Goal: Task Accomplishment & Management: Manage account settings

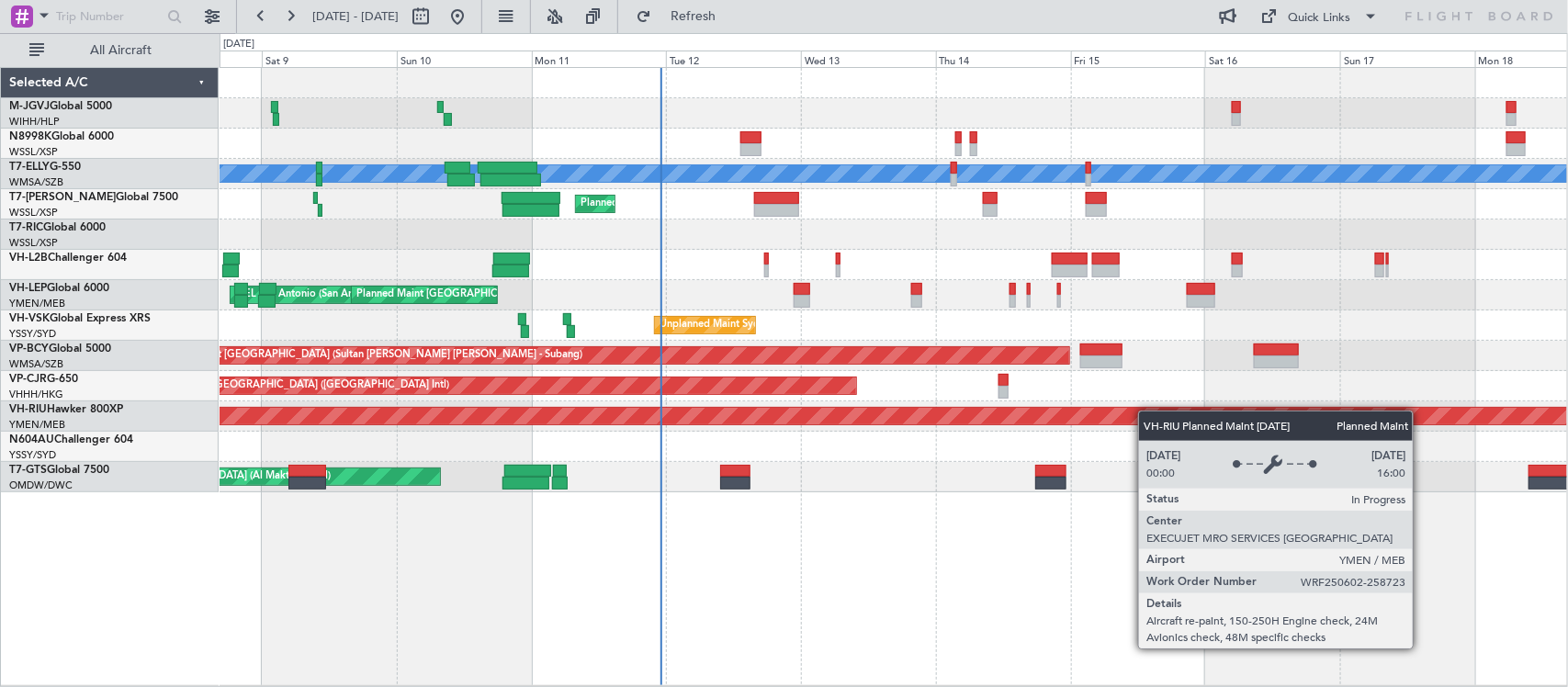
click at [1130, 414] on div "MEL AOG Maint Granada (Federico Garcia Lorca) Planned Maint London (Luton) Plan…" at bounding box center [892, 279] width 1347 height 424
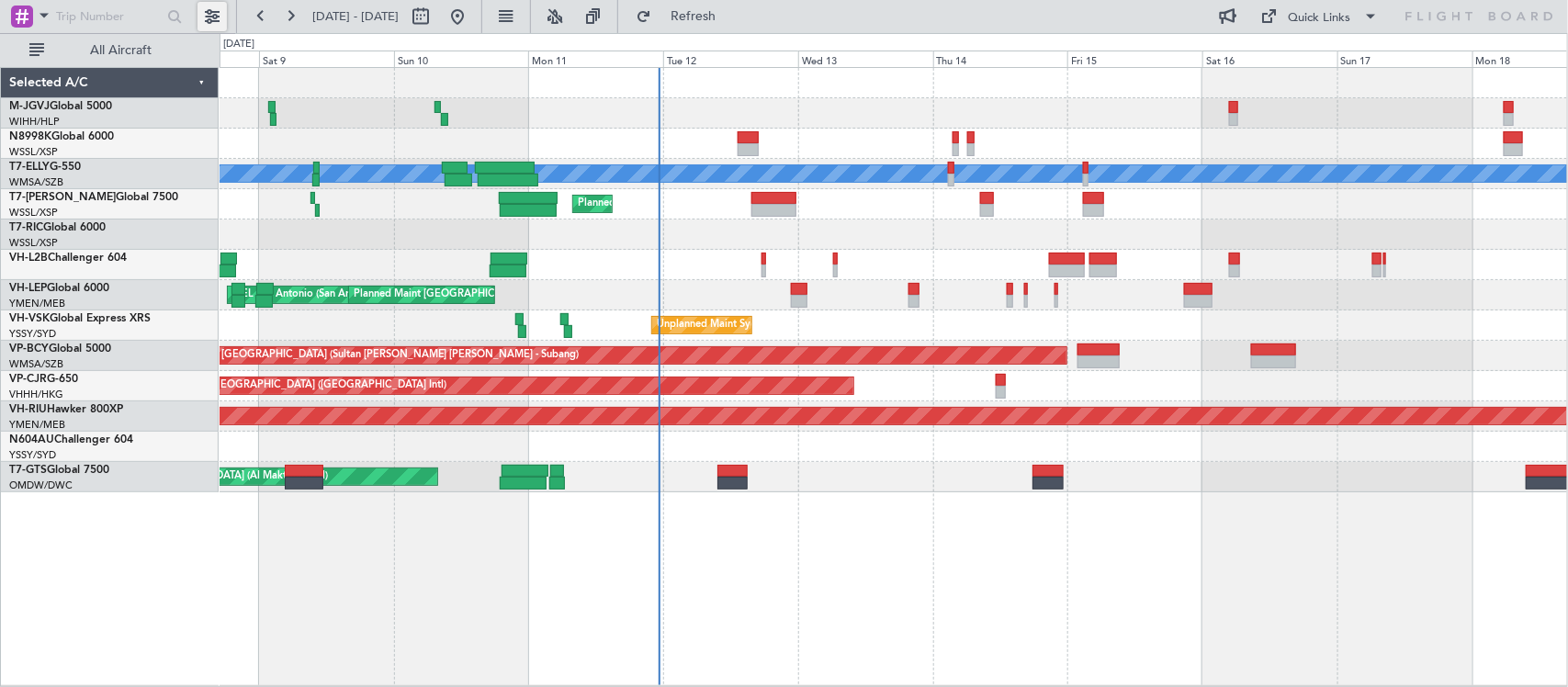
click at [212, 19] on button at bounding box center [212, 16] width 29 height 29
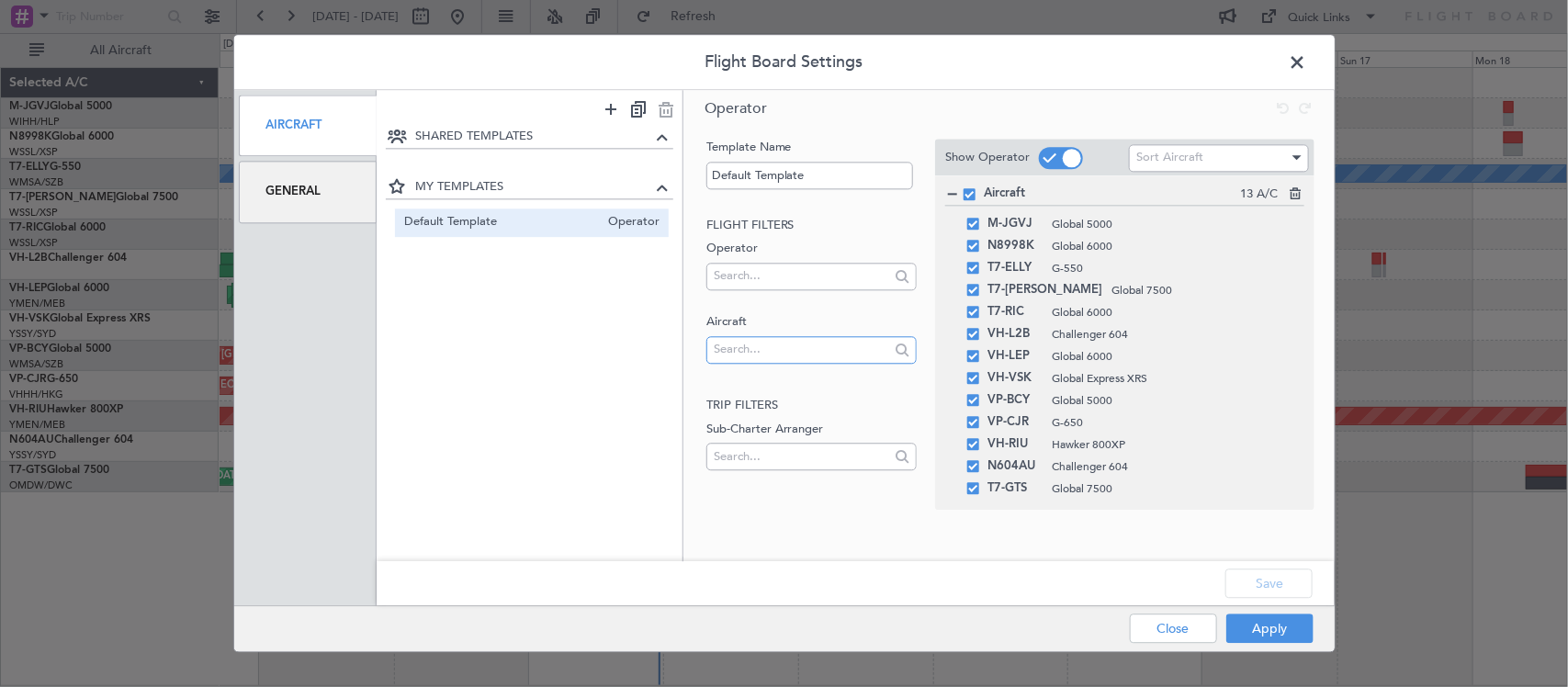
click at [762, 351] on input "text" at bounding box center [801, 350] width 176 height 27
click at [828, 349] on input "t7-pj29" at bounding box center [801, 350] width 176 height 27
click at [828, 345] on input "9h-vslk" at bounding box center [801, 350] width 176 height 27
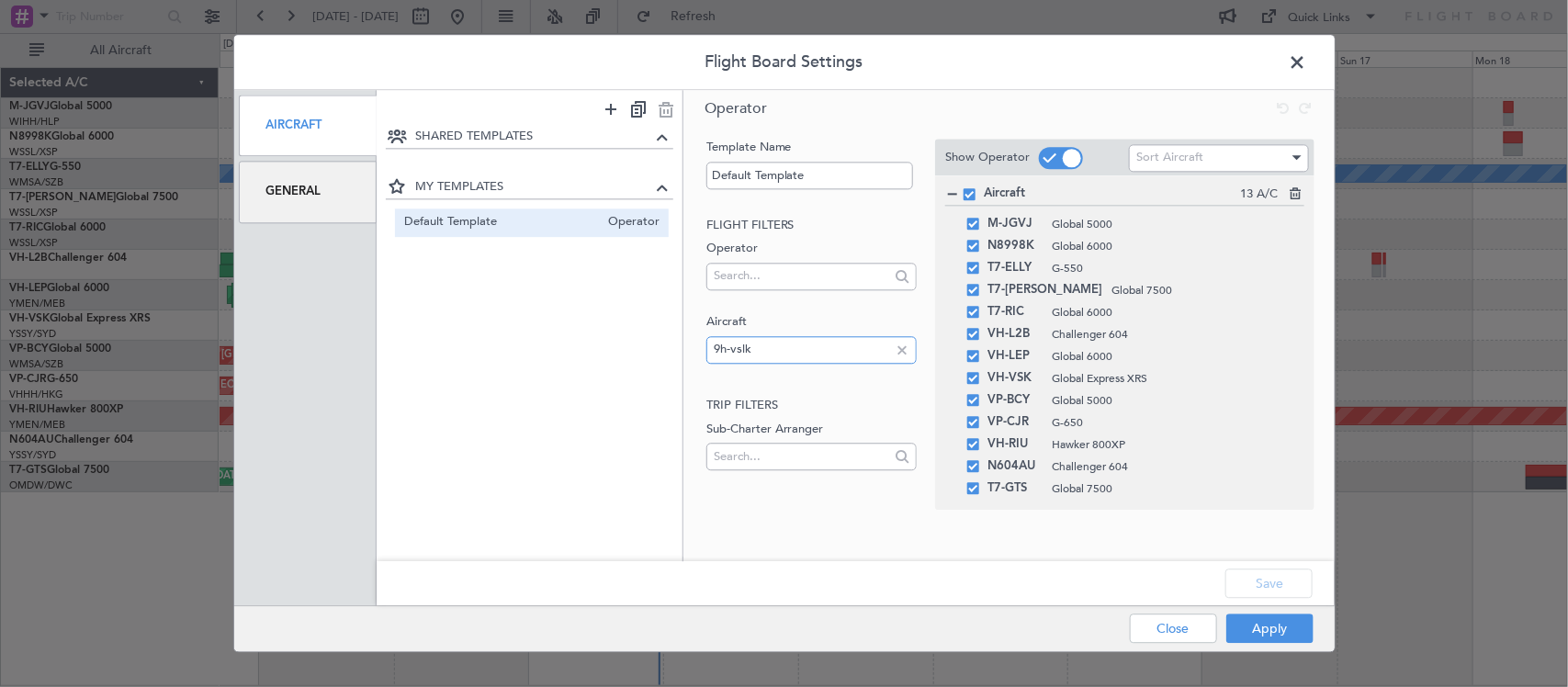
click at [828, 346] on input "9h-vslk" at bounding box center [801, 350] width 176 height 27
type input "9h-vslk"
click at [907, 354] on div at bounding box center [902, 349] width 20 height 20
click at [1201, 625] on button "Close" at bounding box center [1173, 629] width 87 height 29
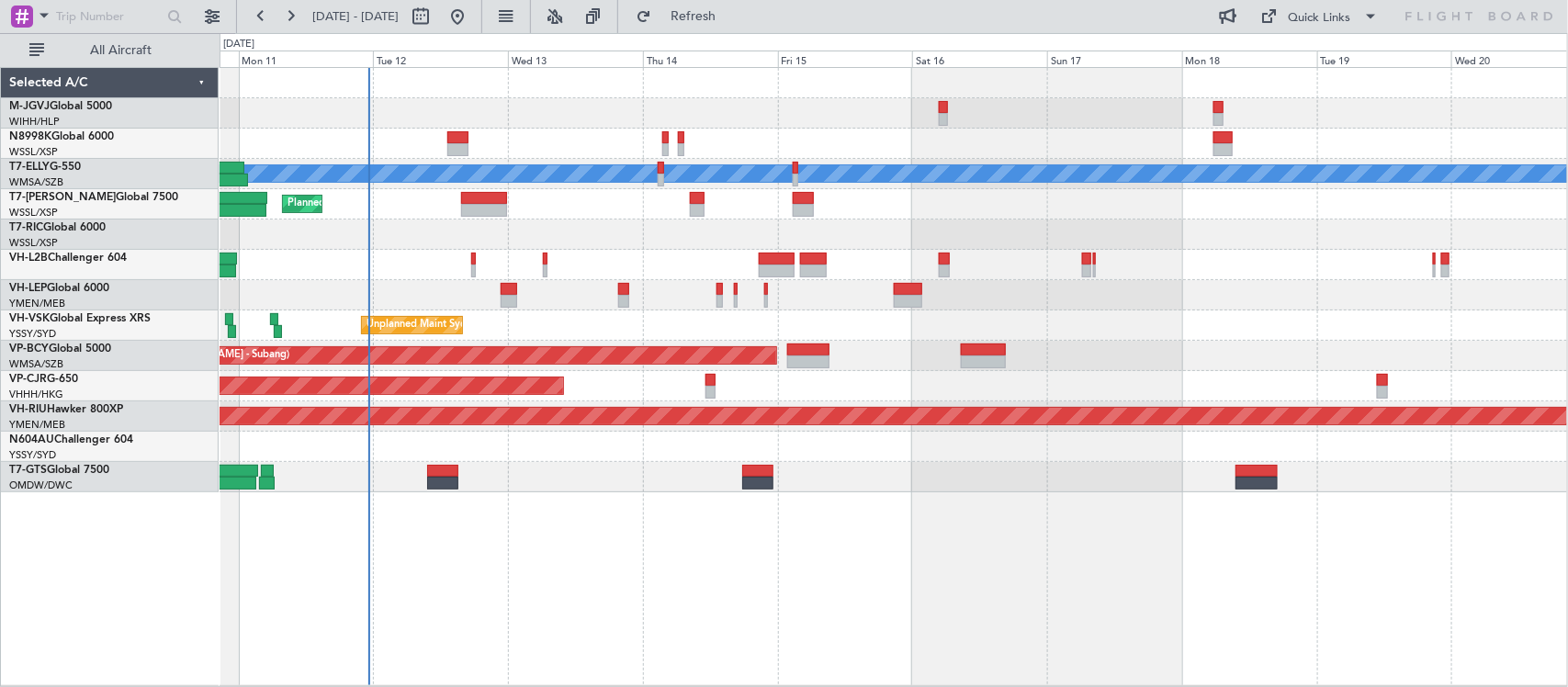
click at [985, 254] on div "MEL Planned Maint London (Luton) MEL San Antonio (San Antonio Intl) Planned Mai…" at bounding box center [892, 279] width 1347 height 424
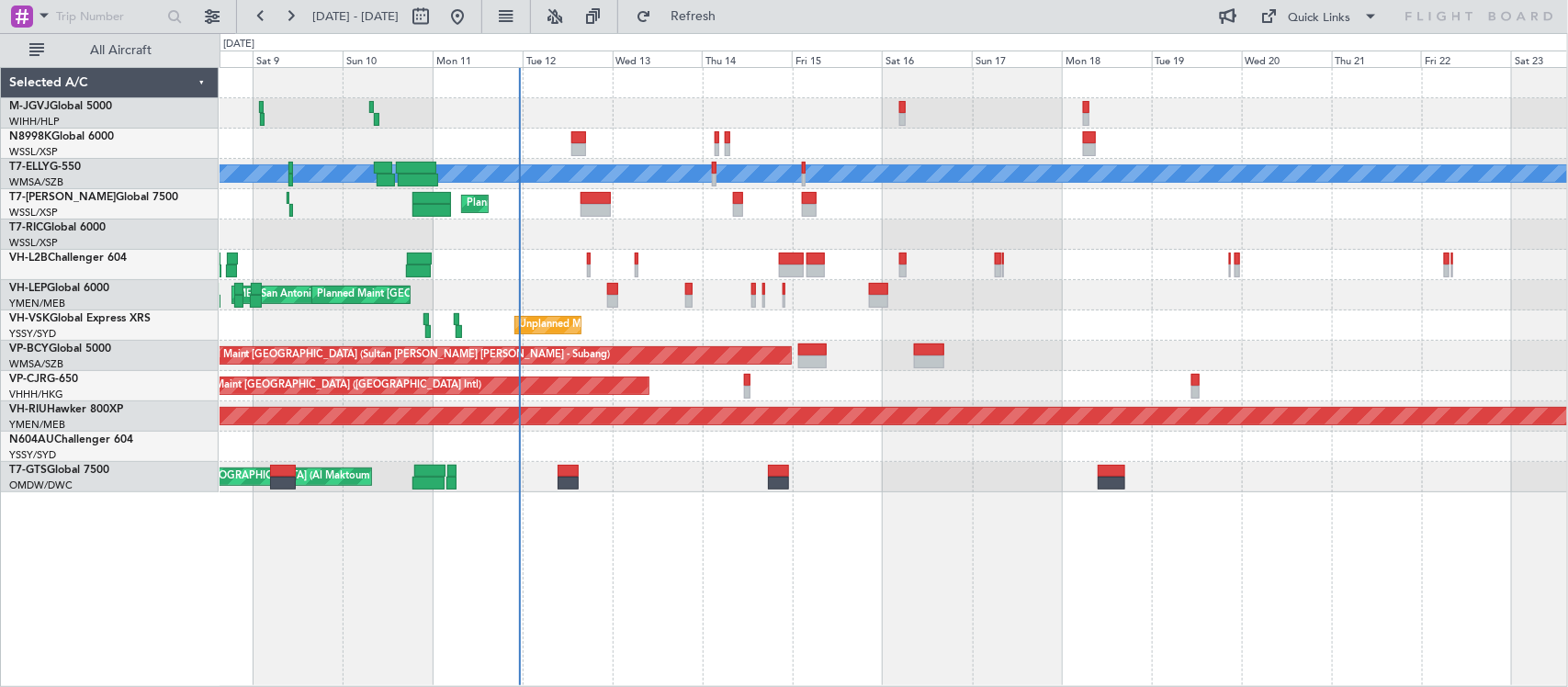
click at [967, 240] on div "Planned Maint [GEOGRAPHIC_DATA] (Seletar)" at bounding box center [892, 234] width 1347 height 30
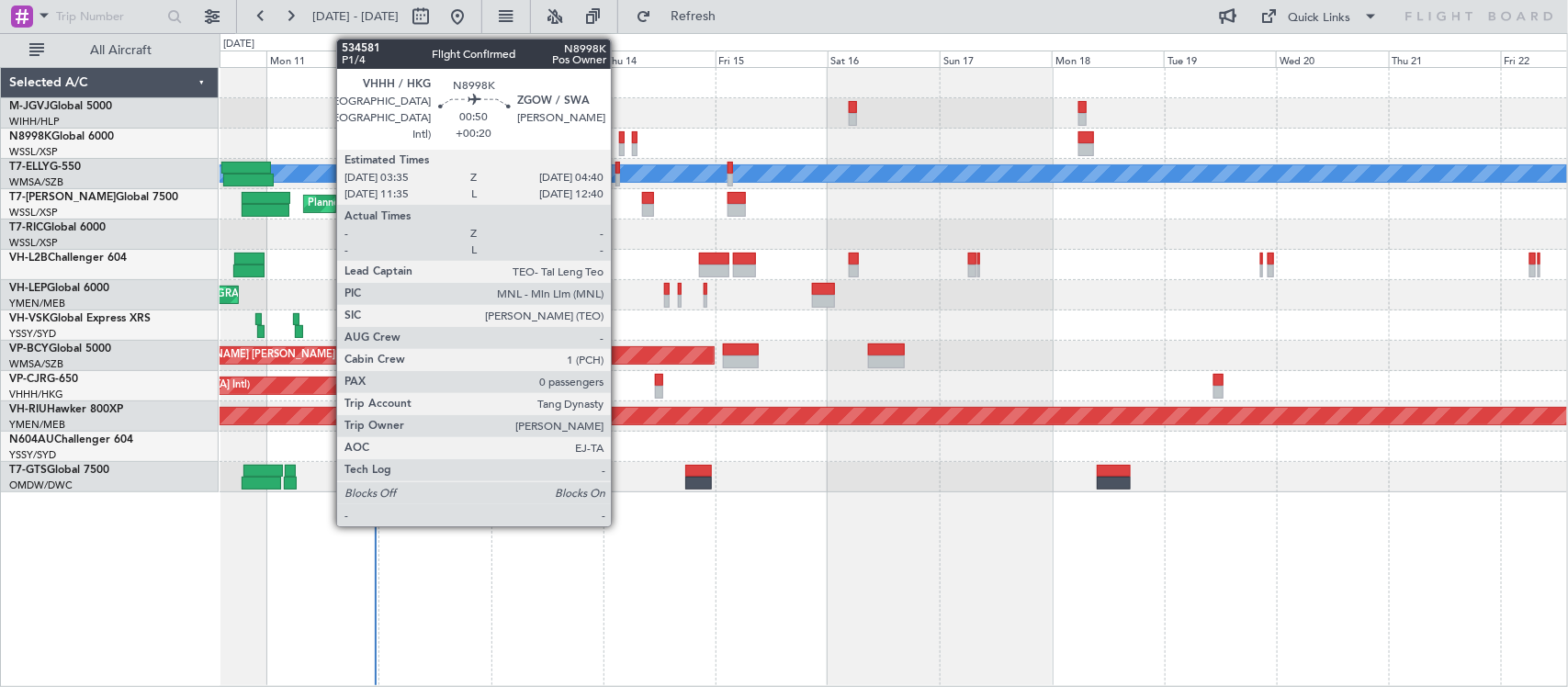
click at [619, 140] on div at bounding box center [621, 138] width 6 height 13
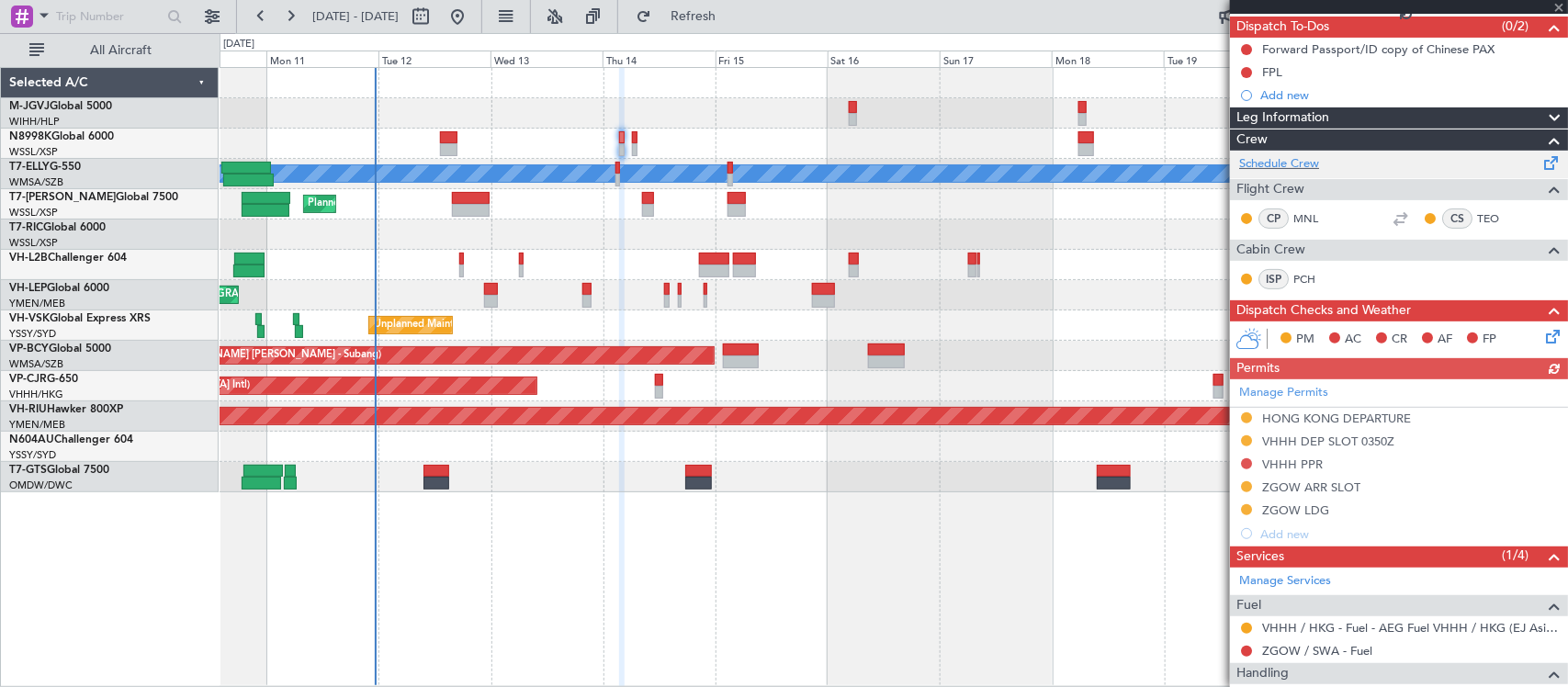
scroll to position [259, 0]
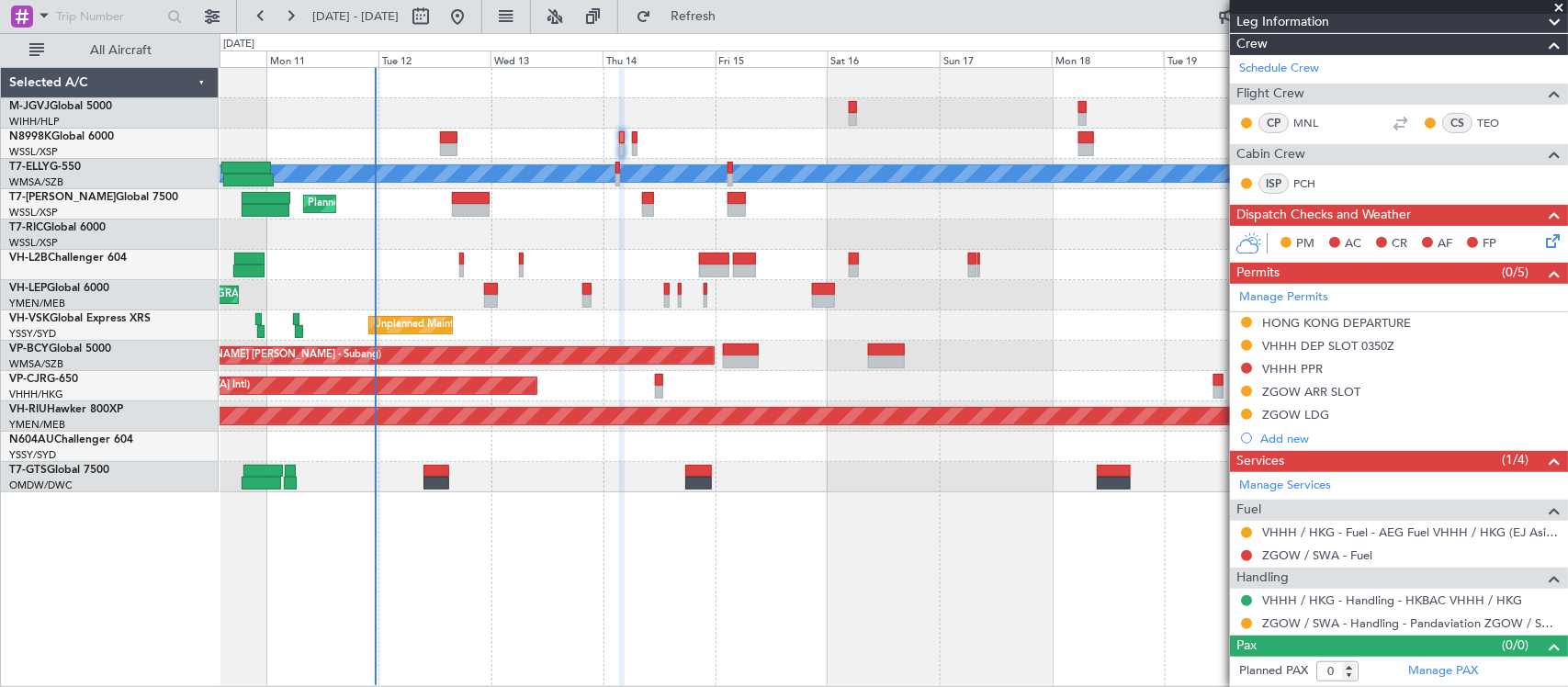
click at [1246, 617] on mat-tooltip-component "Requested" at bounding box center [1247, 594] width 83 height 49
click at [1246, 625] on button at bounding box center [1247, 623] width 11 height 11
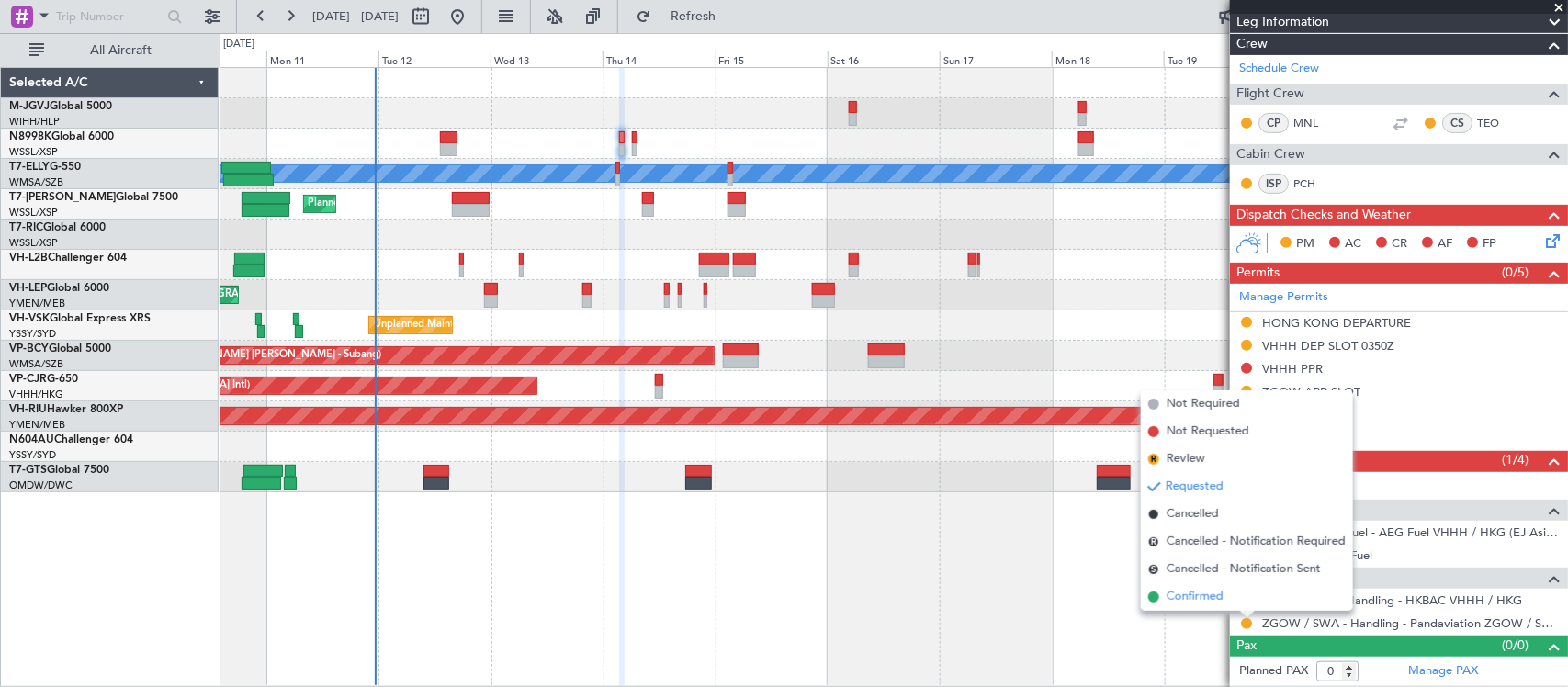
click at [1256, 588] on li "Confirmed" at bounding box center [1247, 596] width 212 height 27
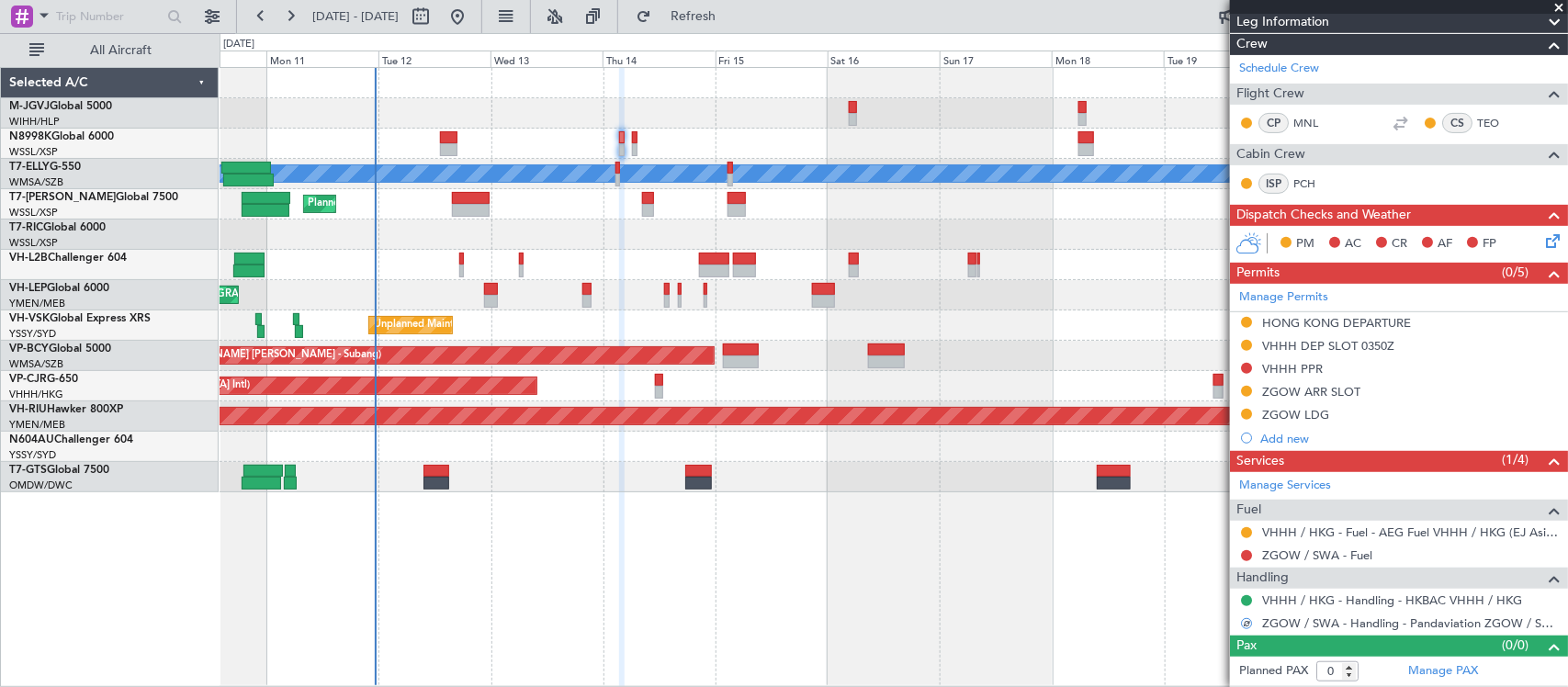
scroll to position [0, 0]
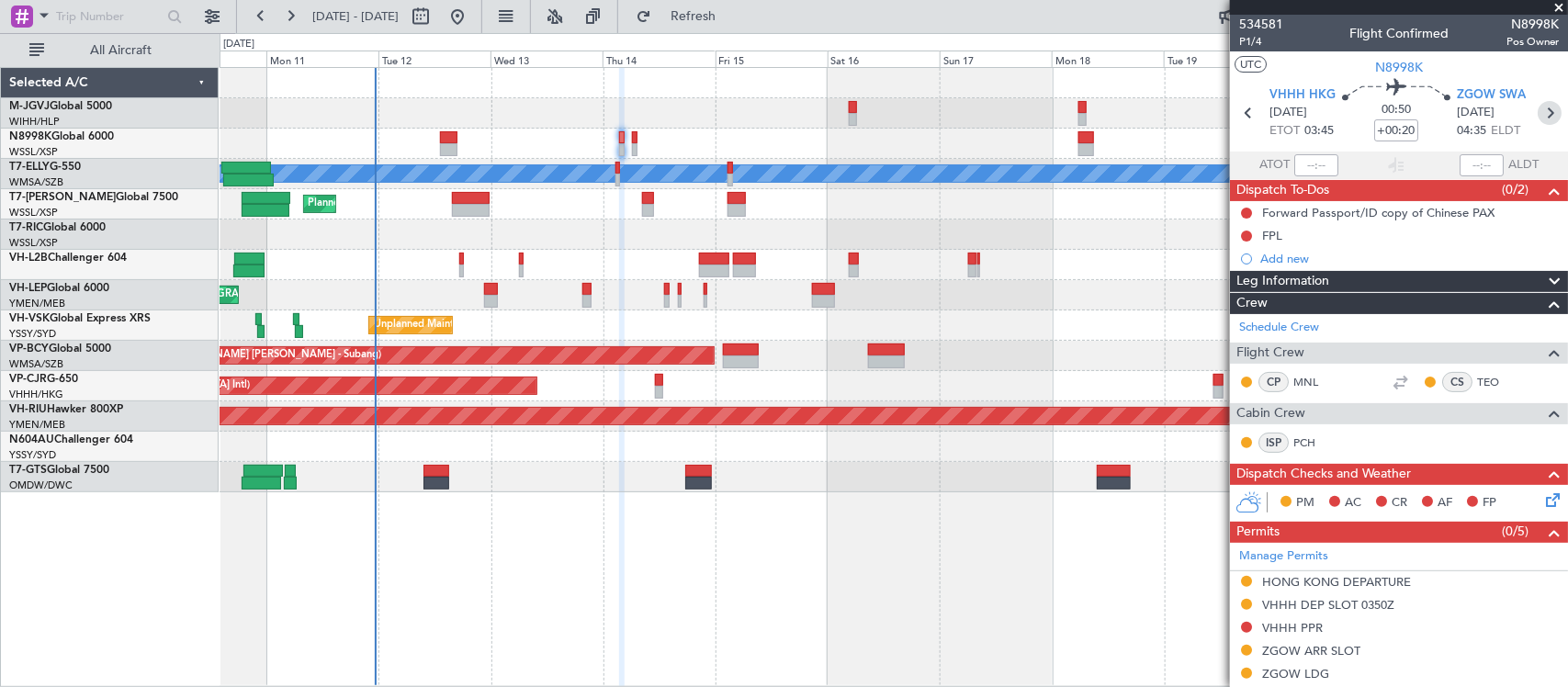
click at [1537, 108] on icon at bounding box center [1548, 112] width 24 height 23
type input "1"
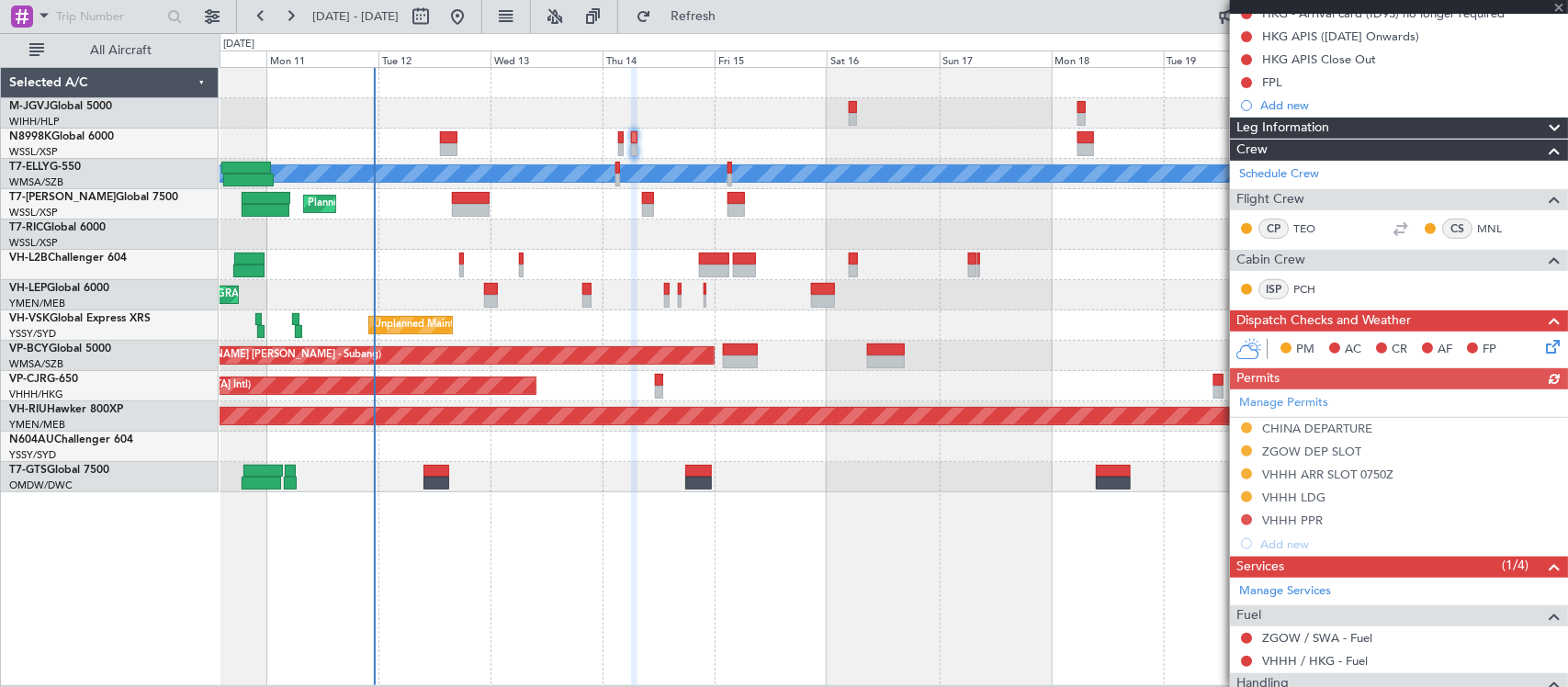
scroll to position [393, 0]
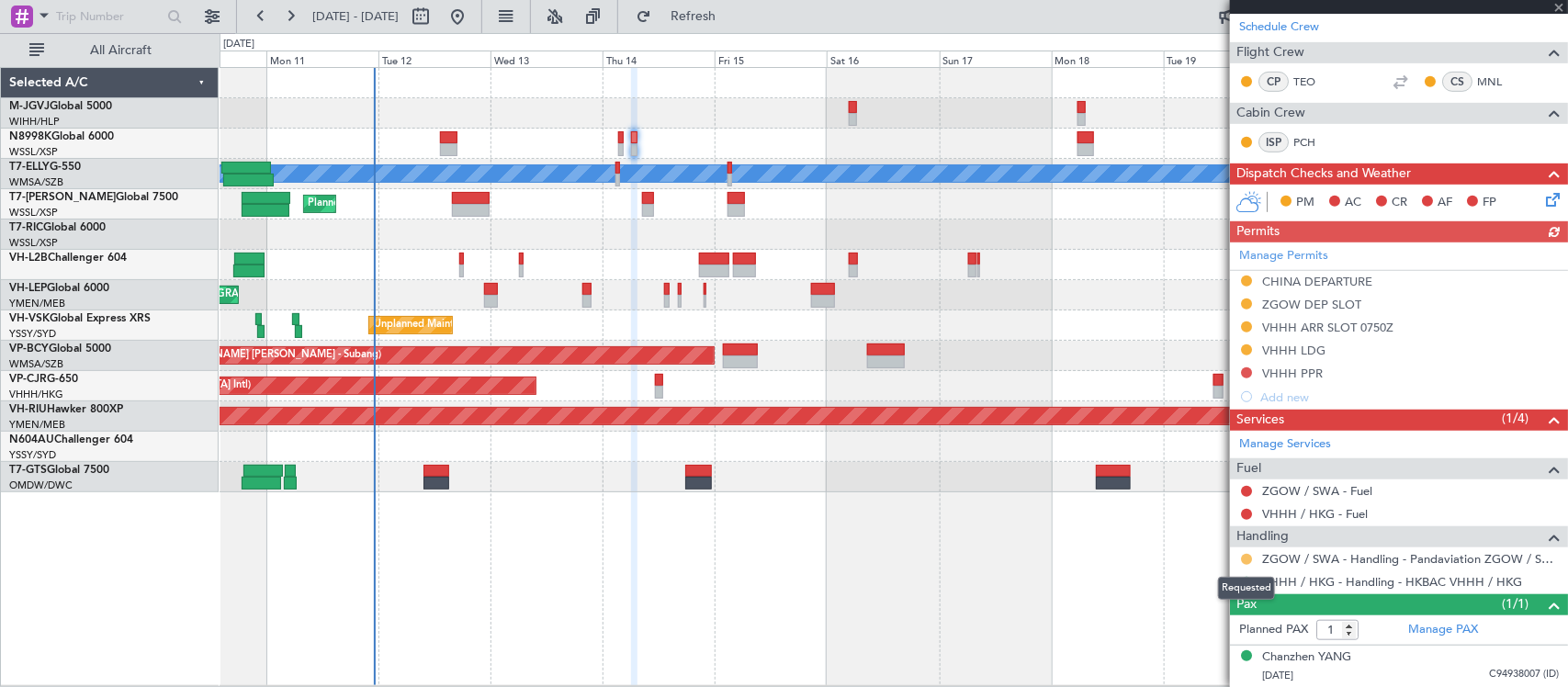
click at [1247, 557] on button at bounding box center [1247, 559] width 11 height 11
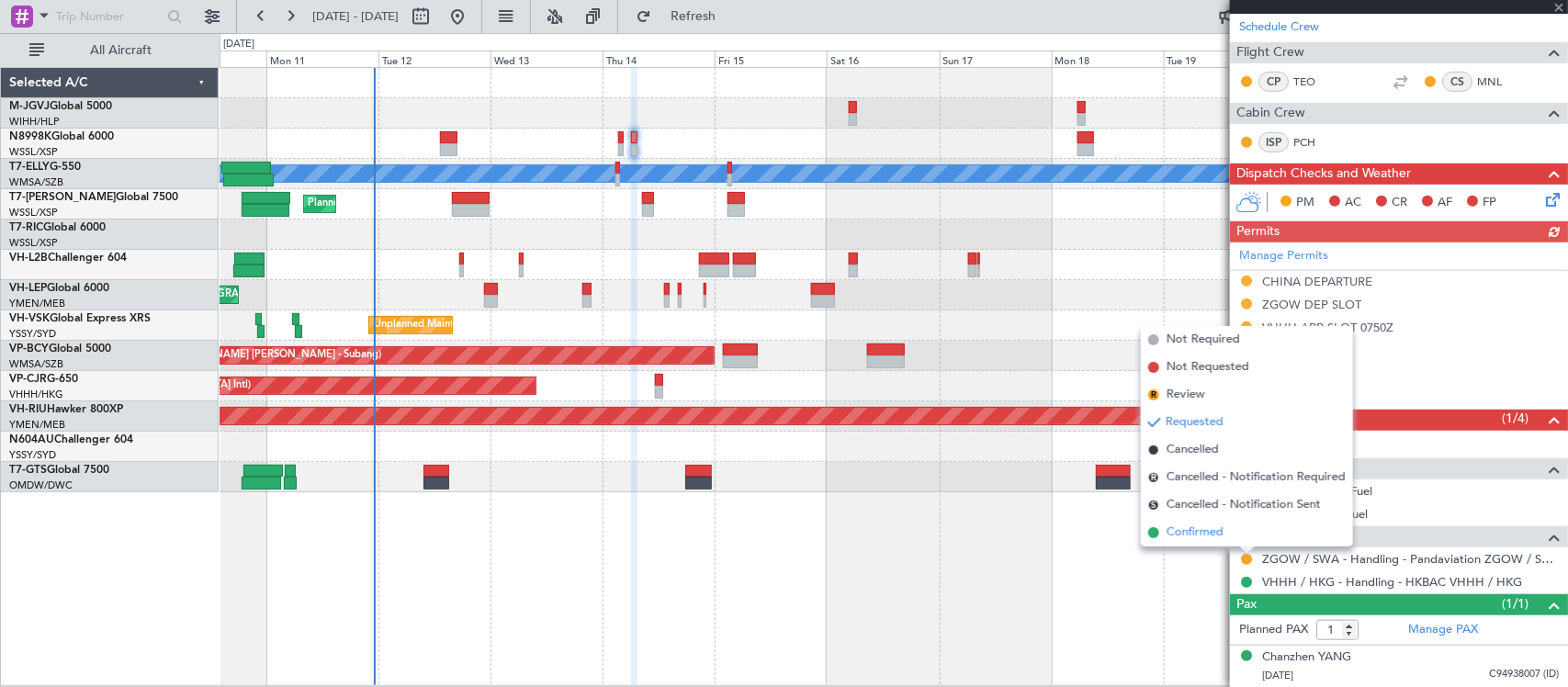
click at [1237, 535] on li "Confirmed" at bounding box center [1247, 532] width 212 height 27
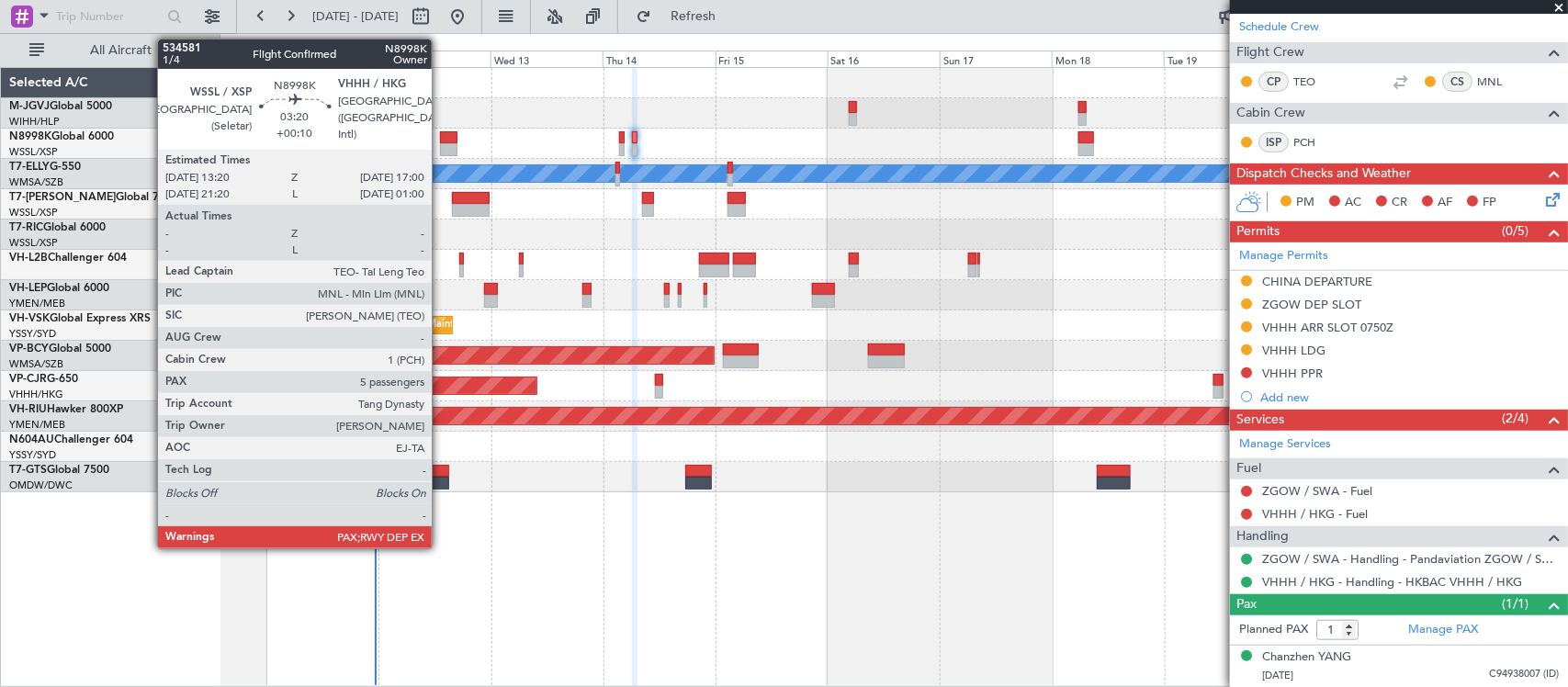
click at [442, 144] on div at bounding box center [448, 149] width 18 height 13
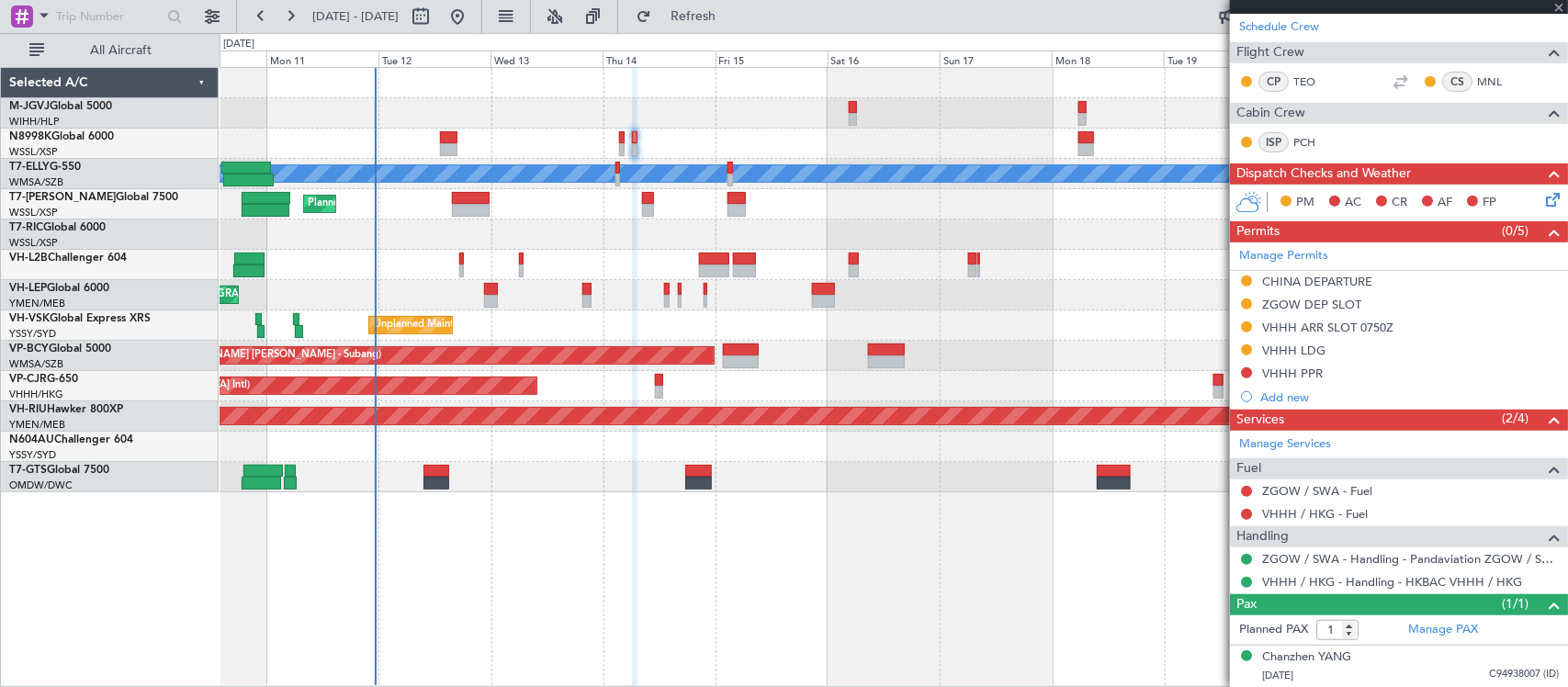
type input "+00:10"
type input "5"
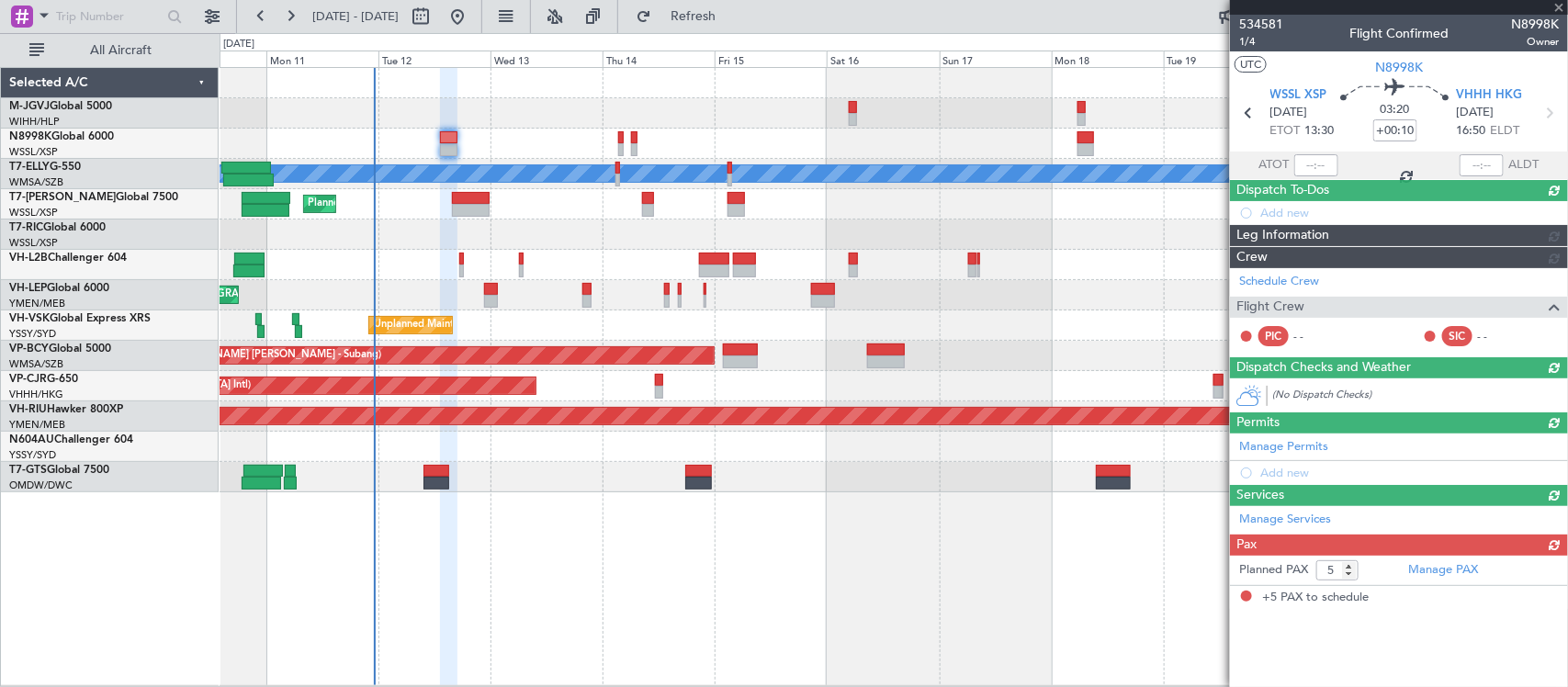
scroll to position [0, 0]
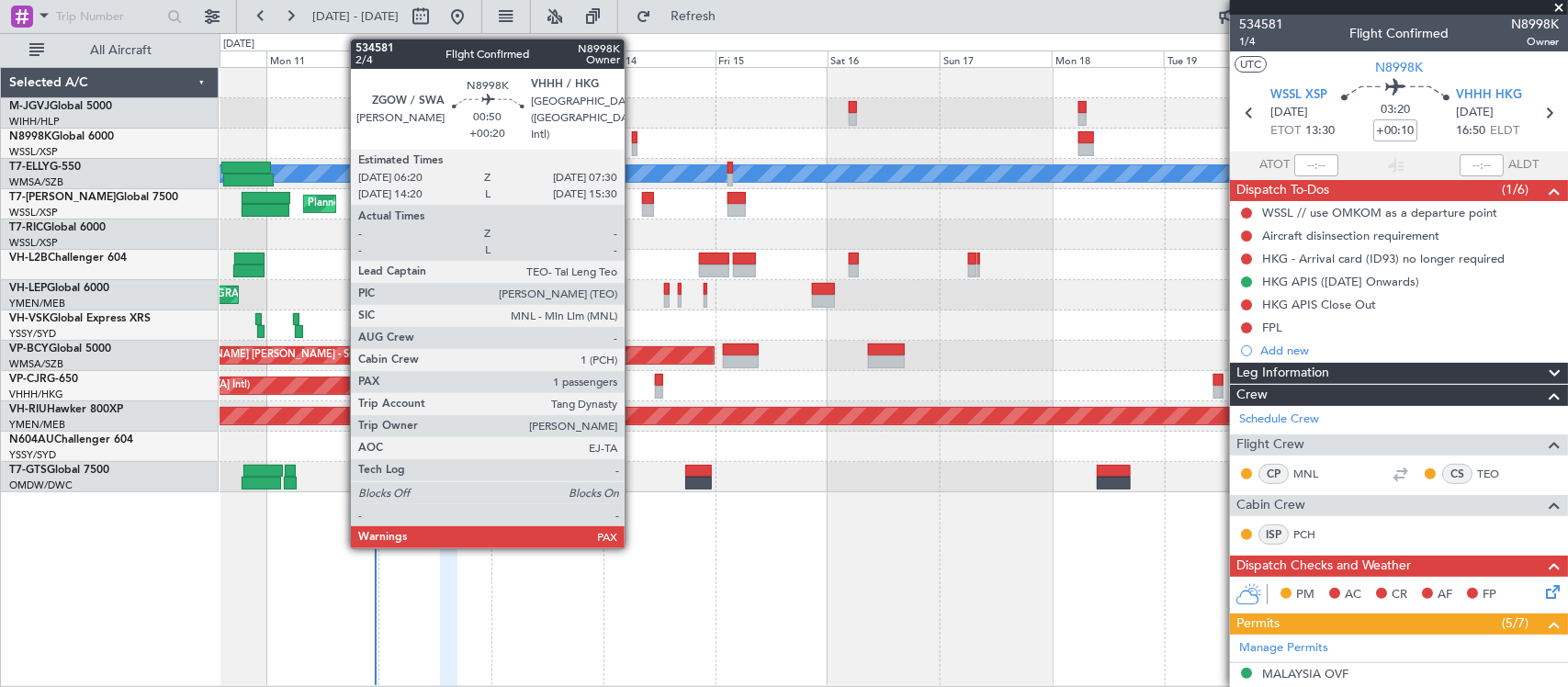
click at [635, 148] on div at bounding box center [635, 149] width 6 height 13
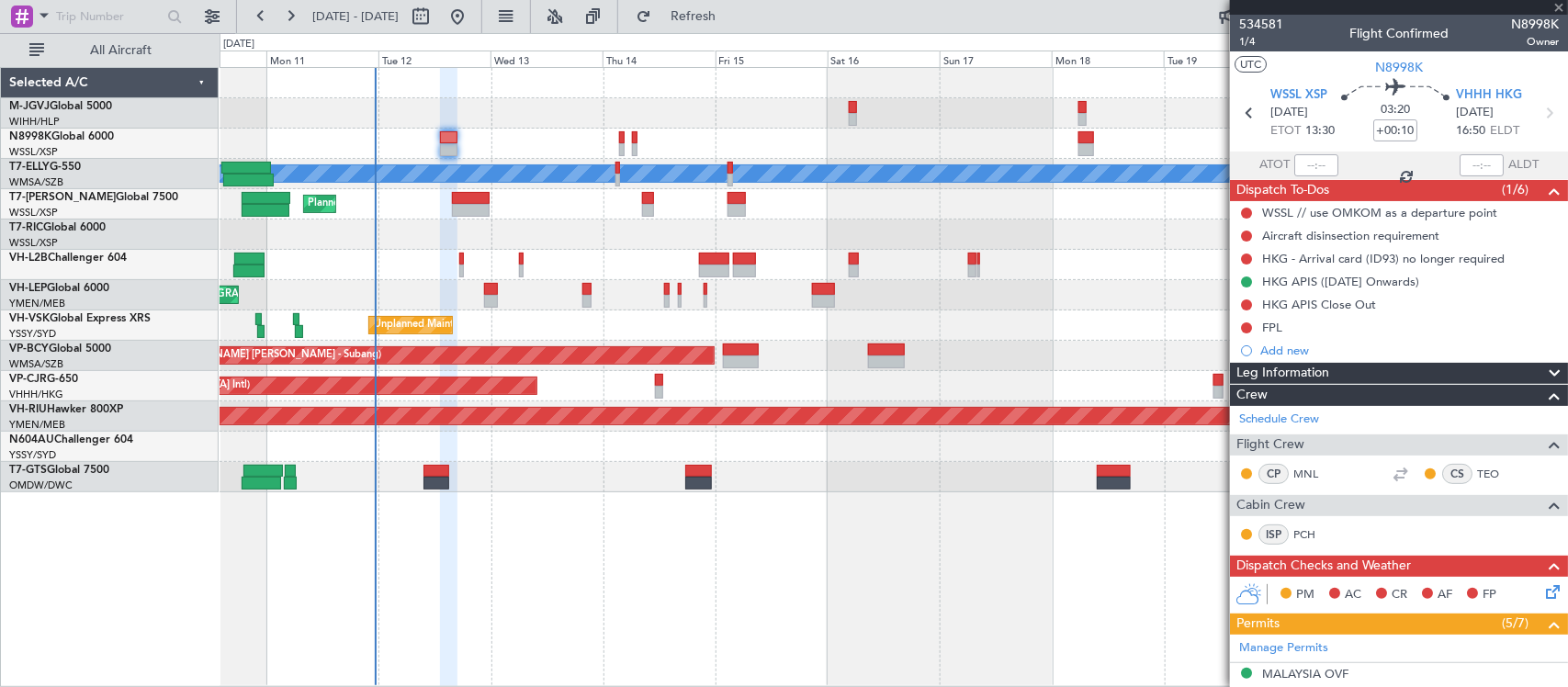
type input "+00:20"
type input "1"
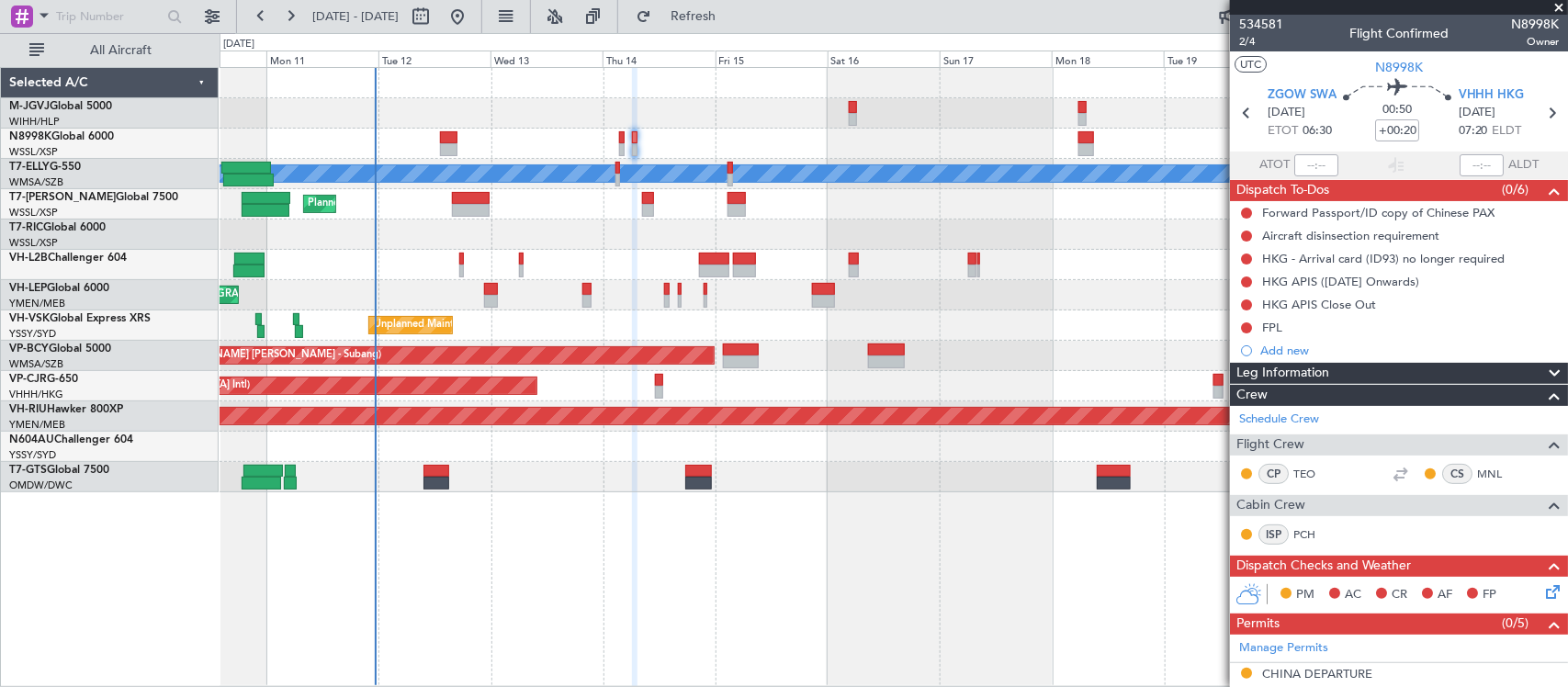
click at [1052, 281] on div "MEL AOG Maint Granada (Federico Garcia Lorca) Planned Maint London (Luton) MEL …" at bounding box center [892, 279] width 1347 height 424
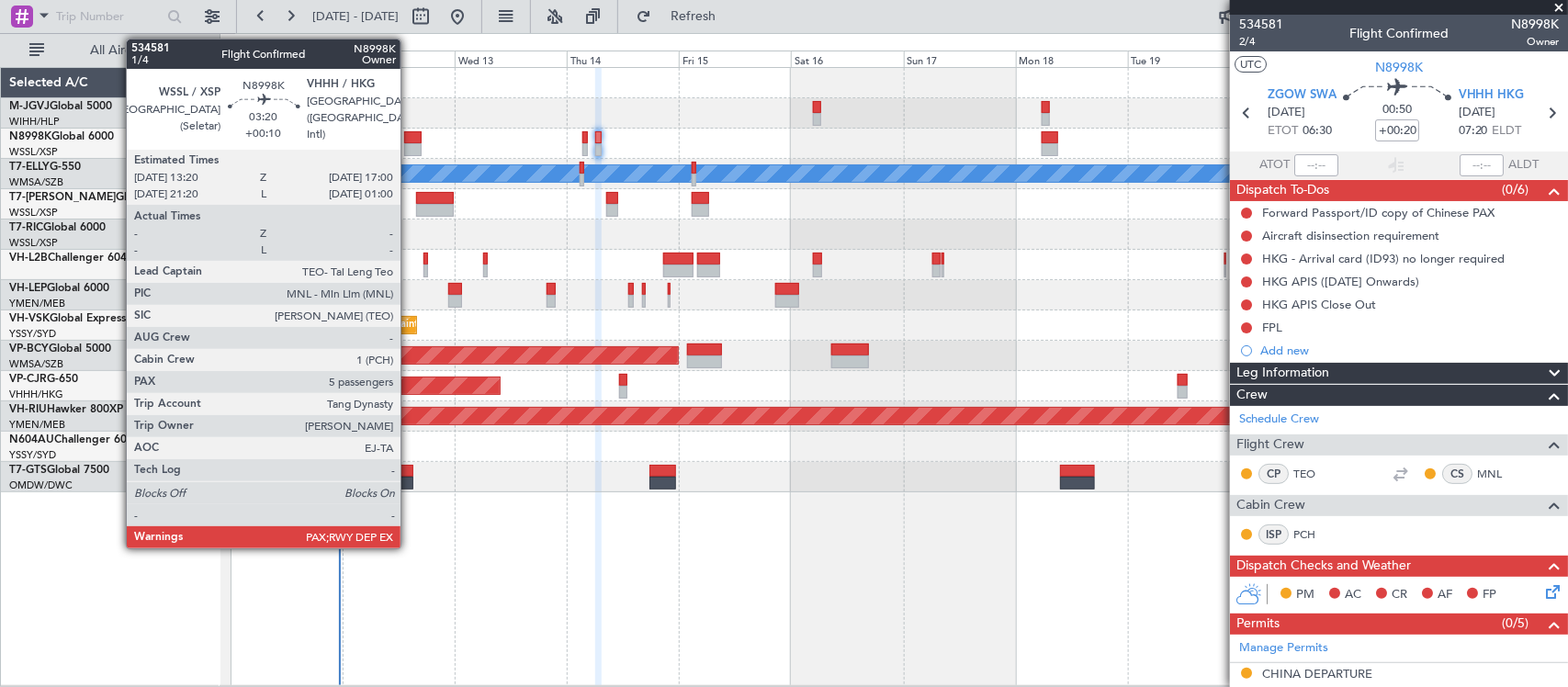
click at [410, 149] on div at bounding box center [413, 149] width 18 height 13
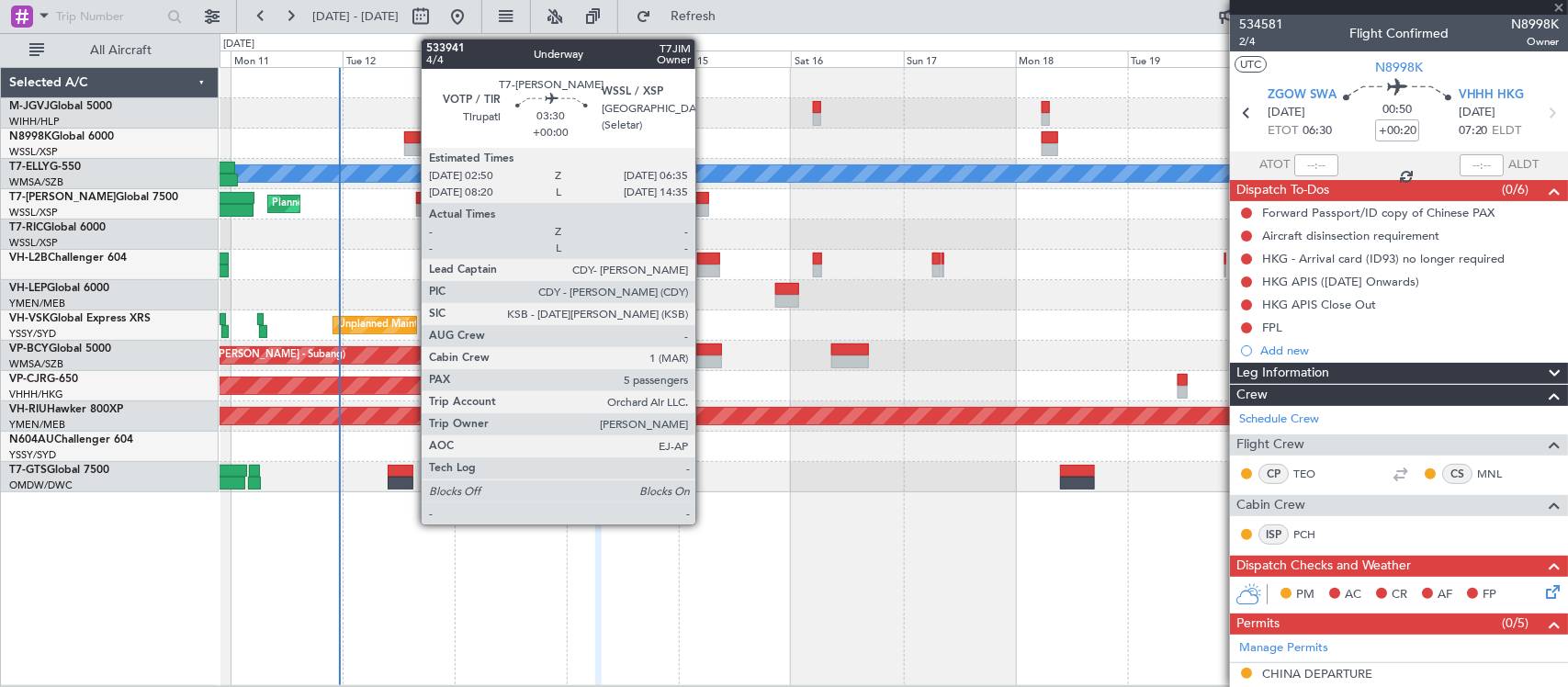
type input "+00:10"
type input "5"
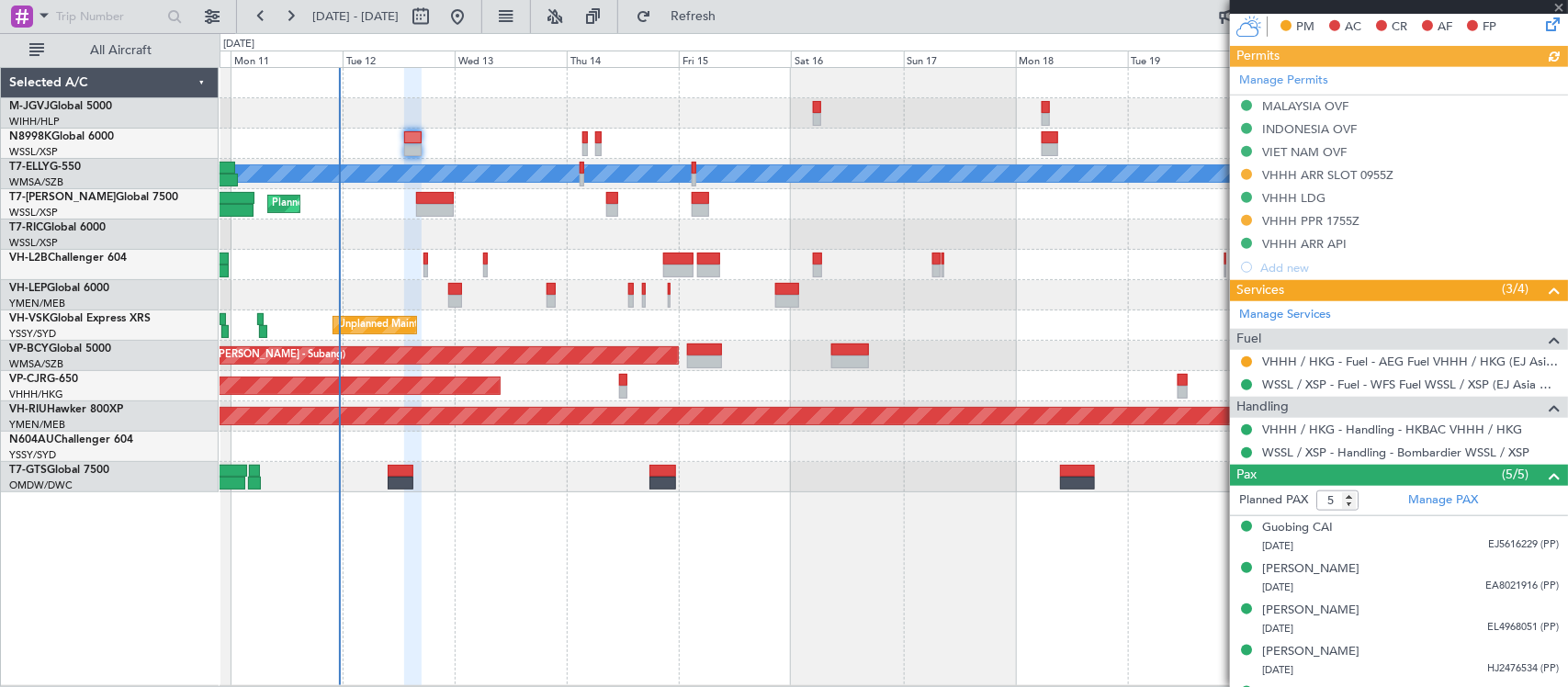
scroll to position [604, 0]
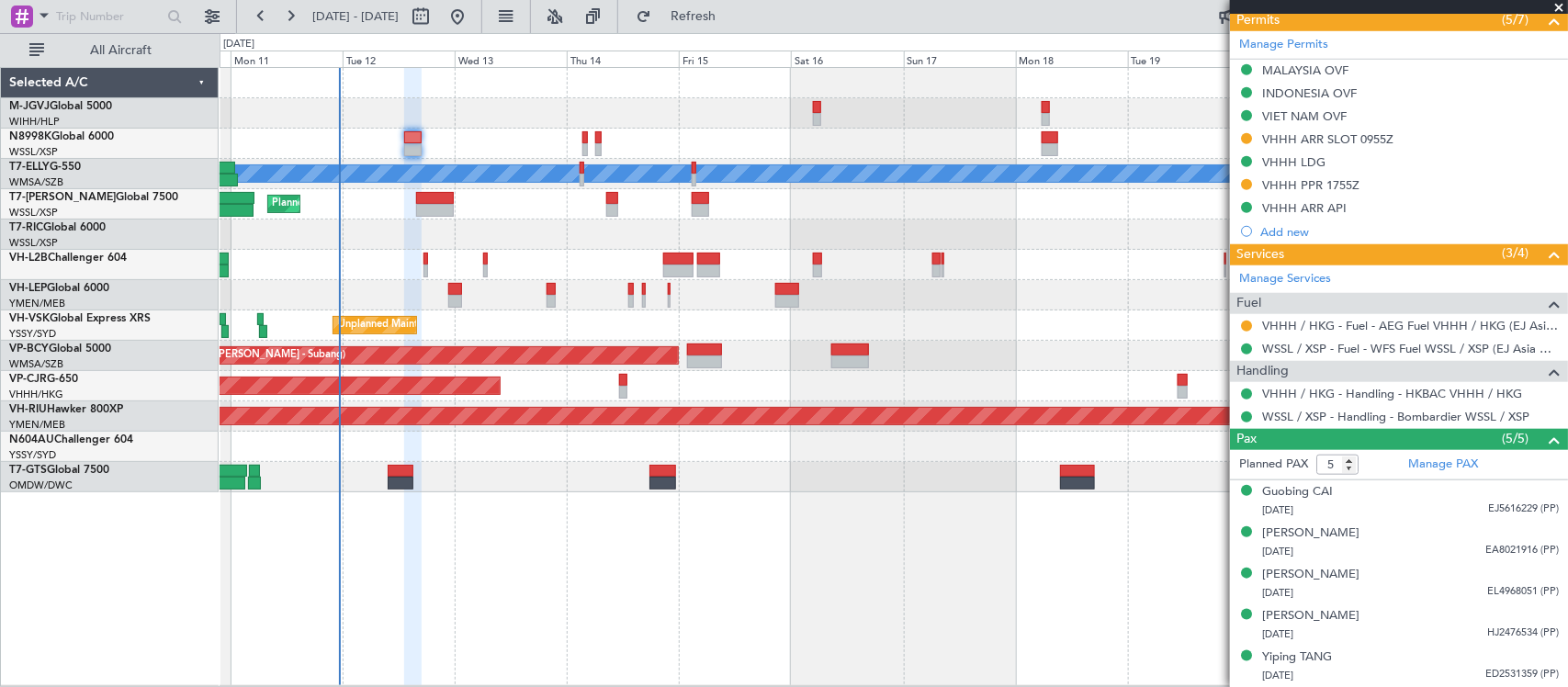
drag, startPoint x: 1243, startPoint y: 328, endPoint x: 1245, endPoint y: 337, distance: 9.2
click at [1243, 328] on button at bounding box center [1247, 326] width 11 height 11
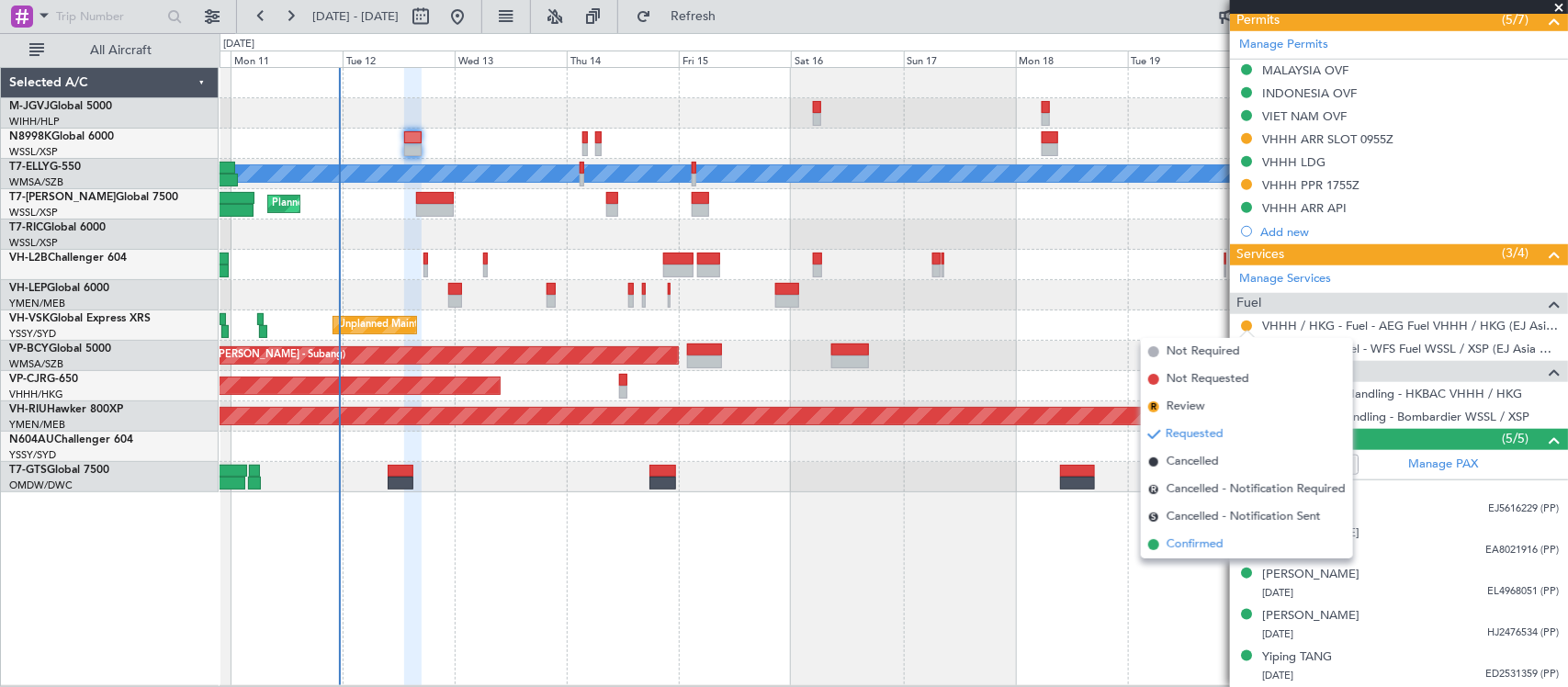
click at [1227, 546] on li "Confirmed" at bounding box center [1247, 544] width 212 height 27
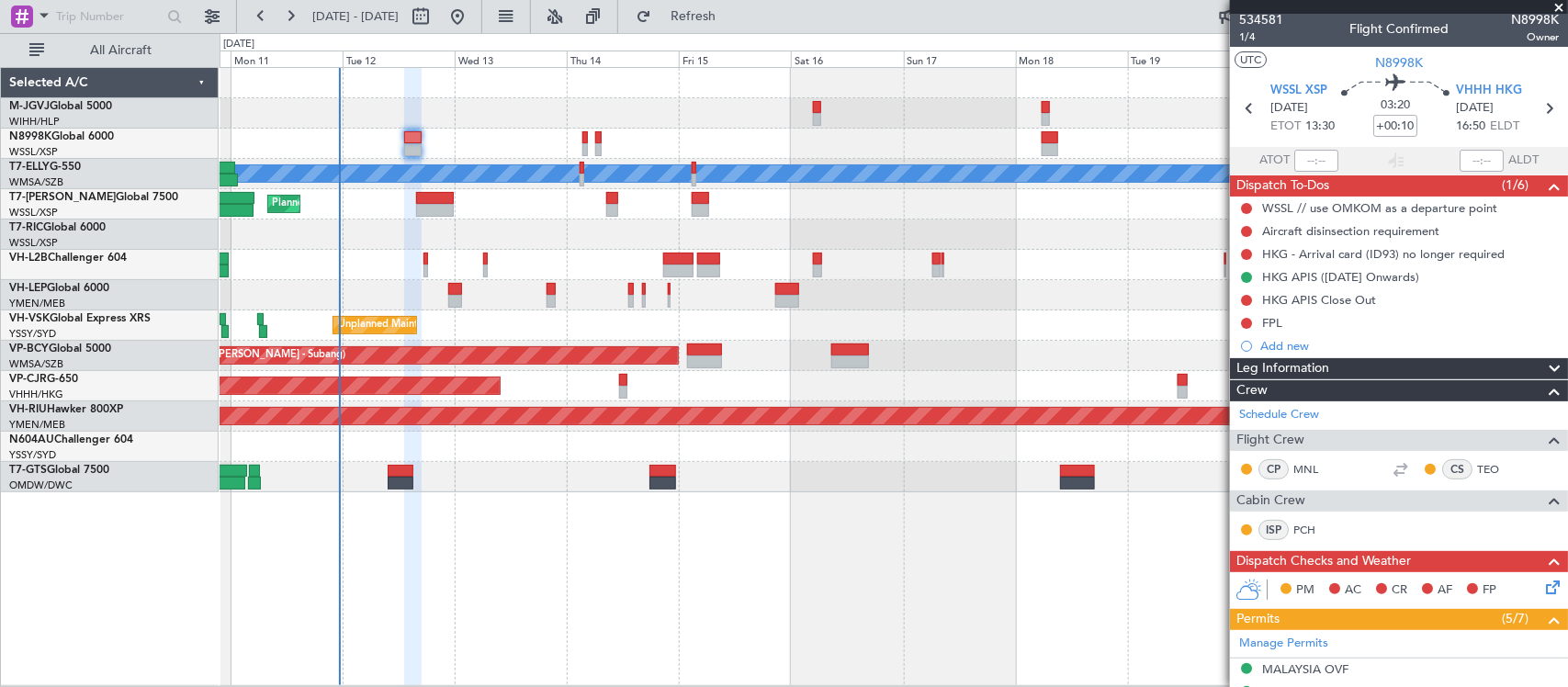
scroll to position [0, 0]
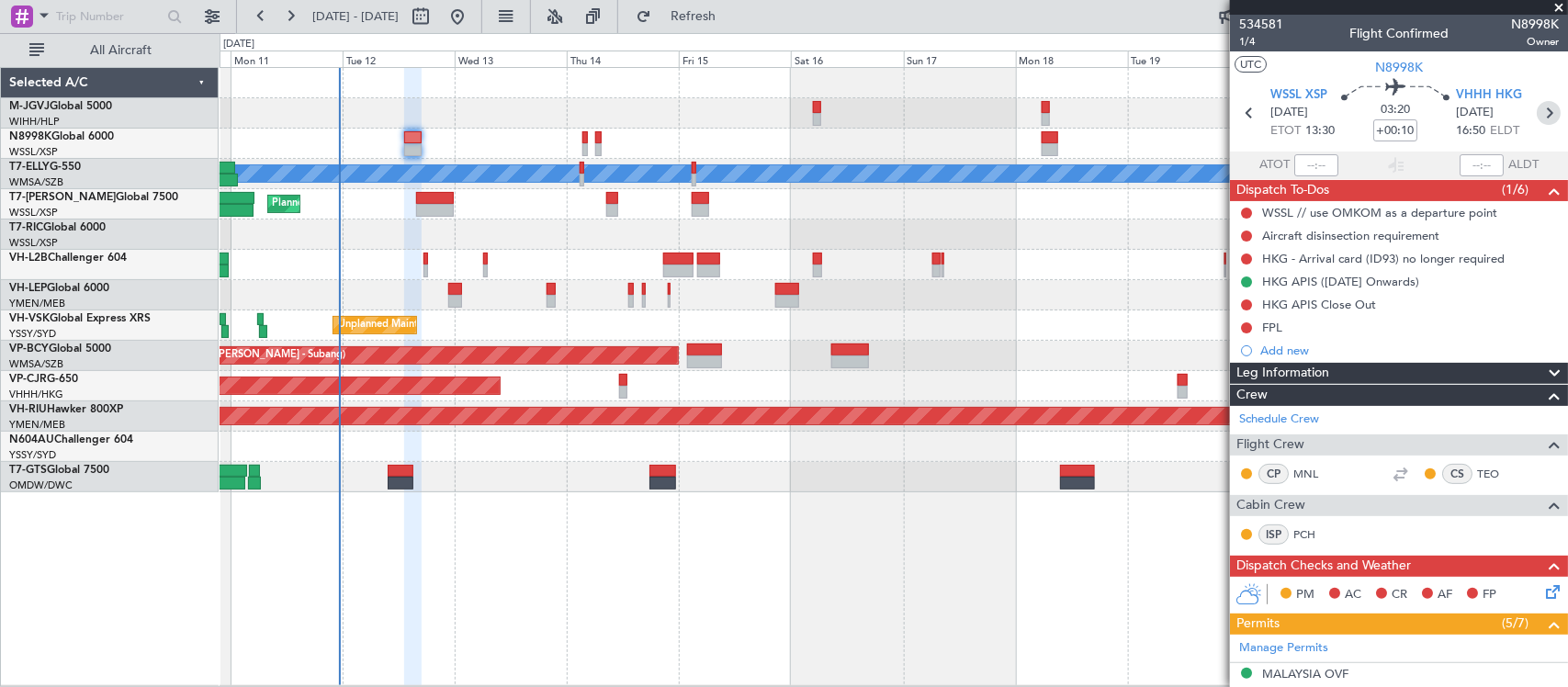
click at [1536, 111] on icon at bounding box center [1547, 112] width 24 height 23
type input "+00:20"
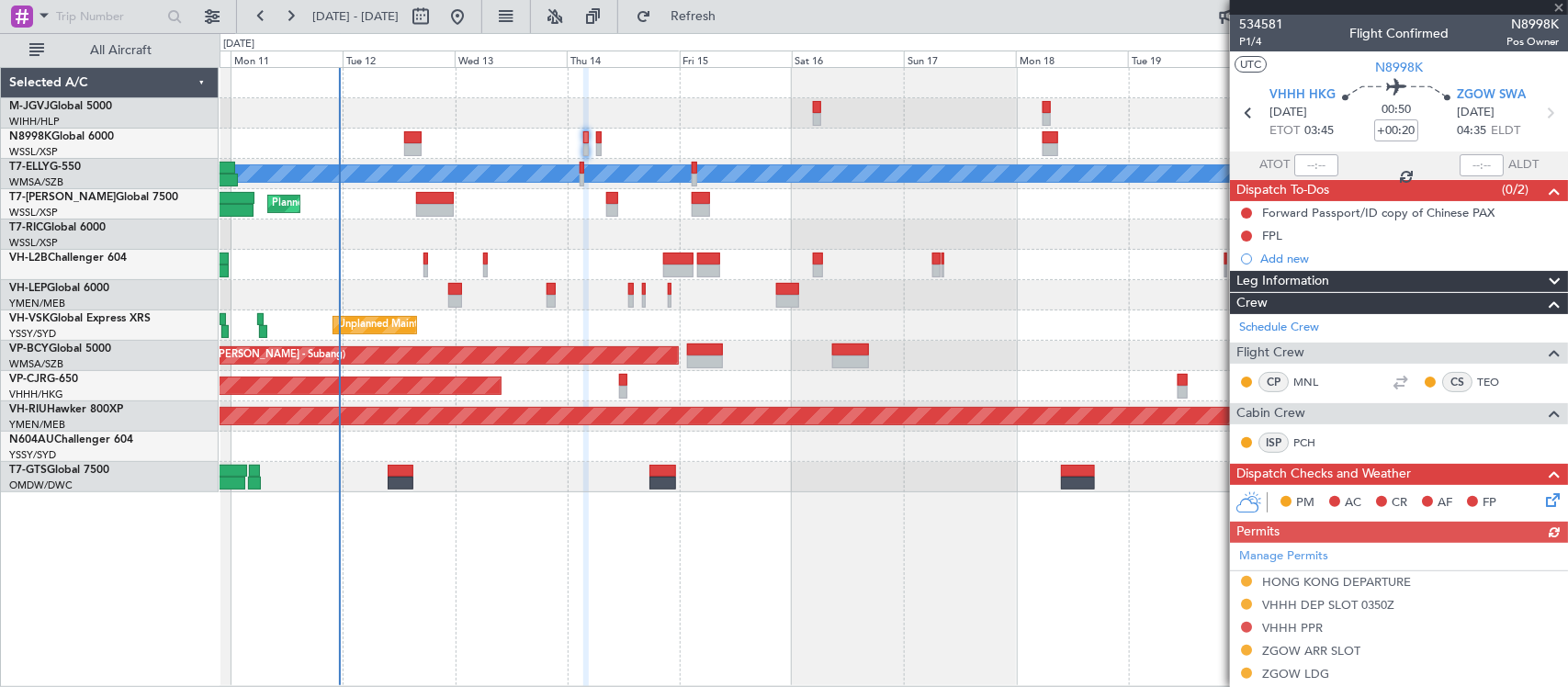
scroll to position [259, 0]
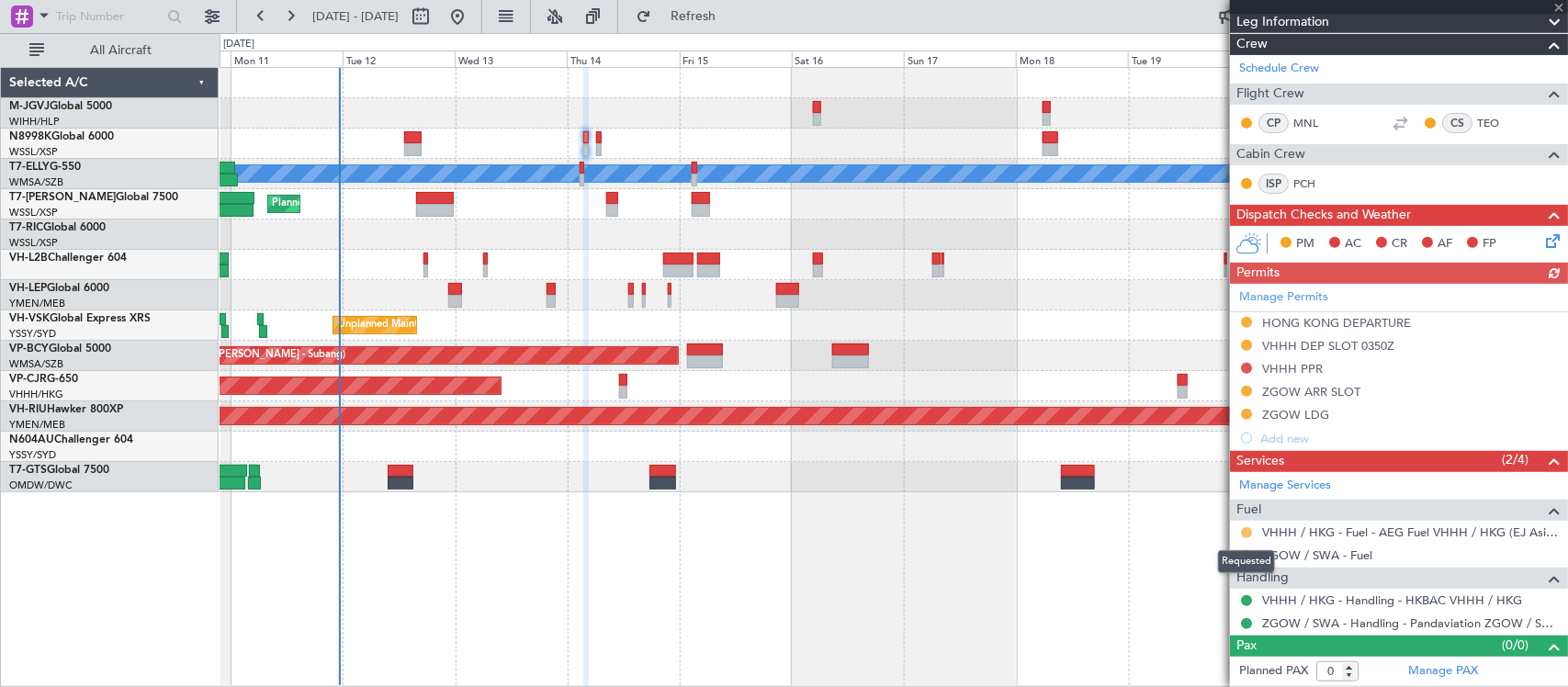
click at [1251, 530] on button at bounding box center [1247, 533] width 11 height 11
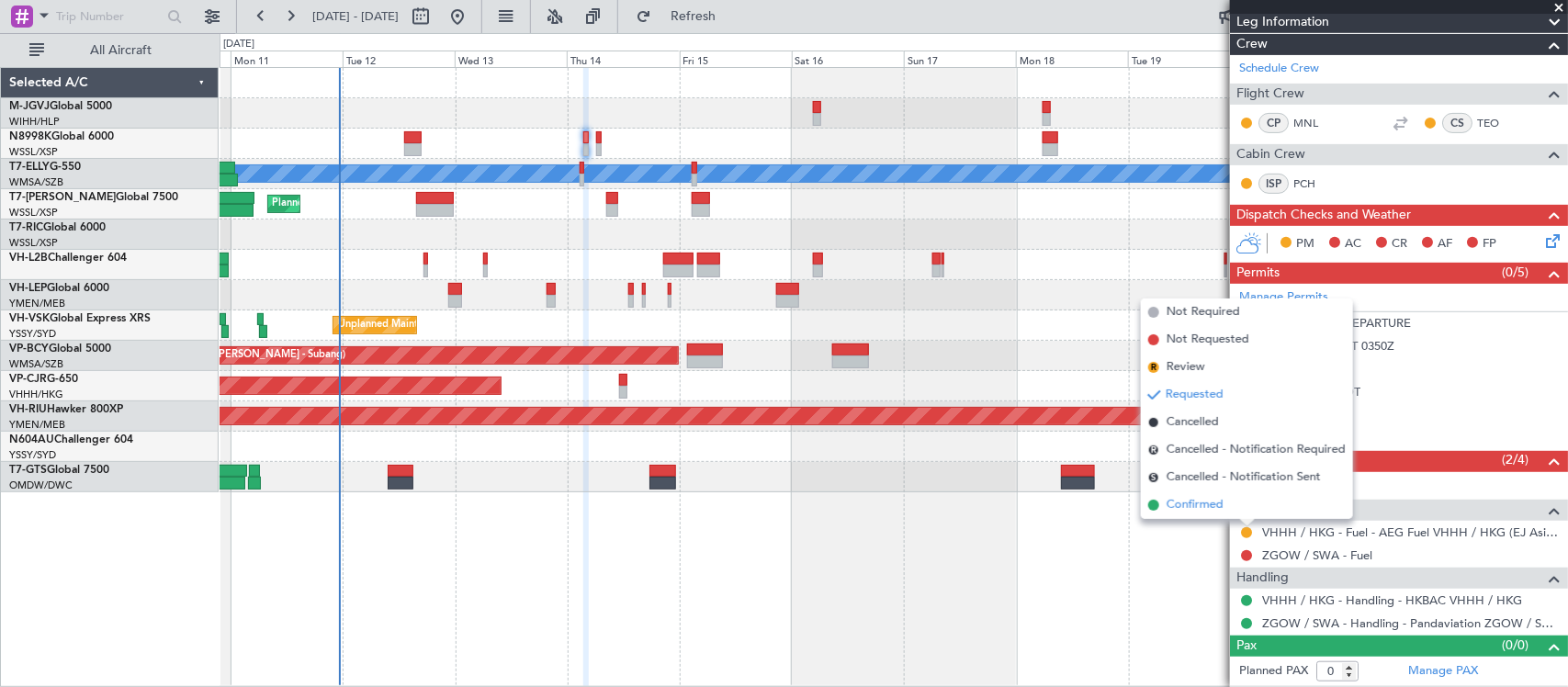
click at [1227, 505] on li "Confirmed" at bounding box center [1247, 505] width 212 height 27
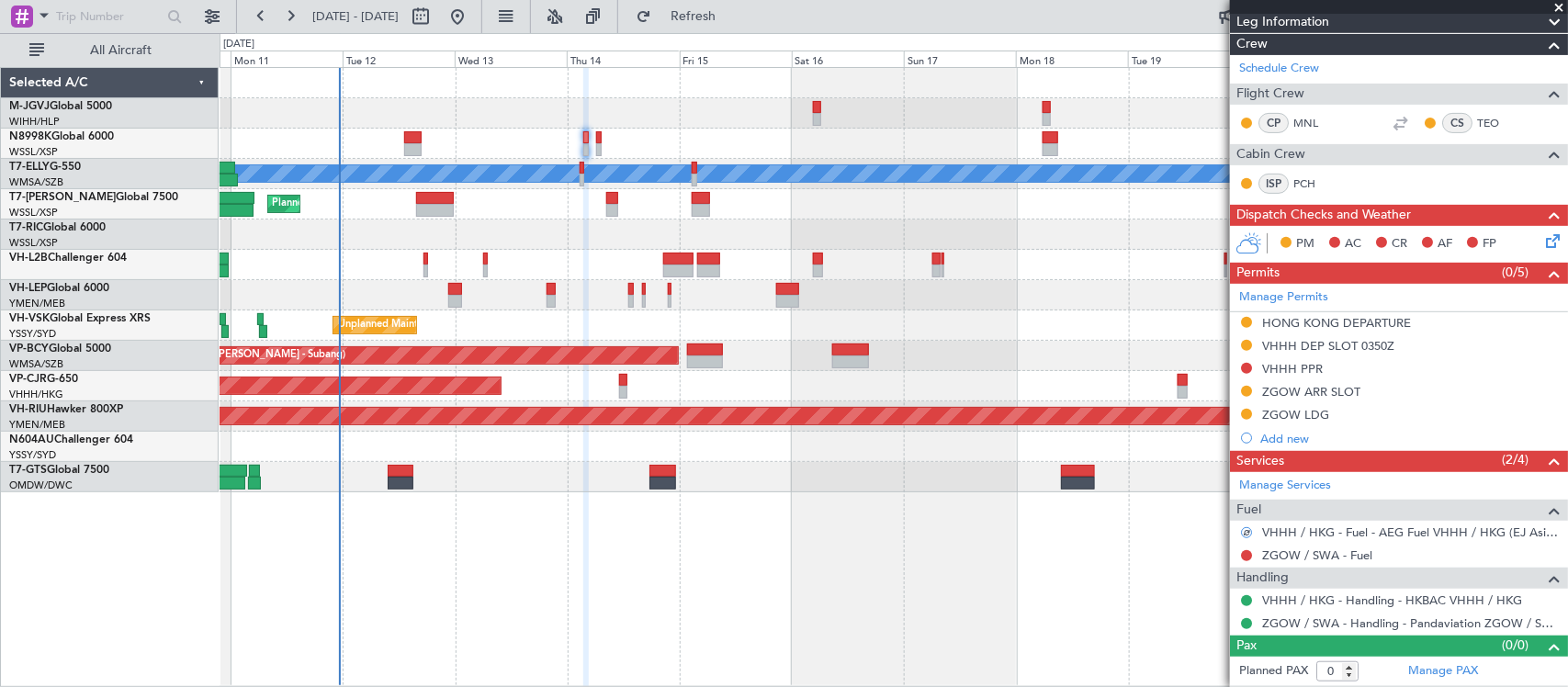
scroll to position [0, 0]
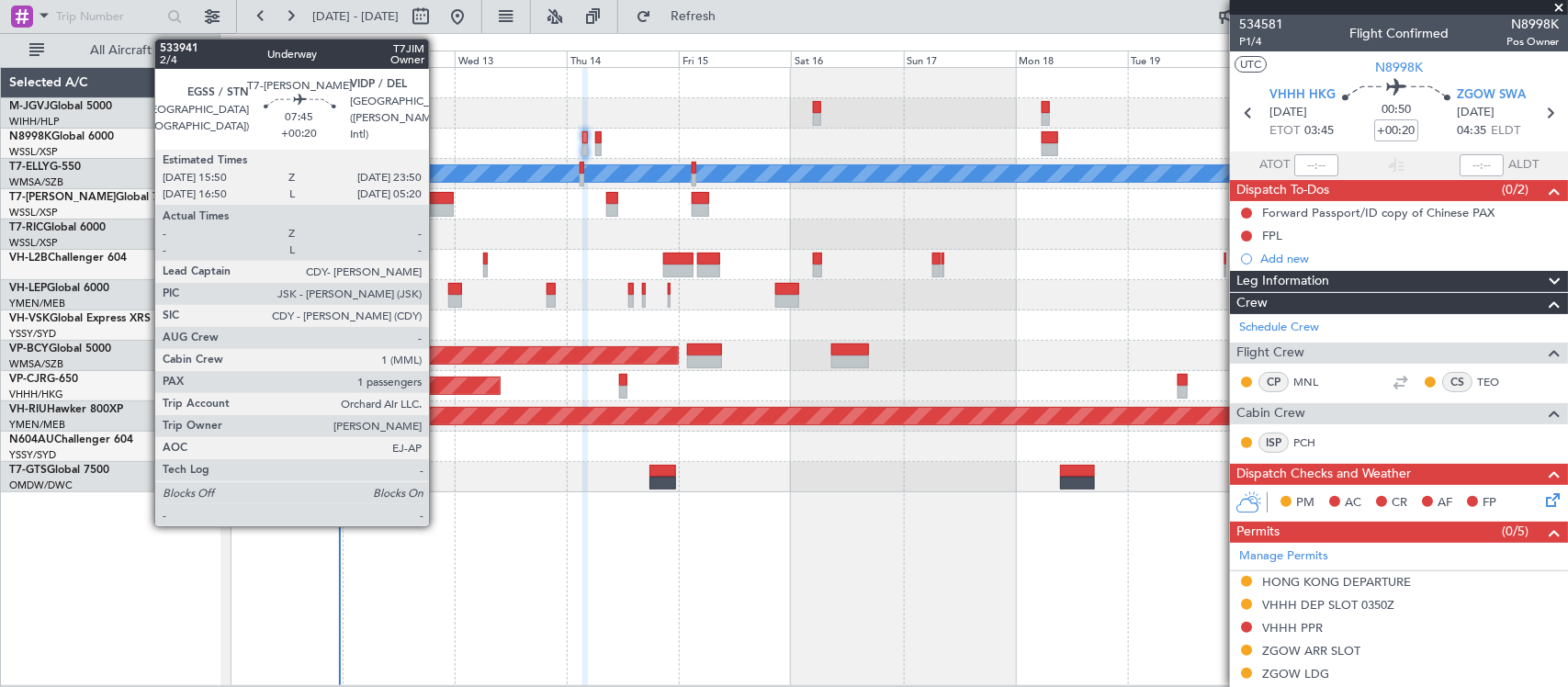
click at [438, 205] on div at bounding box center [435, 211] width 38 height 13
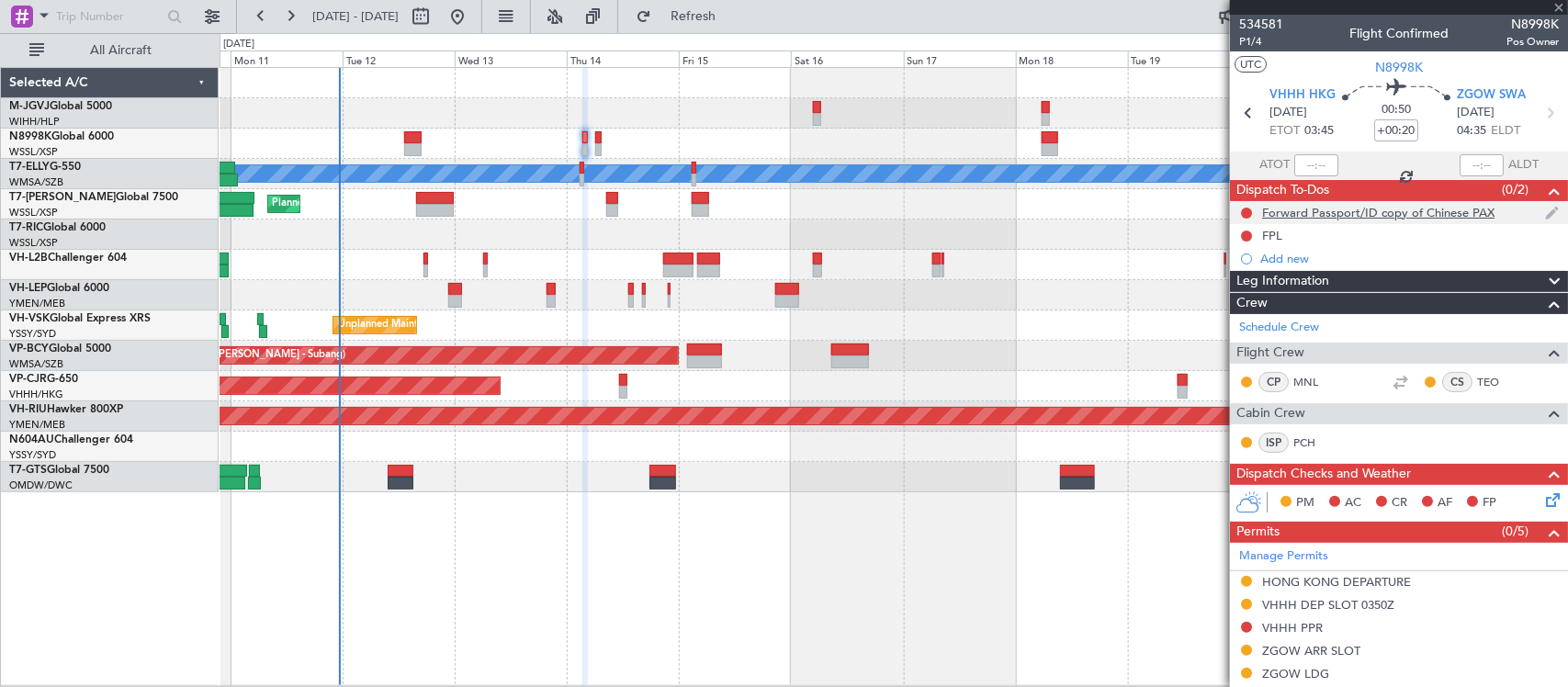
type input "1"
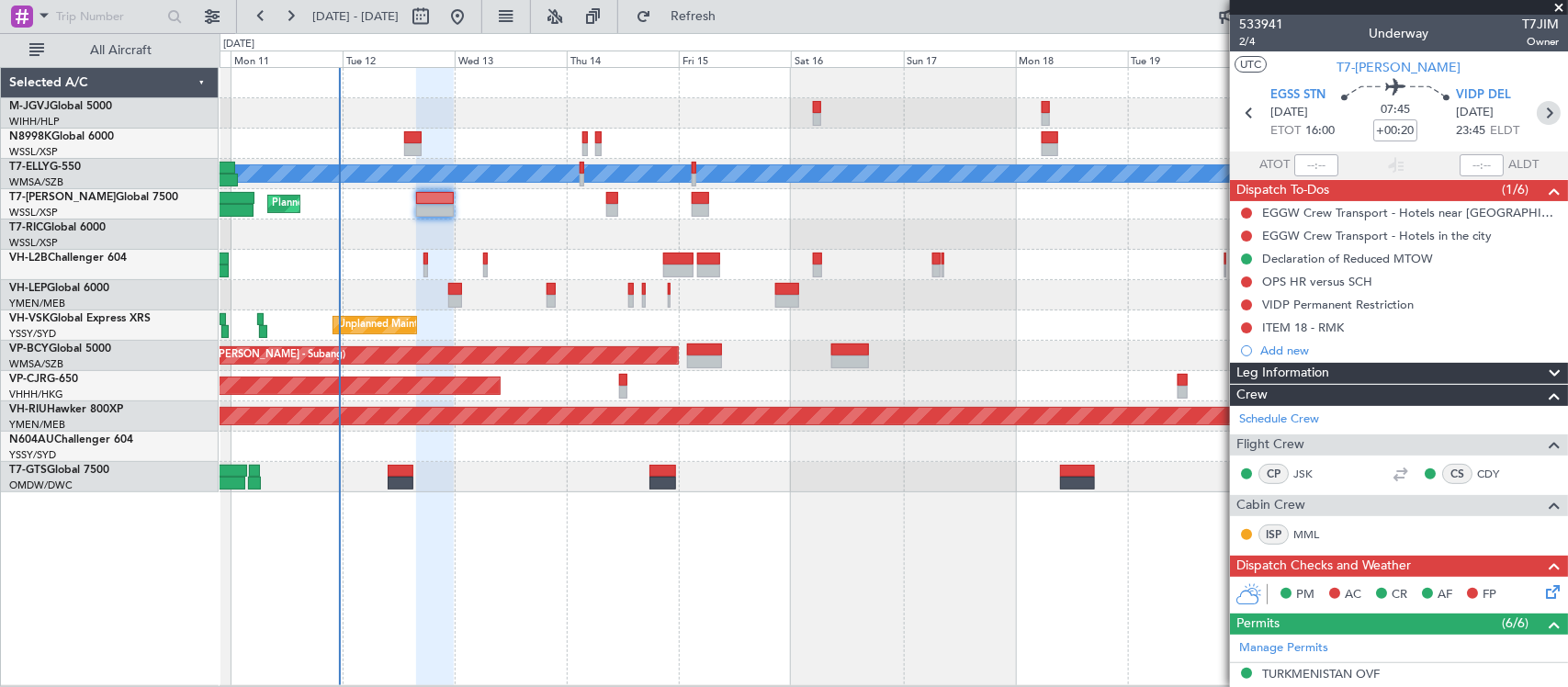
click at [1538, 112] on icon at bounding box center [1547, 112] width 24 height 23
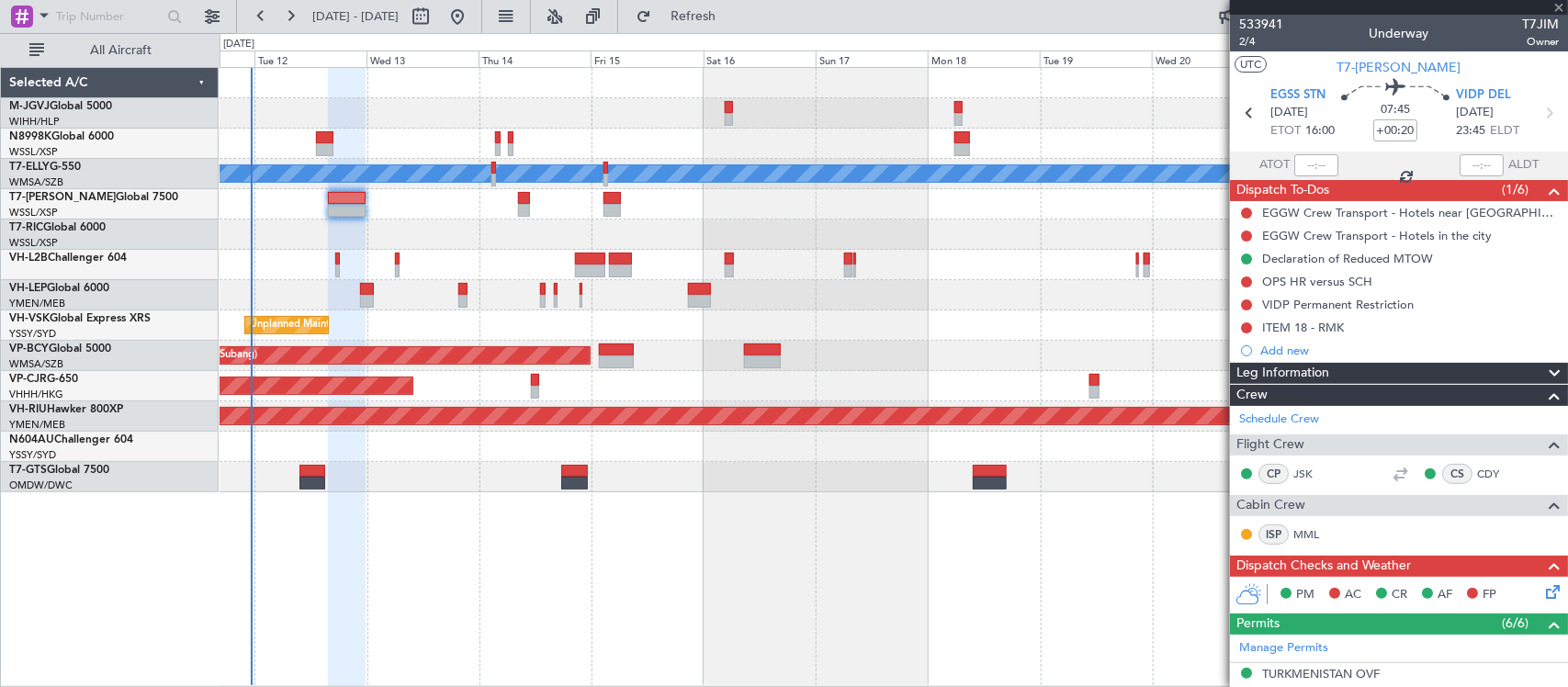
click at [955, 457] on div "MEL Planned Maint London (Luton) MEL San Antonio (San Antonio Intl) Planned Mai…" at bounding box center [893, 376] width 1348 height 619
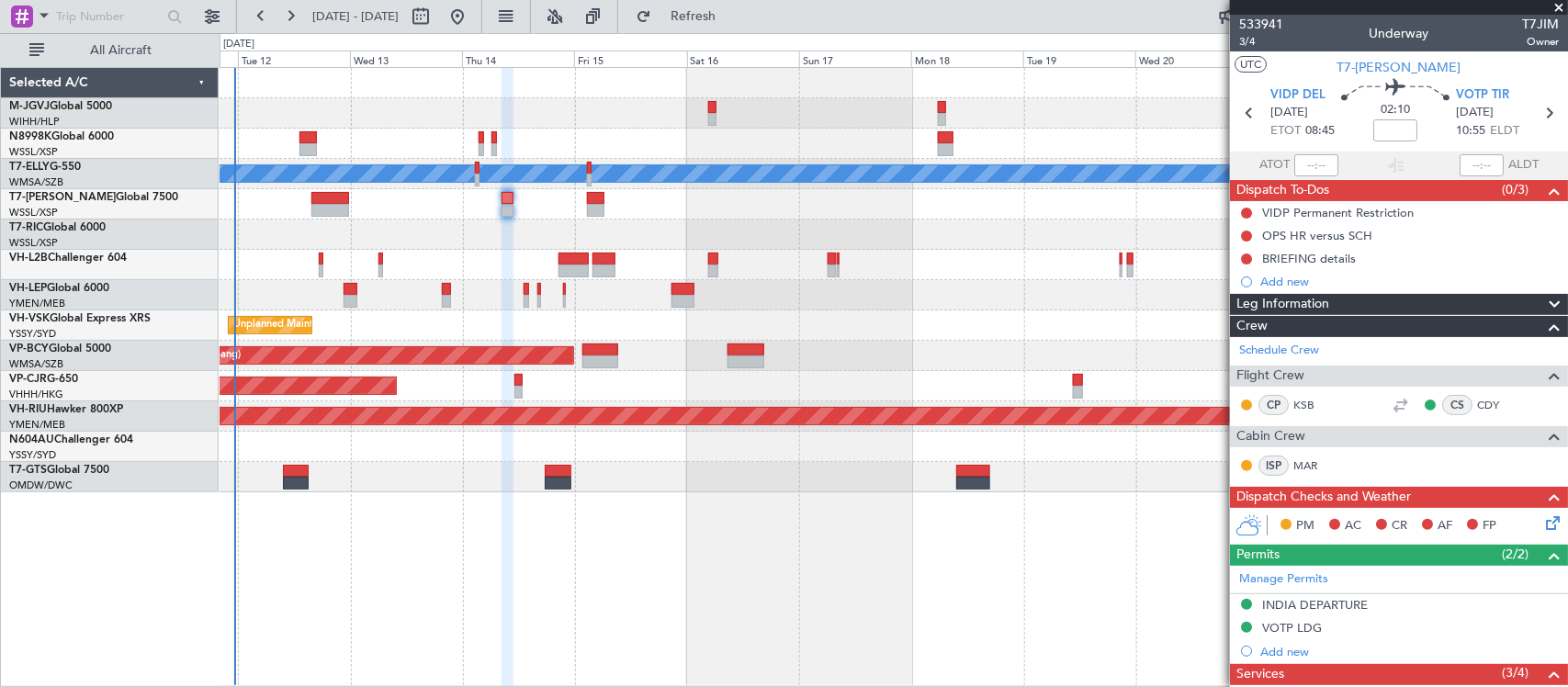
click at [882, 218] on div "MEL Planned Maint London (Luton) Planned Maint Los Angeles (Los Angeles Interna…" at bounding box center [892, 279] width 1347 height 424
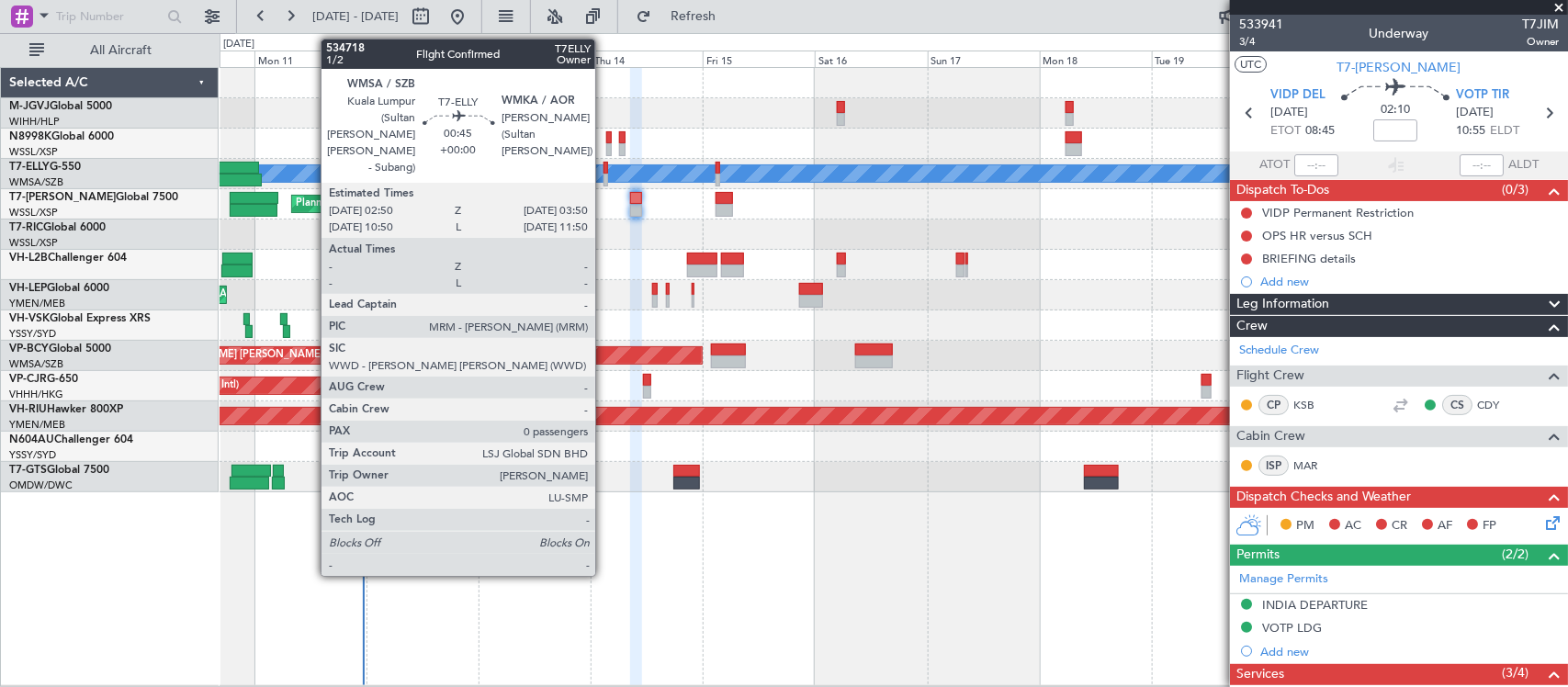
click at [604, 180] on div at bounding box center [606, 180] width 6 height 13
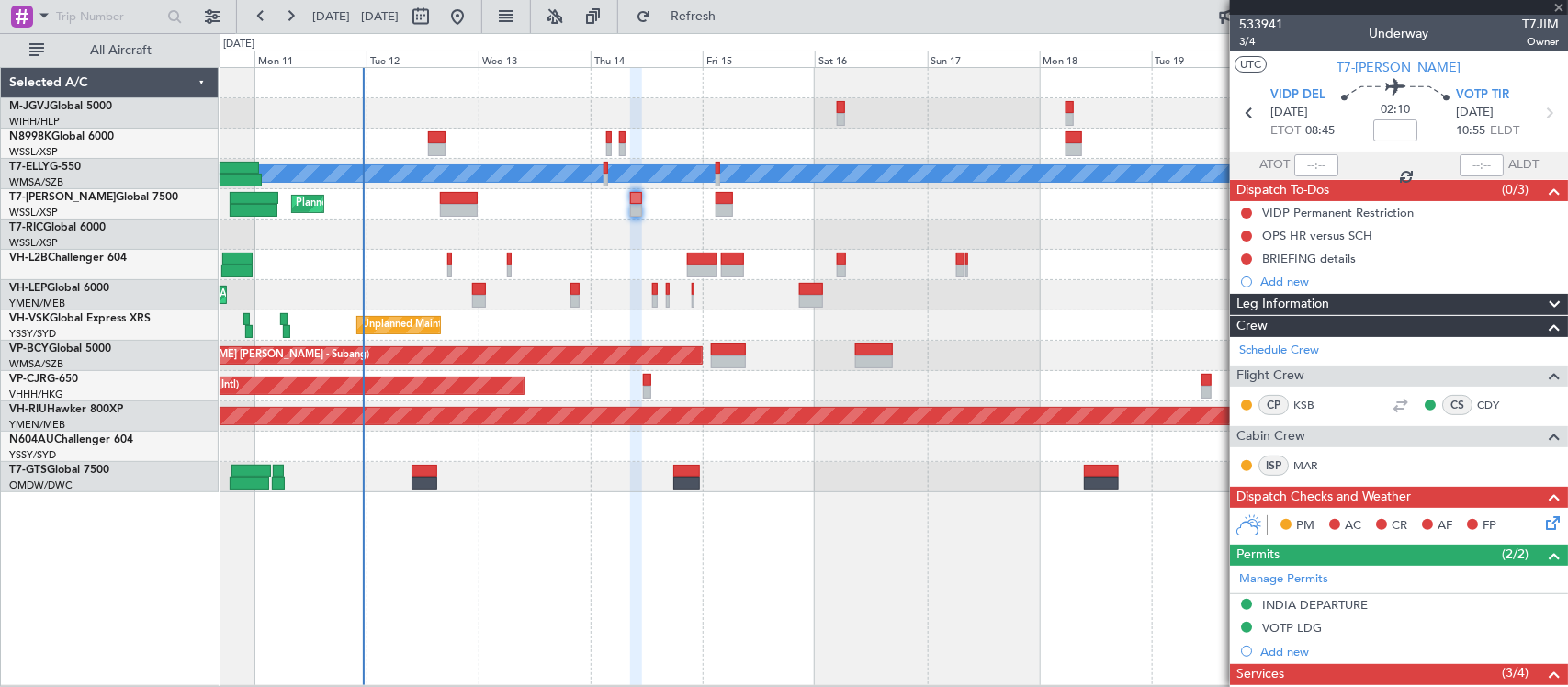
type input "0"
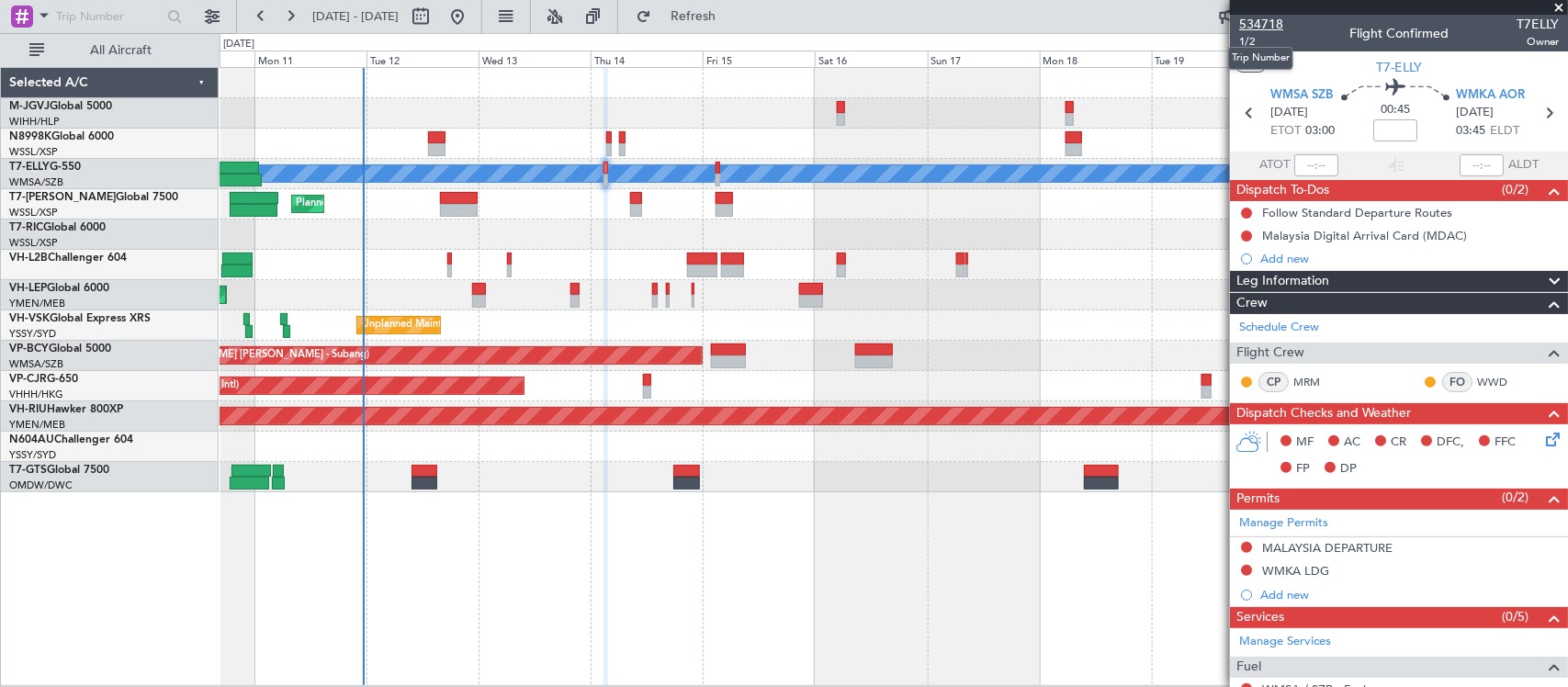
click at [1270, 20] on span "534718" at bounding box center [1261, 24] width 44 height 20
click at [1251, 39] on span "1/2" at bounding box center [1261, 41] width 44 height 16
click at [1536, 108] on icon at bounding box center [1547, 112] width 24 height 23
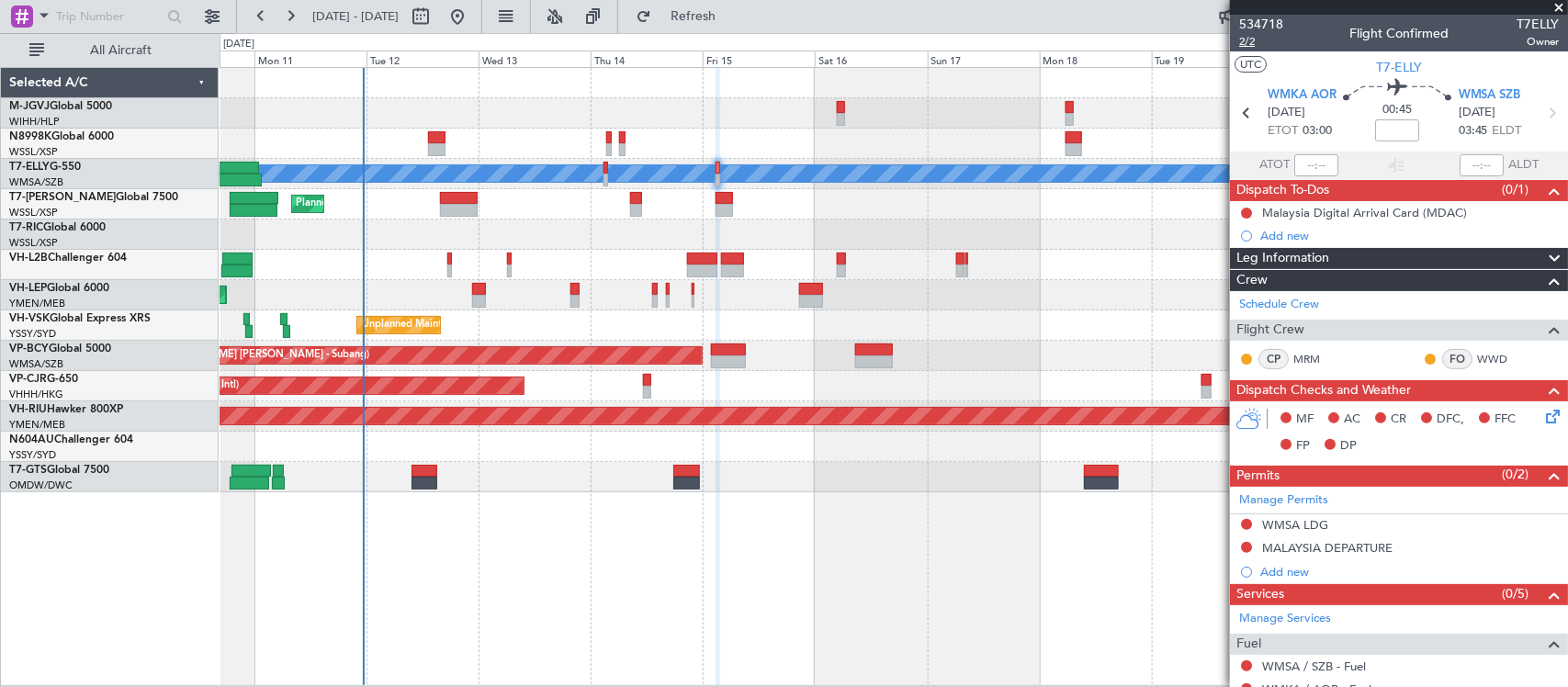
click at [1246, 42] on span "2/2" at bounding box center [1261, 41] width 44 height 16
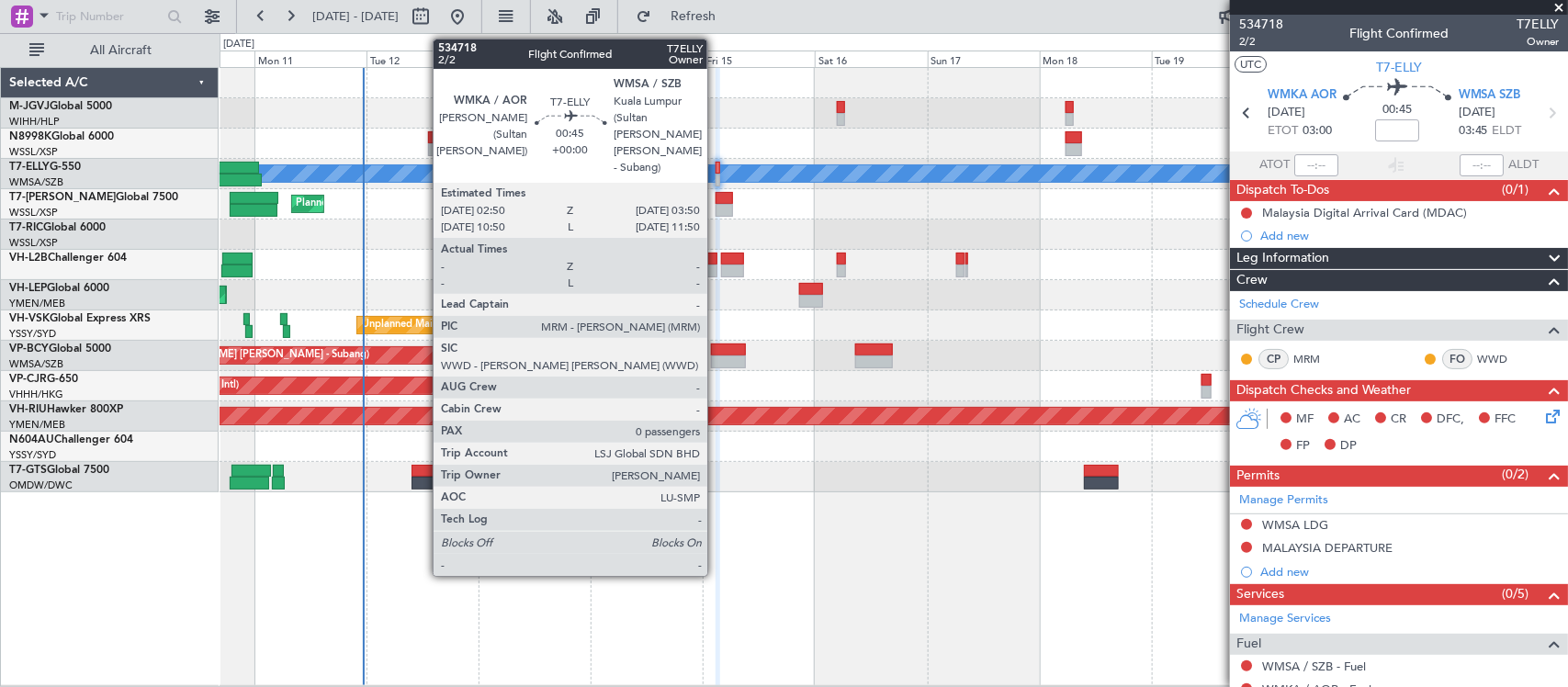
click at [717, 166] on div at bounding box center [718, 168] width 6 height 13
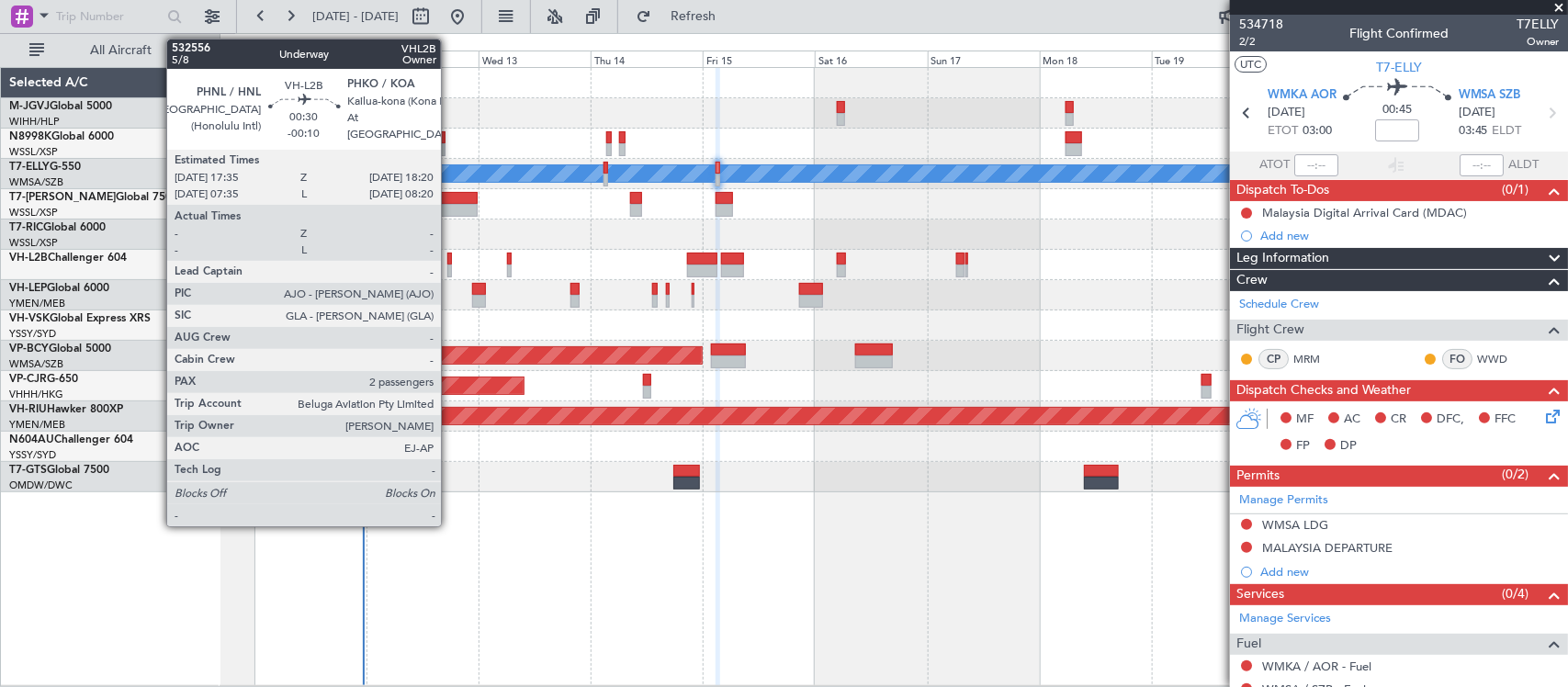
click at [451, 264] on div at bounding box center [449, 271] width 4 height 13
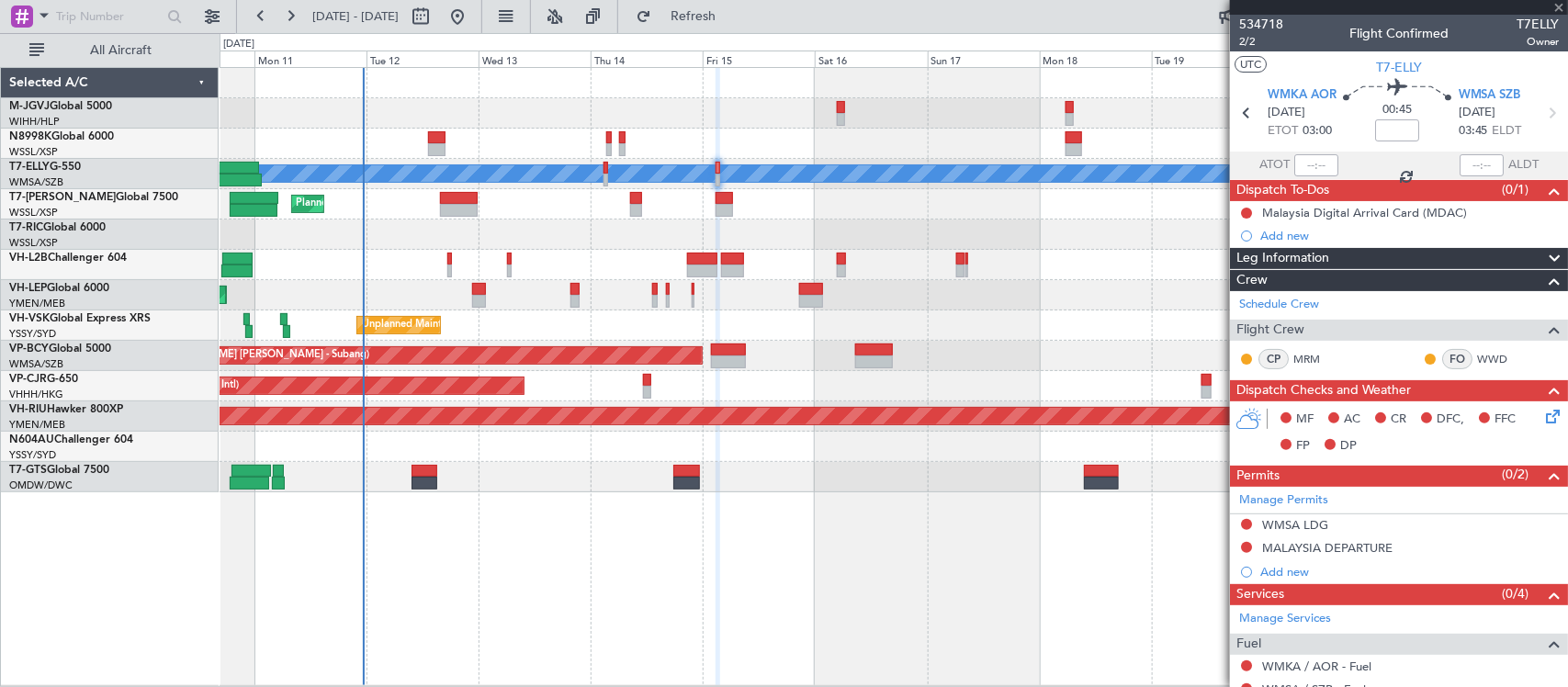
type input "-00:10"
type input "2"
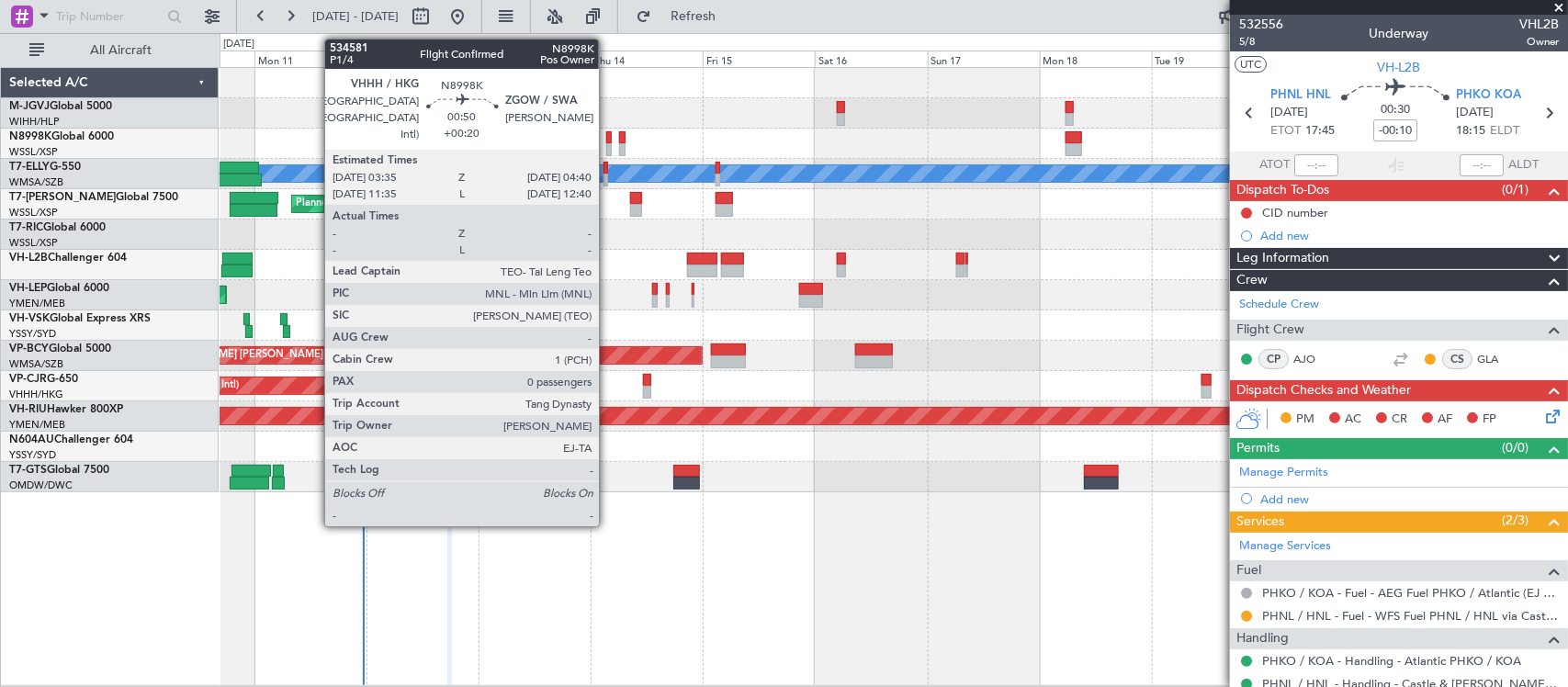
click at [608, 142] on div at bounding box center [609, 138] width 6 height 13
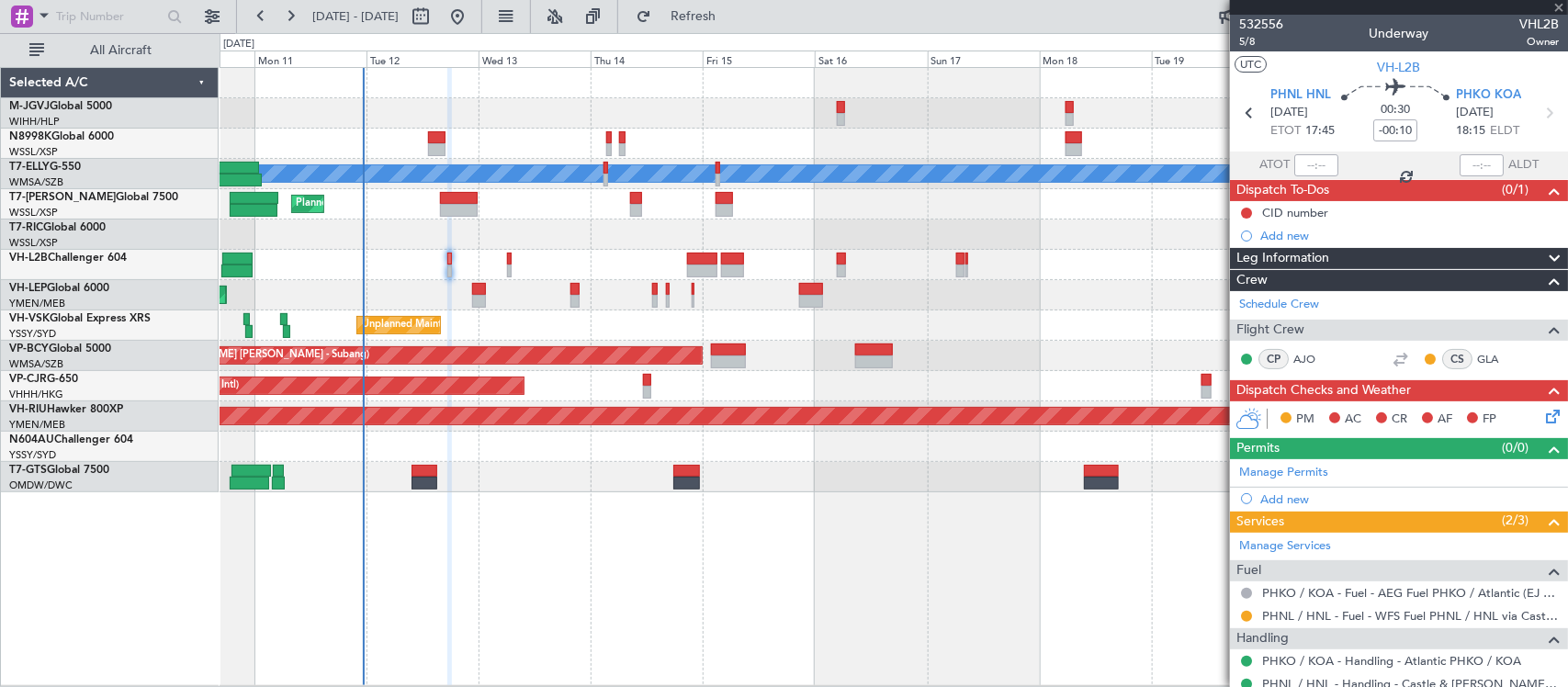
type input "+00:20"
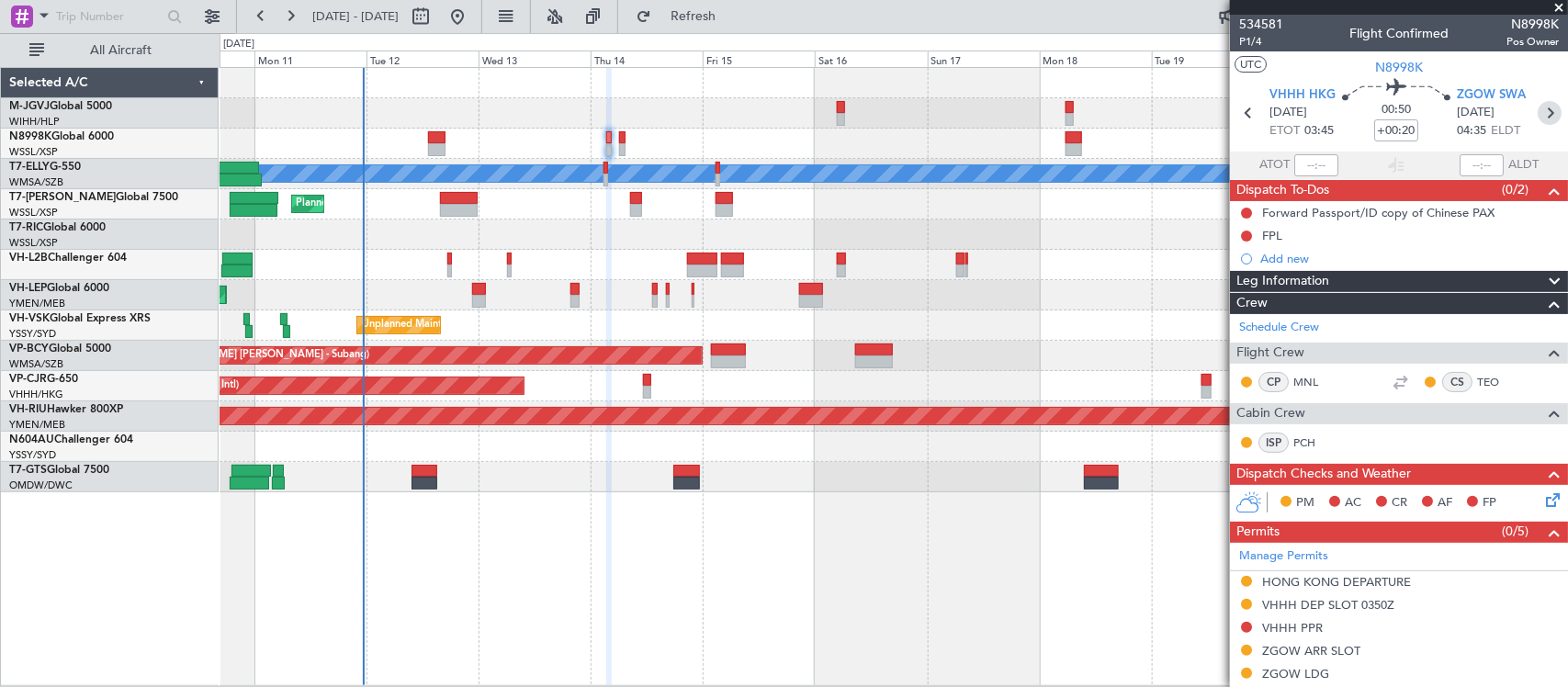
click at [1537, 117] on icon at bounding box center [1548, 112] width 24 height 23
type input "1"
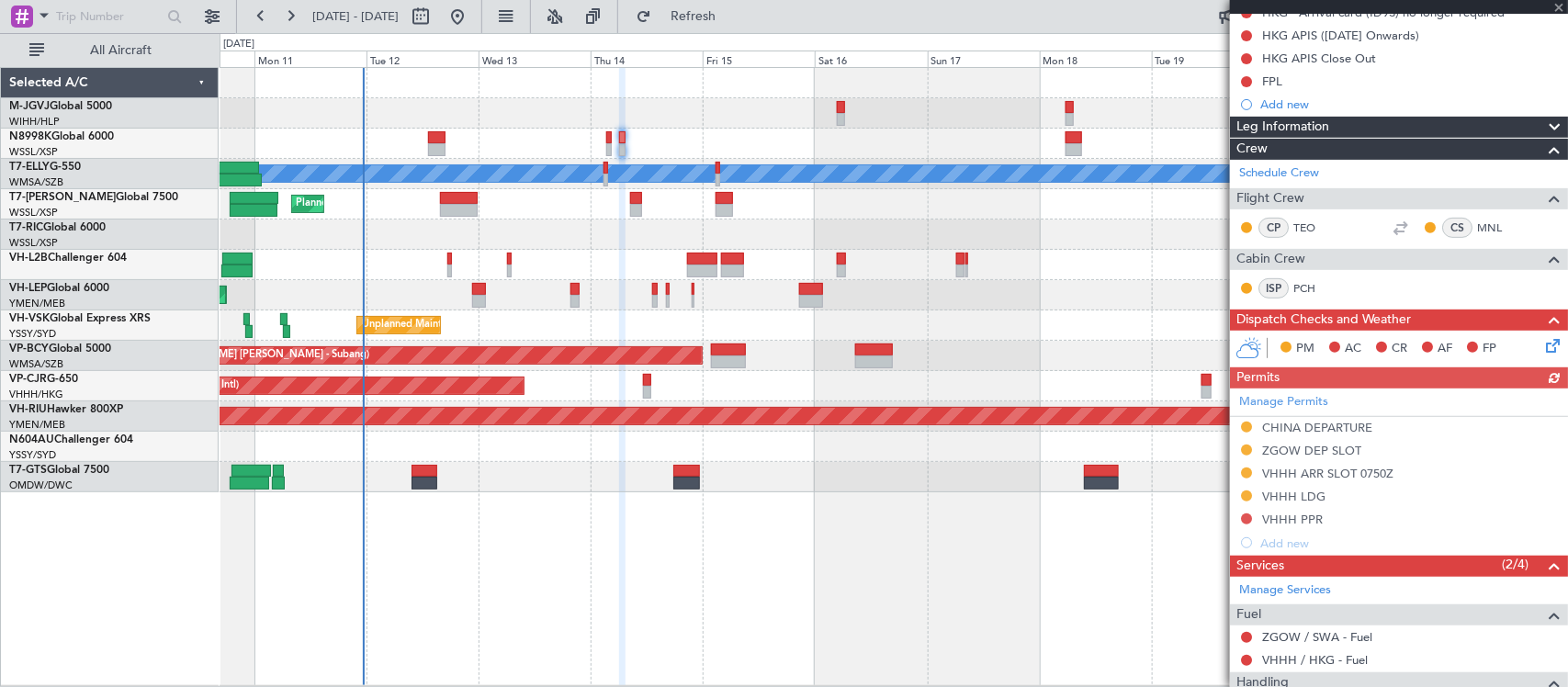
scroll to position [393, 0]
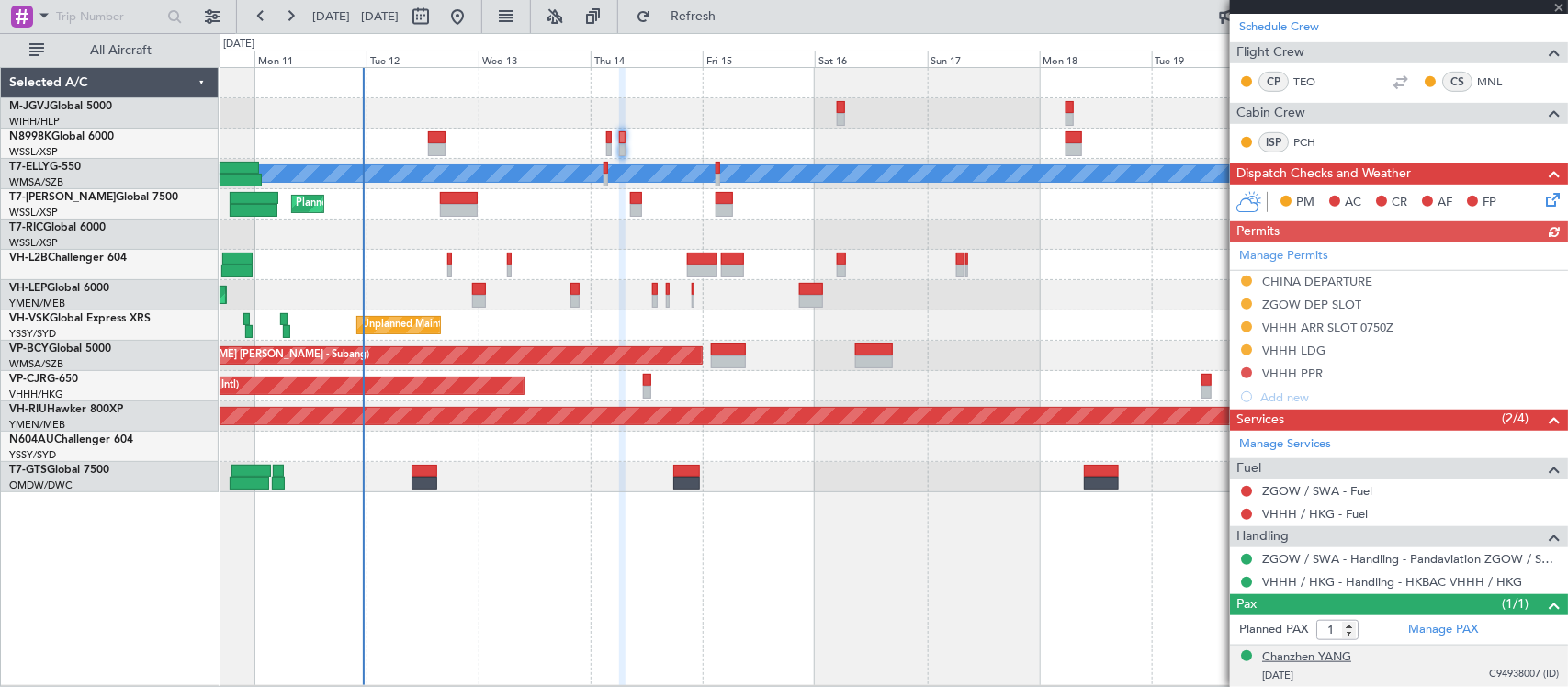
click at [1335, 657] on div "Chanzhen YANG" at bounding box center [1306, 658] width 89 height 19
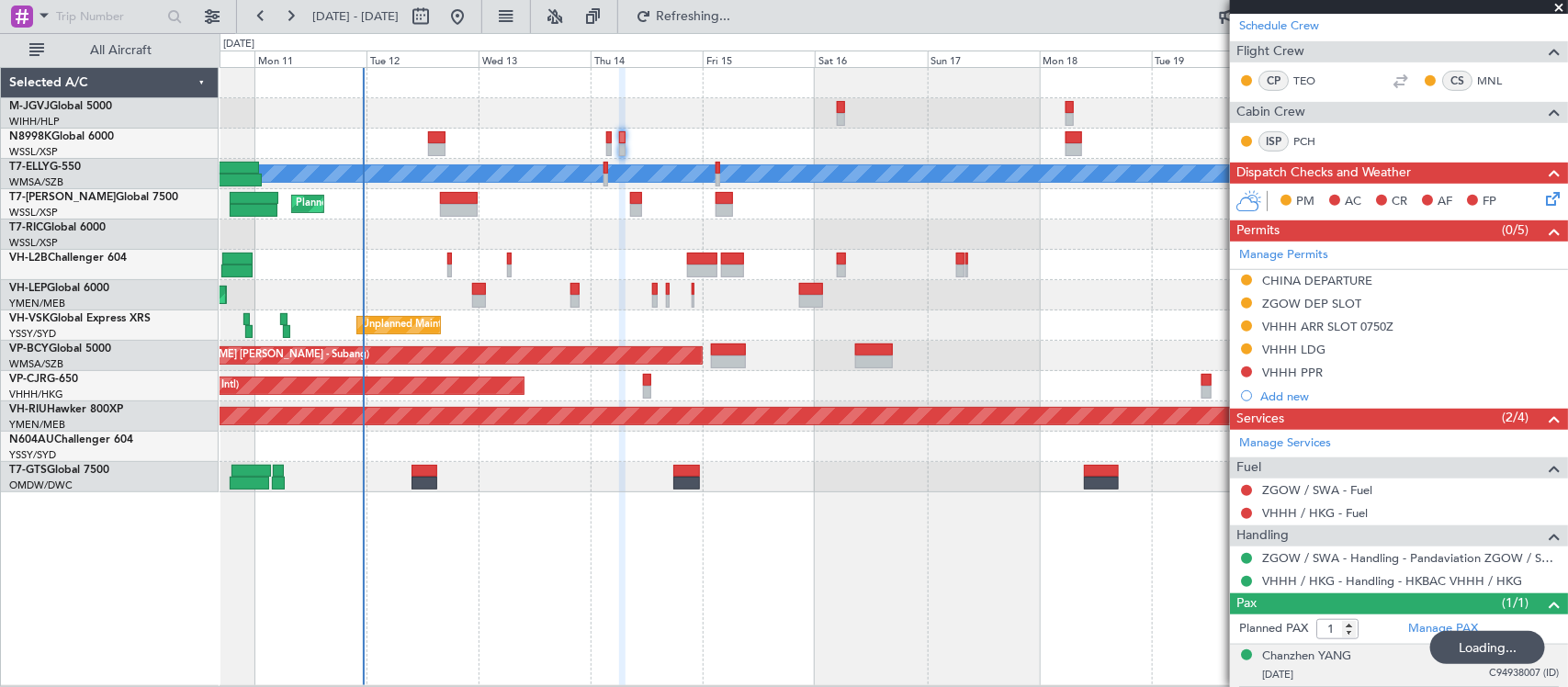
click at [970, 259] on div at bounding box center [892, 265] width 1347 height 30
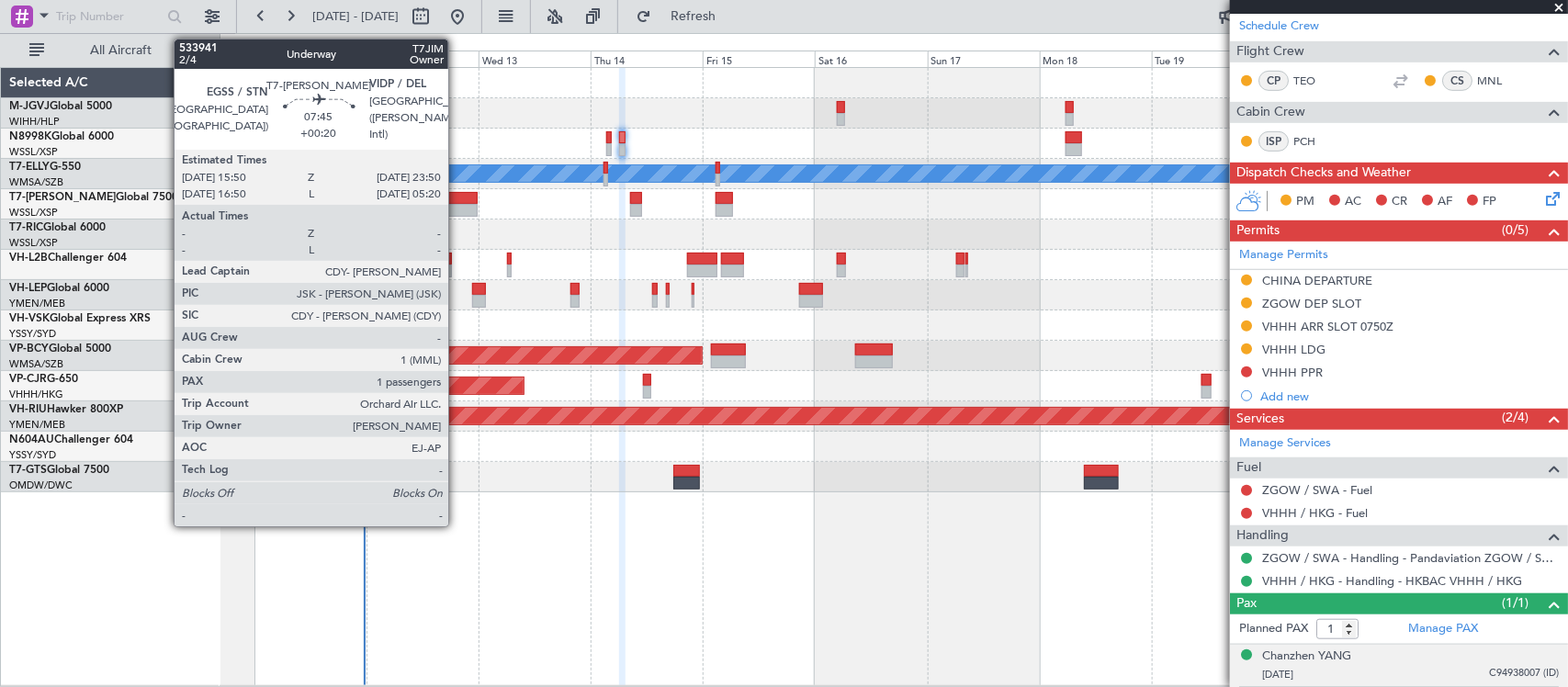
click at [458, 202] on div at bounding box center [459, 198] width 38 height 13
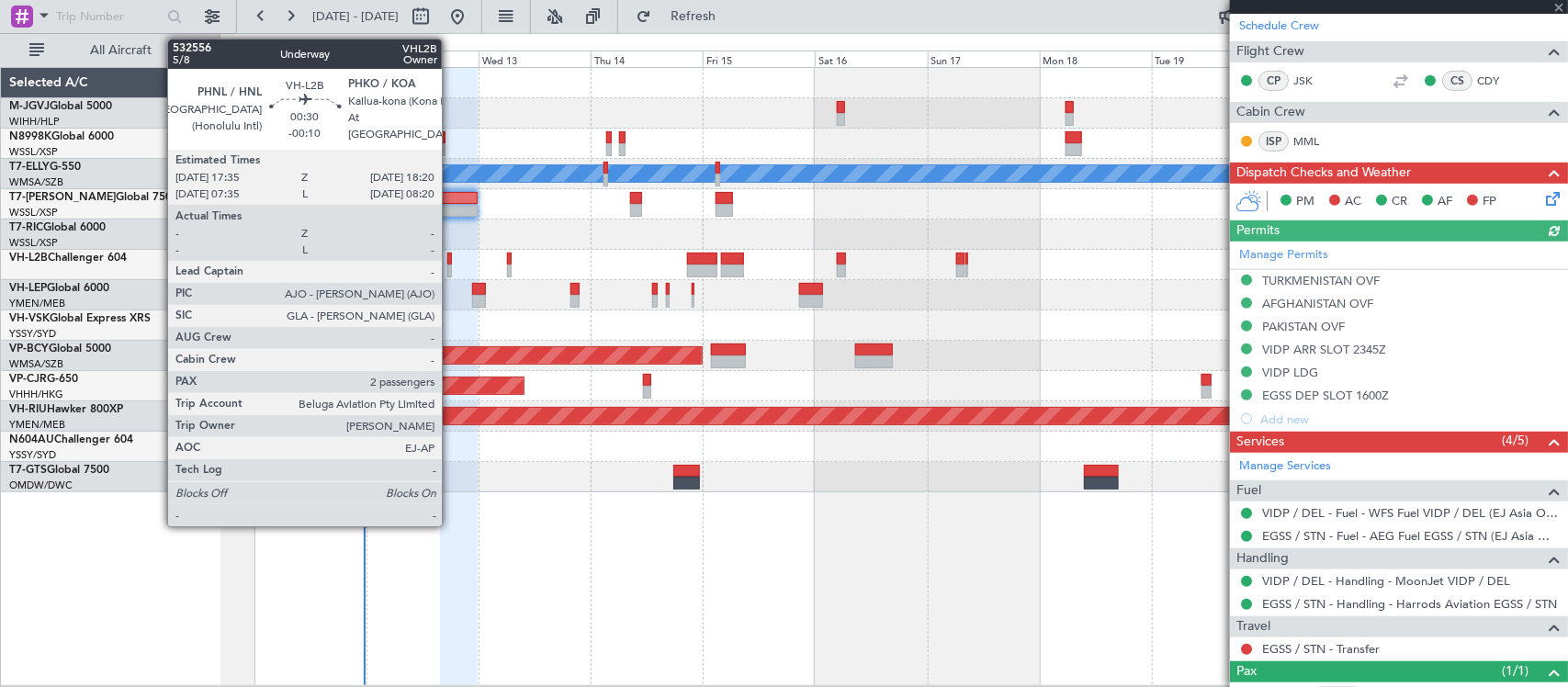
scroll to position [0, 0]
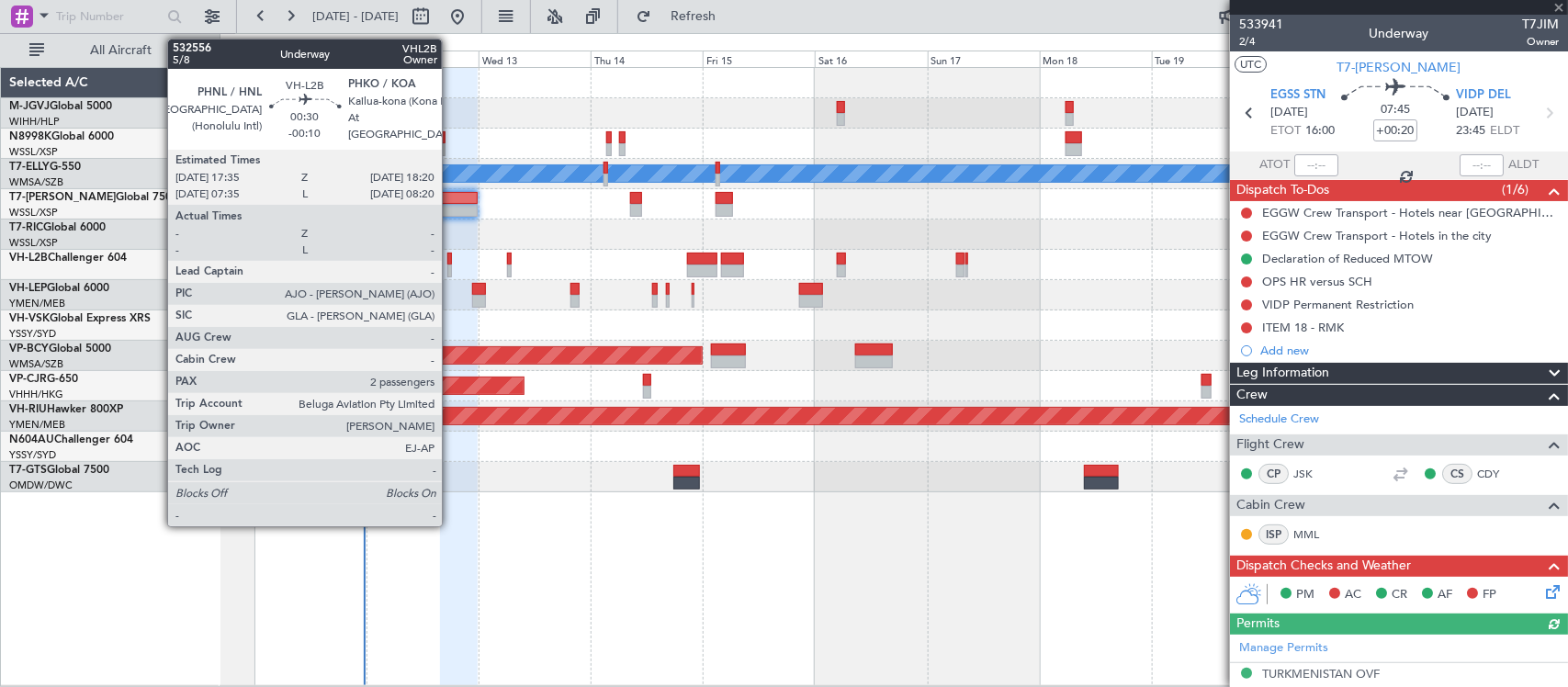
click at [452, 261] on div at bounding box center [892, 265] width 1347 height 30
click at [450, 259] on div at bounding box center [449, 259] width 4 height 13
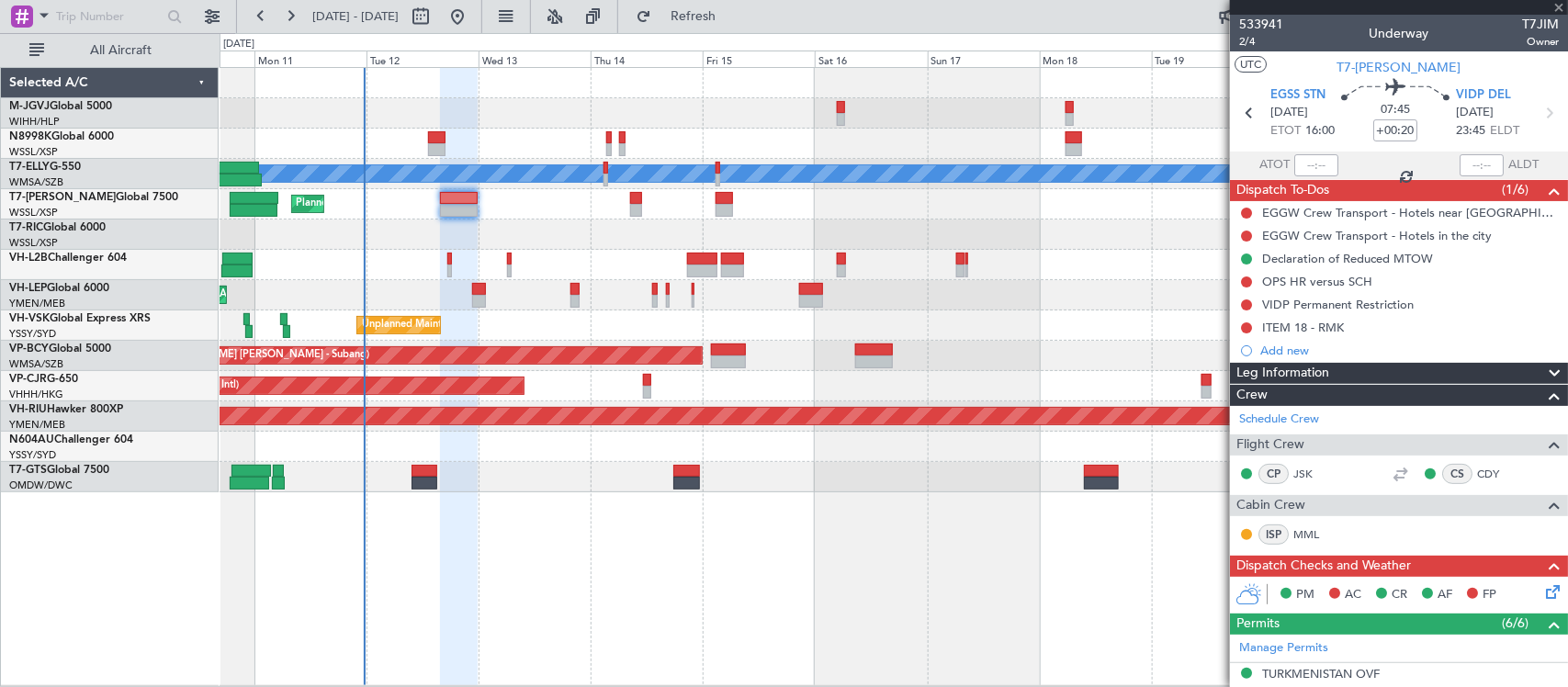
type input "-00:10"
type input "2"
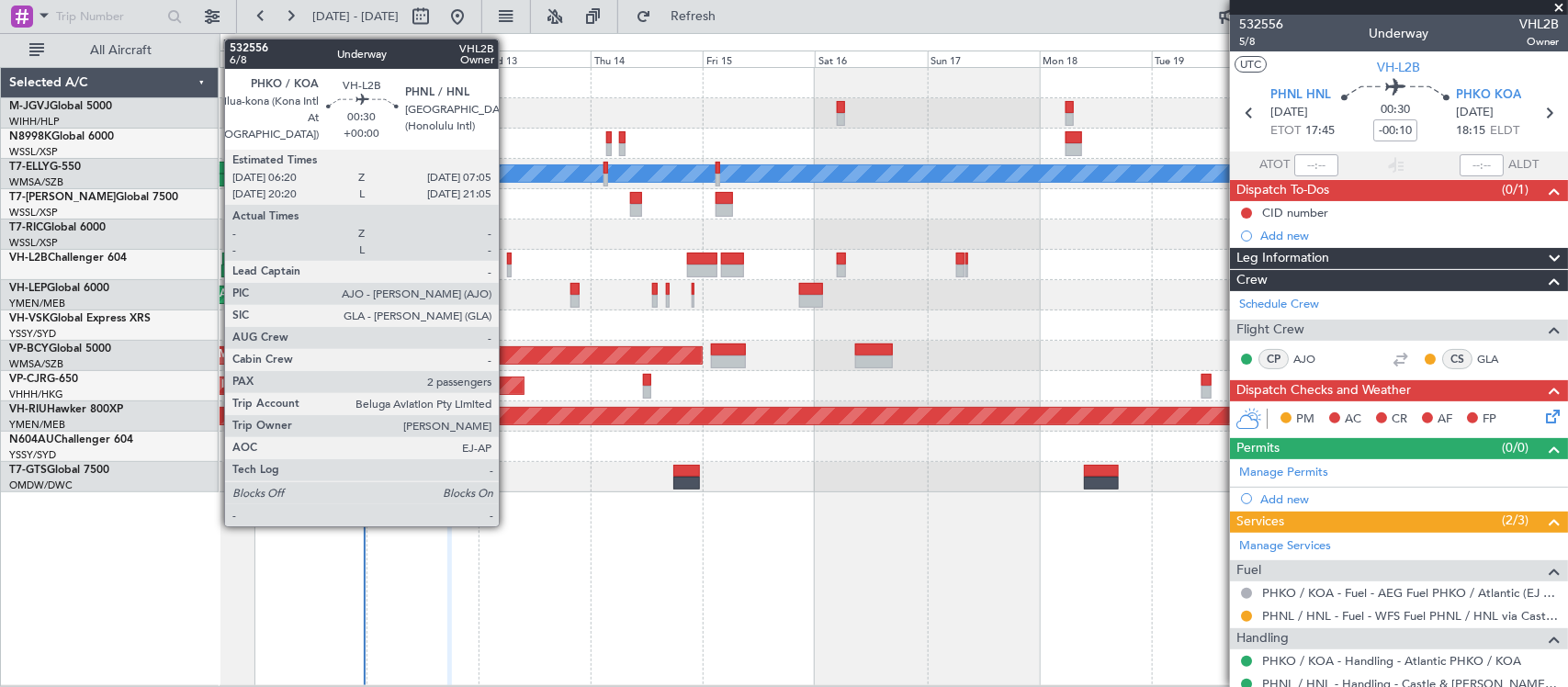
click at [508, 261] on div at bounding box center [509, 259] width 4 height 13
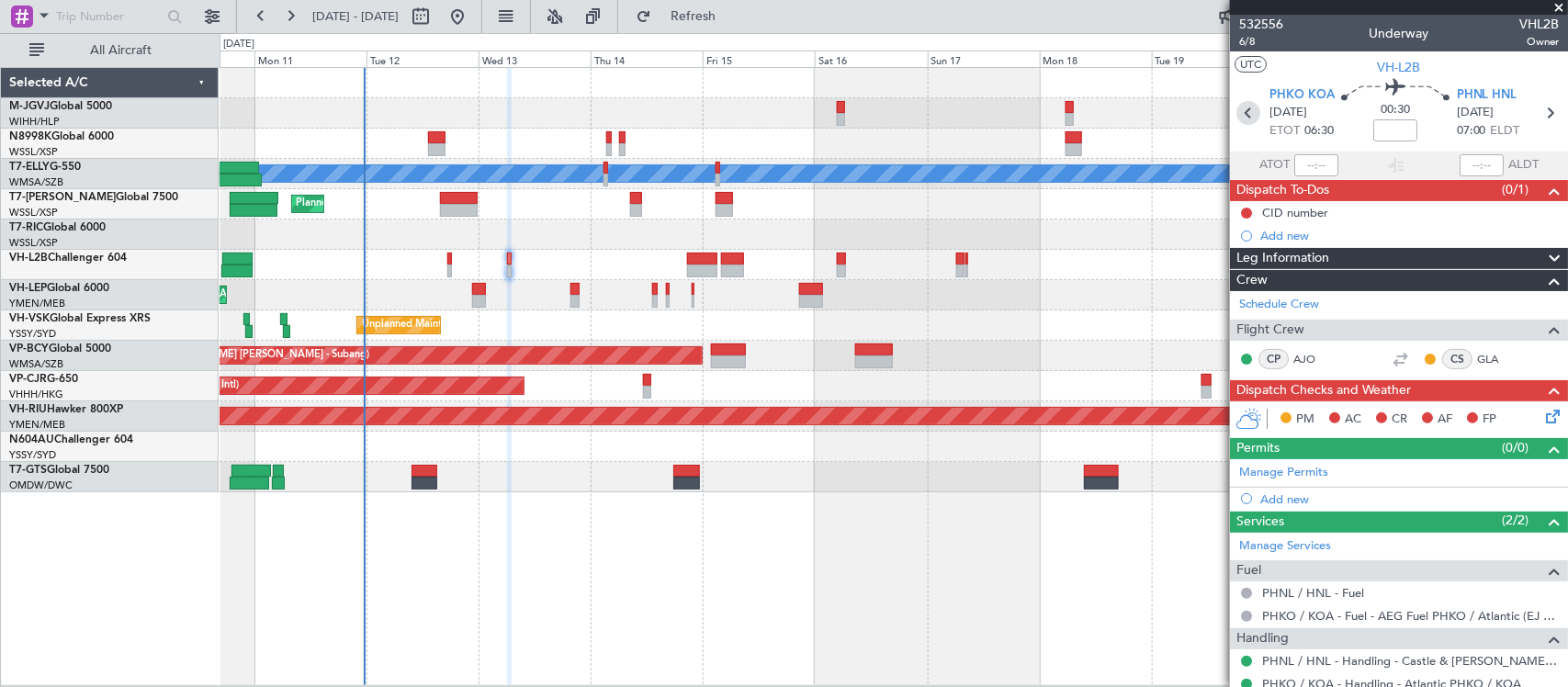
click at [1247, 108] on icon at bounding box center [1247, 112] width 24 height 23
type input "-00:10"
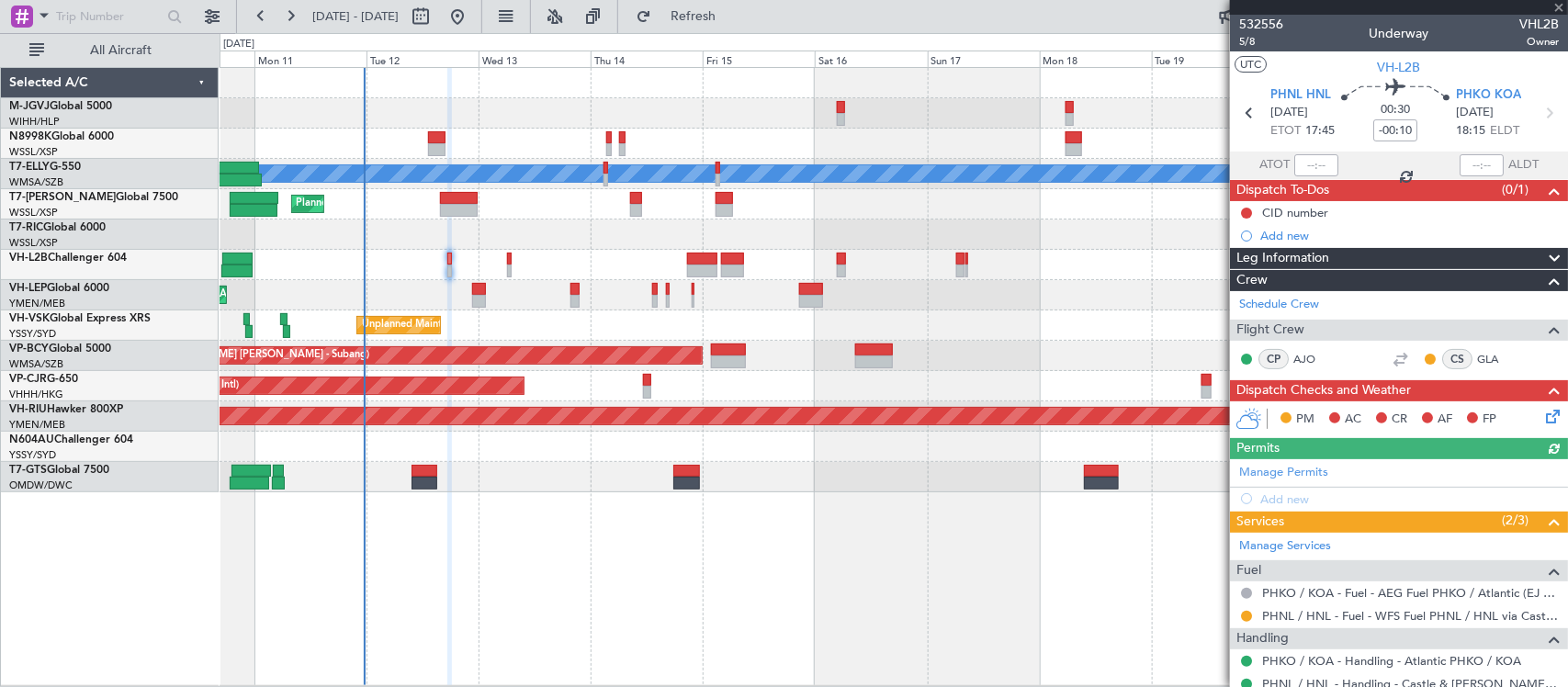
scroll to position [144, 0]
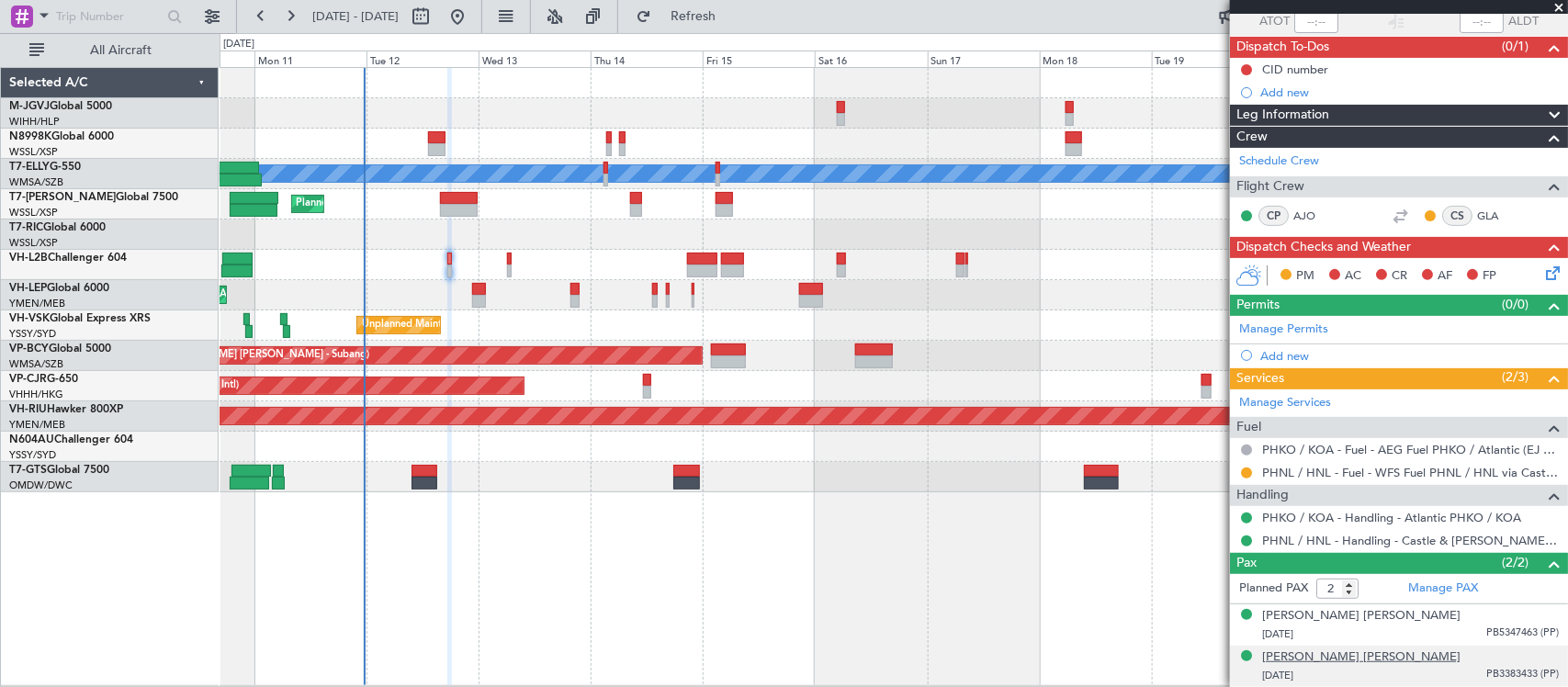
click at [1341, 654] on div "[PERSON_NAME] [PERSON_NAME]" at bounding box center [1360, 658] width 198 height 19
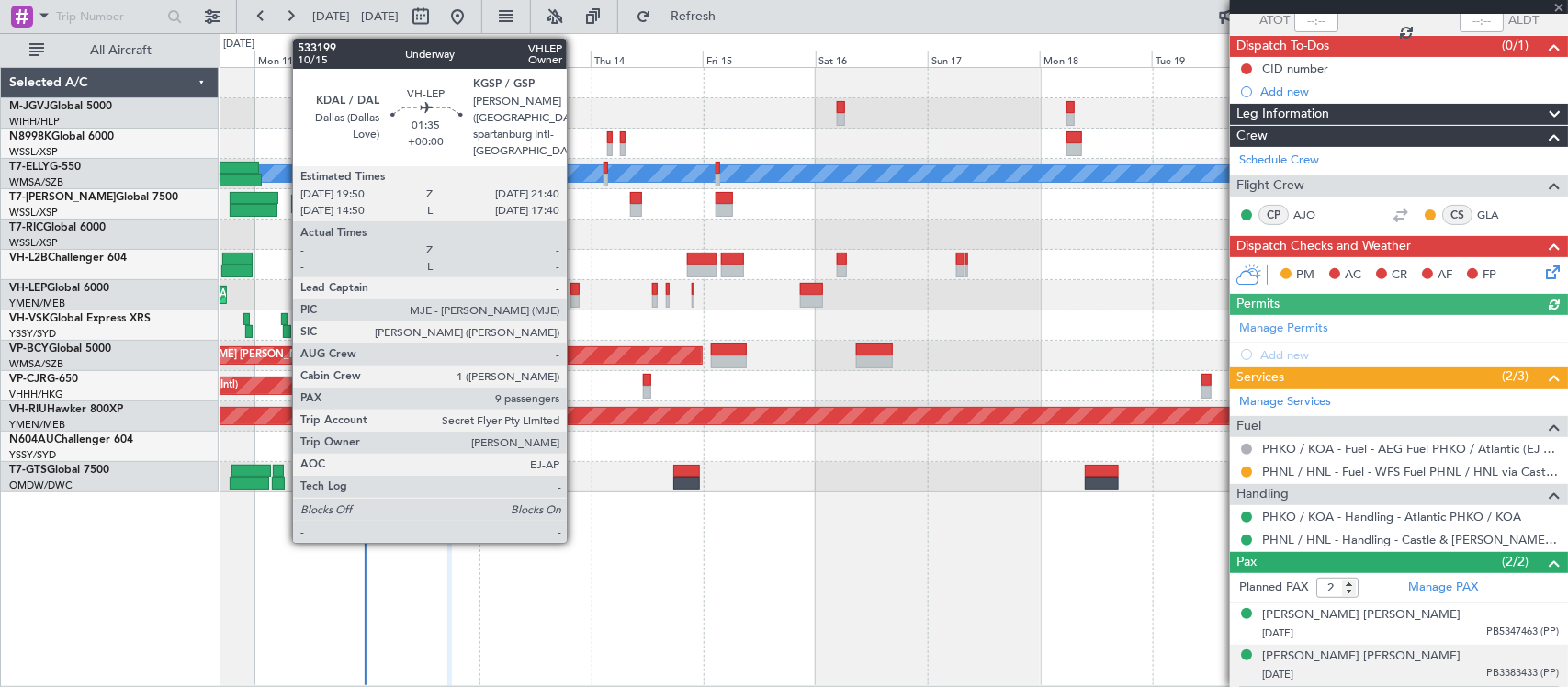
click at [576, 297] on div at bounding box center [575, 302] width 9 height 13
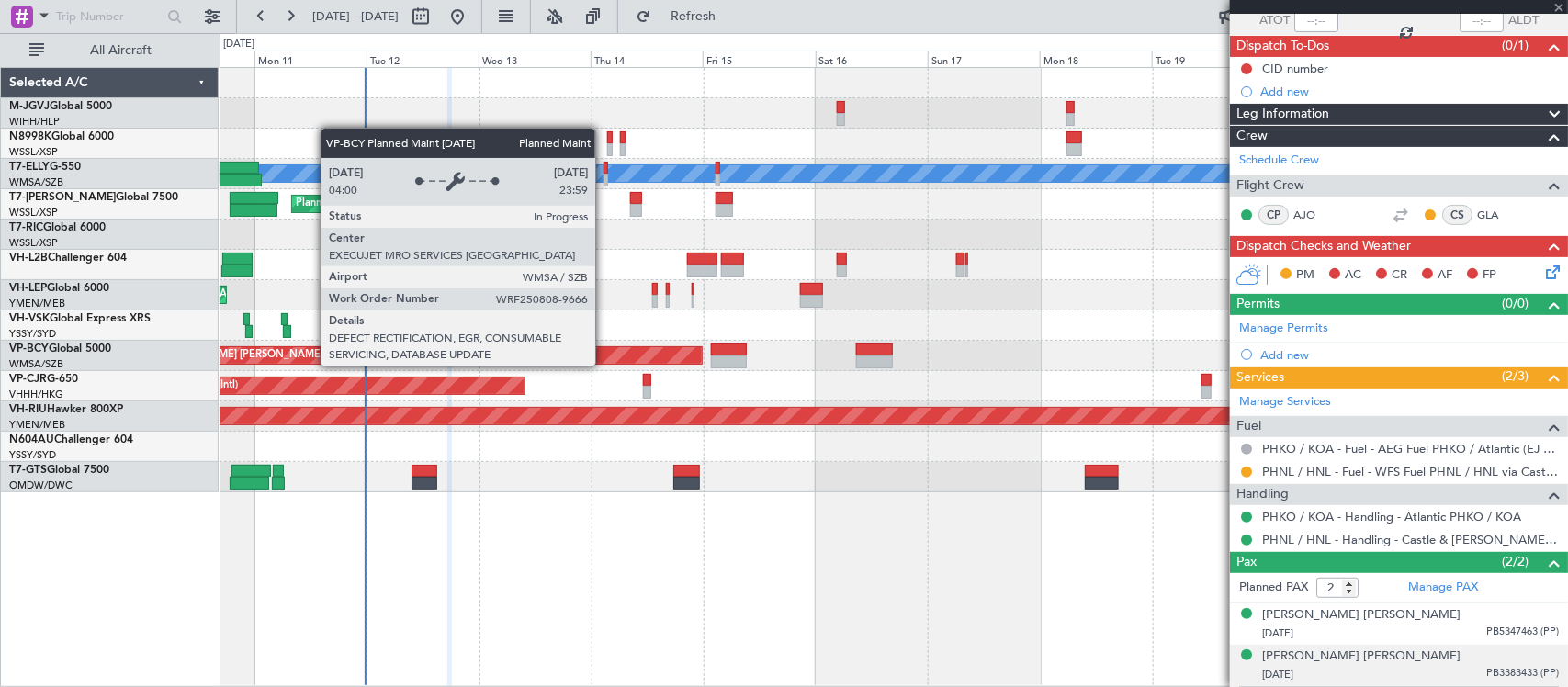
click at [657, 349] on div "Planned Maint [GEOGRAPHIC_DATA] (Sultan [PERSON_NAME] [PERSON_NAME] - Subang)" at bounding box center [320, 355] width 765 height 17
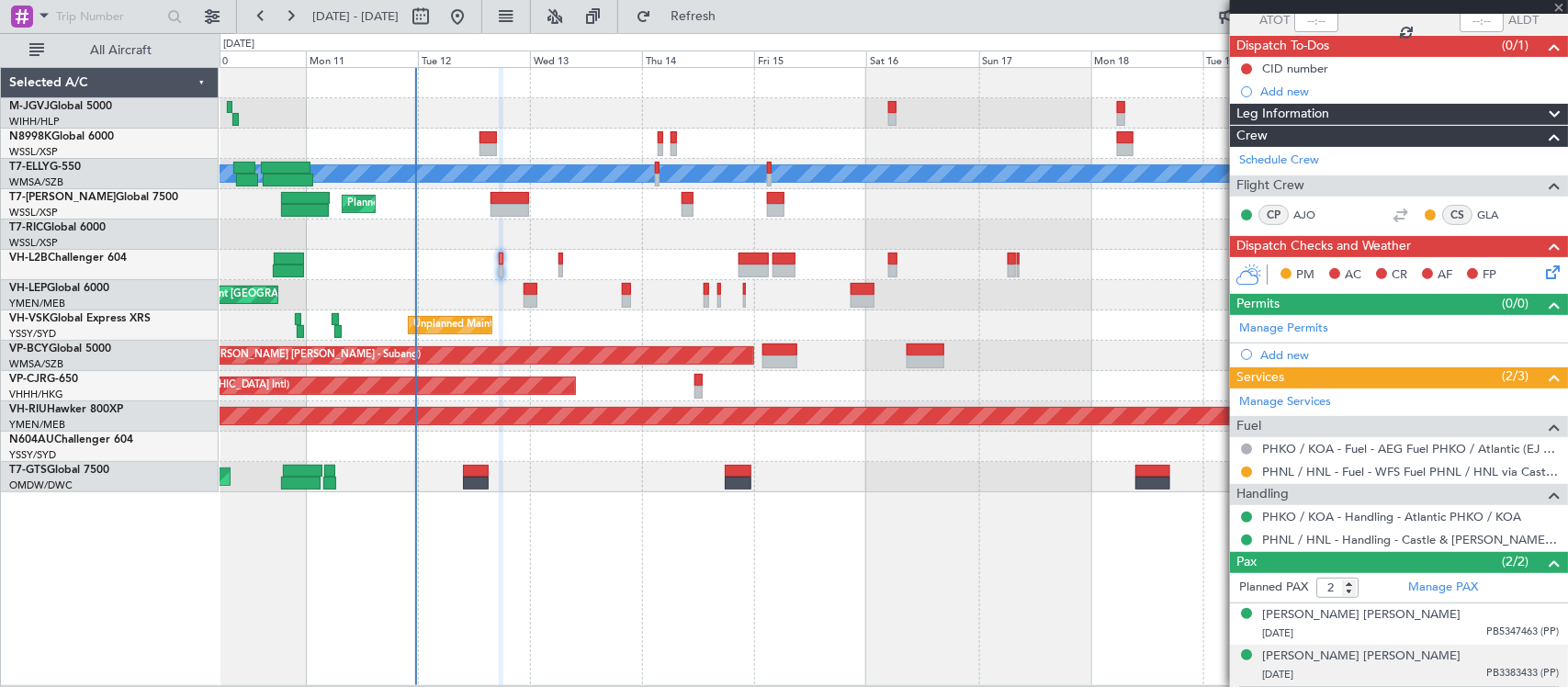
type input "9"
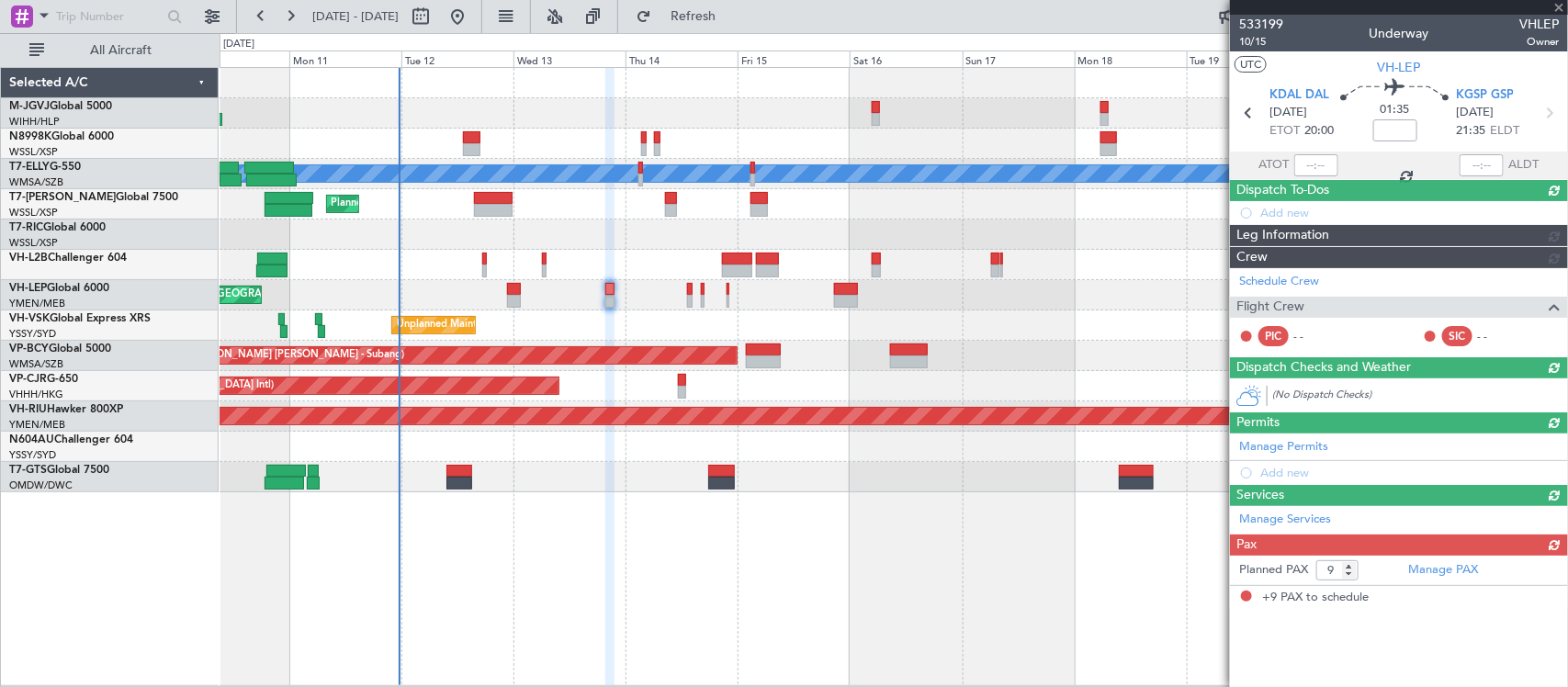
click at [632, 259] on div "MEL AOG Maint Granada (Federico Garcia Lorca) Planned Maint London (Luton) Plan…" at bounding box center [892, 279] width 1347 height 424
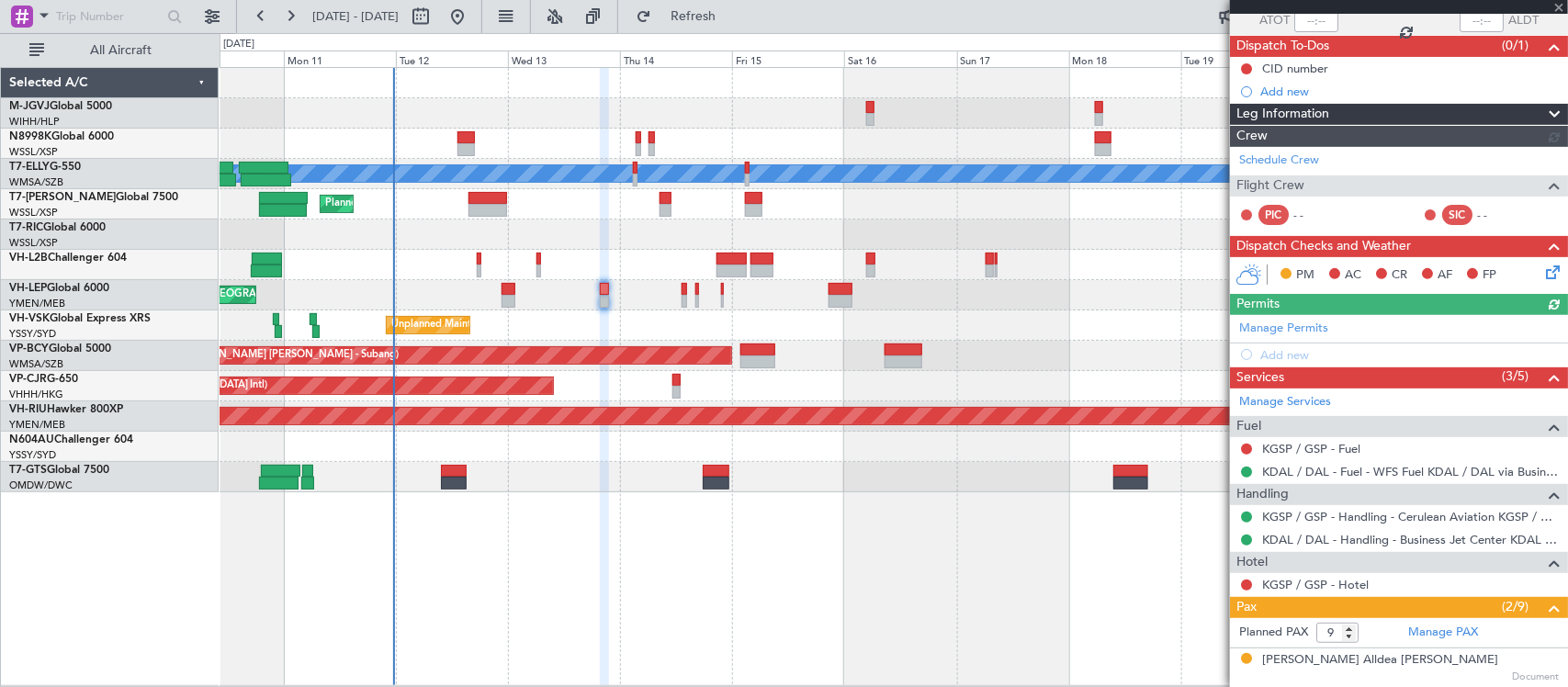
scroll to position [0, 0]
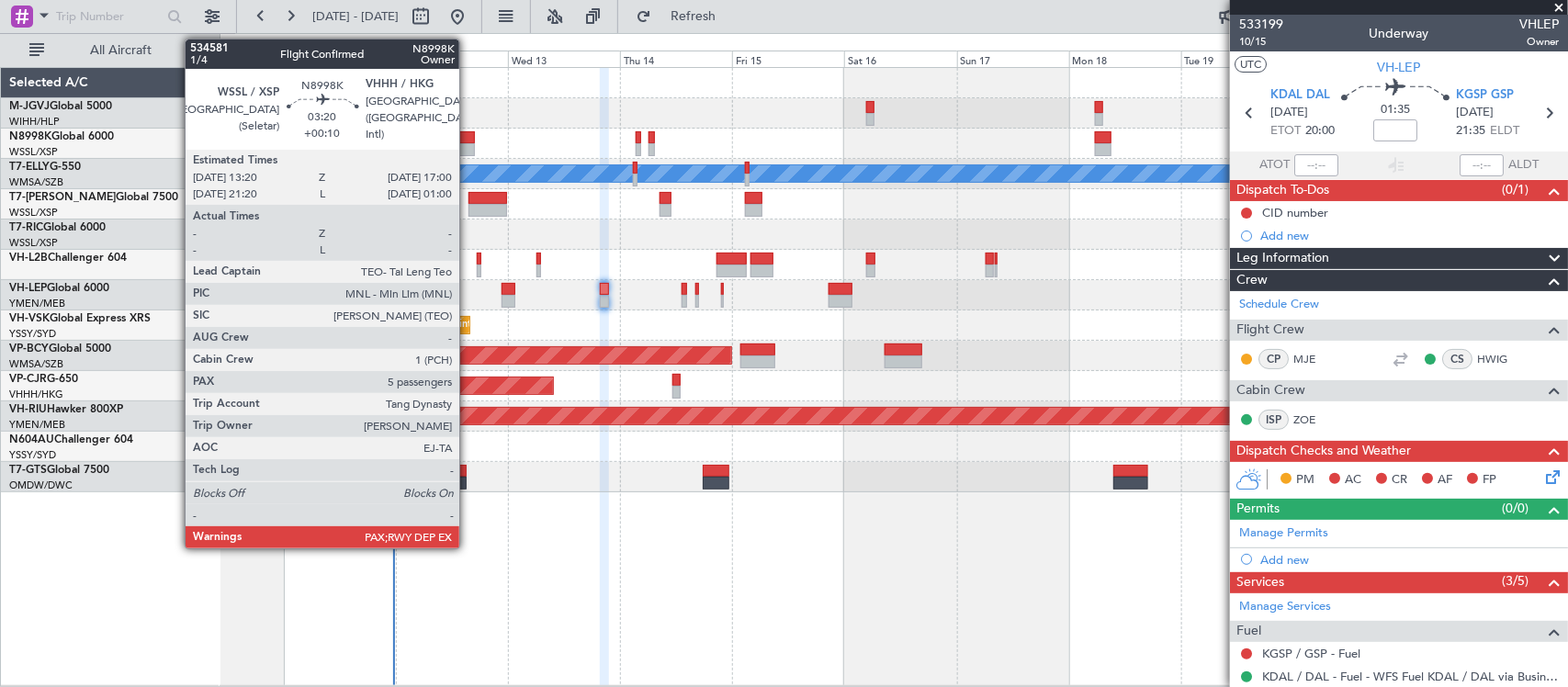
click at [470, 148] on div at bounding box center [466, 149] width 18 height 13
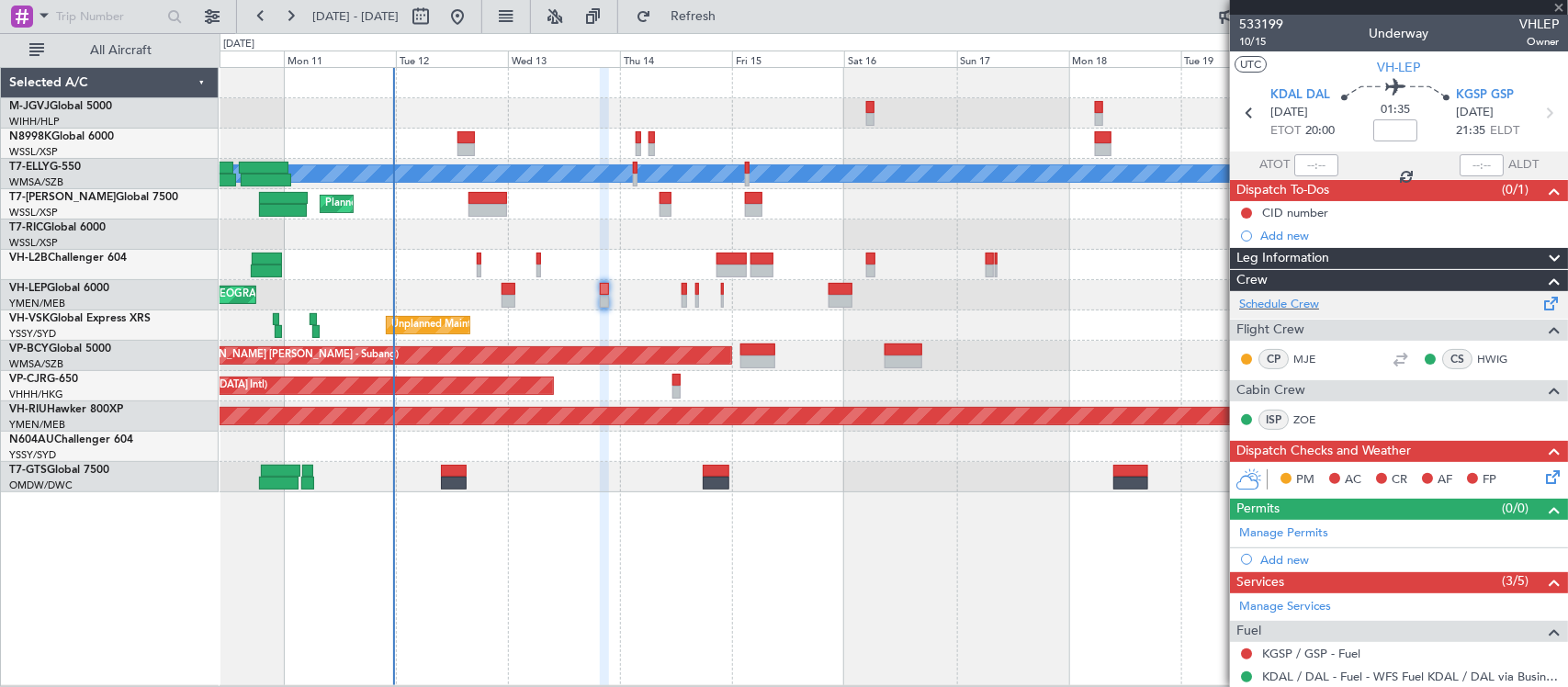
type input "+00:10"
type input "5"
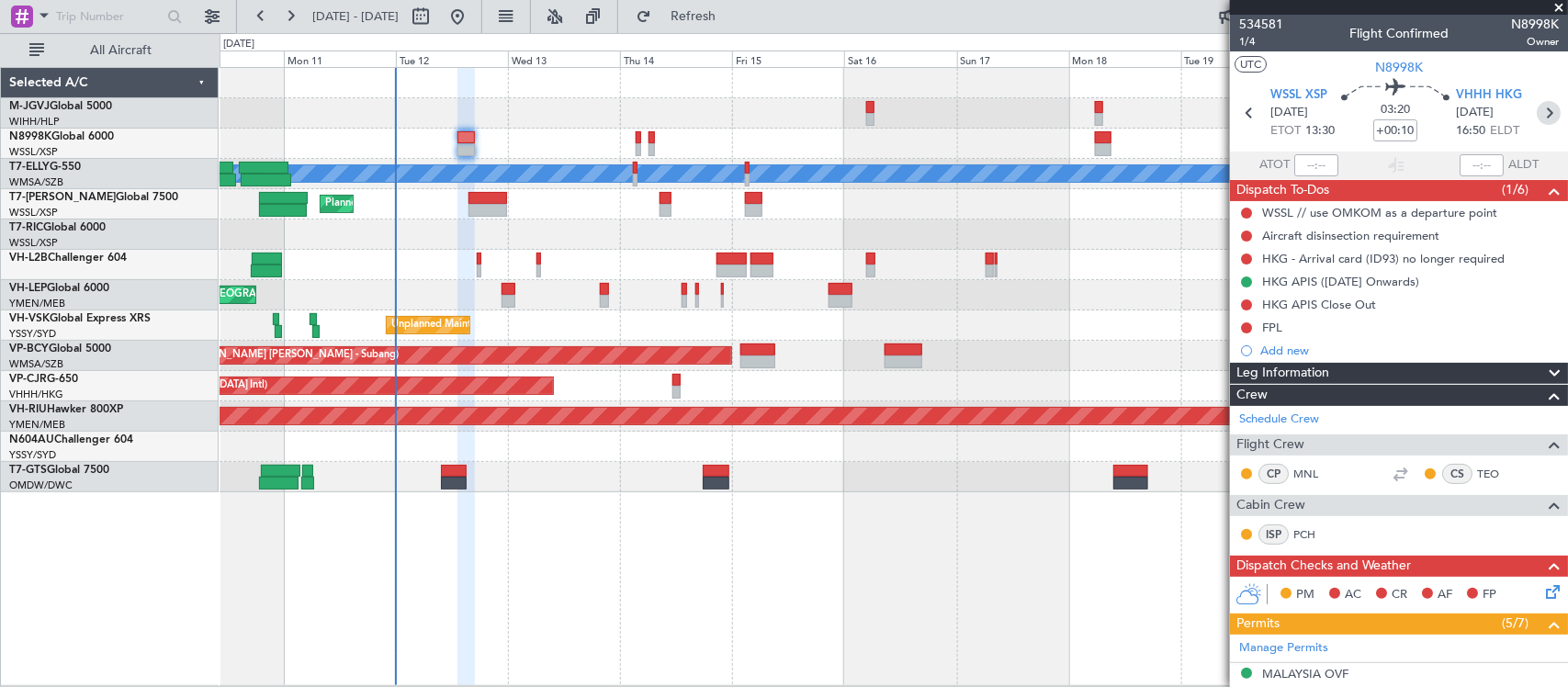
click at [1536, 111] on icon at bounding box center [1547, 112] width 24 height 23
type input "+00:20"
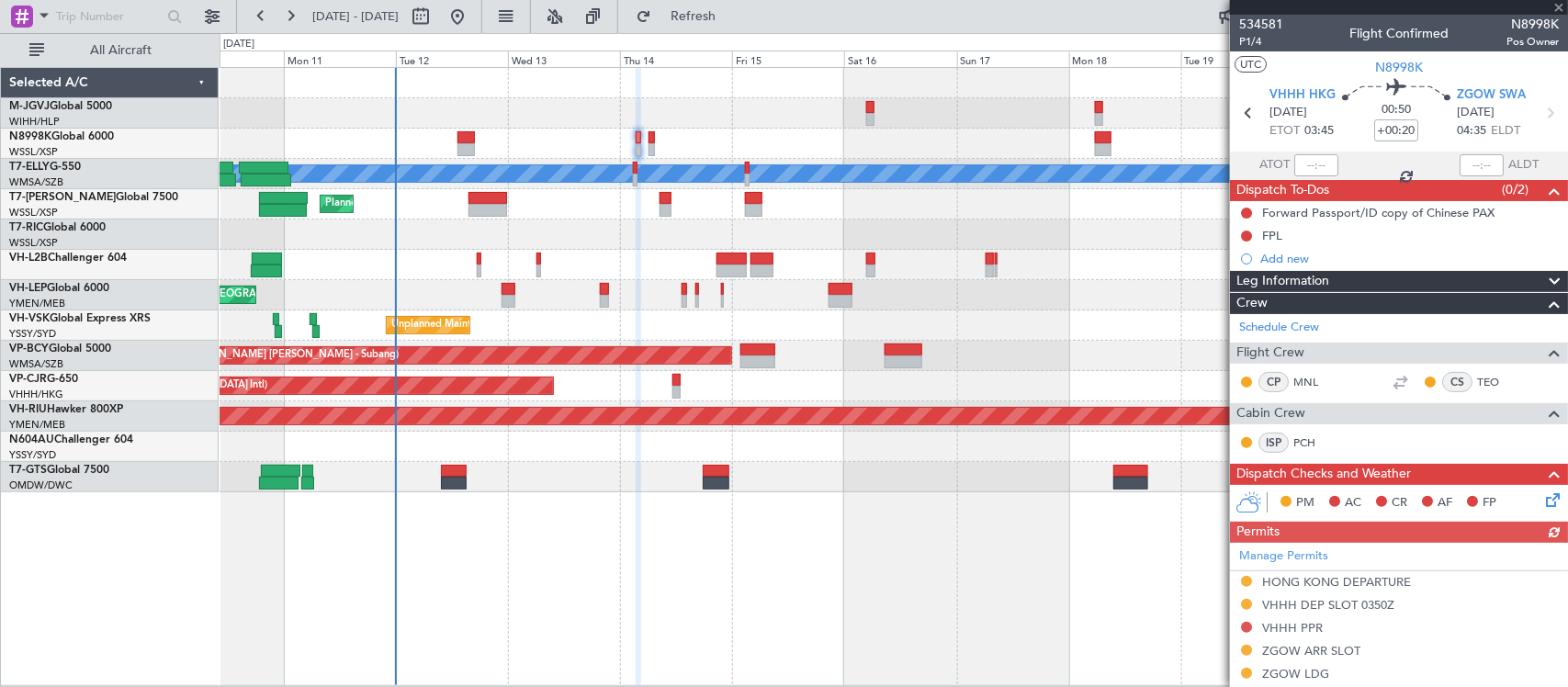
scroll to position [259, 0]
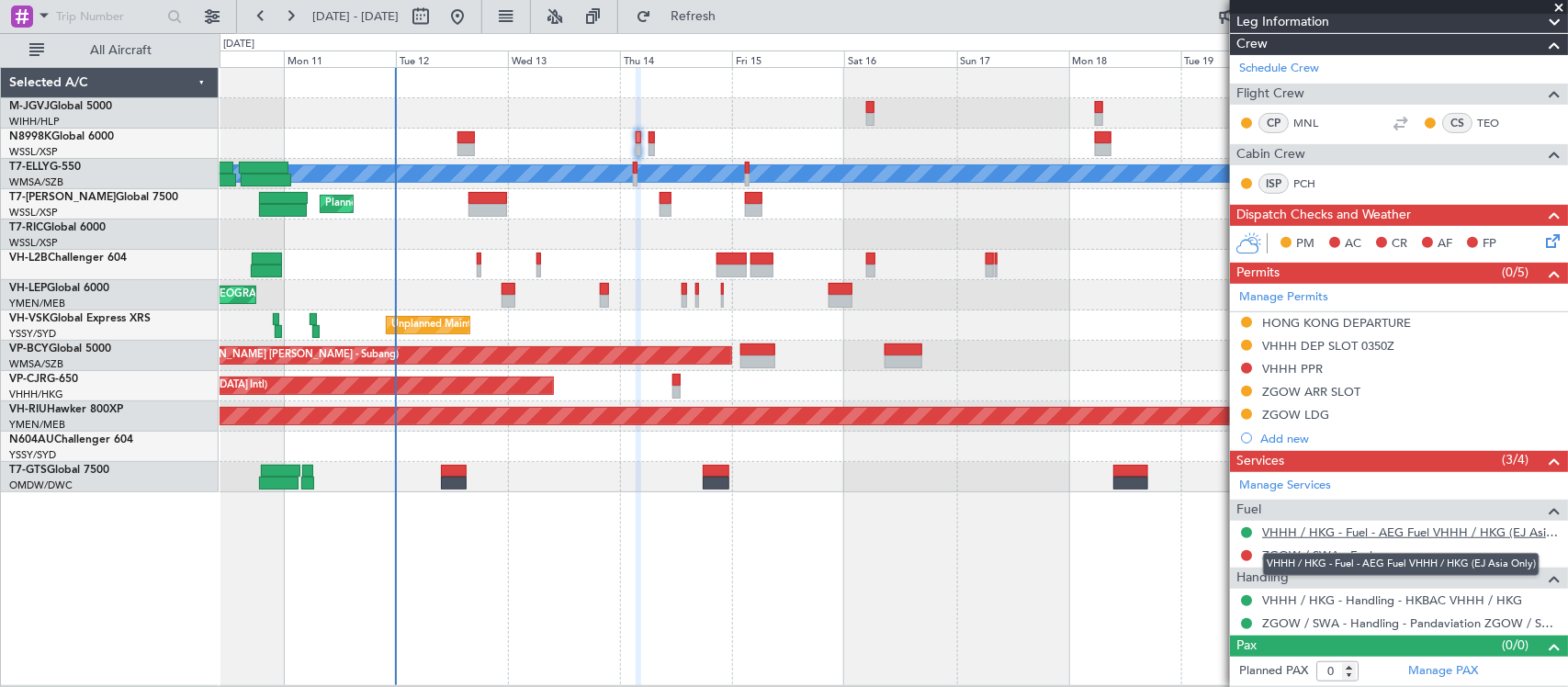
click at [1307, 535] on link "VHHH / HKG - Fuel - AEG Fuel VHHH / HKG (EJ Asia Only)" at bounding box center [1410, 532] width 297 height 16
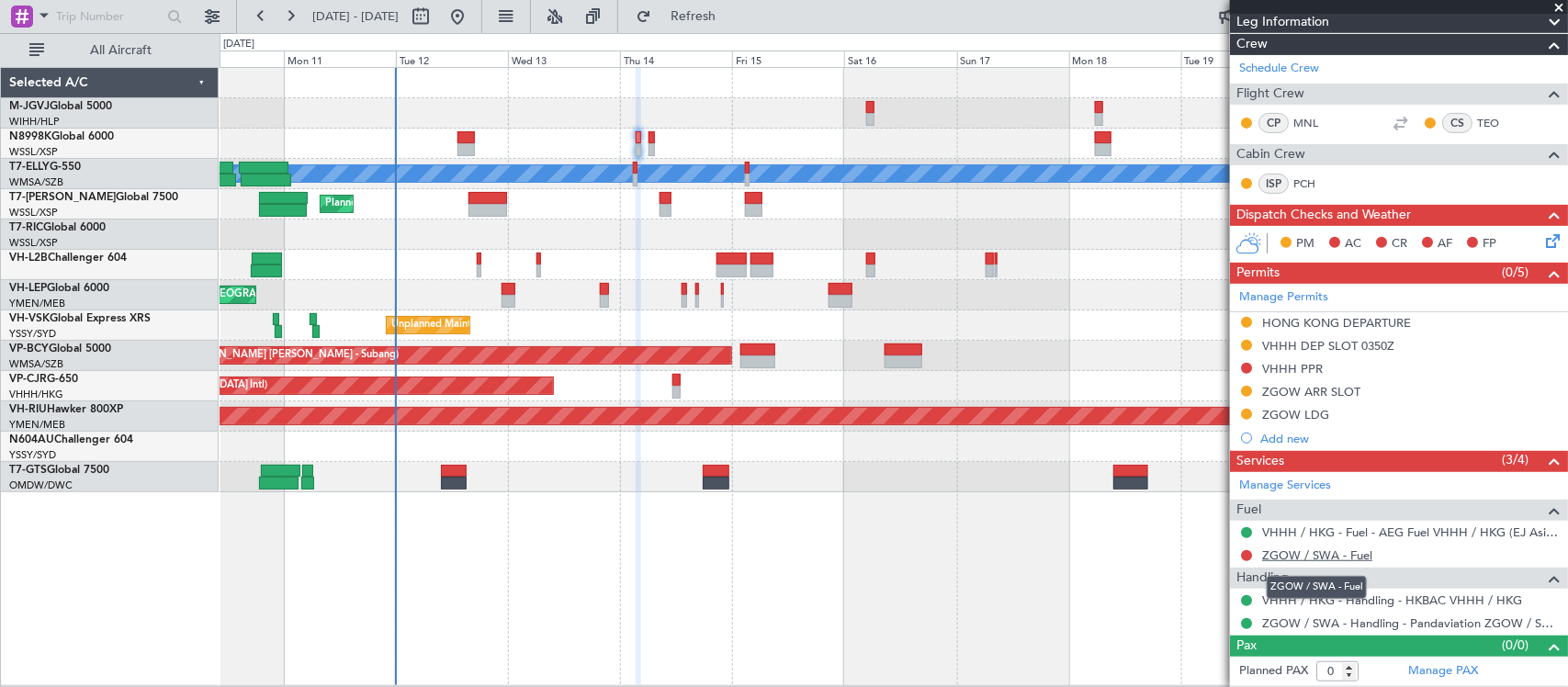
click at [1278, 553] on link "ZGOW / SWA - Fuel" at bounding box center [1316, 554] width 110 height 16
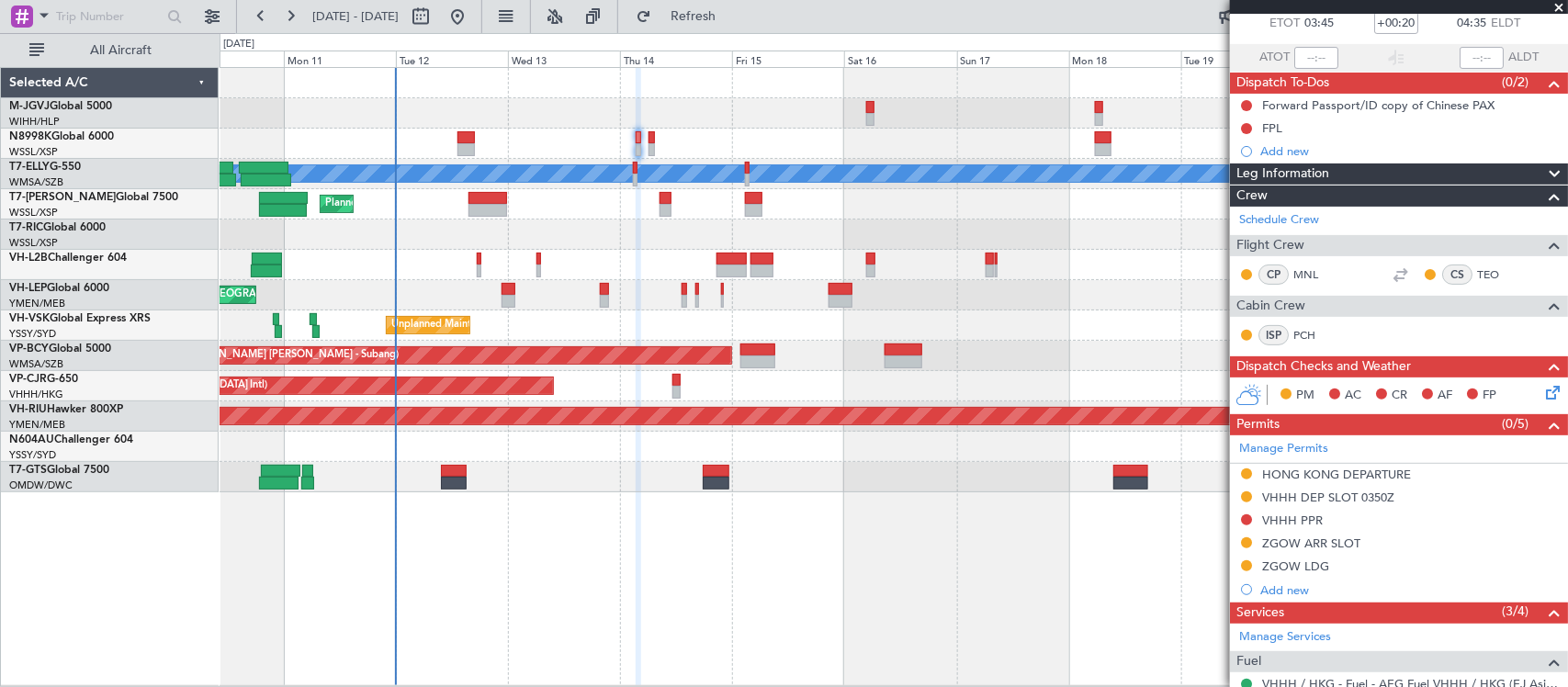
scroll to position [0, 0]
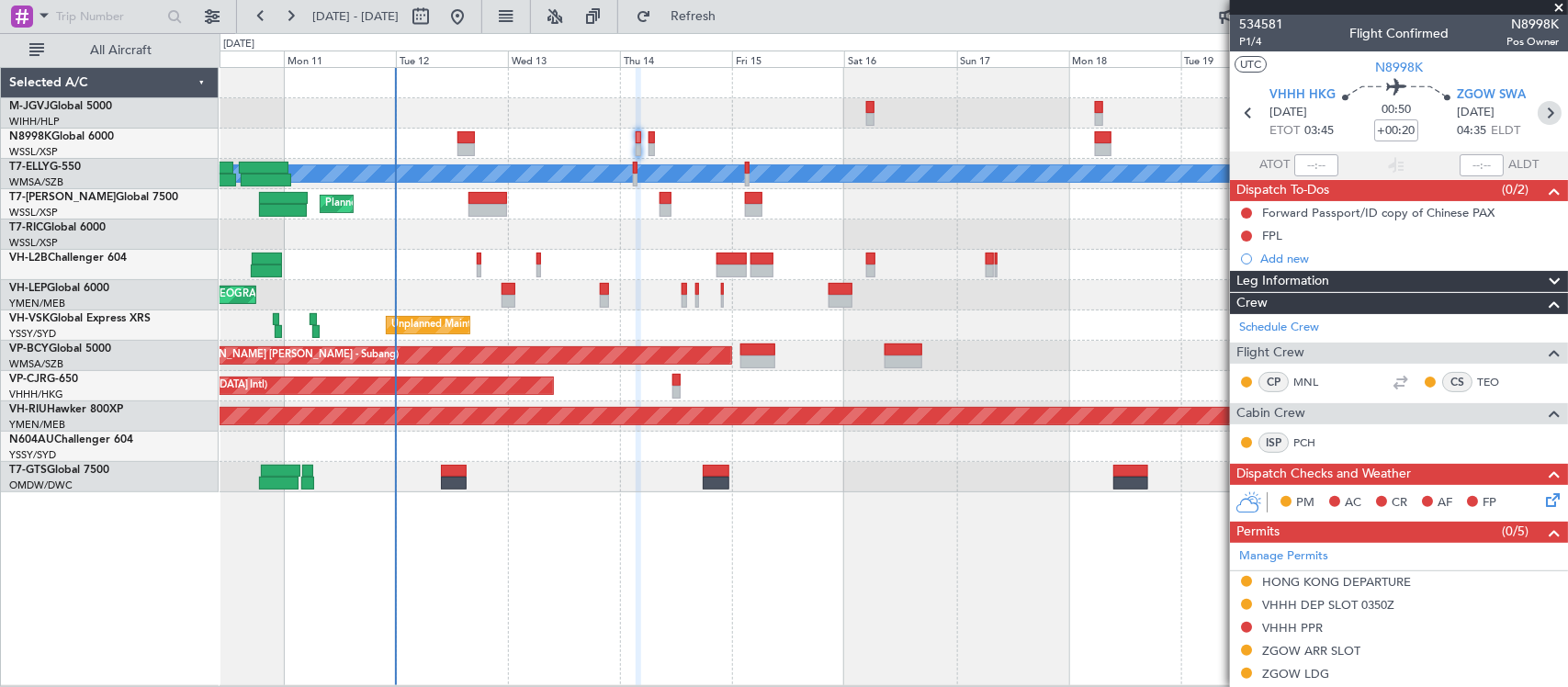
click at [1538, 113] on icon at bounding box center [1548, 112] width 24 height 23
type input "1"
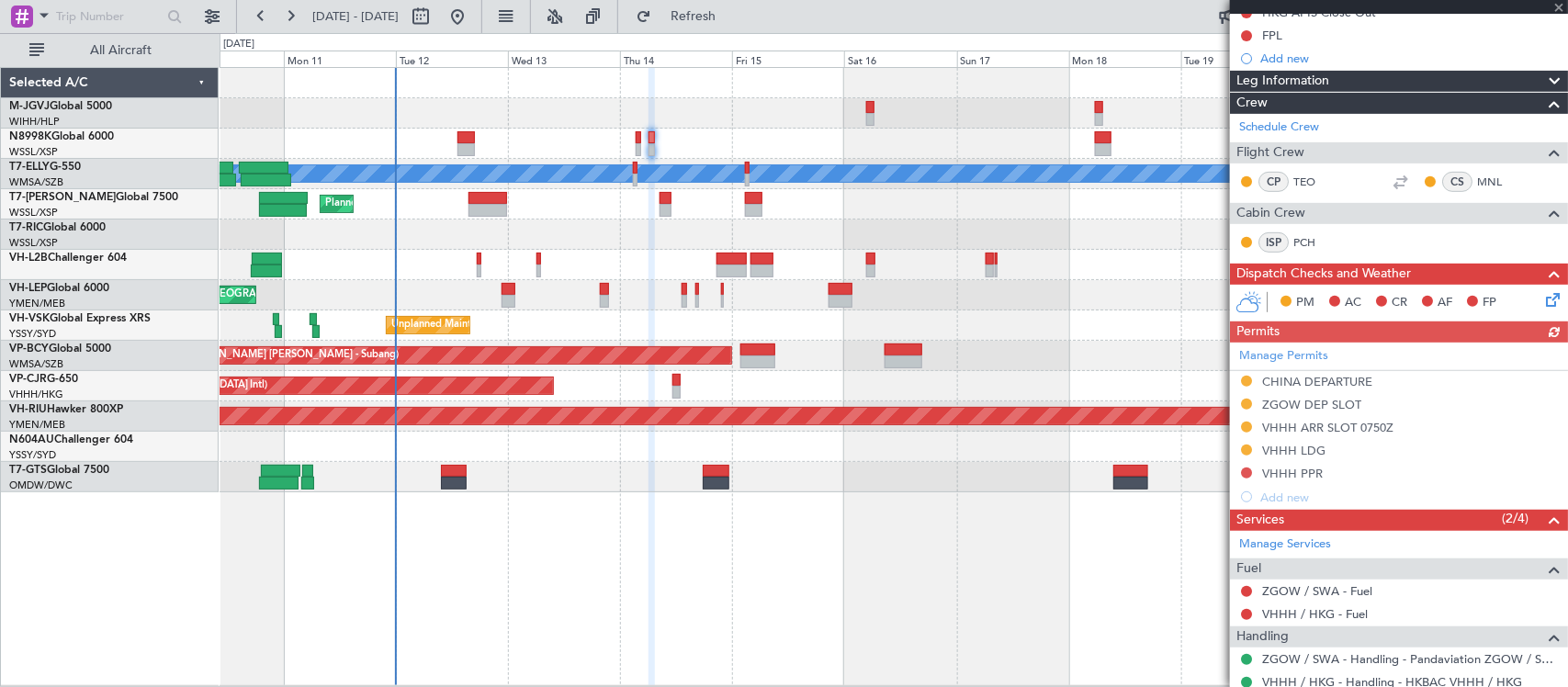
scroll to position [393, 0]
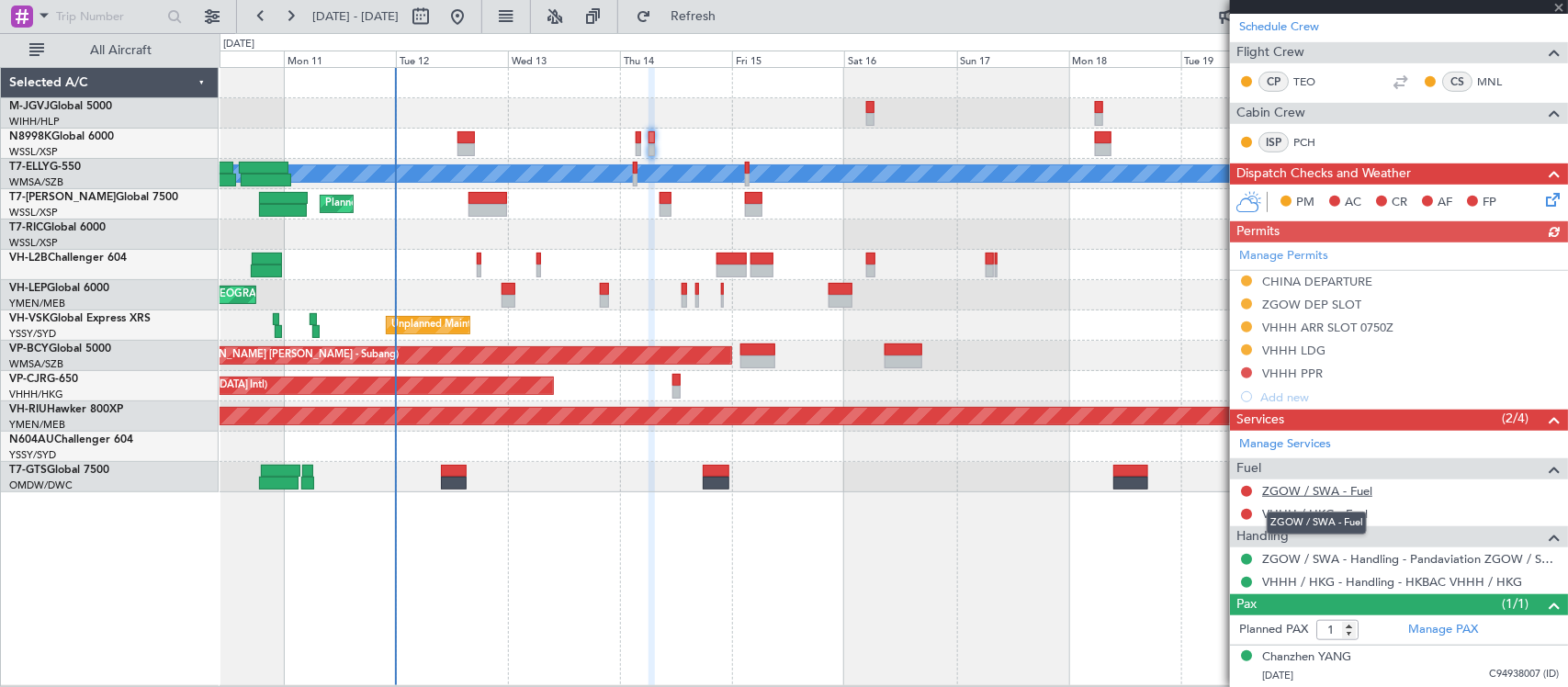
click at [1293, 485] on link "ZGOW / SWA - Fuel" at bounding box center [1316, 491] width 110 height 16
click at [1292, 519] on link "VHHH / HKG - Fuel" at bounding box center [1314, 513] width 105 height 16
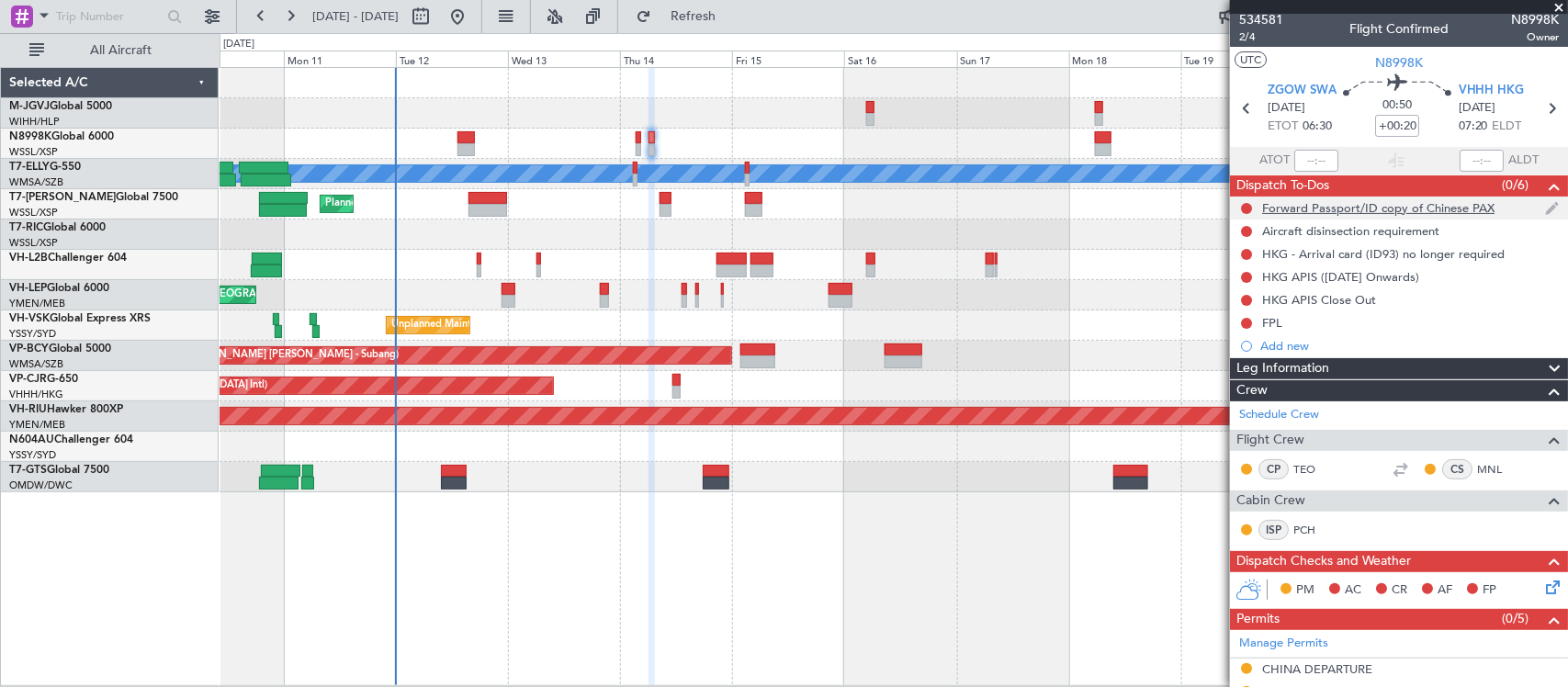
scroll to position [0, 0]
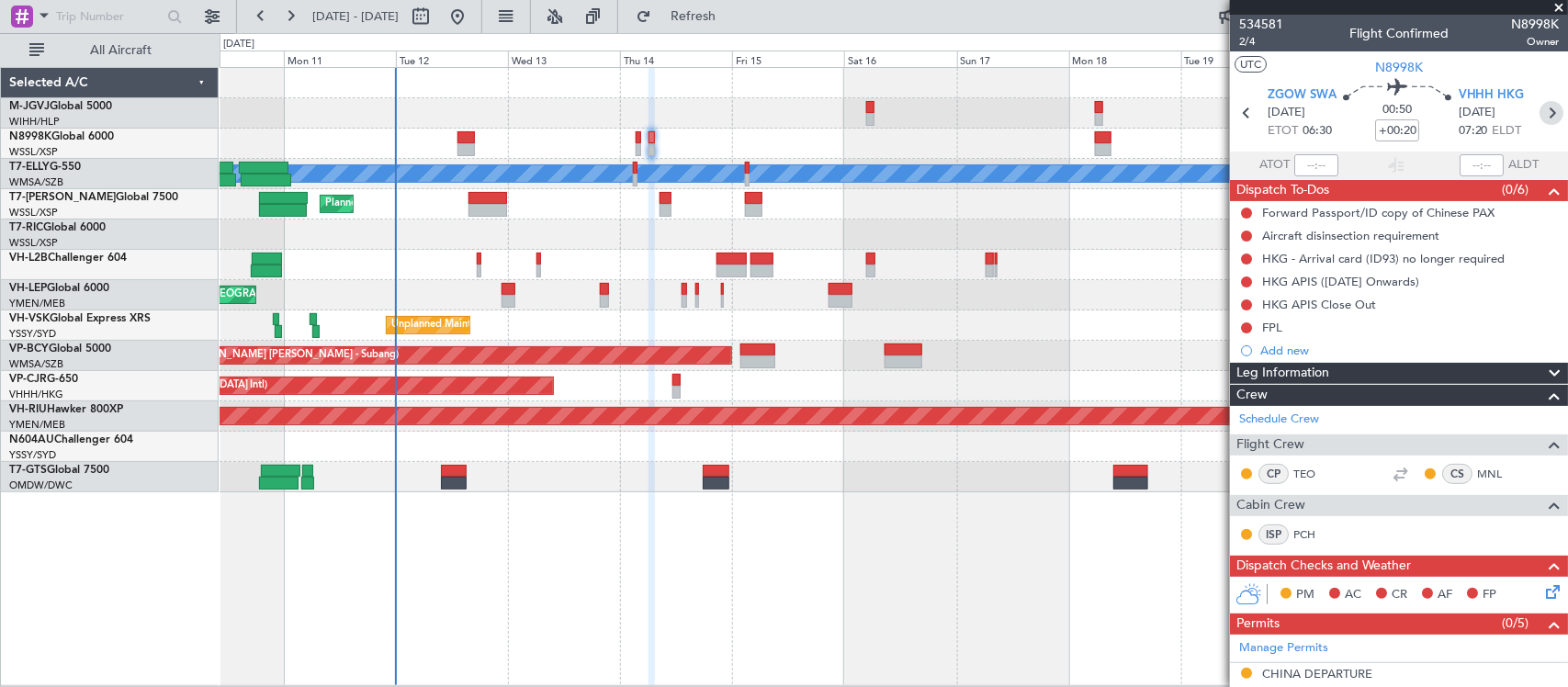
click at [1539, 111] on icon at bounding box center [1550, 112] width 24 height 23
type input "+00:05"
type input "2"
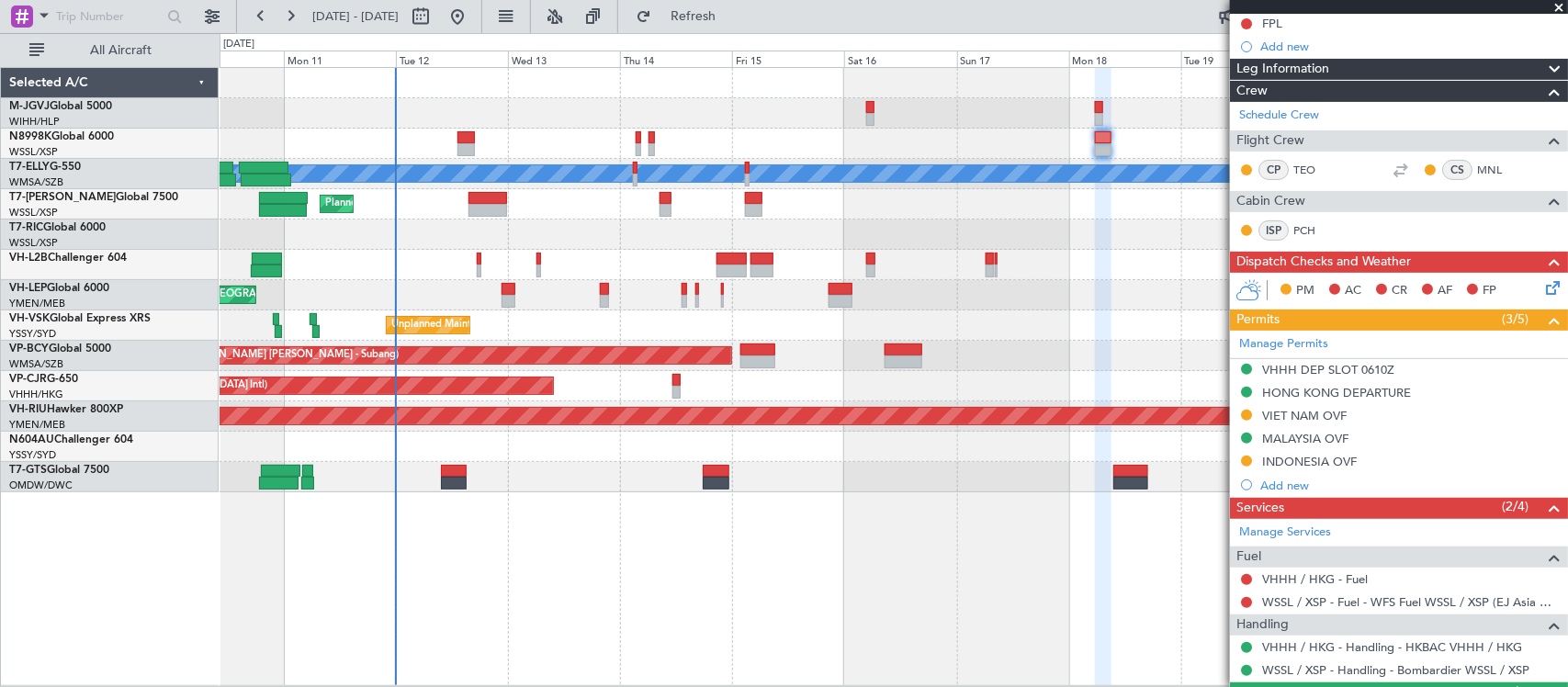
scroll to position [320, 0]
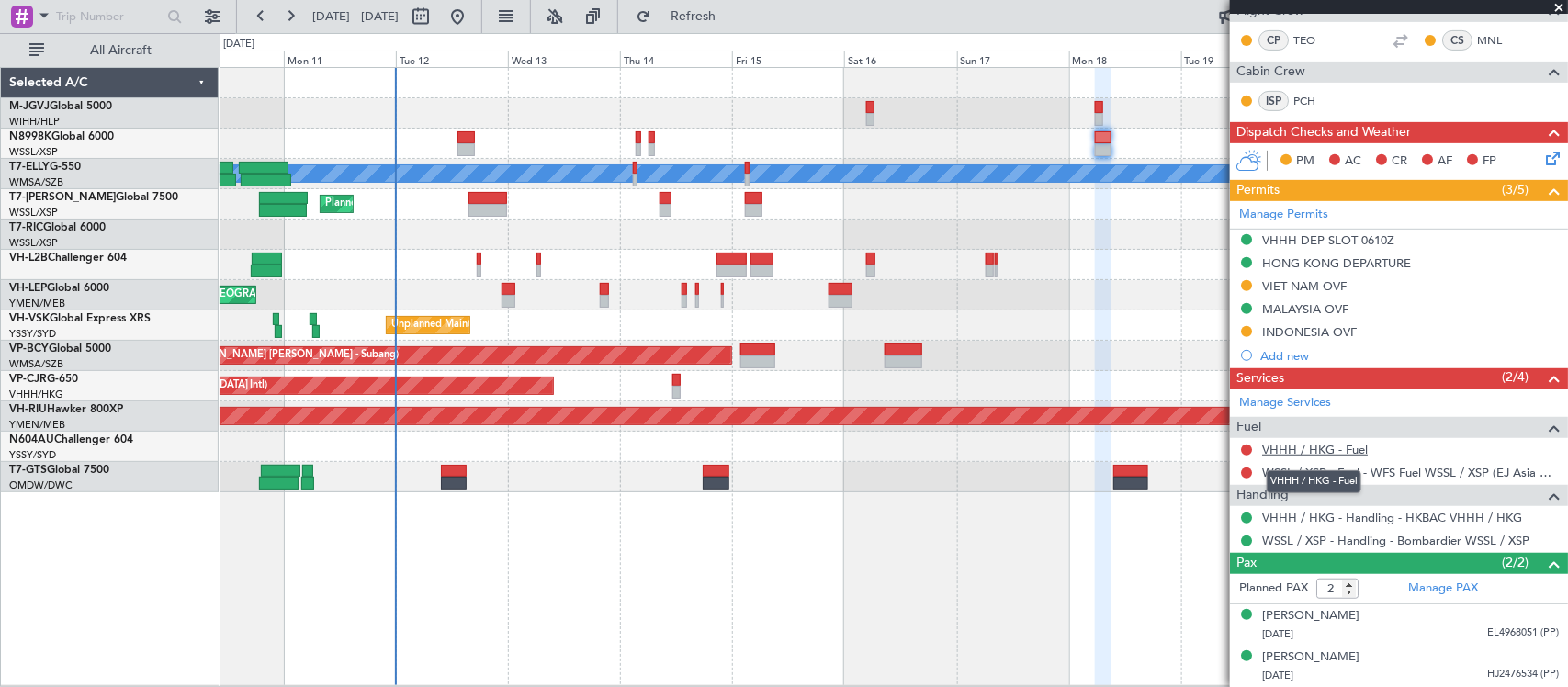
click at [1313, 451] on link "VHHH / HKG - Fuel" at bounding box center [1314, 449] width 105 height 16
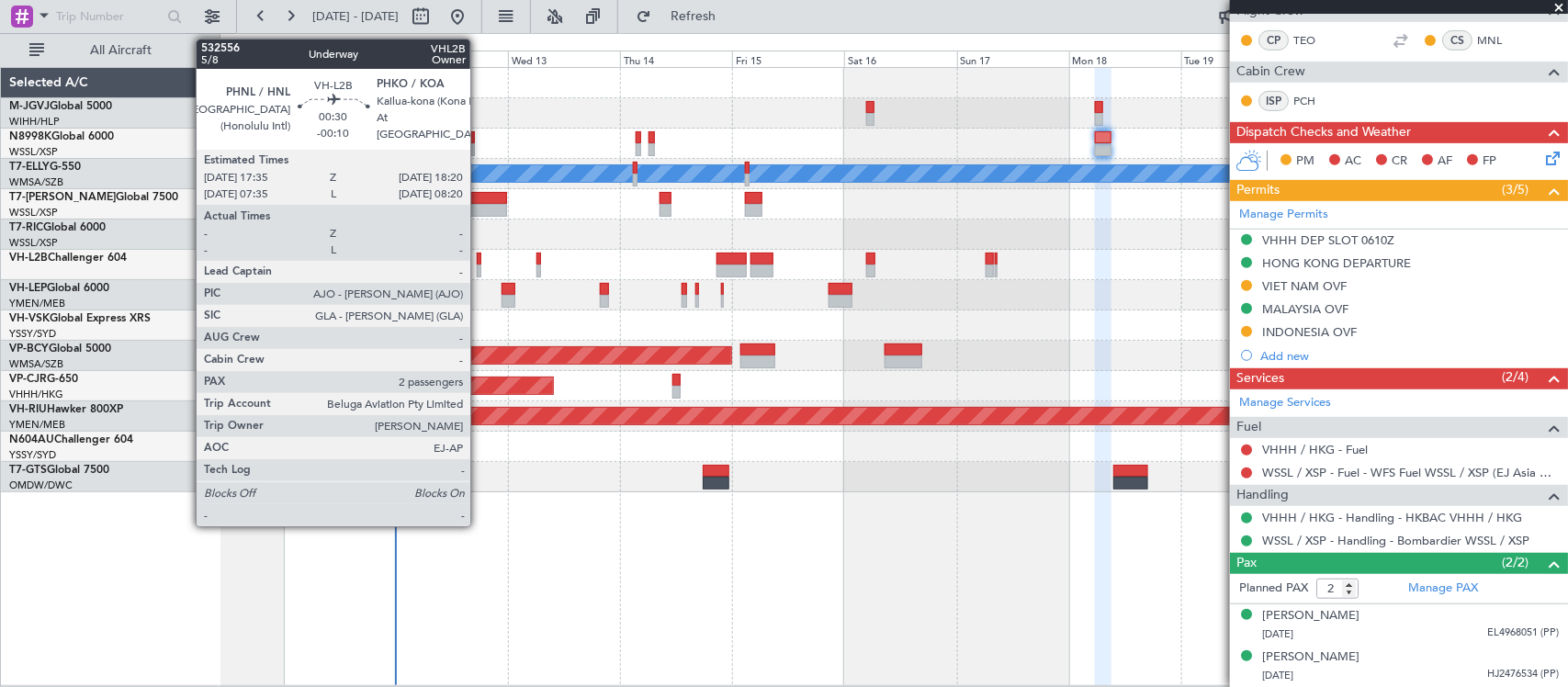
click at [479, 259] on div at bounding box center [478, 259] width 4 height 13
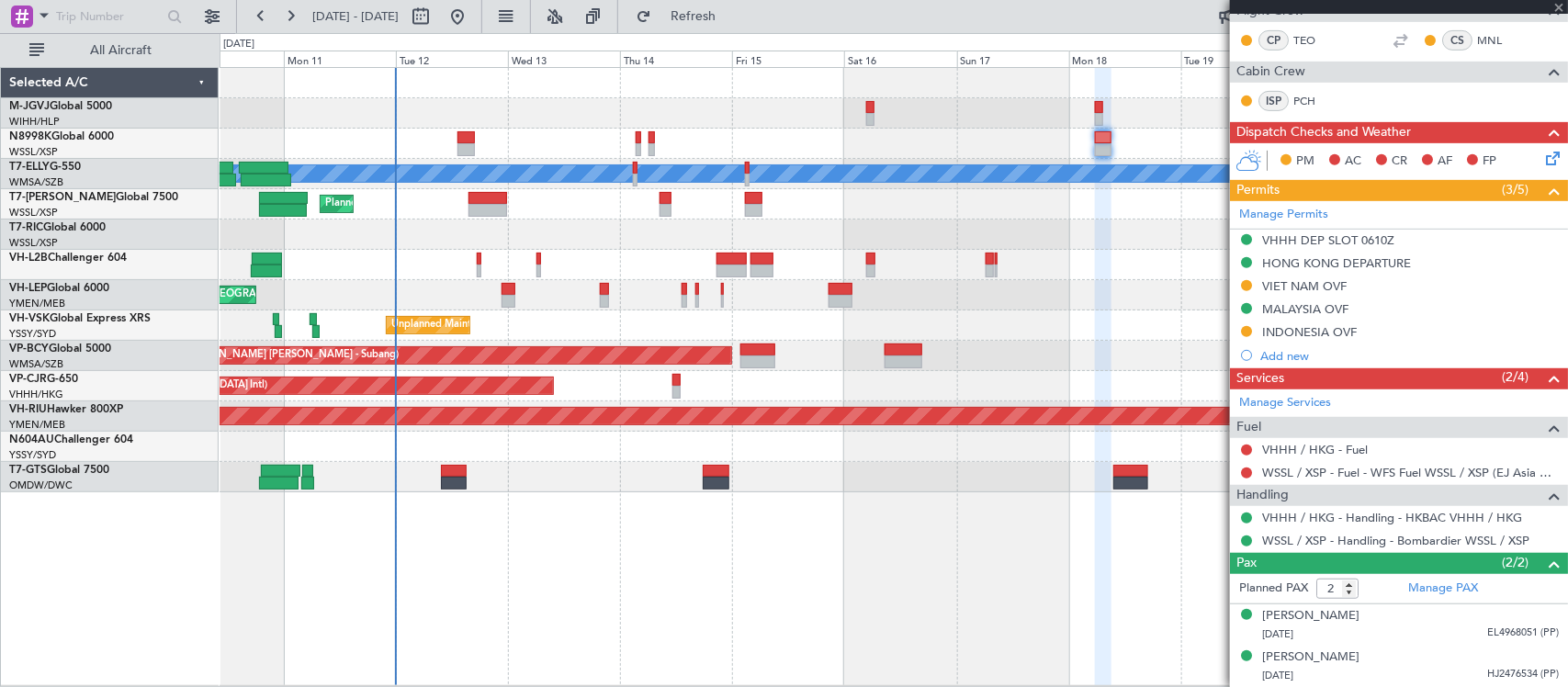
scroll to position [0, 0]
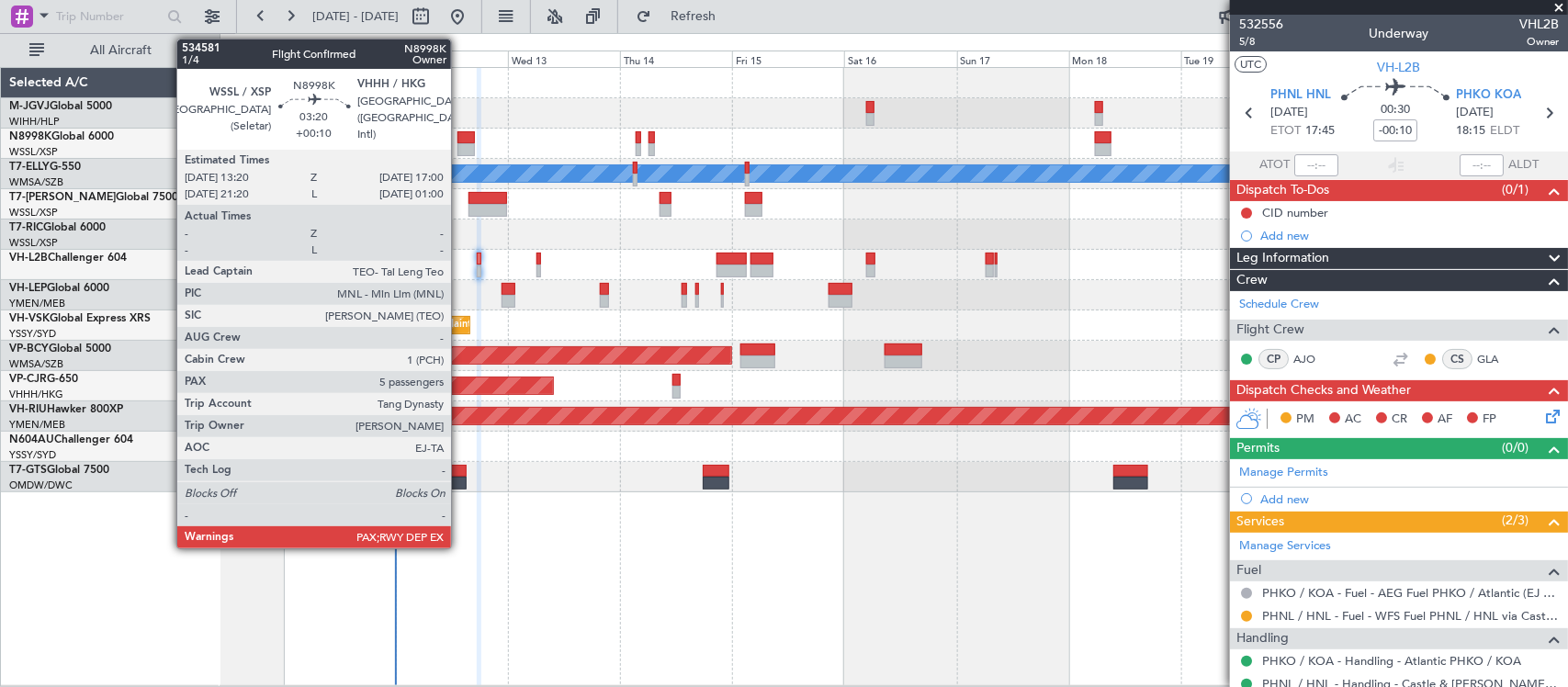
click at [460, 138] on div at bounding box center [466, 138] width 18 height 13
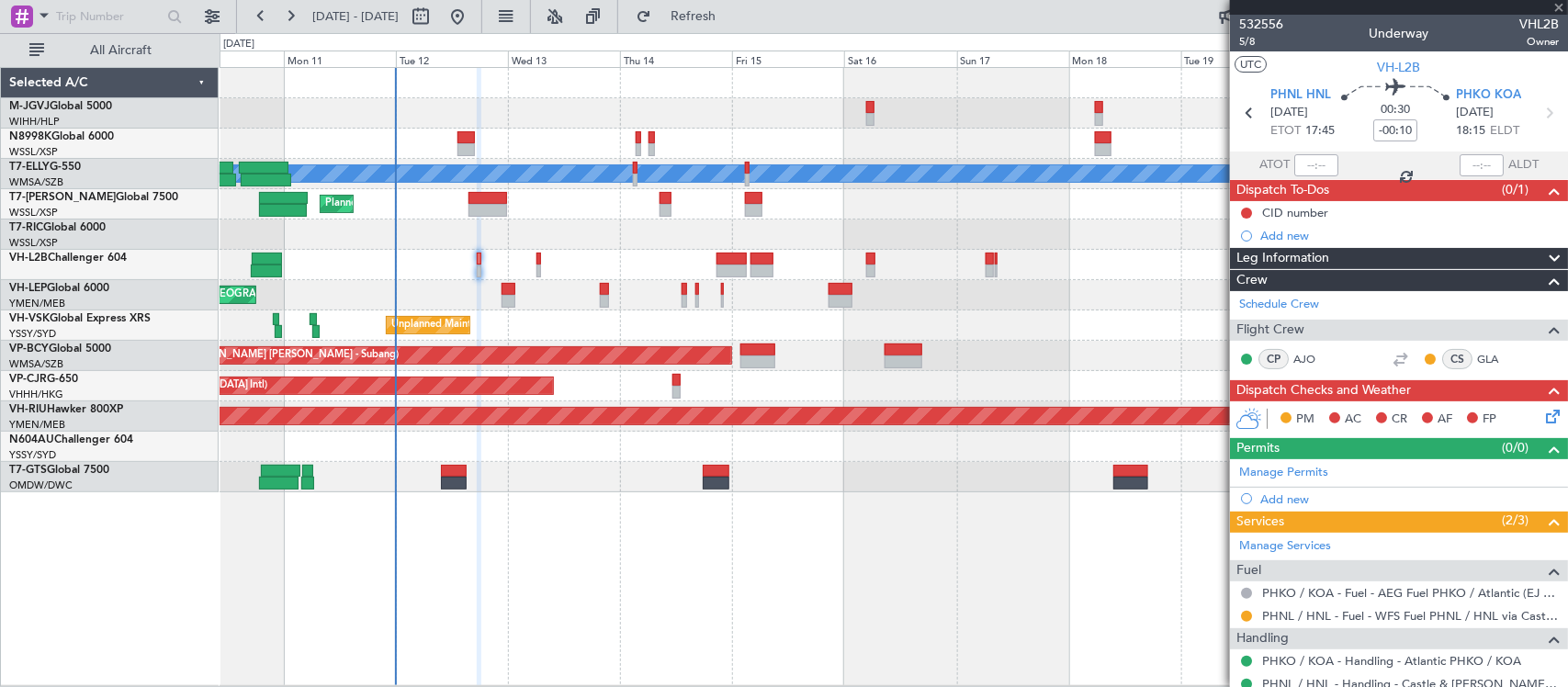
type input "+00:10"
type input "5"
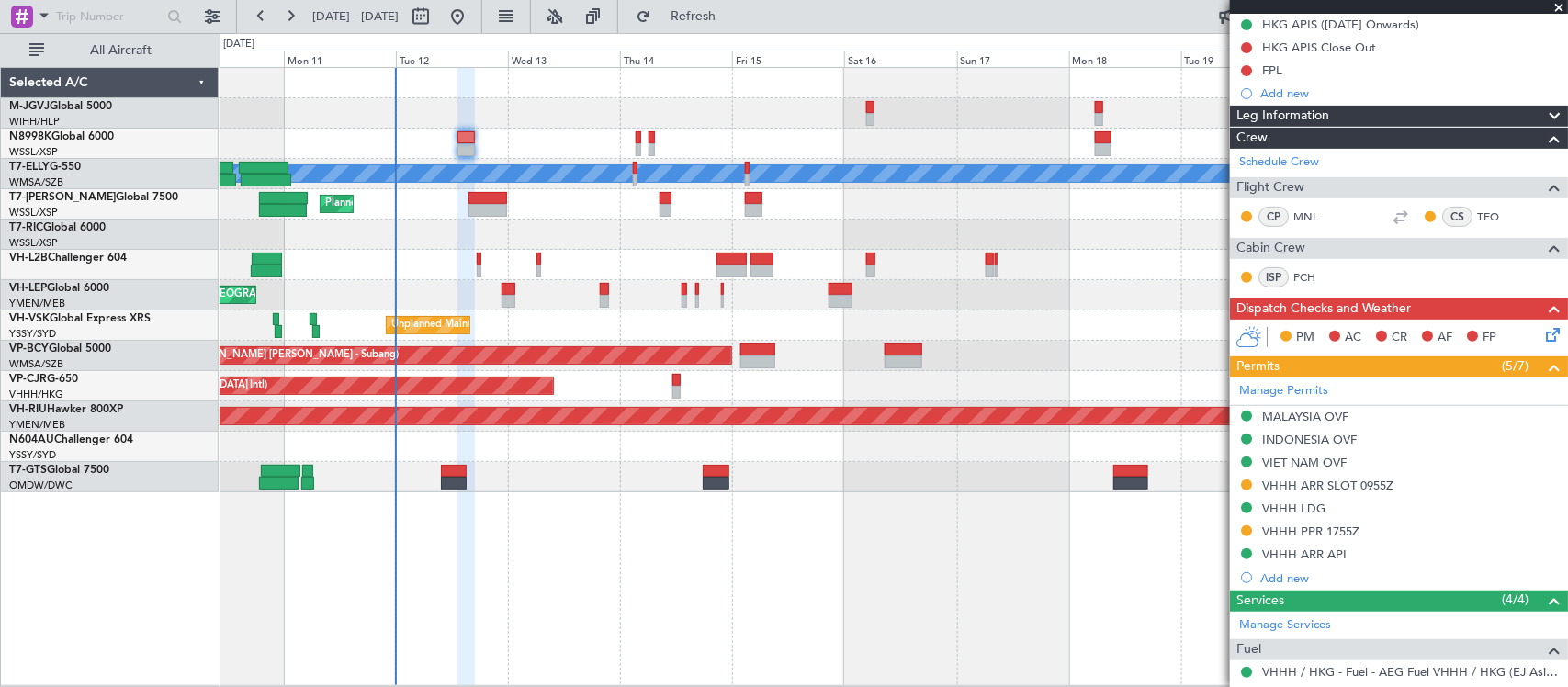
scroll to position [604, 0]
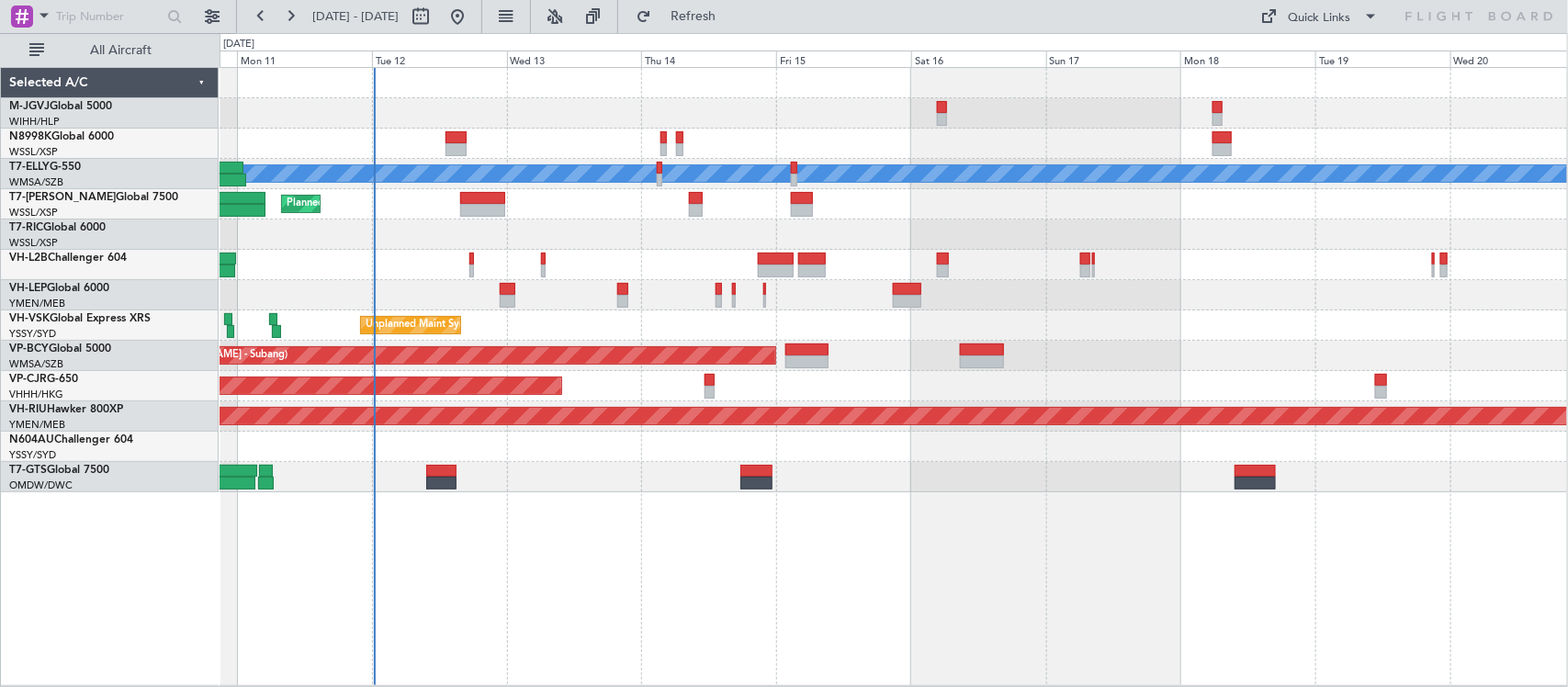
click at [438, 269] on div at bounding box center [892, 265] width 1347 height 30
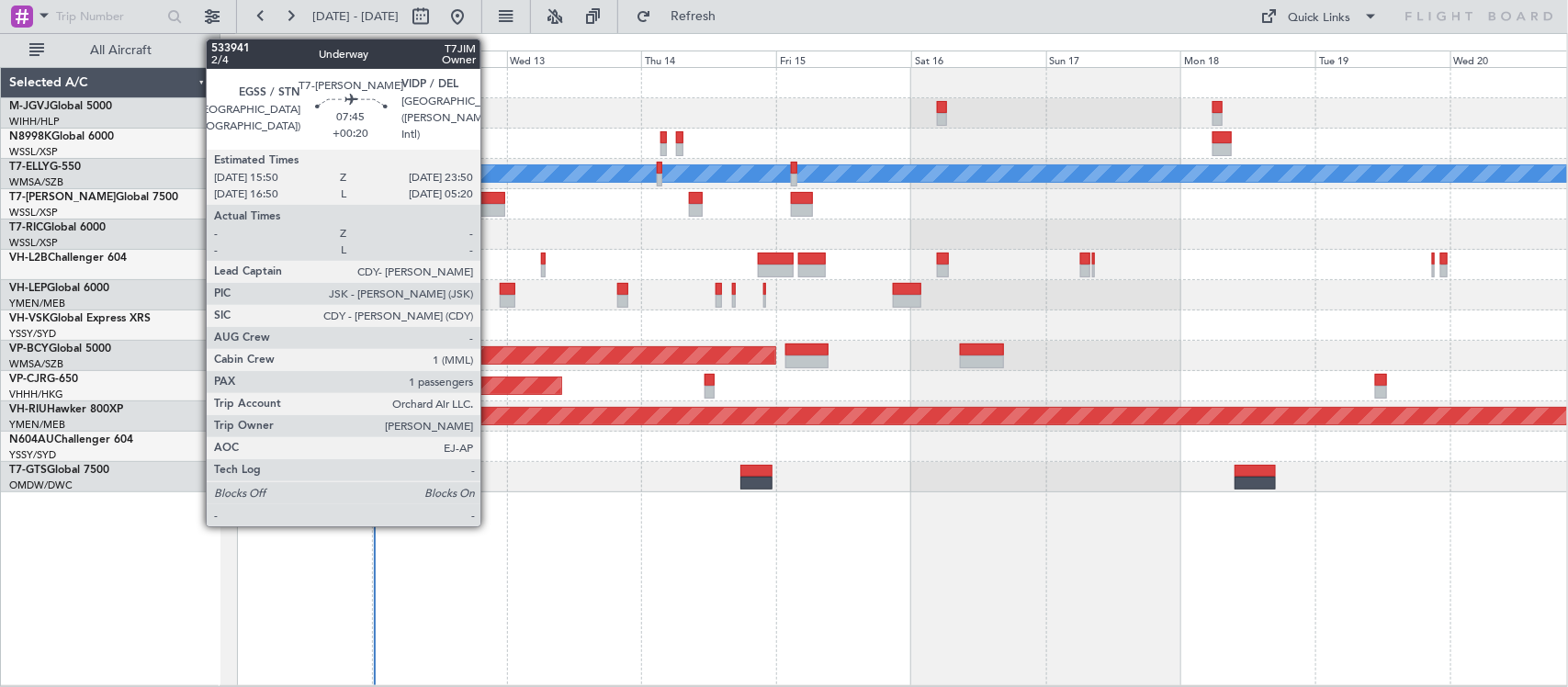
click at [490, 205] on div at bounding box center [482, 211] width 45 height 13
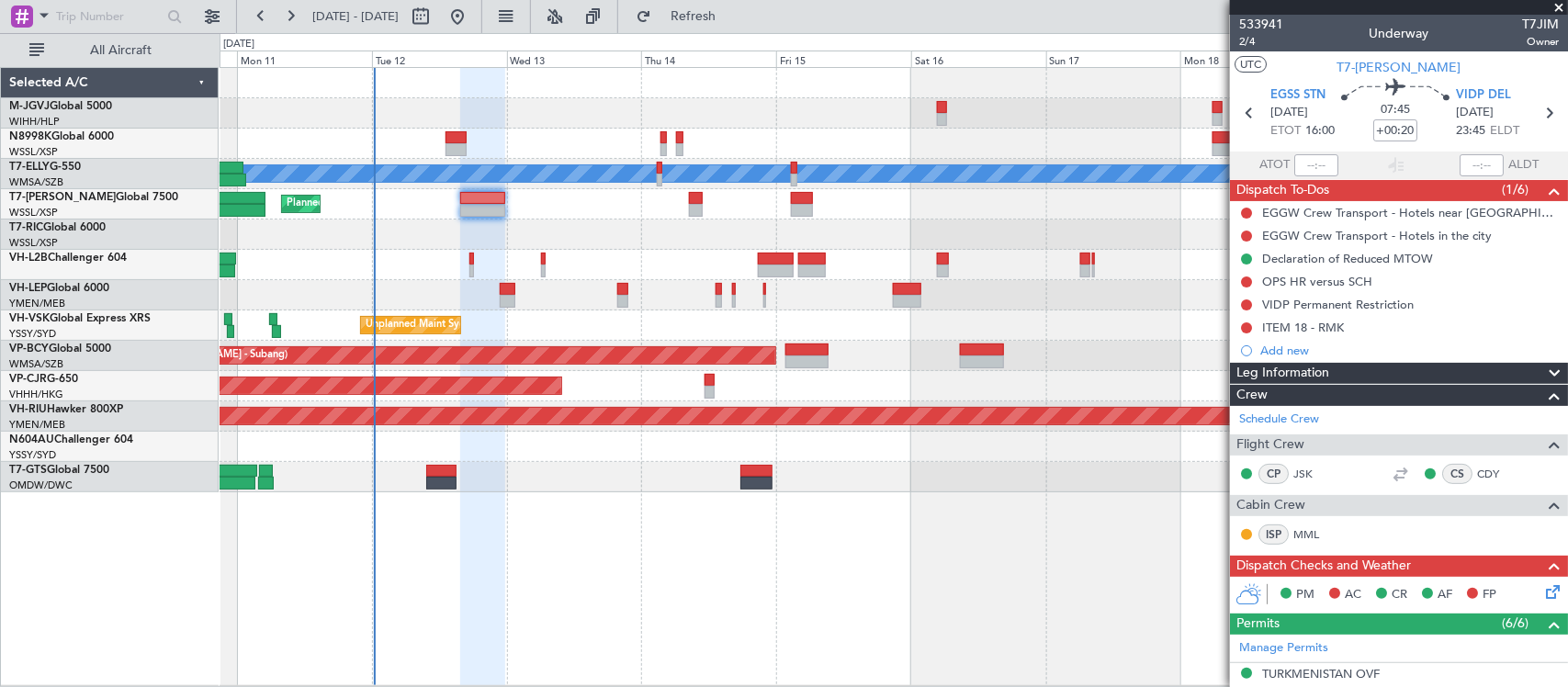
click at [1093, 547] on div "[PERSON_NAME] Planned Maint [GEOGRAPHIC_DATA] ([GEOGRAPHIC_DATA]) [PERSON_NAME]…" at bounding box center [893, 376] width 1348 height 618
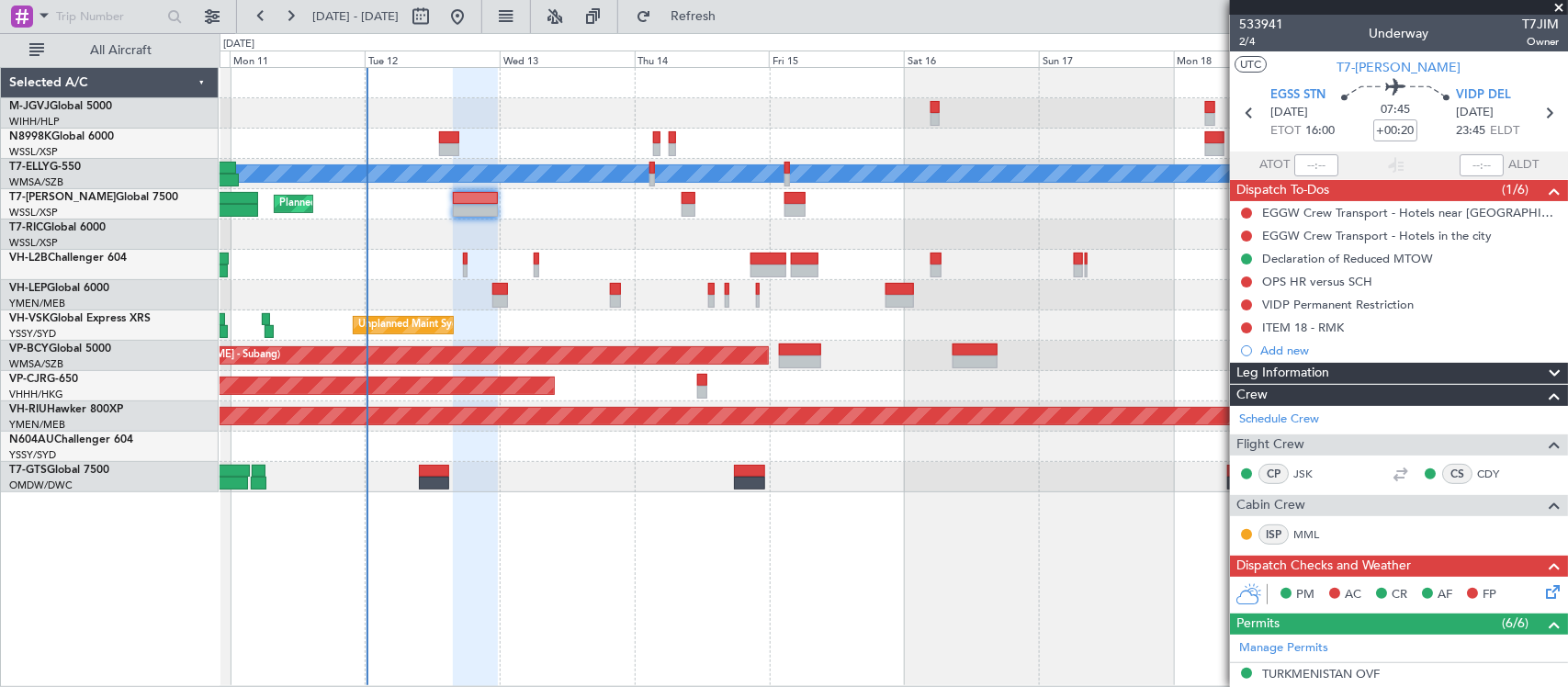
click at [1104, 535] on div "[PERSON_NAME] Planned Maint [GEOGRAPHIC_DATA] ([GEOGRAPHIC_DATA]) [PERSON_NAME]…" at bounding box center [893, 376] width 1348 height 619
click at [618, 223] on div at bounding box center [892, 234] width 1347 height 30
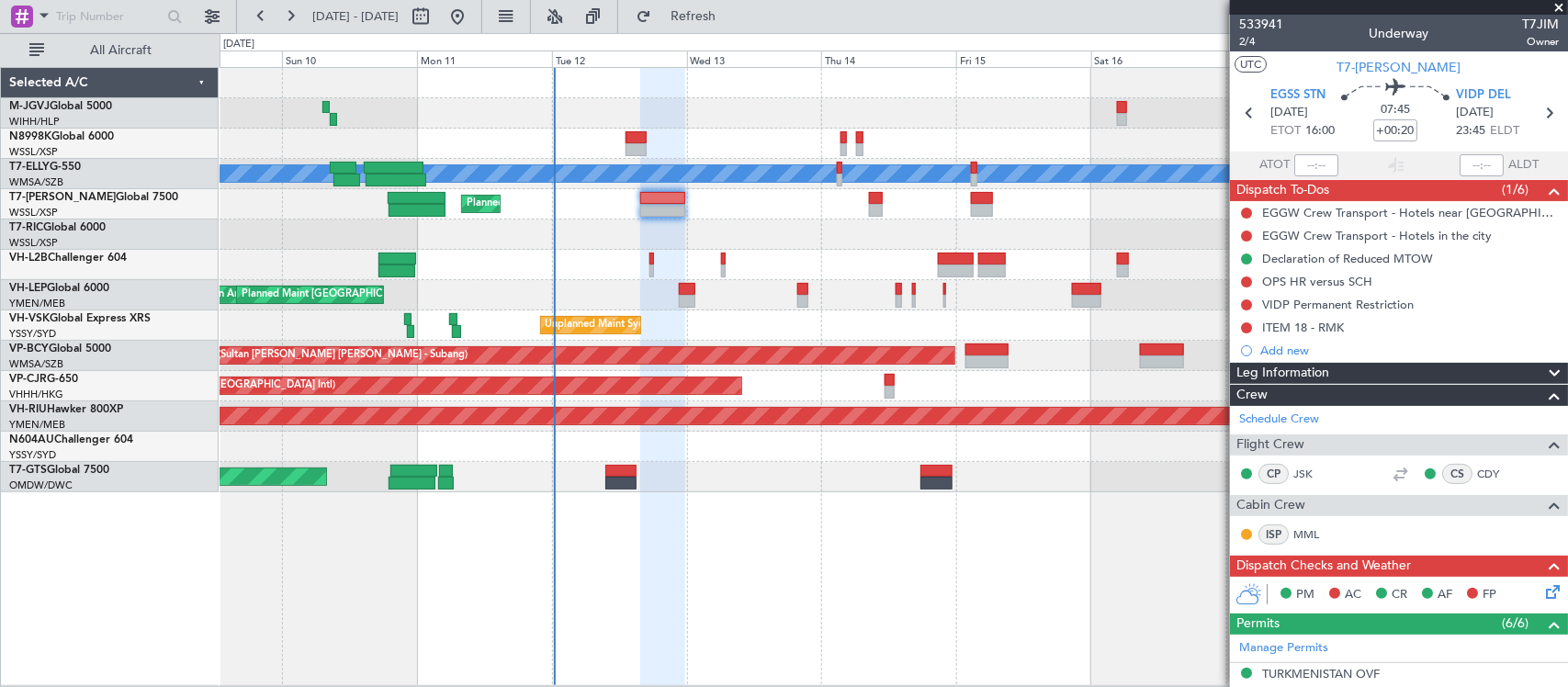
click at [604, 243] on div "[PERSON_NAME] AOG Maint Granada ([PERSON_NAME]) Planned Maint [GEOGRAPHIC_DATA]…" at bounding box center [892, 279] width 1347 height 424
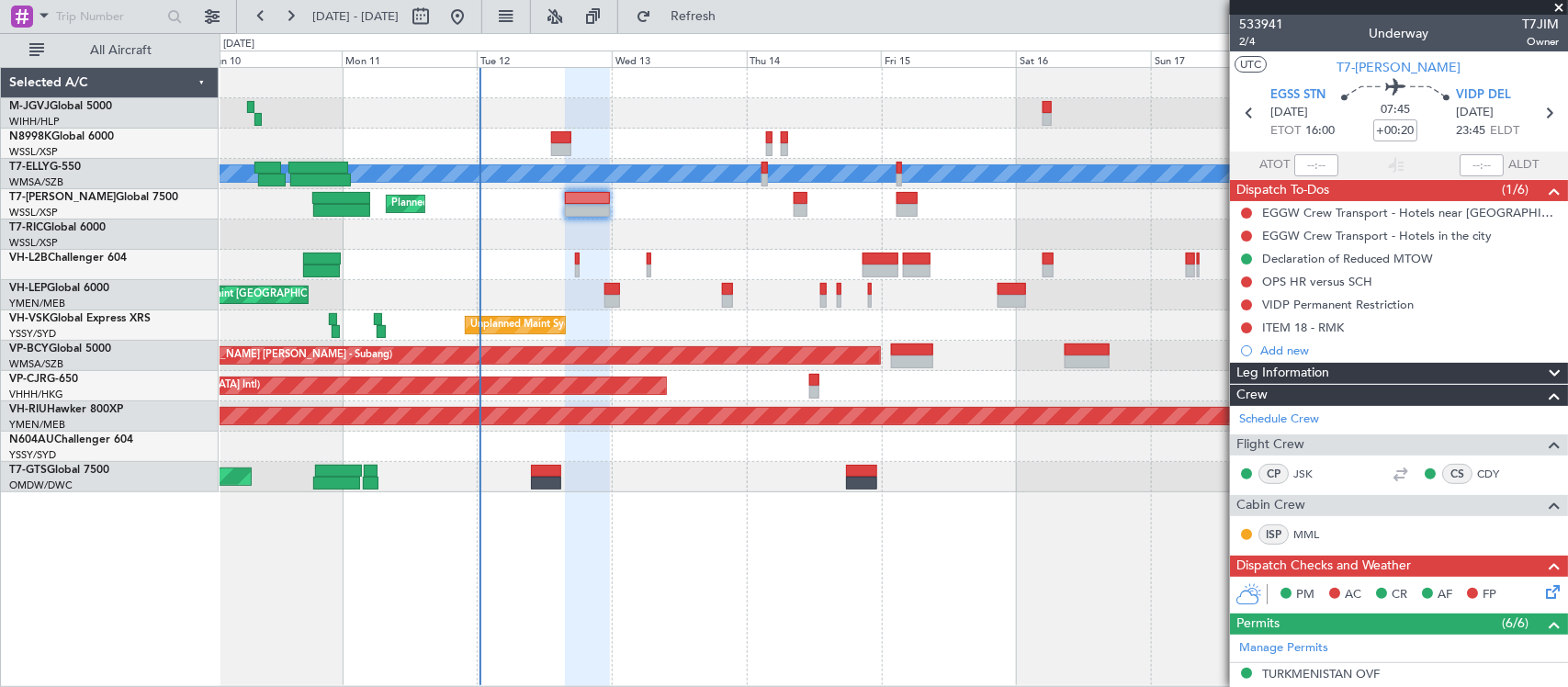
click at [713, 241] on div at bounding box center [892, 234] width 1347 height 30
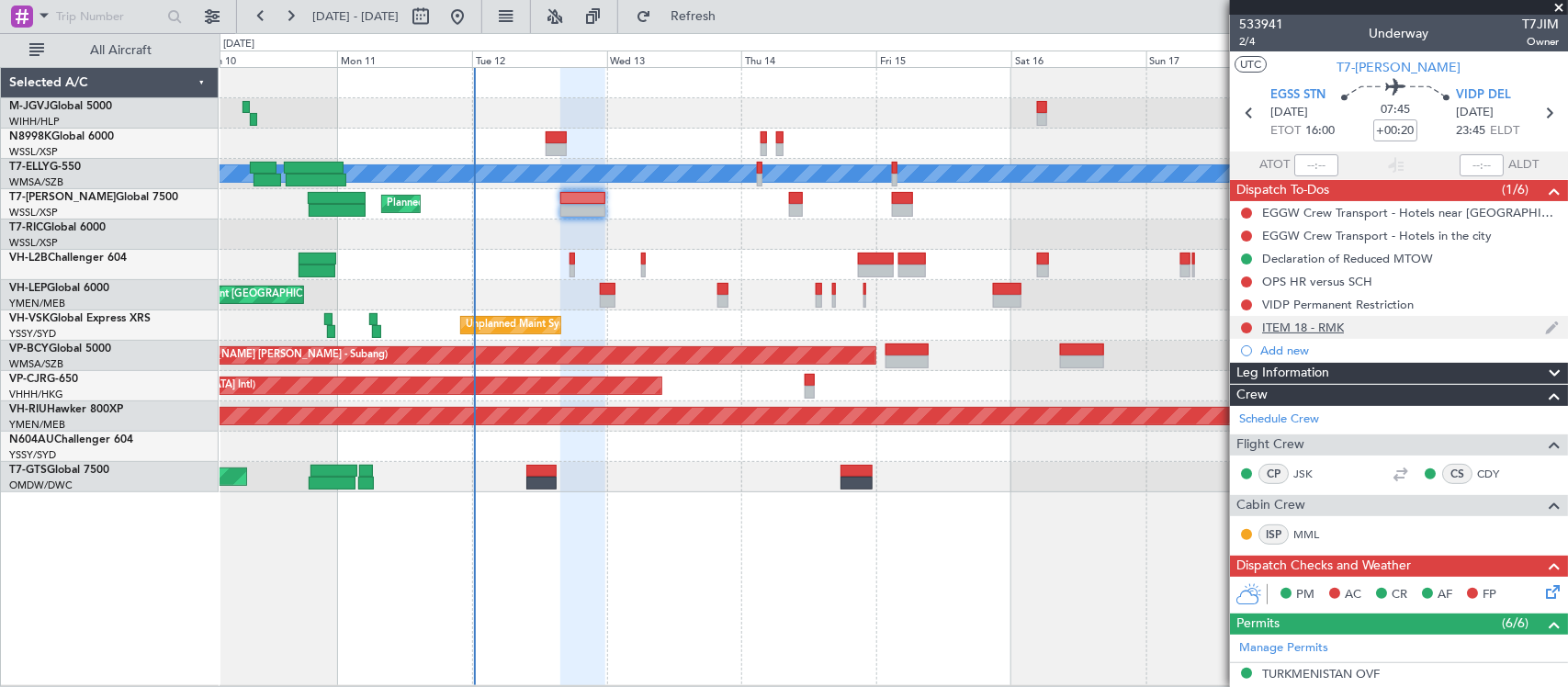
click at [1287, 329] on div "ITEM 18 - RMK" at bounding box center [1302, 327] width 82 height 16
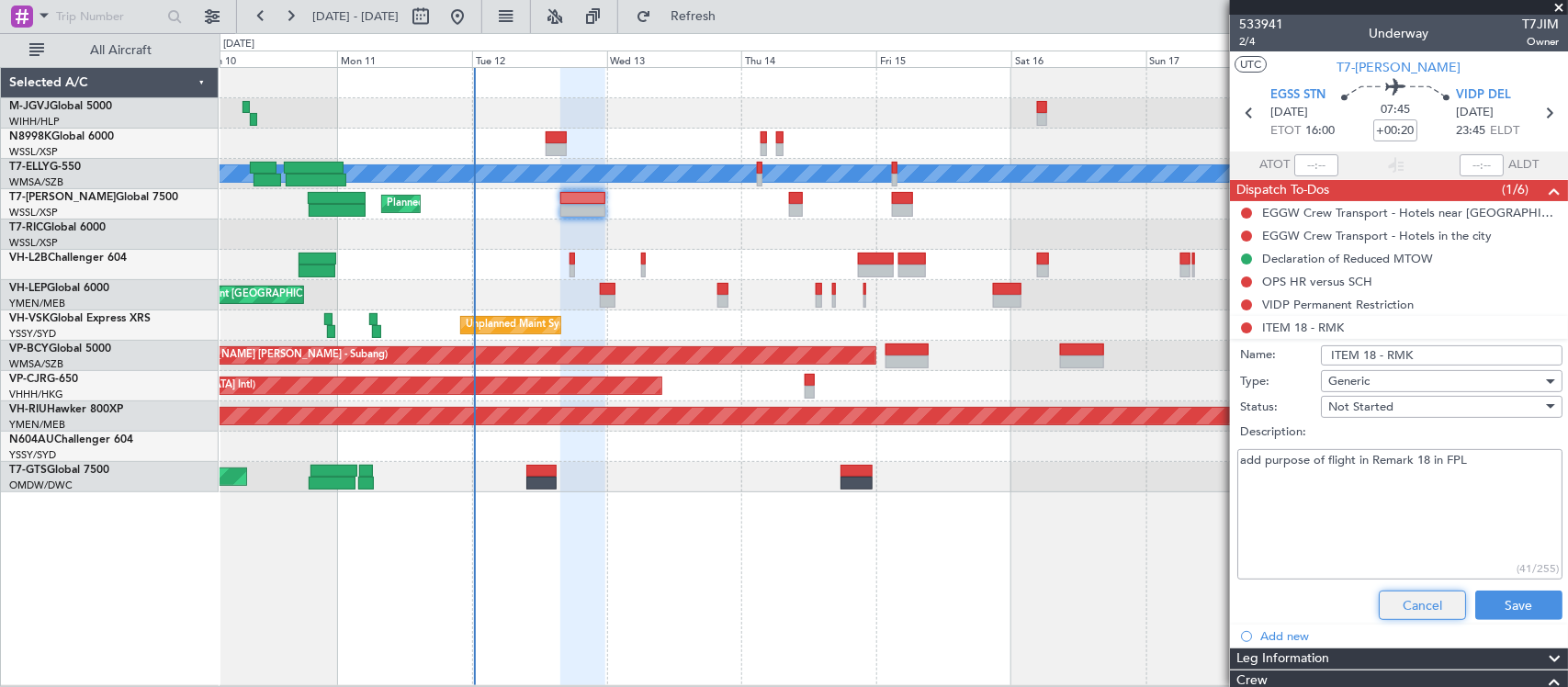
click at [1391, 607] on button "Cancel" at bounding box center [1421, 604] width 87 height 29
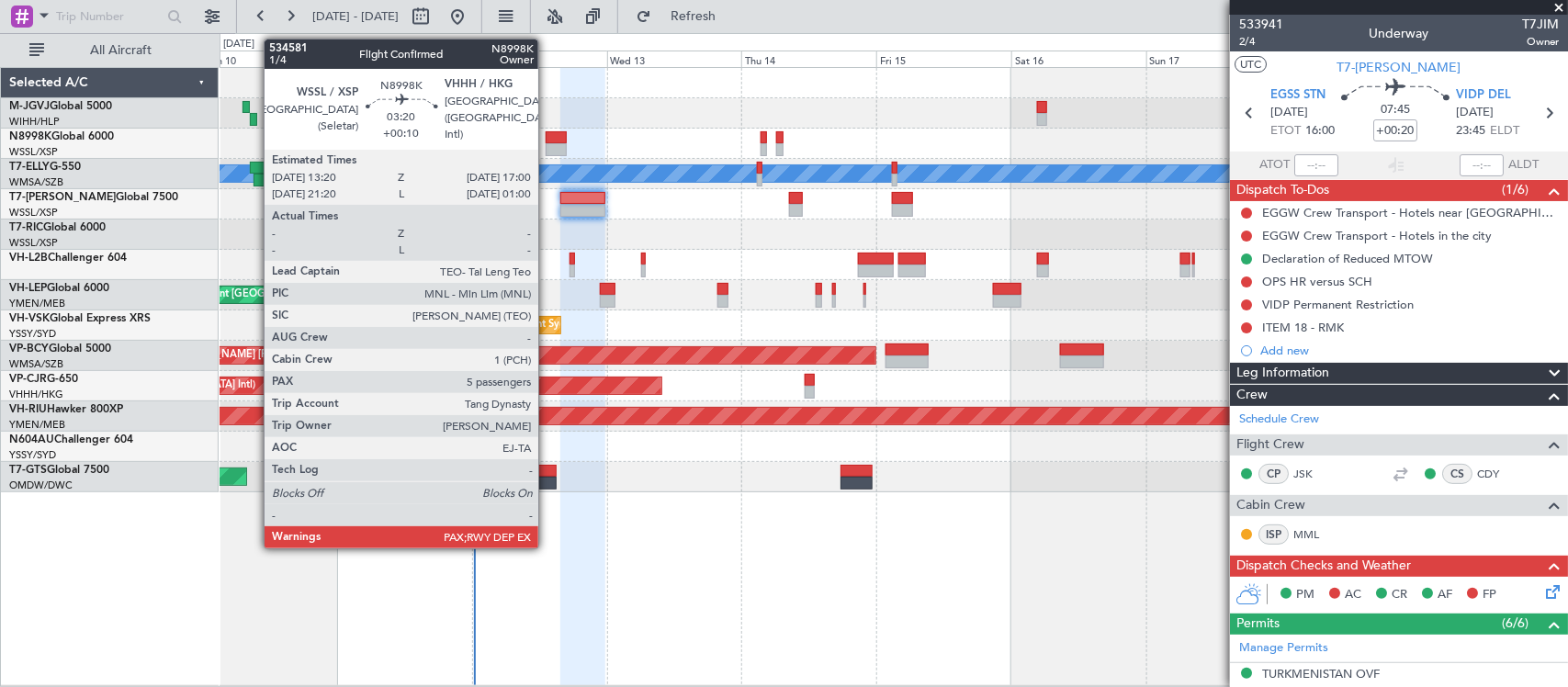
click at [547, 133] on div at bounding box center [556, 138] width 21 height 13
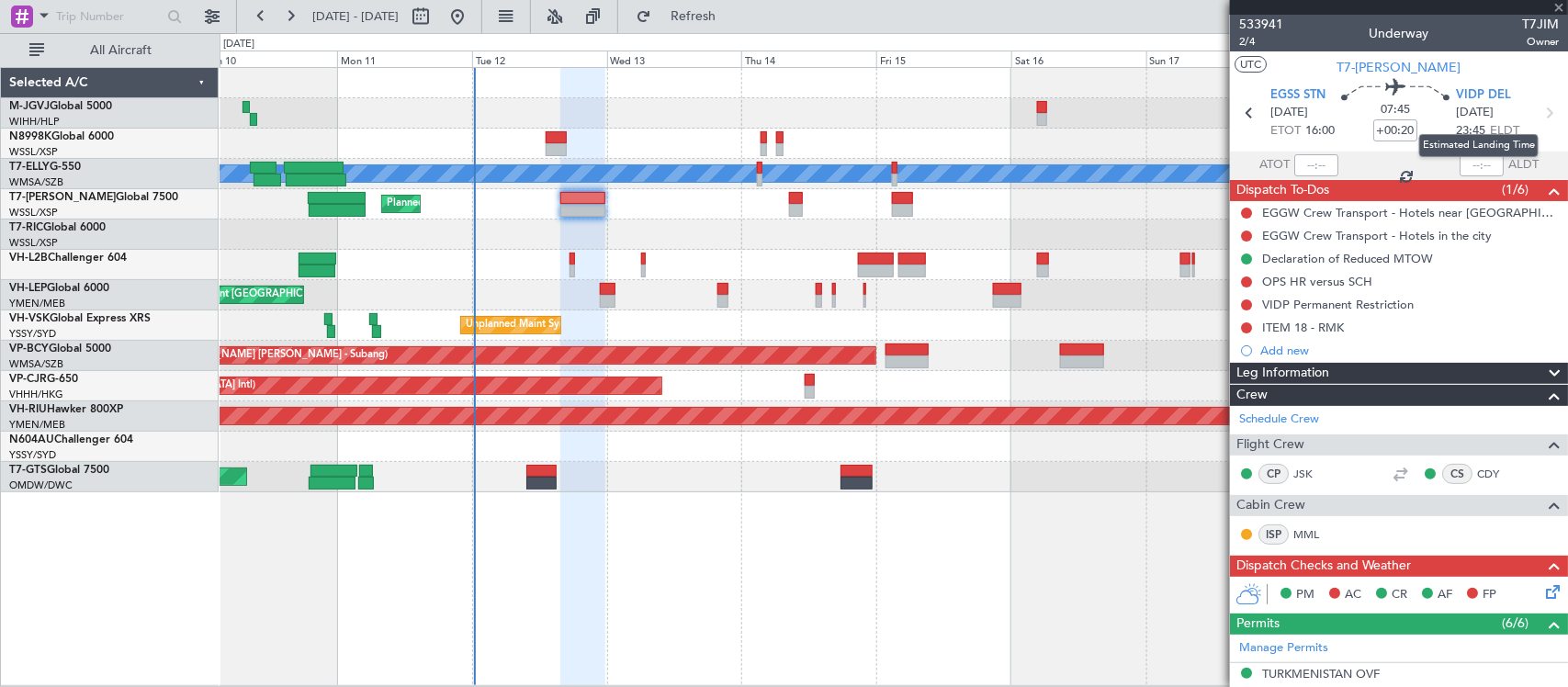
type input "+00:10"
type input "5"
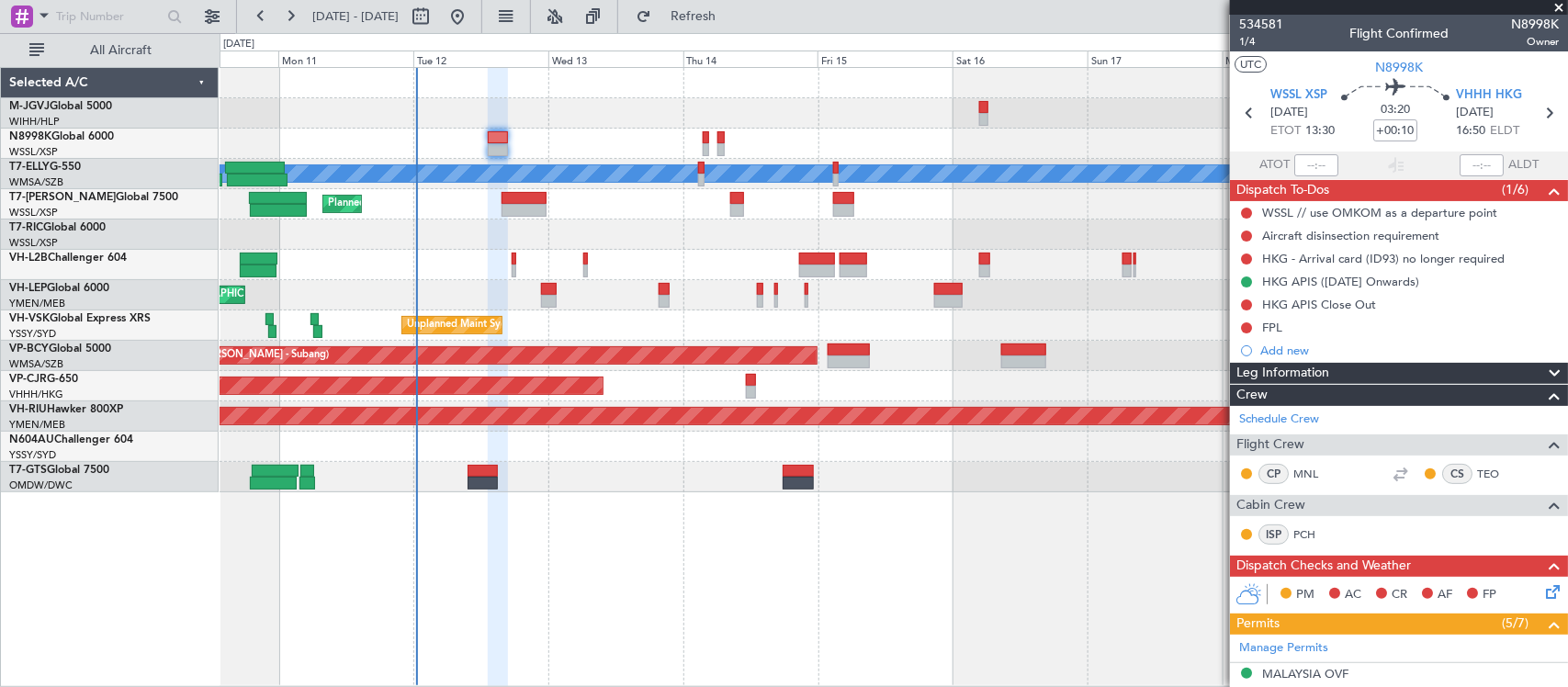
click at [897, 323] on div "Unplanned Maint Sydney ([PERSON_NAME] Intl) Planned Maint [GEOGRAPHIC_DATA] ([G…" at bounding box center [892, 325] width 1347 height 30
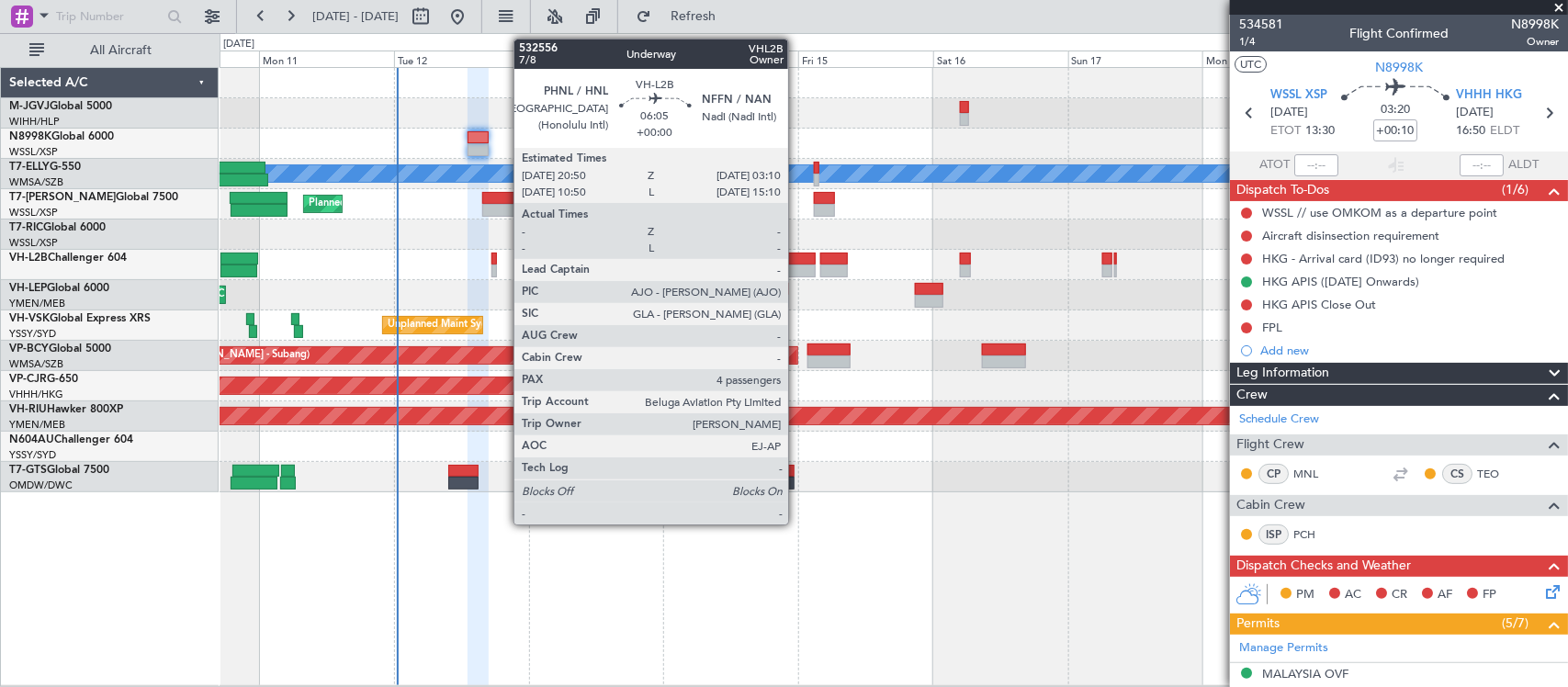
click at [797, 269] on div at bounding box center [797, 271] width 36 height 13
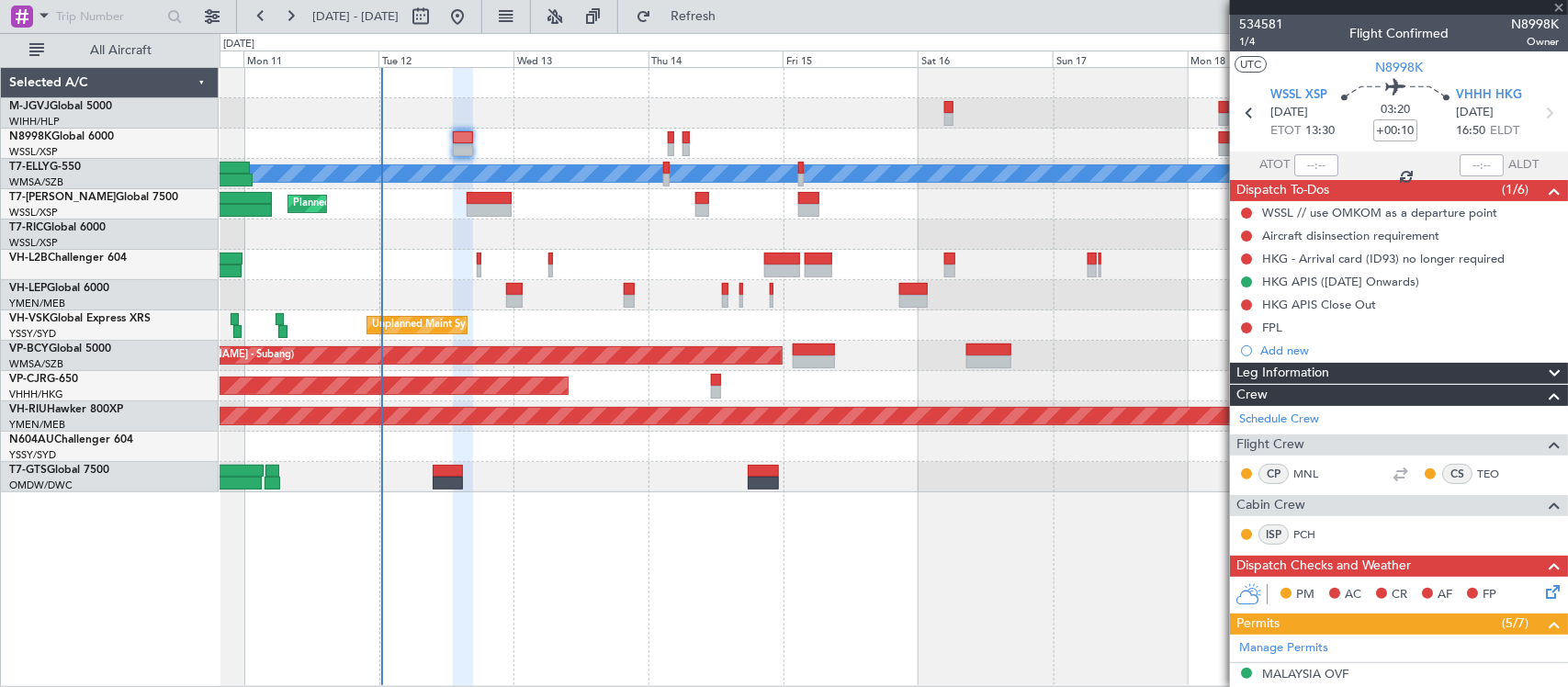
click at [832, 360] on div "Planned Maint [GEOGRAPHIC_DATA] (Sultan [PERSON_NAME] [PERSON_NAME] - Subang)" at bounding box center [892, 355] width 1347 height 30
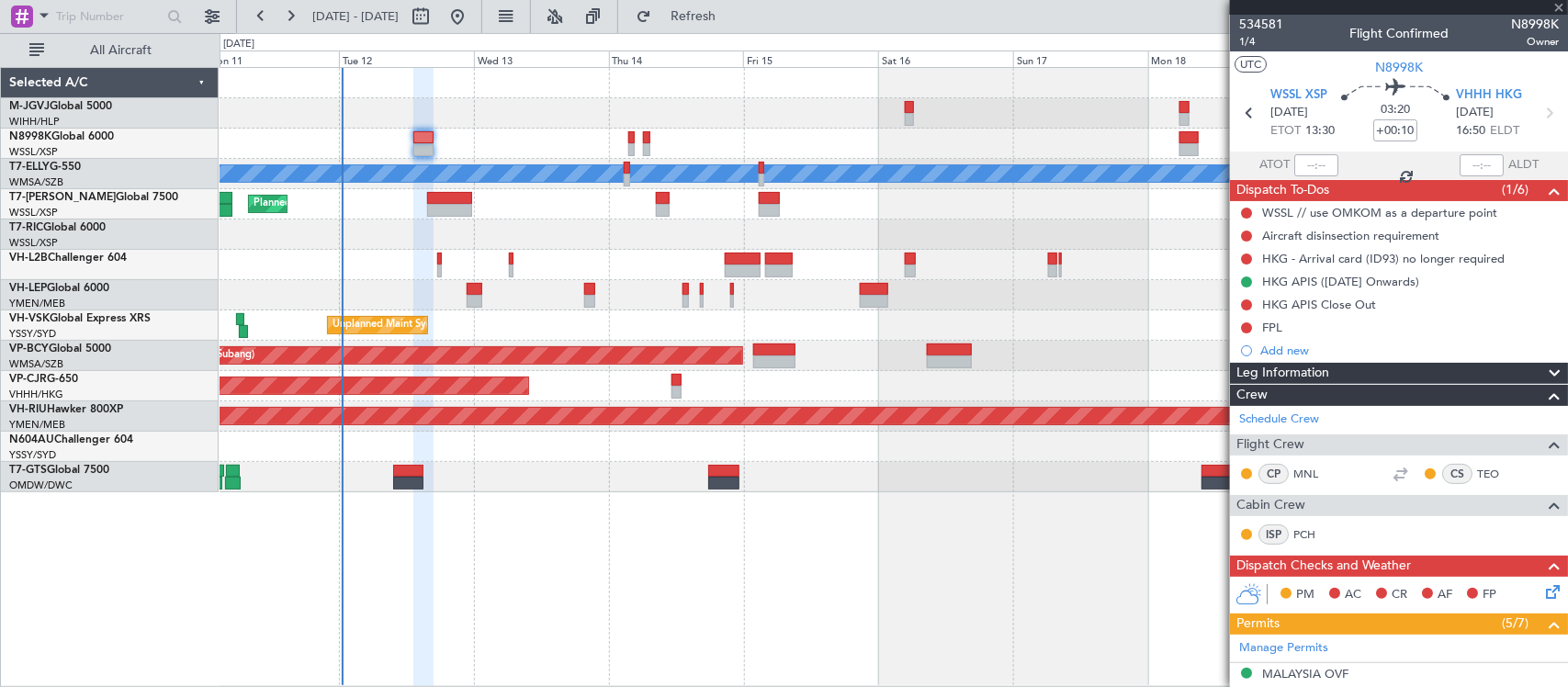
type input "4"
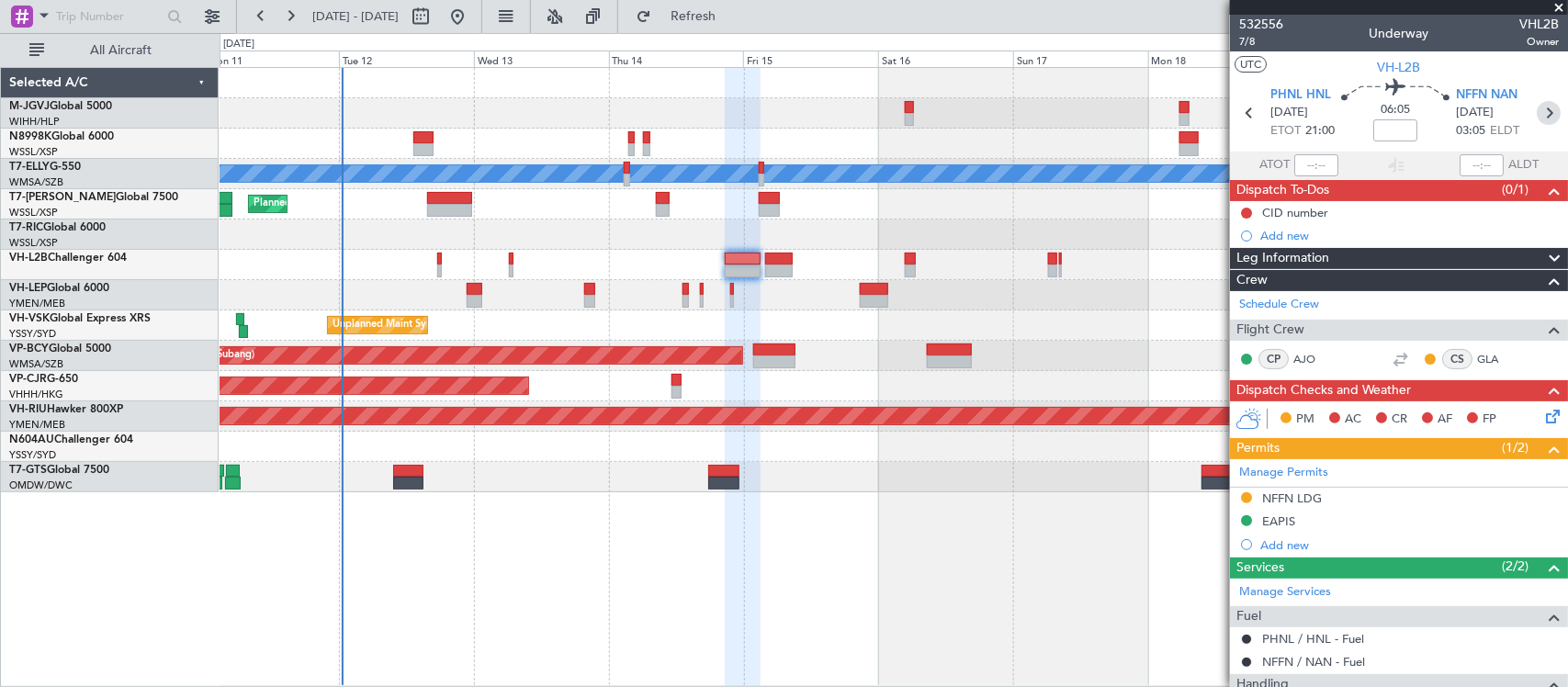
click at [1536, 107] on icon at bounding box center [1547, 112] width 24 height 23
type input "+00:10"
type input "3"
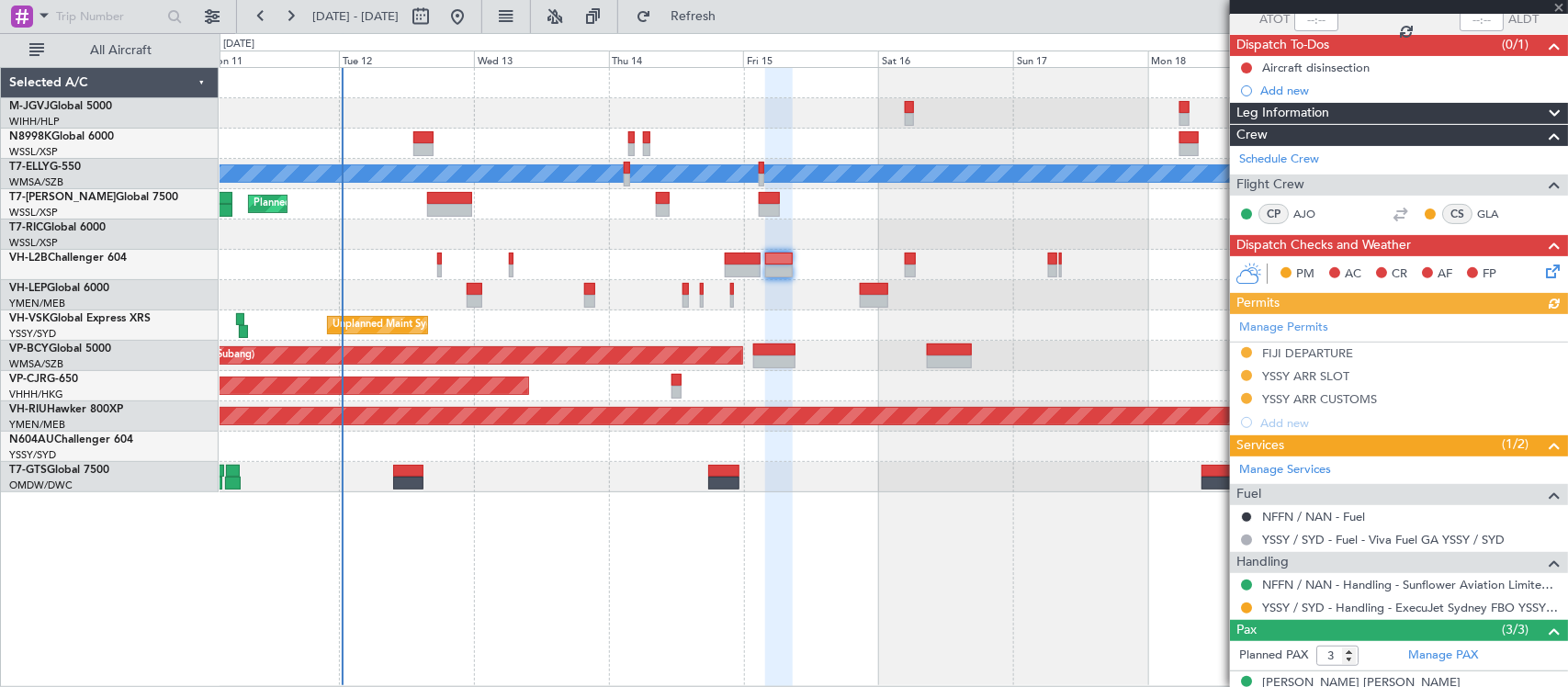
scroll to position [191, 0]
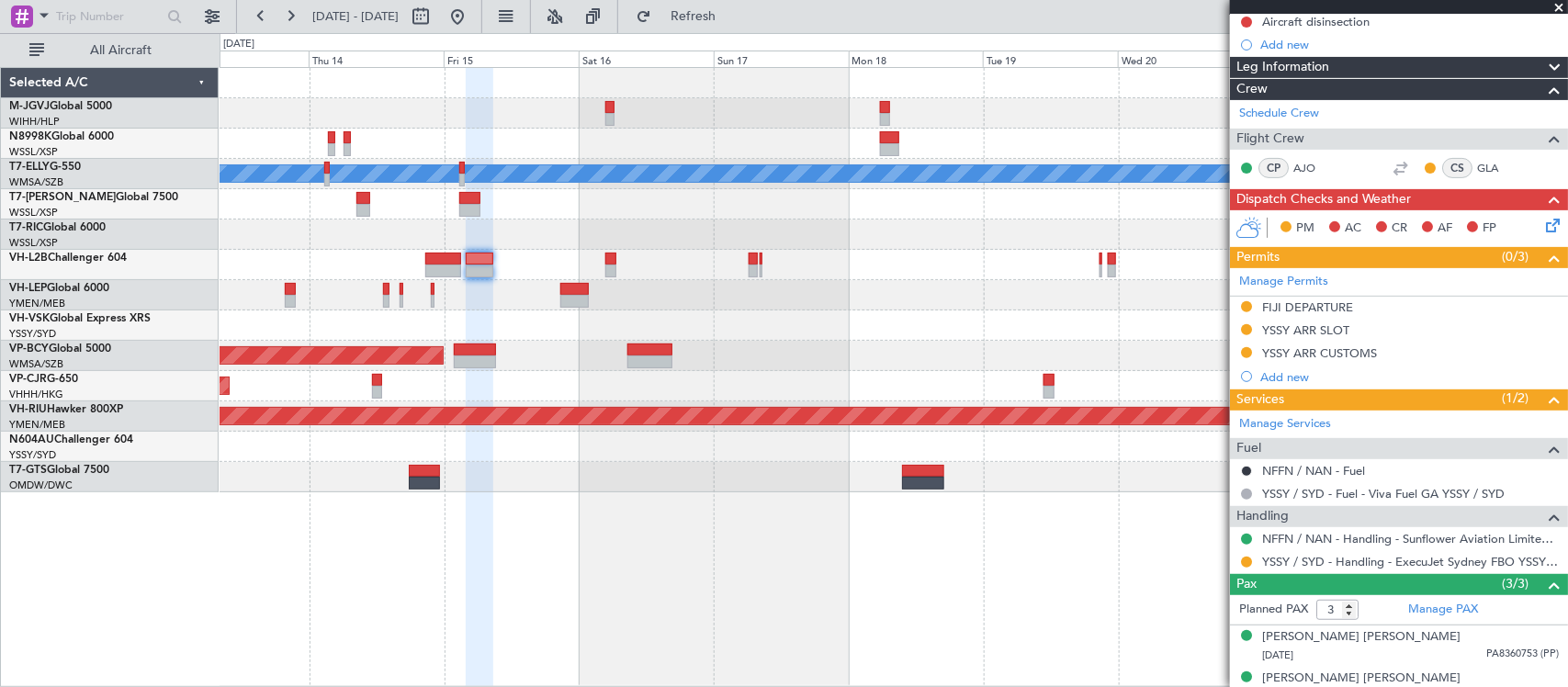
click at [740, 315] on div "MEL Planned Maint London (Luton) Unplanned Maint Sydney (Kingsford Smith Intl) …" at bounding box center [892, 279] width 1347 height 424
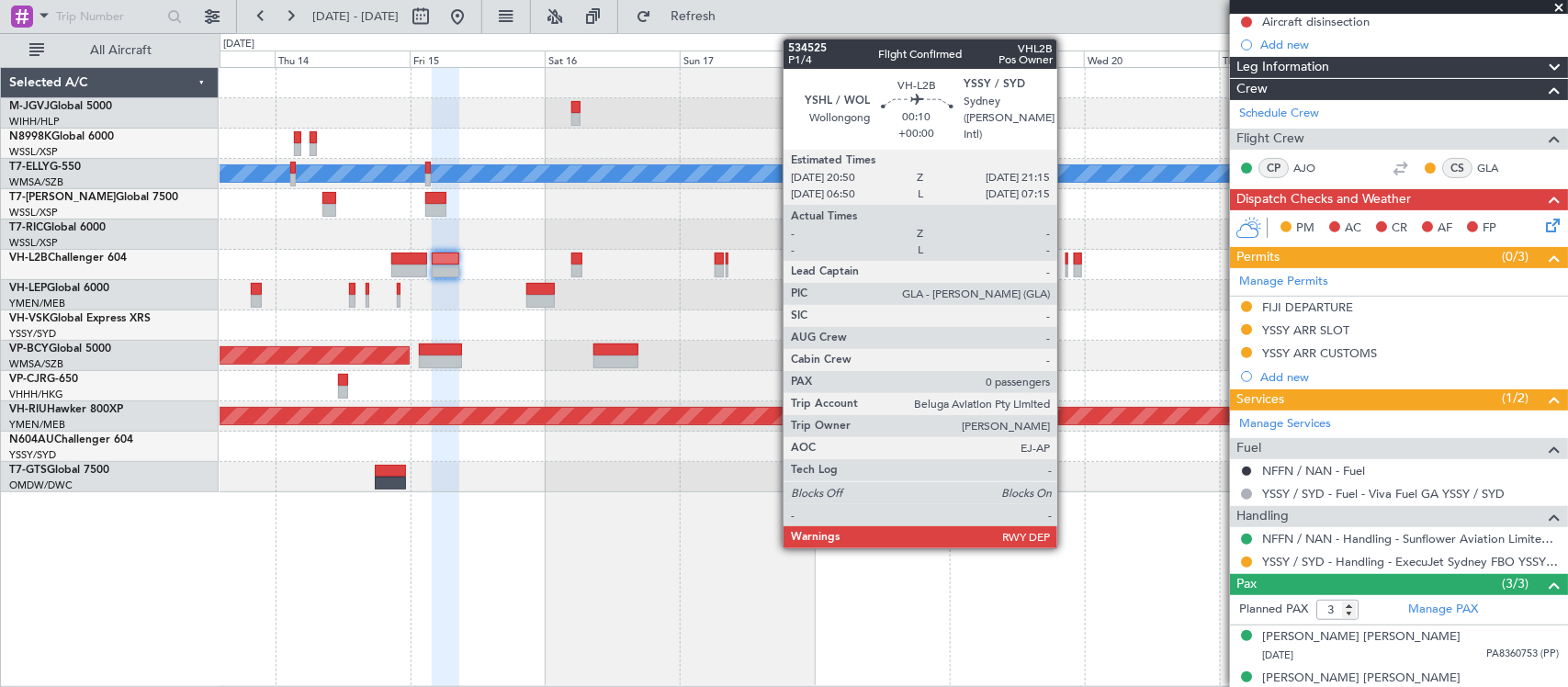
click at [1066, 267] on div at bounding box center [1066, 271] width 3 height 13
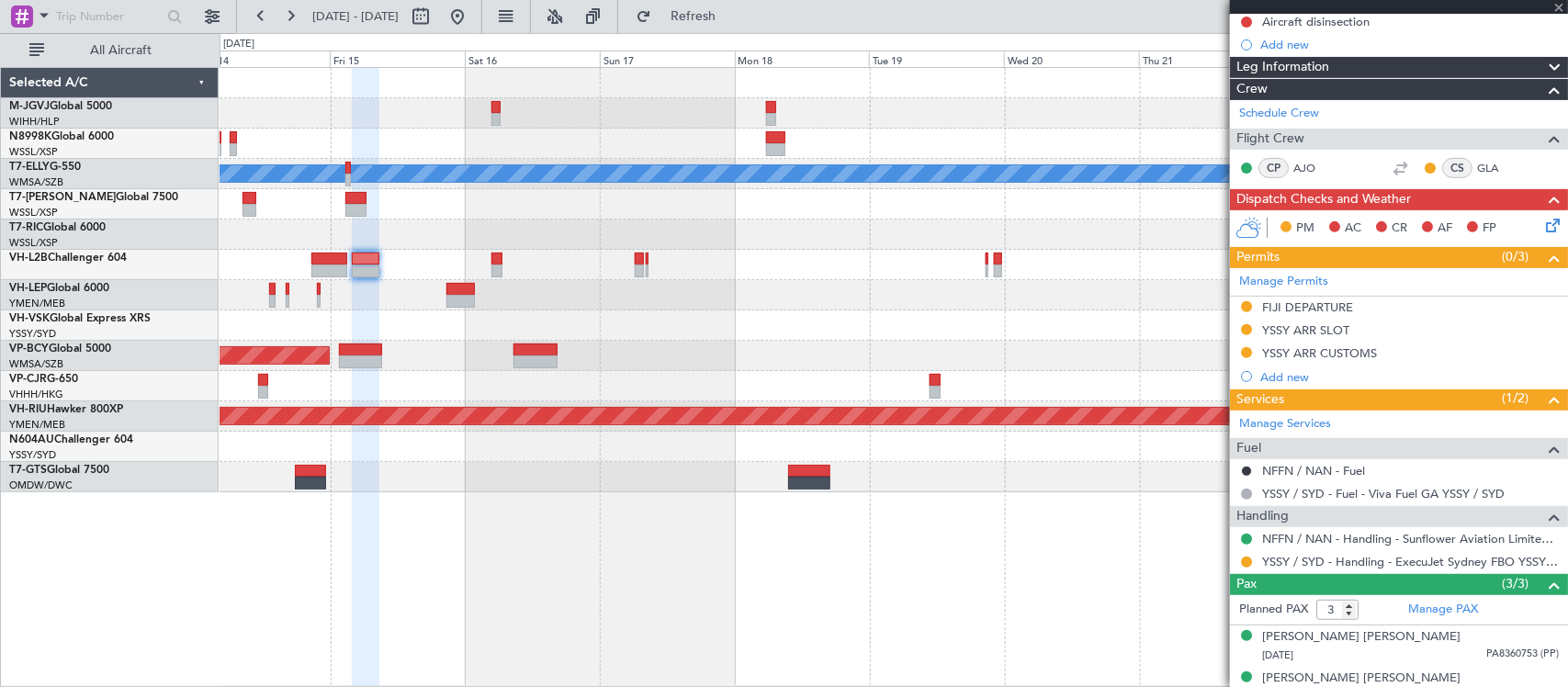
click at [970, 327] on div "Unplanned Maint Sydney ([PERSON_NAME] Intl)" at bounding box center [892, 325] width 1347 height 30
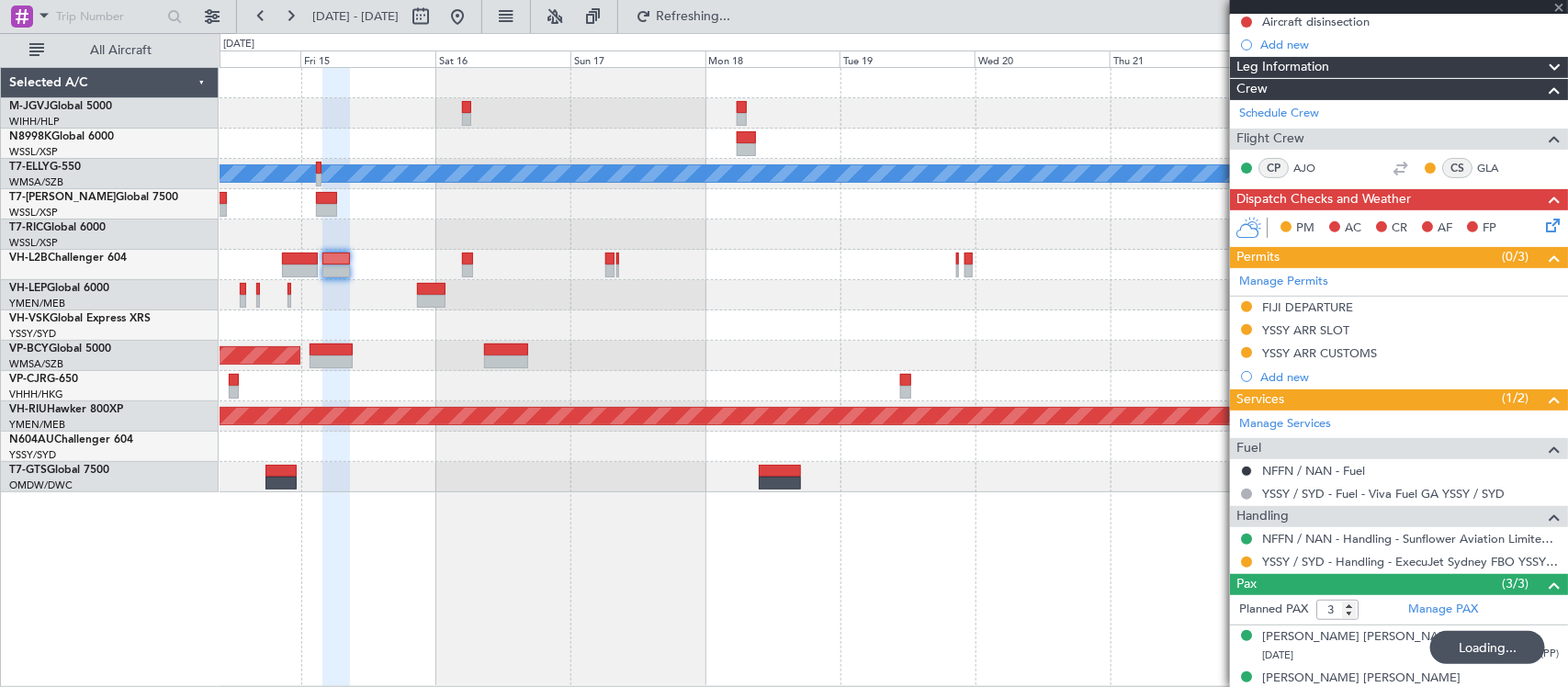
click at [1015, 327] on div "Unplanned Maint Sydney ([PERSON_NAME] Intl)" at bounding box center [892, 325] width 1347 height 30
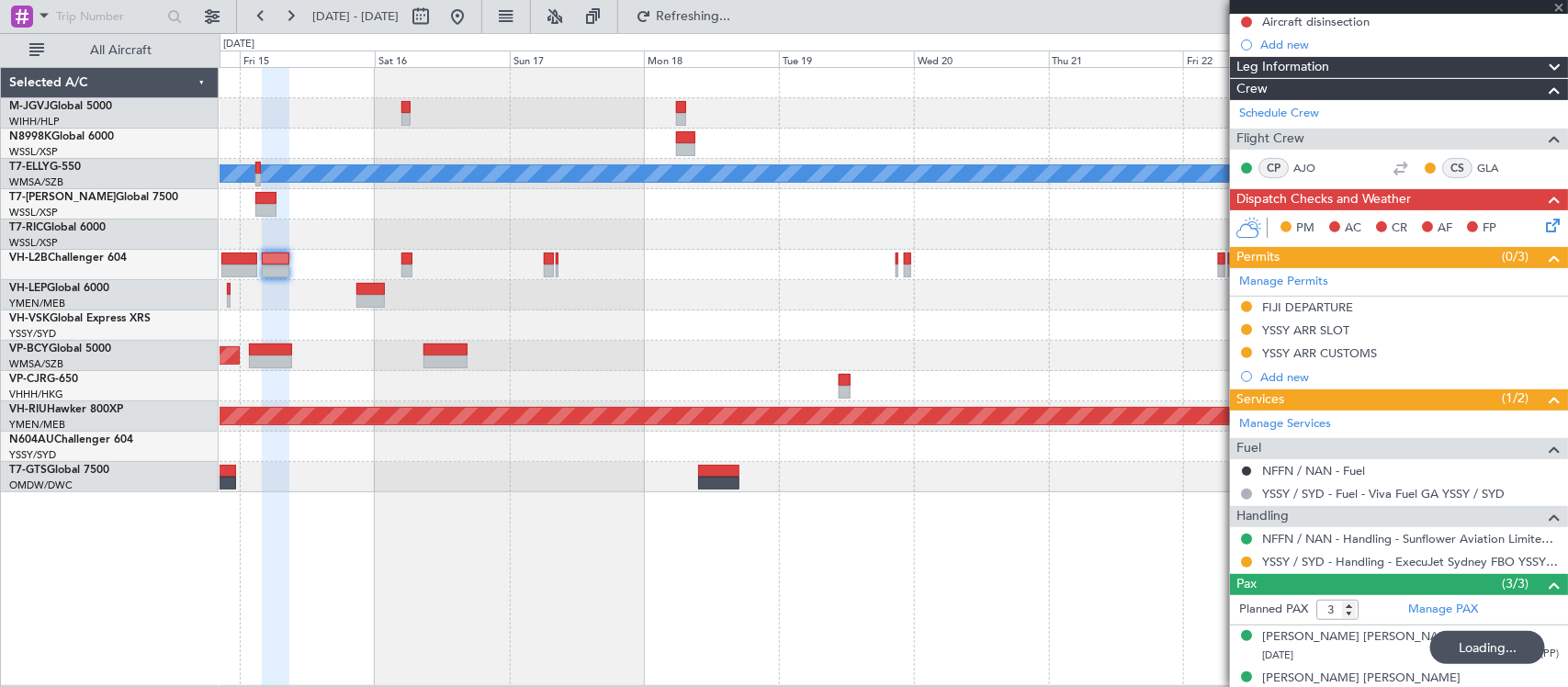
type input "0"
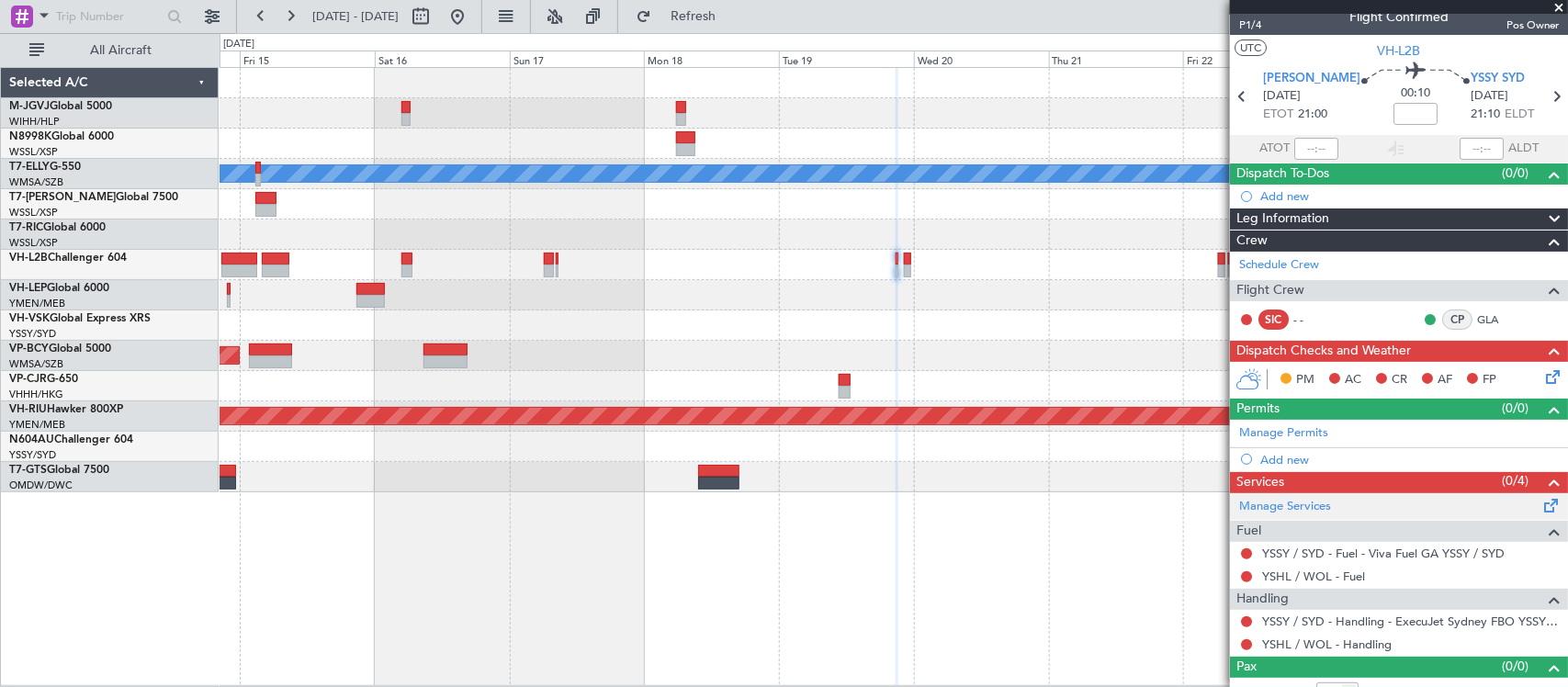
scroll to position [0, 0]
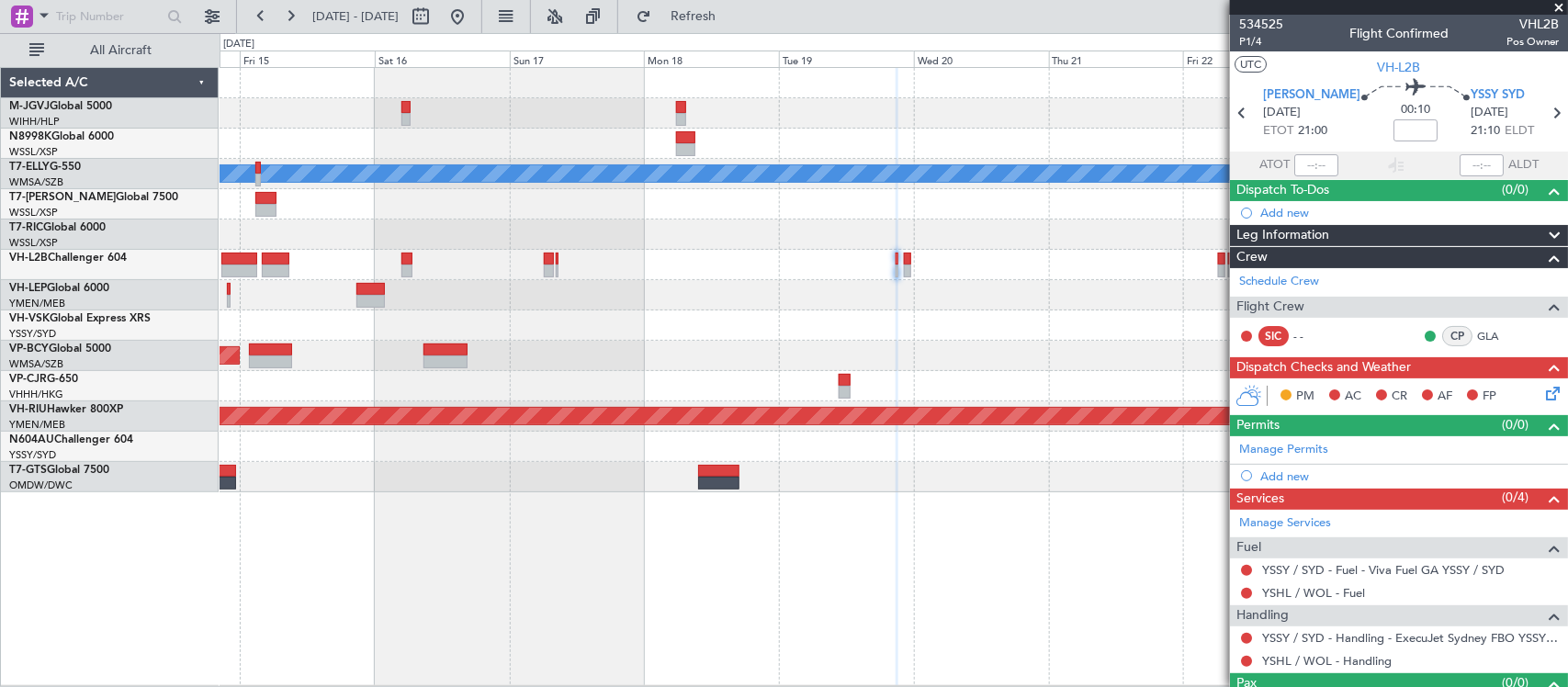
click at [865, 301] on div "MEL Unplanned Maint Sydney (Kingsford Smith Intl) Planned Maint Kuala Lumpur (S…" at bounding box center [892, 279] width 1347 height 424
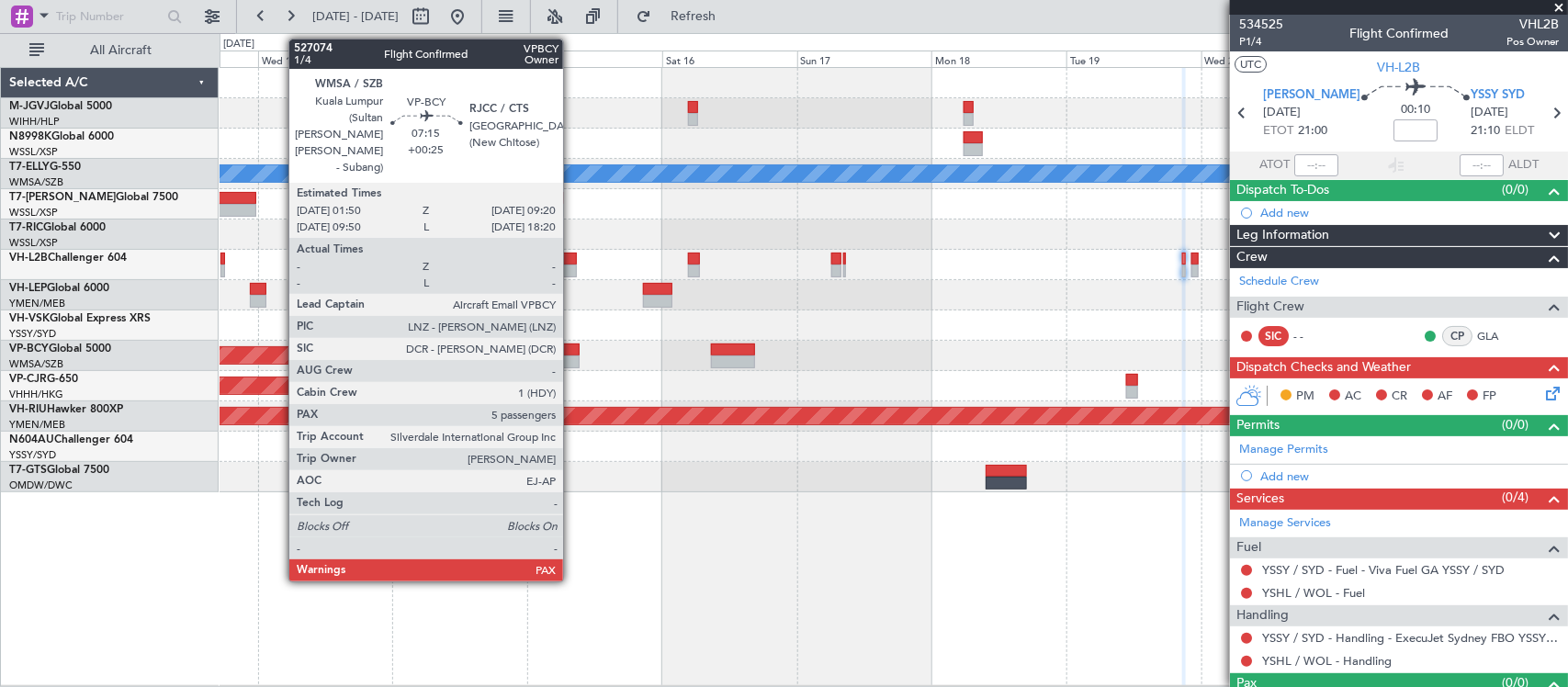
click at [572, 358] on div at bounding box center [557, 362] width 42 height 13
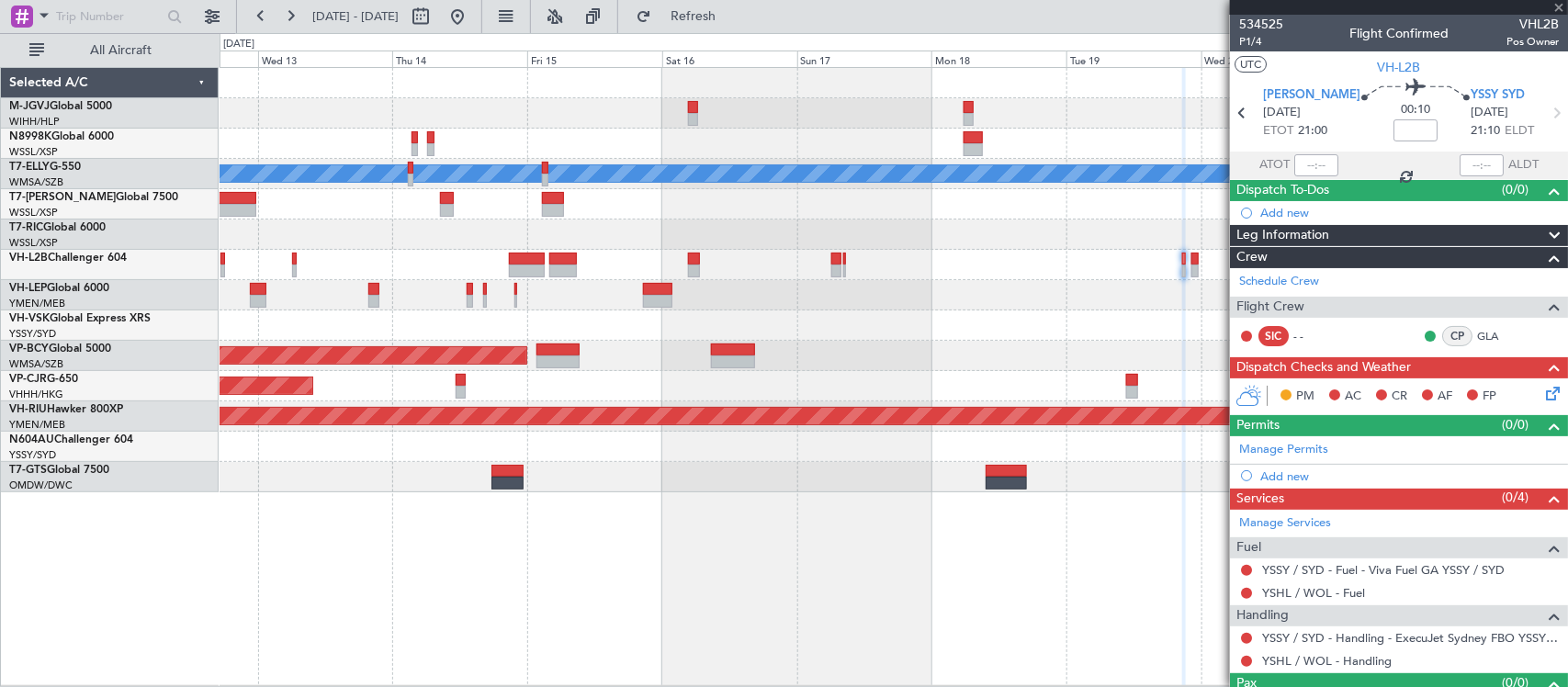
click at [920, 468] on div "Unplanned Maint [GEOGRAPHIC_DATA] (Al Maktoum Intl)" at bounding box center [892, 476] width 1347 height 30
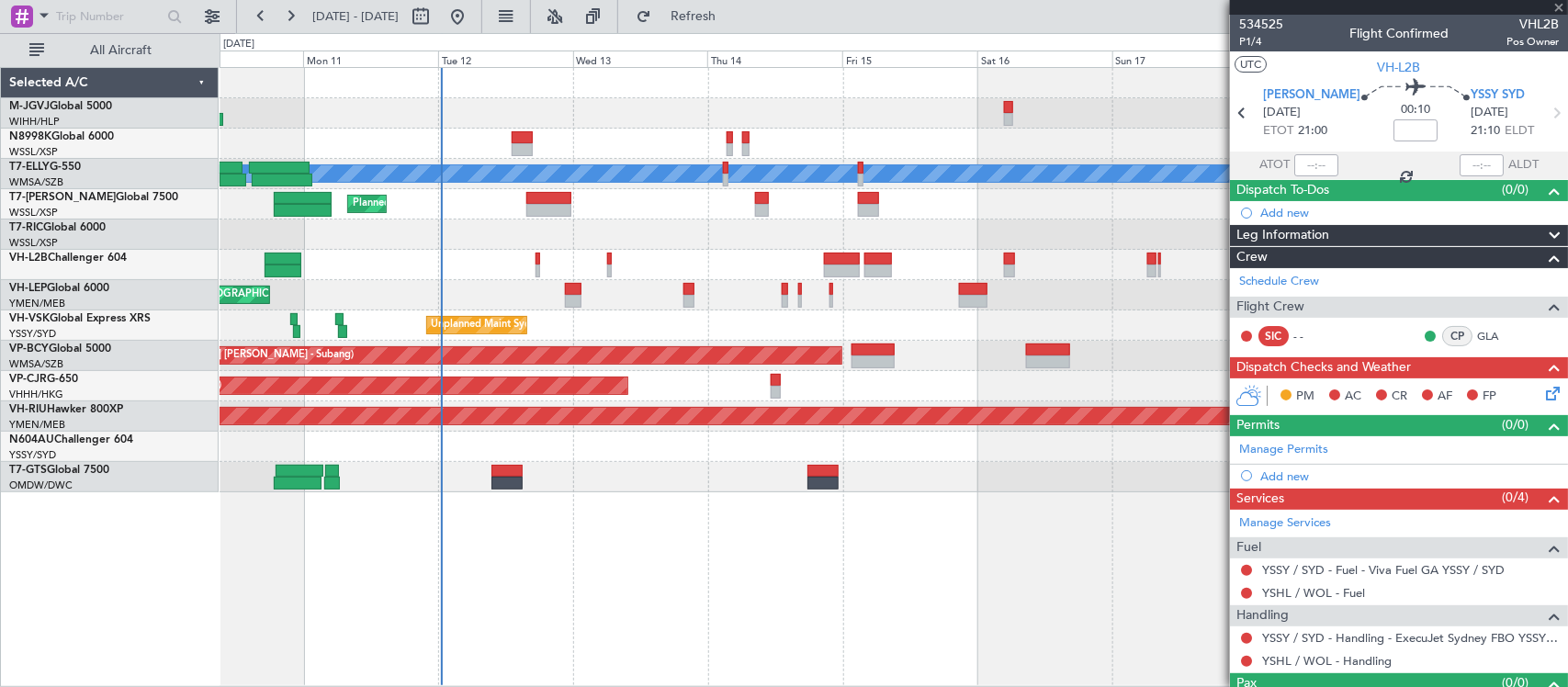
click at [795, 507] on div "MEL AOG Maint Granada (Federico Garcia Lorca) Planned Maint London (Luton) MEL …" at bounding box center [893, 376] width 1348 height 619
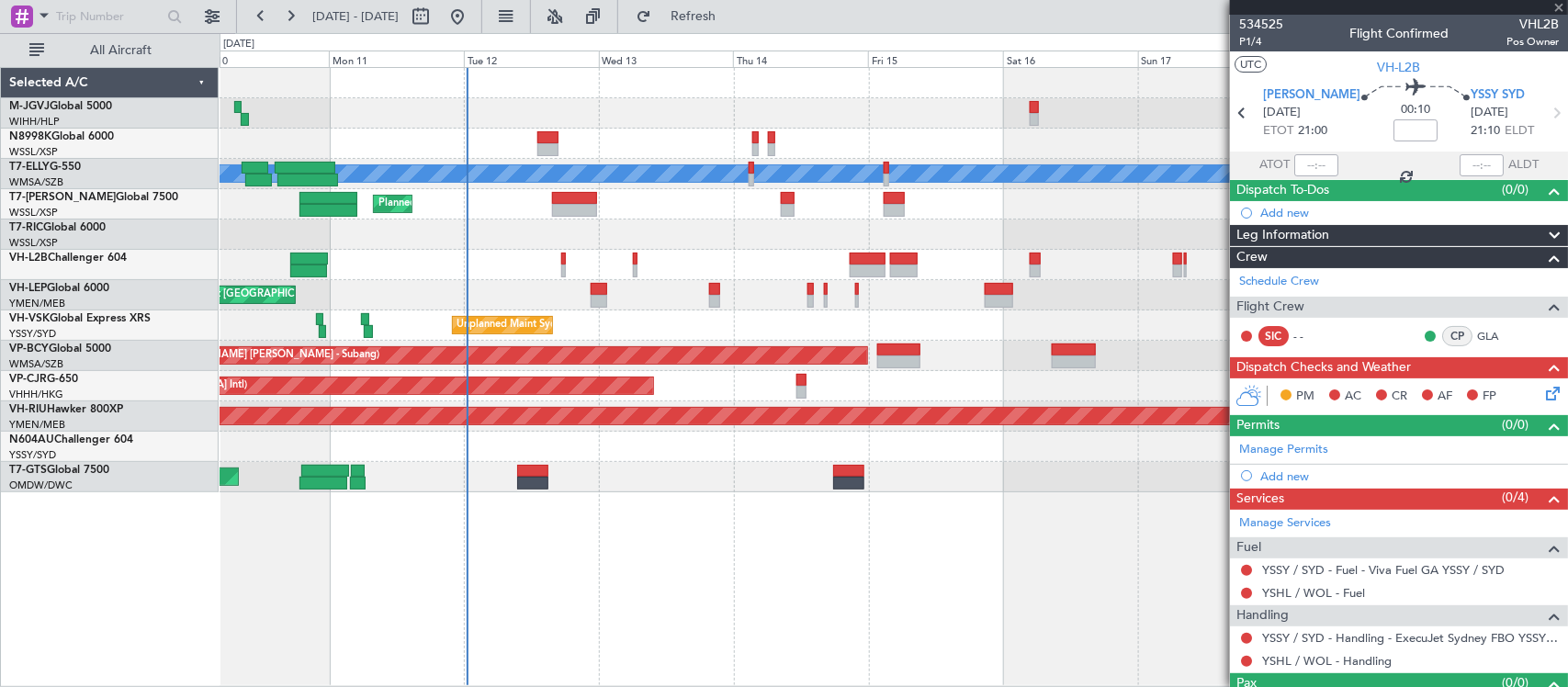
type input "+00:25"
type input "5"
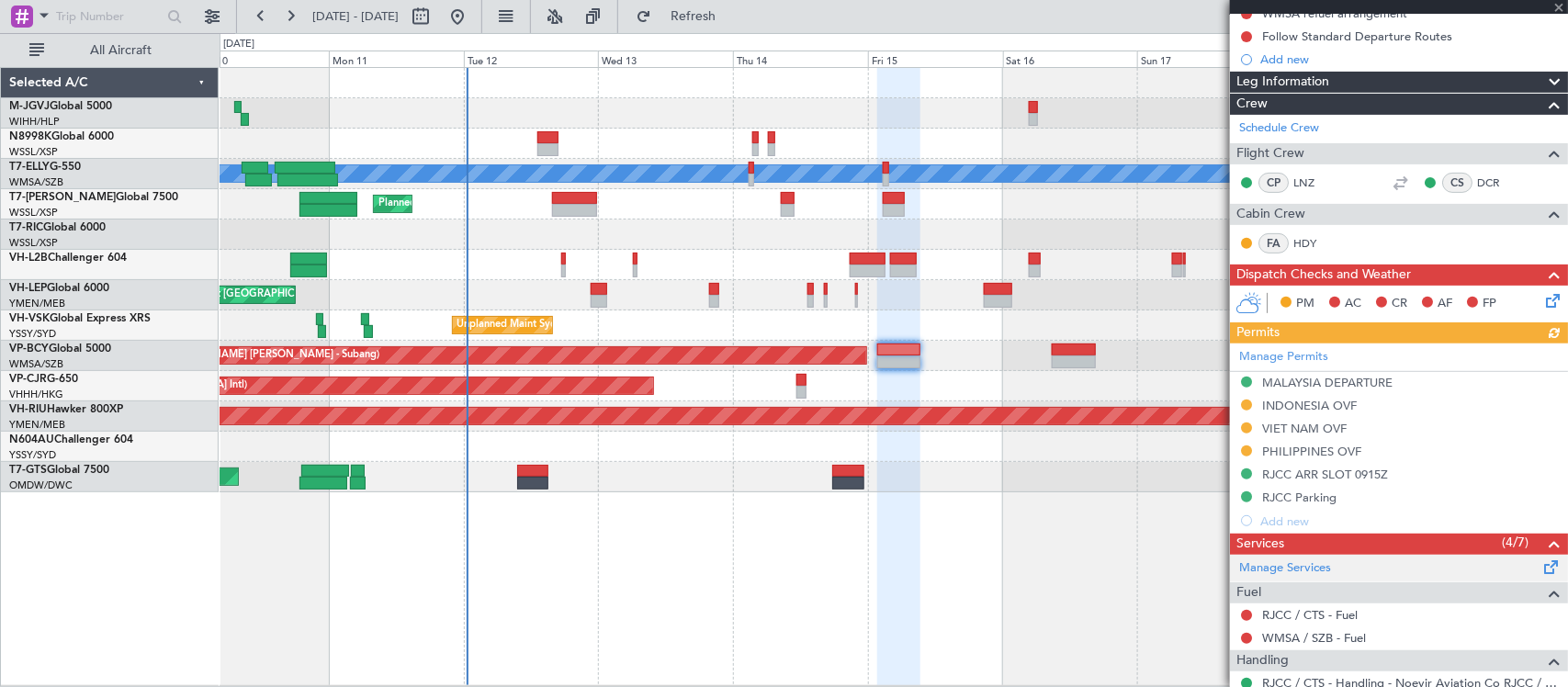
scroll to position [382, 0]
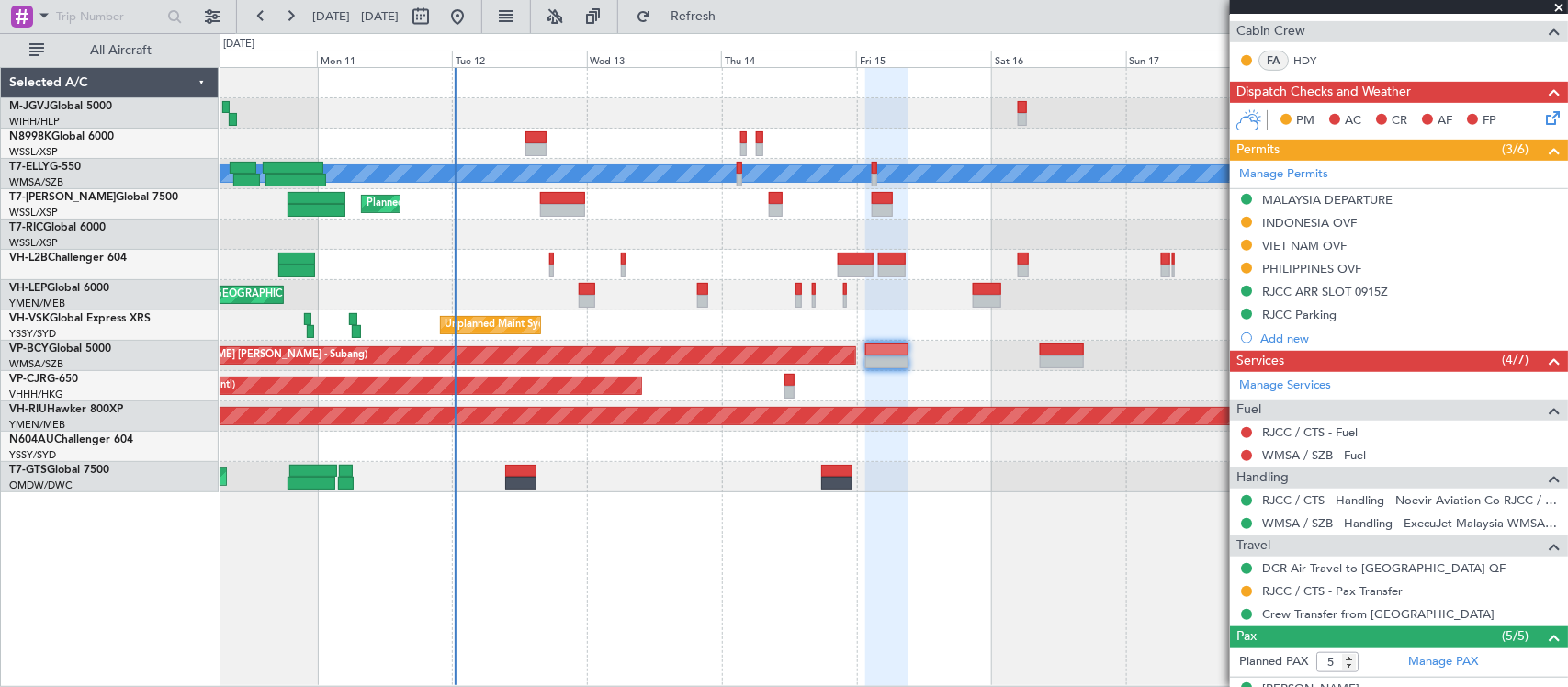
click at [850, 296] on div "MEL San Antonio (San Antonio Intl) Planned Maint Los Angeles (Los Angeles Inter…" at bounding box center [892, 295] width 1347 height 30
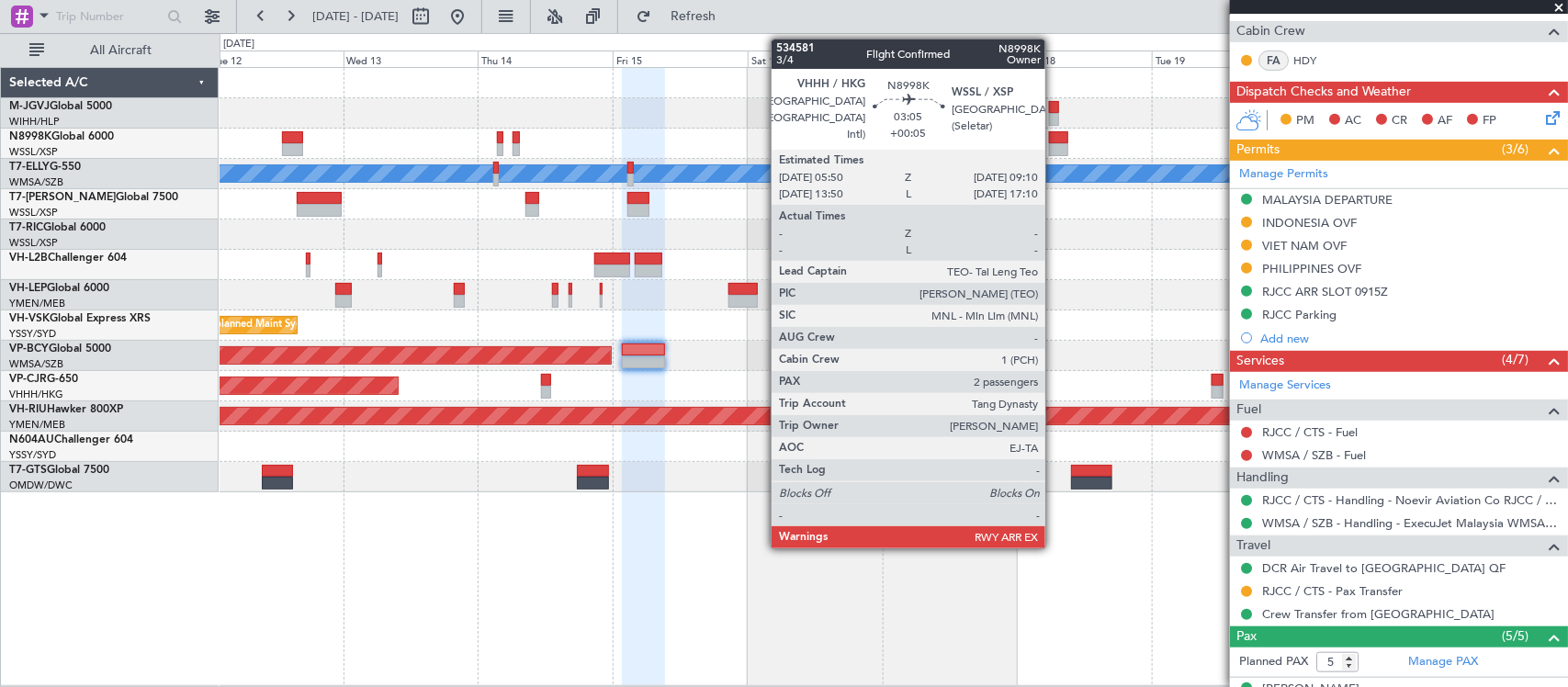
click at [1055, 145] on div at bounding box center [1058, 149] width 20 height 13
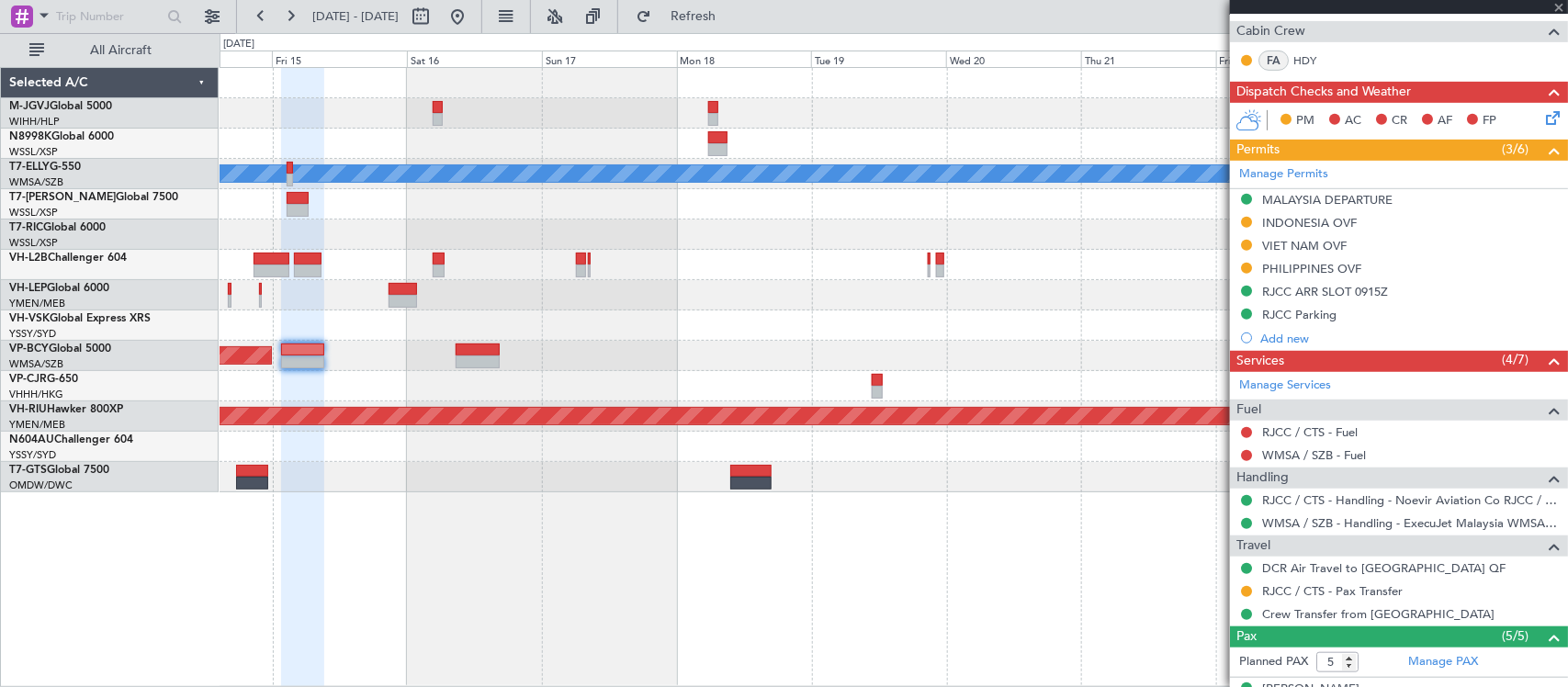
click at [710, 289] on div "MEL Unplanned Maint Sydney (Kingsford Smith Intl) Planned Maint Kuala Lumpur (S…" at bounding box center [892, 279] width 1347 height 424
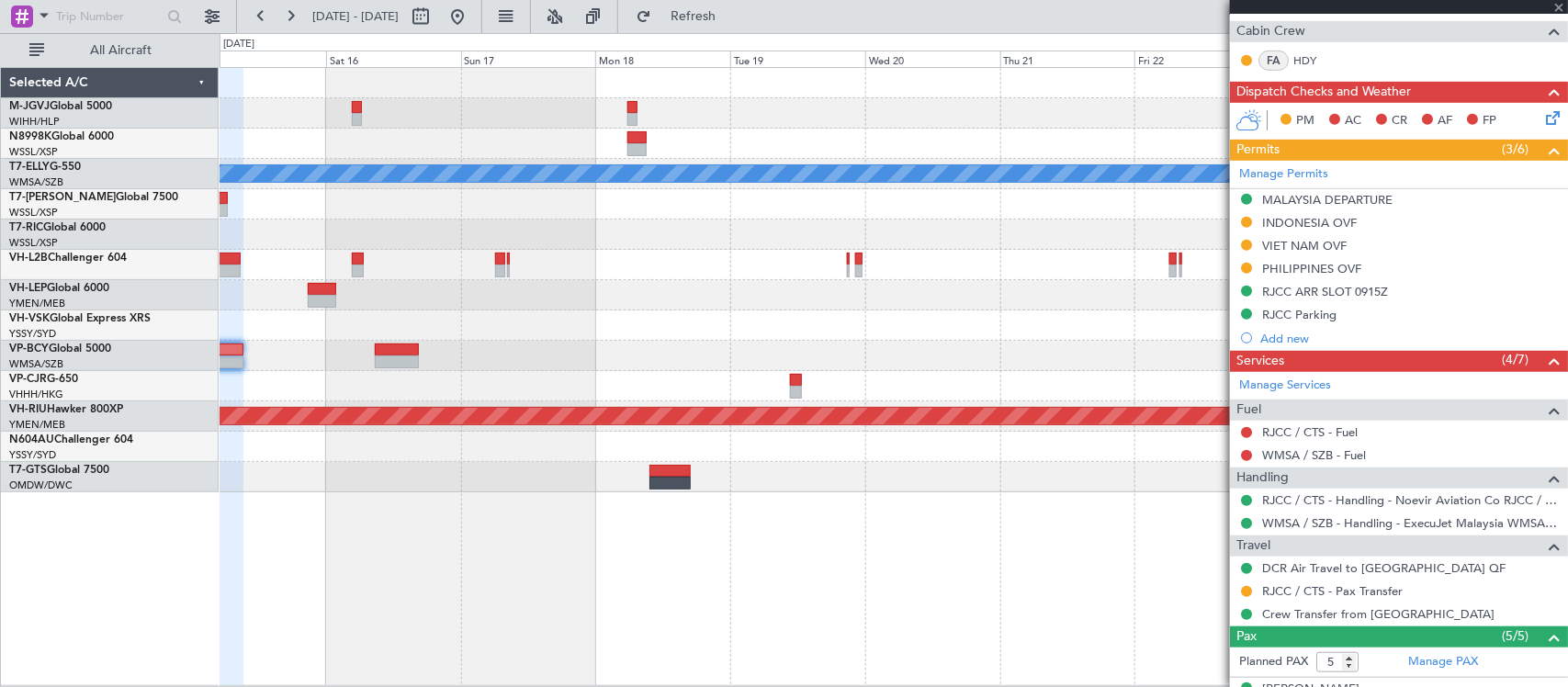
click at [822, 350] on div "Planned Maint [GEOGRAPHIC_DATA] (Sultan [PERSON_NAME] [PERSON_NAME] - Subang)" at bounding box center [892, 355] width 1347 height 30
type input "+00:05"
type input "2"
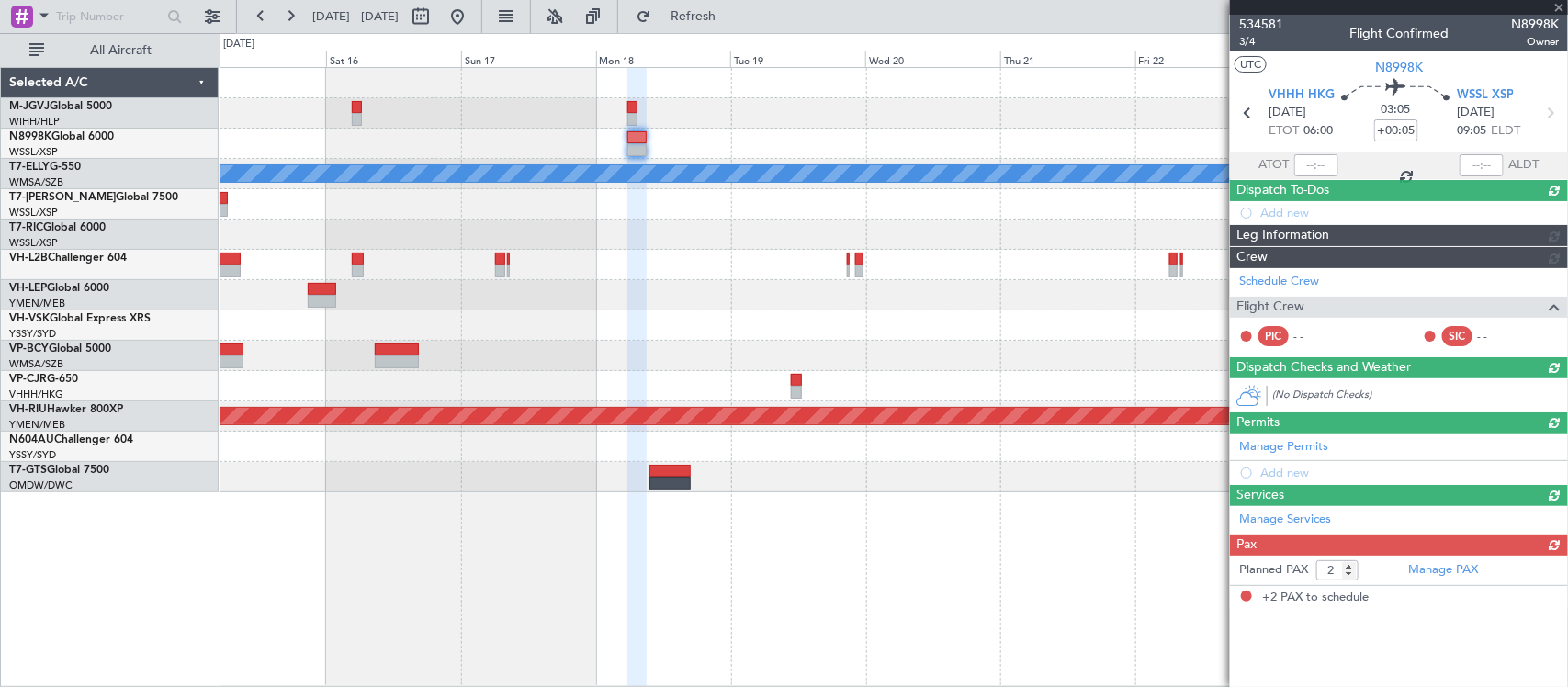
scroll to position [0, 0]
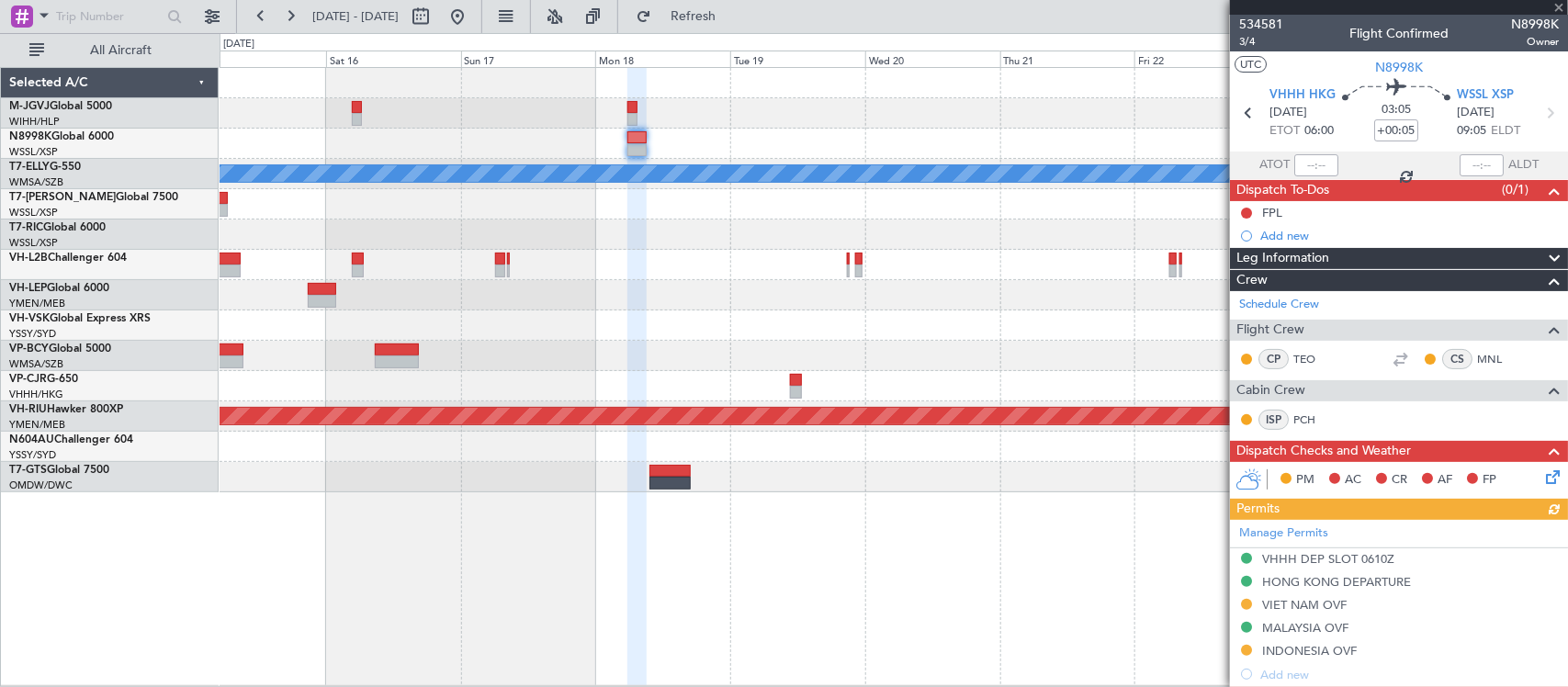
click at [917, 313] on div at bounding box center [892, 325] width 1347 height 30
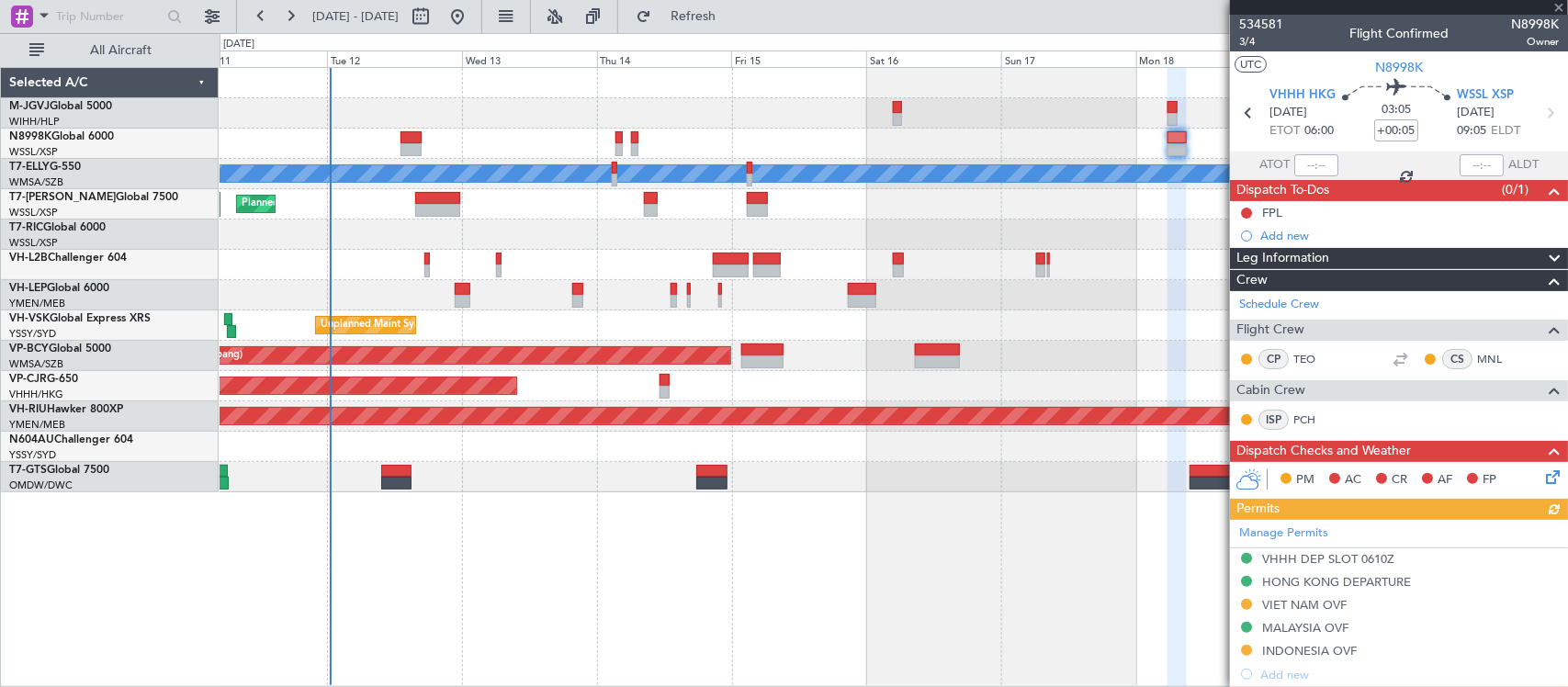
click at [781, 308] on div "MEL San Antonio (San Antonio Intl) Planned Maint Los Angeles (Los Angeles Inter…" at bounding box center [892, 295] width 1347 height 30
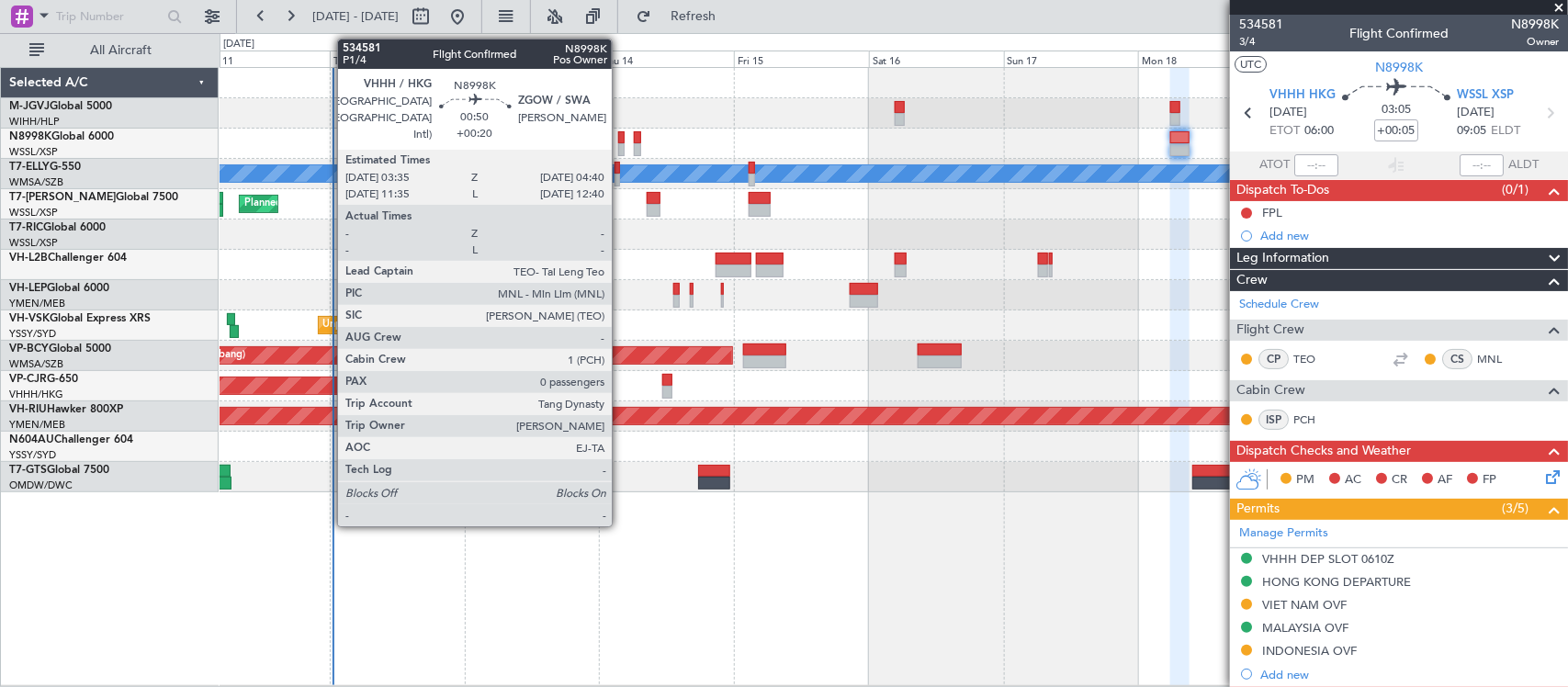
click at [620, 142] on div at bounding box center [620, 138] width 7 height 13
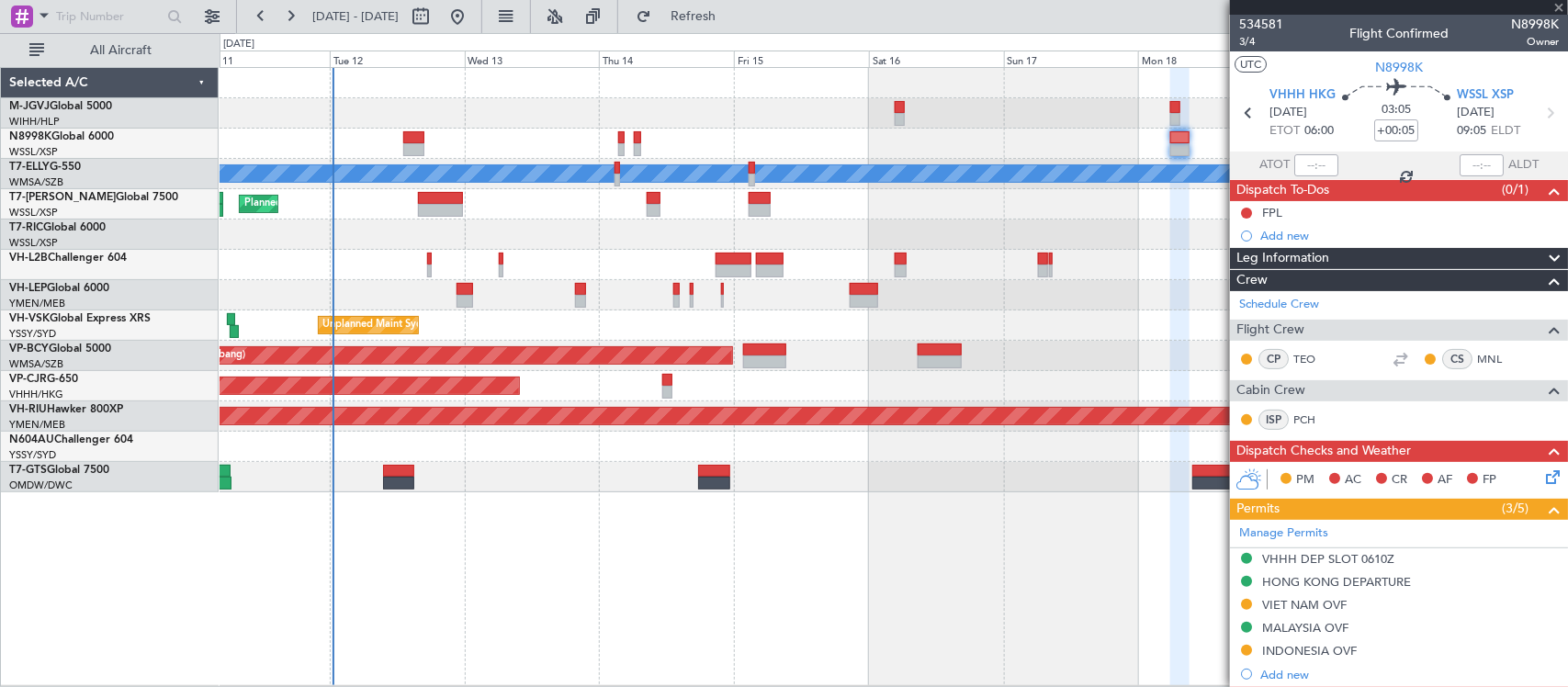
type input "+00:20"
type input "0"
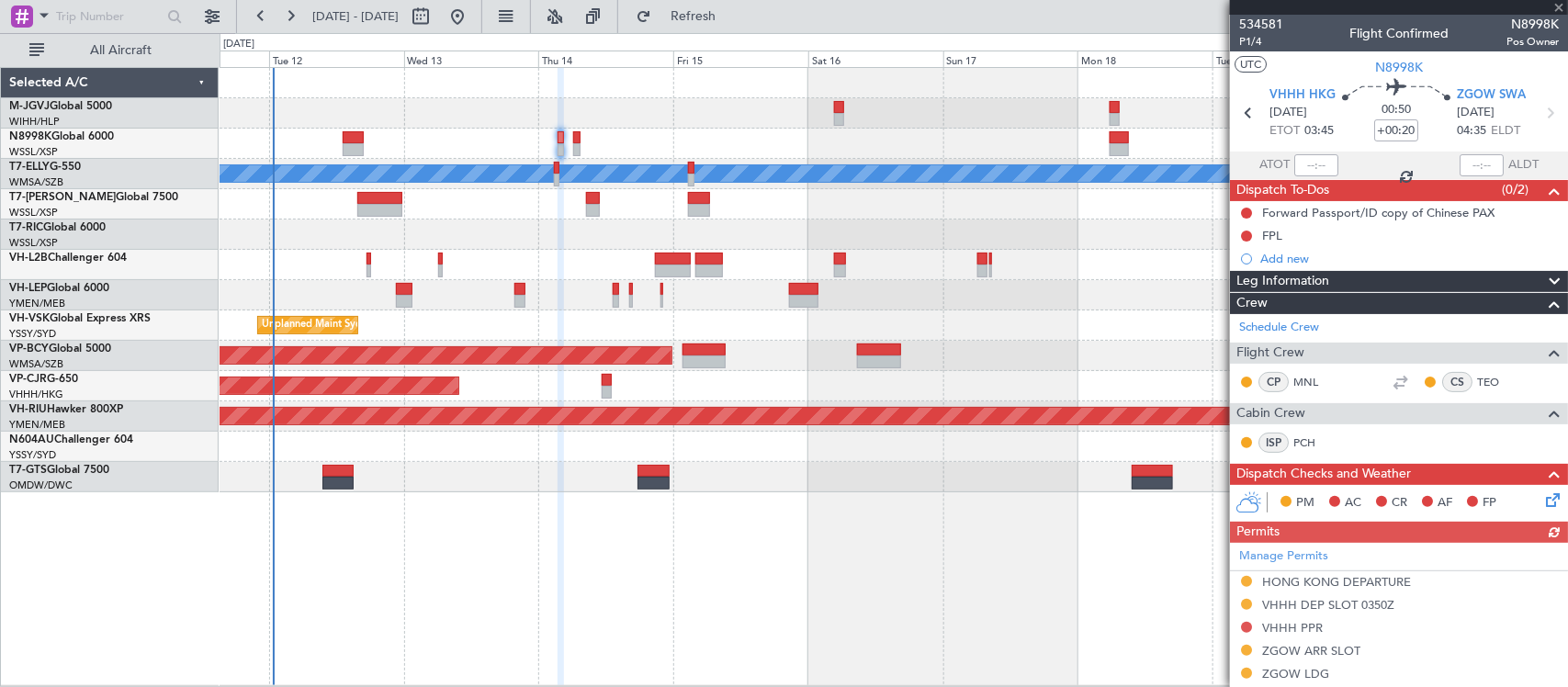
click at [966, 324] on div "Unplanned Maint Sydney ([PERSON_NAME] Intl)" at bounding box center [892, 325] width 1347 height 30
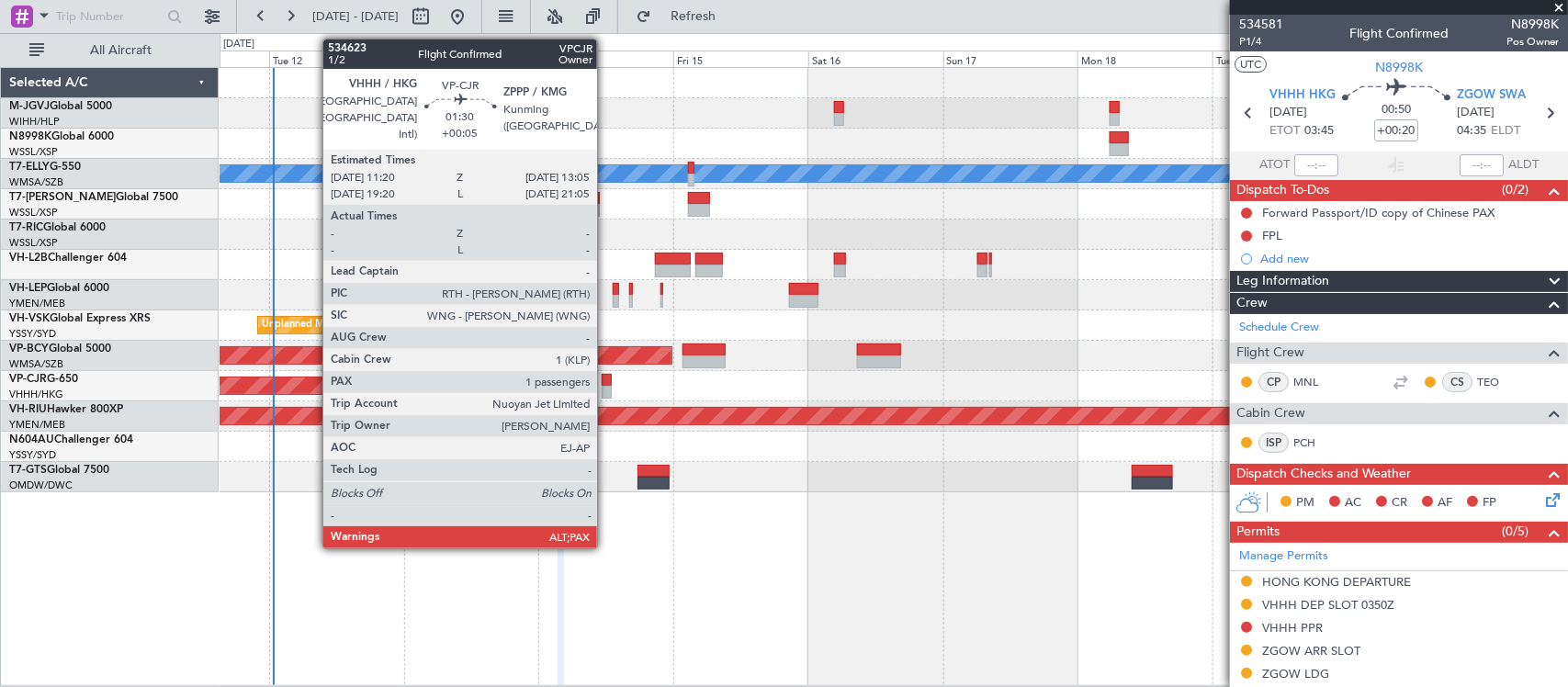
click at [606, 383] on div at bounding box center [606, 381] width 10 height 13
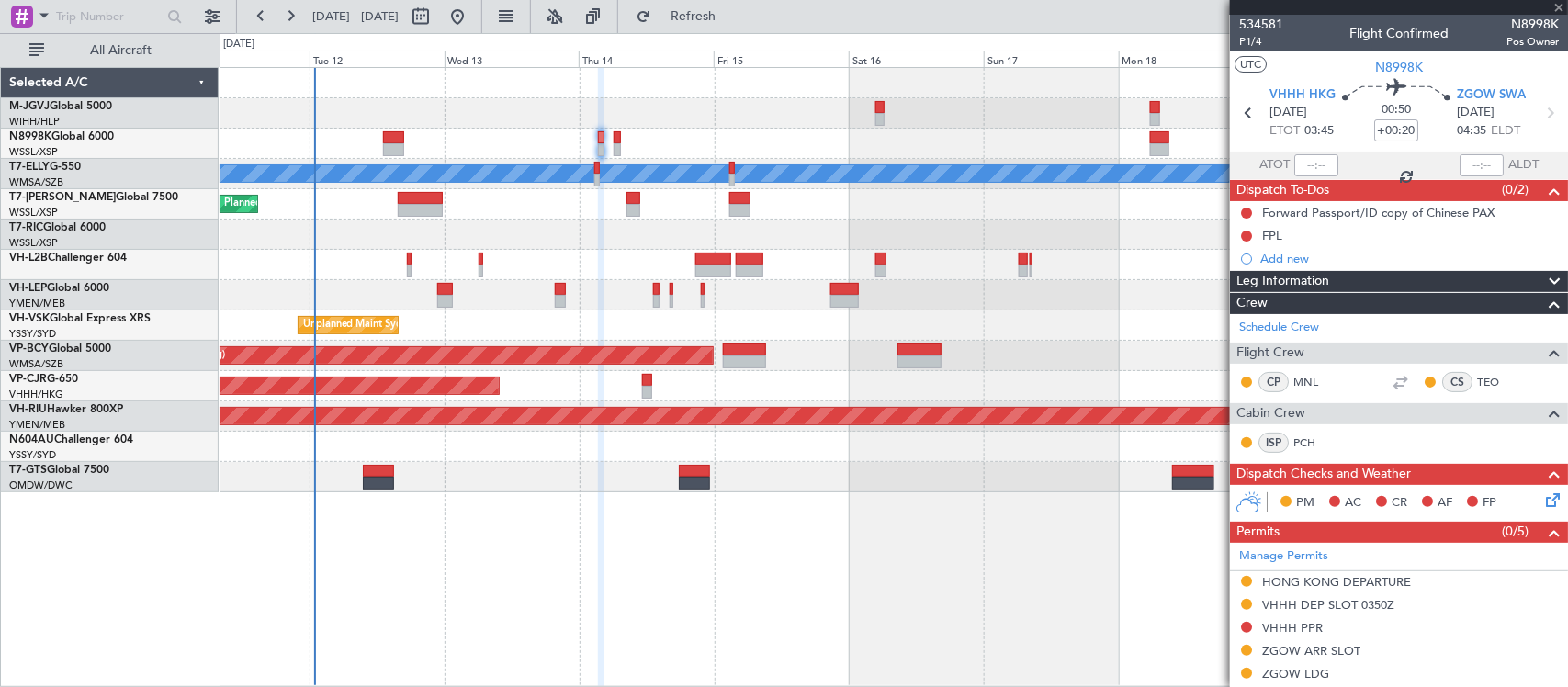
click at [801, 399] on div "Planned Maint [GEOGRAPHIC_DATA] ([GEOGRAPHIC_DATA] Intl)" at bounding box center [892, 386] width 1347 height 30
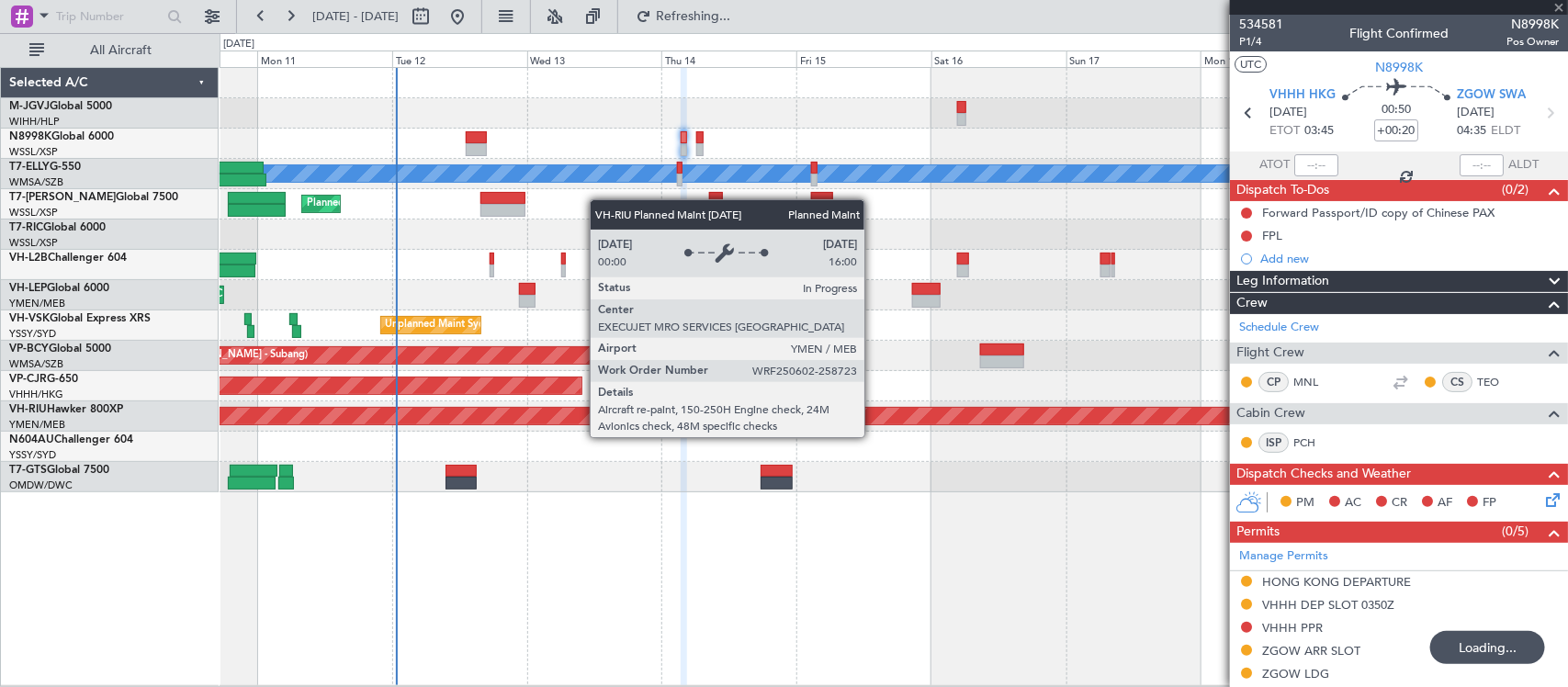
type input "+00:05"
type input "5"
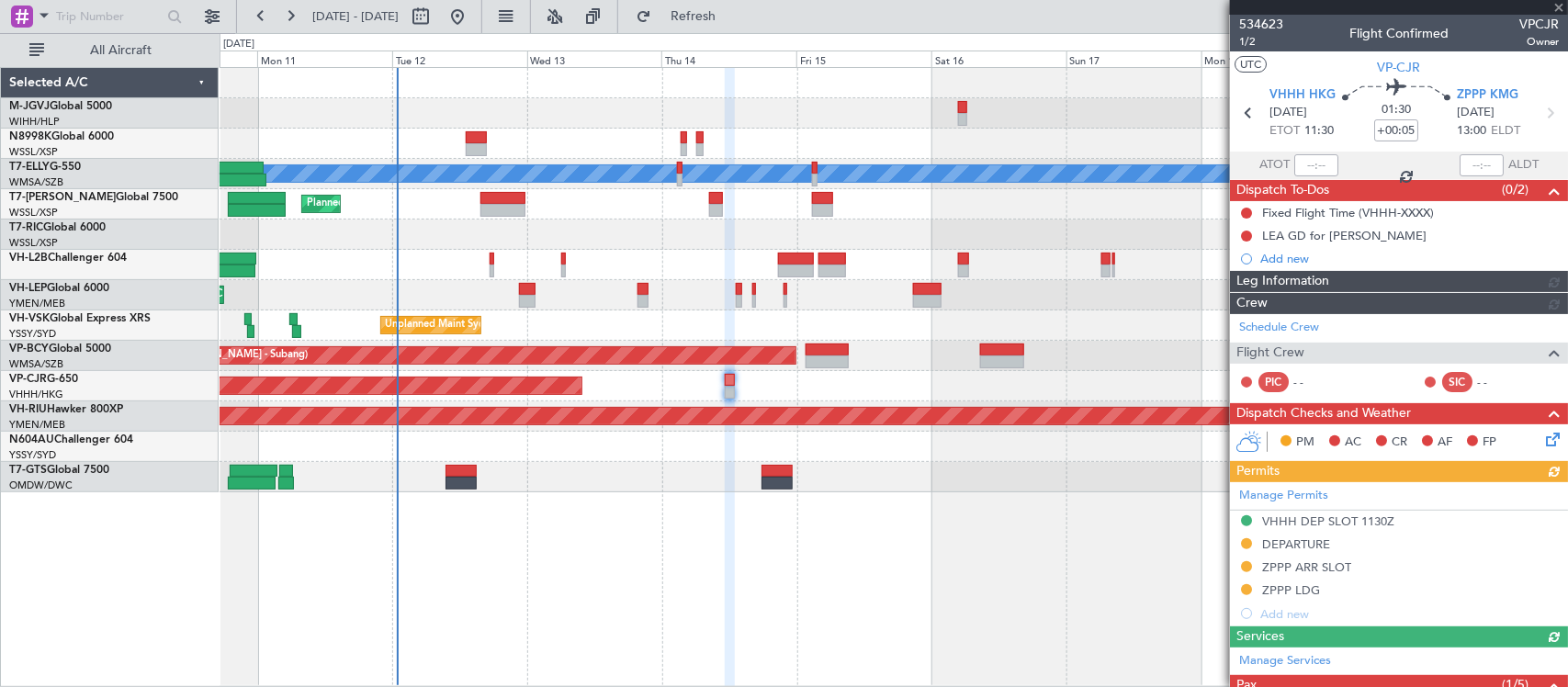
type input "+00:20"
type input "0"
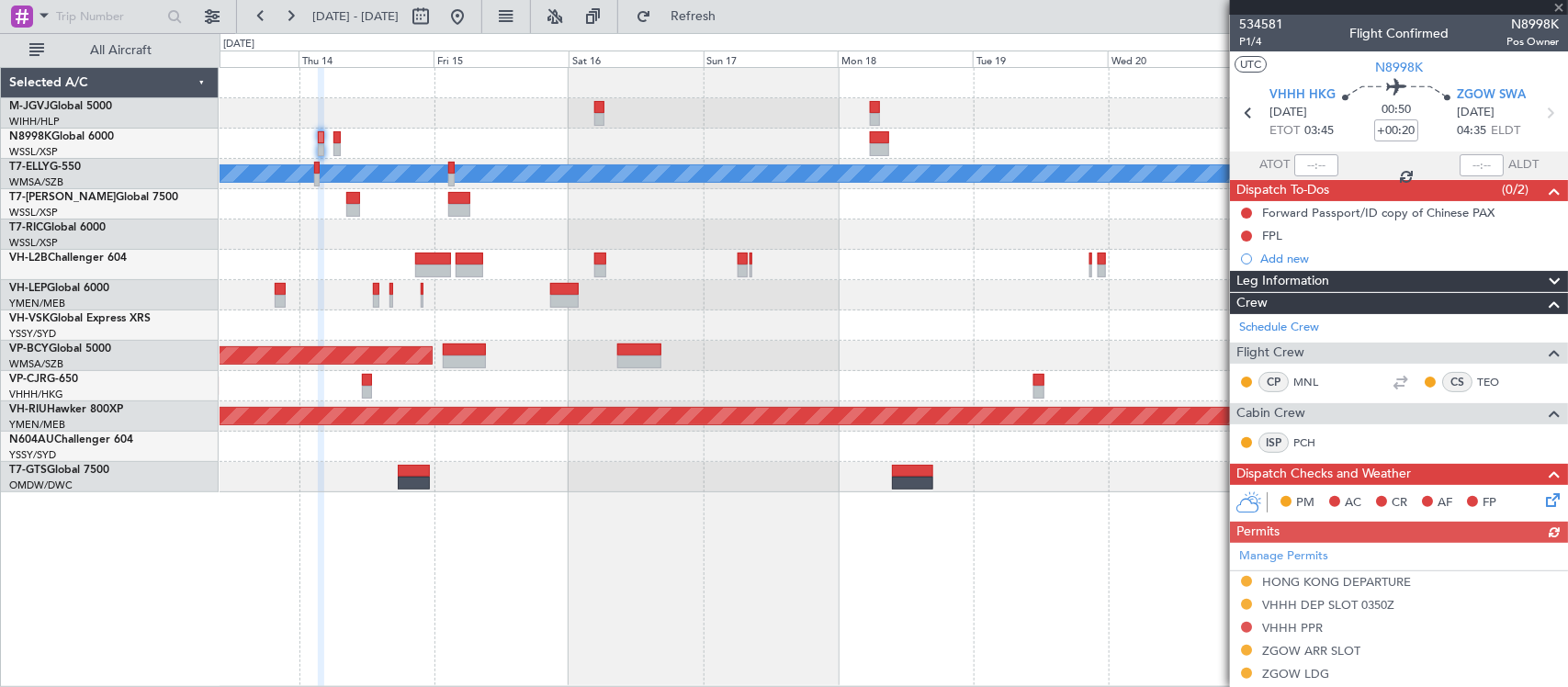
click at [795, 390] on div "Planned Maint [GEOGRAPHIC_DATA] ([GEOGRAPHIC_DATA] Intl) Planned Maint [GEOGRAP…" at bounding box center [892, 386] width 1347 height 30
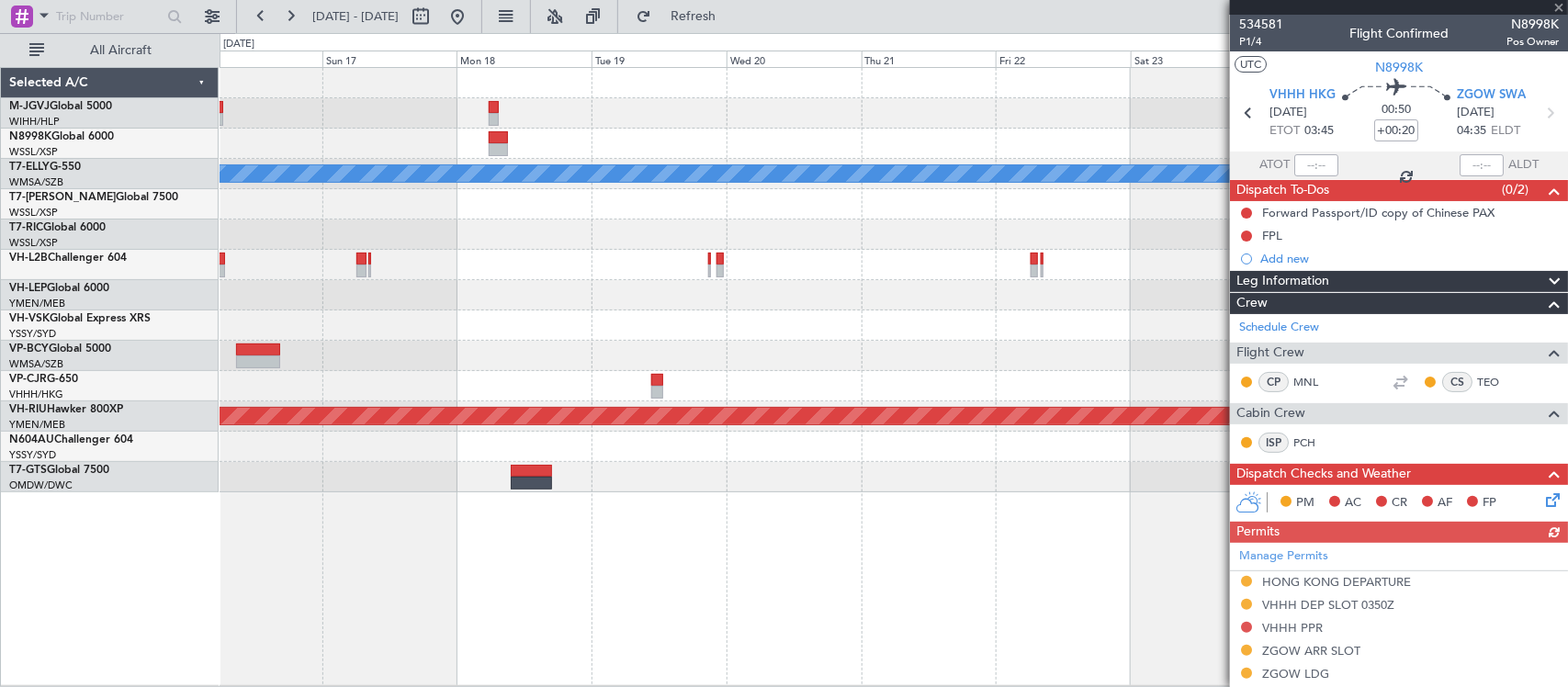
click at [687, 391] on div "[PERSON_NAME] Planned Maint [GEOGRAPHIC_DATA] (Sultan [PERSON_NAME] [PERSON_NAM…" at bounding box center [892, 279] width 1347 height 424
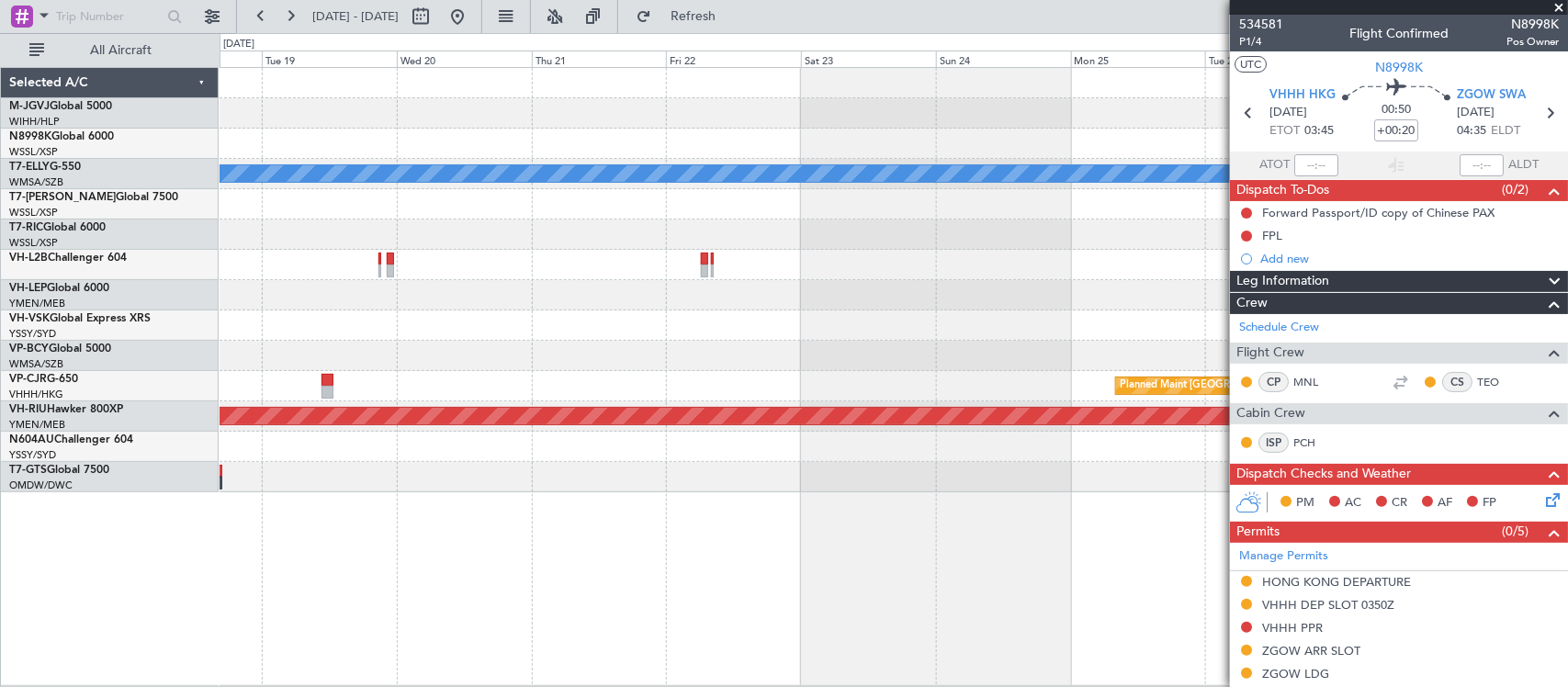
click at [470, 360] on div "MEL Planned Maint Hong Kong (Hong Kong Intl) Planned Maint Melbourne (Essendon)" at bounding box center [892, 279] width 1347 height 424
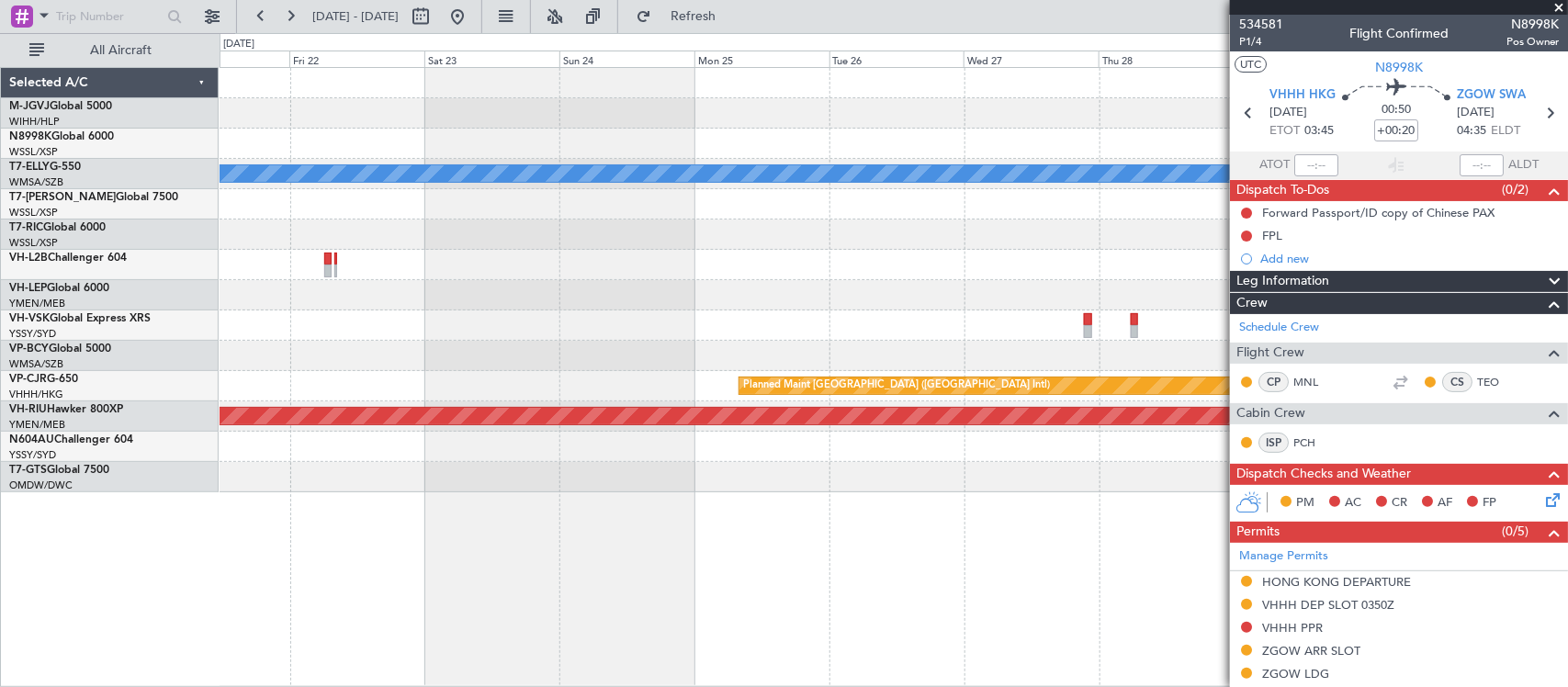
click at [431, 358] on div at bounding box center [892, 355] width 1347 height 30
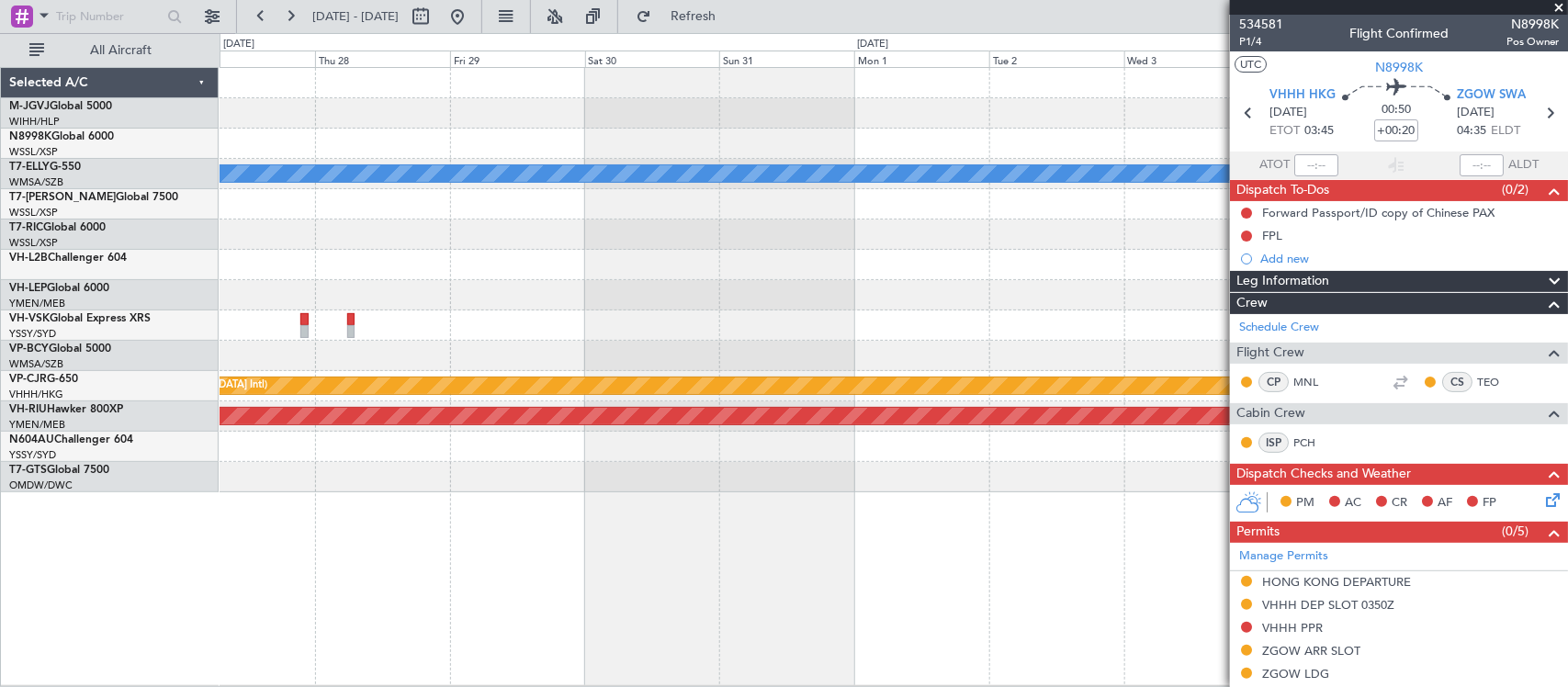
click at [278, 351] on div "MEL Planned Maint Hong Kong (Hong Kong Intl) Planned Maint Melbourne (Essendon)" at bounding box center [892, 279] width 1347 height 424
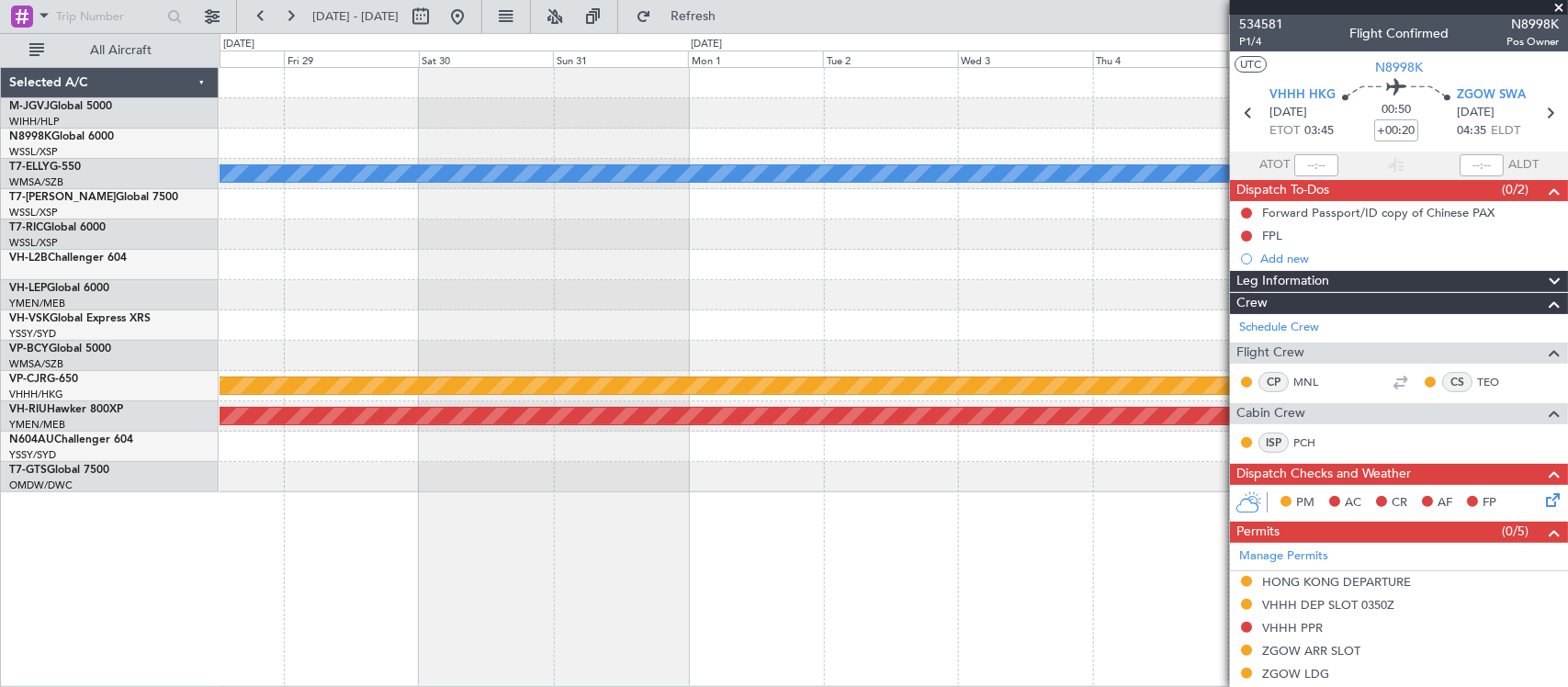
click at [442, 349] on div at bounding box center [892, 355] width 1347 height 30
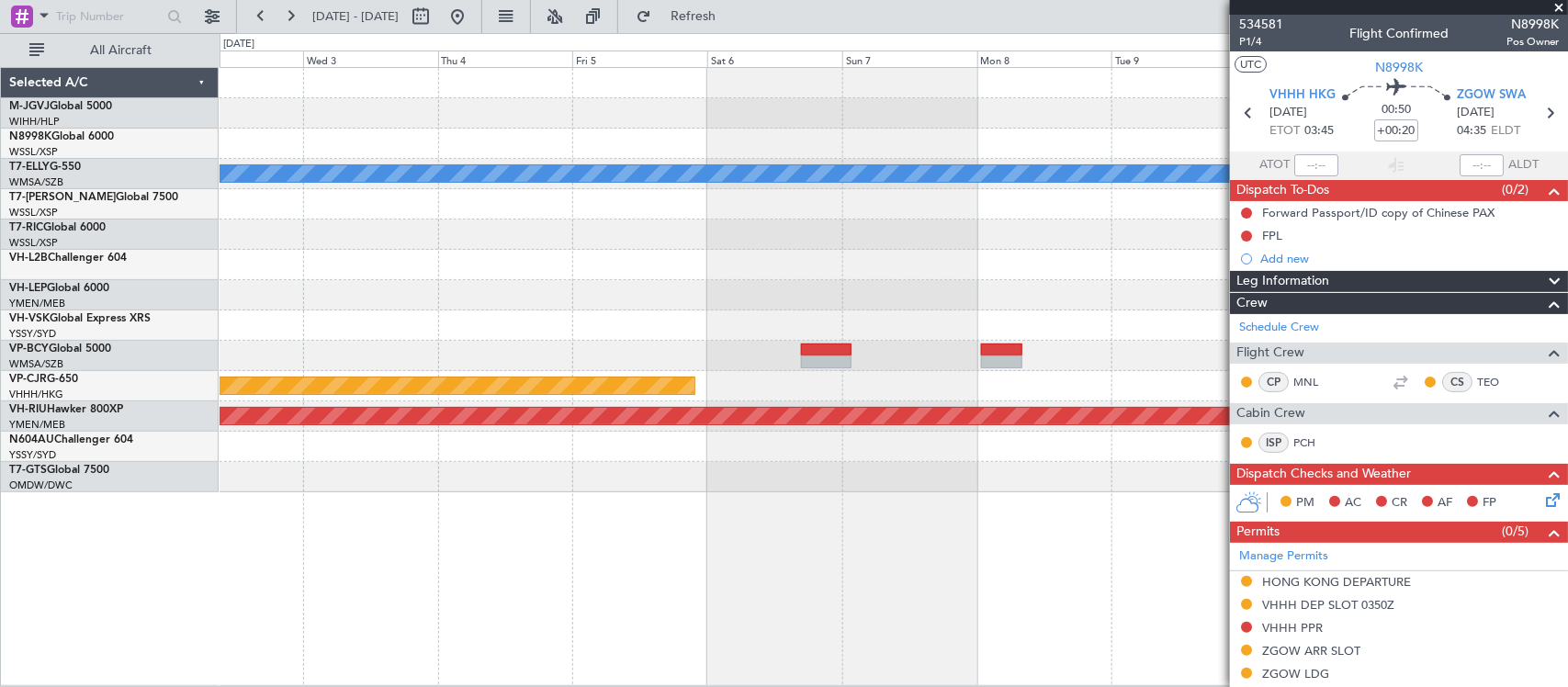
click at [850, 396] on div "Planned Maint [GEOGRAPHIC_DATA] ([GEOGRAPHIC_DATA] Intl)" at bounding box center [892, 386] width 1347 height 30
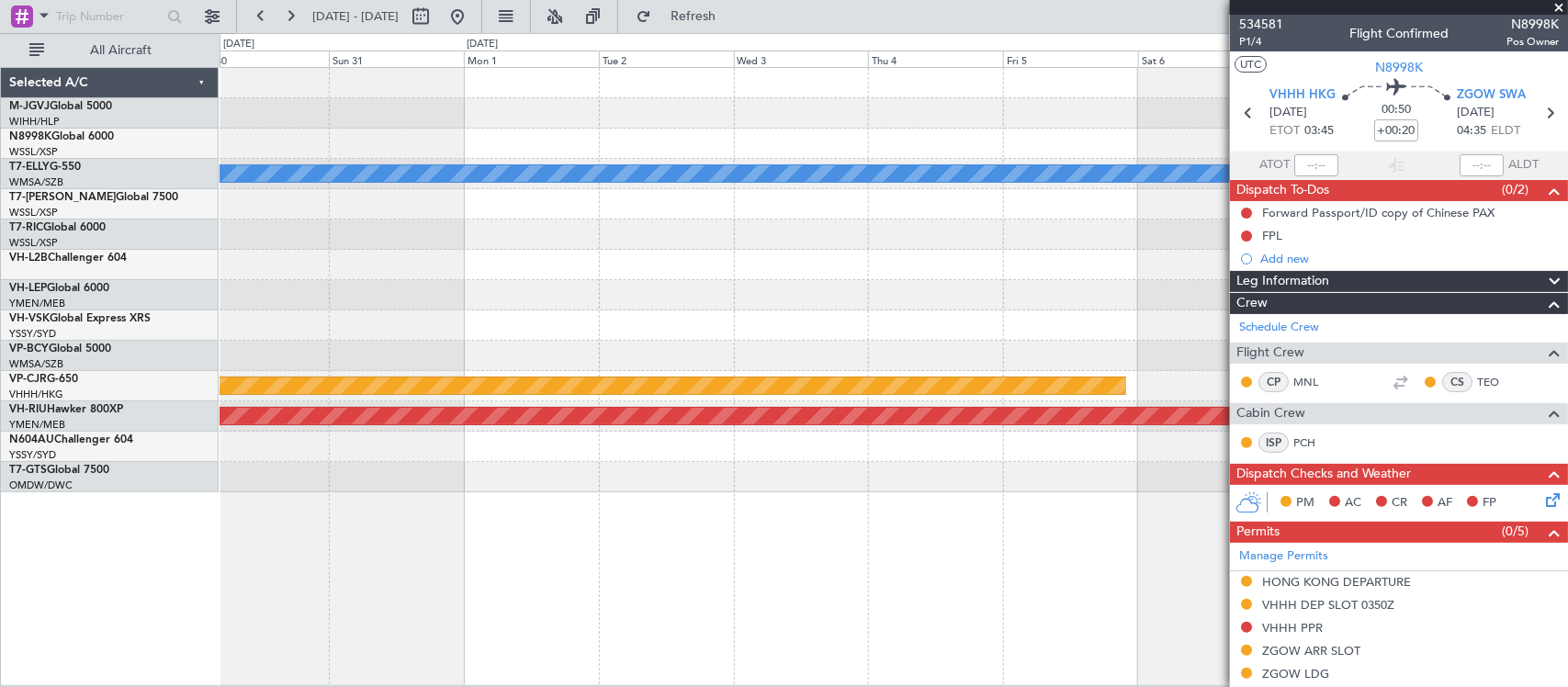
click at [970, 379] on div "MEL Planned Maint Dubai (Dubai Intl) Planned Maint Hong Kong (Hong Kong Intl) P…" at bounding box center [892, 279] width 1347 height 424
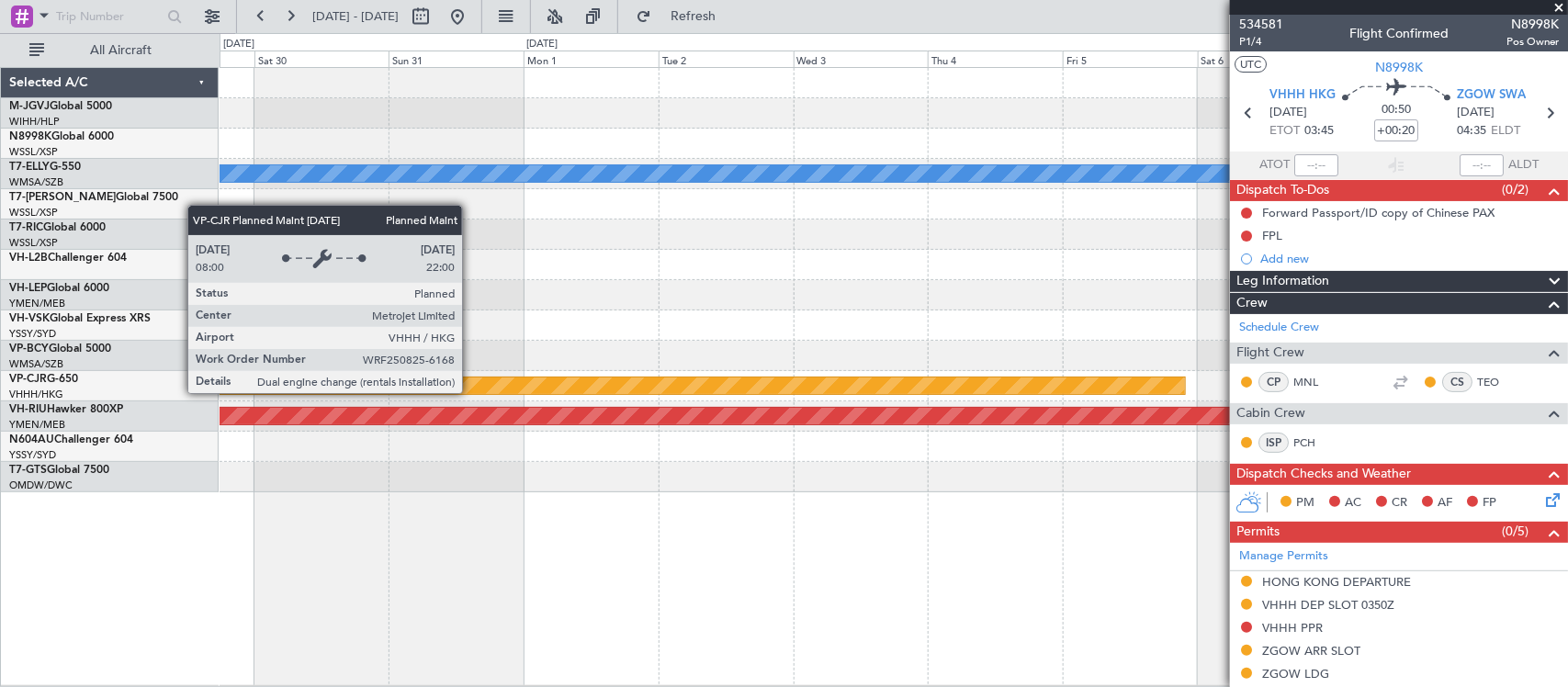
click at [983, 422] on div "MEL Planned Maint Dubai (Dubai Intl) Planned Maint Hong Kong (Hong Kong Intl) P…" at bounding box center [892, 279] width 1347 height 424
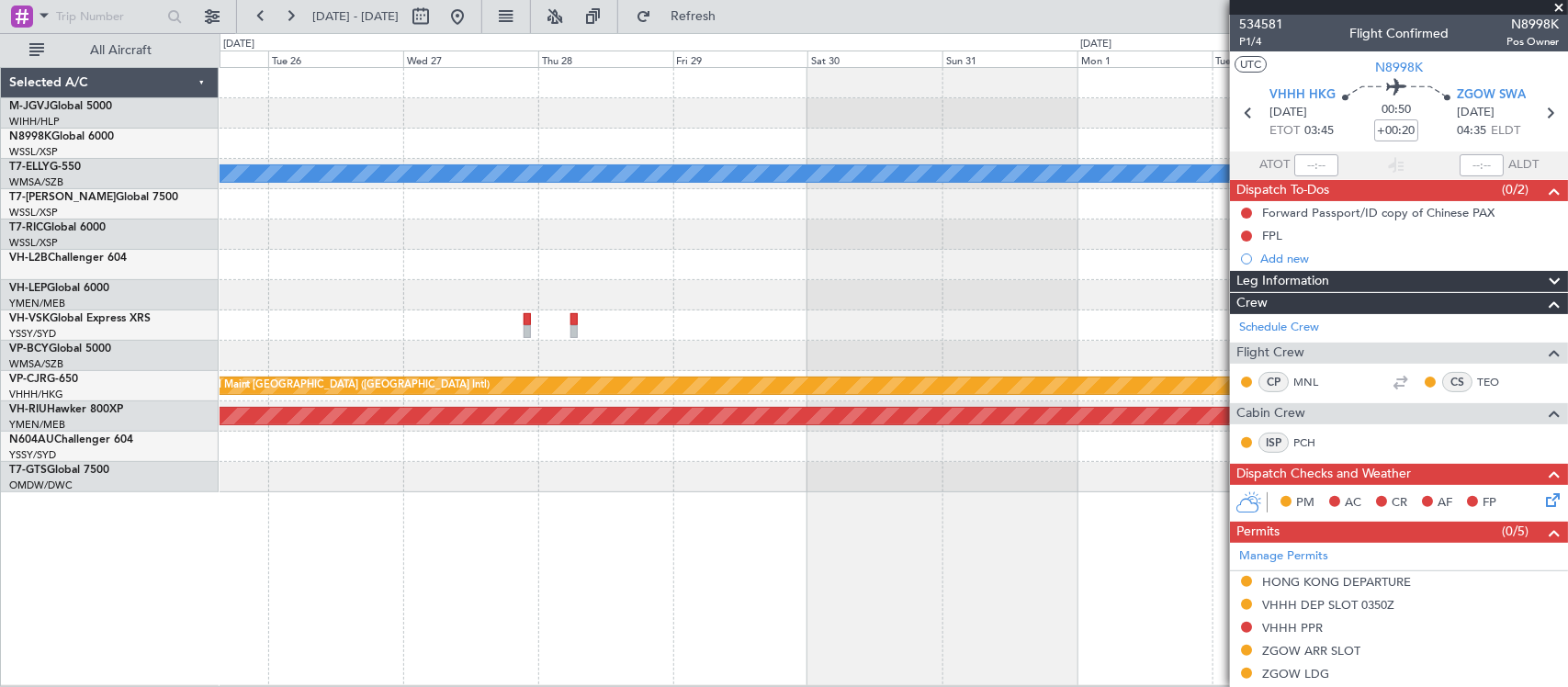
click at [1022, 451] on div at bounding box center [892, 446] width 1347 height 30
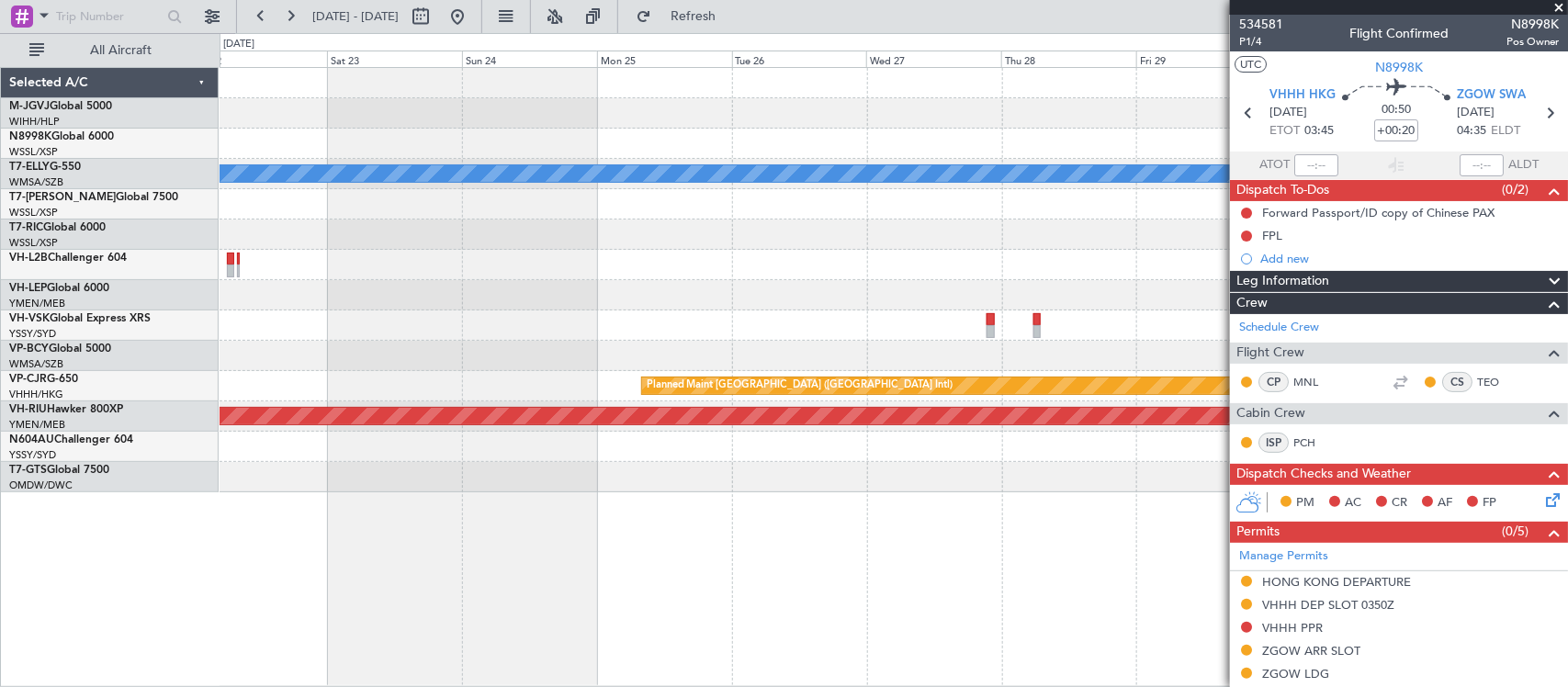
click at [980, 483] on div at bounding box center [892, 476] width 1347 height 30
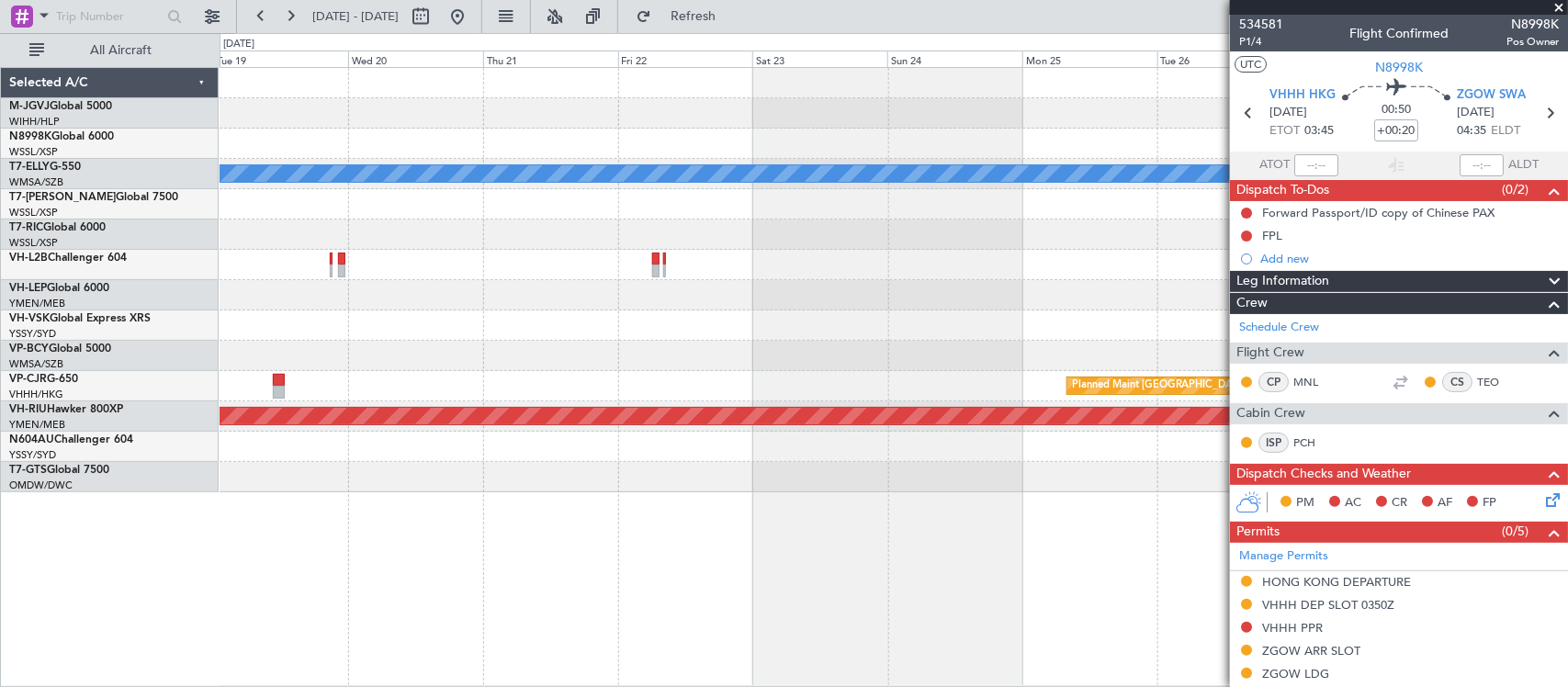
click at [993, 484] on div at bounding box center [892, 476] width 1347 height 30
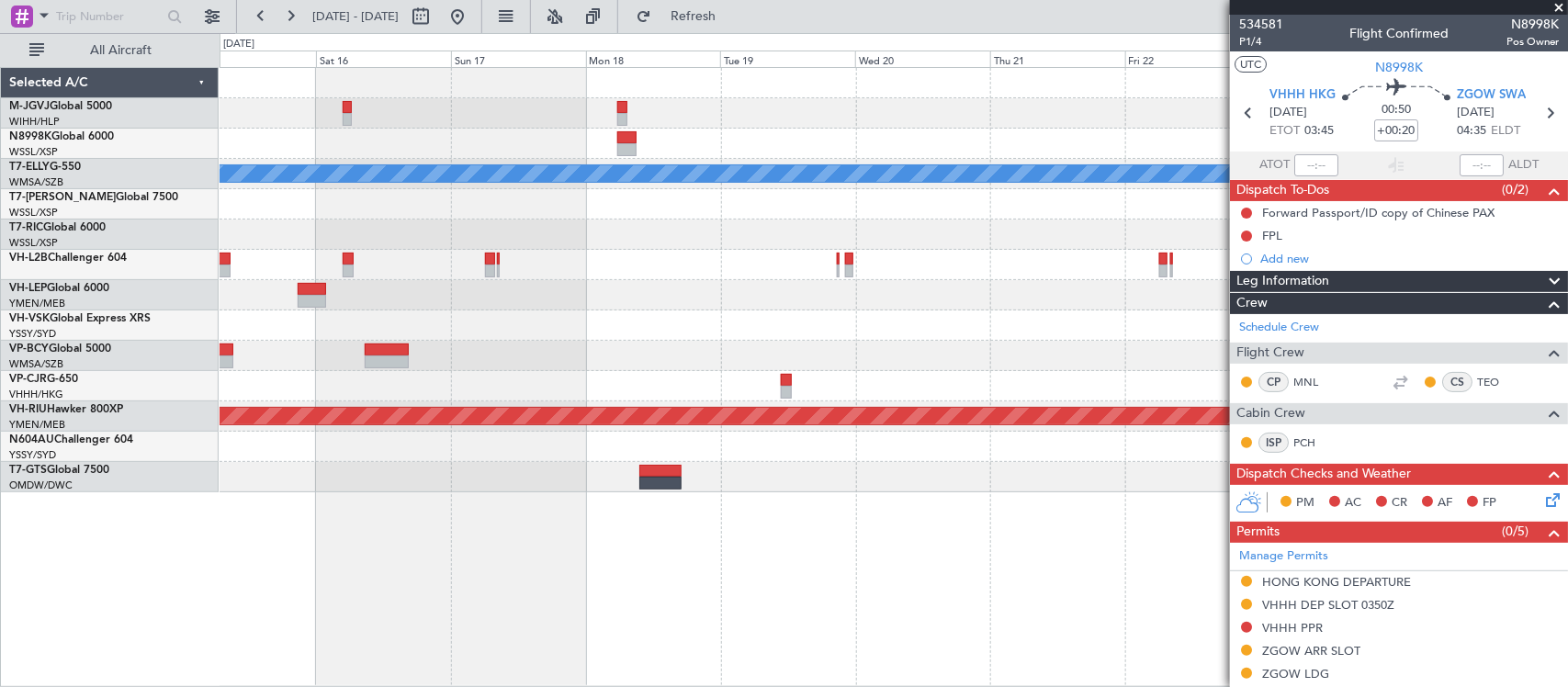
click at [982, 479] on div at bounding box center [892, 476] width 1347 height 30
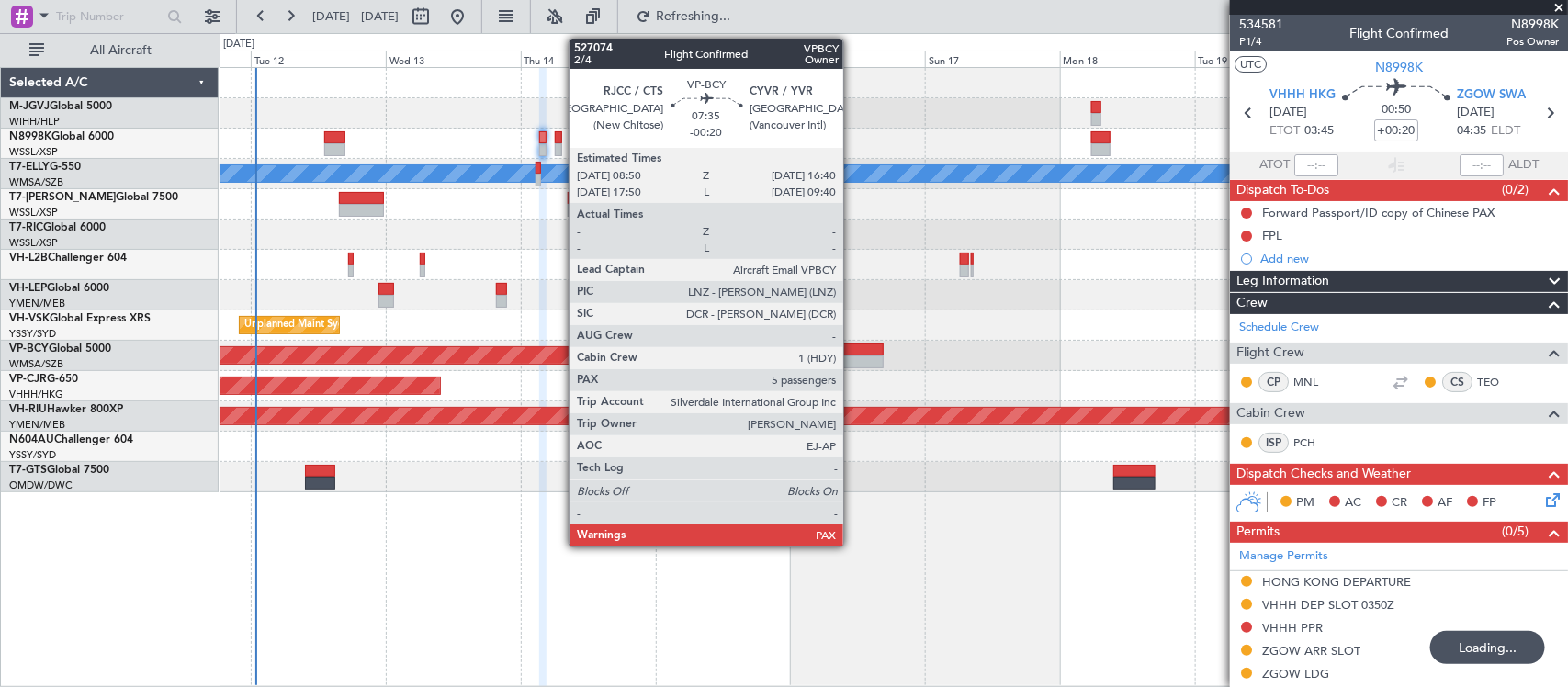
click at [853, 364] on div at bounding box center [860, 362] width 44 height 13
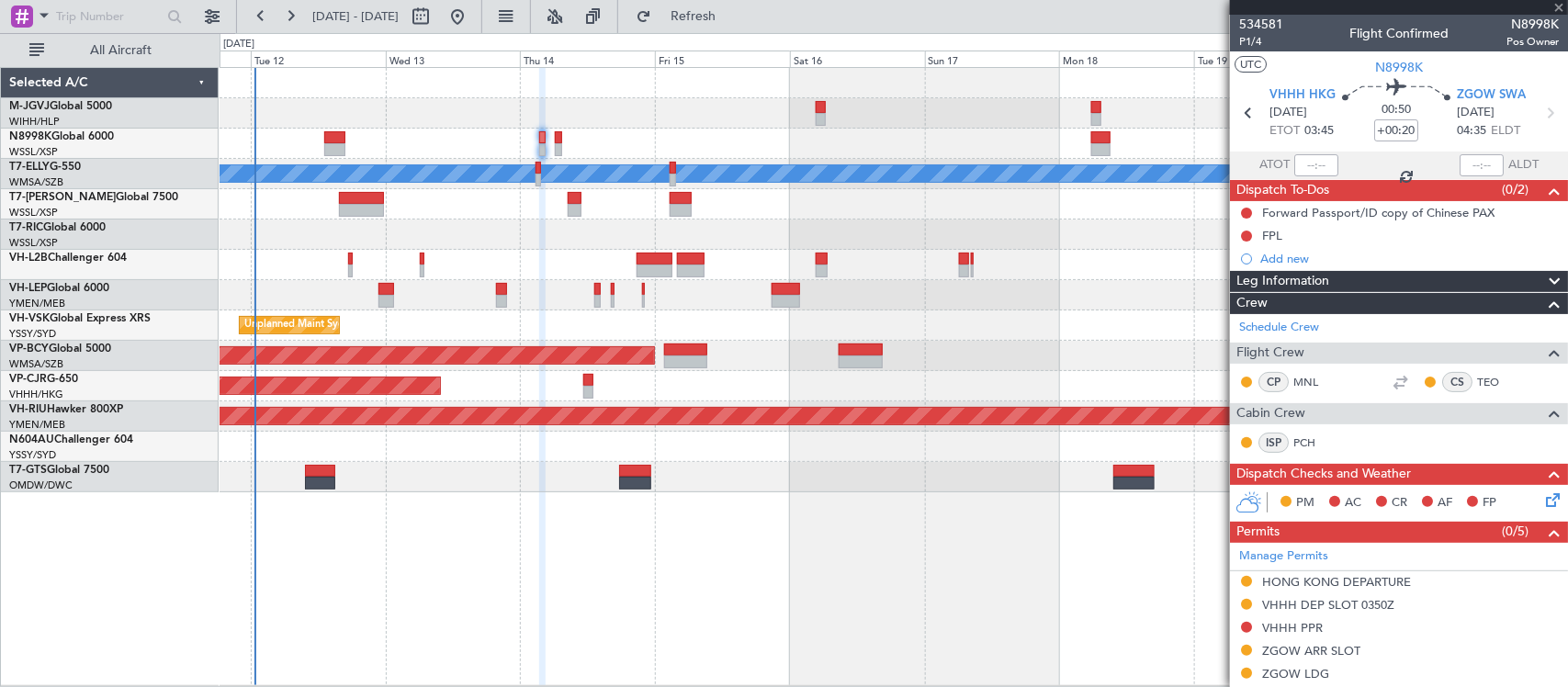
type input "-00:20"
type input "5"
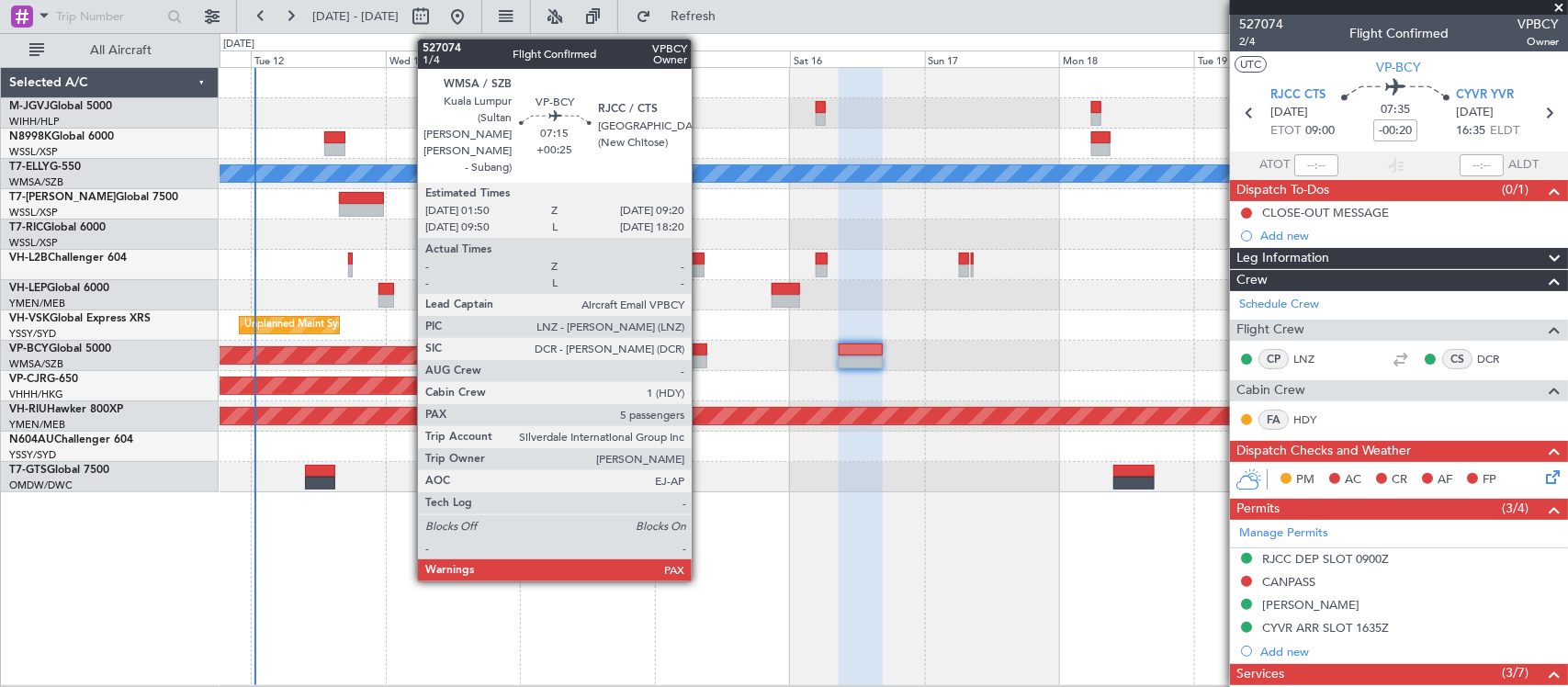
click at [700, 351] on div at bounding box center [684, 350] width 42 height 13
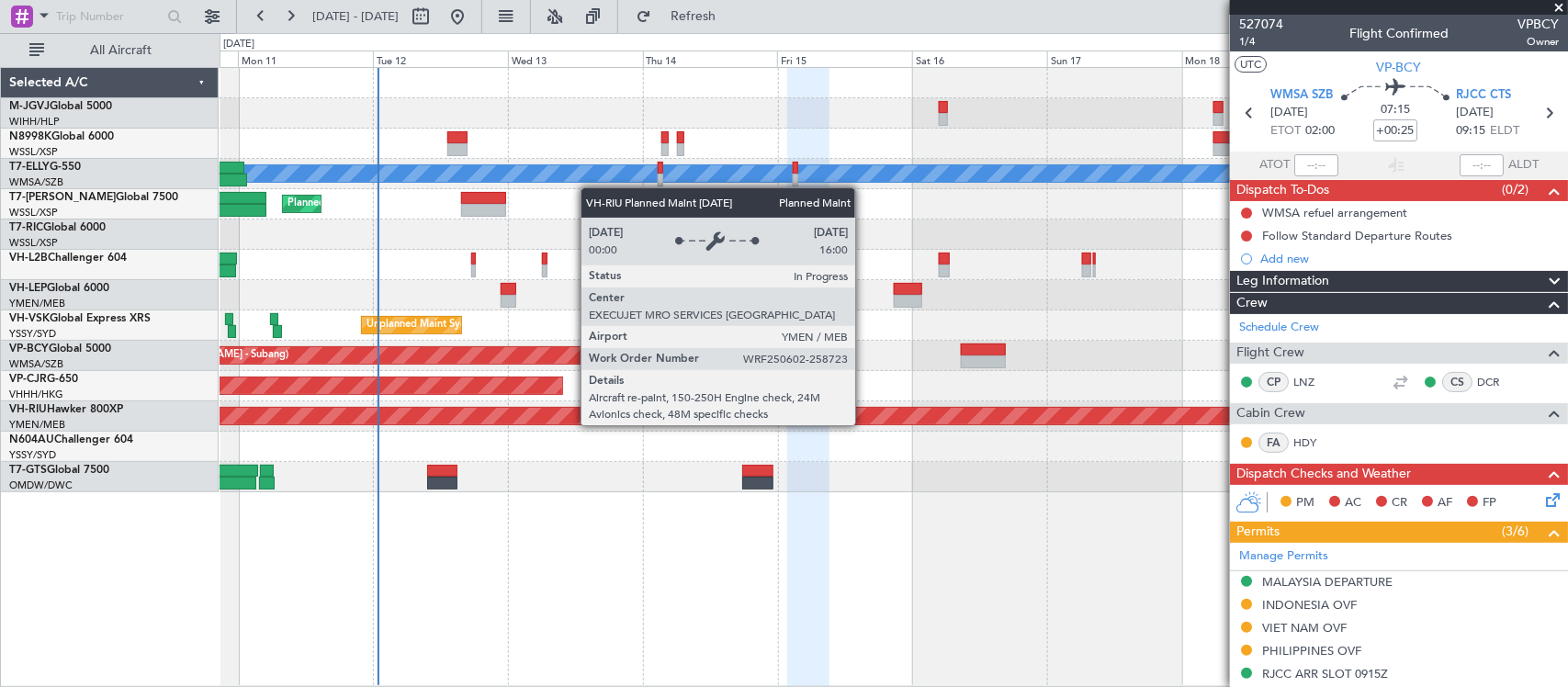
click at [987, 411] on div "Planned Maint [GEOGRAPHIC_DATA] ([GEOGRAPHIC_DATA])" at bounding box center [893, 416] width 4041 height 17
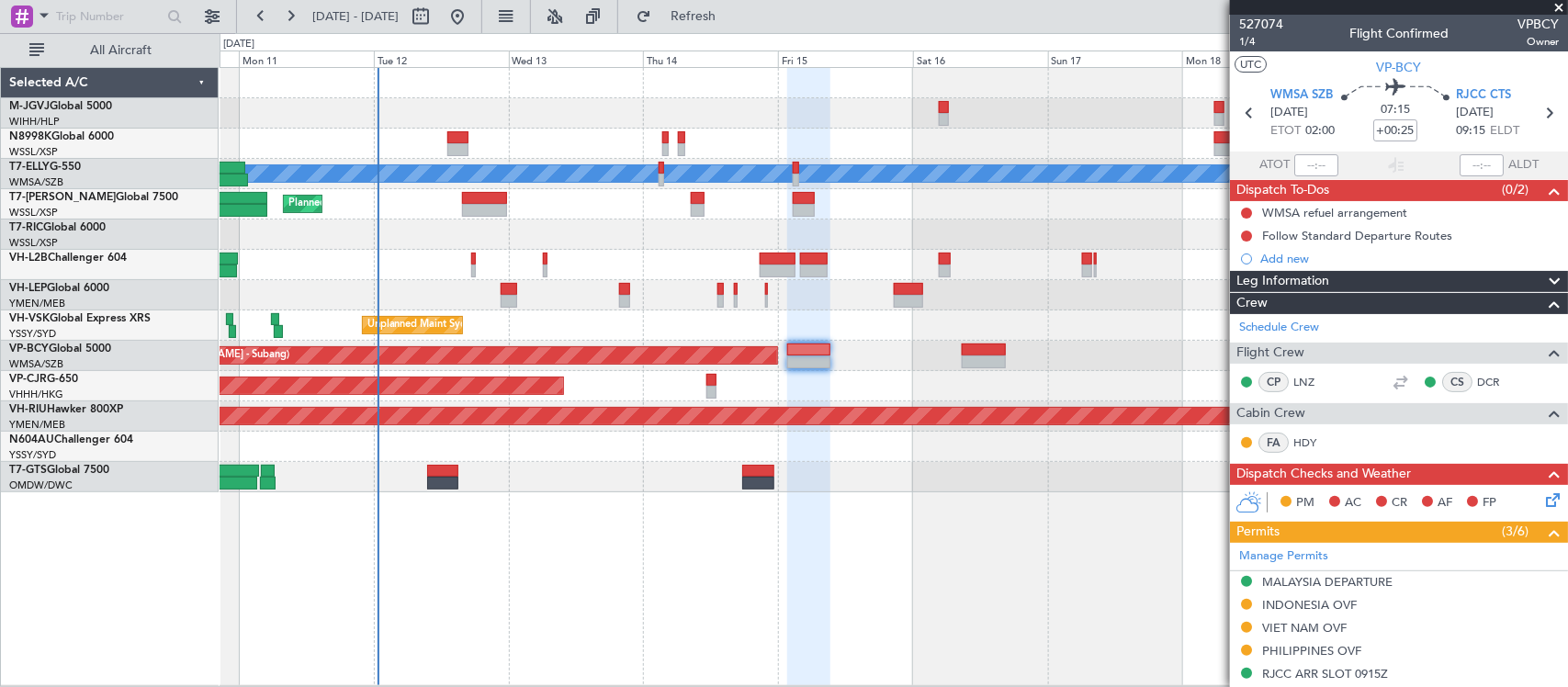
click at [961, 523] on div "MEL Planned Maint London (Luton) MEL San Antonio (San Antonio Intl) Planned Mai…" at bounding box center [893, 376] width 1348 height 618
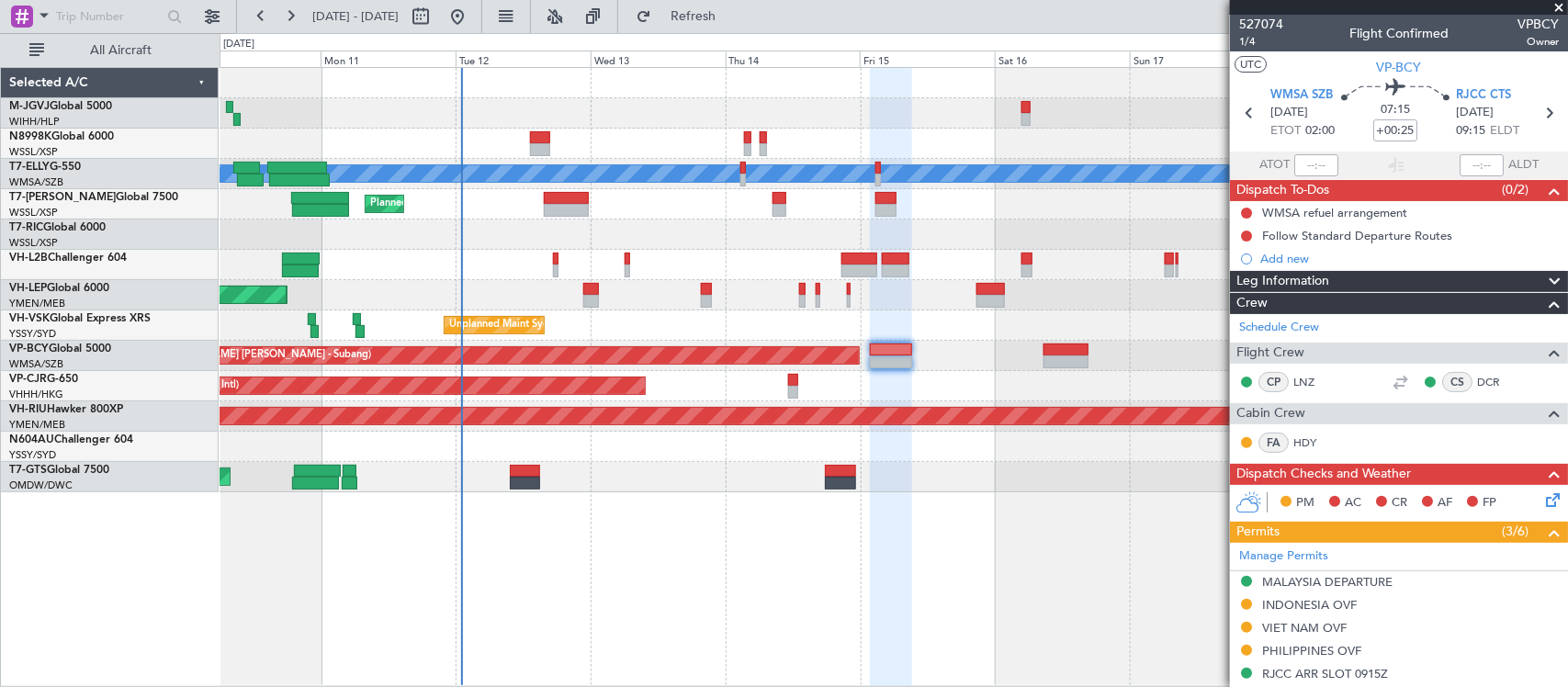
click at [995, 336] on div "Unplanned Maint Sydney (Kingsford Smith Intl) Planned Maint Melbourne (Essendon)" at bounding box center [892, 325] width 1347 height 30
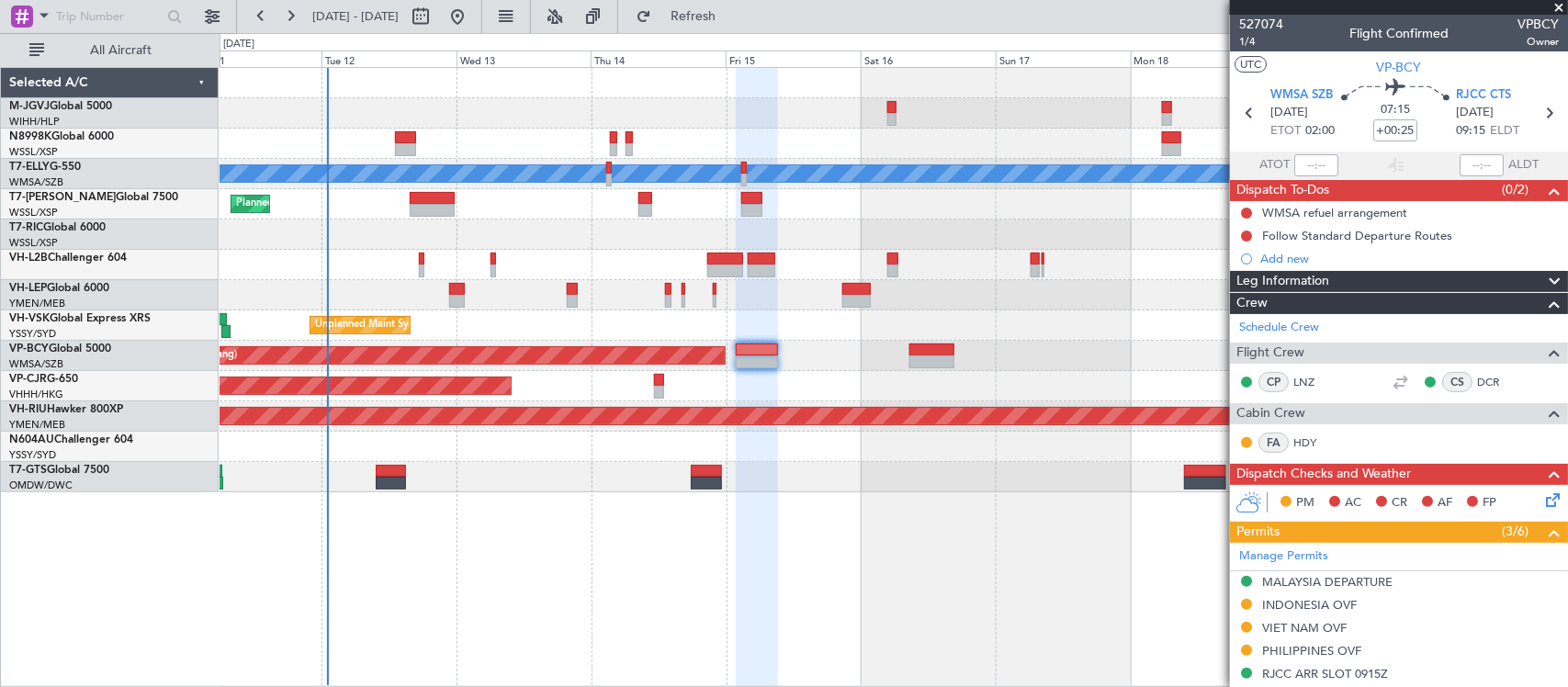
click at [855, 401] on div "MEL Planned Maint London (Luton) MEL San Antonio (San Antonio Intl) Planned Mai…" at bounding box center [892, 279] width 1347 height 424
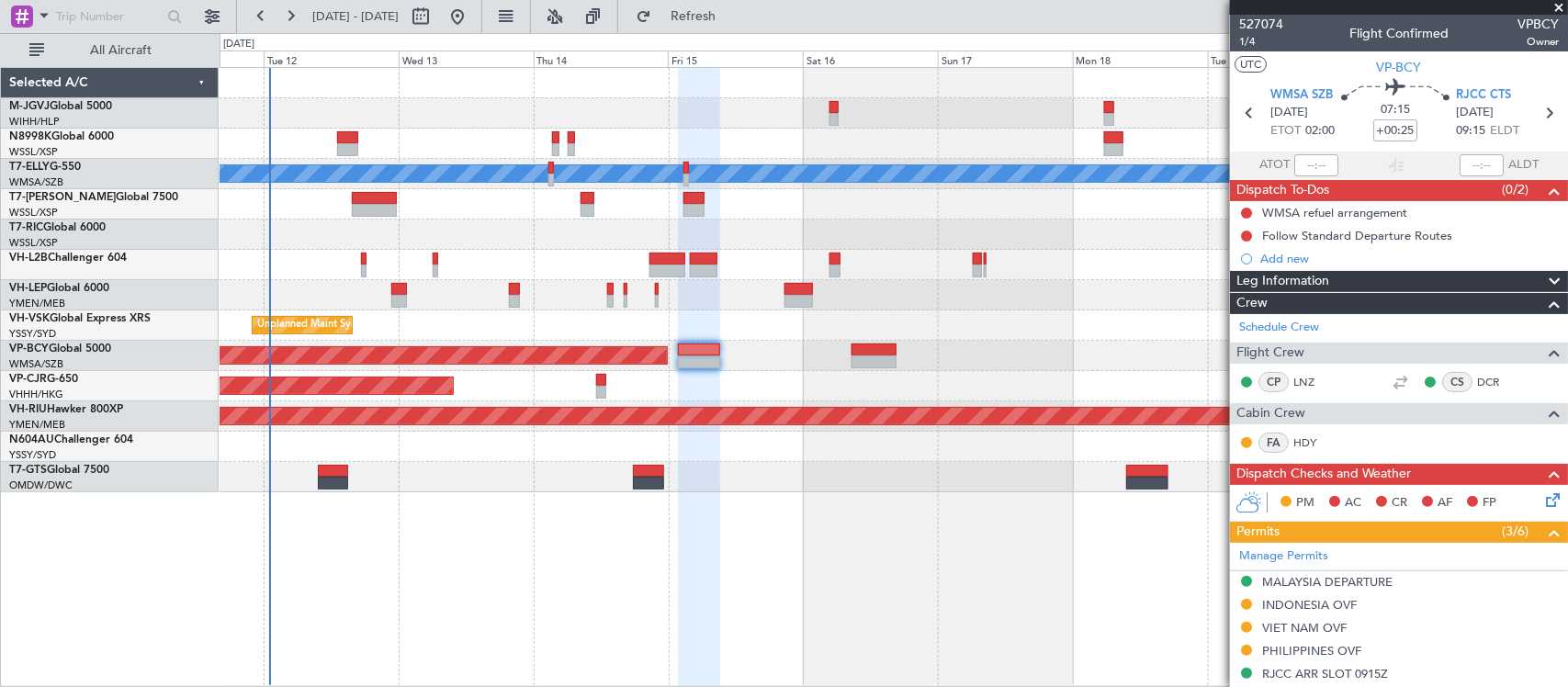
click at [852, 398] on div "Planned Maint [GEOGRAPHIC_DATA] ([GEOGRAPHIC_DATA] Intl)" at bounding box center [892, 386] width 1347 height 30
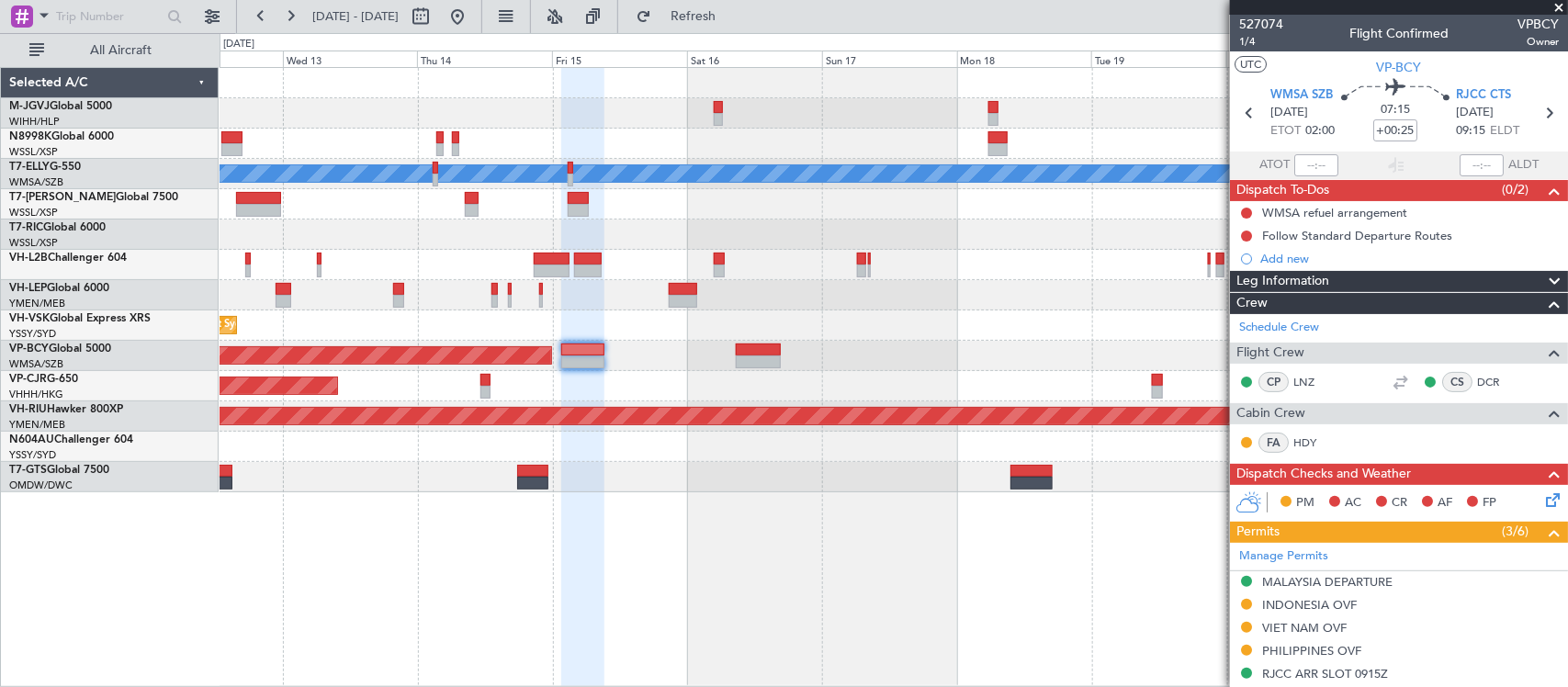
click at [962, 317] on div "Unplanned Maint Sydney ([PERSON_NAME] Intl)" at bounding box center [892, 325] width 1347 height 30
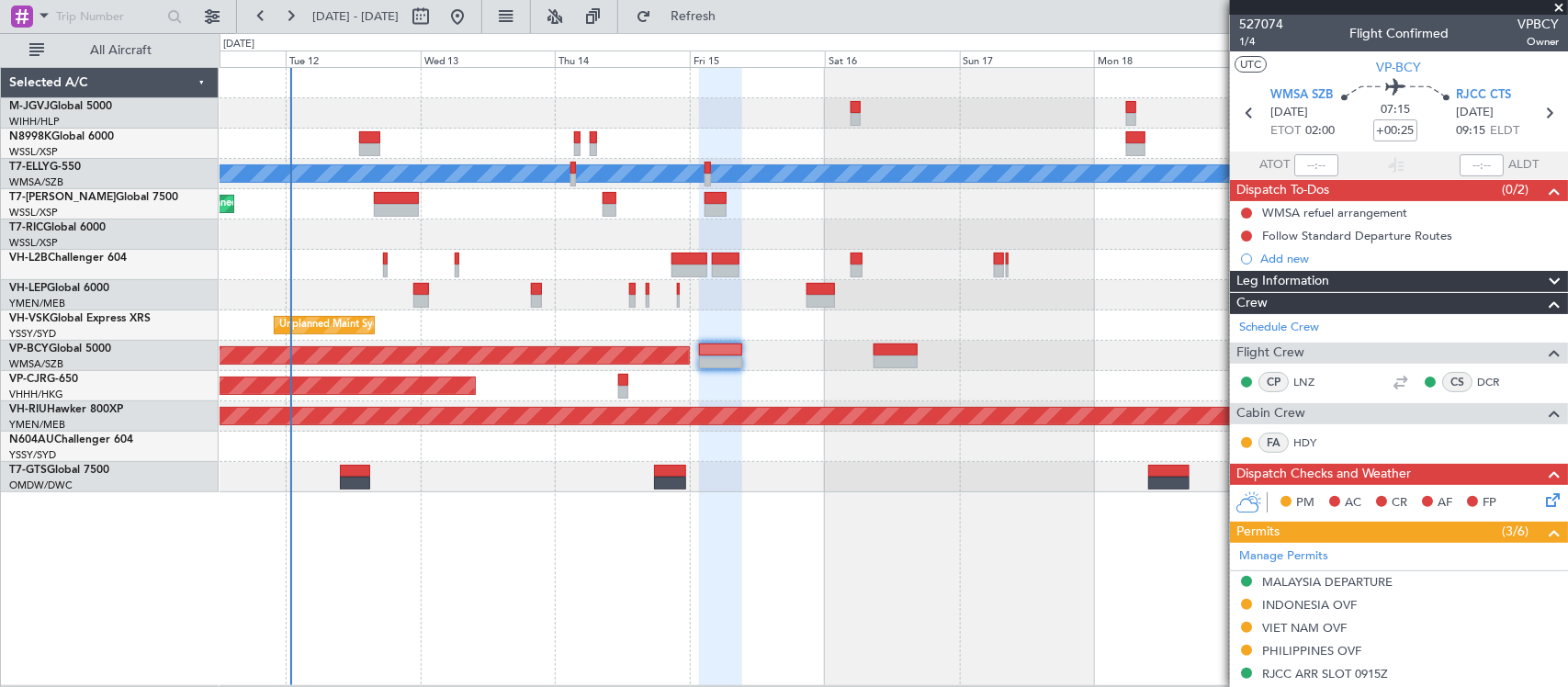
click at [985, 318] on div "Unplanned Maint Sydney ([PERSON_NAME] Intl)" at bounding box center [892, 325] width 1347 height 30
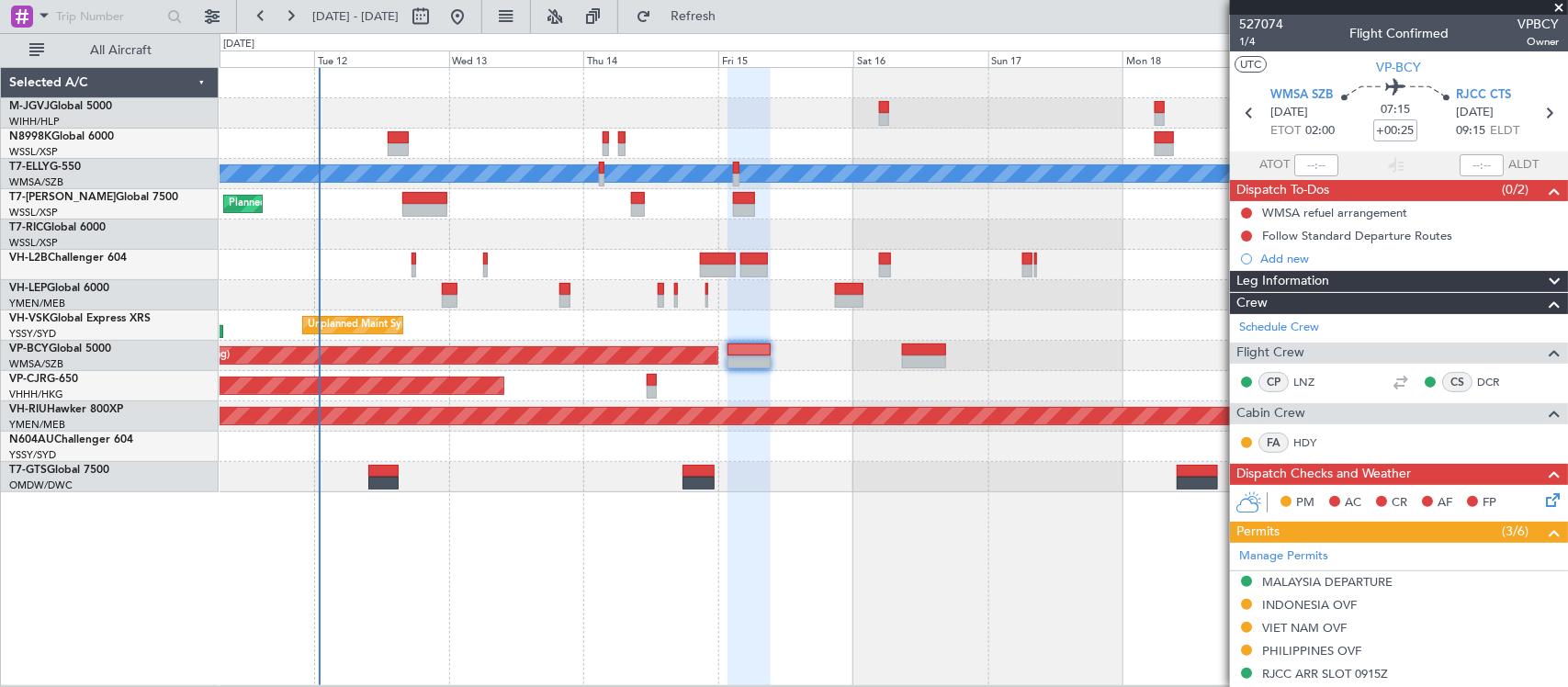
click at [878, 213] on div "Planned Maint [GEOGRAPHIC_DATA] ([GEOGRAPHIC_DATA])" at bounding box center [892, 204] width 1347 height 30
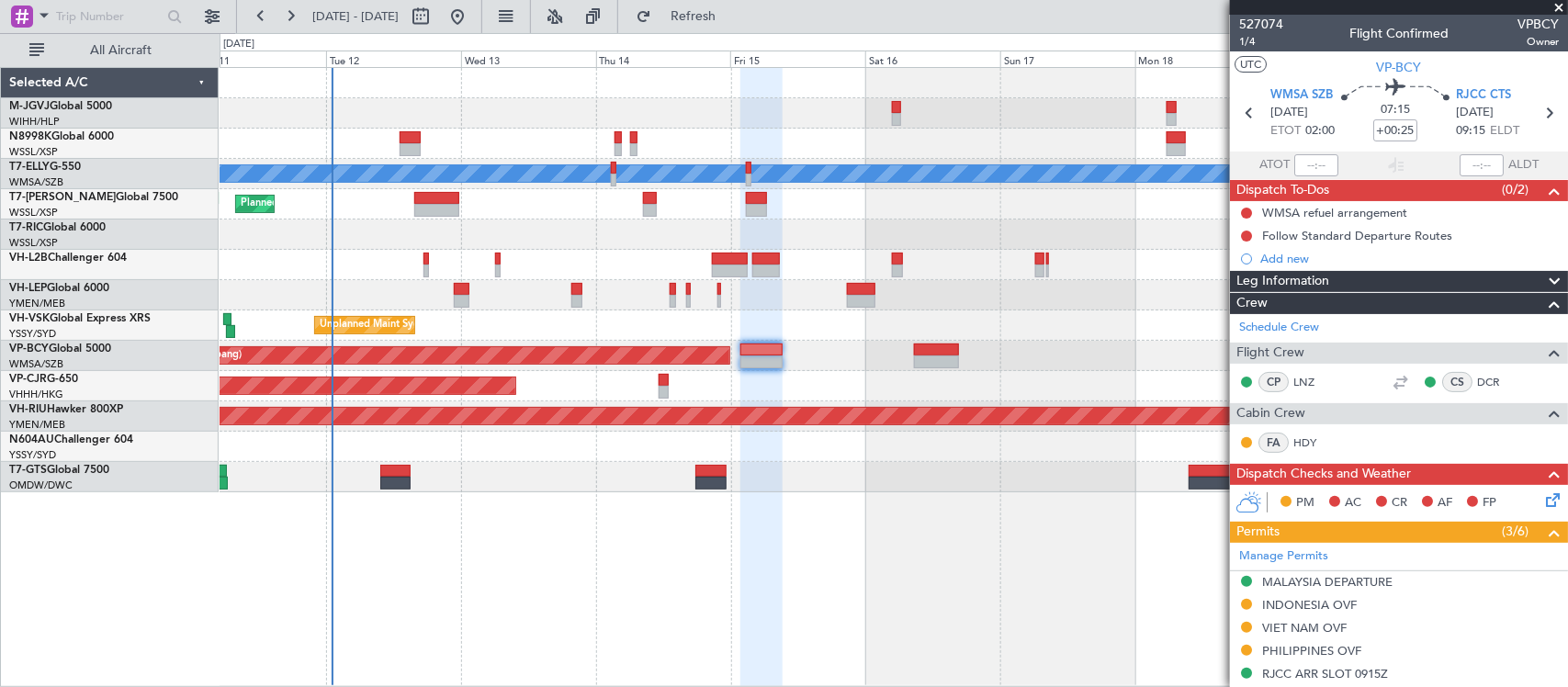
click at [960, 230] on div at bounding box center [892, 234] width 1347 height 30
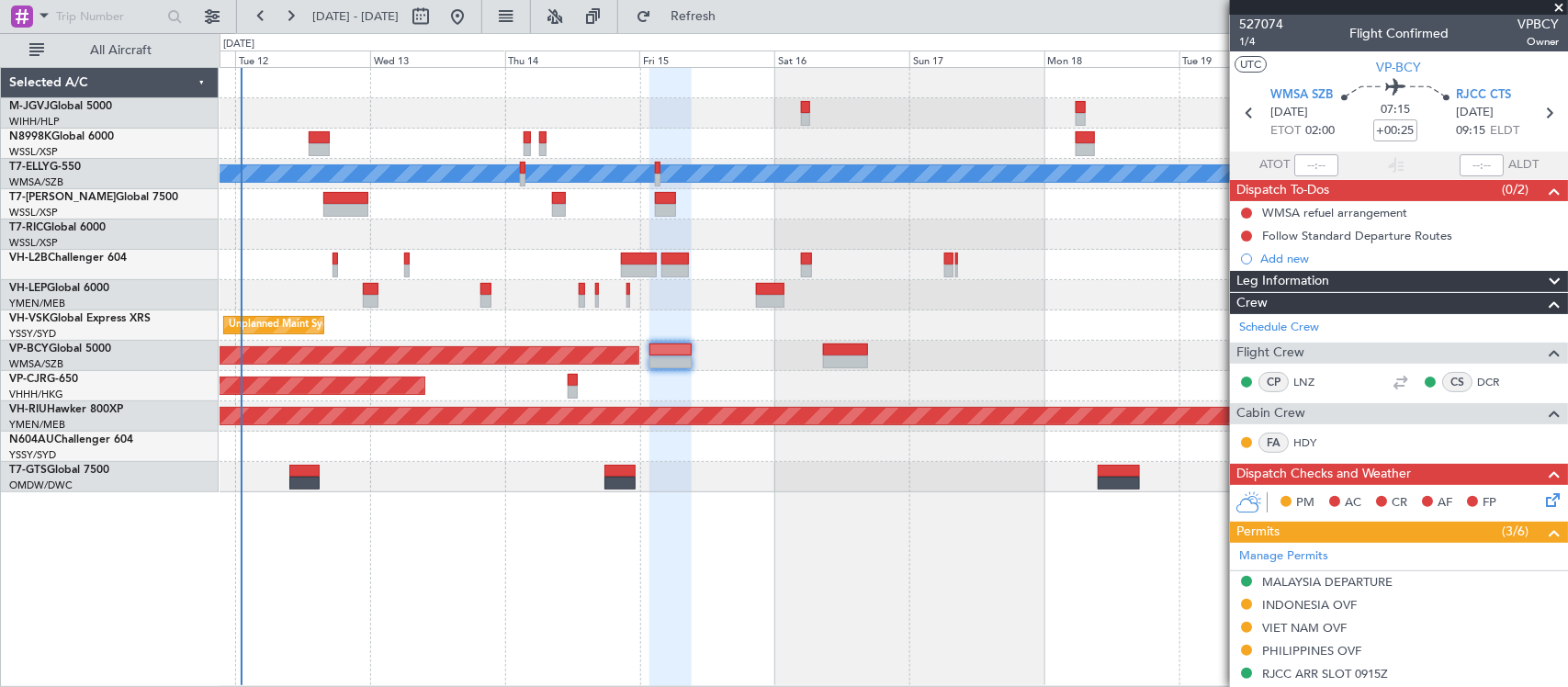
click at [754, 246] on div at bounding box center [892, 234] width 1347 height 30
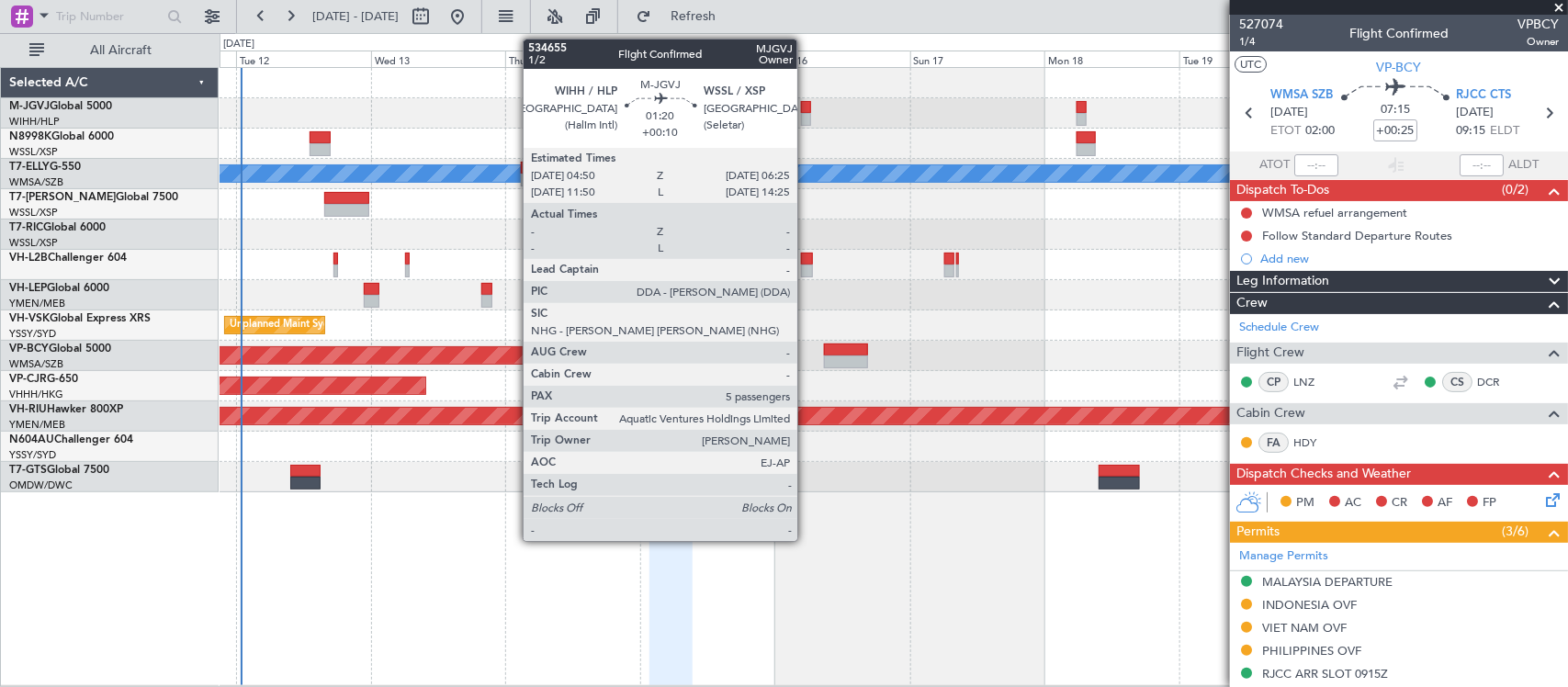
click at [807, 119] on div at bounding box center [806, 119] width 9 height 13
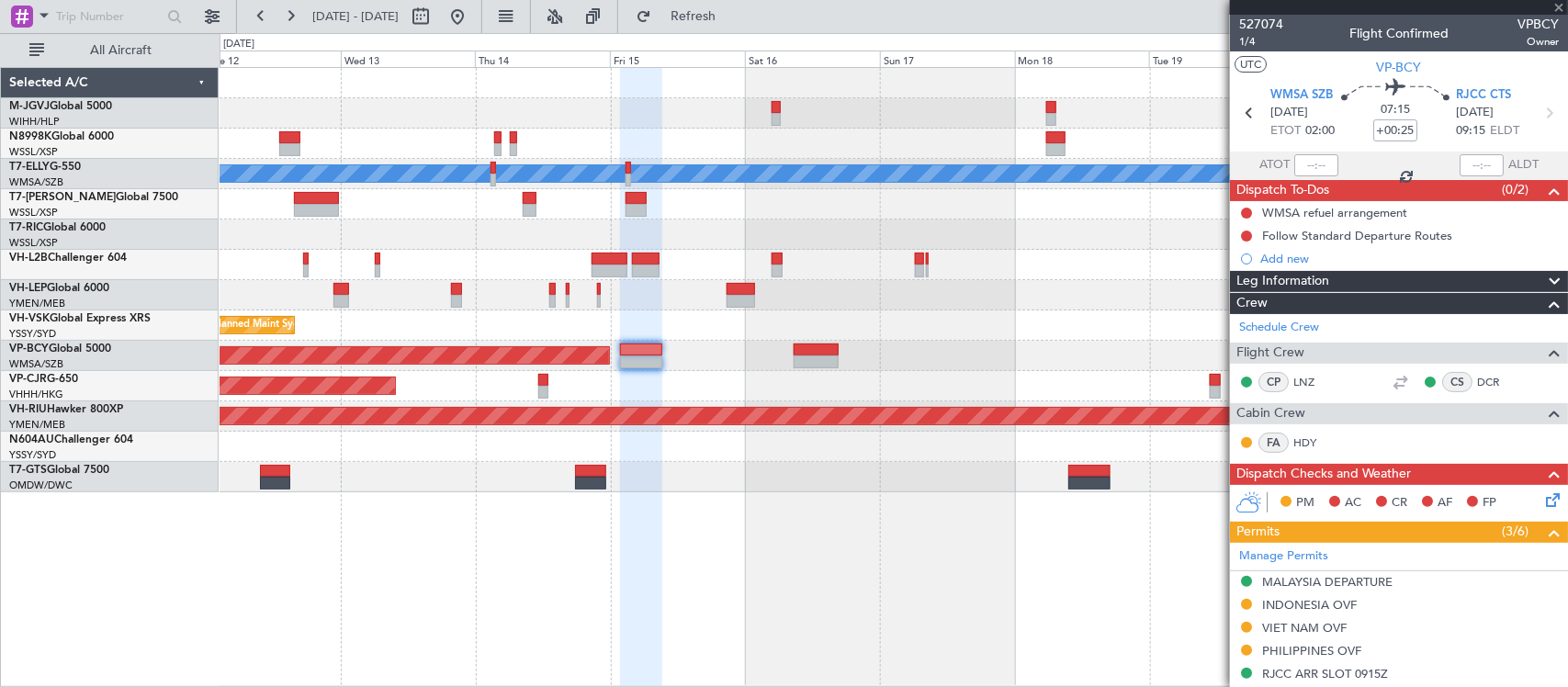
click at [917, 243] on div at bounding box center [892, 234] width 1347 height 30
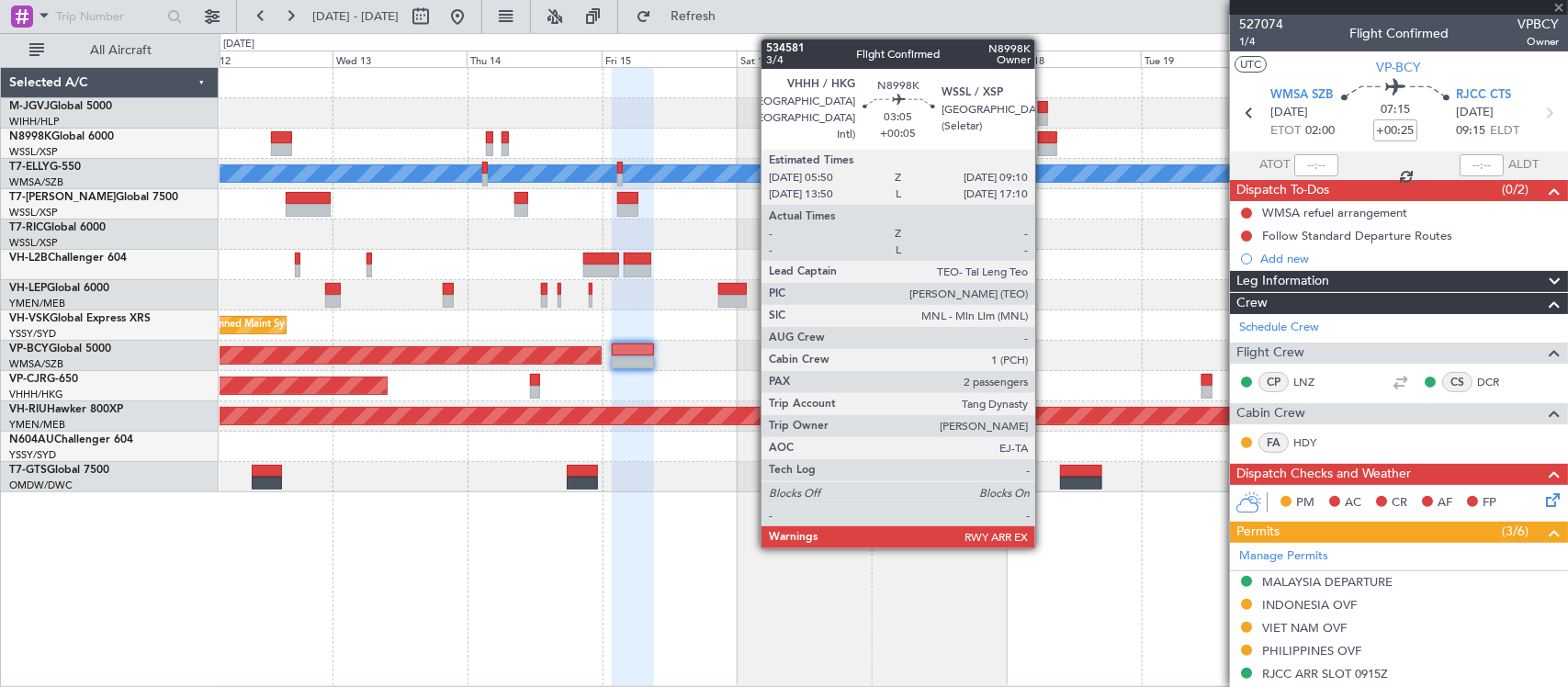
click at [1044, 138] on div at bounding box center [1047, 138] width 20 height 13
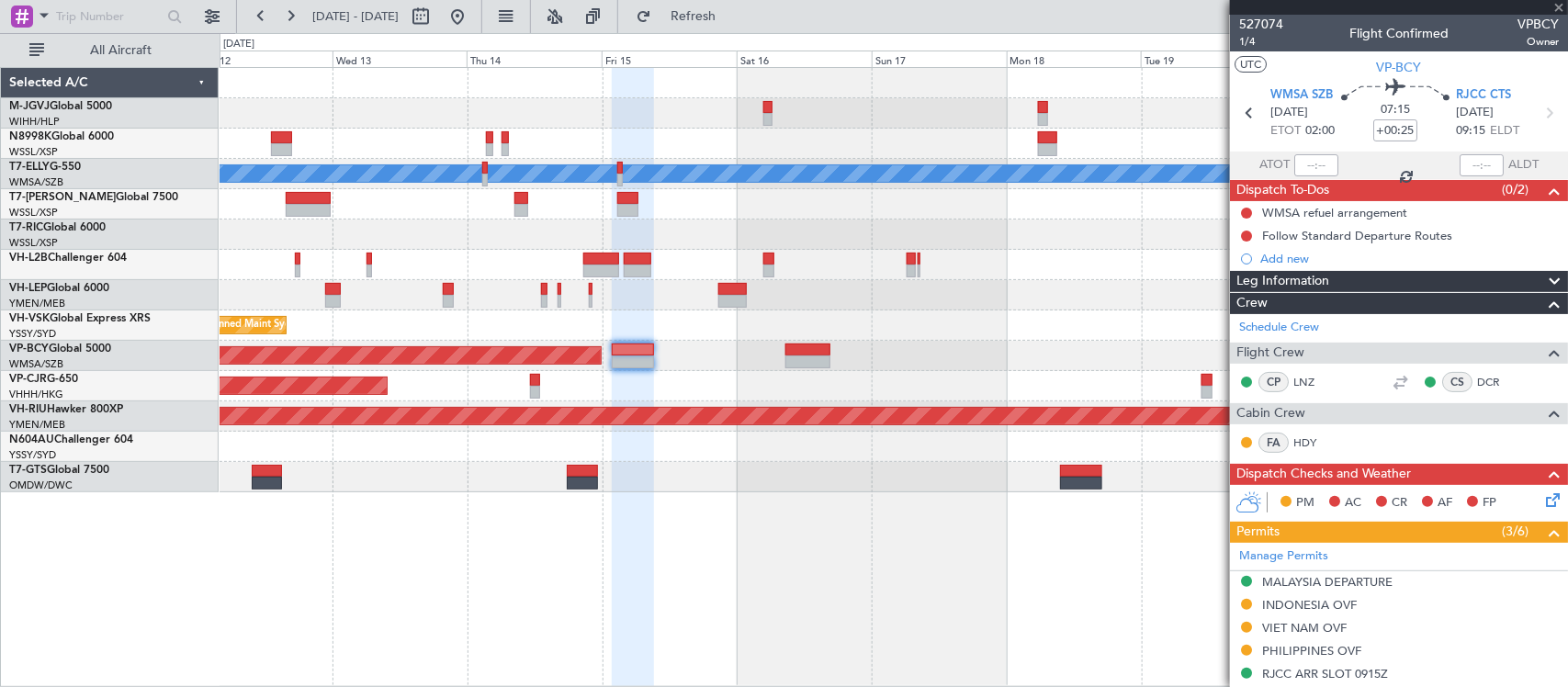
click at [990, 248] on div at bounding box center [892, 234] width 1347 height 30
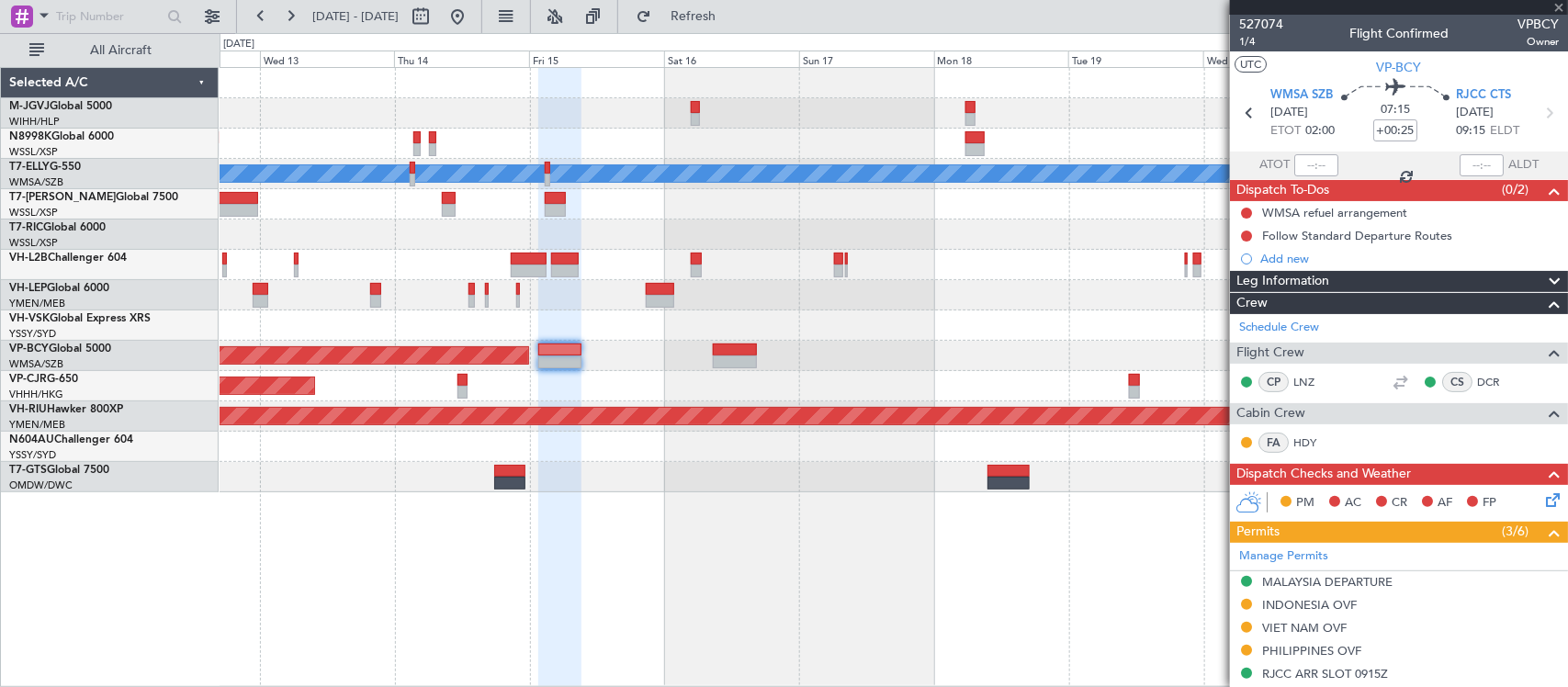
type input "+00:05"
type input "2"
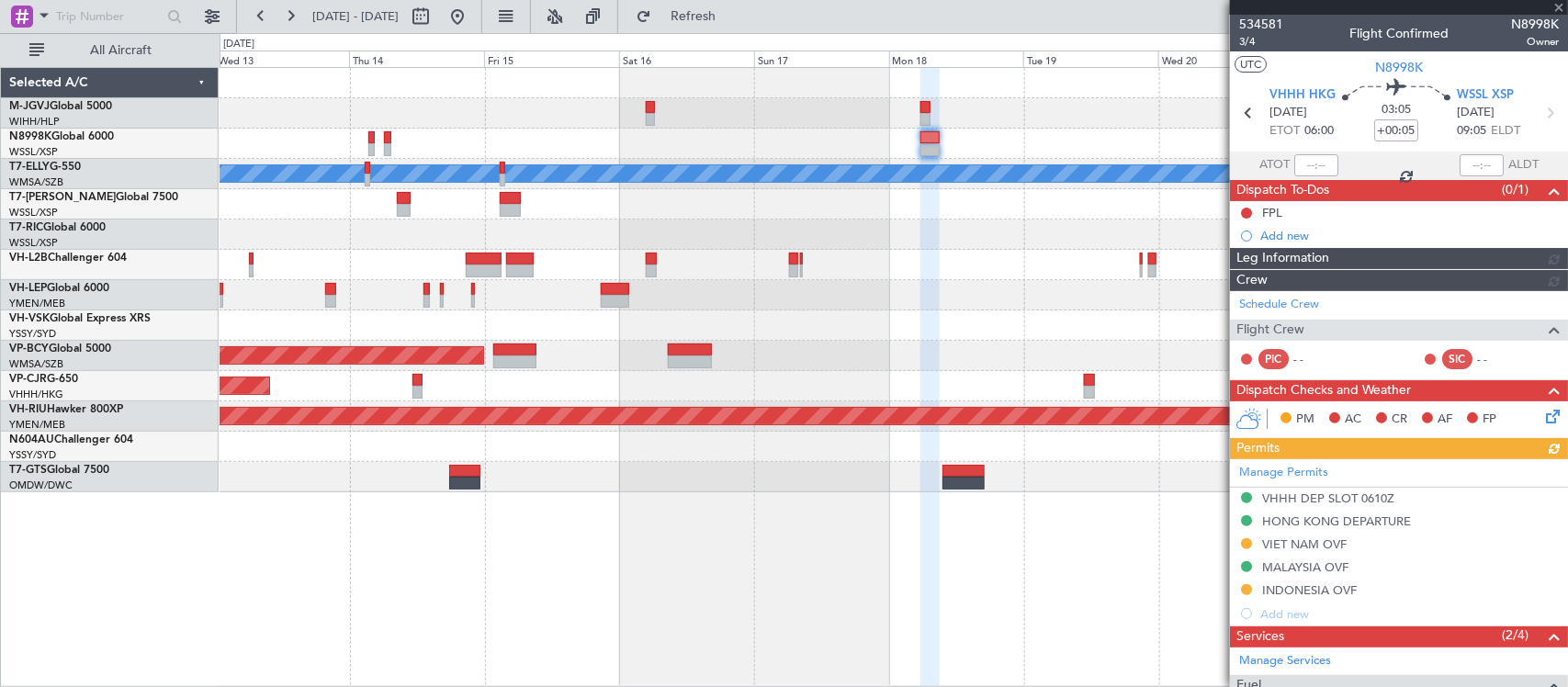
click at [868, 280] on div "MEL Planned Maint London (Luton) Planned Maint Los Angeles (Los Angeles Interna…" at bounding box center [892, 279] width 1347 height 424
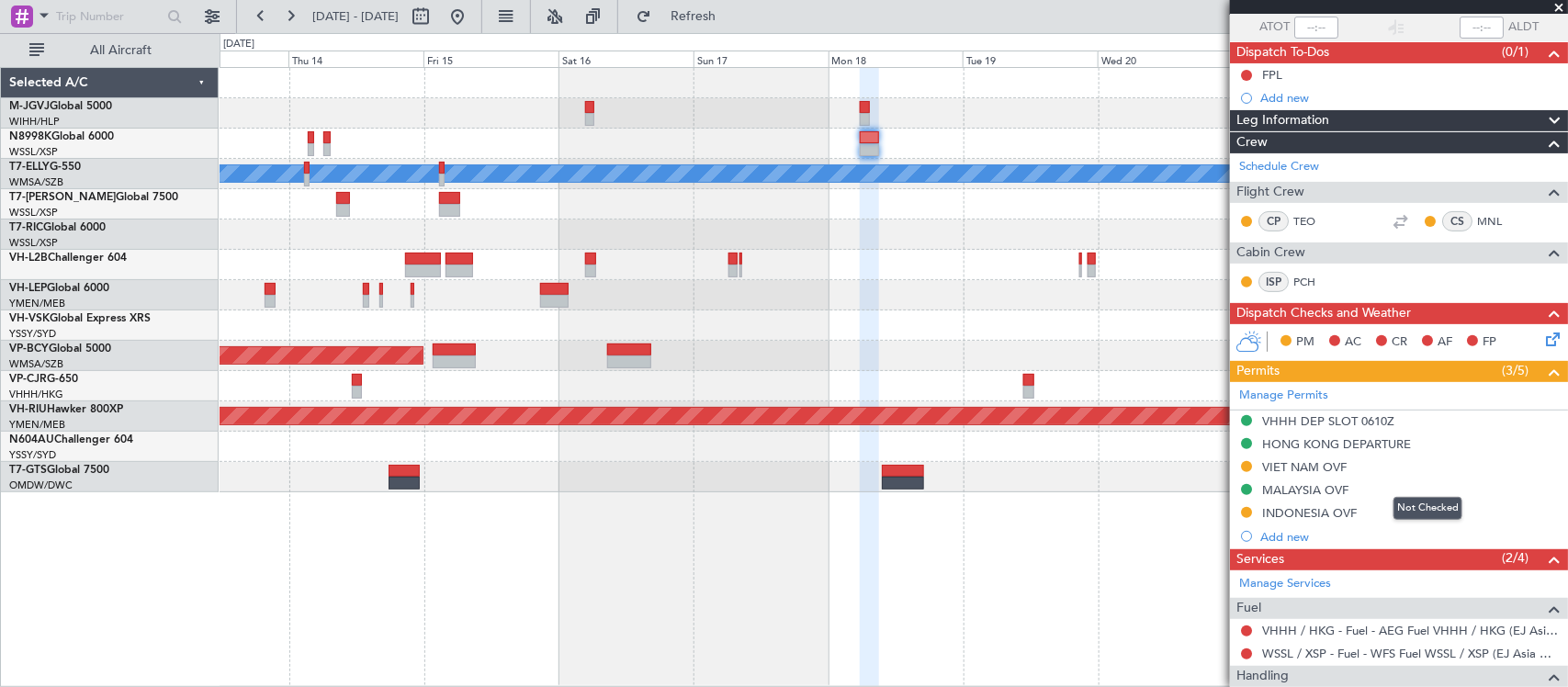
scroll to position [320, 0]
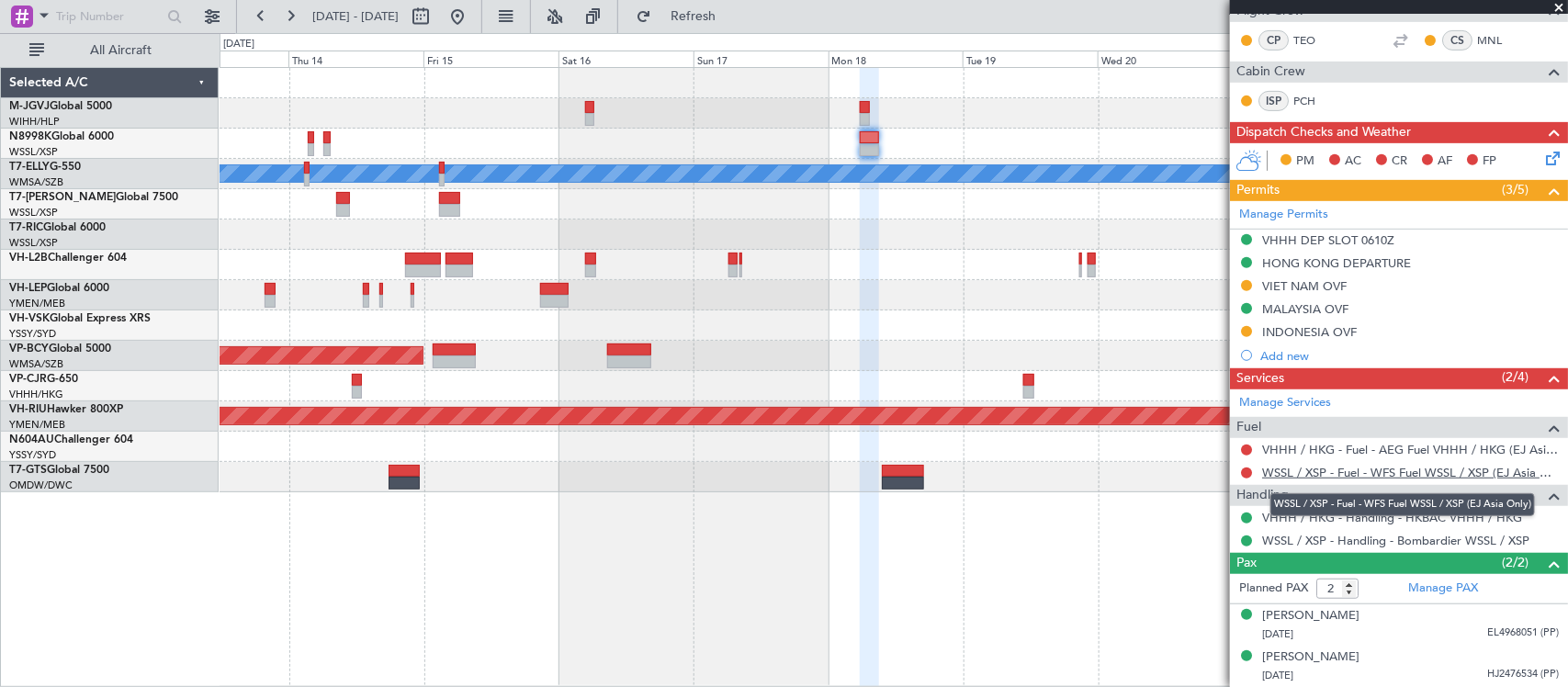
click at [1435, 474] on link "WSSL / XSP - Fuel - WFS Fuel WSSL / XSP (EJ Asia Only)" at bounding box center [1410, 472] width 297 height 16
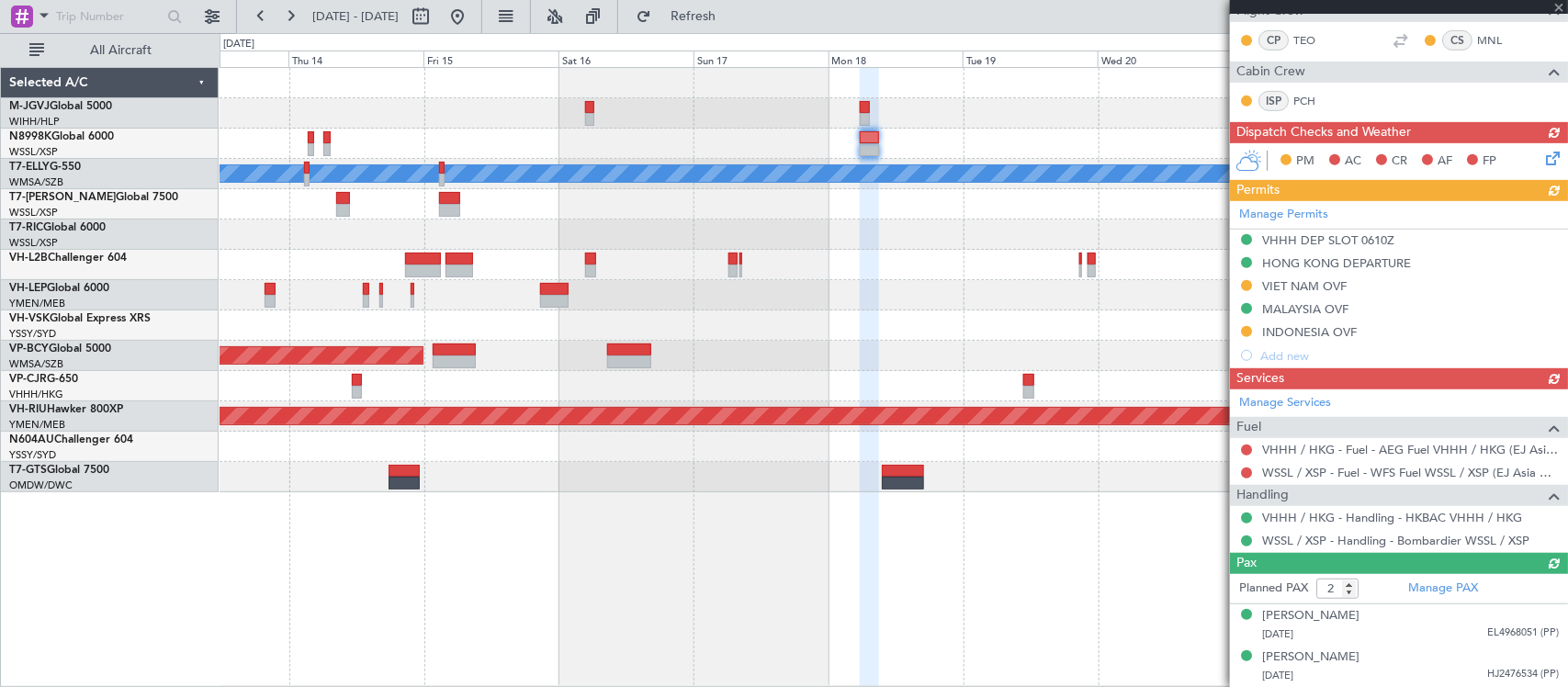
click at [62, 133] on link "N8998K Global 6000" at bounding box center [61, 137] width 104 height 11
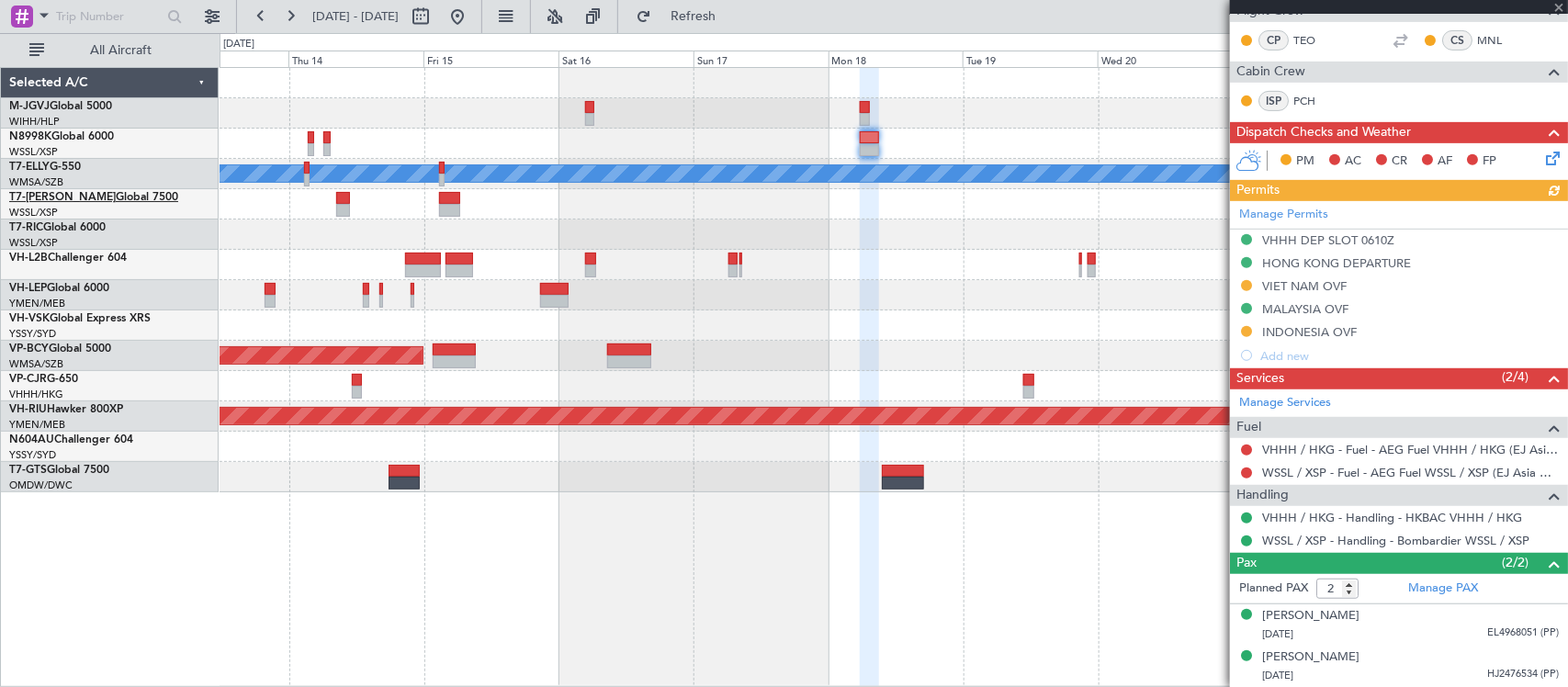
click at [67, 194] on link "T7-JIM Global 7500" at bounding box center [94, 197] width 169 height 11
click at [69, 226] on link "T7-RIC Global 6000" at bounding box center [57, 227] width 97 height 11
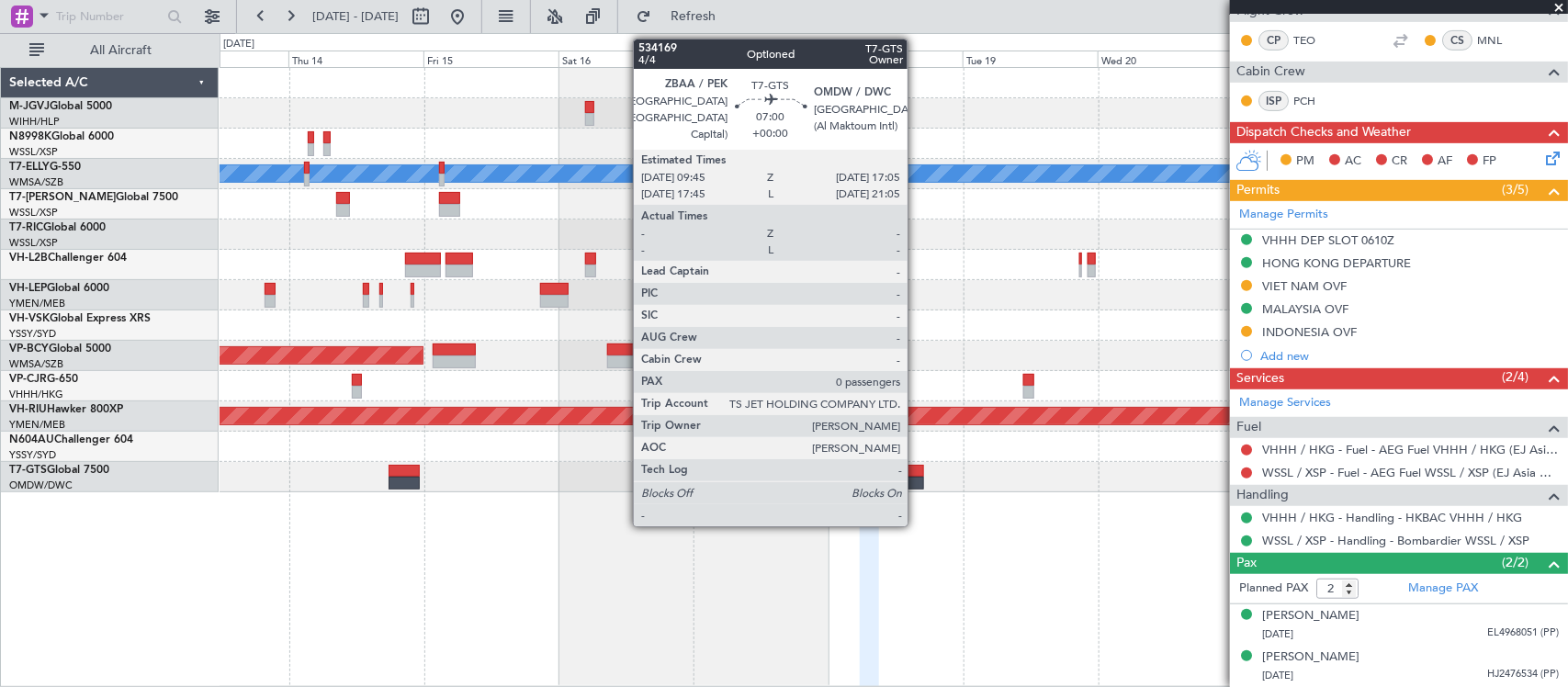
click at [917, 475] on div at bounding box center [902, 471] width 41 height 13
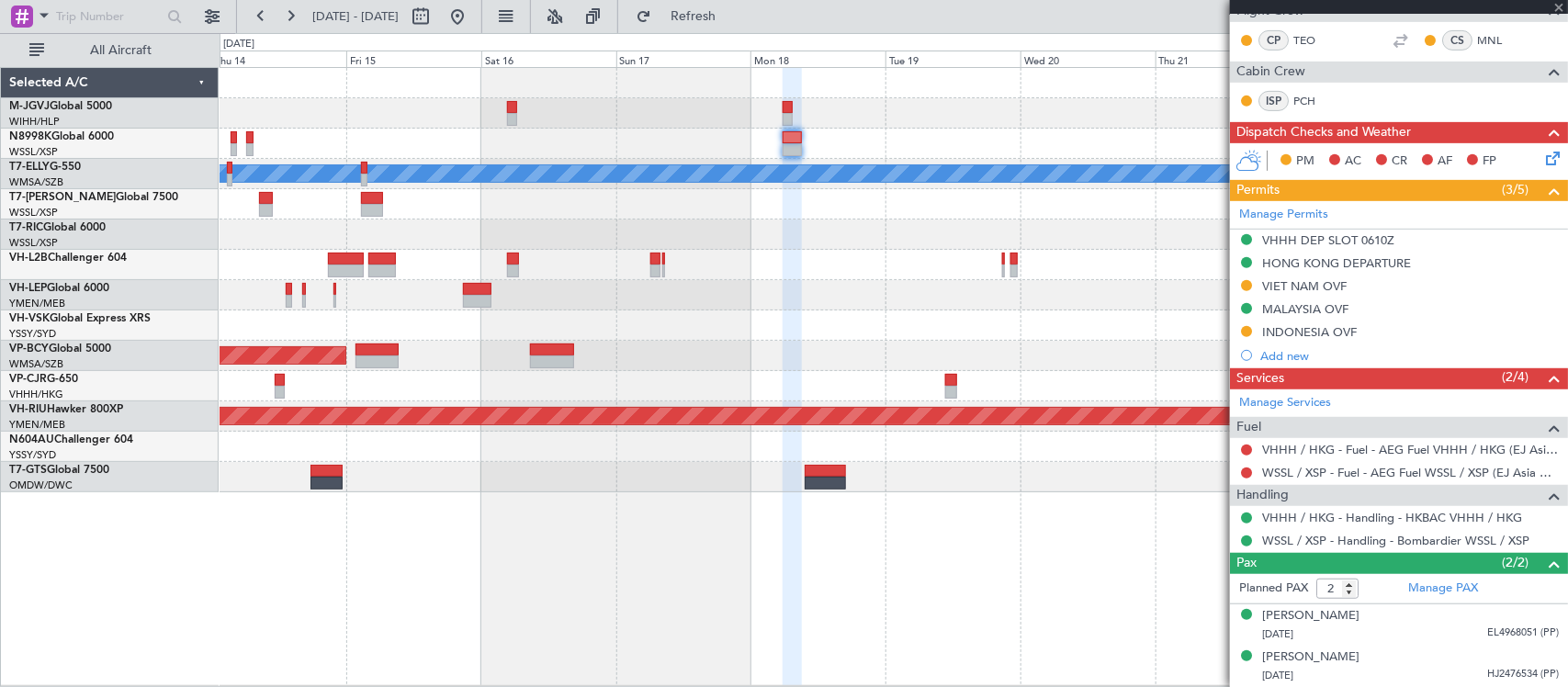
click at [864, 485] on div at bounding box center [892, 476] width 1347 height 30
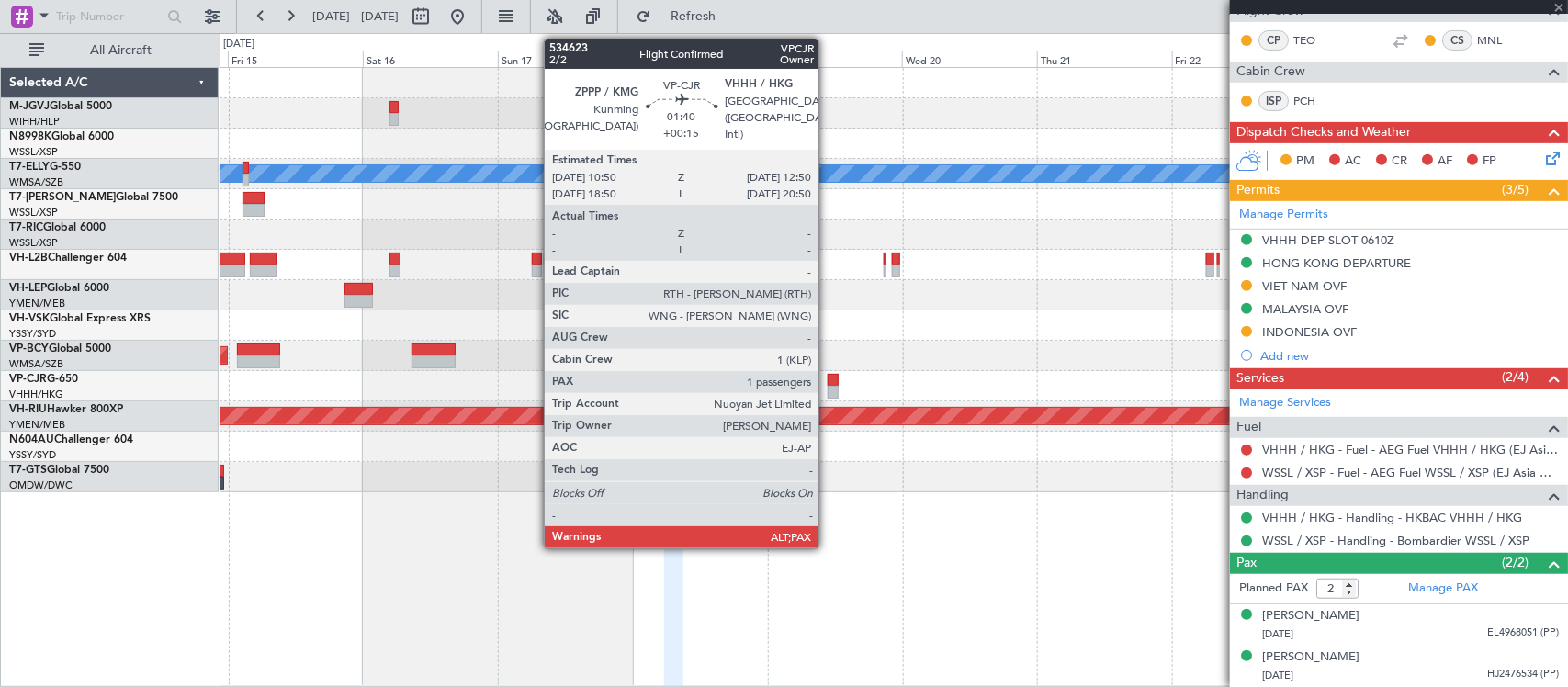
type input "0"
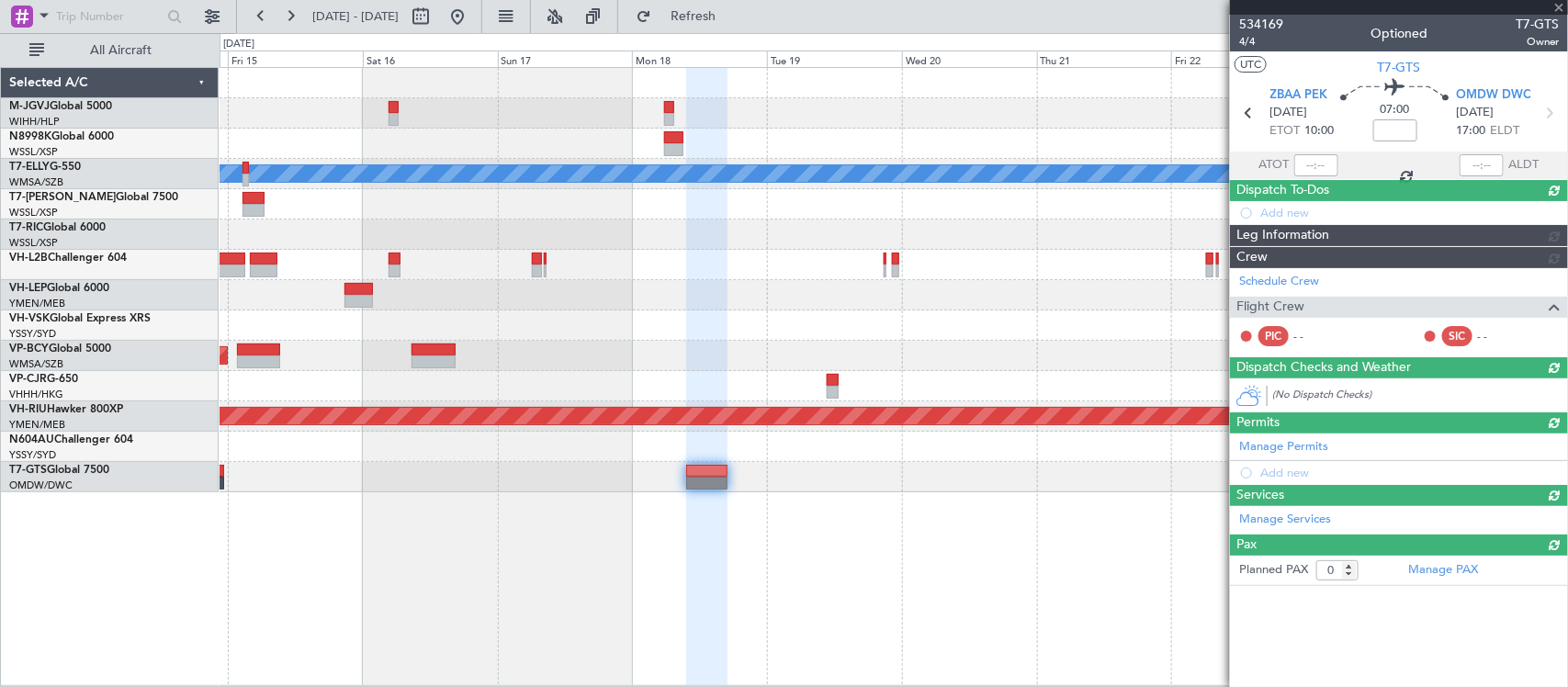
scroll to position [0, 0]
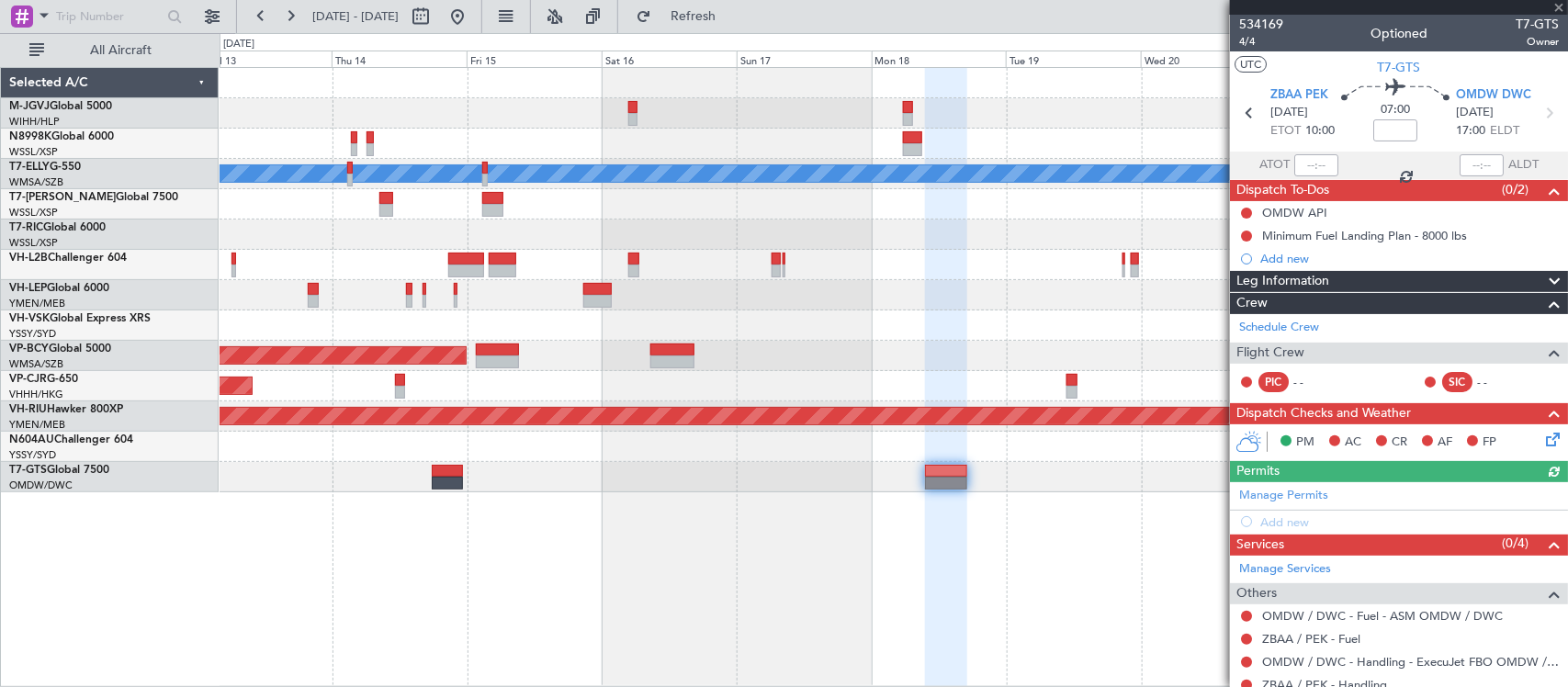
click at [775, 337] on div "MEL Planned Maint London (Luton) Planned Maint Los Angeles (Los Angeles Interna…" at bounding box center [892, 279] width 1347 height 424
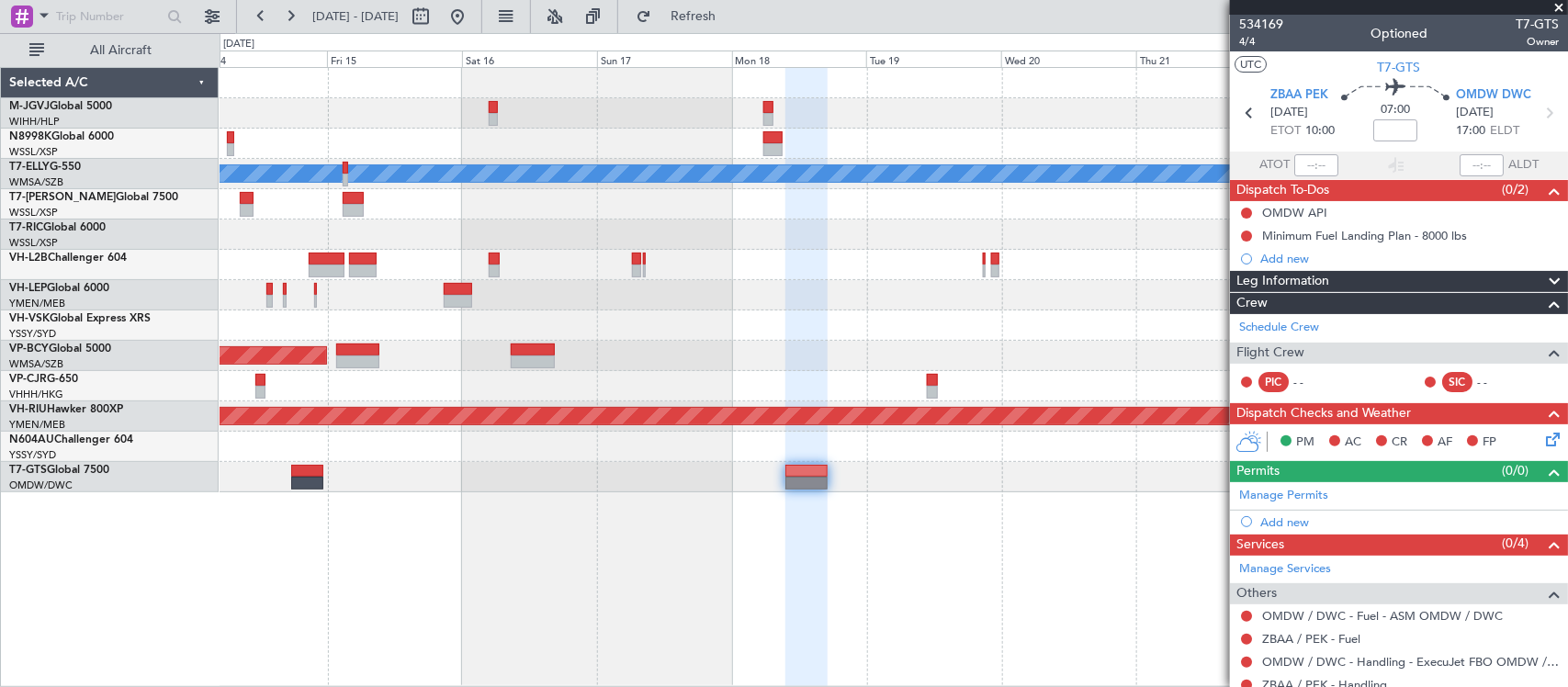
click at [746, 350] on div "MEL Unplanned Maint Sydney (Kingsford Smith Intl) Planned Maint Kuala Lumpur (S…" at bounding box center [892, 279] width 1347 height 424
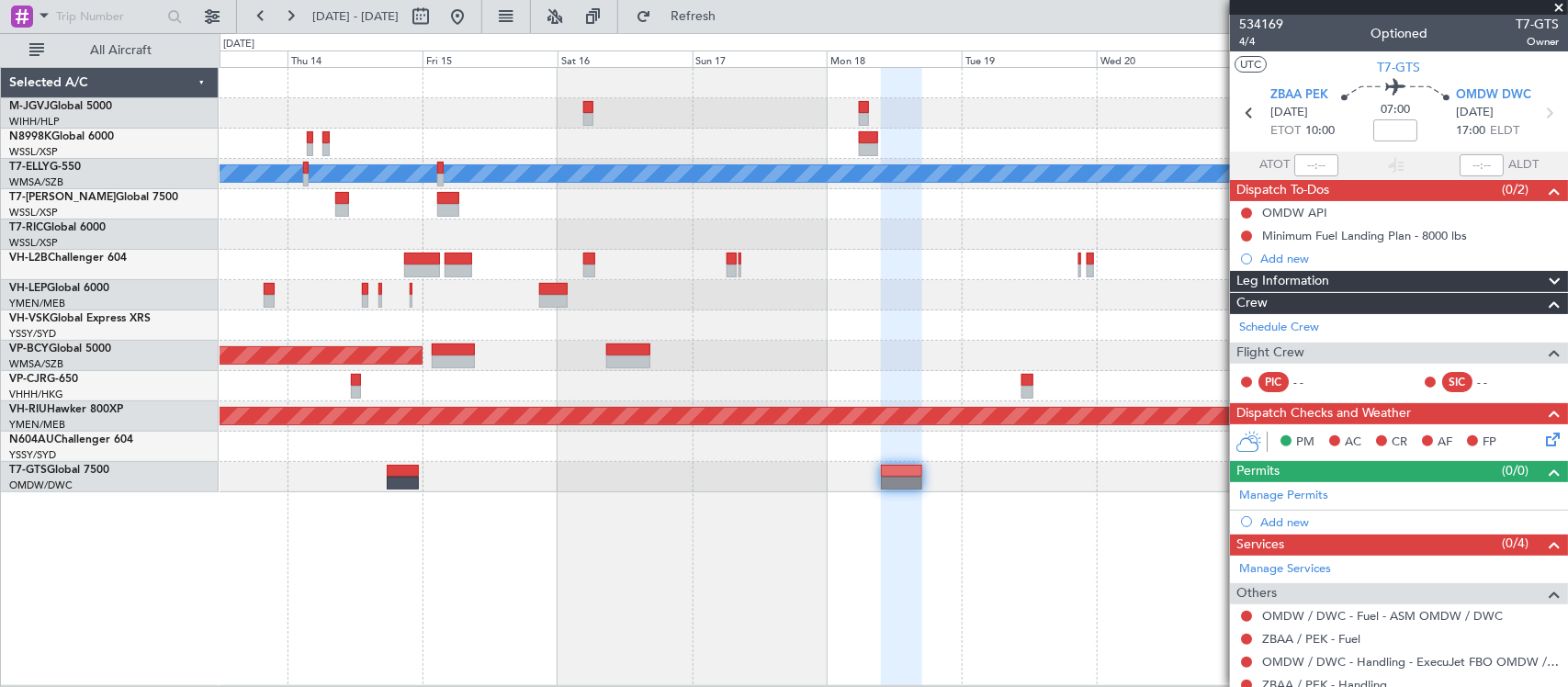
click at [1050, 341] on div "Planned Maint [GEOGRAPHIC_DATA] (Sultan [PERSON_NAME] [PERSON_NAME] - Subang)" at bounding box center [892, 355] width 1347 height 30
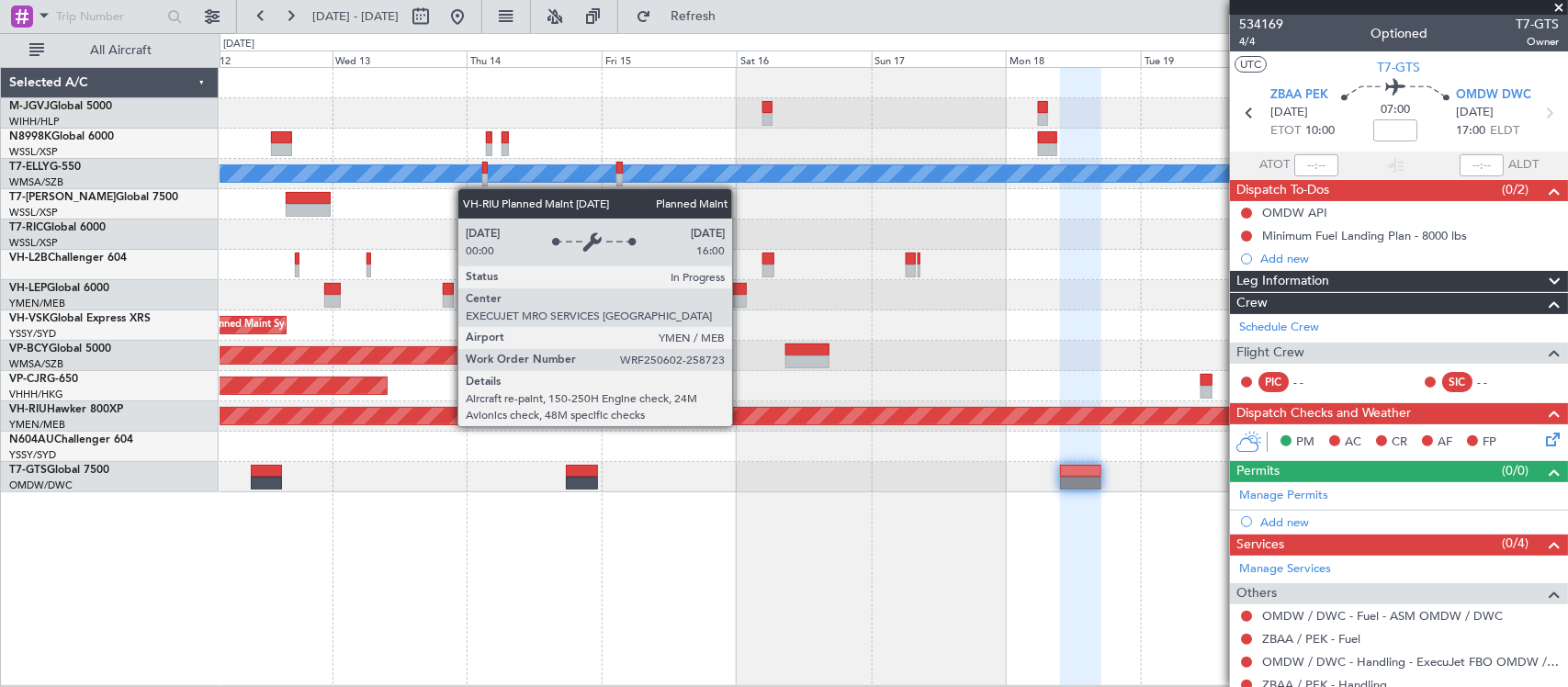
click at [885, 391] on div "[PERSON_NAME] Planned Maint [GEOGRAPHIC_DATA] ([GEOGRAPHIC_DATA]) Planned Maint…" at bounding box center [892, 279] width 1347 height 424
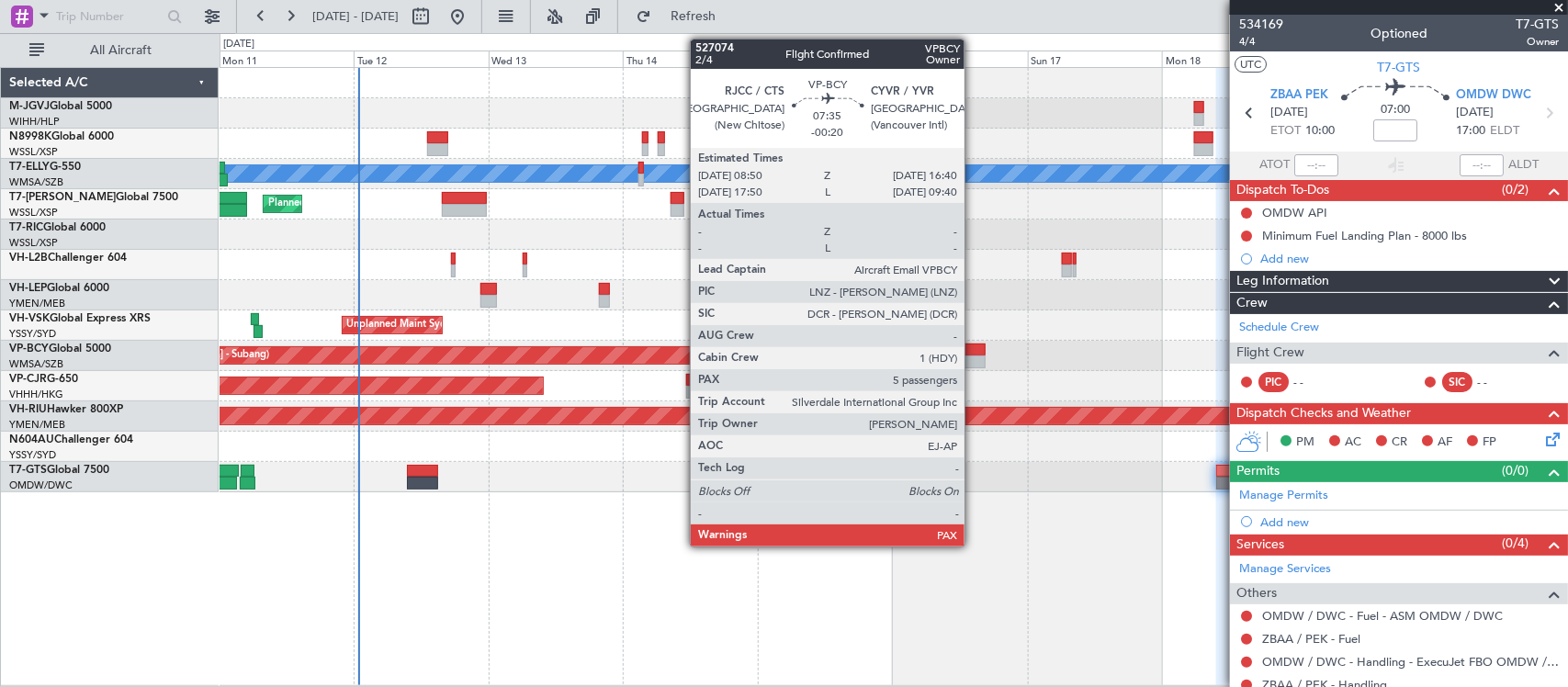
click at [974, 355] on div at bounding box center [963, 362] width 44 height 13
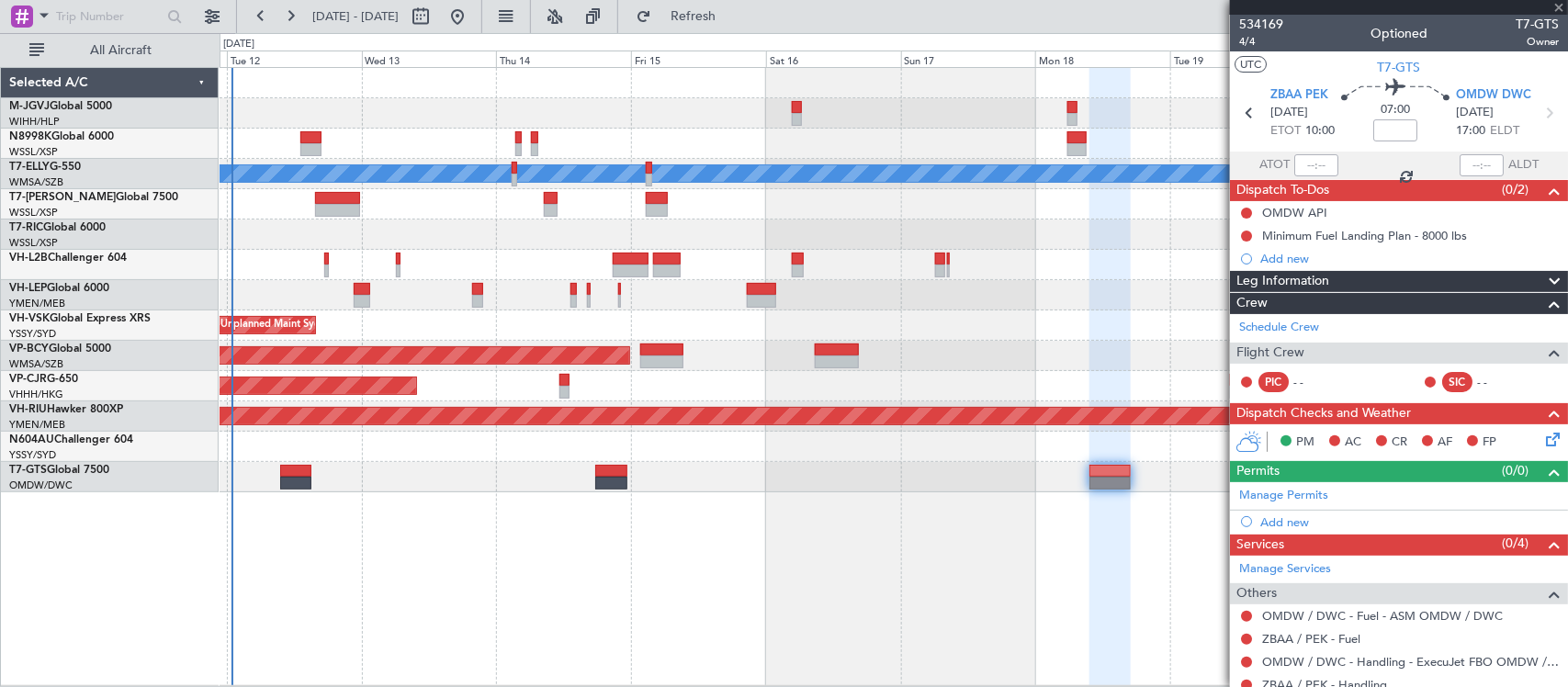
click at [889, 498] on div "[PERSON_NAME] Planned Maint [GEOGRAPHIC_DATA] ([GEOGRAPHIC_DATA]) Planned Maint…" at bounding box center [893, 376] width 1348 height 618
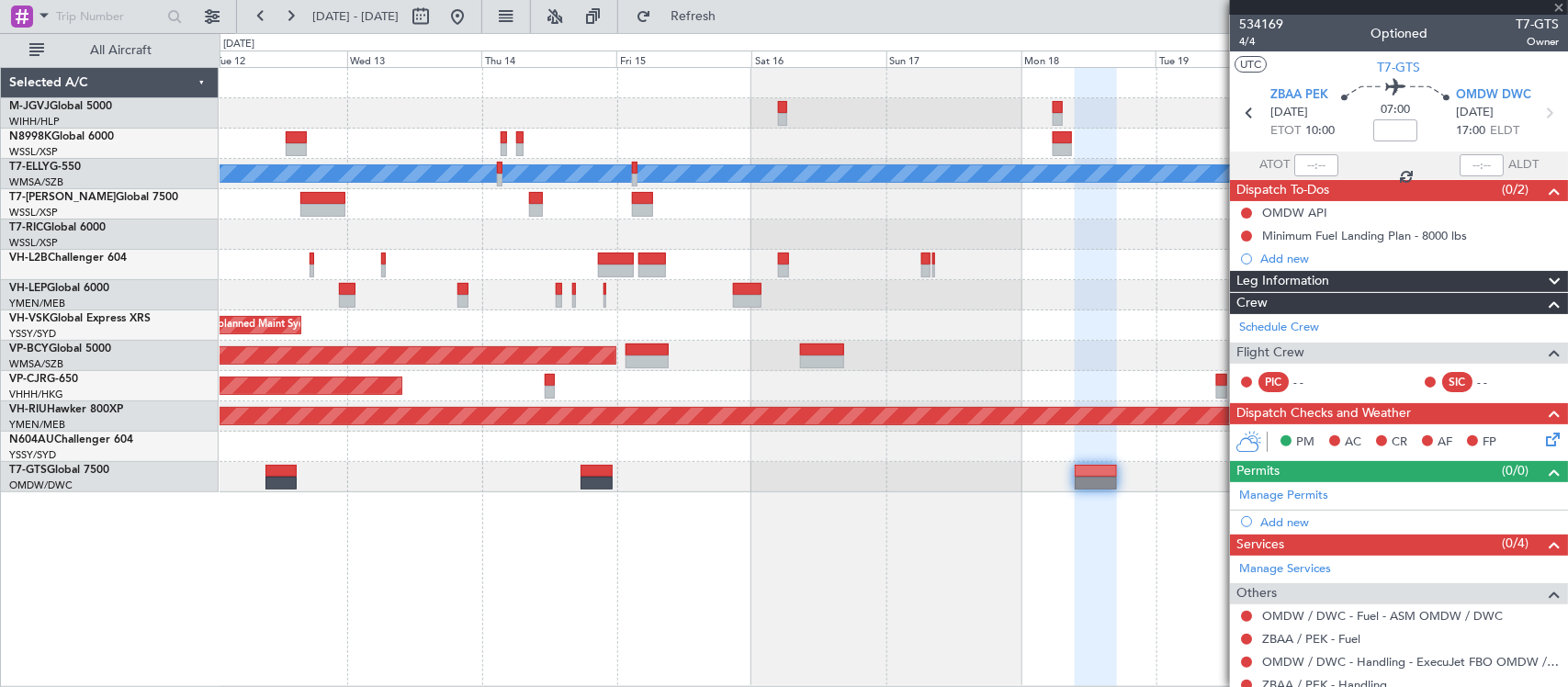
type input "-00:20"
type input "5"
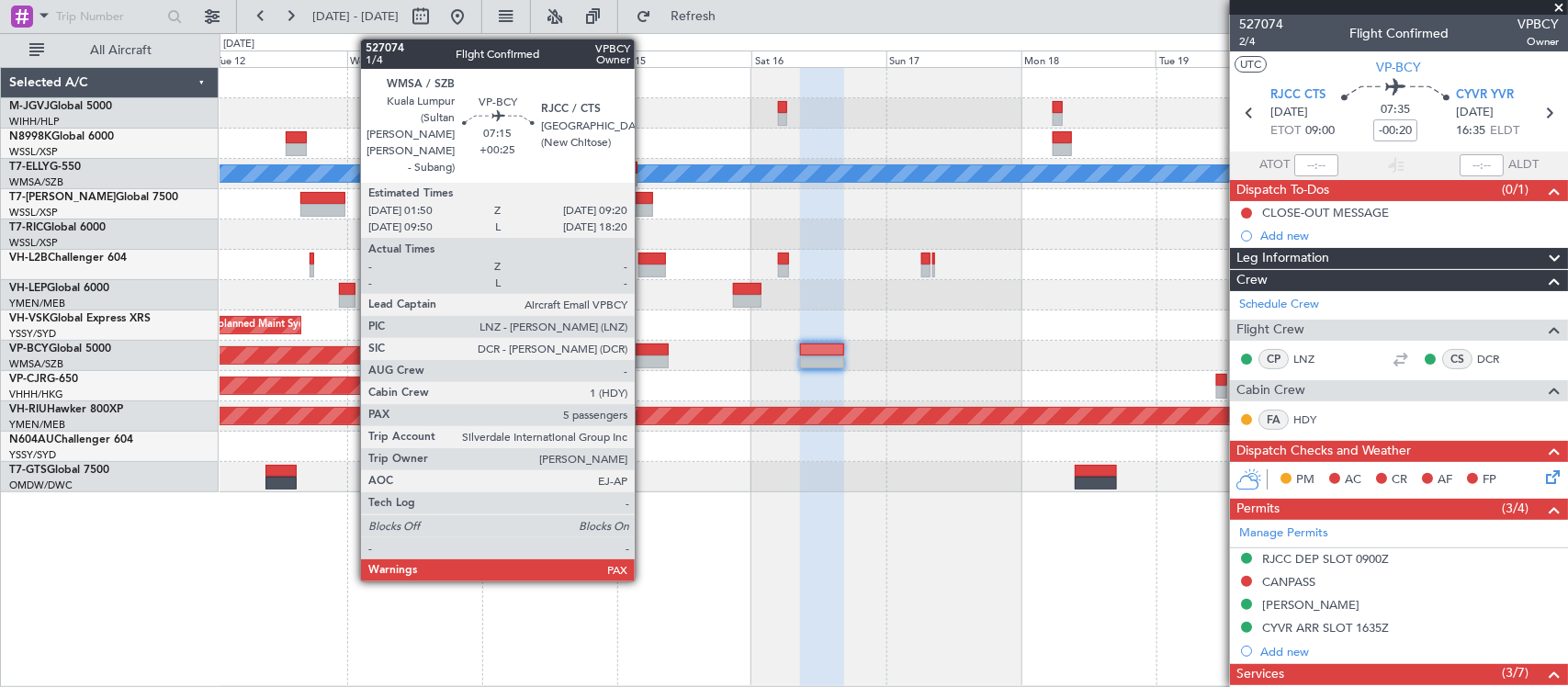
click at [925, 341] on div "Planned Maint [GEOGRAPHIC_DATA] (Sultan [PERSON_NAME] [PERSON_NAME] - Subang)" at bounding box center [892, 355] width 1347 height 30
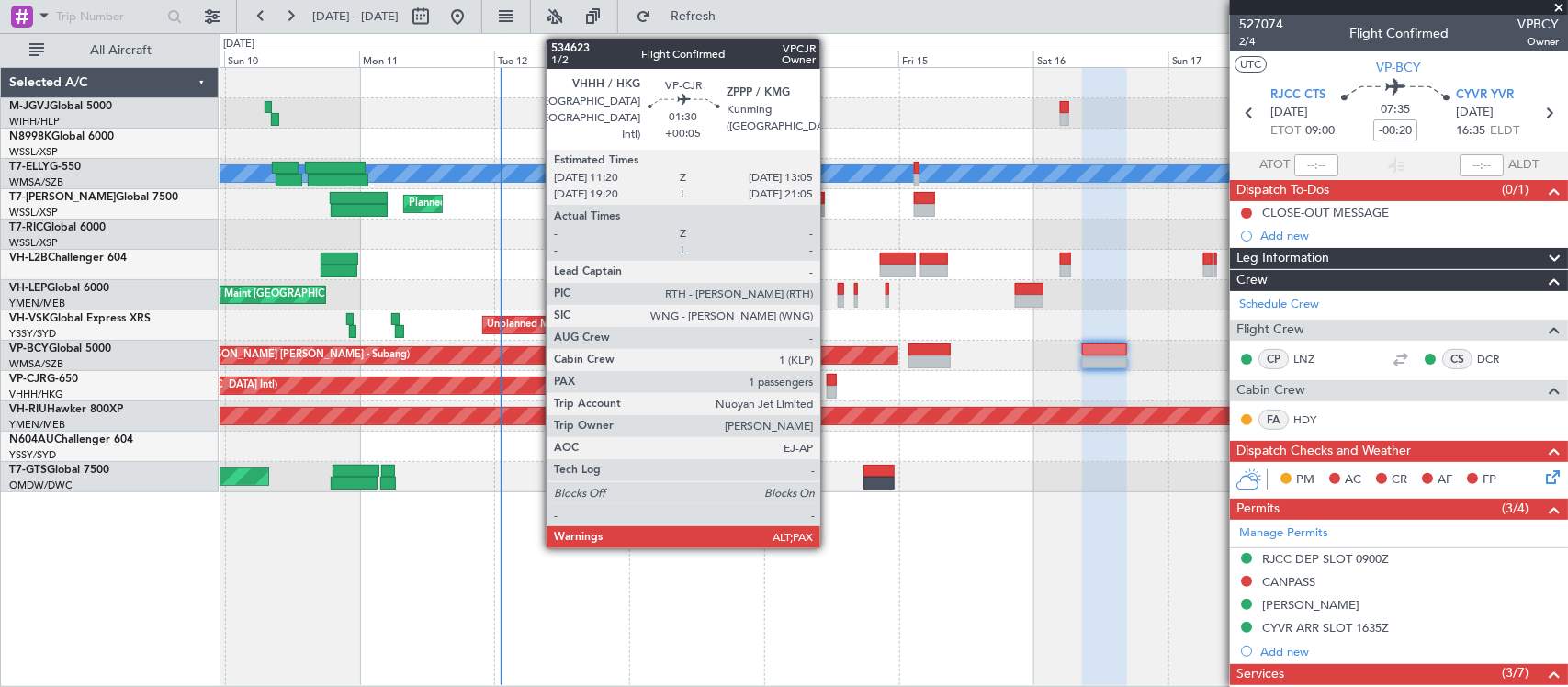
click at [829, 392] on div at bounding box center [831, 392] width 10 height 13
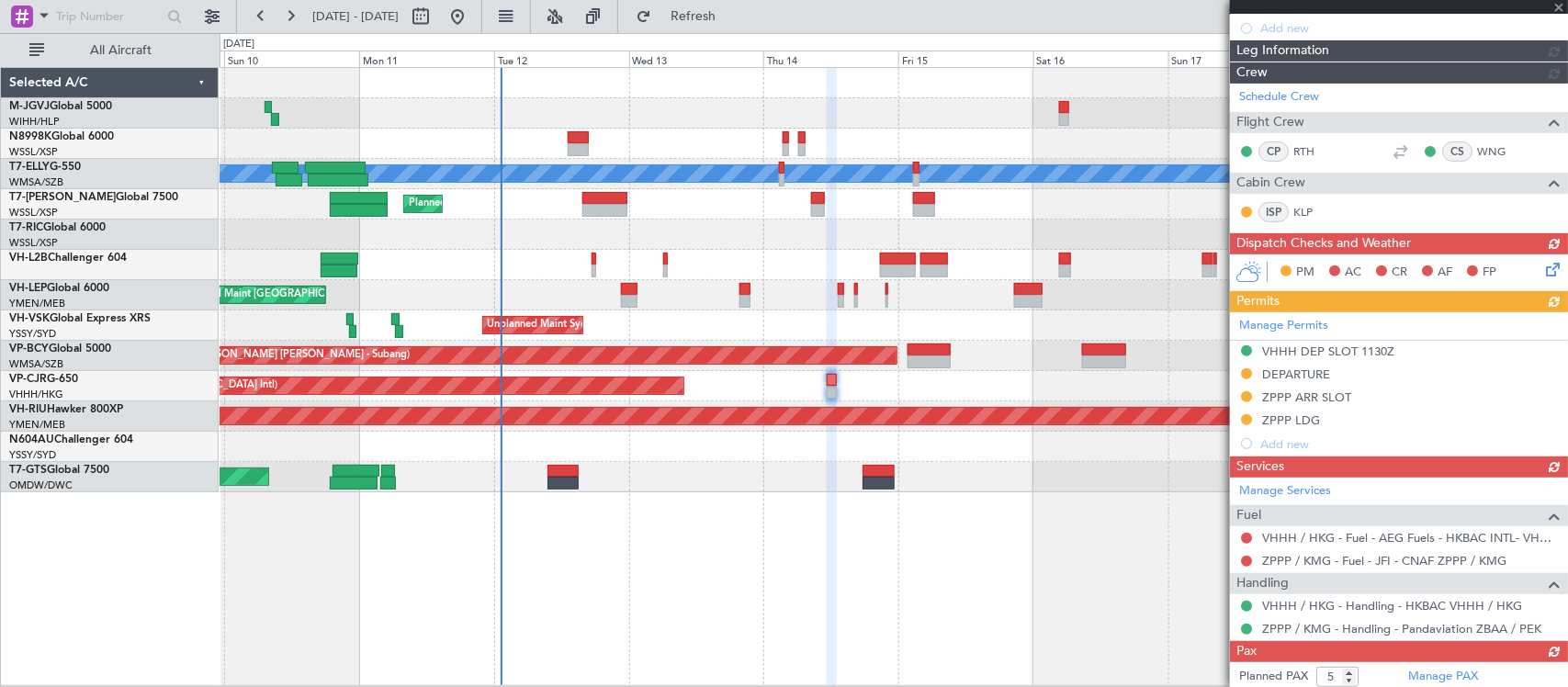
scroll to position [301, 0]
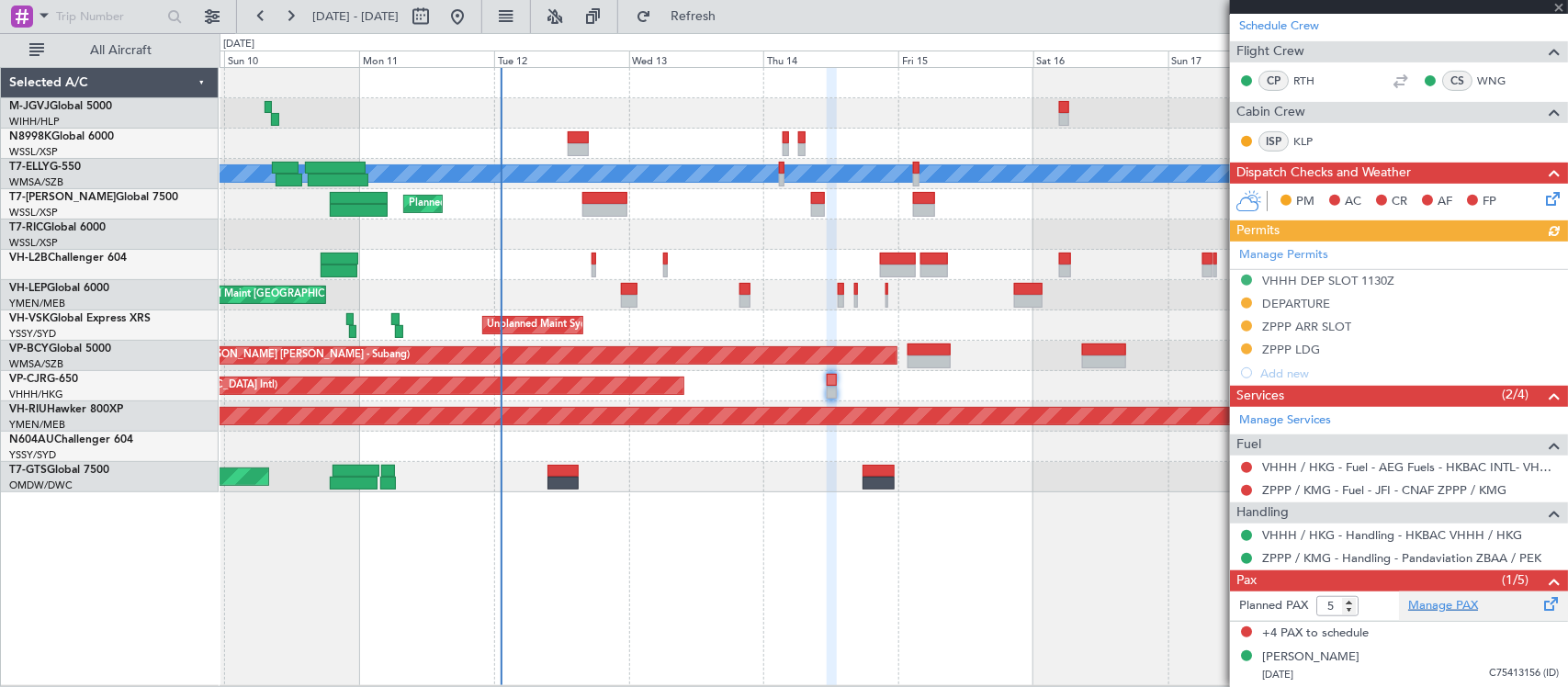
click at [1416, 612] on link "Manage PAX" at bounding box center [1443, 606] width 70 height 19
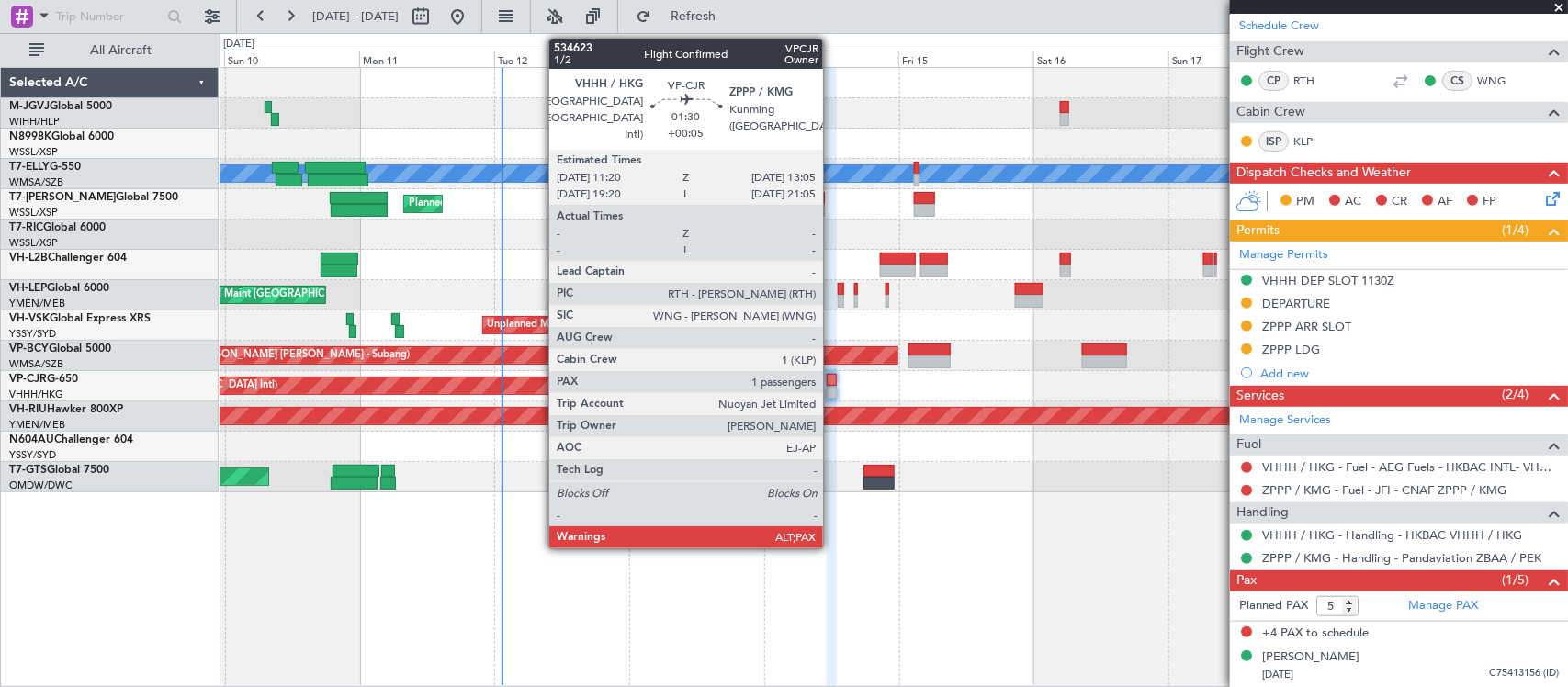
click at [832, 393] on div at bounding box center [831, 392] width 10 height 13
click at [832, 386] on div at bounding box center [831, 392] width 10 height 13
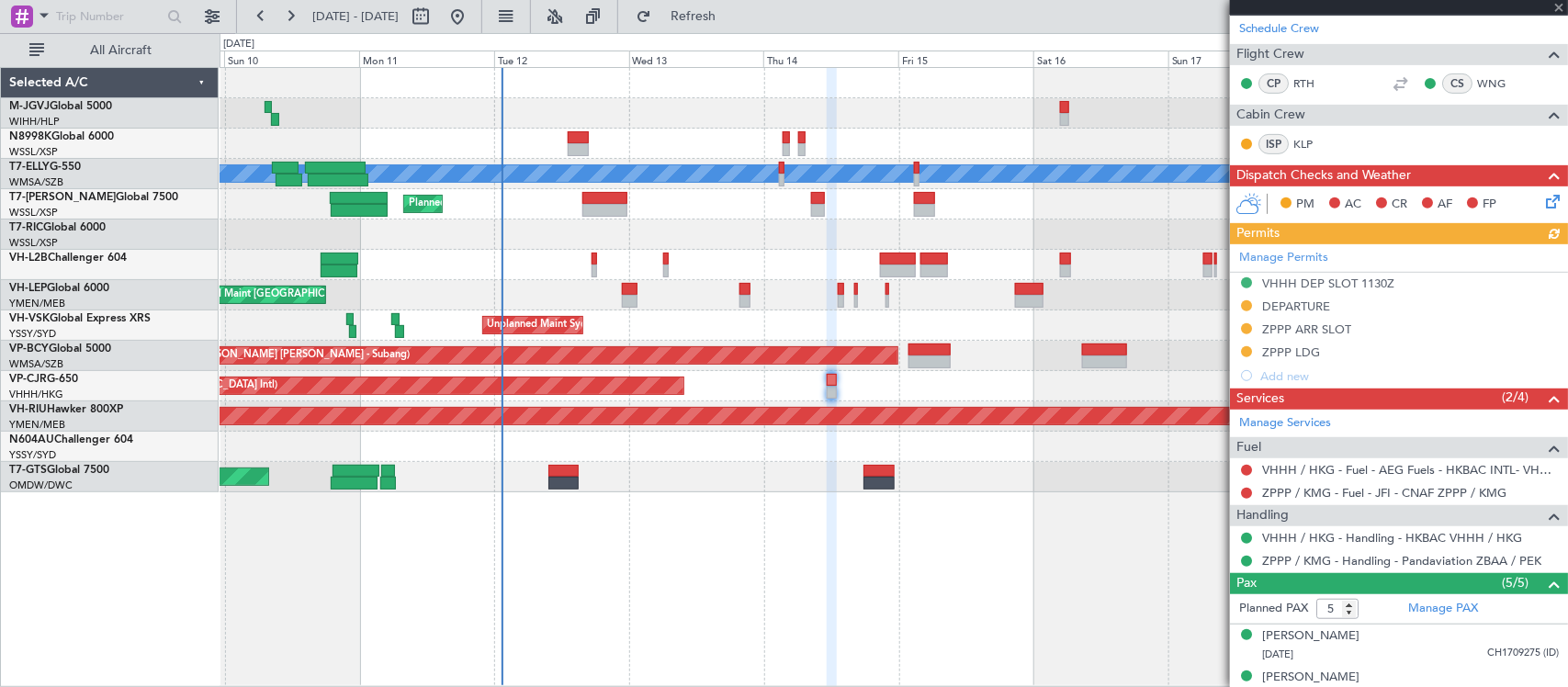
scroll to position [444, 0]
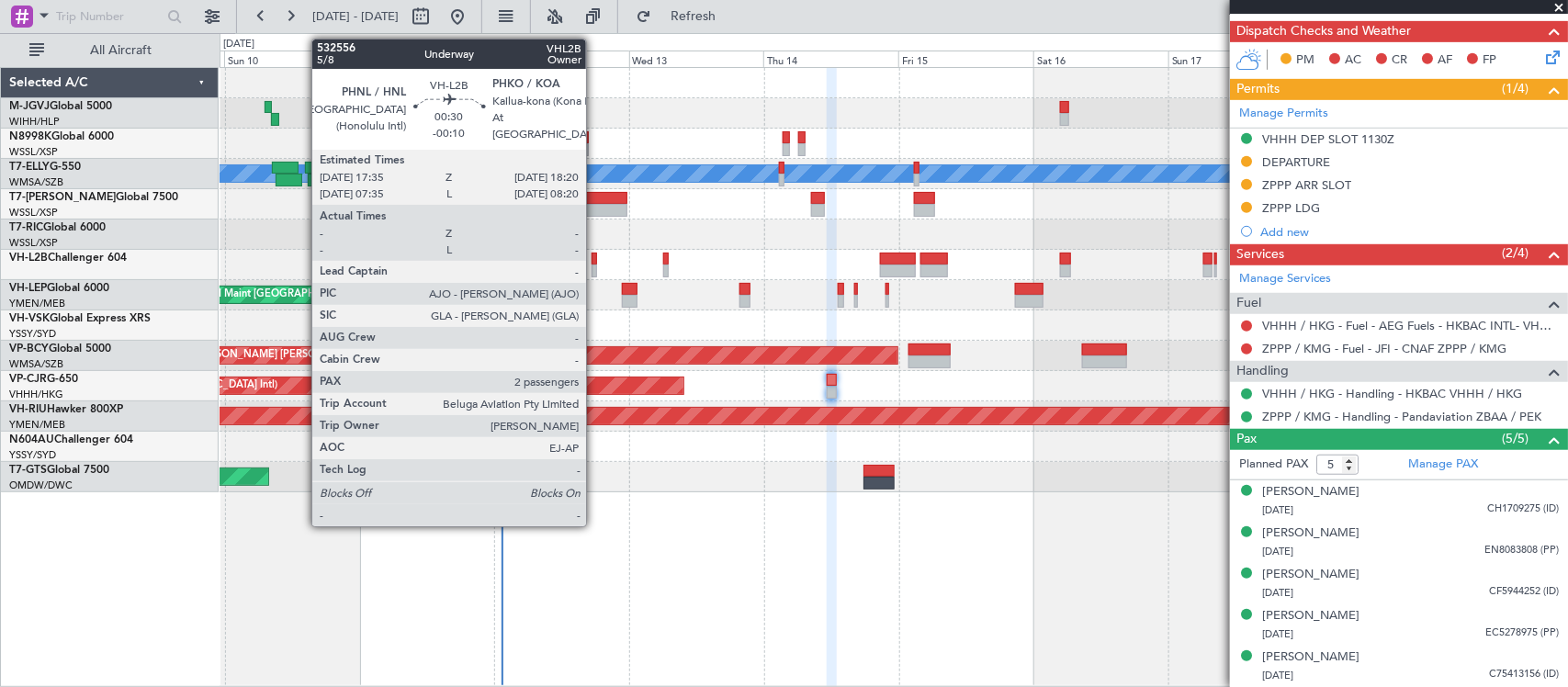
click at [595, 267] on div at bounding box center [593, 271] width 5 height 13
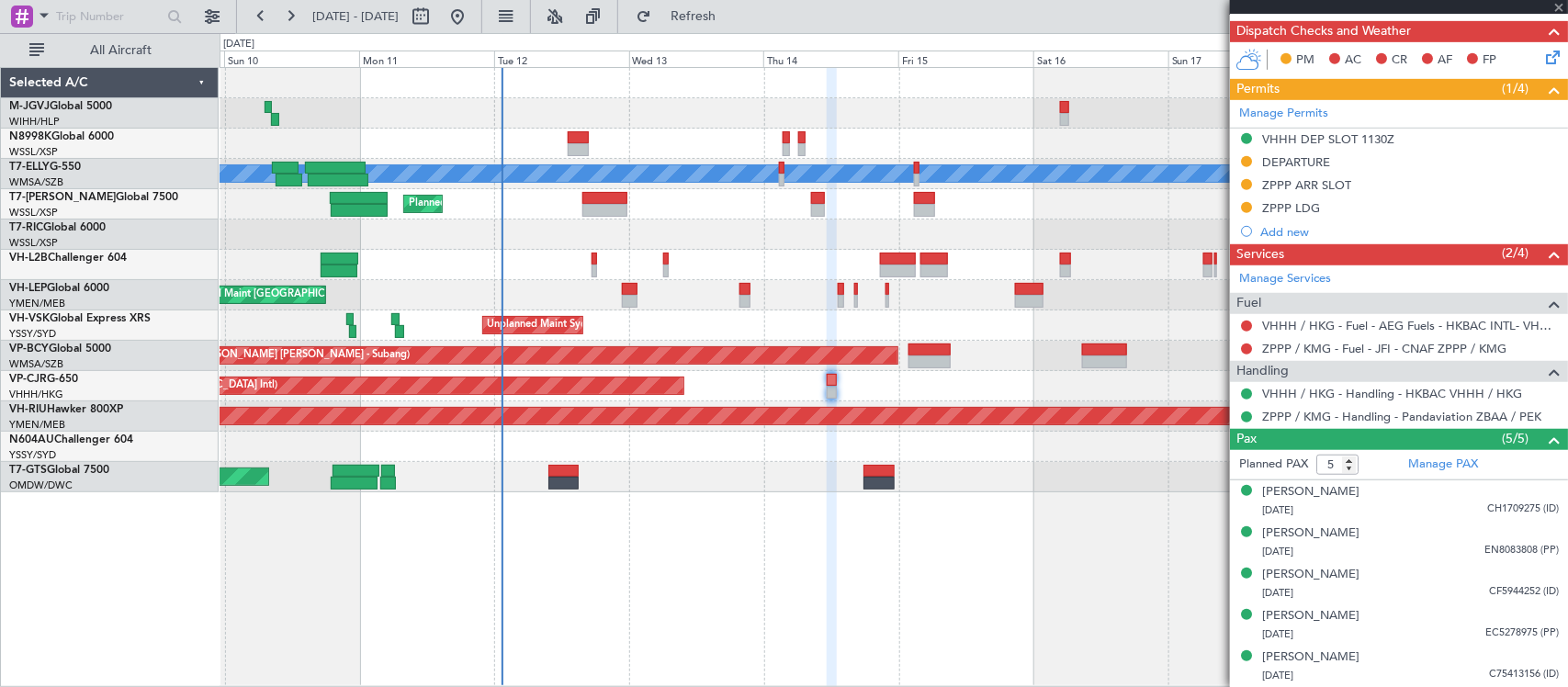
type input "-00:10"
type input "2"
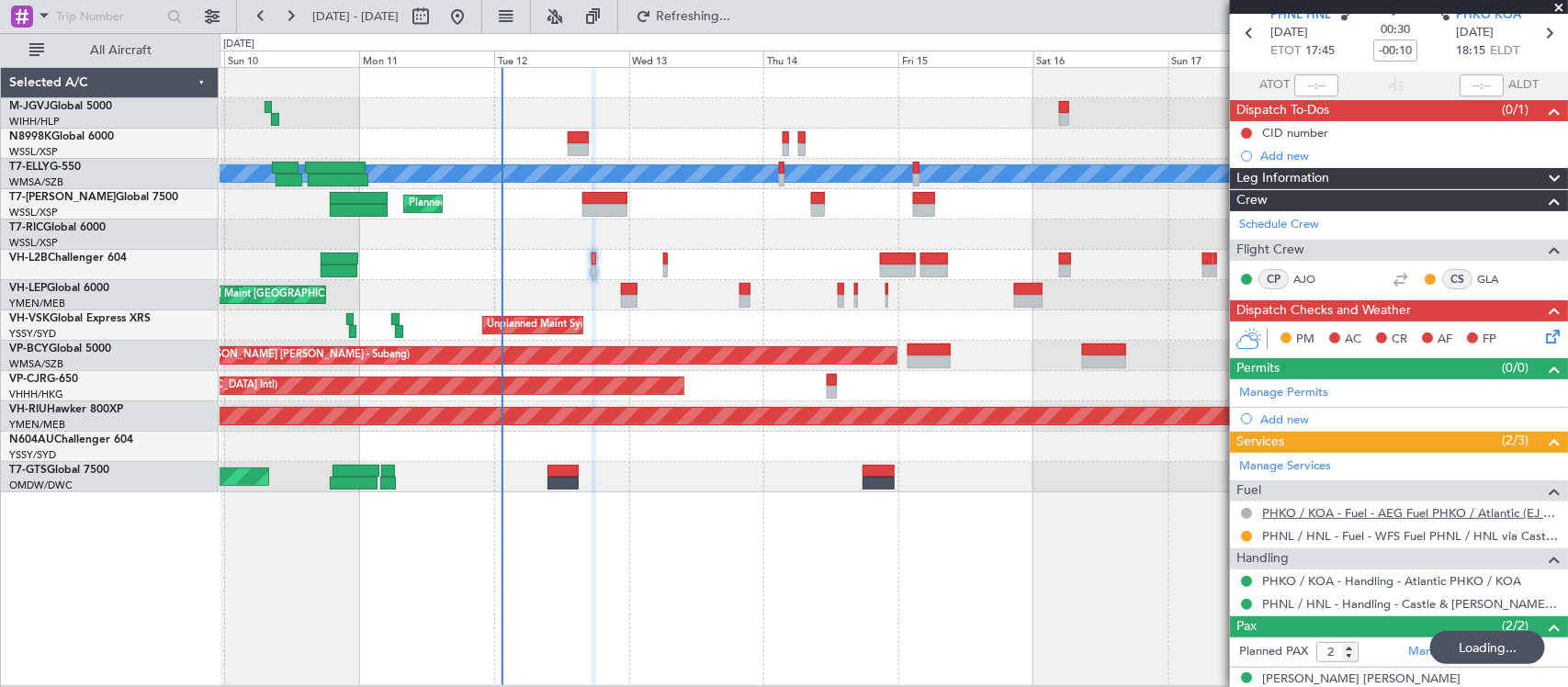
scroll to position [144, 0]
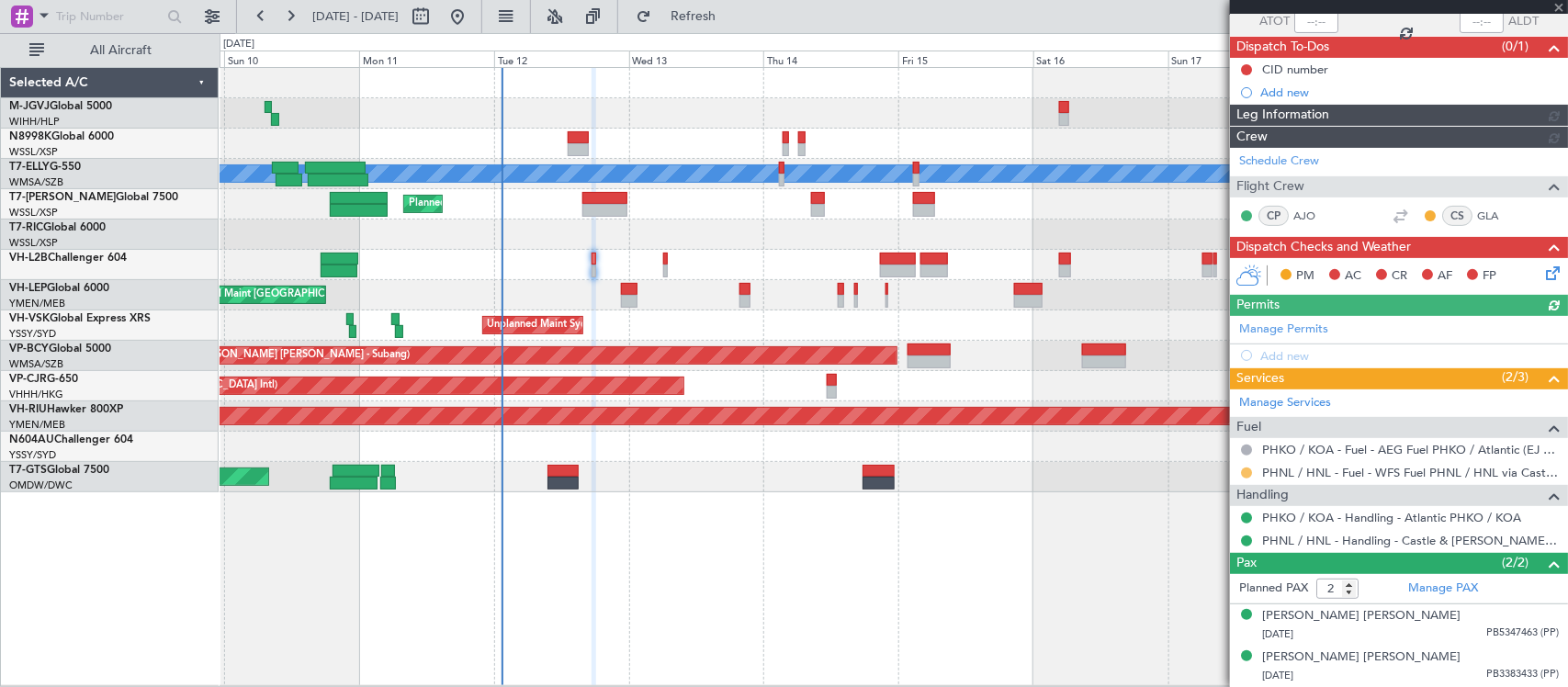
click at [1246, 467] on button at bounding box center [1247, 473] width 11 height 11
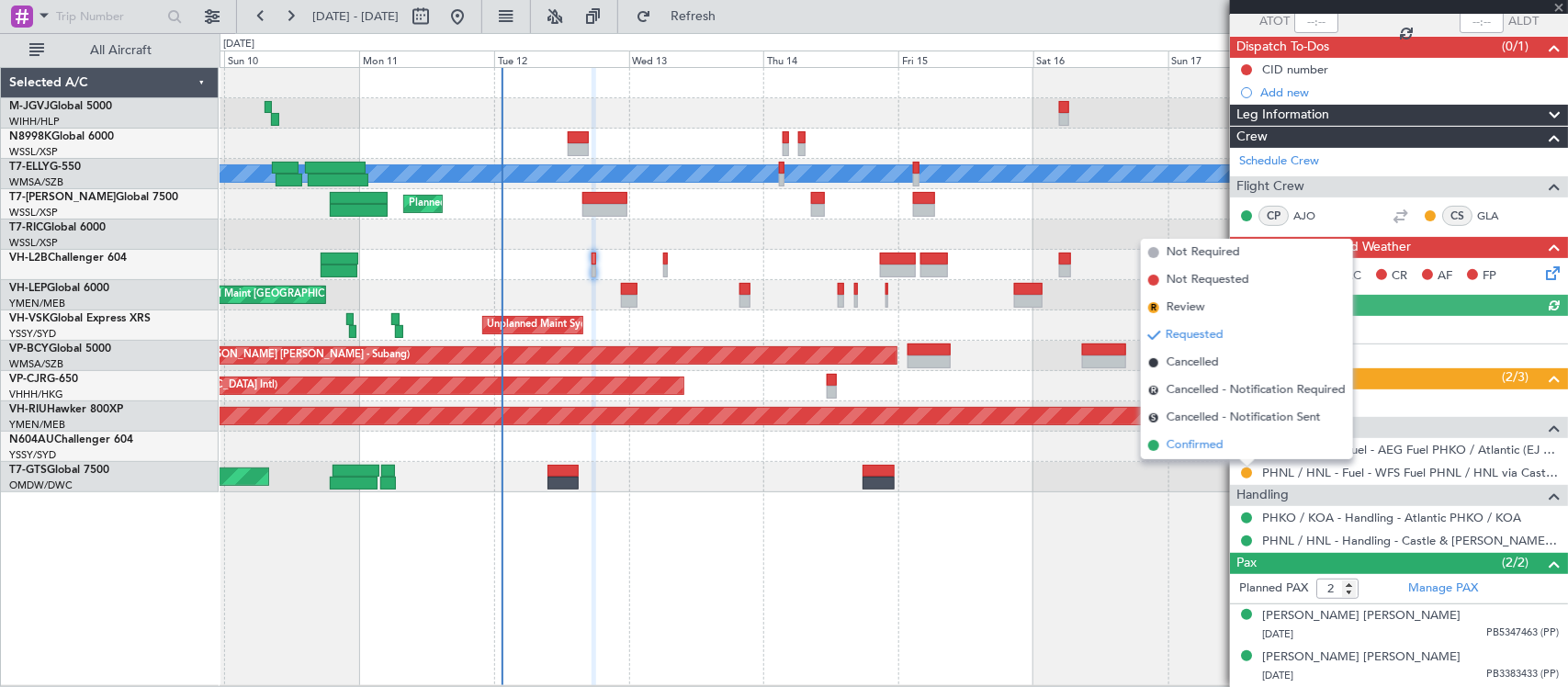
click at [1200, 445] on span "Confirmed" at bounding box center [1195, 445] width 57 height 19
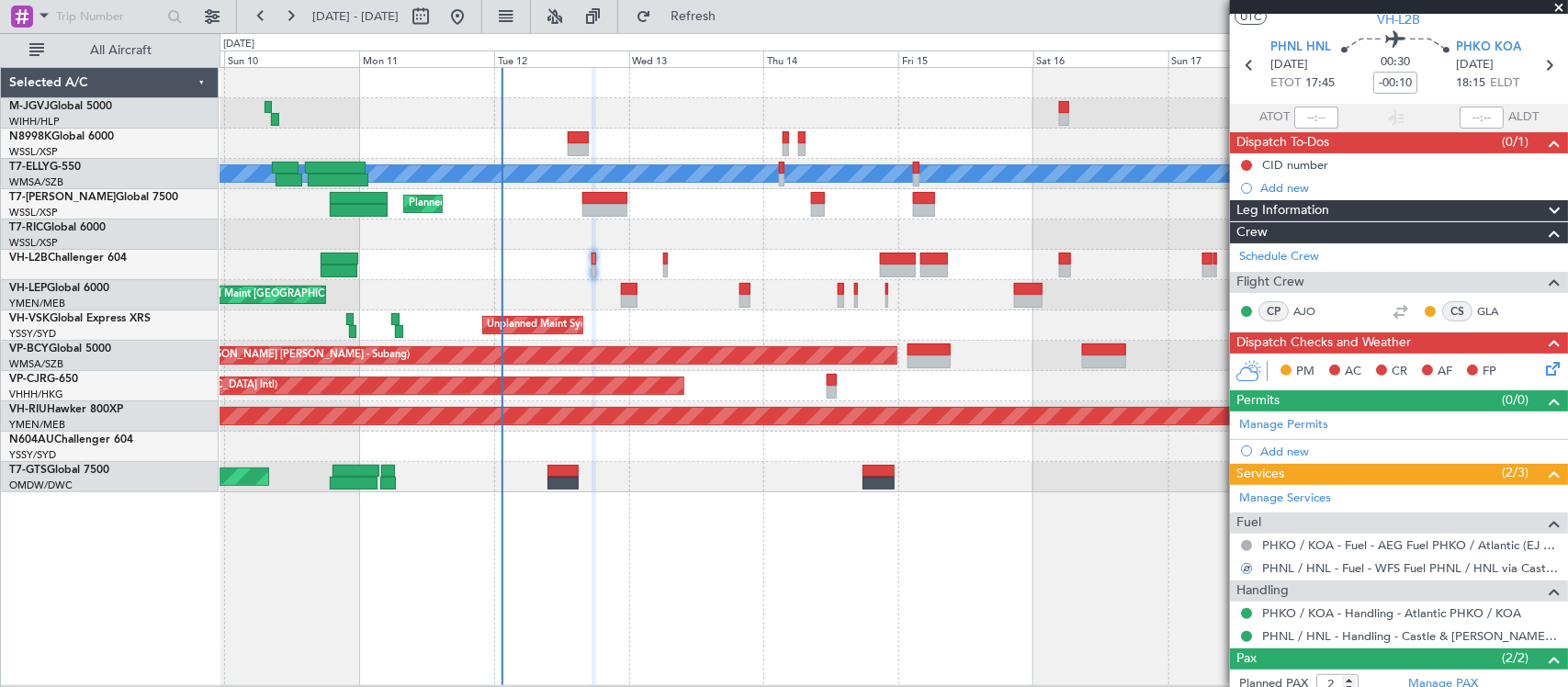
scroll to position [0, 0]
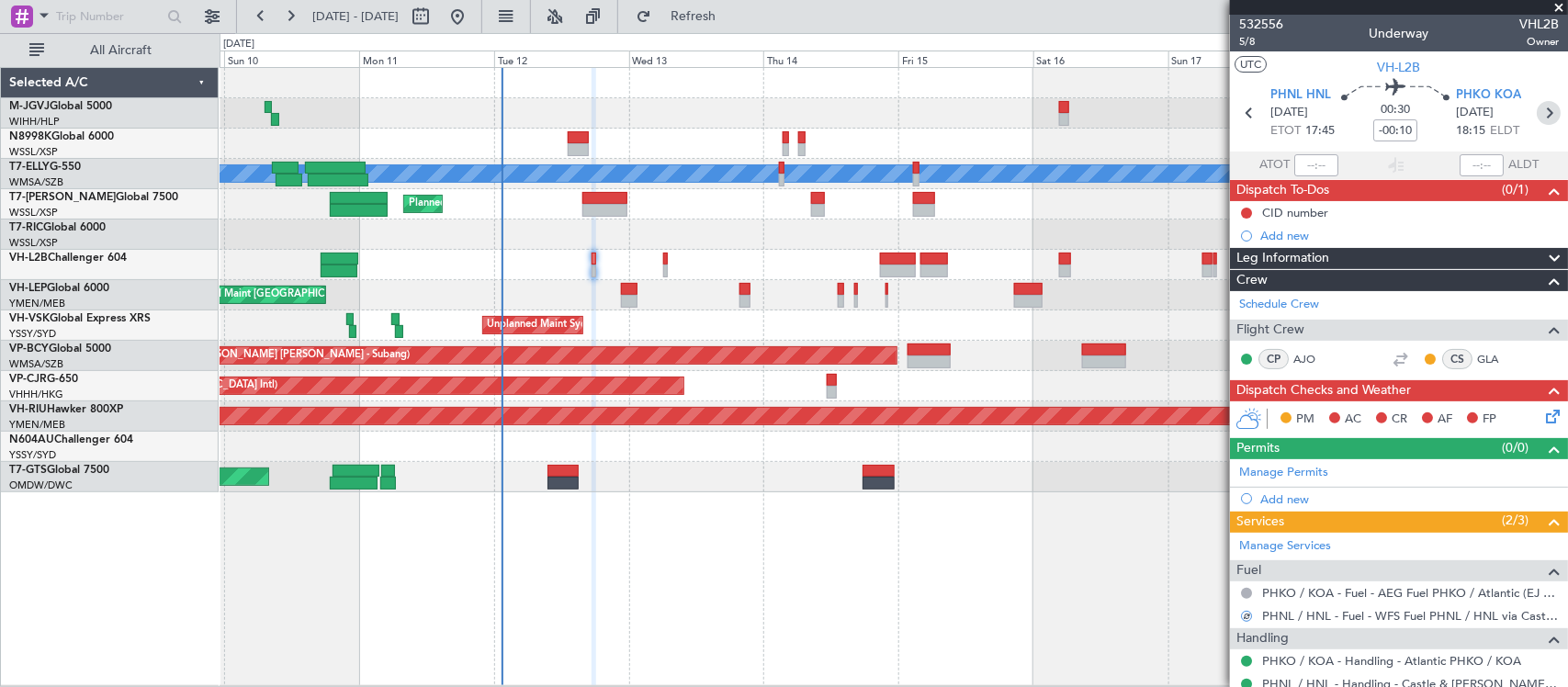
click at [1536, 117] on icon at bounding box center [1547, 112] width 24 height 23
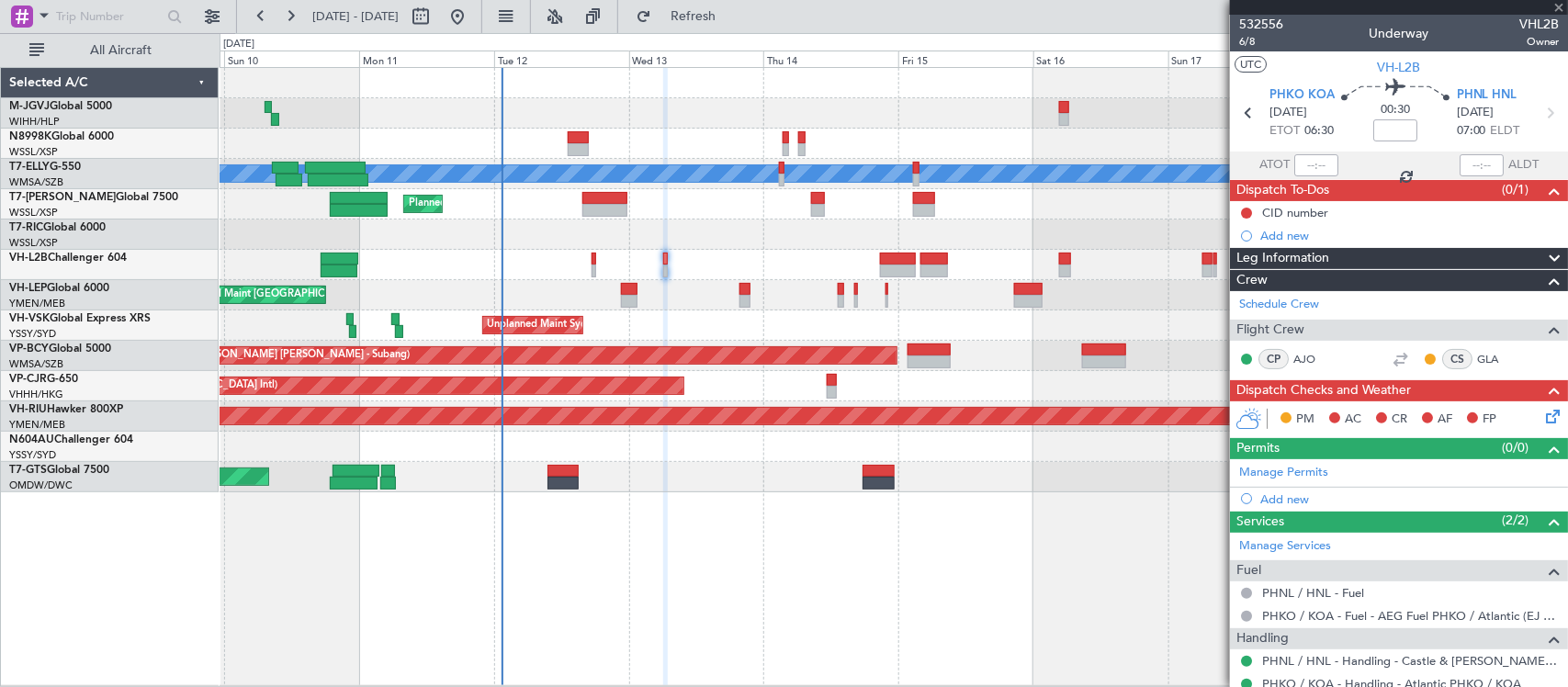
type input "14"
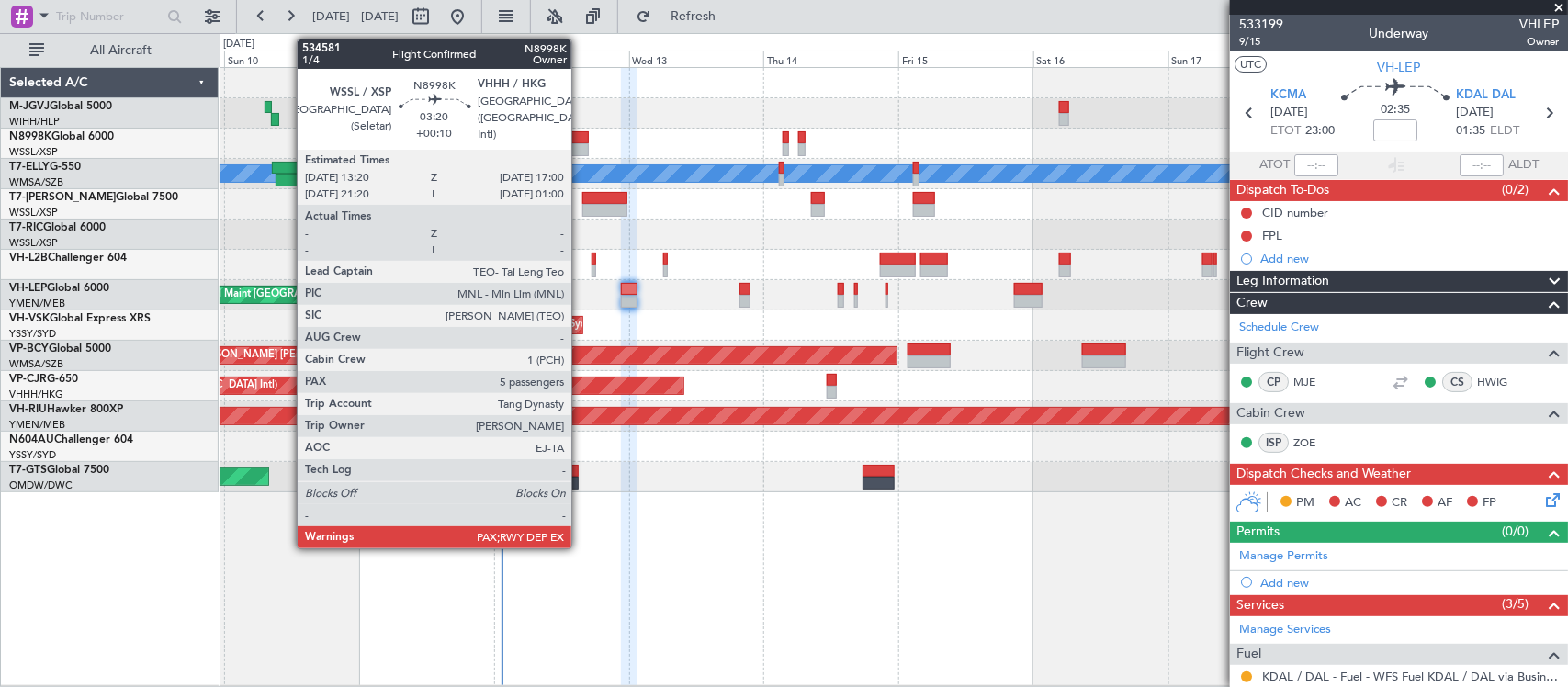
click at [580, 143] on div at bounding box center [578, 149] width 21 height 13
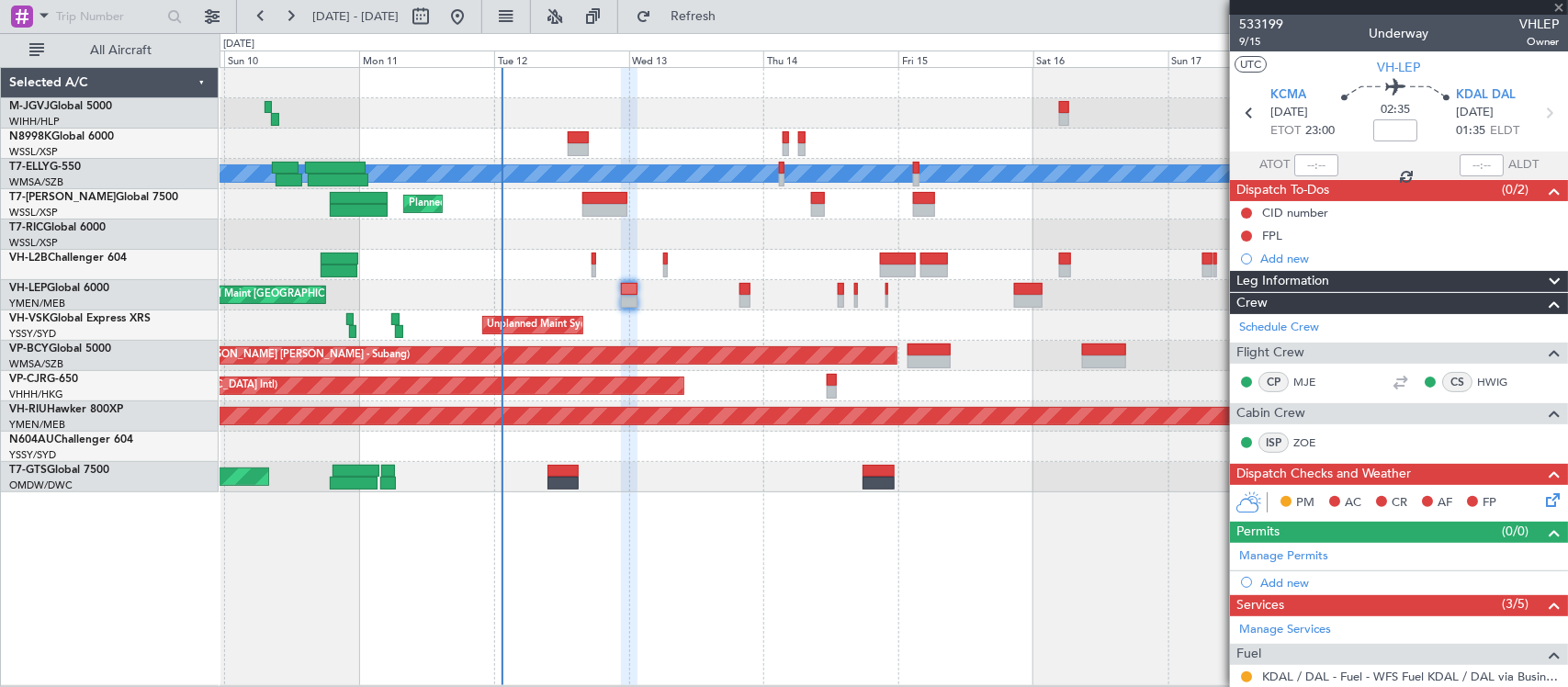
type input "+00:10"
type input "5"
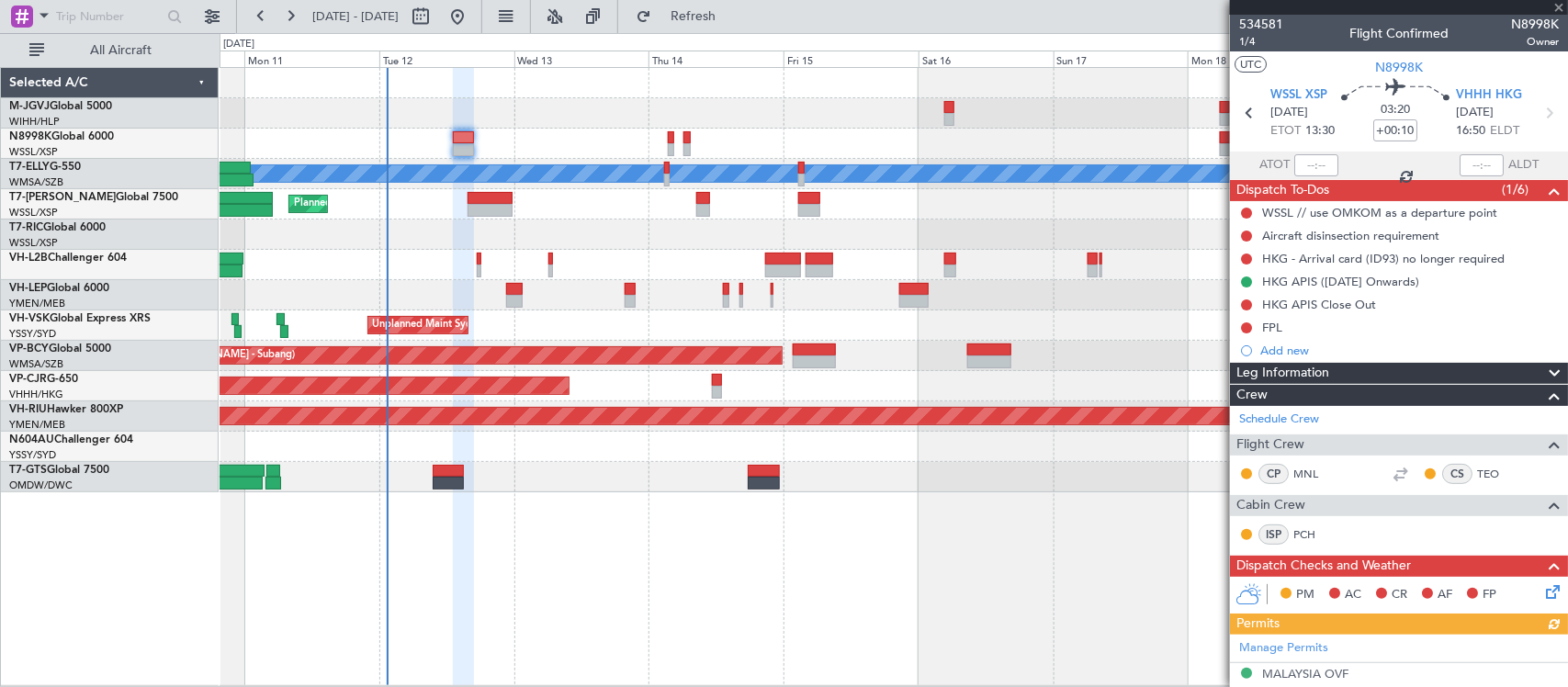
click at [990, 304] on div "MEL San Antonio (San Antonio Intl) Planned Maint Los Angeles (Los Angeles Inter…" at bounding box center [892, 295] width 1347 height 30
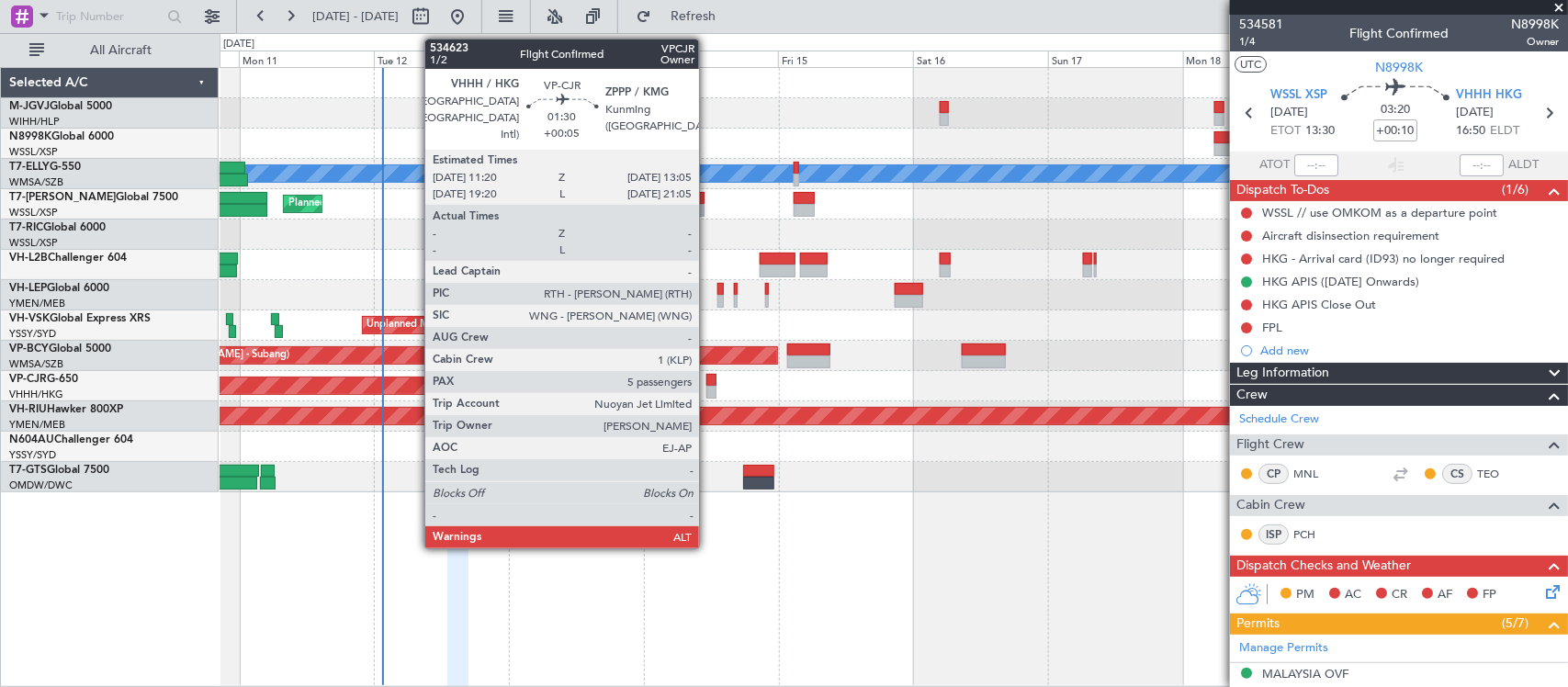
click at [708, 379] on div at bounding box center [711, 381] width 10 height 13
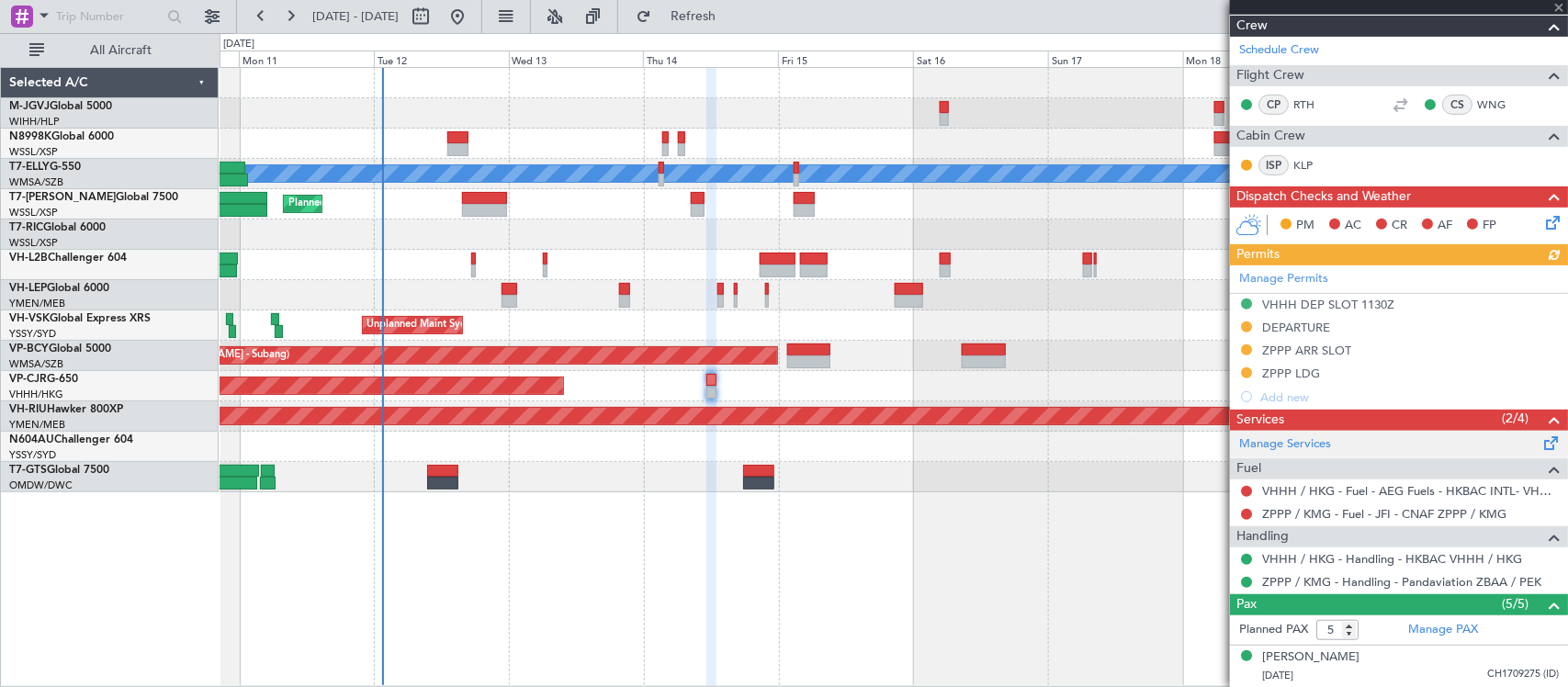
scroll to position [444, 0]
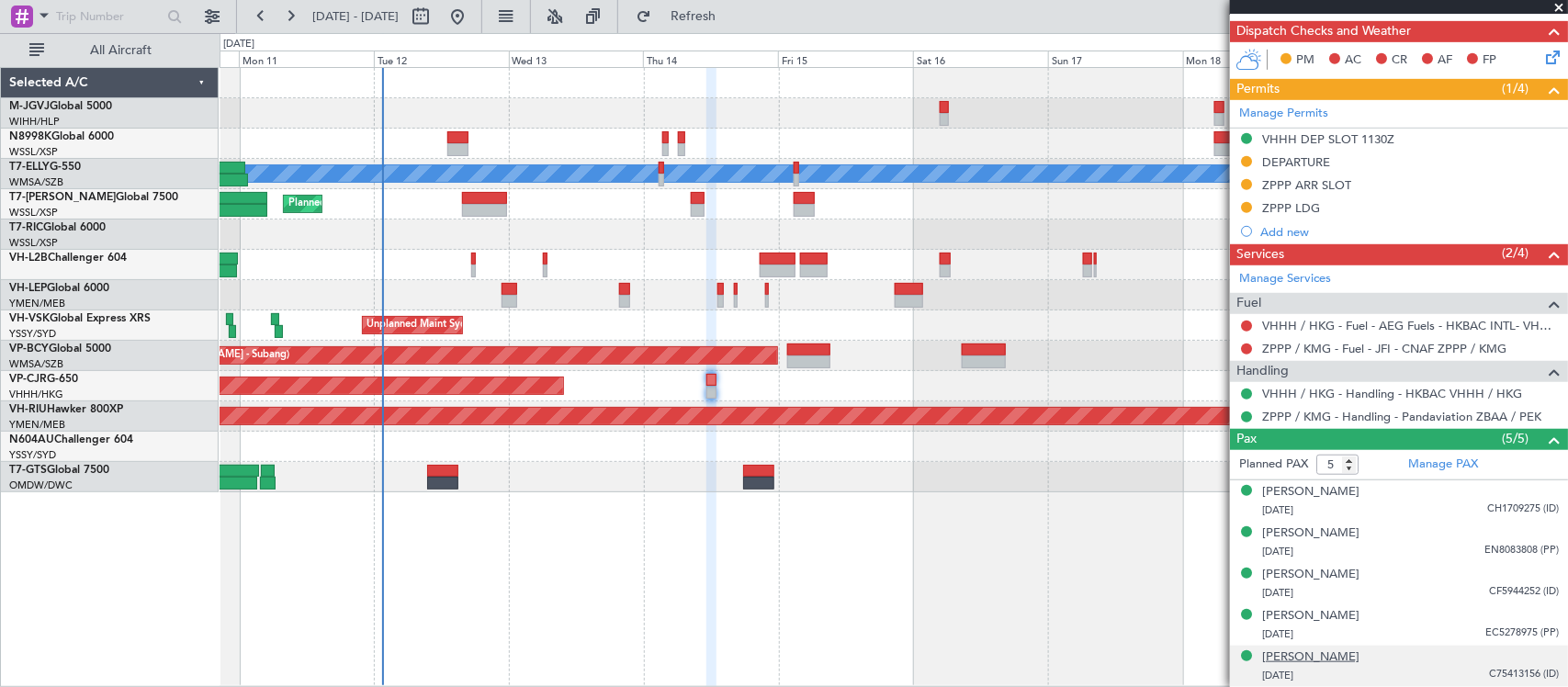
click at [1304, 654] on div "[PERSON_NAME]" at bounding box center [1310, 658] width 98 height 19
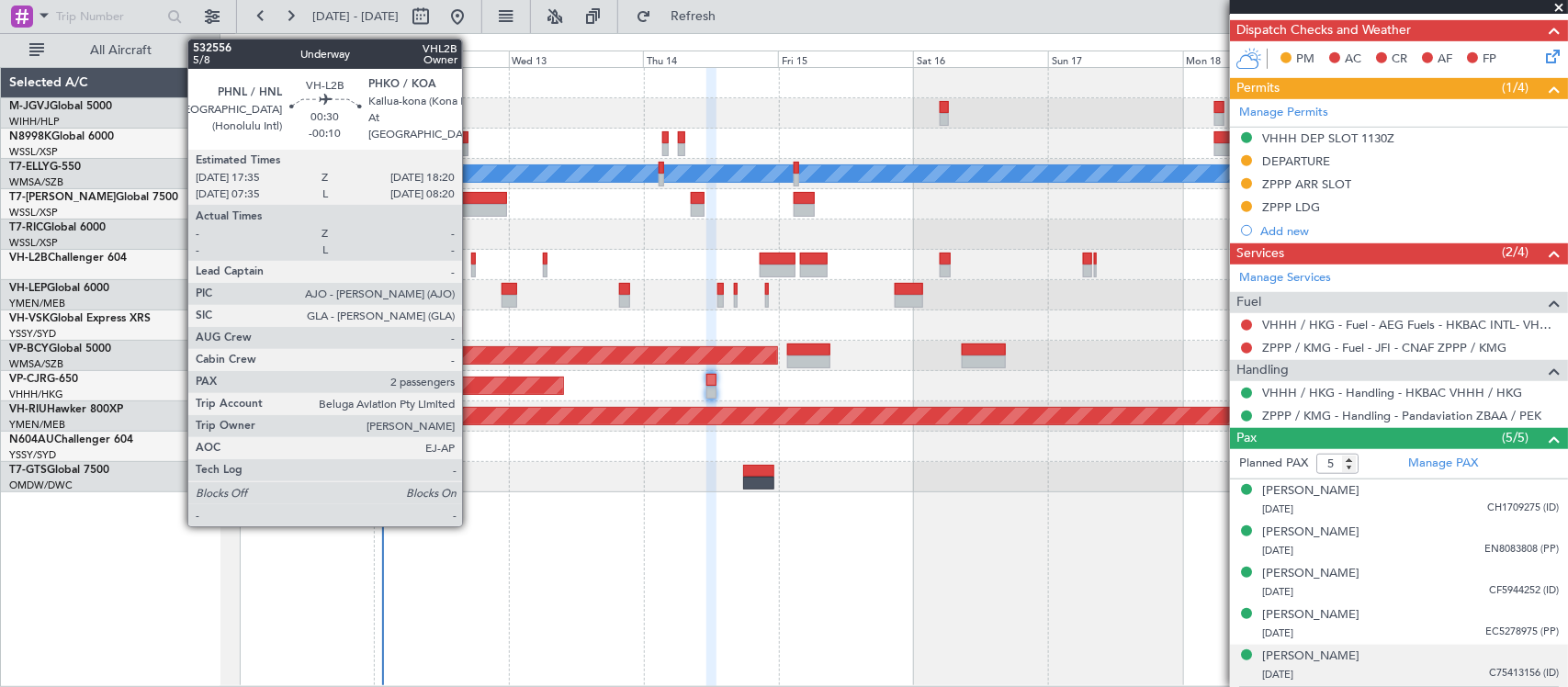
click at [471, 264] on div at bounding box center [473, 271] width 5 height 13
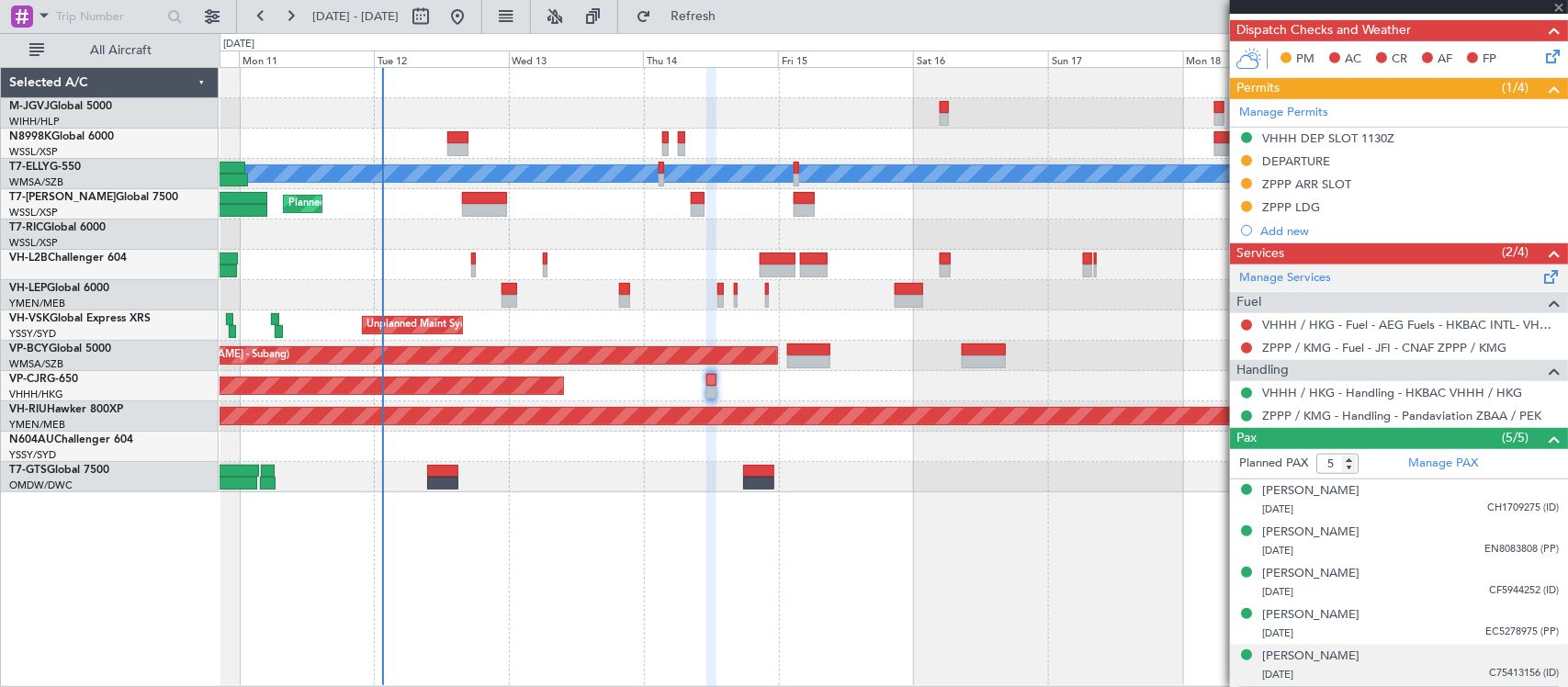
type input "-00:10"
type input "2"
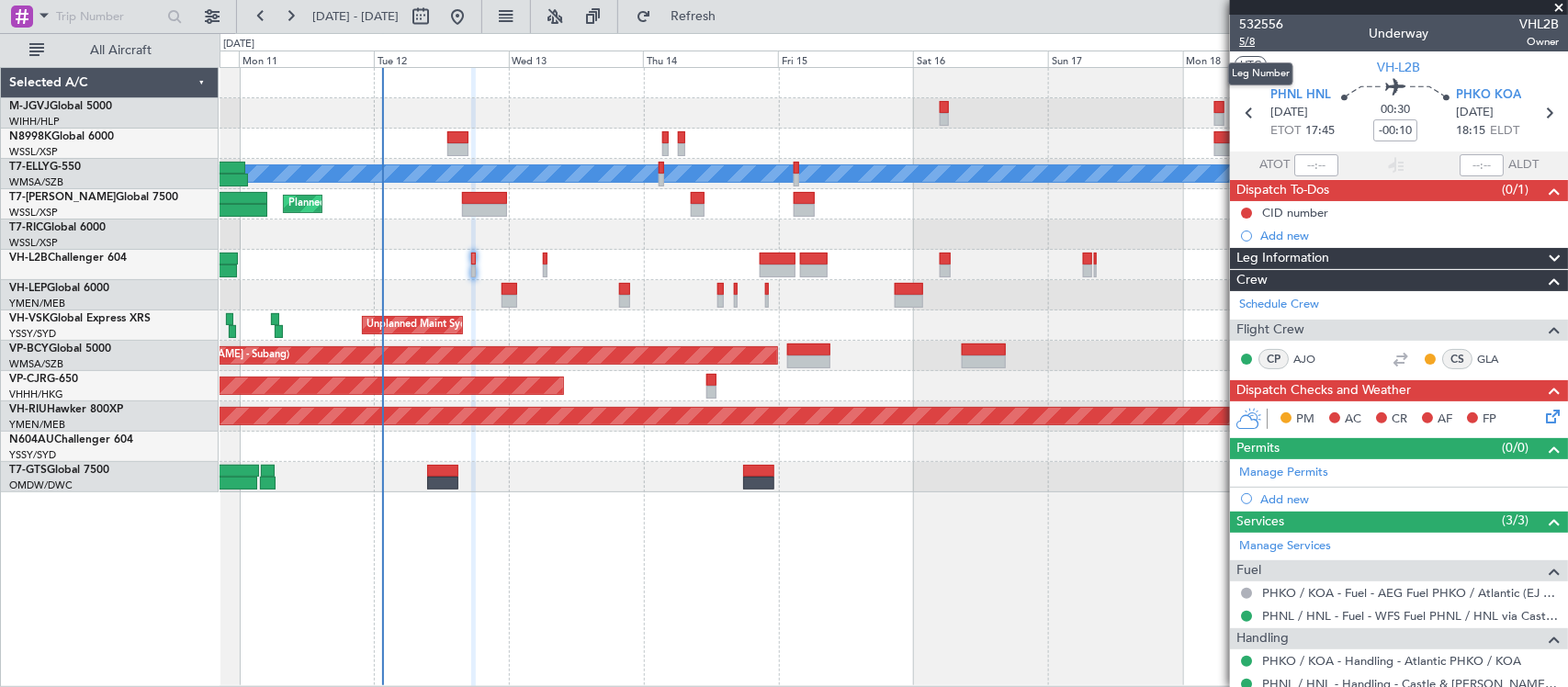
click at [1251, 37] on span "5/8" at bounding box center [1261, 41] width 44 height 16
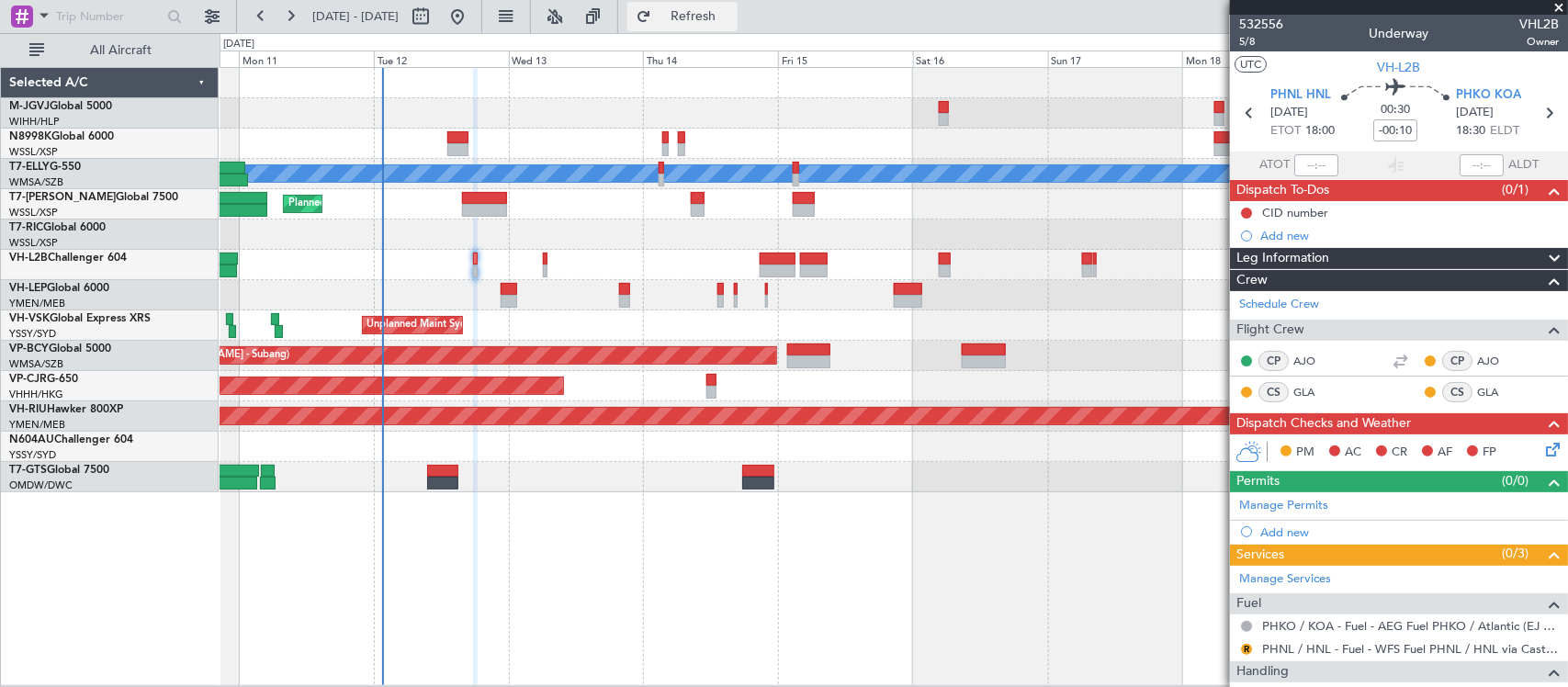
click at [714, 9] on button "Refresh" at bounding box center [682, 16] width 110 height 29
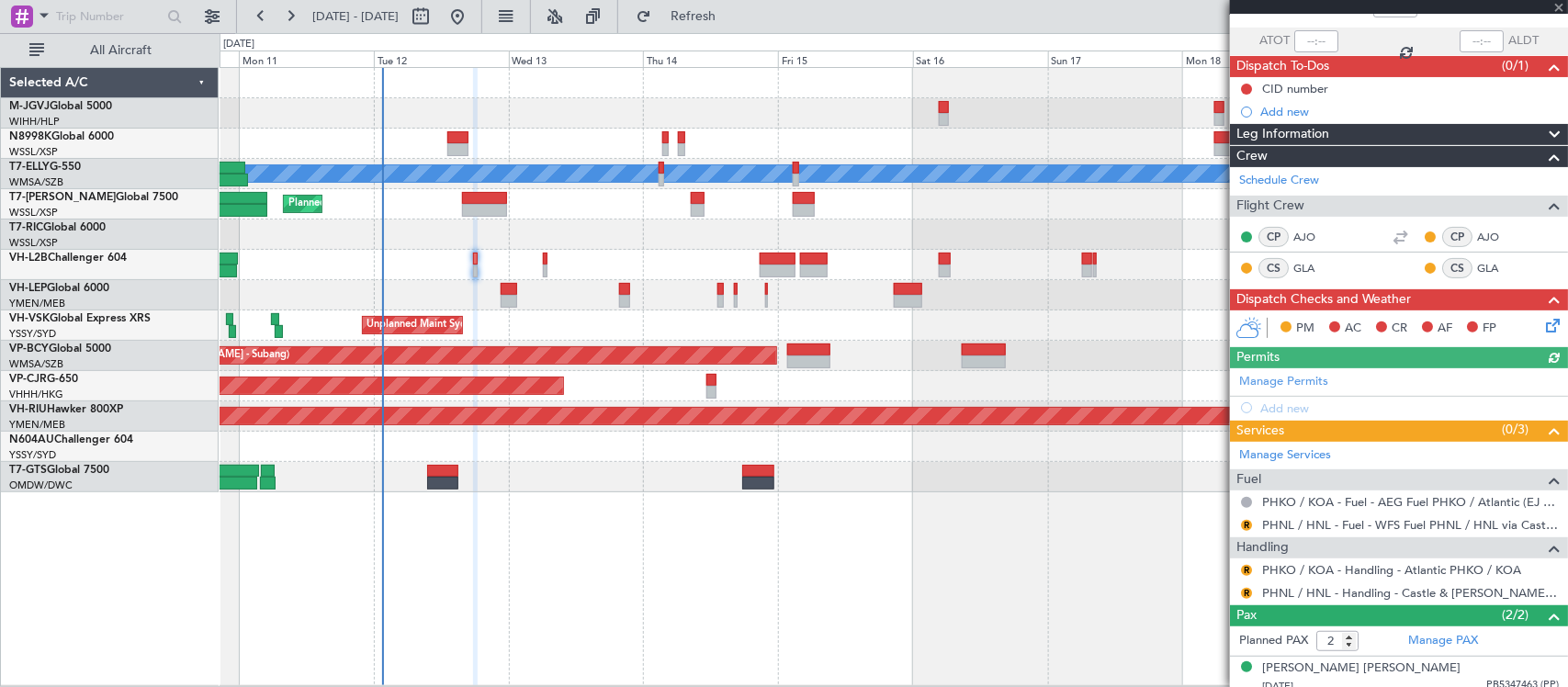
scroll to position [178, 0]
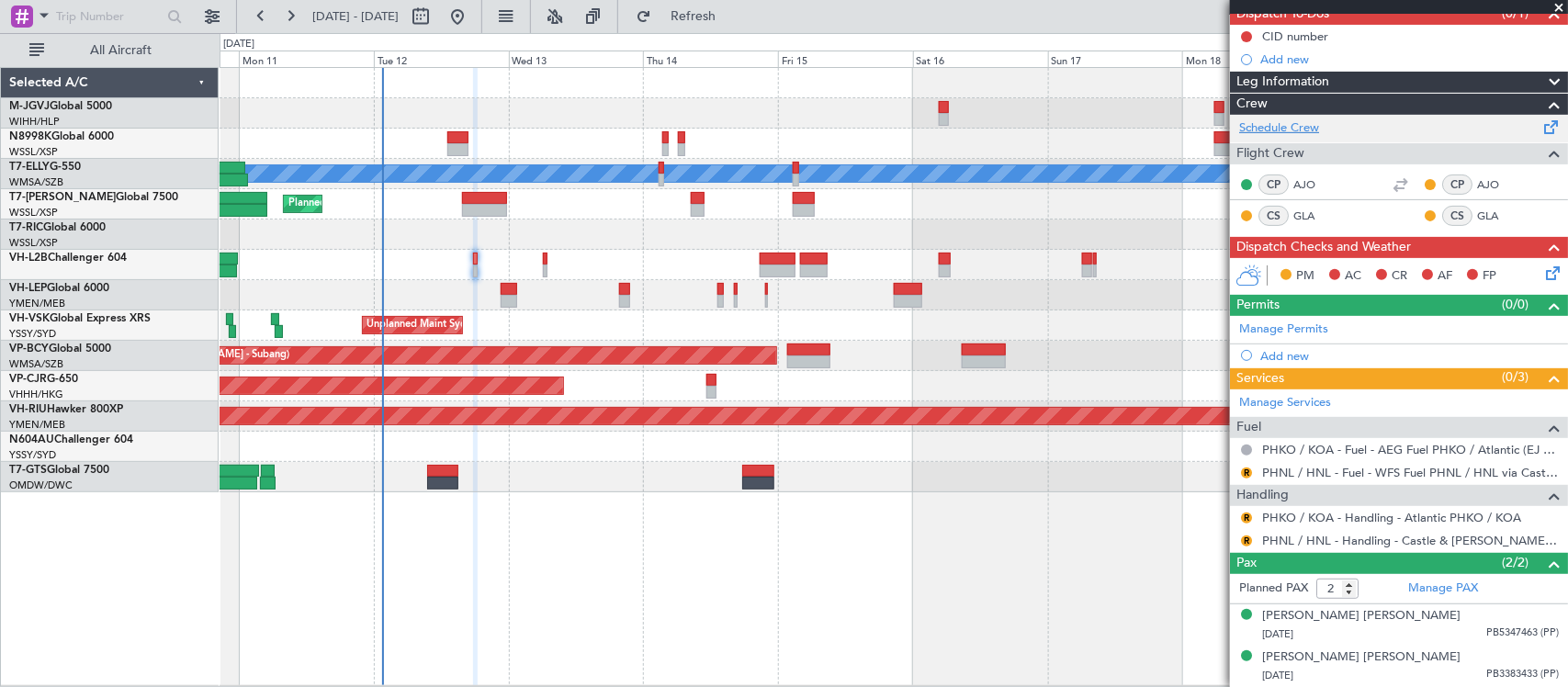
click at [1300, 122] on link "Schedule Crew" at bounding box center [1278, 129] width 80 height 19
click at [1245, 470] on button "R" at bounding box center [1247, 473] width 11 height 11
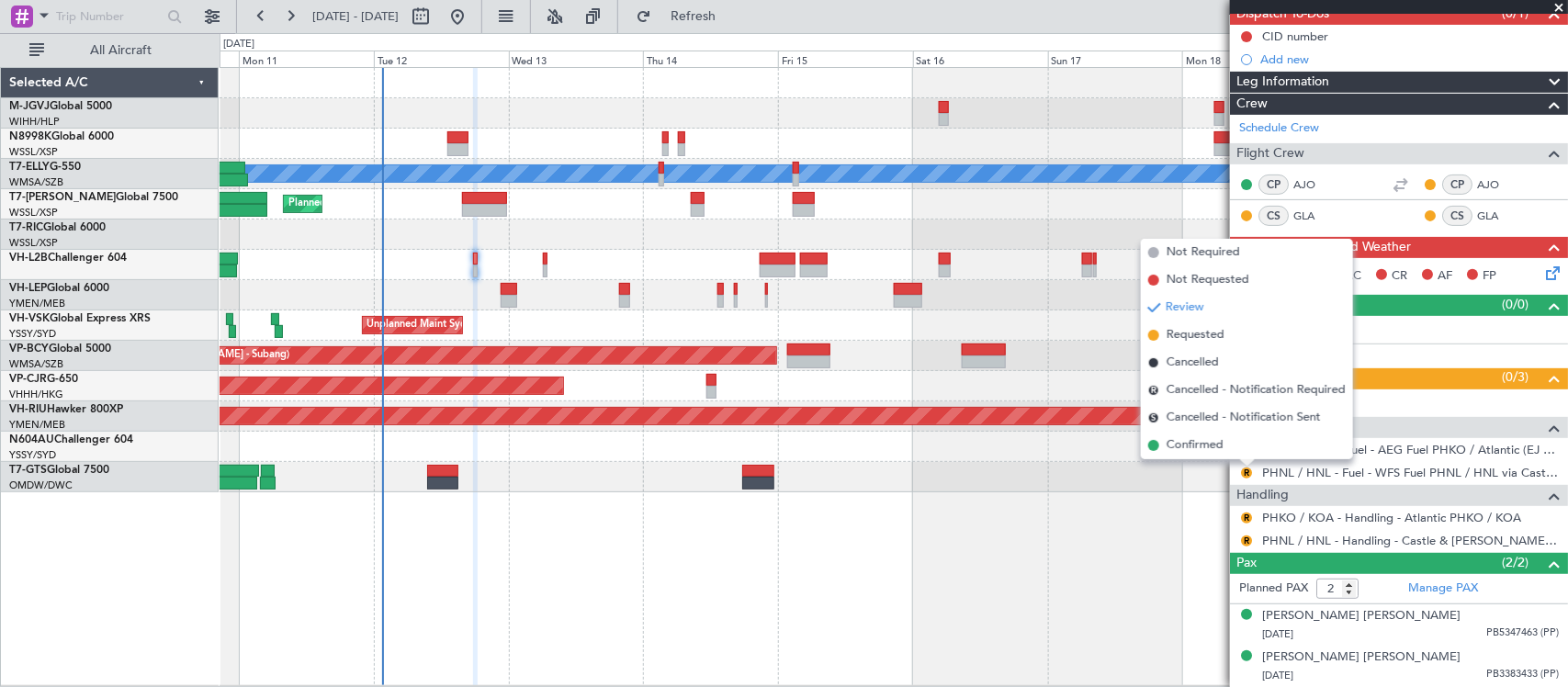
click at [1200, 453] on span "Confirmed" at bounding box center [1195, 445] width 57 height 19
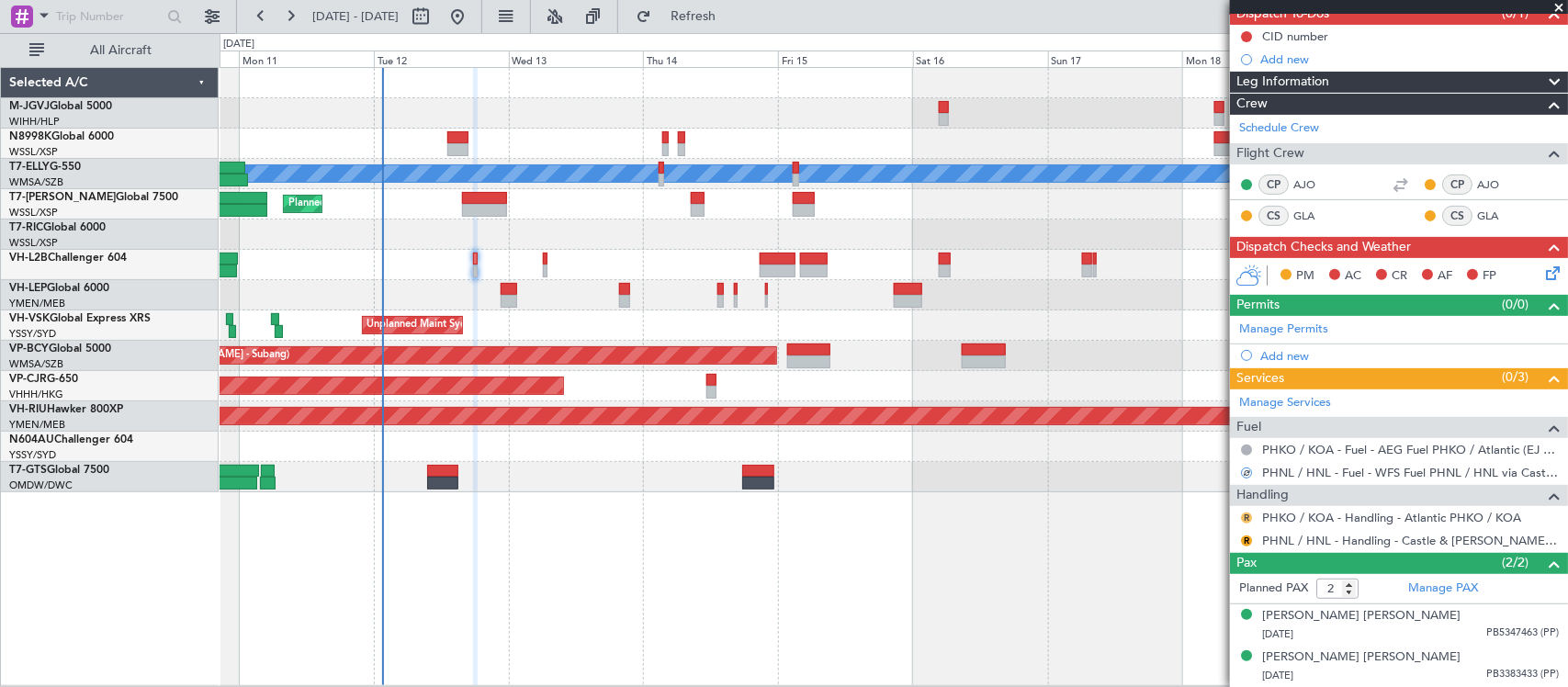
click at [1245, 512] on button "R" at bounding box center [1247, 518] width 11 height 11
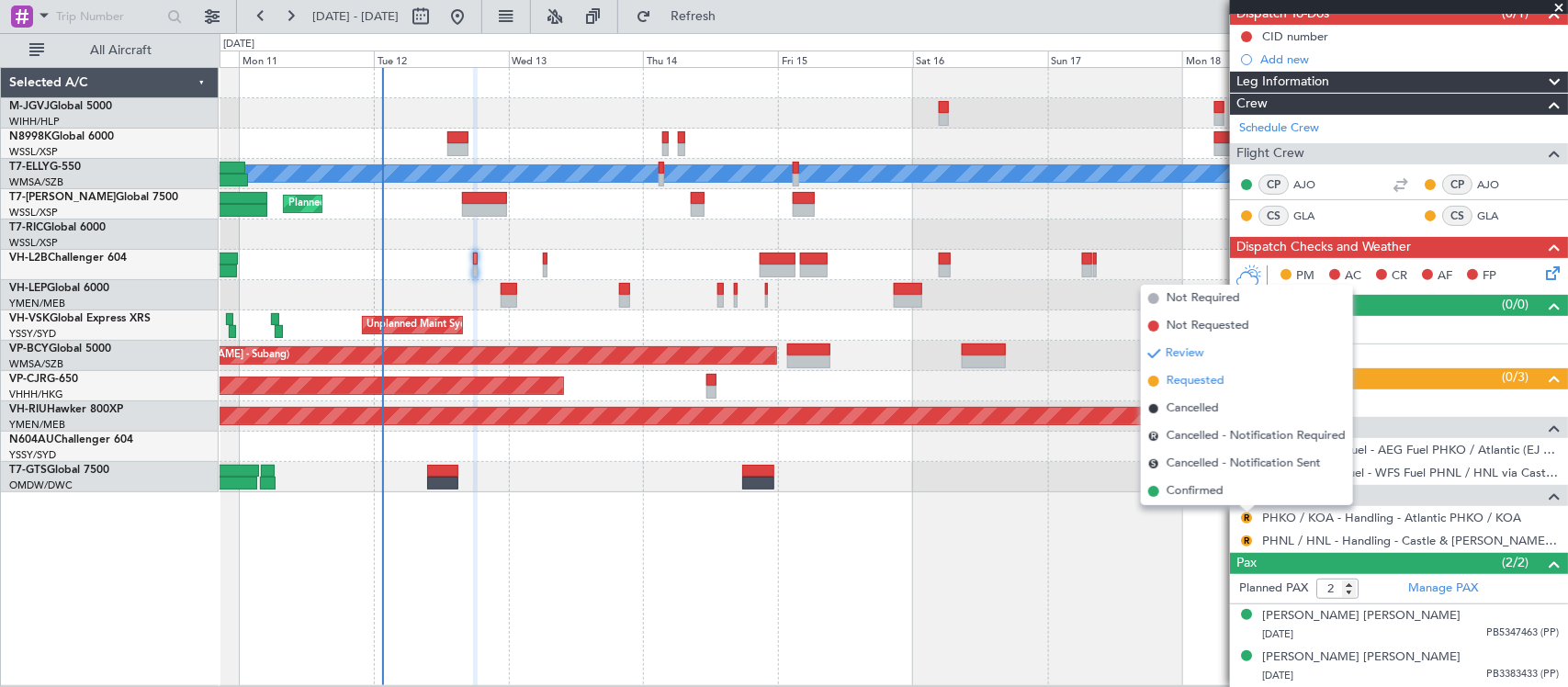
click at [1178, 379] on span "Requested" at bounding box center [1196, 382] width 58 height 19
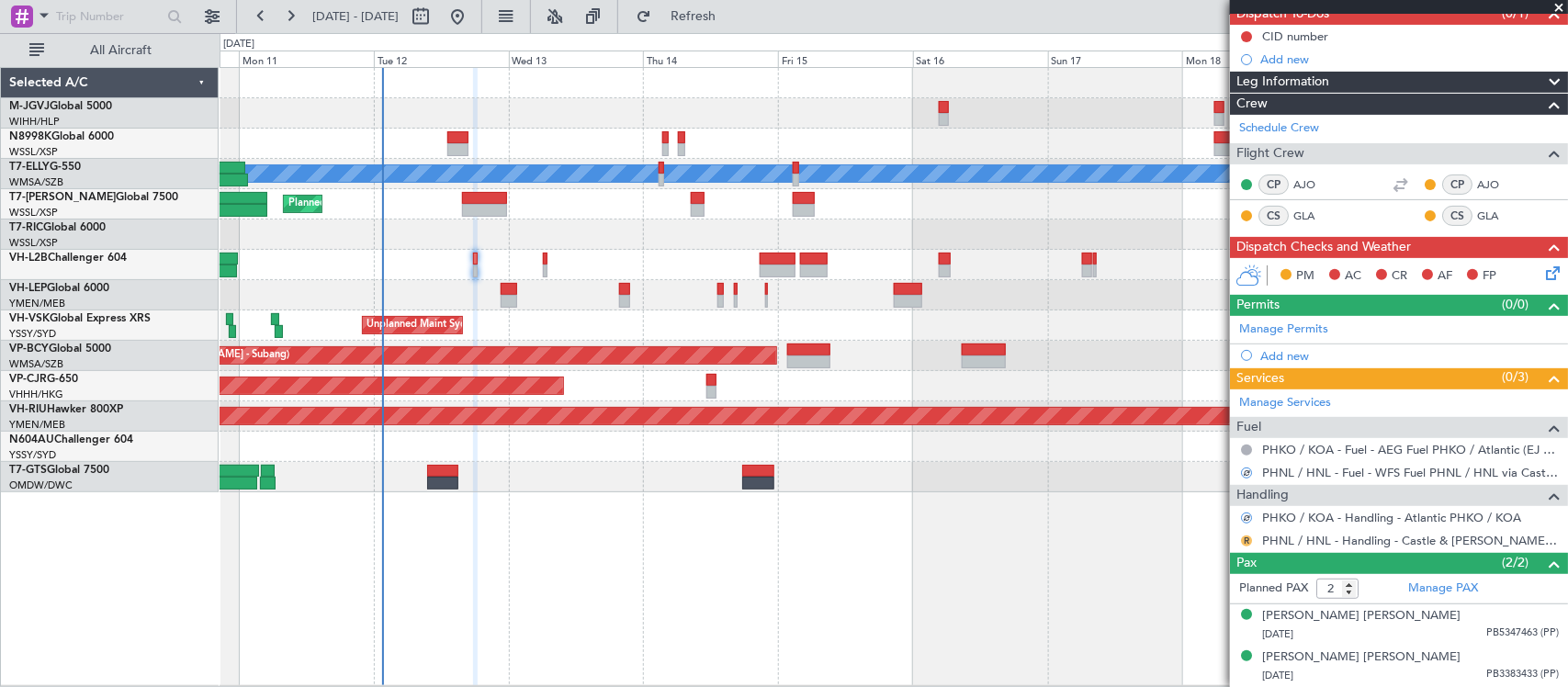
click at [1247, 539] on button "R" at bounding box center [1247, 541] width 11 height 11
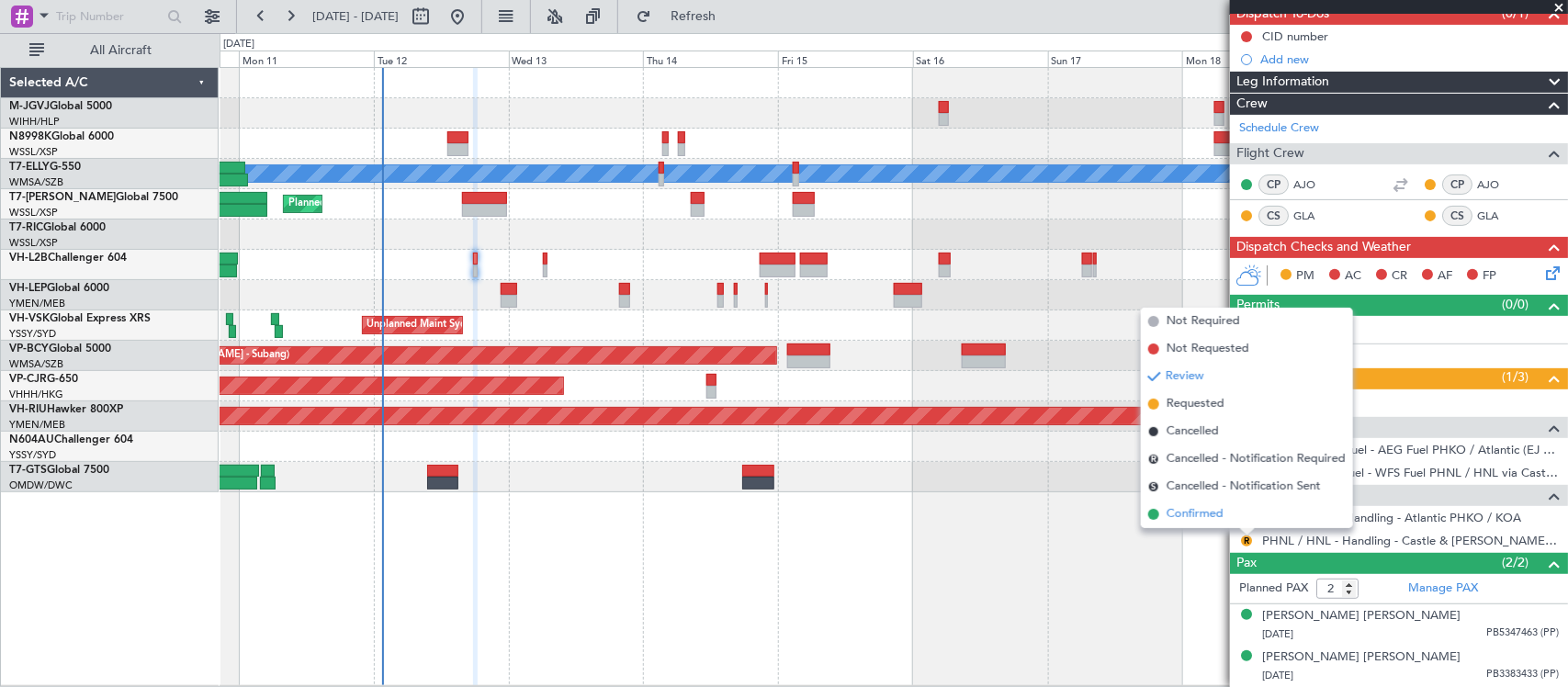
click at [1180, 512] on span "Confirmed" at bounding box center [1195, 514] width 57 height 19
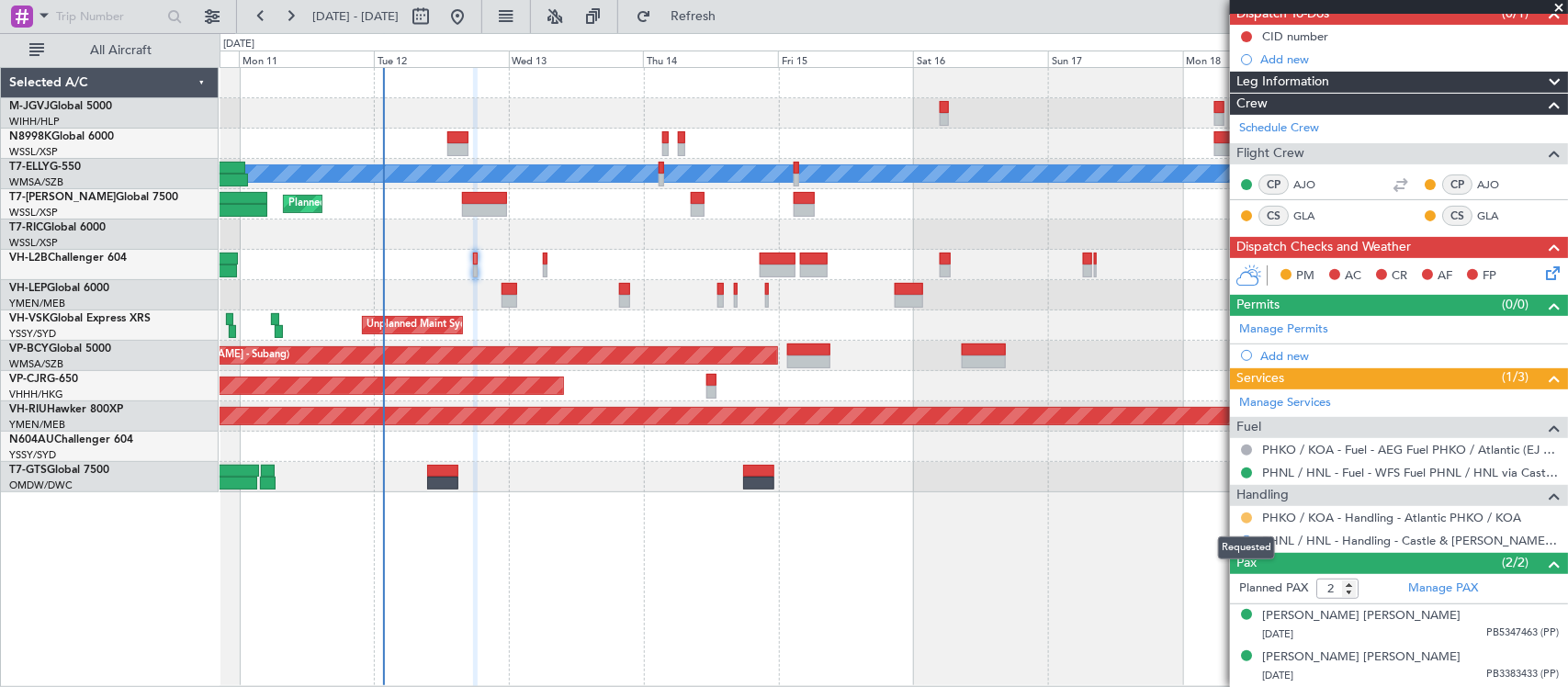
click at [1247, 519] on button at bounding box center [1247, 518] width 11 height 11
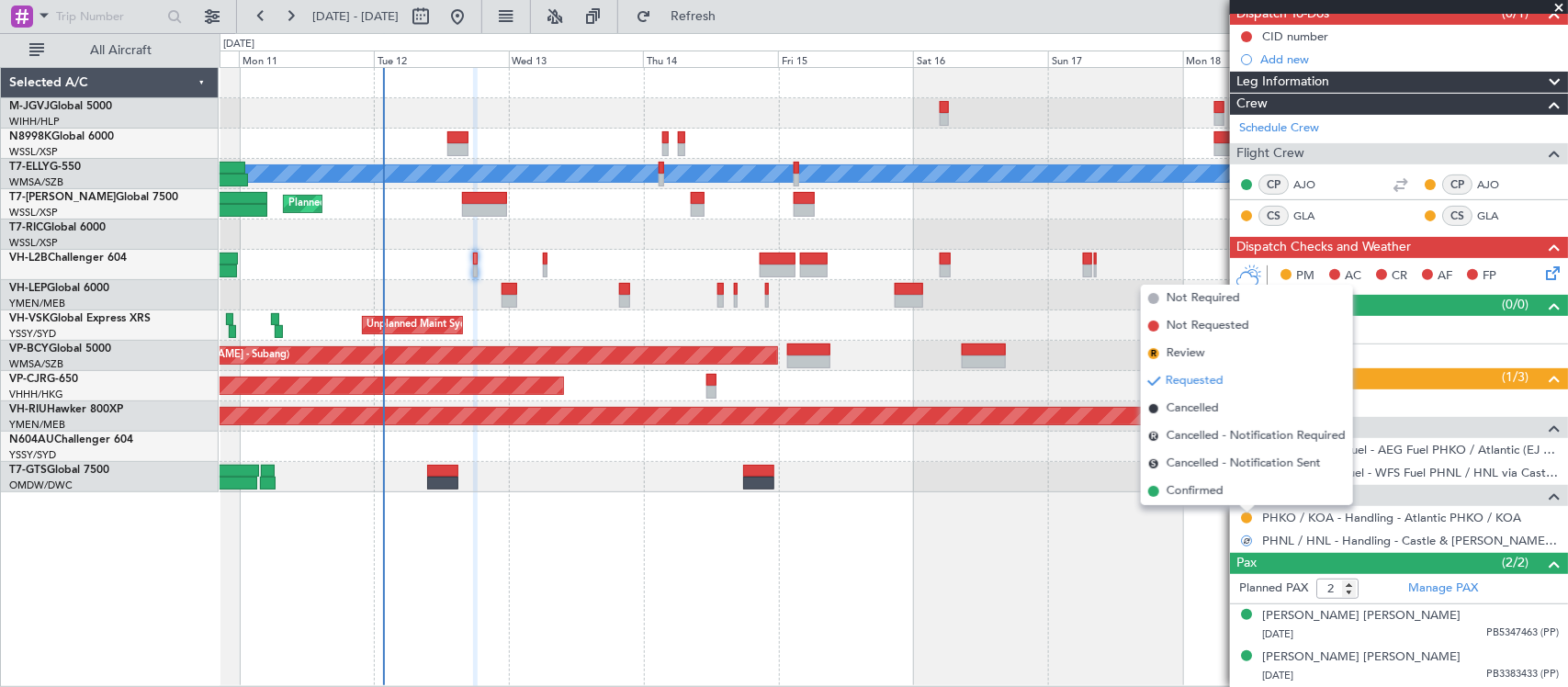
click at [1214, 485] on span "Confirmed" at bounding box center [1195, 492] width 57 height 19
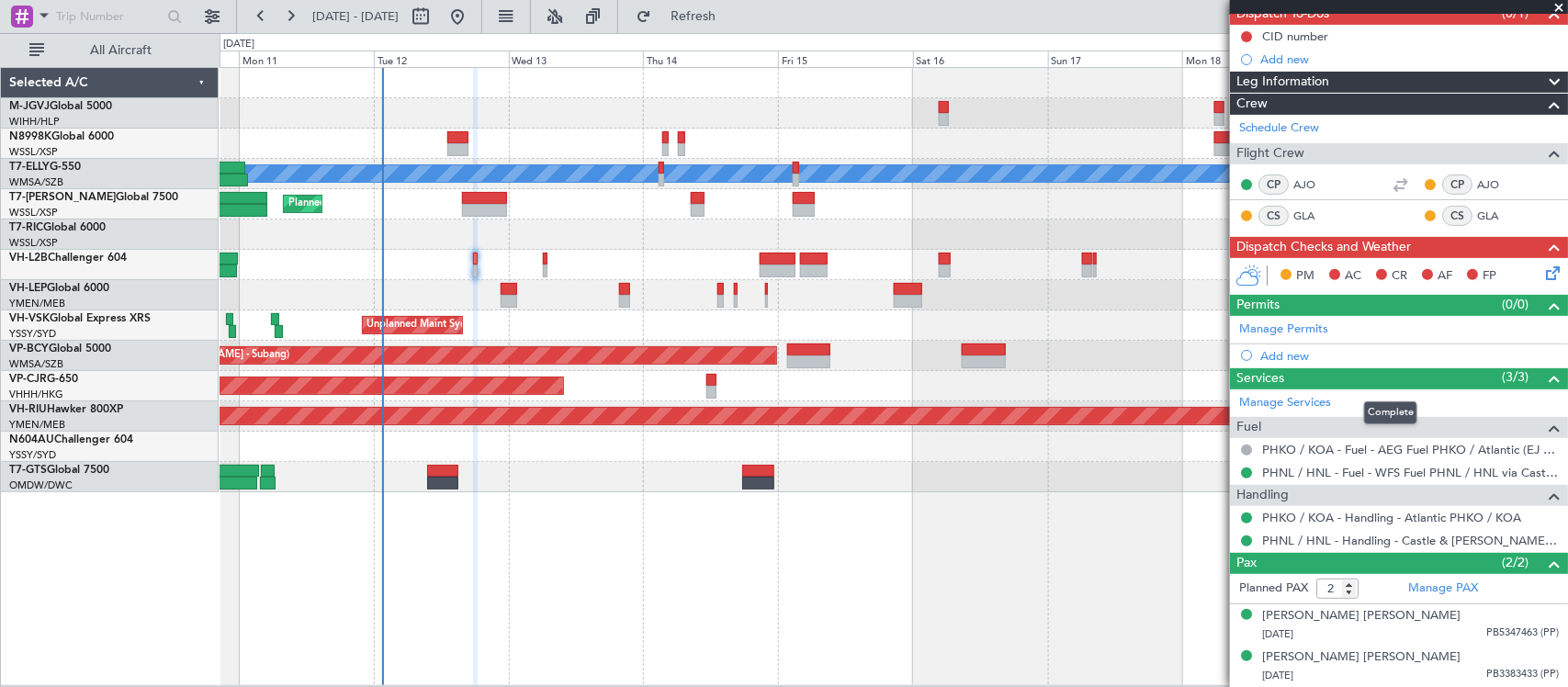
scroll to position [0, 0]
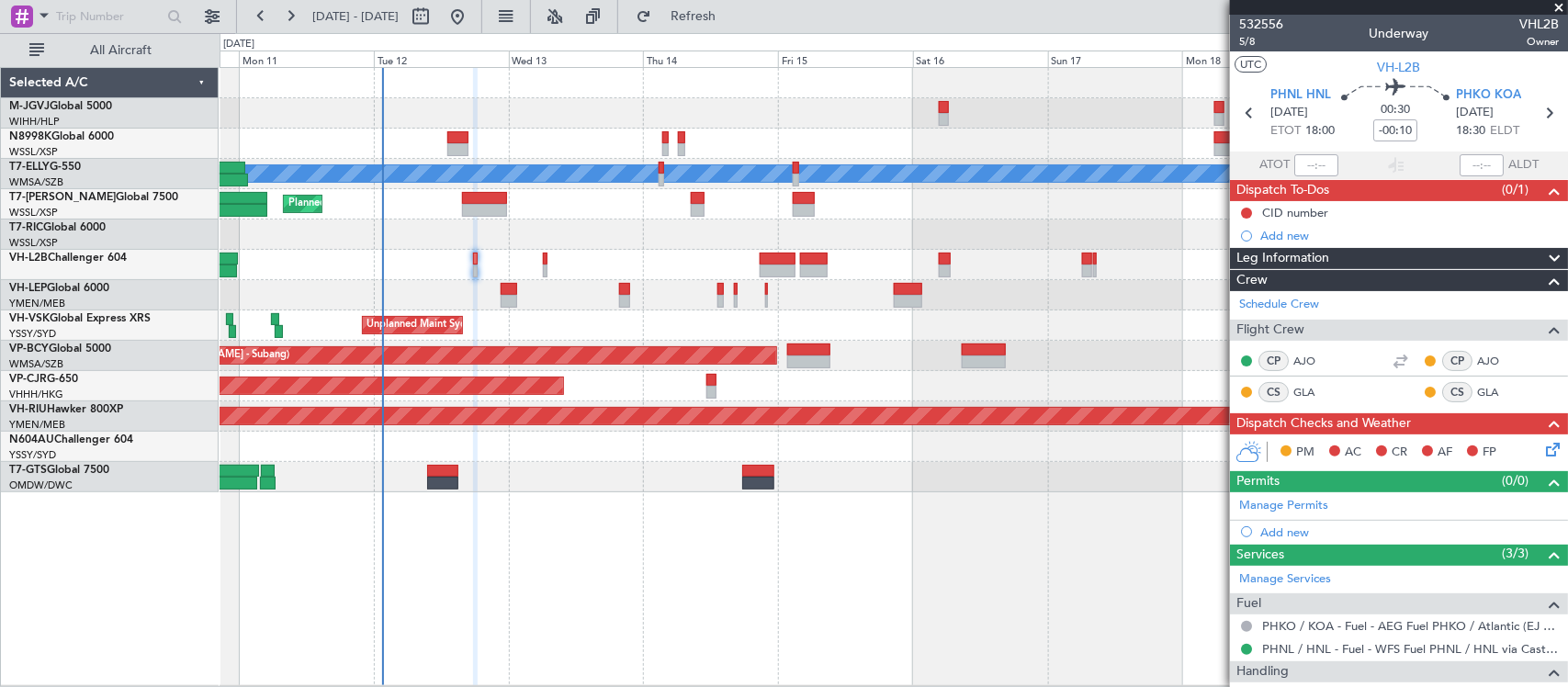
click at [759, 248] on div at bounding box center [892, 234] width 1347 height 30
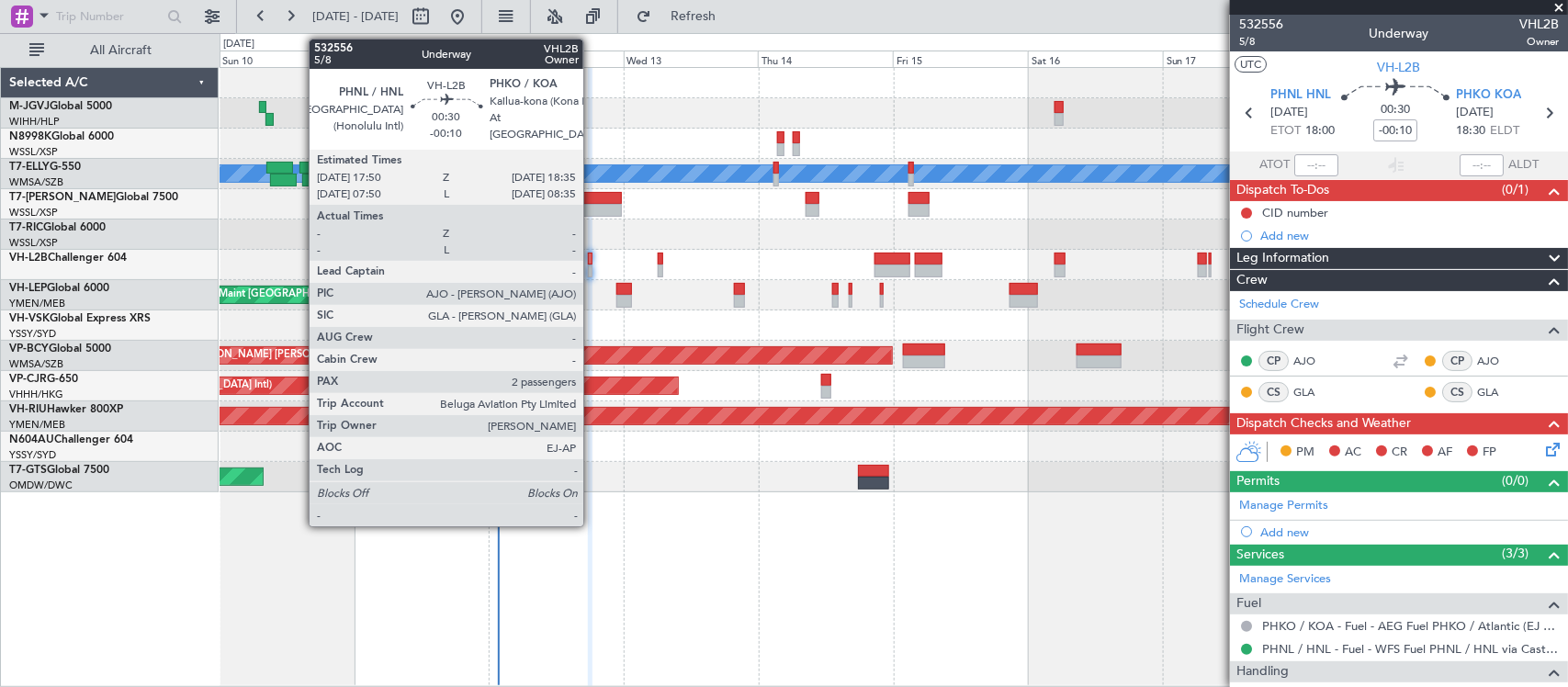
click at [592, 267] on div at bounding box center [589, 271] width 5 height 13
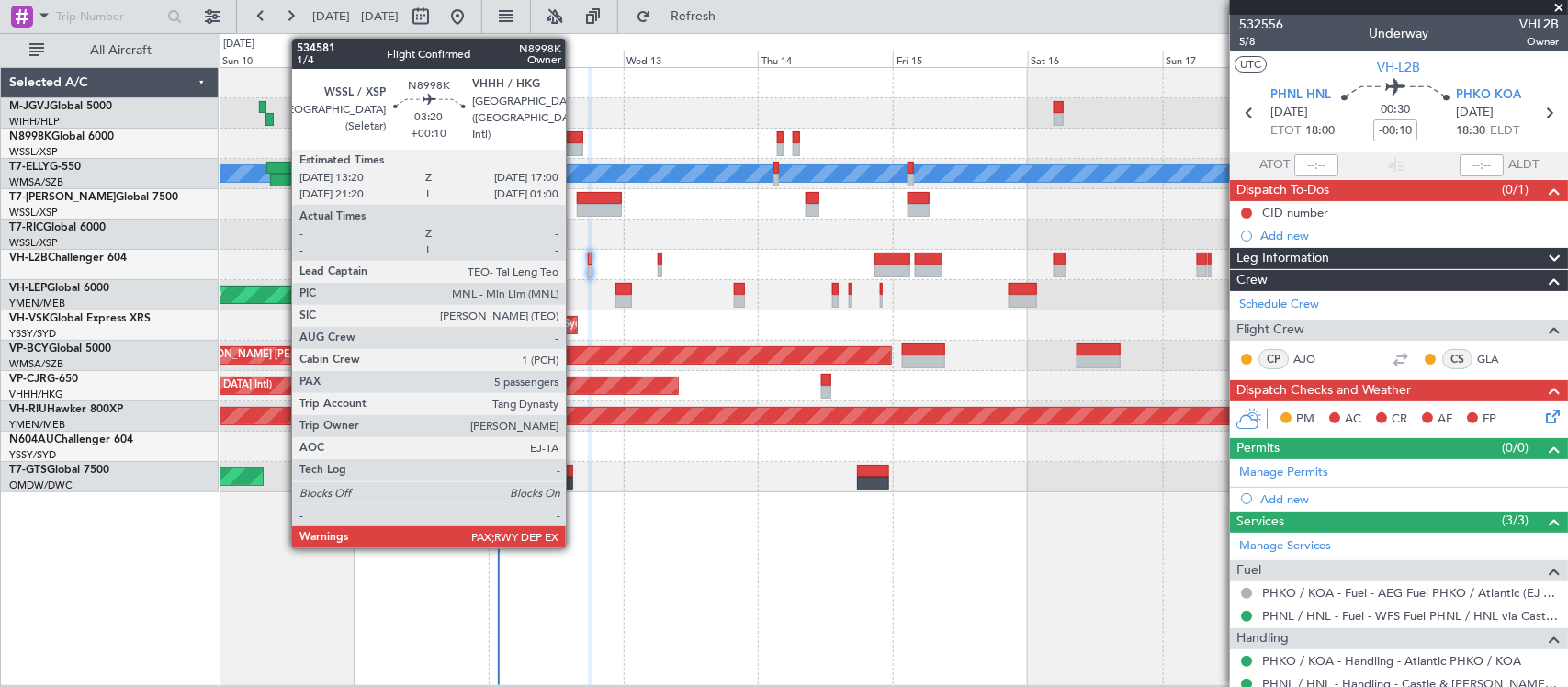
click at [575, 139] on div at bounding box center [572, 138] width 21 height 13
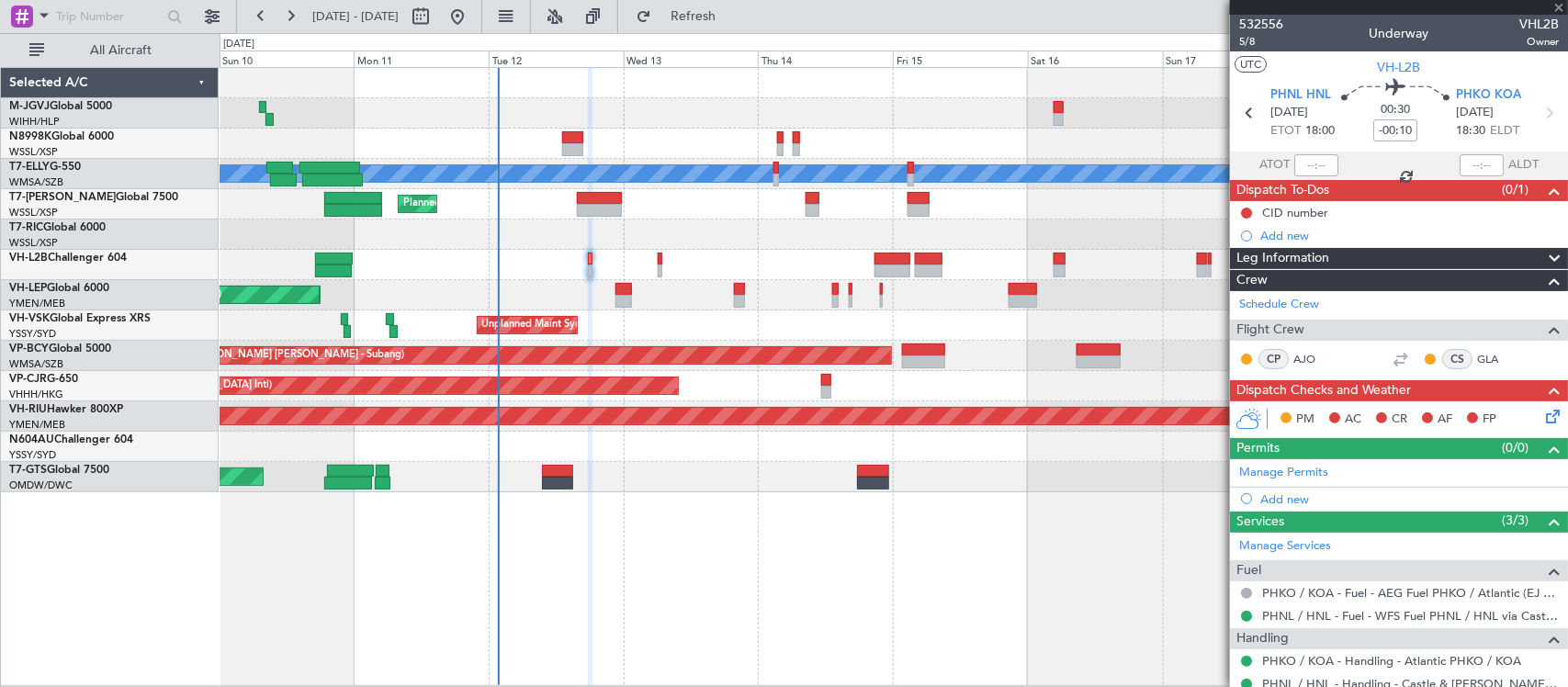
type input "+00:10"
type input "5"
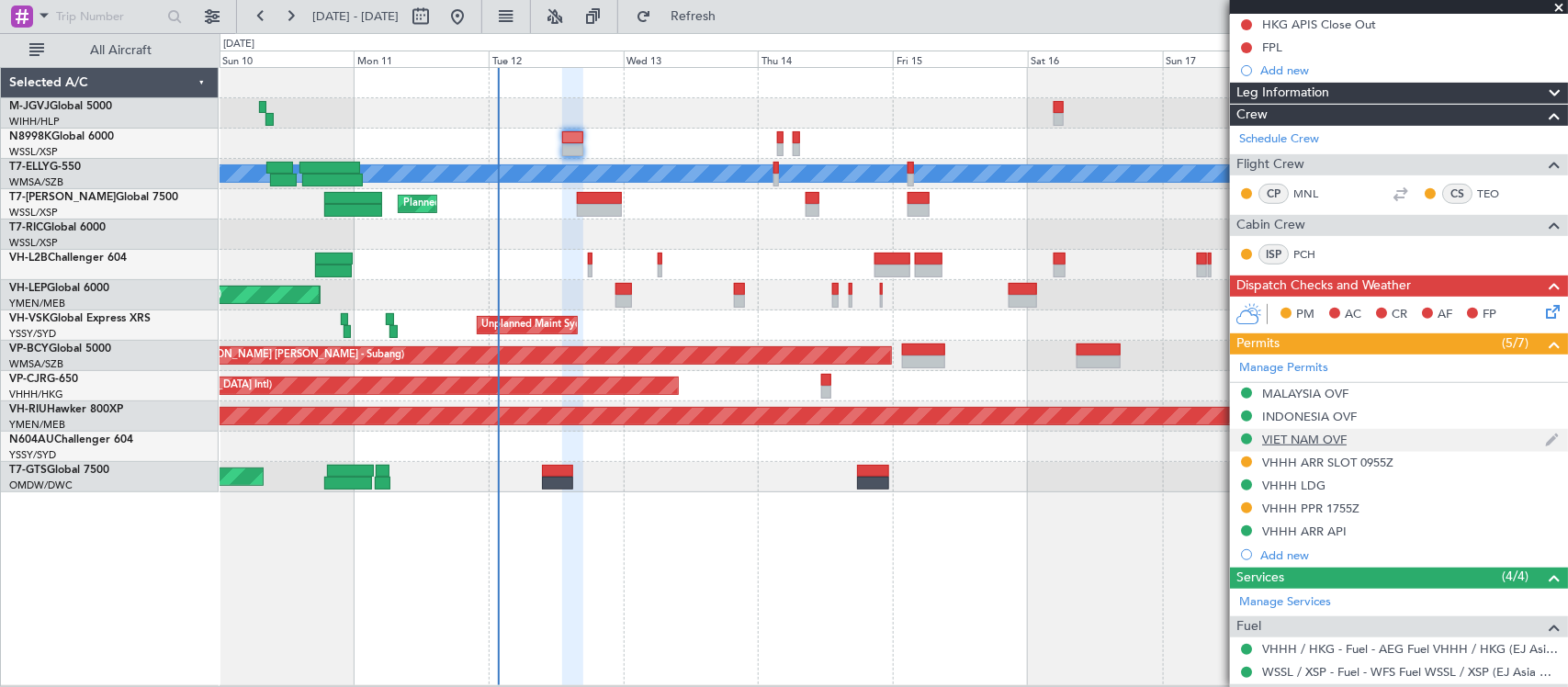
scroll to position [382, 0]
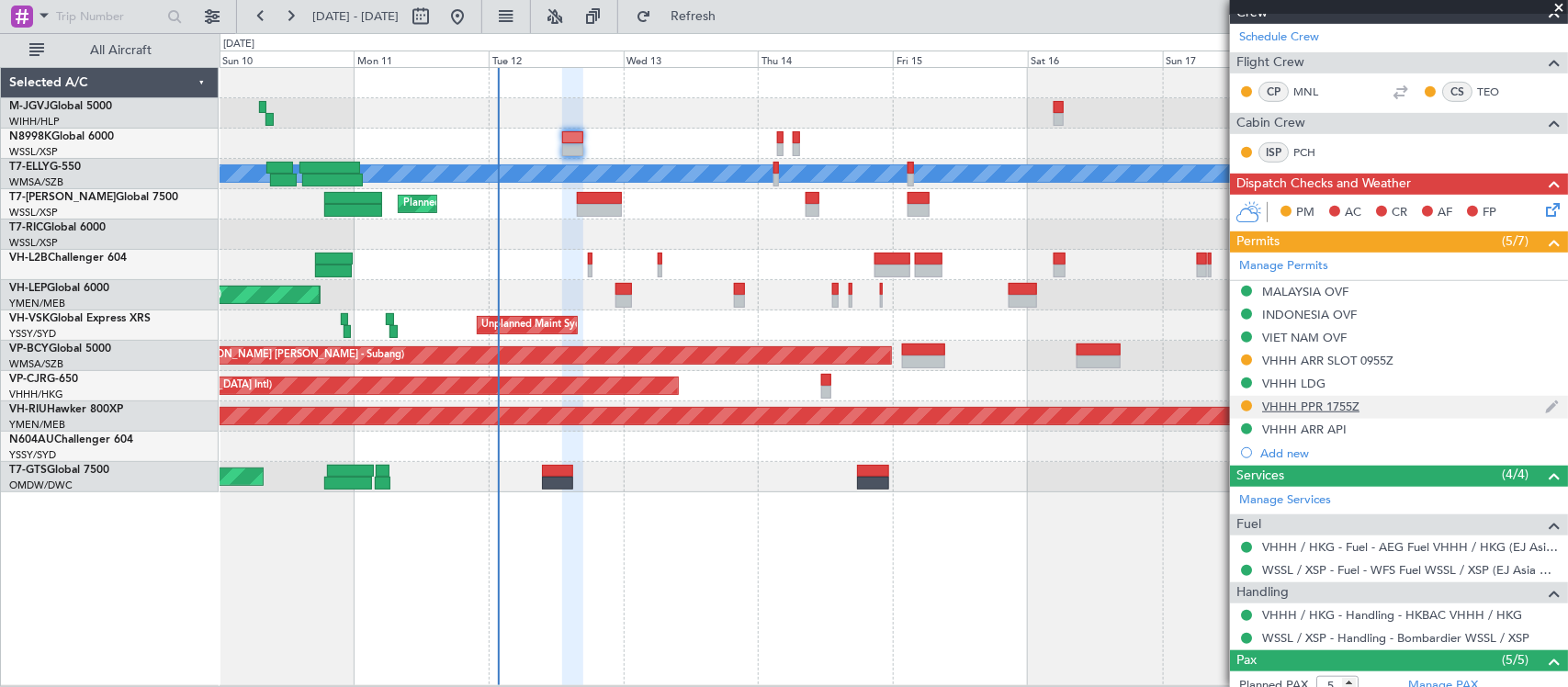
click at [1325, 407] on div "VHHH PPR 1755Z" at bounding box center [1310, 406] width 98 height 16
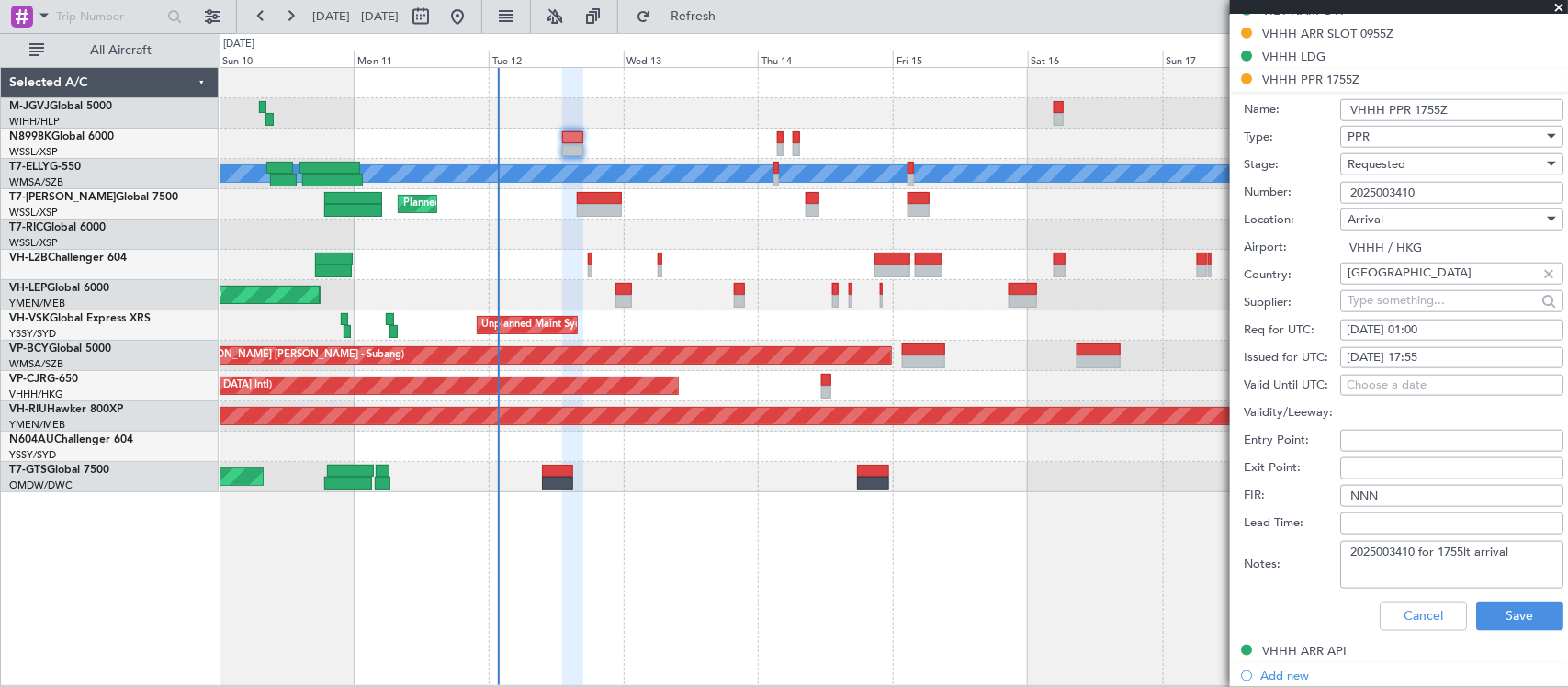
scroll to position [765, 0]
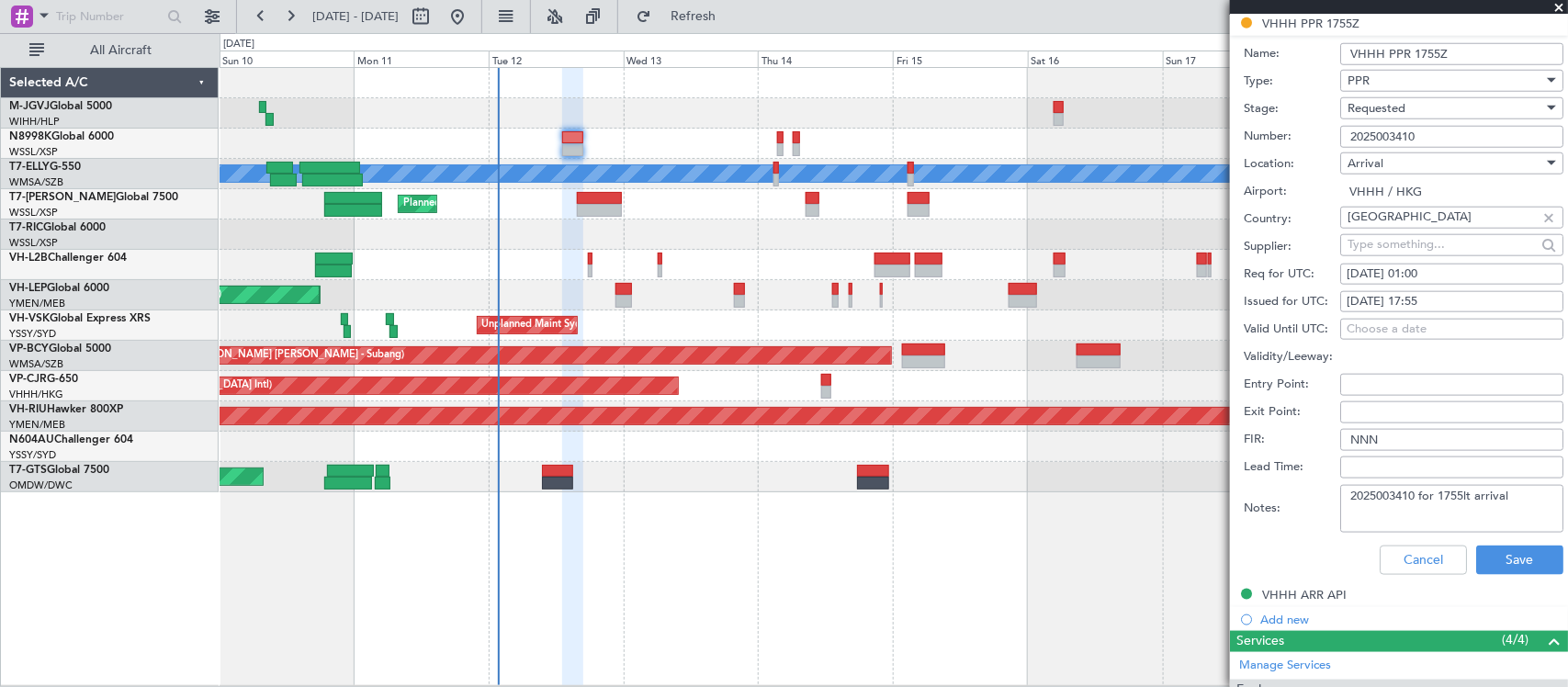
click at [1442, 304] on div "13/08/2025 17:55" at bounding box center [1451, 303] width 211 height 19
select select "8"
select select "2025"
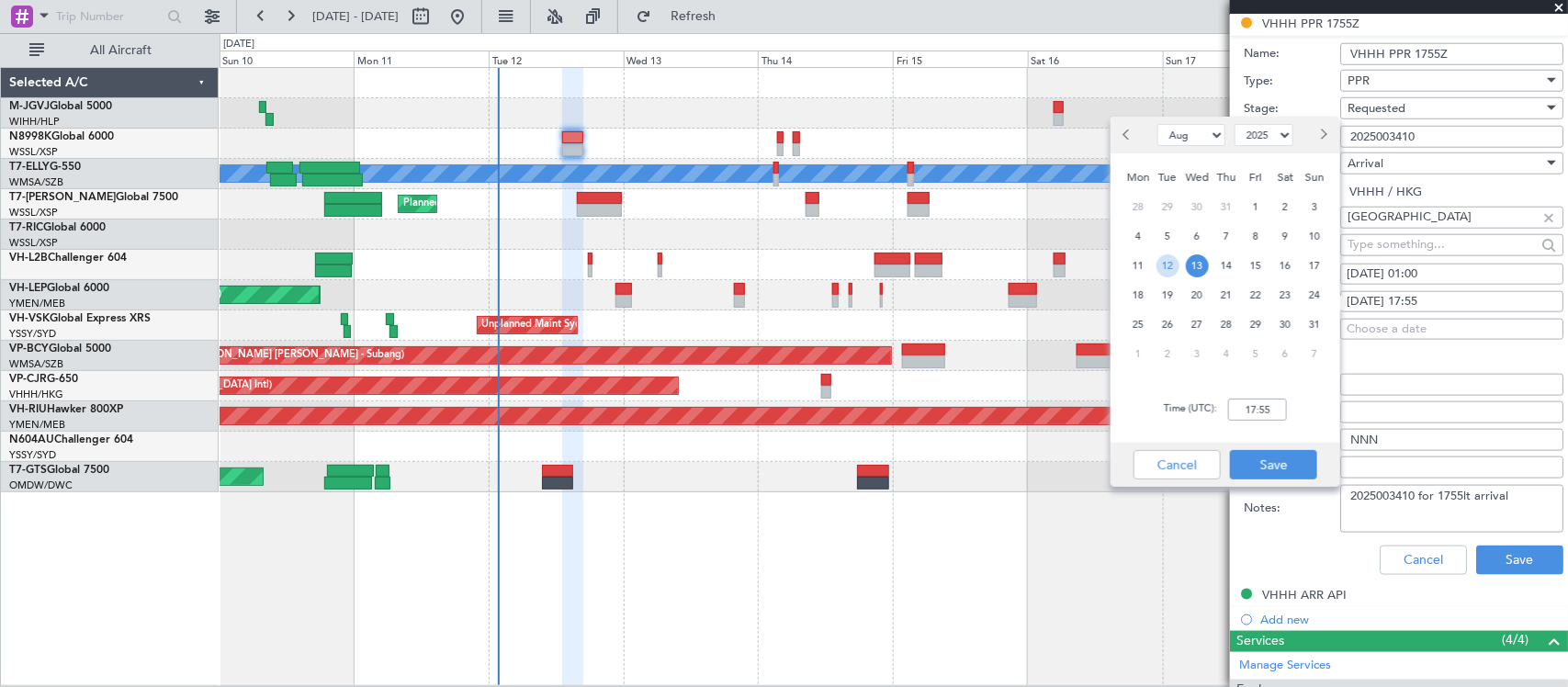
click at [1169, 268] on span "12" at bounding box center [1168, 266] width 23 height 23
click at [1265, 414] on input "00:00" at bounding box center [1257, 409] width 59 height 22
type input "16:50"
click at [1287, 465] on button "Save" at bounding box center [1273, 464] width 87 height 29
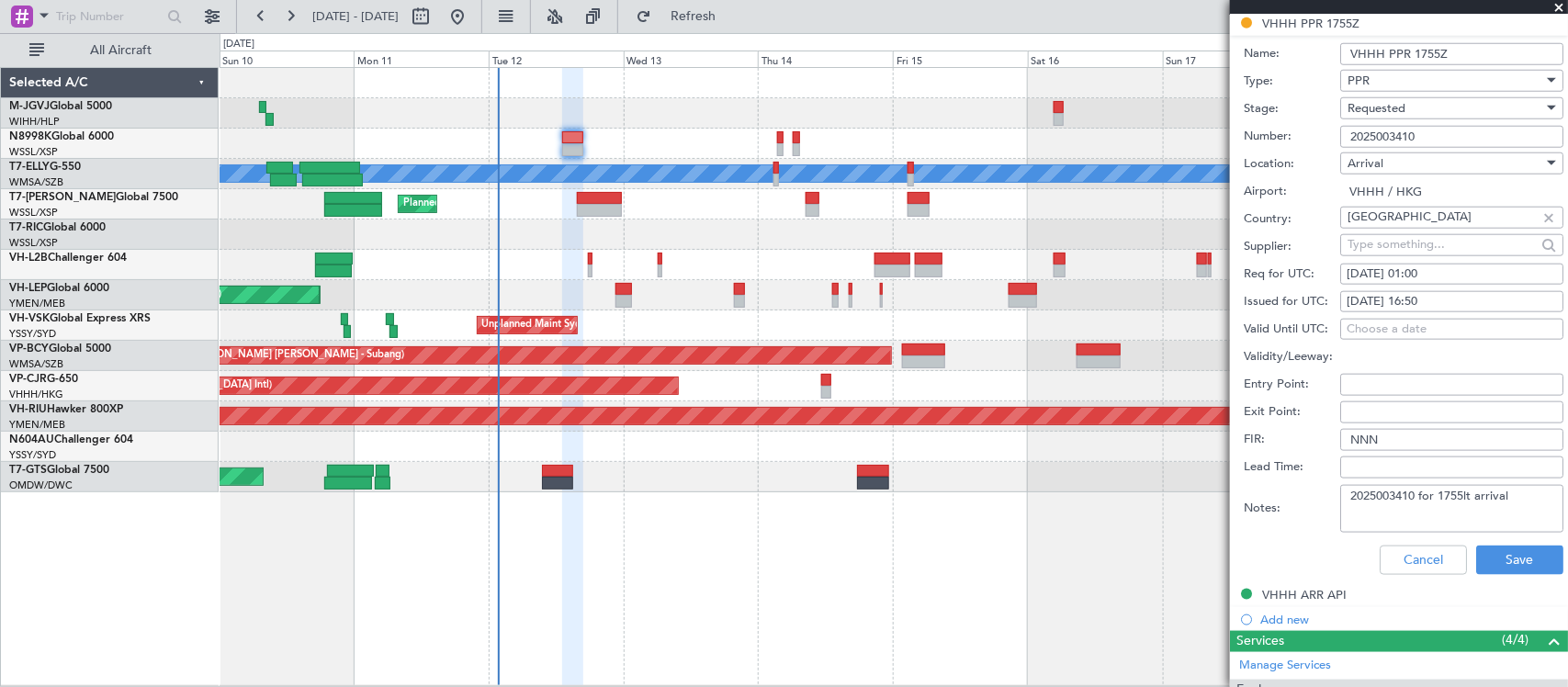
click at [1420, 281] on div "13/08/2025 01:00" at bounding box center [1451, 274] width 211 height 19
select select "8"
select select "2025"
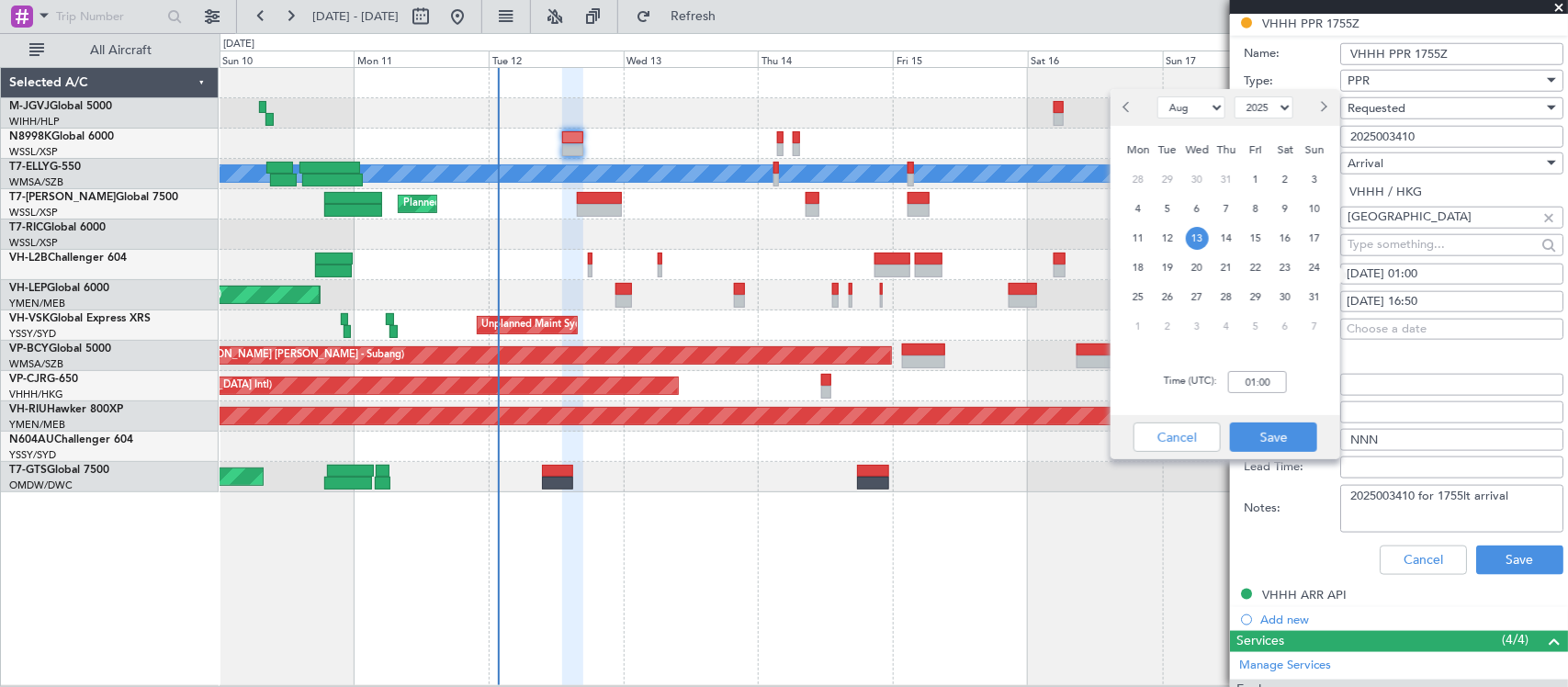
click at [1173, 239] on span "12" at bounding box center [1168, 238] width 23 height 23
click at [1267, 382] on input "00:00" at bounding box center [1257, 382] width 59 height 22
type input "16:50"
click at [1275, 427] on button "Save" at bounding box center [1273, 436] width 87 height 29
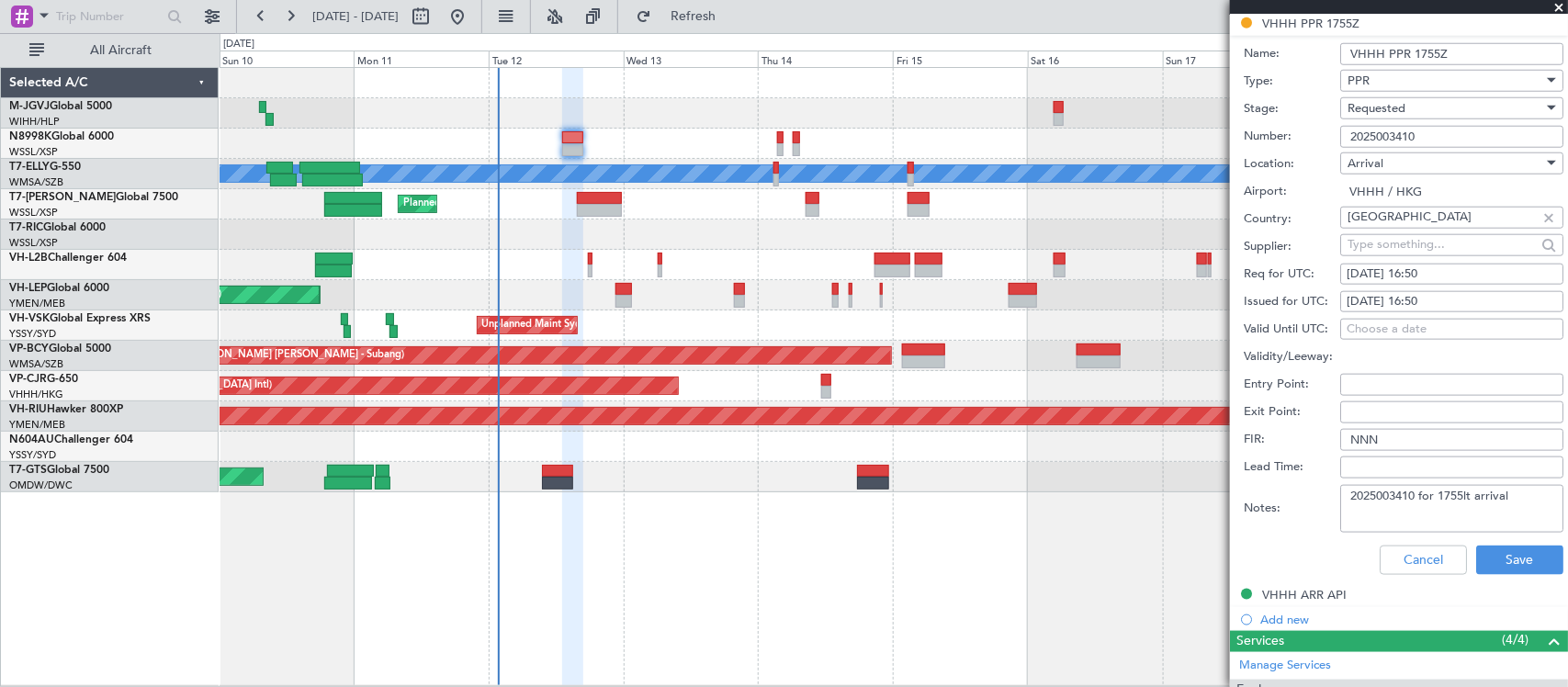
drag, startPoint x: 1517, startPoint y: 500, endPoint x: 1419, endPoint y: 501, distance: 98.0
click at [1419, 501] on textarea "2025003410 for 1755lt arrival" at bounding box center [1450, 508] width 223 height 48
click at [1512, 507] on textarea "2025003410 for 1755lt arrival" at bounding box center [1450, 508] width 223 height 48
click at [1513, 561] on button "Save" at bounding box center [1519, 559] width 87 height 29
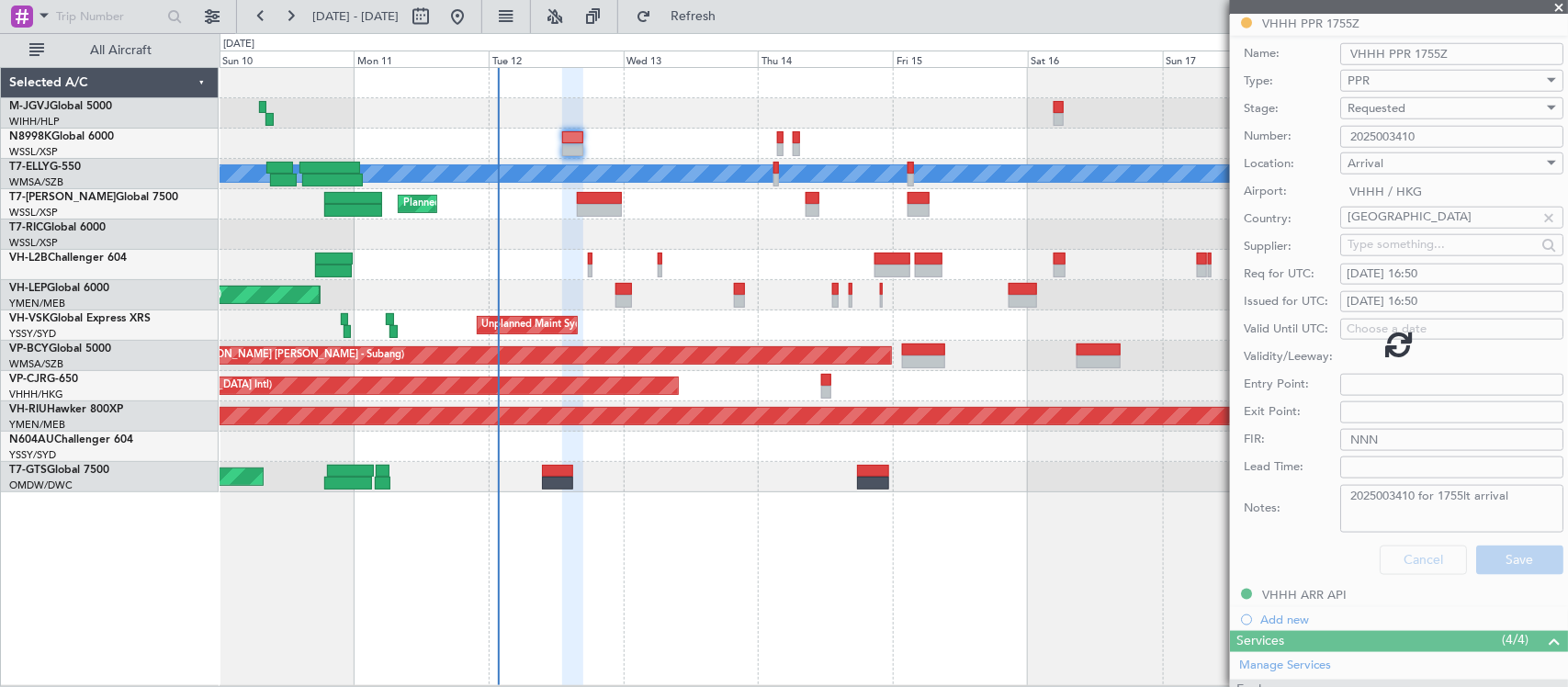
scroll to position [217, 0]
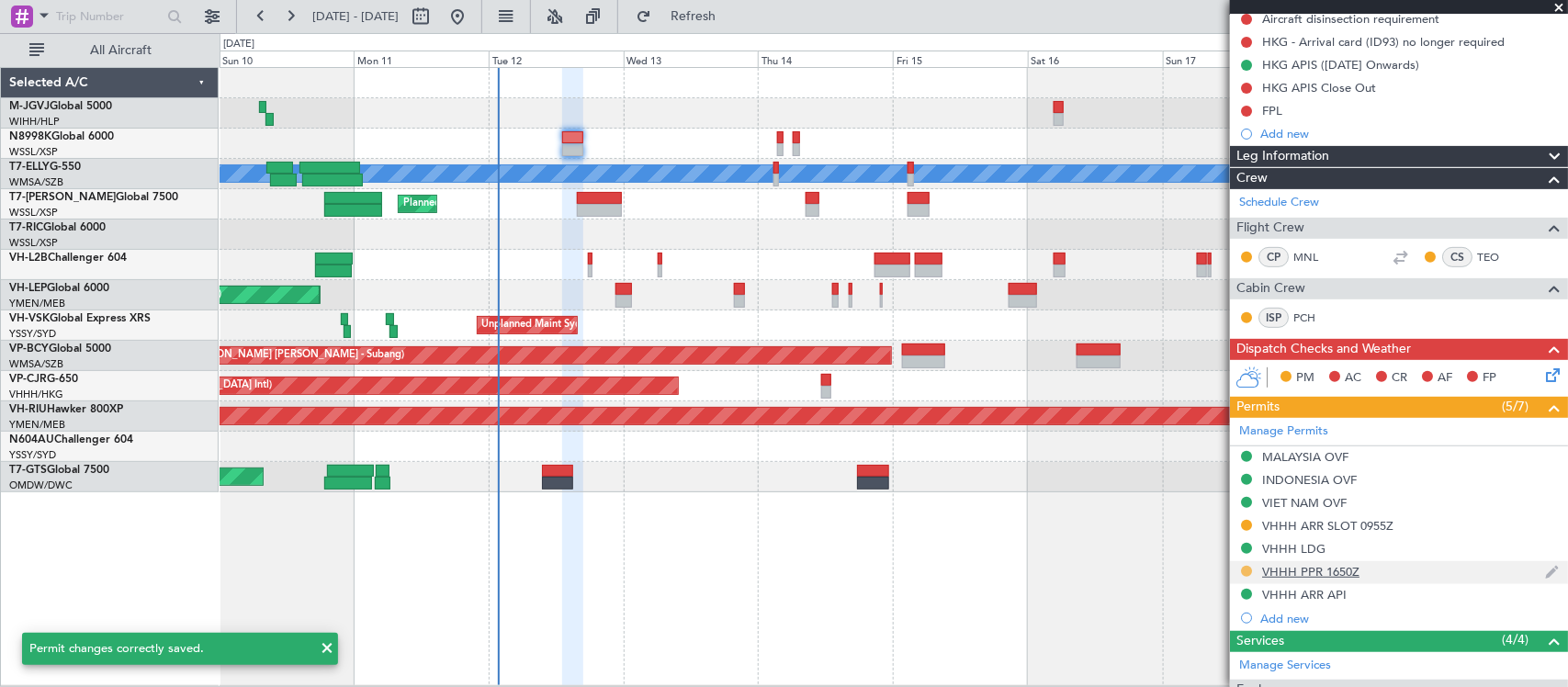
click at [1245, 570] on button at bounding box center [1247, 571] width 11 height 11
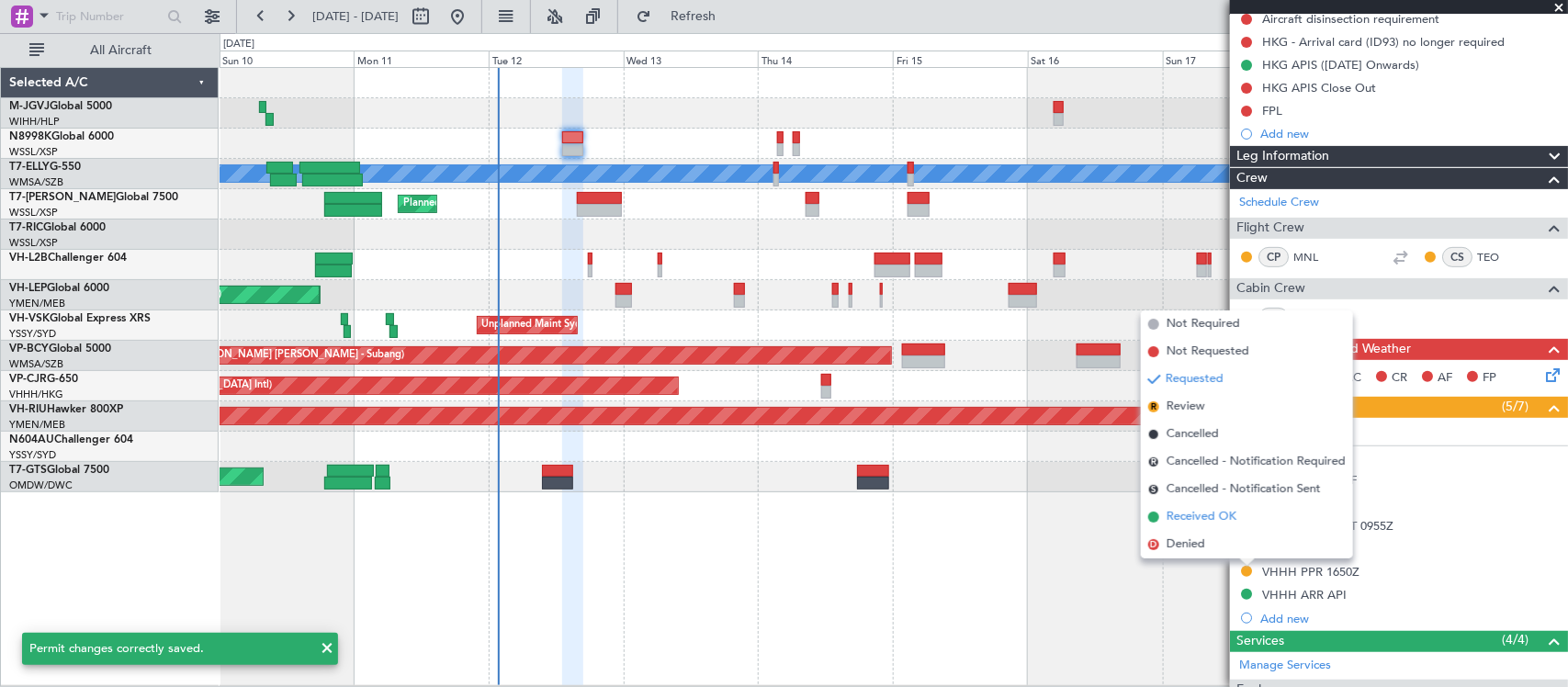
click at [1200, 512] on span "Received OK" at bounding box center [1201, 517] width 70 height 19
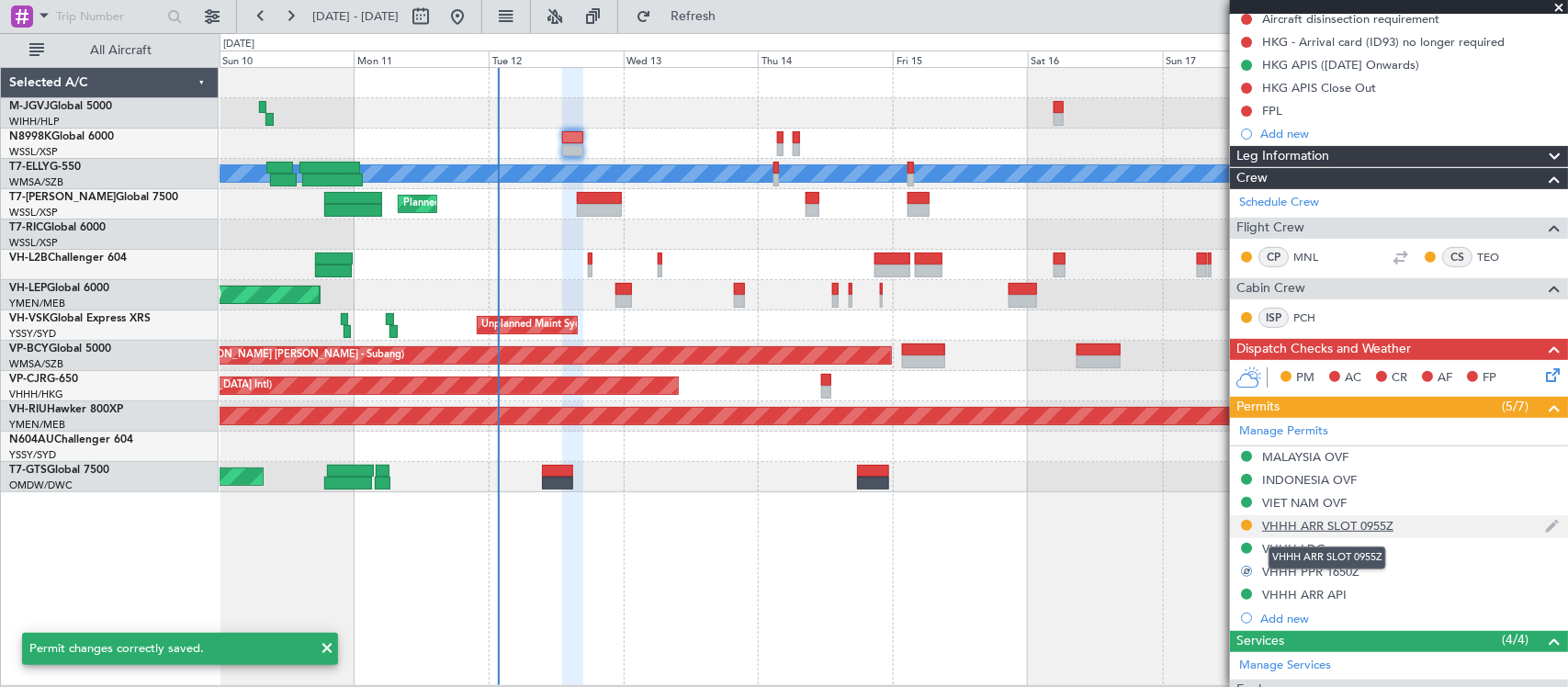
click at [1318, 526] on div "VHHH ARR SLOT 0955Z" at bounding box center [1327, 525] width 132 height 16
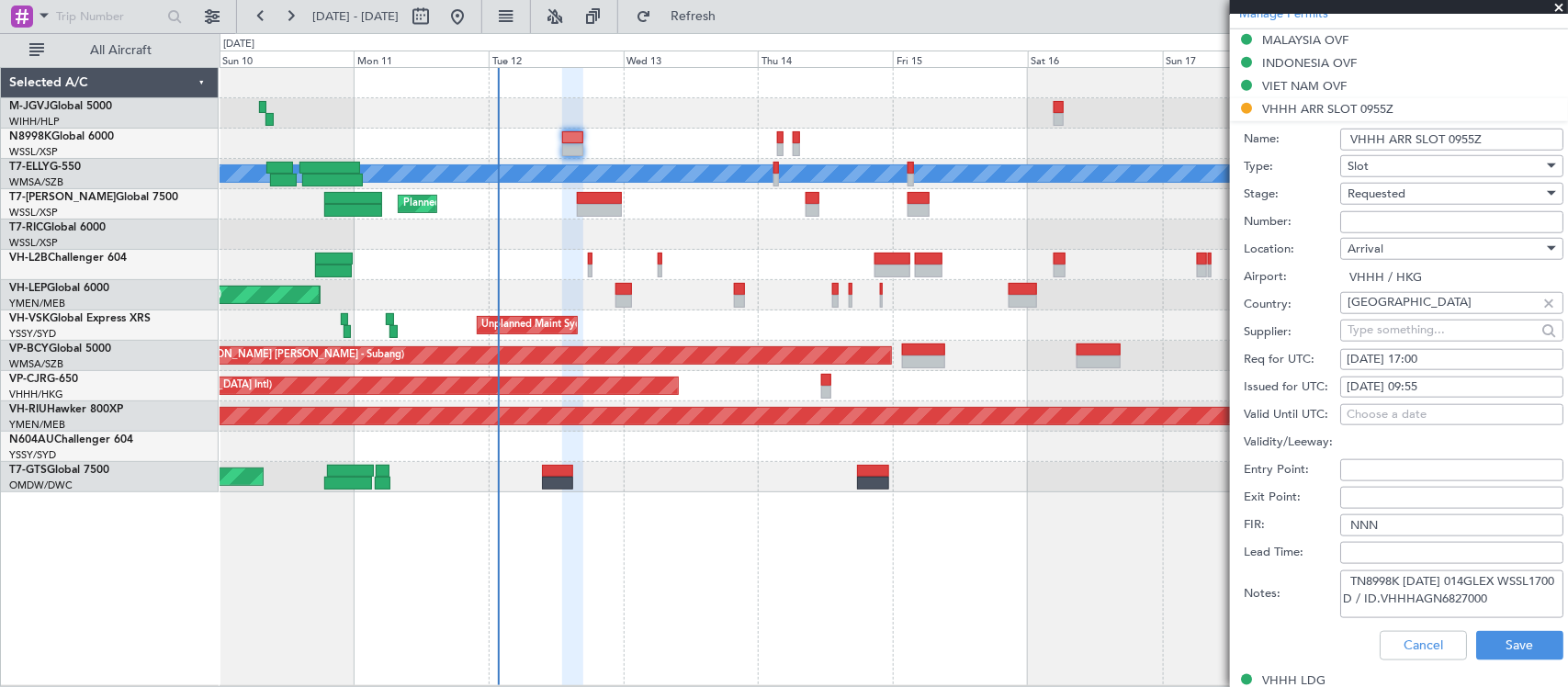
scroll to position [765, 0]
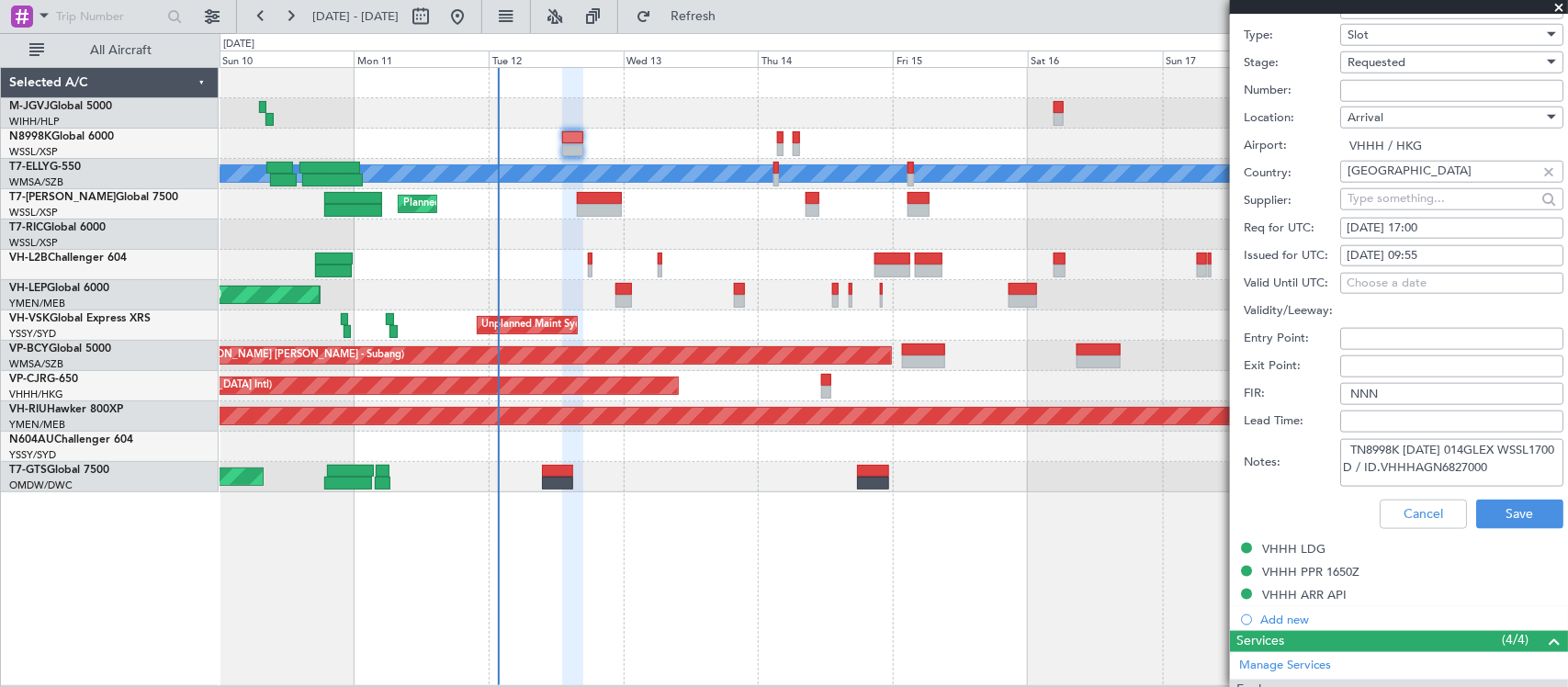
click at [1416, 258] on div "13/08/2025 09:55" at bounding box center [1451, 257] width 211 height 19
select select "8"
select select "2025"
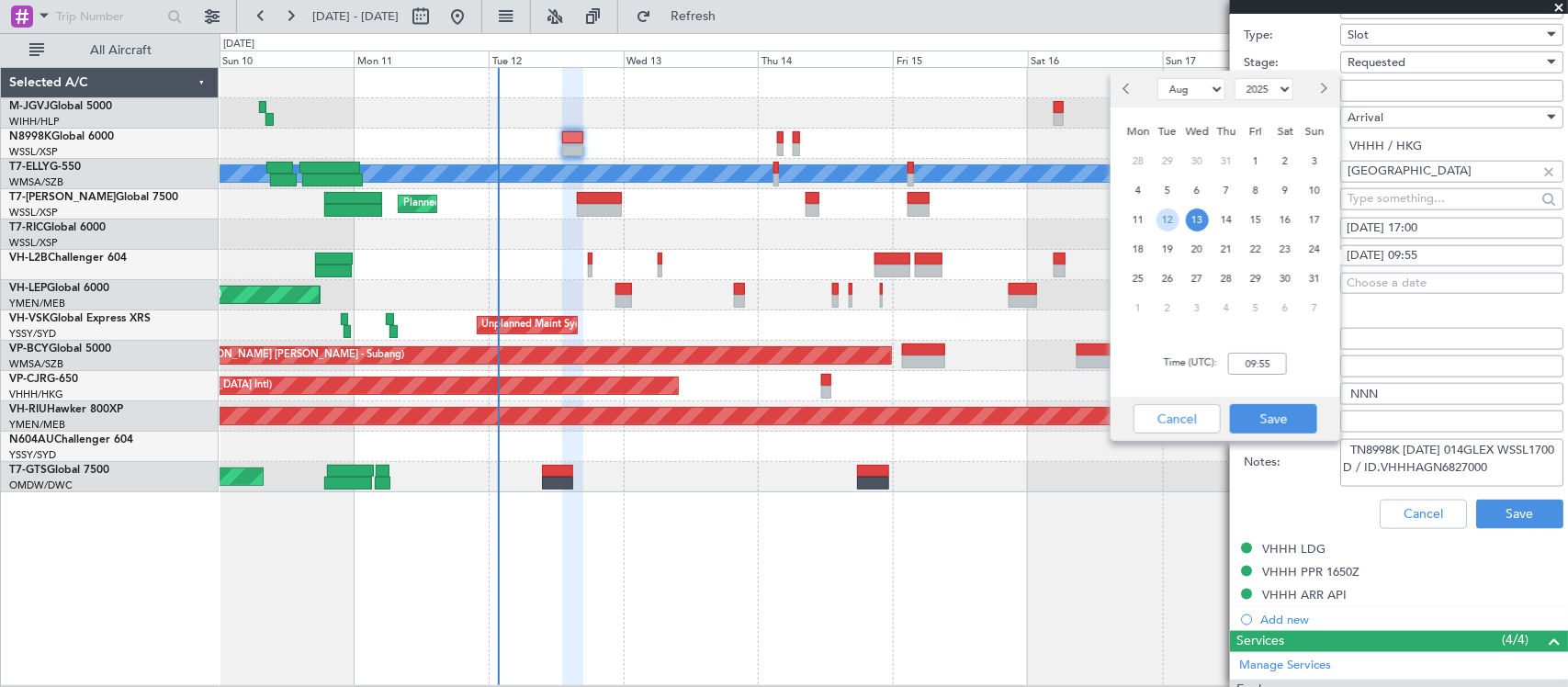
click at [1169, 218] on span "12" at bounding box center [1168, 220] width 23 height 23
click at [1273, 355] on input "00:00" at bounding box center [1257, 363] width 59 height 22
type input "16:50"
drag, startPoint x: 1281, startPoint y: 423, endPoint x: 1296, endPoint y: 411, distance: 19.2
click at [1281, 424] on button "Save" at bounding box center [1273, 418] width 87 height 29
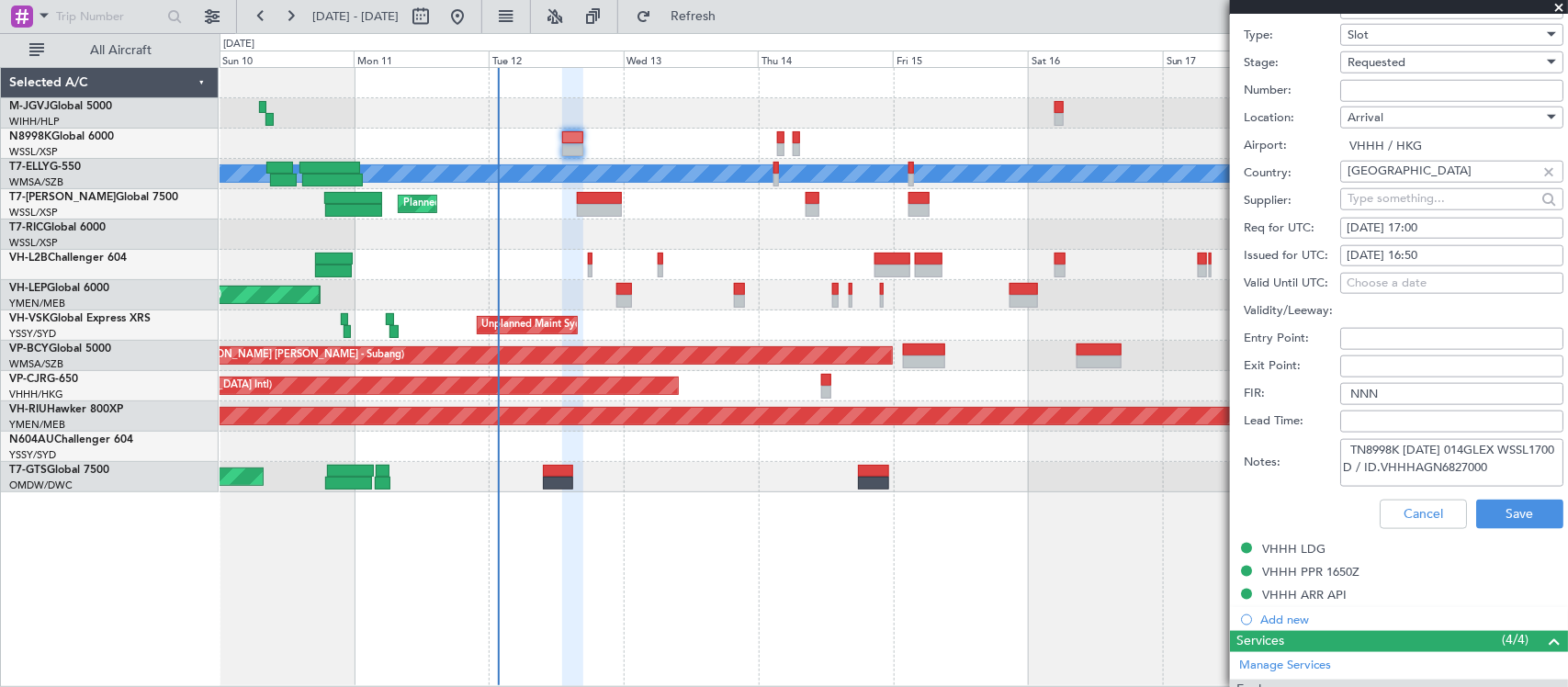
click at [1443, 231] on div "12/08/2025 17:00" at bounding box center [1451, 228] width 211 height 19
select select "8"
select select "2025"
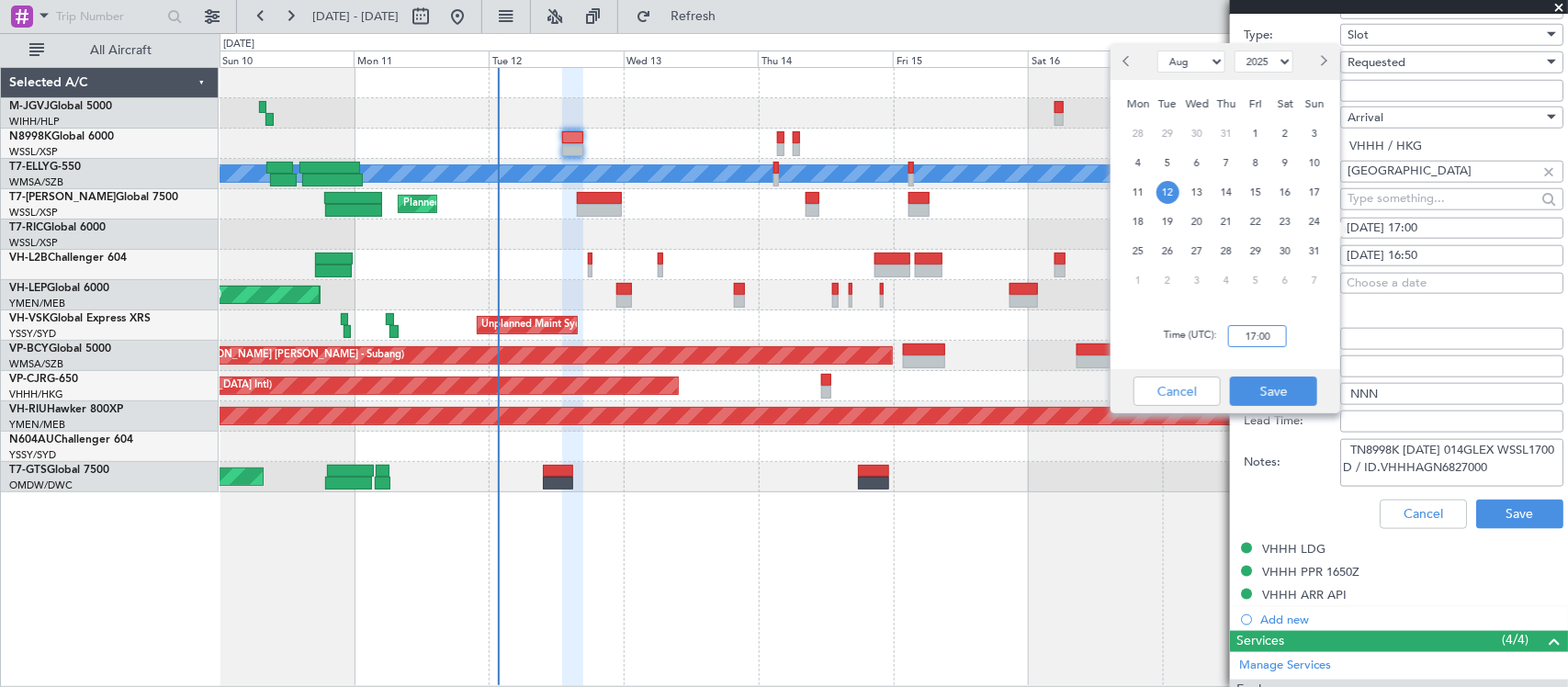
click at [1278, 332] on input "17:00" at bounding box center [1257, 336] width 59 height 22
type input "16:50"
click at [1282, 387] on button "Save" at bounding box center [1273, 391] width 87 height 29
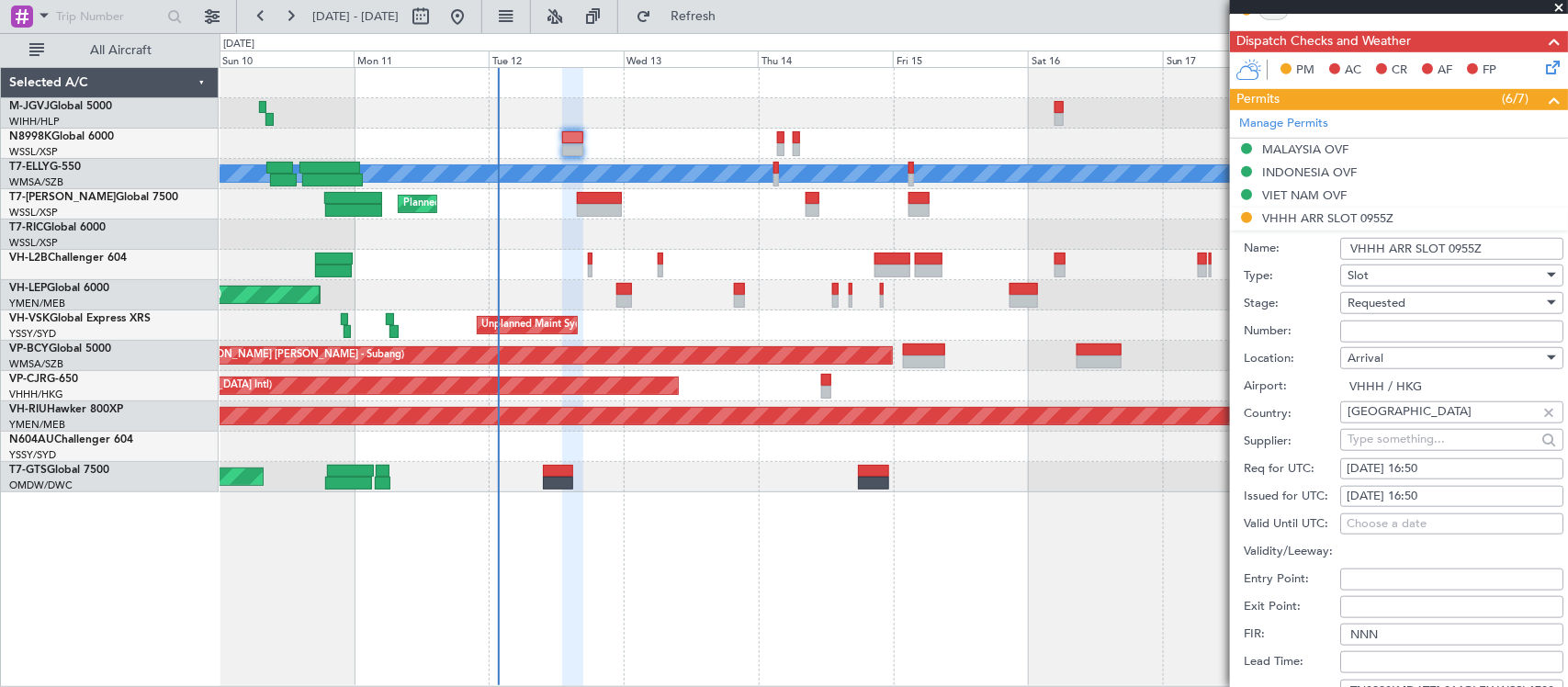
scroll to position [574, 0]
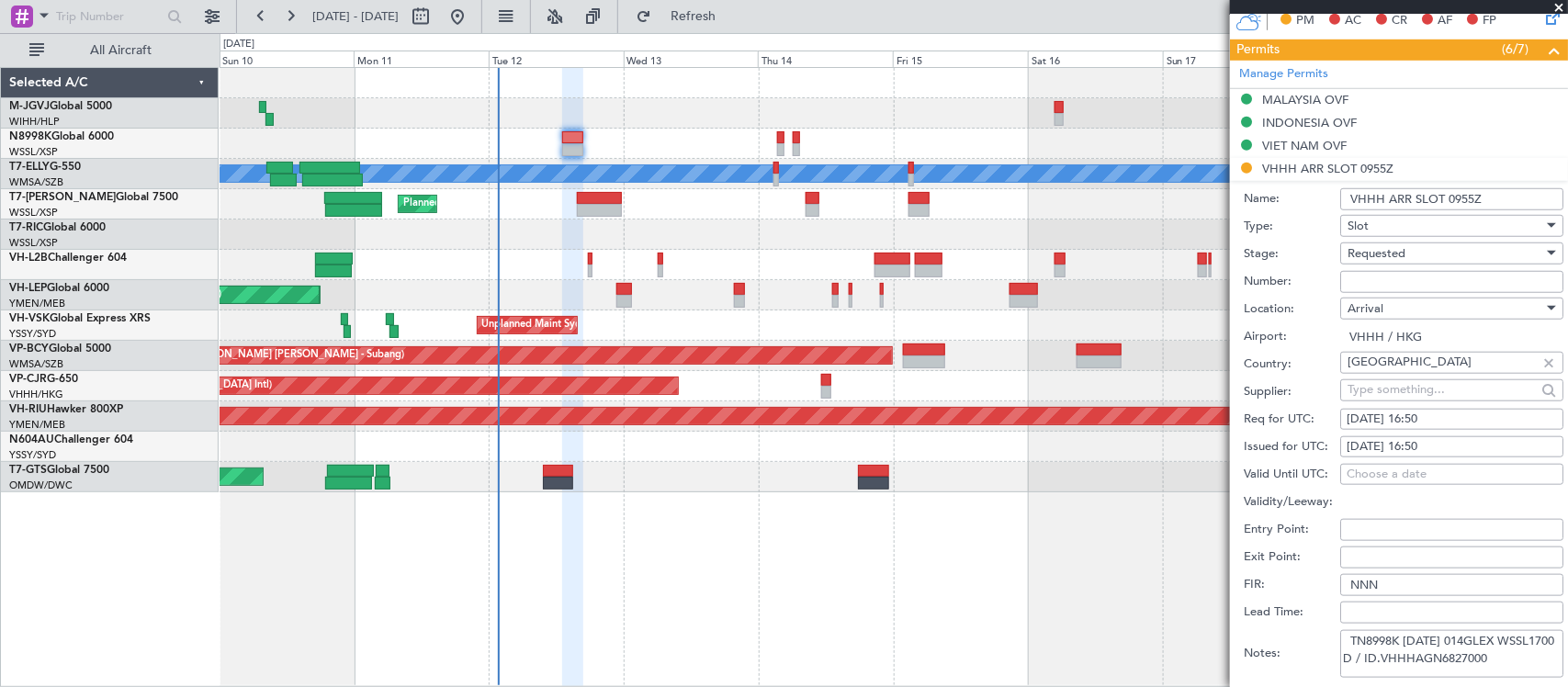
click at [1415, 259] on div "Requested" at bounding box center [1445, 253] width 196 height 27
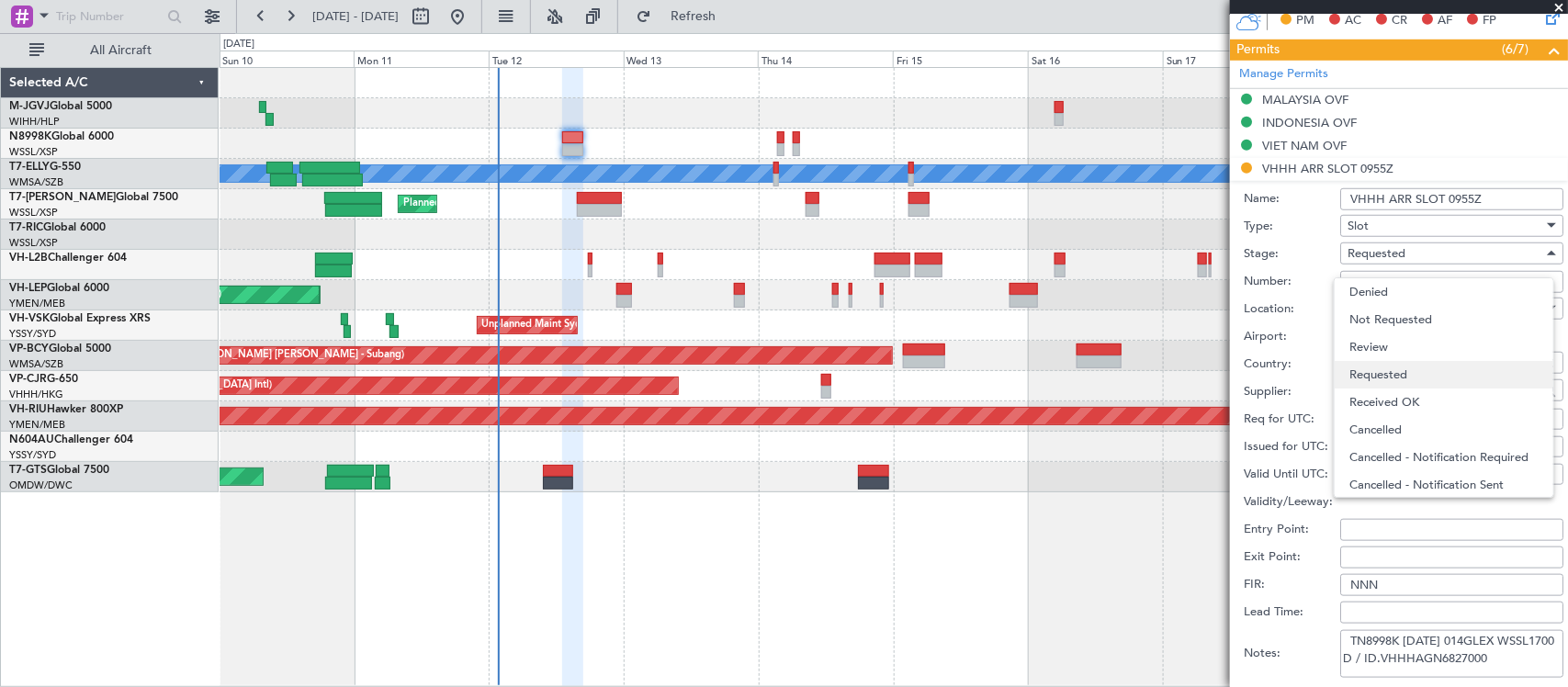
scroll to position [8, 0]
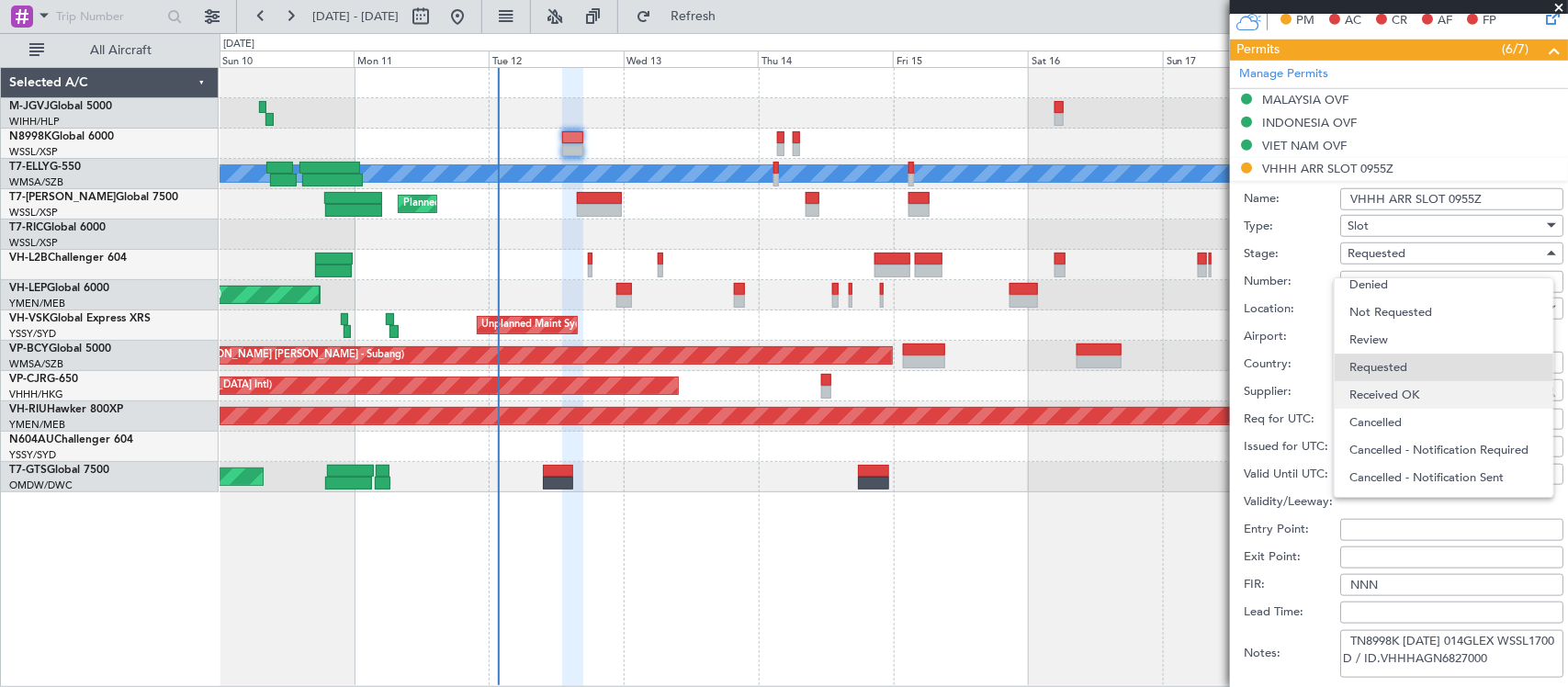
click at [1420, 392] on span "Received OK" at bounding box center [1443, 394] width 189 height 27
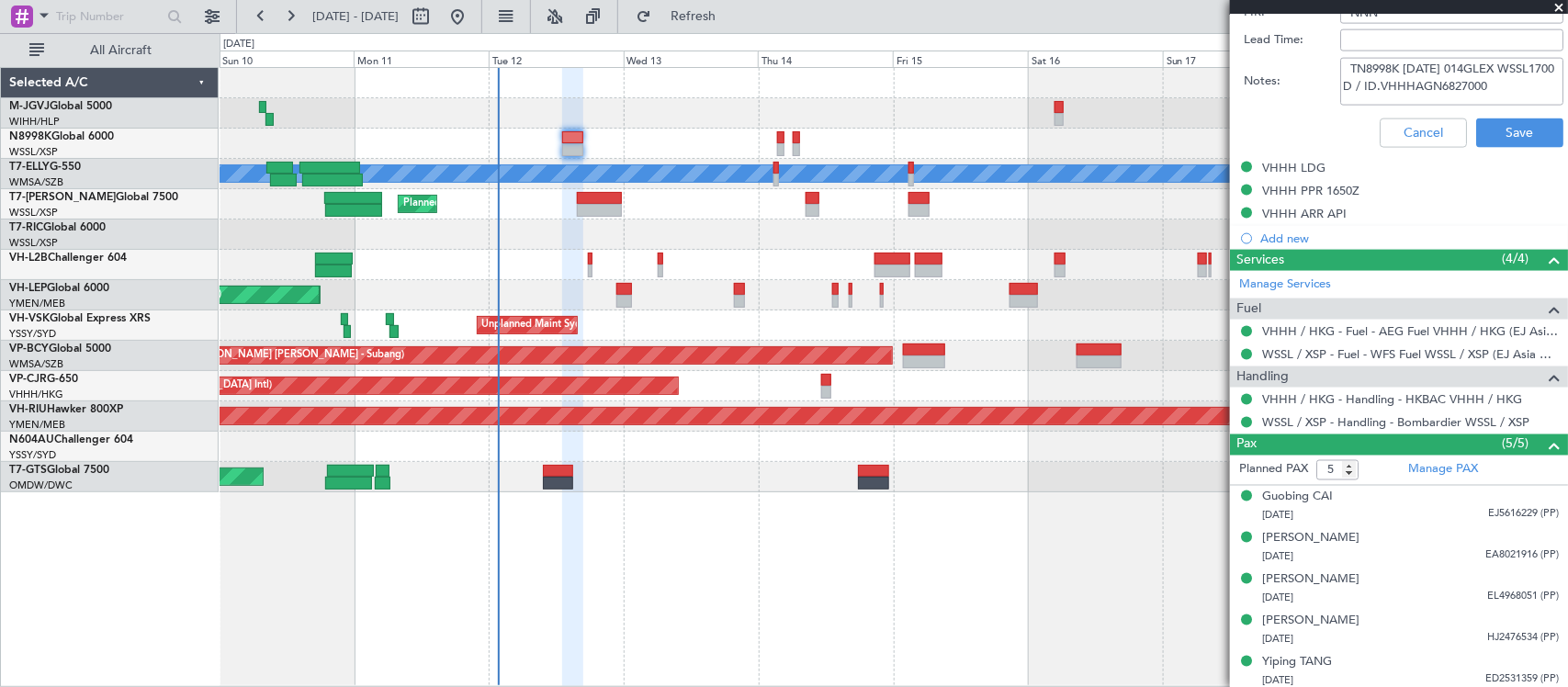
scroll to position [1148, 0]
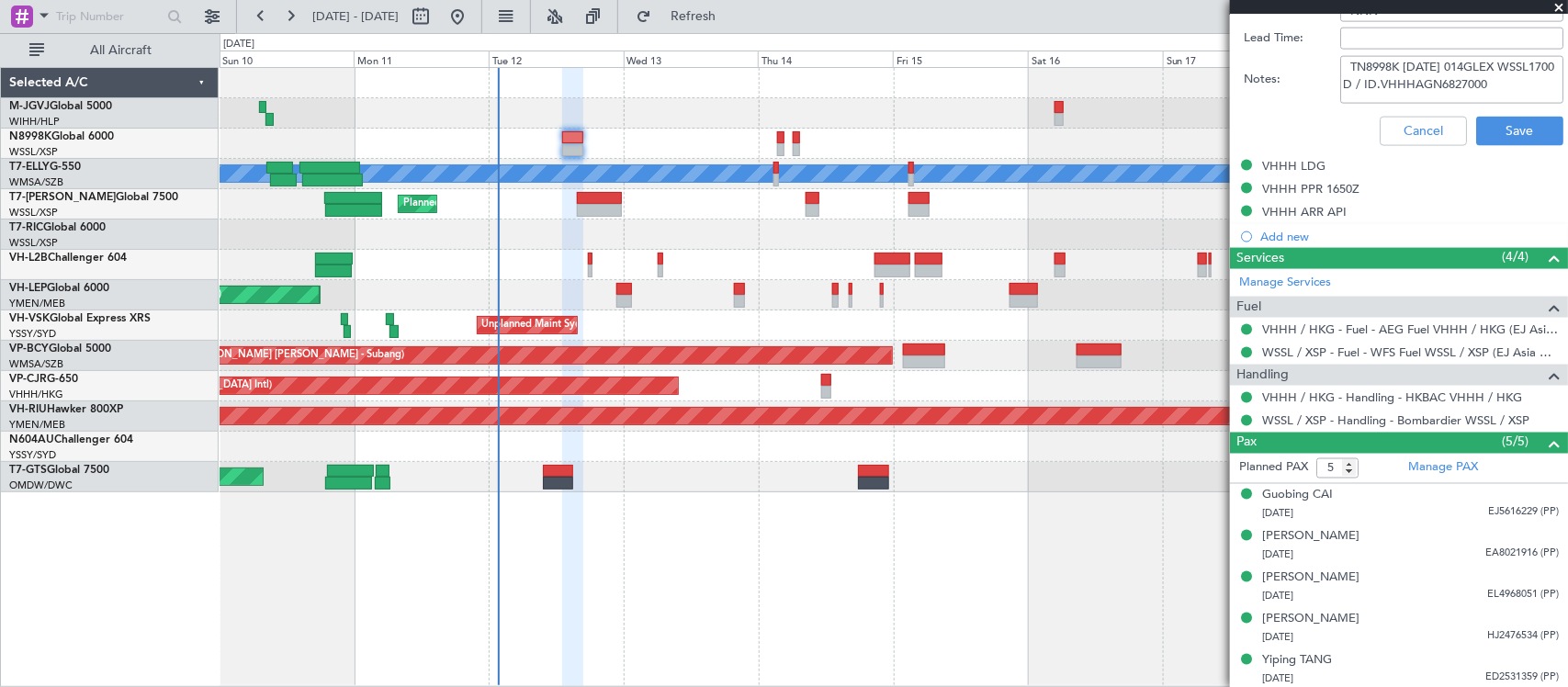
click at [1453, 76] on textarea "TN8998K 12AUG 014GLEX WSSL1700 D / ID.VHHHAGN6827000" at bounding box center [1450, 80] width 223 height 48
paste textarea "KN8998K [DATE] 014GLEX WSSL1700 D / RE.N8998K [PERSON_NAME].VHHHAGN6827000/"
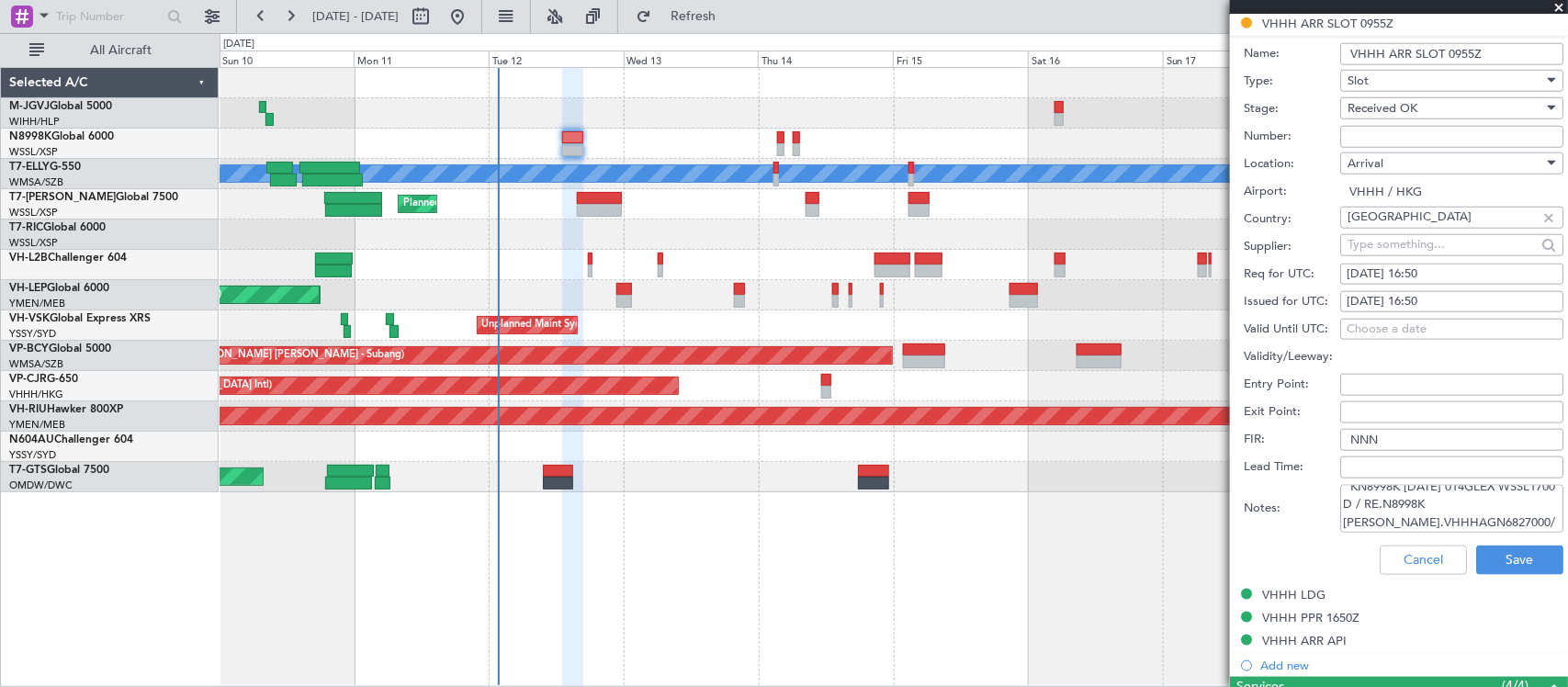
scroll to position [765, 0]
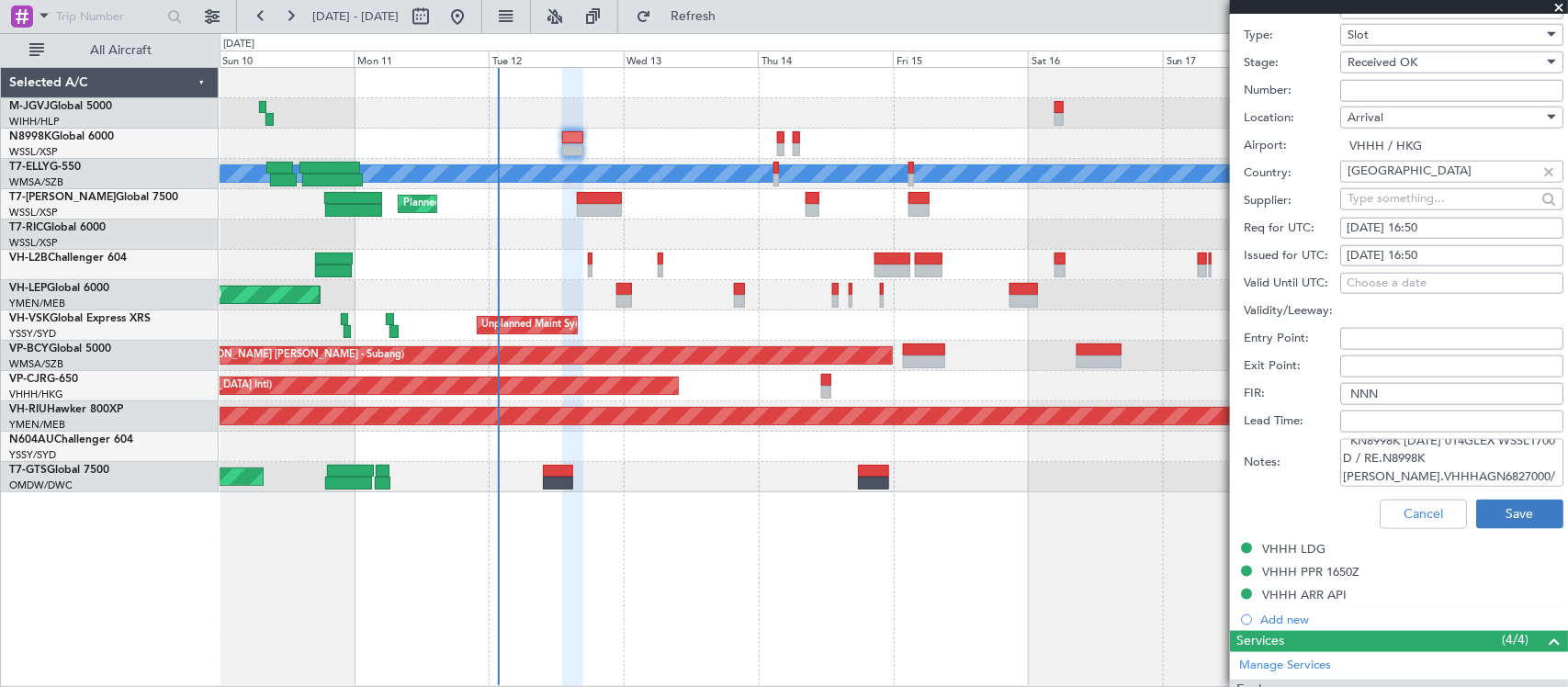
type textarea "KN8998K [DATE] 014GLEX WSSL1700 D / RE.N8998K [PERSON_NAME].VHHHAGN6827000/"
click at [1495, 515] on button "Save" at bounding box center [1519, 513] width 87 height 29
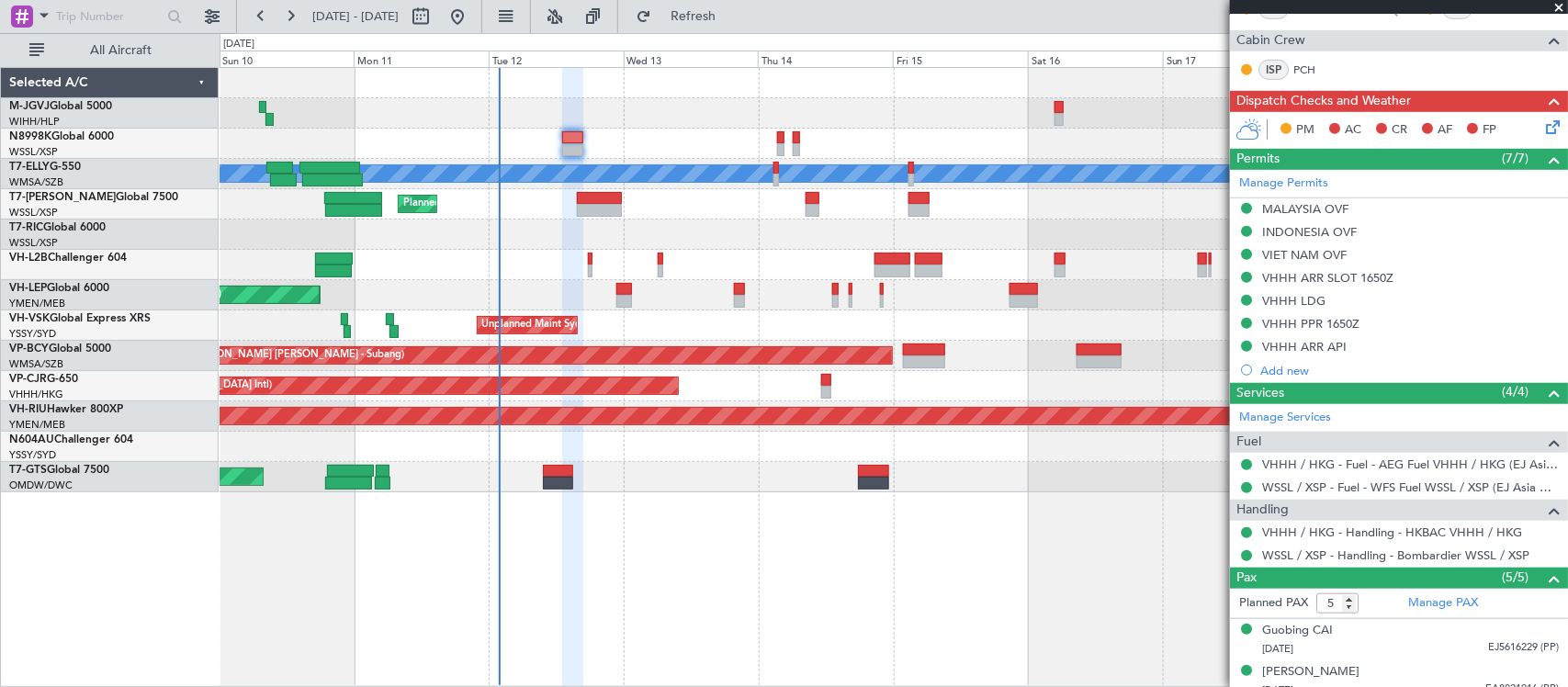
scroll to position [604, 0]
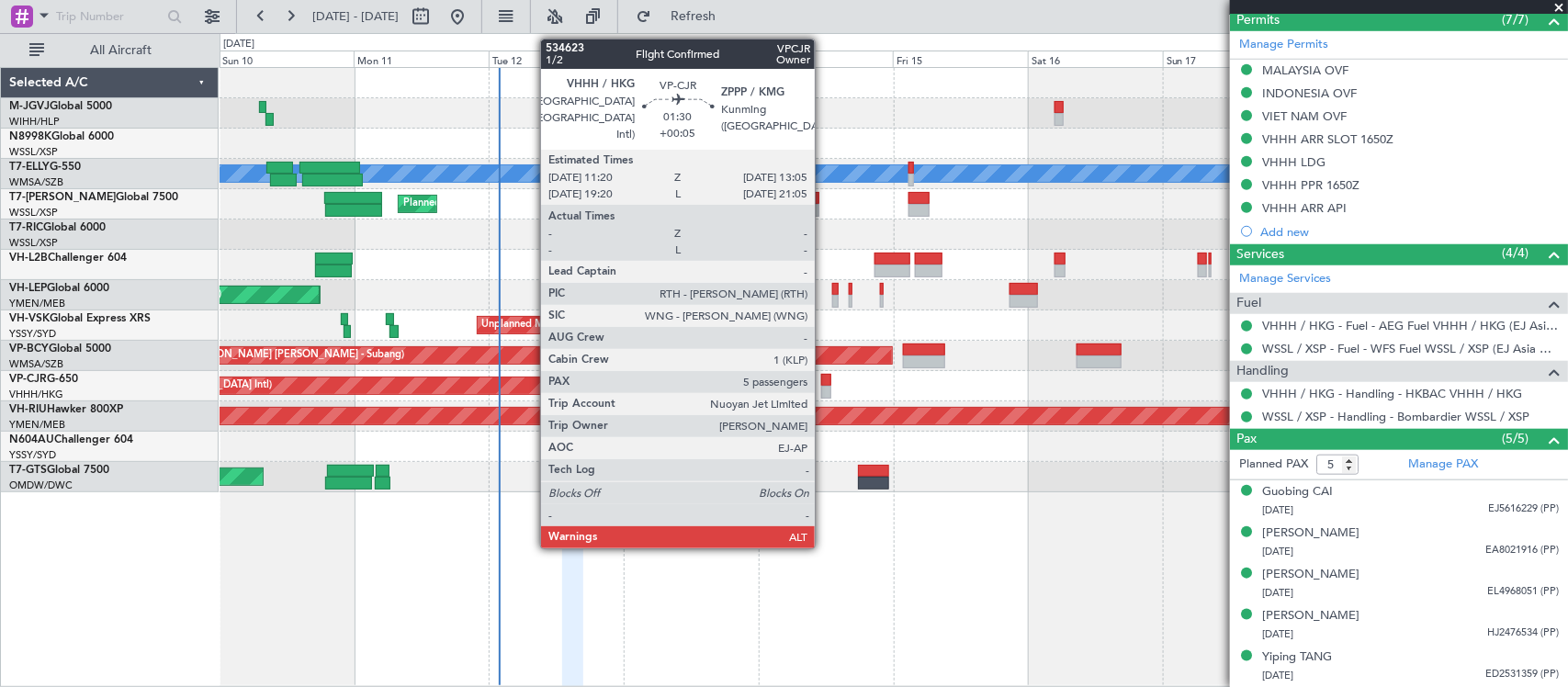
click at [823, 382] on div at bounding box center [825, 381] width 10 height 13
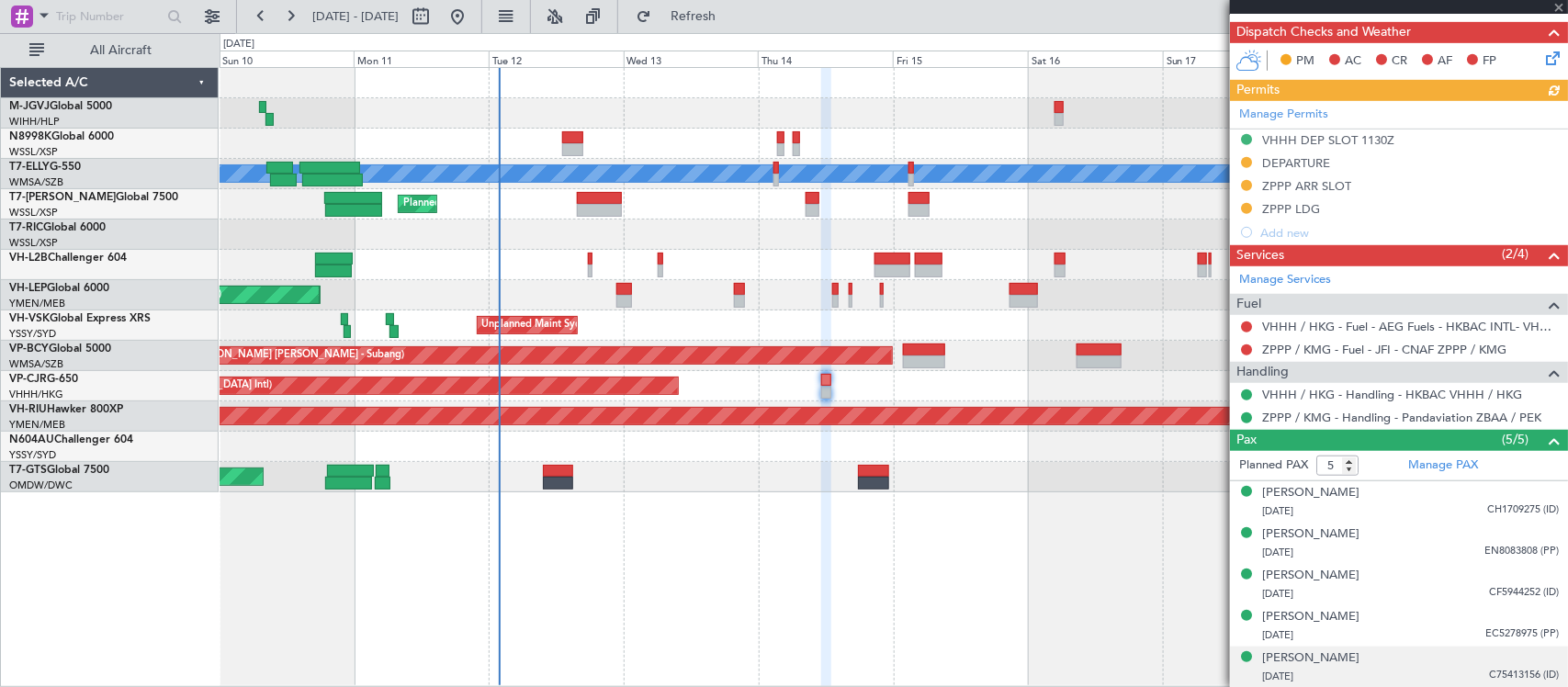
scroll to position [489, 0]
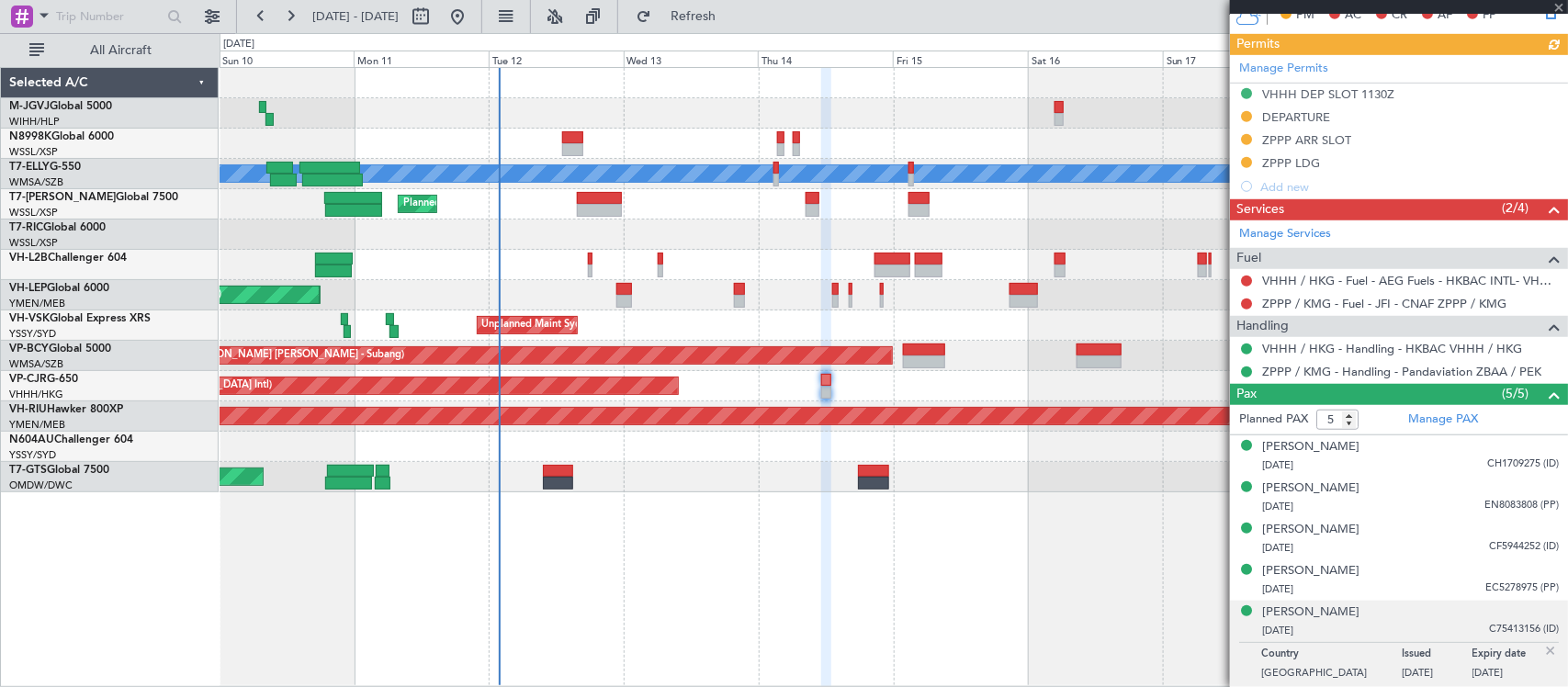
click at [1542, 650] on img at bounding box center [1550, 651] width 17 height 17
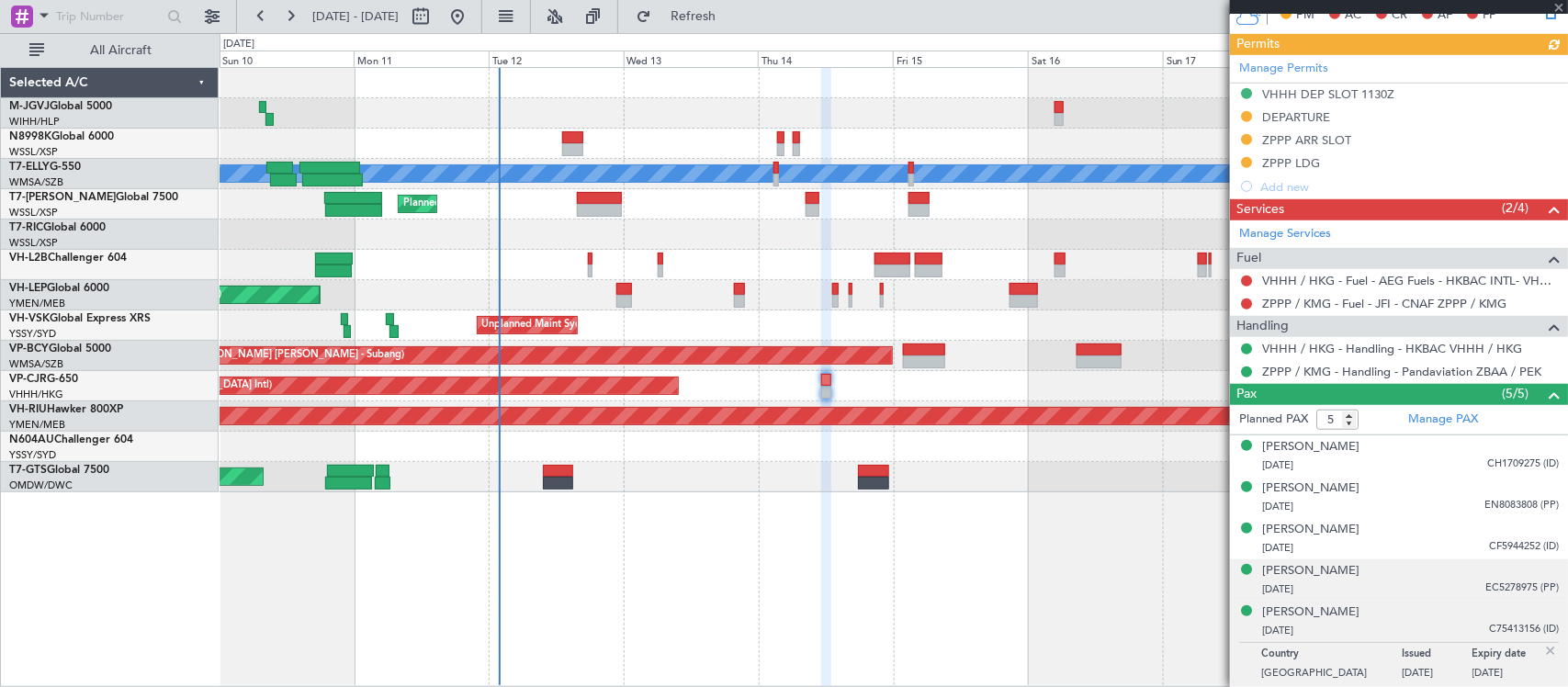
scroll to position [444, 0]
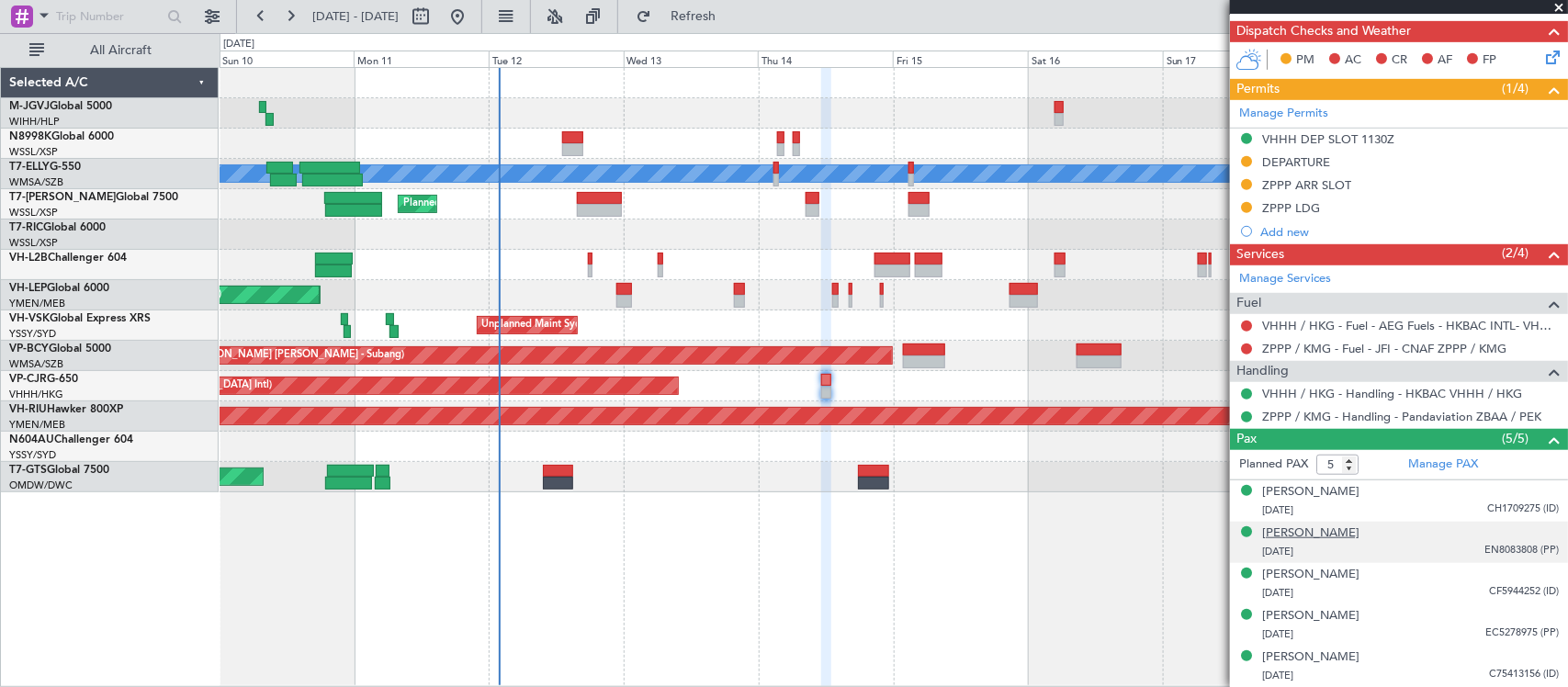
click at [1299, 530] on div "[PERSON_NAME]" at bounding box center [1310, 534] width 98 height 19
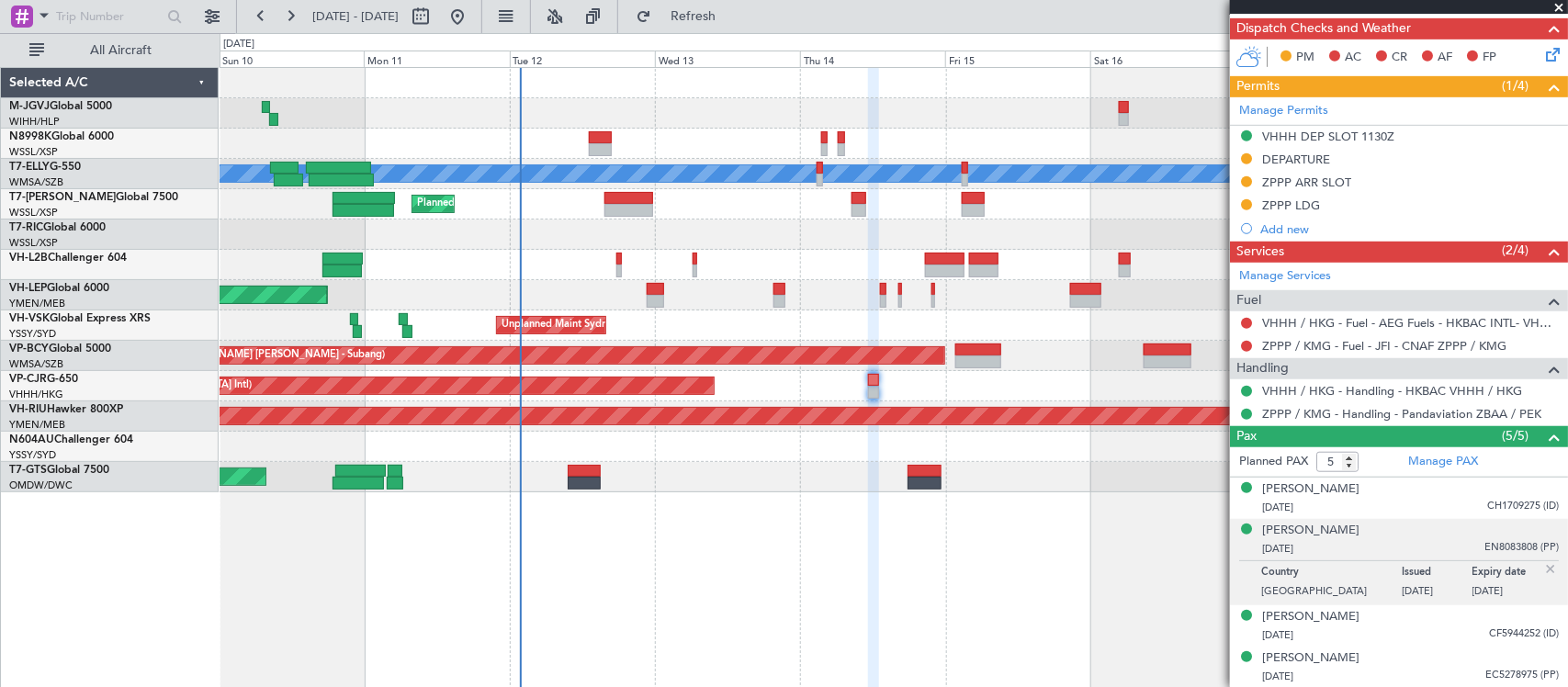
scroll to position [445, 0]
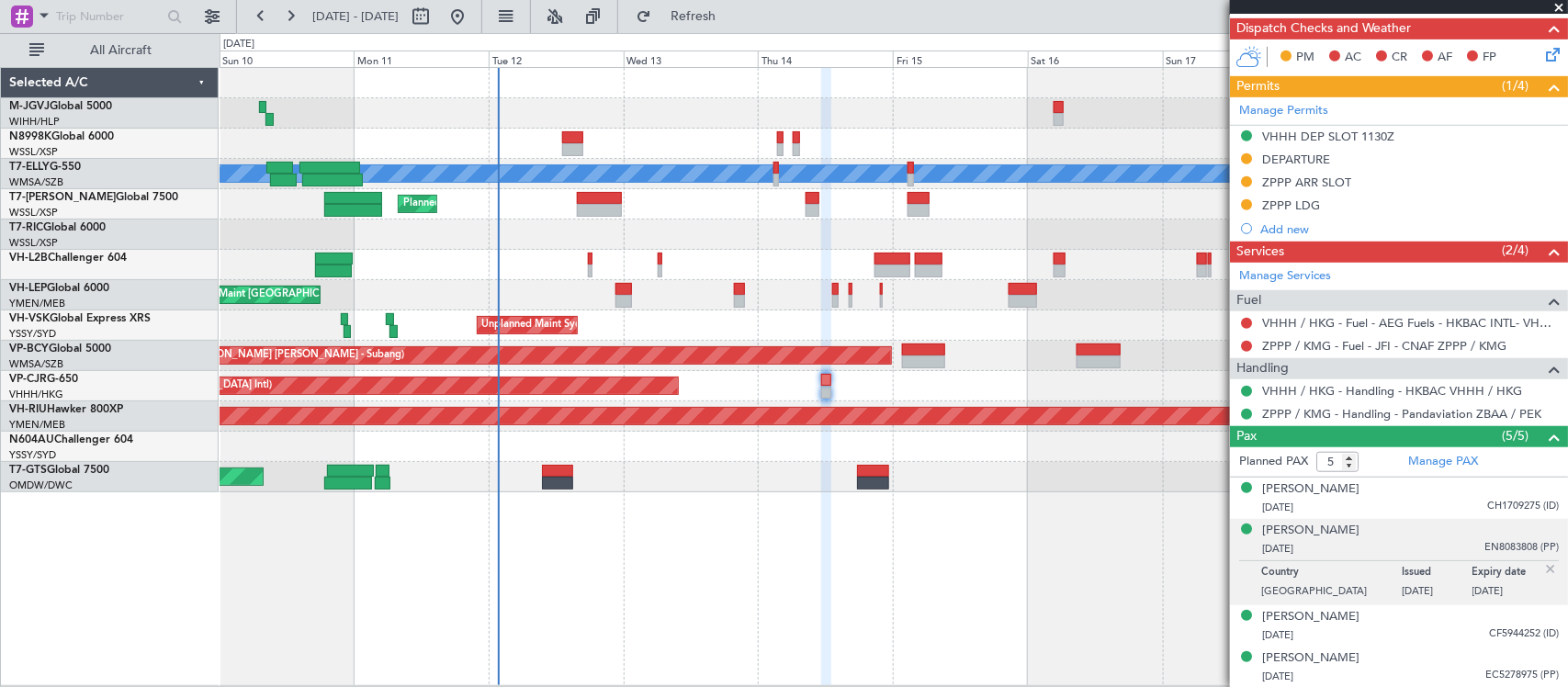
click at [1525, 570] on p "Expiry date" at bounding box center [1507, 575] width 71 height 19
click at [1542, 570] on img at bounding box center [1550, 570] width 17 height 17
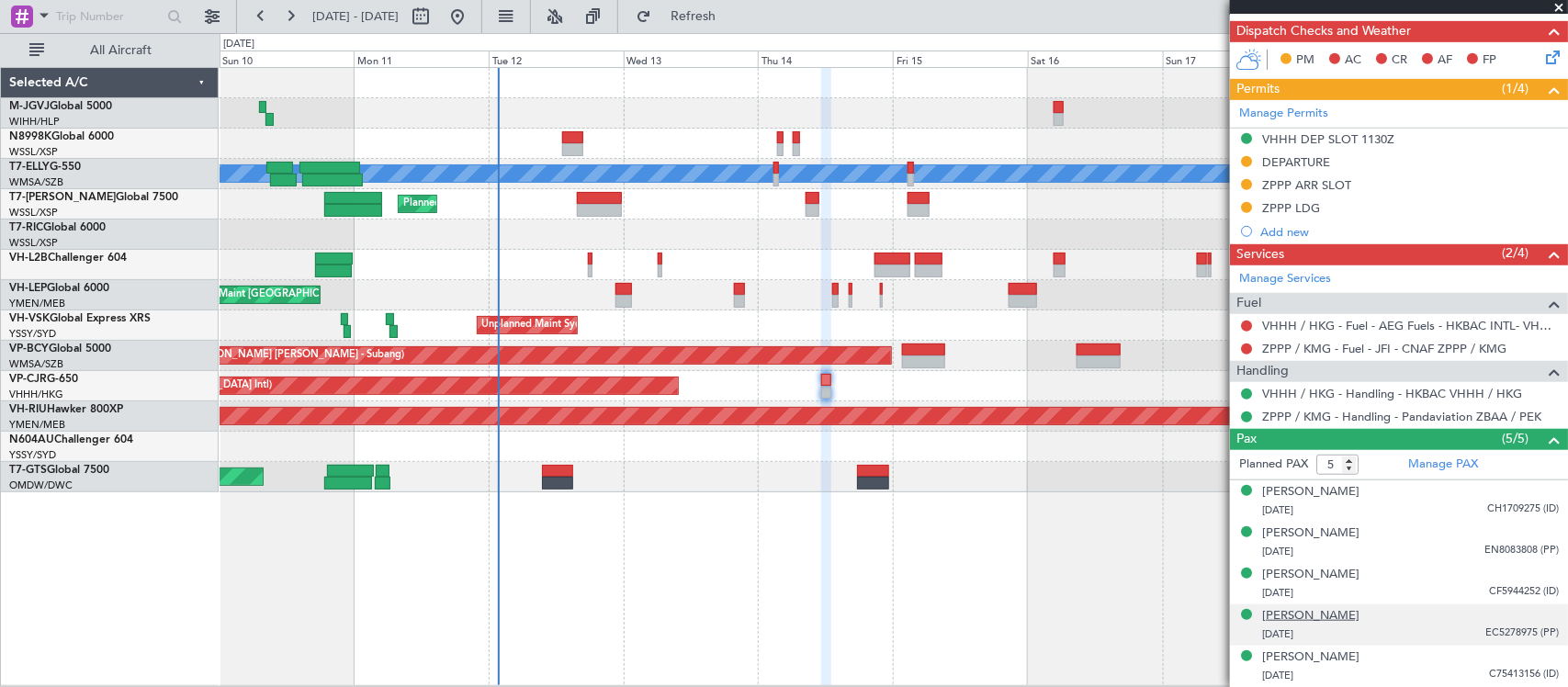
click at [1291, 620] on div "[PERSON_NAME]" at bounding box center [1310, 617] width 98 height 19
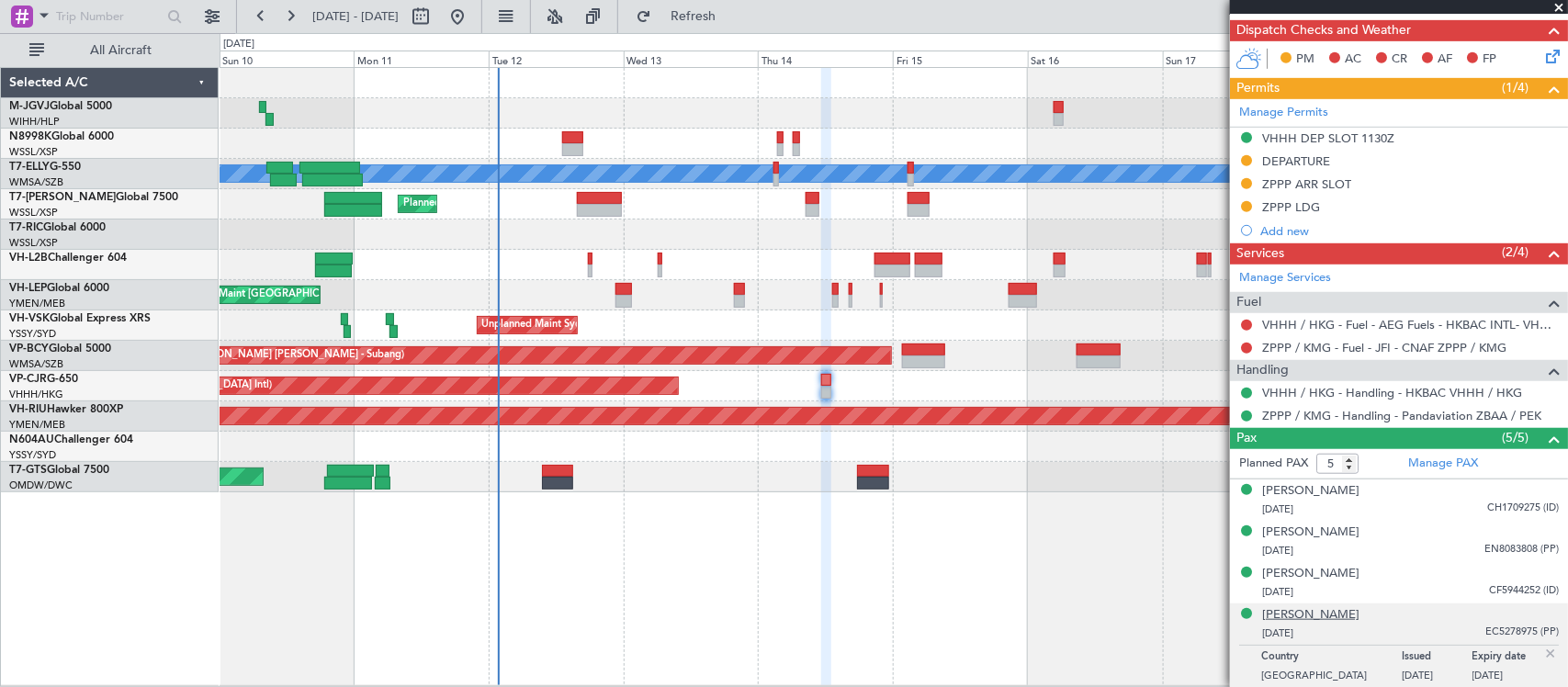
scroll to position [445, 0]
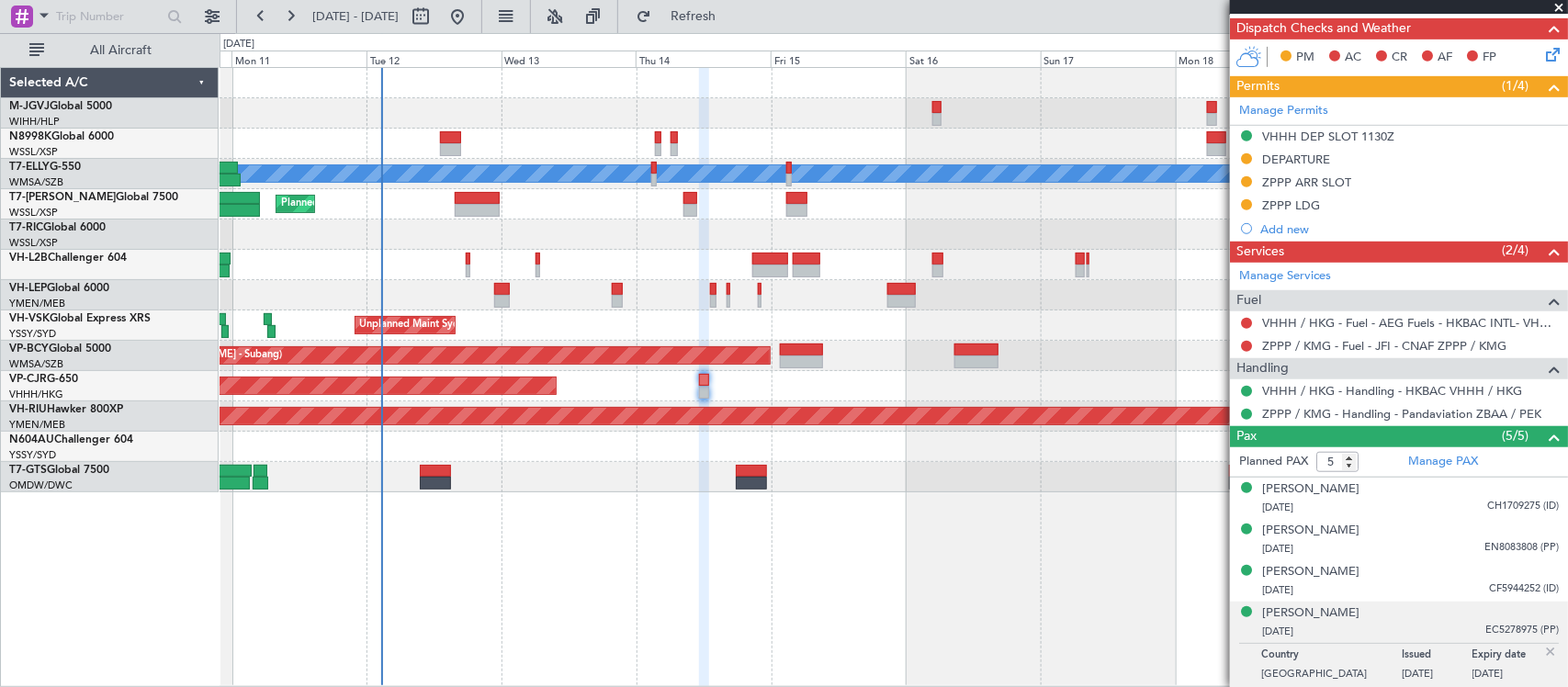
click at [864, 361] on div "MEL Planned Maint London (Luton) MEL San Antonio (San Antonio Intl) Planned Mai…" at bounding box center [892, 279] width 1347 height 424
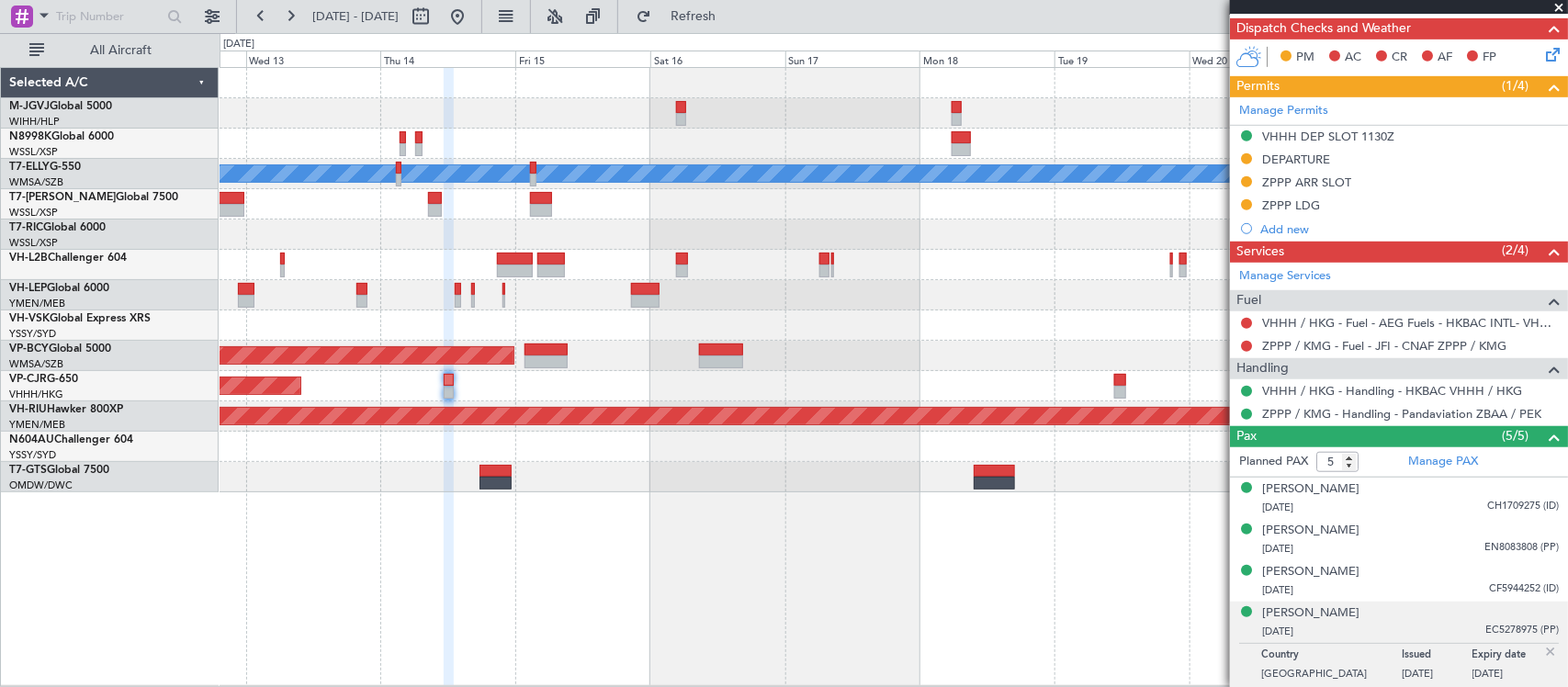
click at [828, 234] on div at bounding box center [892, 234] width 1347 height 30
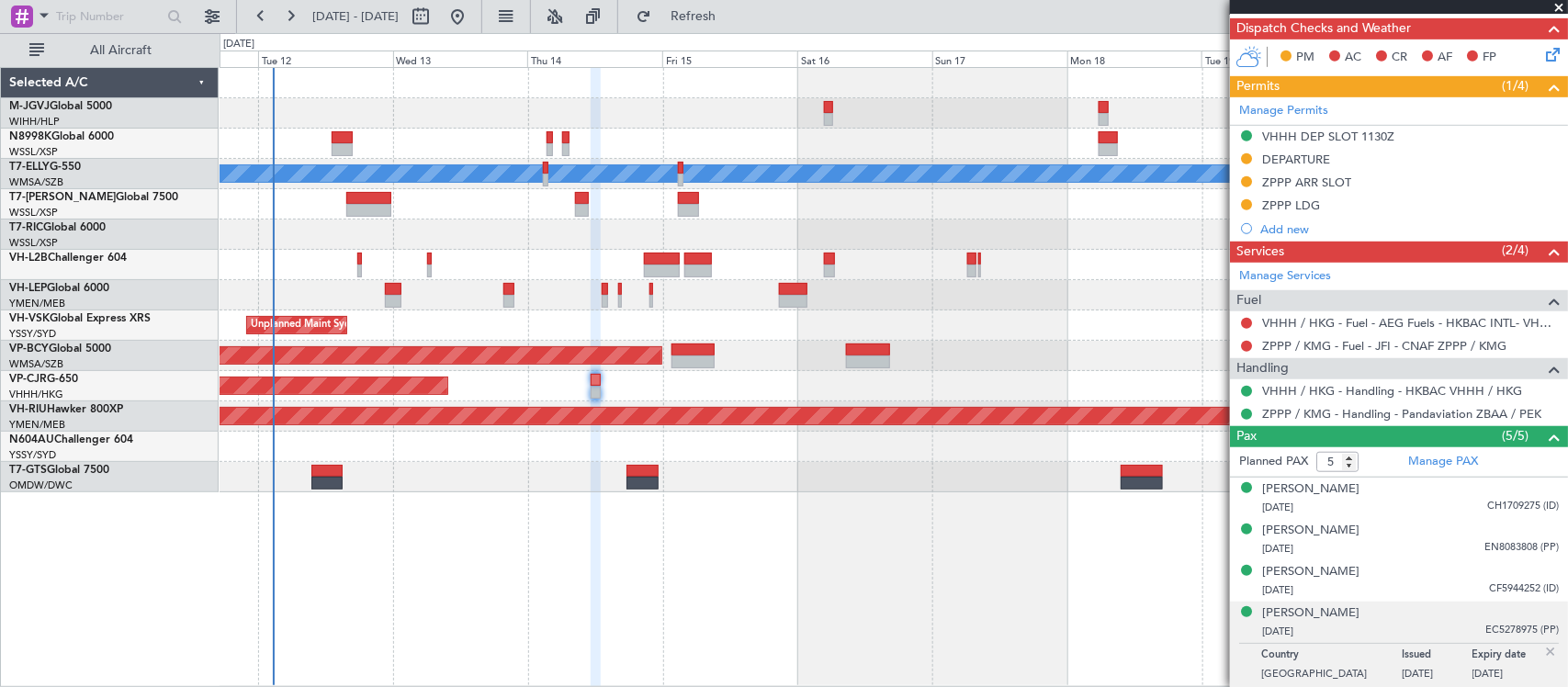
click at [996, 220] on div at bounding box center [892, 234] width 1347 height 30
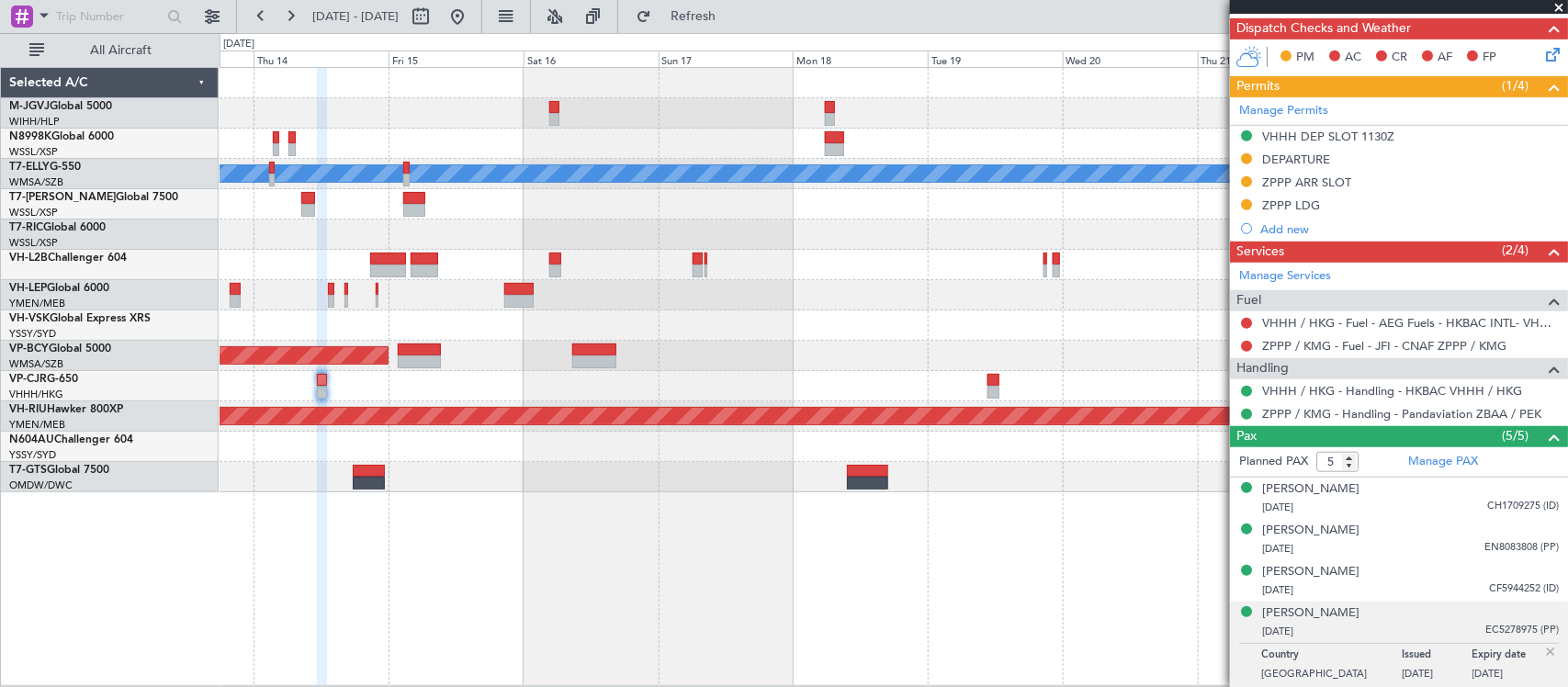
click at [584, 262] on div "MEL Planned Maint London (Luton) Unplanned Maint Sydney (Kingsford Smith Intl) …" at bounding box center [892, 279] width 1347 height 424
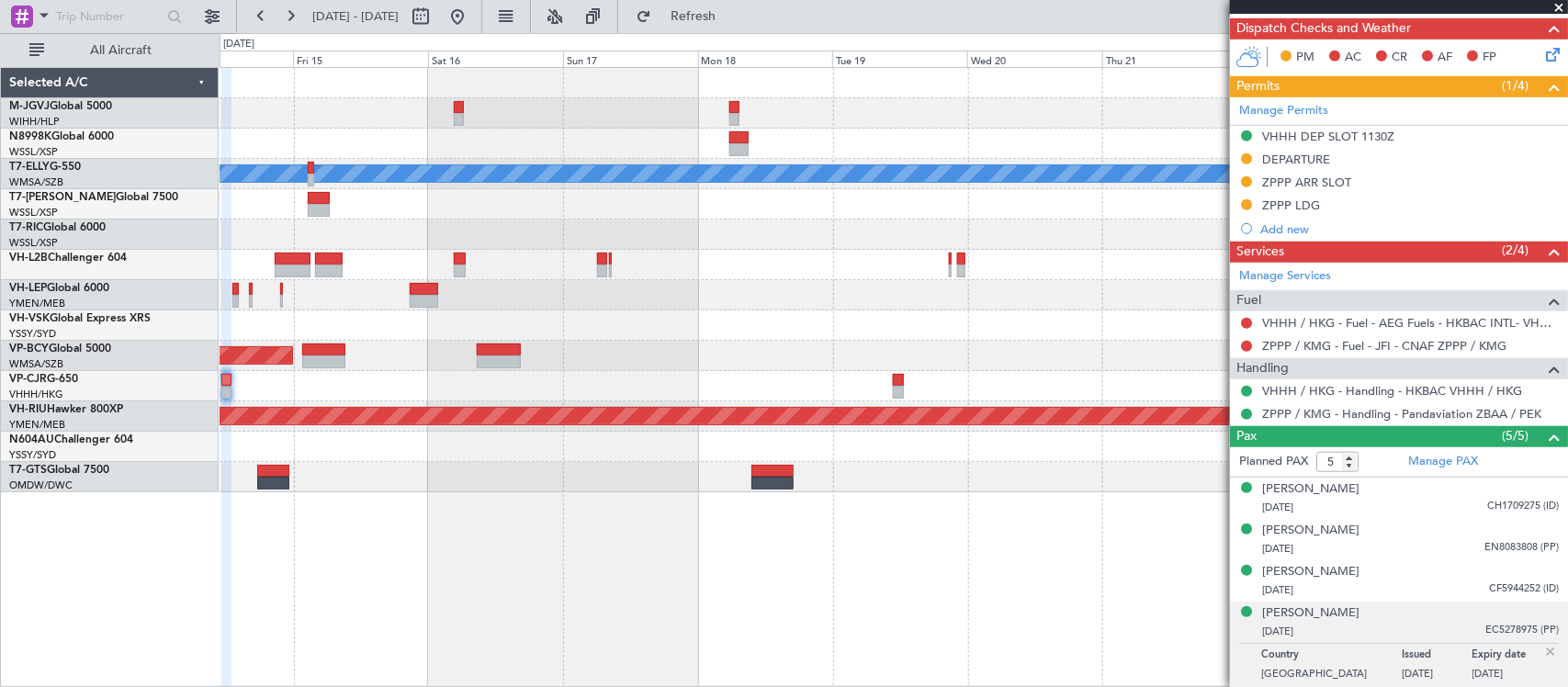
click at [574, 273] on div "MEL Unplanned Maint Sydney (Kingsford Smith Intl) Planned Maint Kuala Lumpur (S…" at bounding box center [892, 279] width 1347 height 424
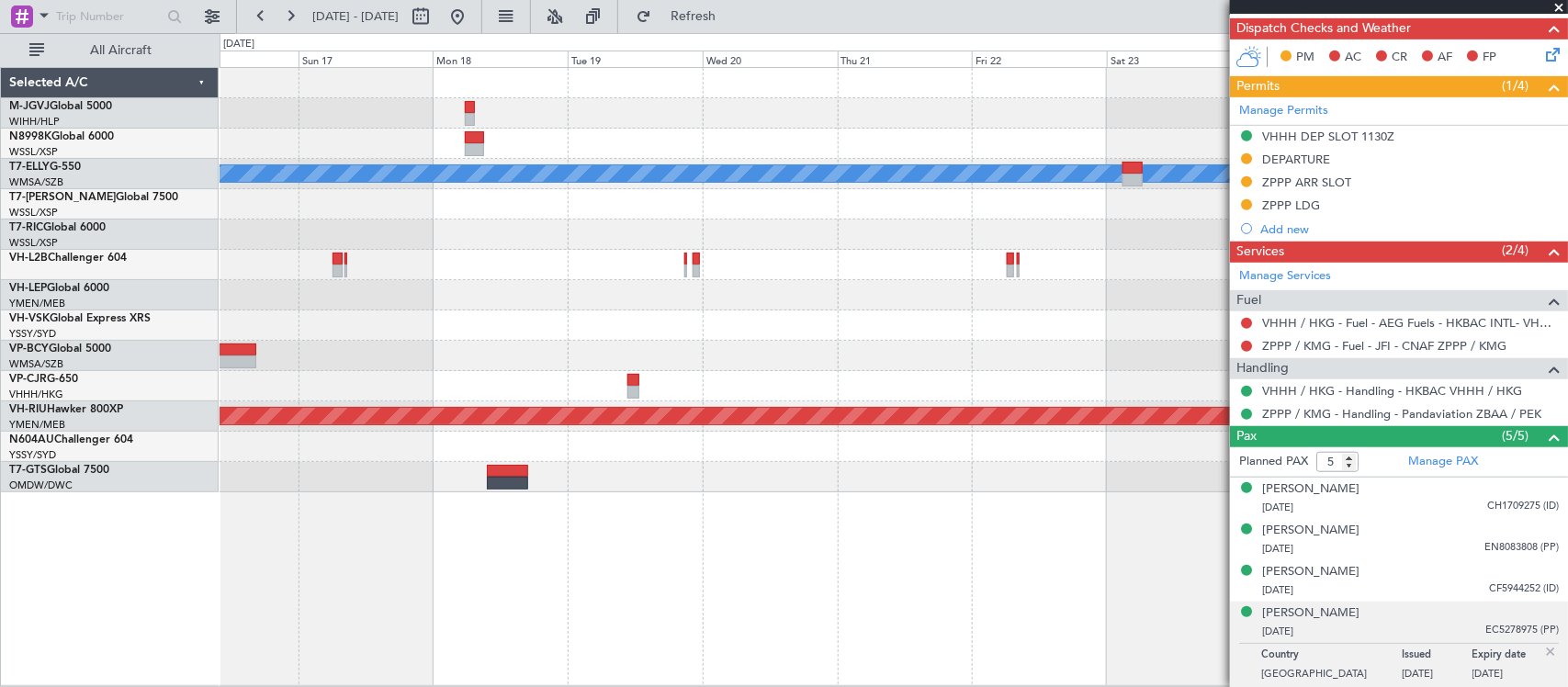
click at [600, 263] on div "[PERSON_NAME] Planned Maint [GEOGRAPHIC_DATA] (Sultan [PERSON_NAME] [PERSON_NAM…" at bounding box center [892, 279] width 1347 height 424
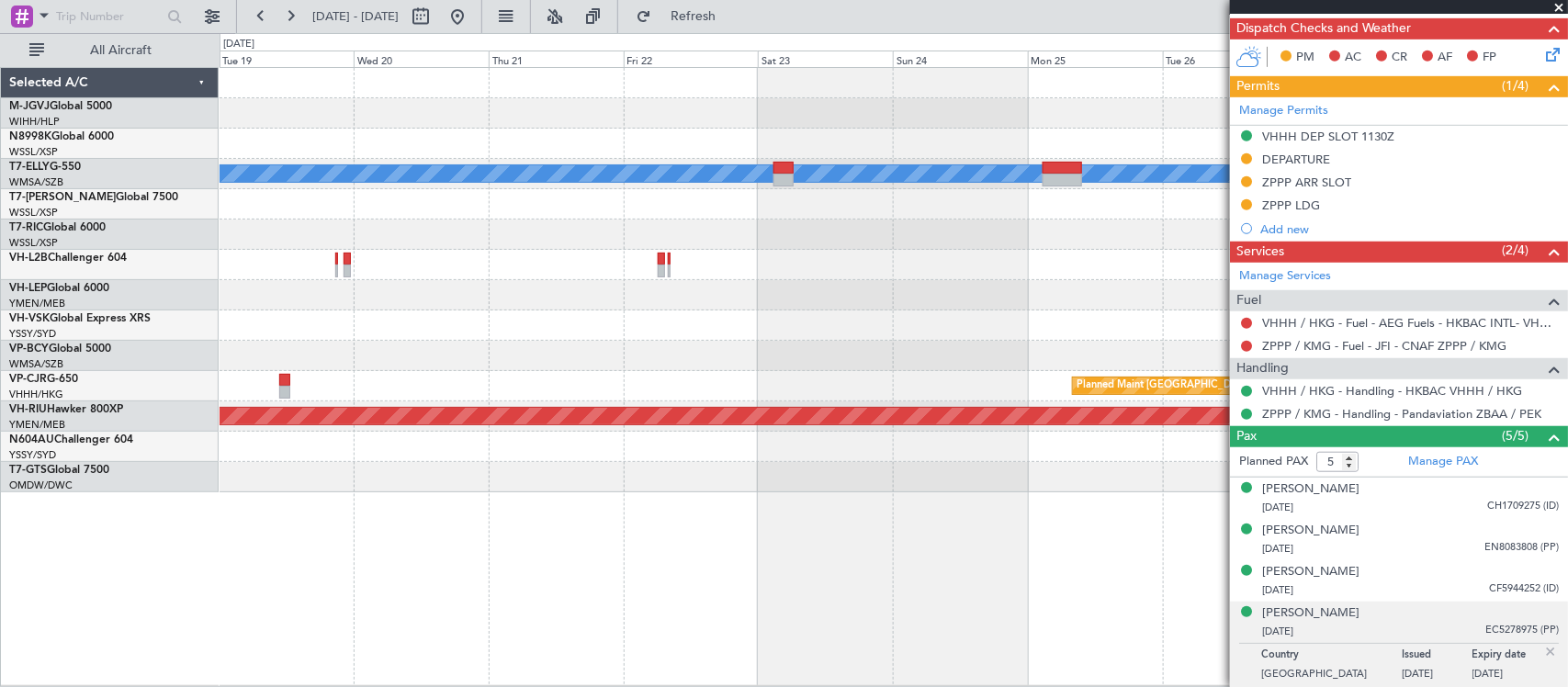
click at [551, 263] on div "MEL Planned Maint Hong Kong (Hong Kong Intl) Planned Maint Melbourne (Essendon)" at bounding box center [892, 279] width 1347 height 424
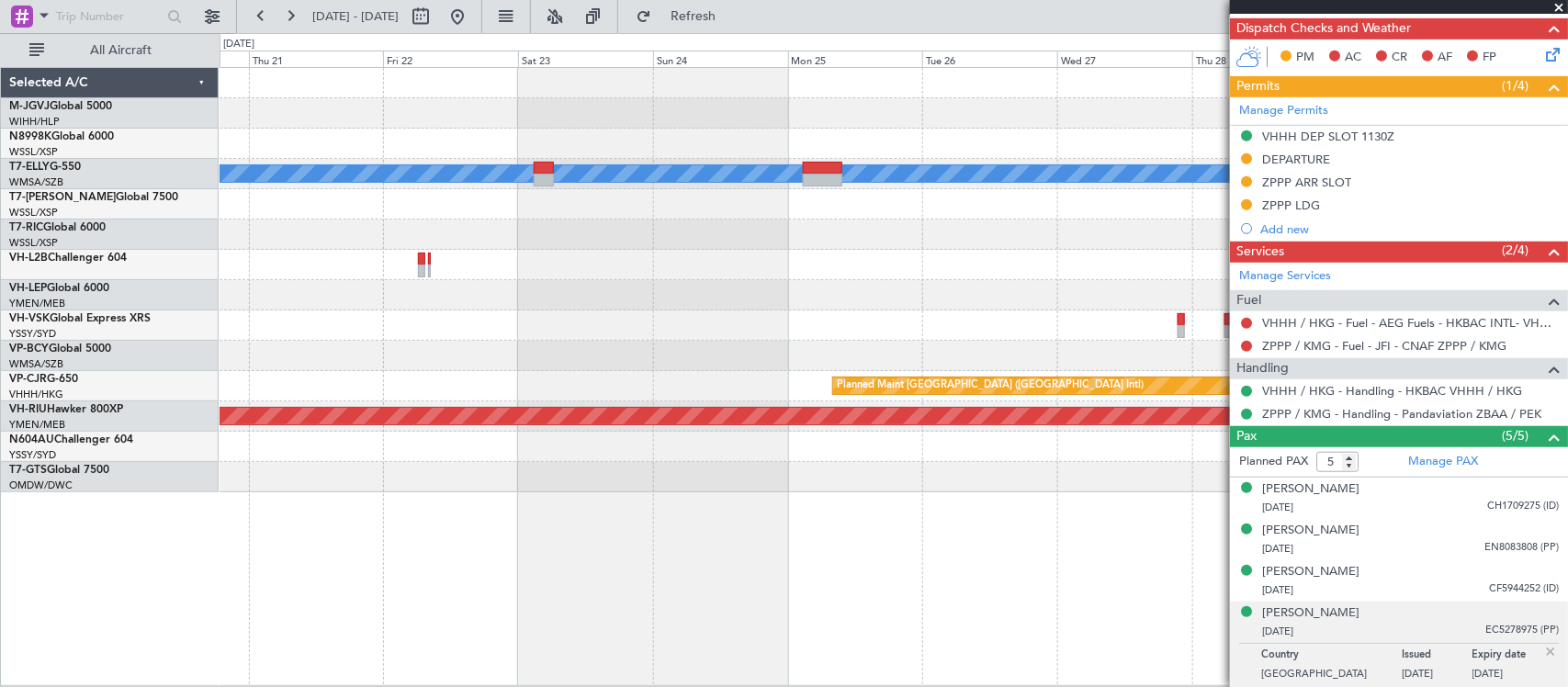
click at [951, 271] on div "MEL Planned Maint Hong Kong (Hong Kong Intl) Planned Maint Melbourne (Essendon)" at bounding box center [892, 279] width 1347 height 424
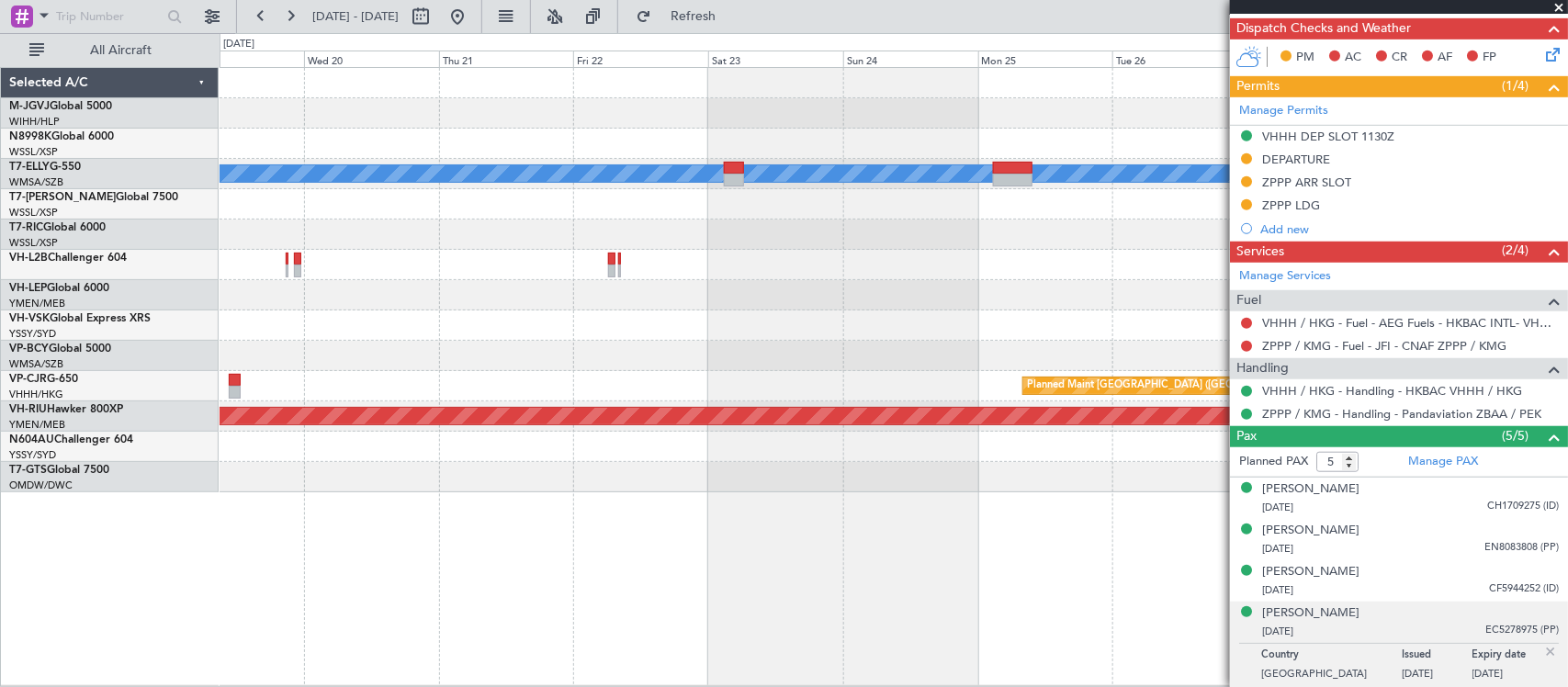
click at [855, 297] on div "MEL Planned Maint Hong Kong (Hong Kong Intl) Planned Maint Melbourne (Essendon)" at bounding box center [892, 279] width 1347 height 424
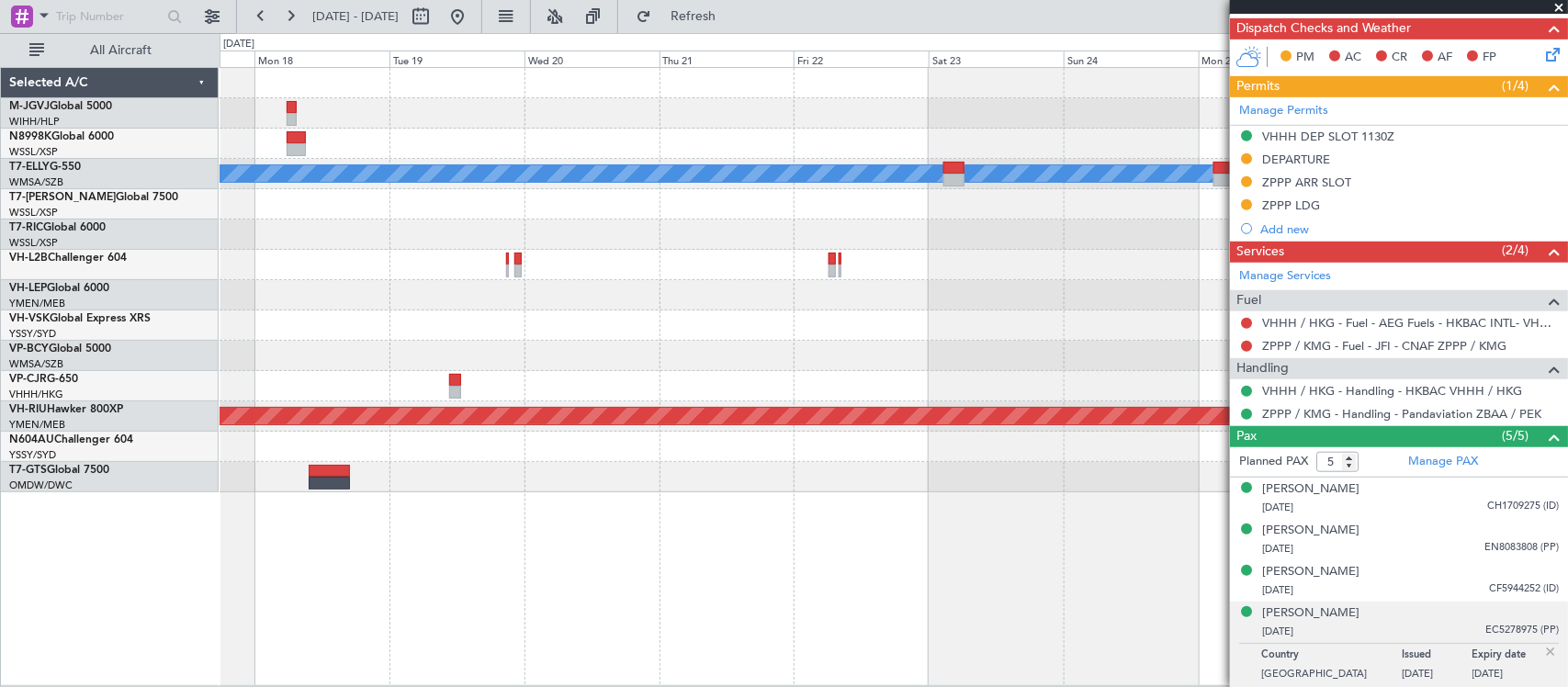
click at [819, 304] on div "MEL Planned Maint Hong Kong (Hong Kong Intl) Planned Maint Melbourne (Essendon)" at bounding box center [892, 279] width 1347 height 424
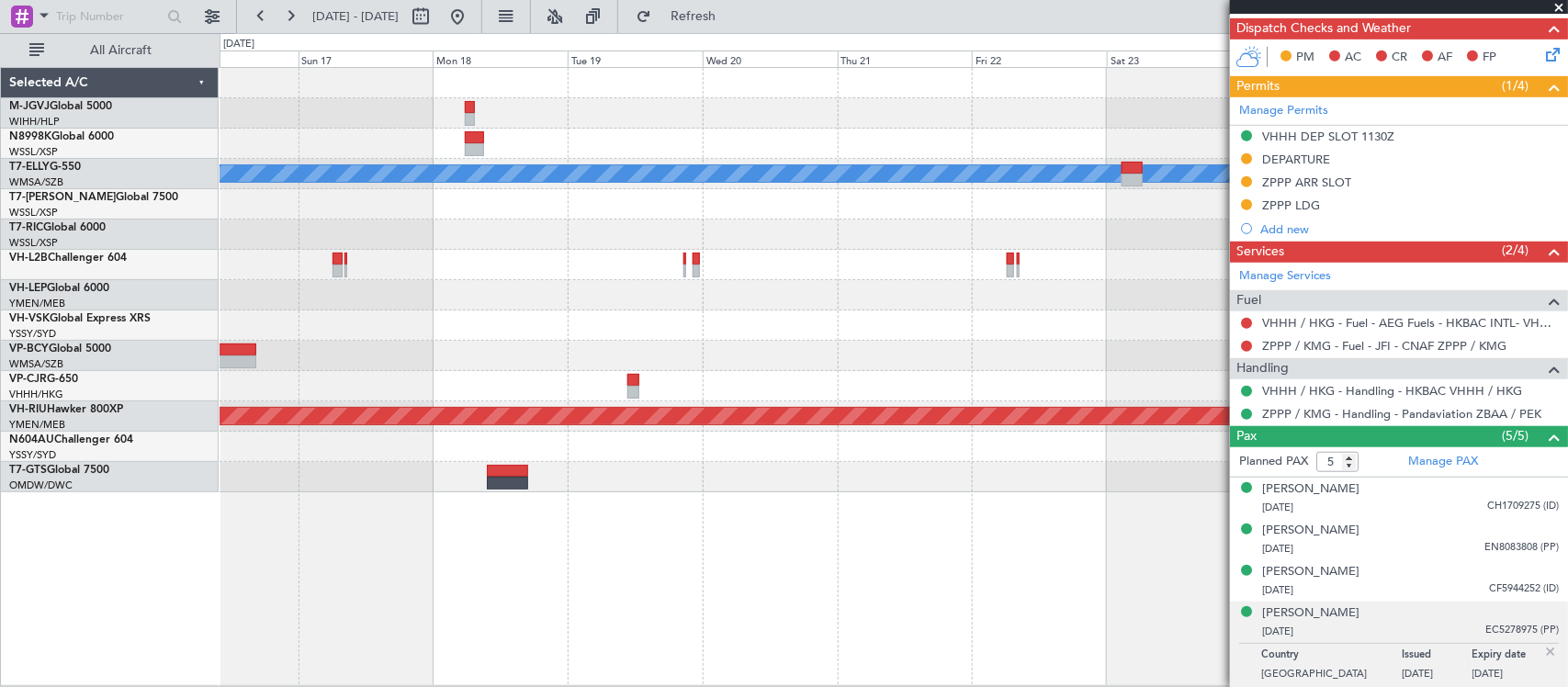
click at [726, 304] on div "[PERSON_NAME] Planned Maint [GEOGRAPHIC_DATA] (Sultan [PERSON_NAME] [PERSON_NAM…" at bounding box center [892, 279] width 1347 height 424
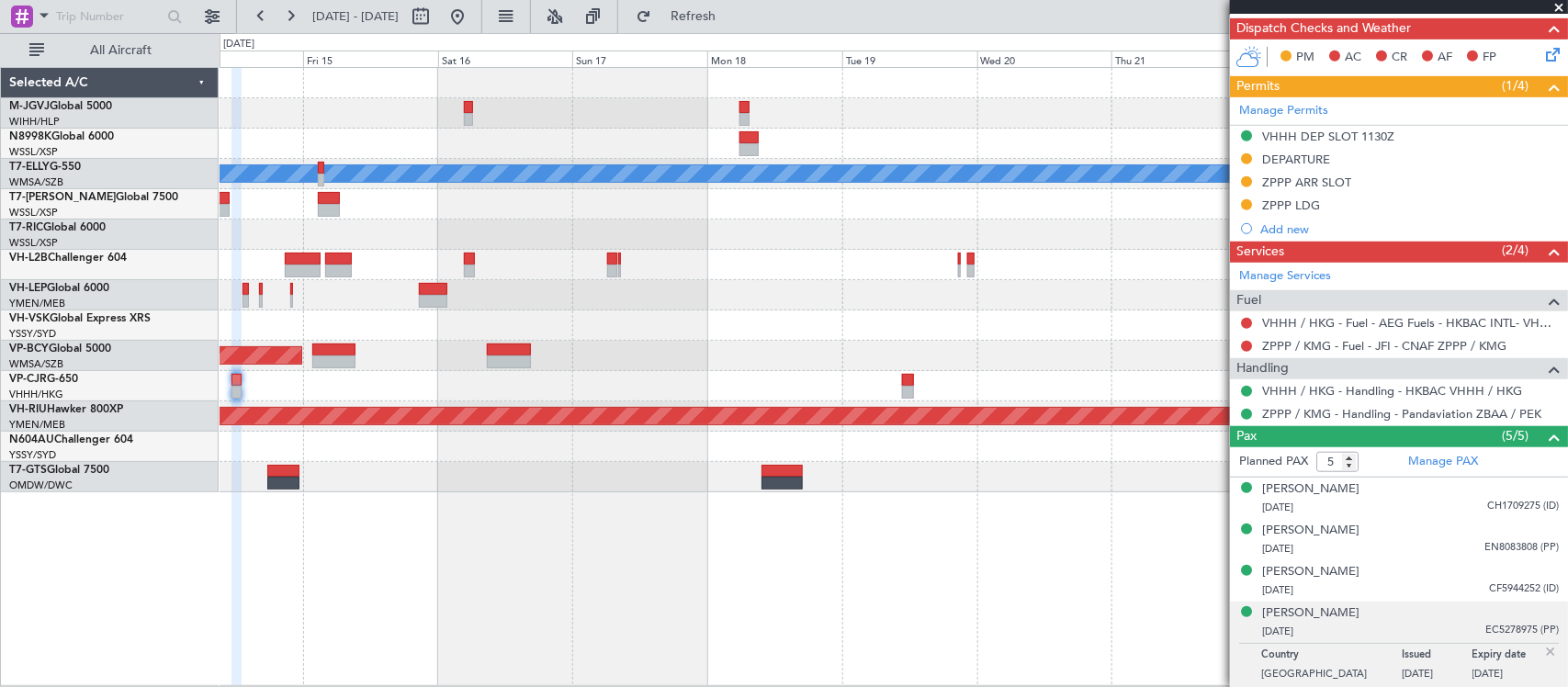
click at [741, 304] on div "MEL Unplanned Maint Sydney (Kingsford Smith Intl) Planned Maint Kuala Lumpur (S…" at bounding box center [892, 279] width 1347 height 424
click at [730, 308] on div at bounding box center [892, 295] width 1347 height 30
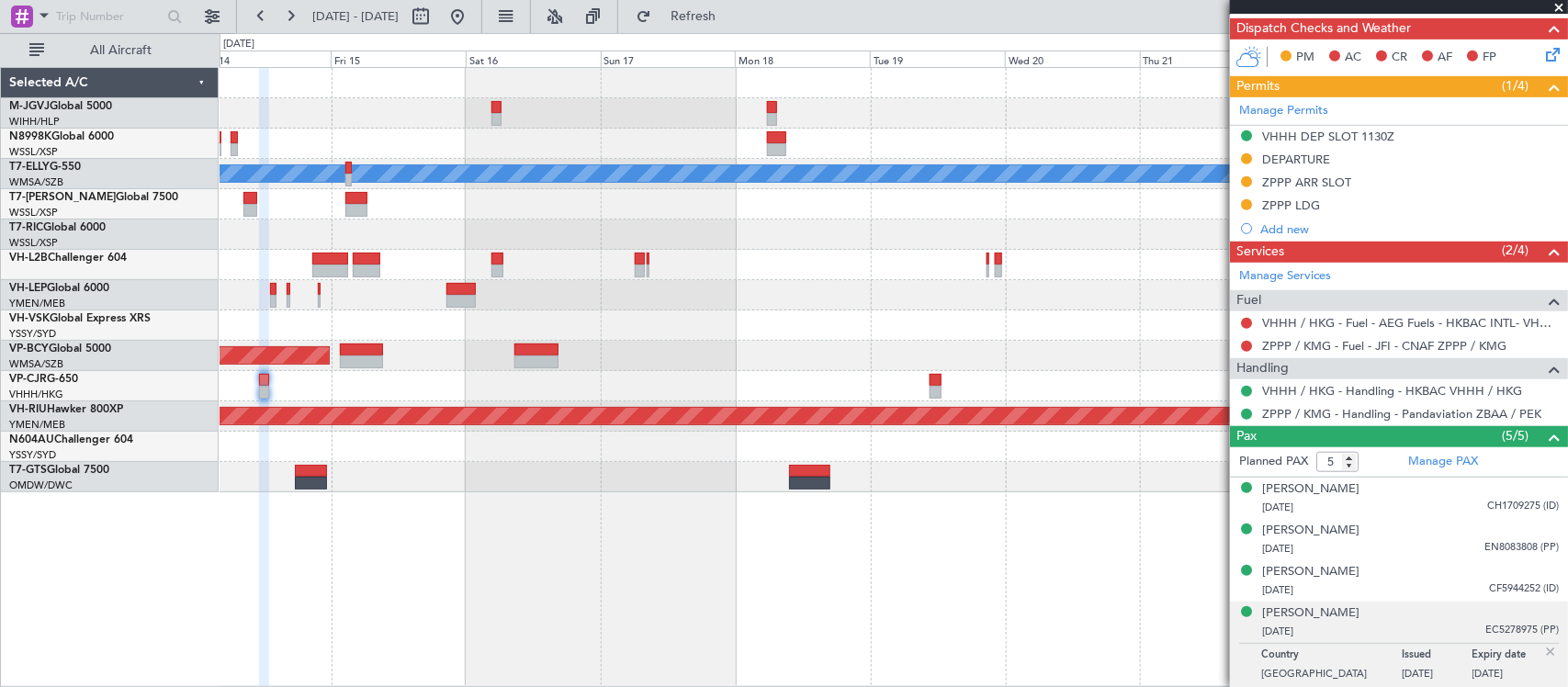
click at [836, 336] on div "MEL Unplanned Maint Sydney (Kingsford Smith Intl) Planned Maint Kuala Lumpur (S…" at bounding box center [892, 279] width 1347 height 424
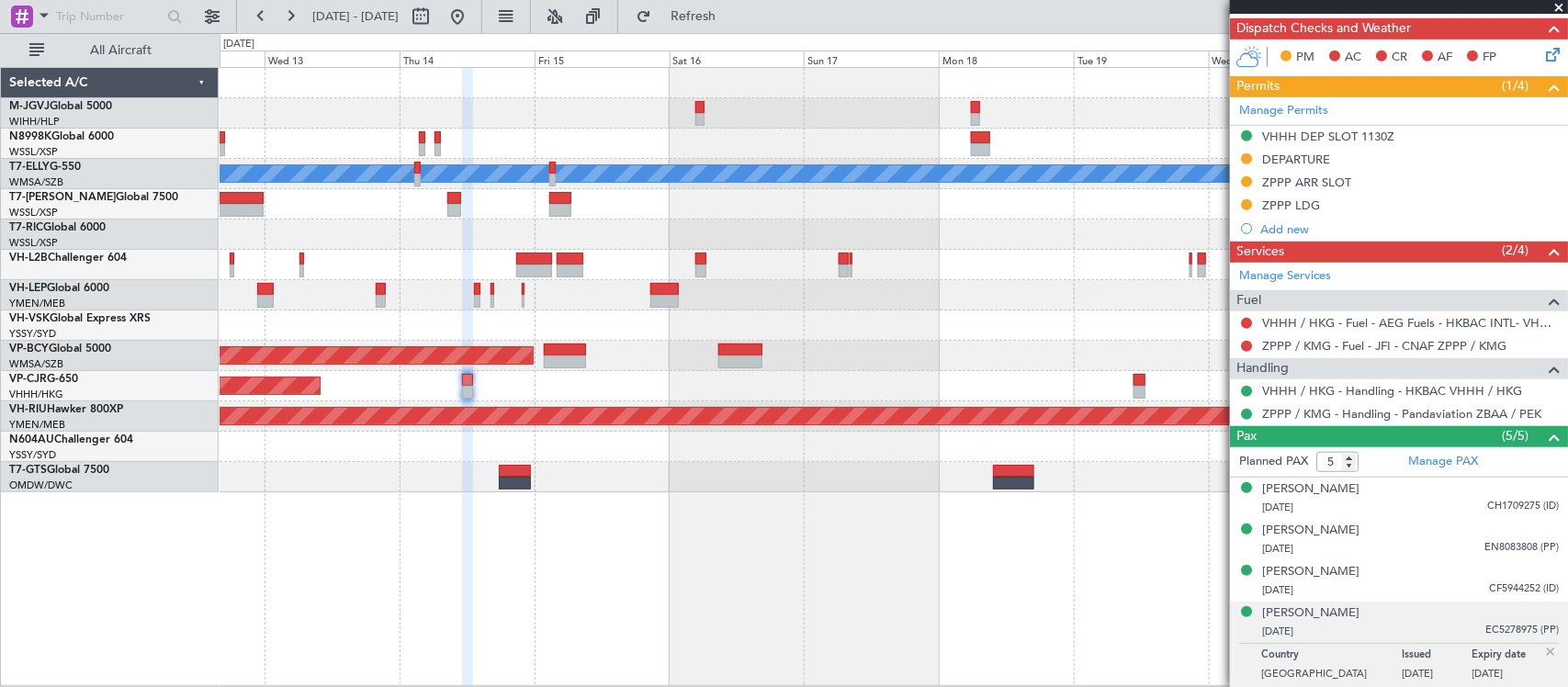
click at [167, 571] on div "Selected A/C M-JGVJ Global 5000 WIHH/HLP Jakarta (Halim Intl) N8998K Global 600…" at bounding box center [110, 376] width 218 height 618
click at [942, 243] on div at bounding box center [892, 234] width 1347 height 30
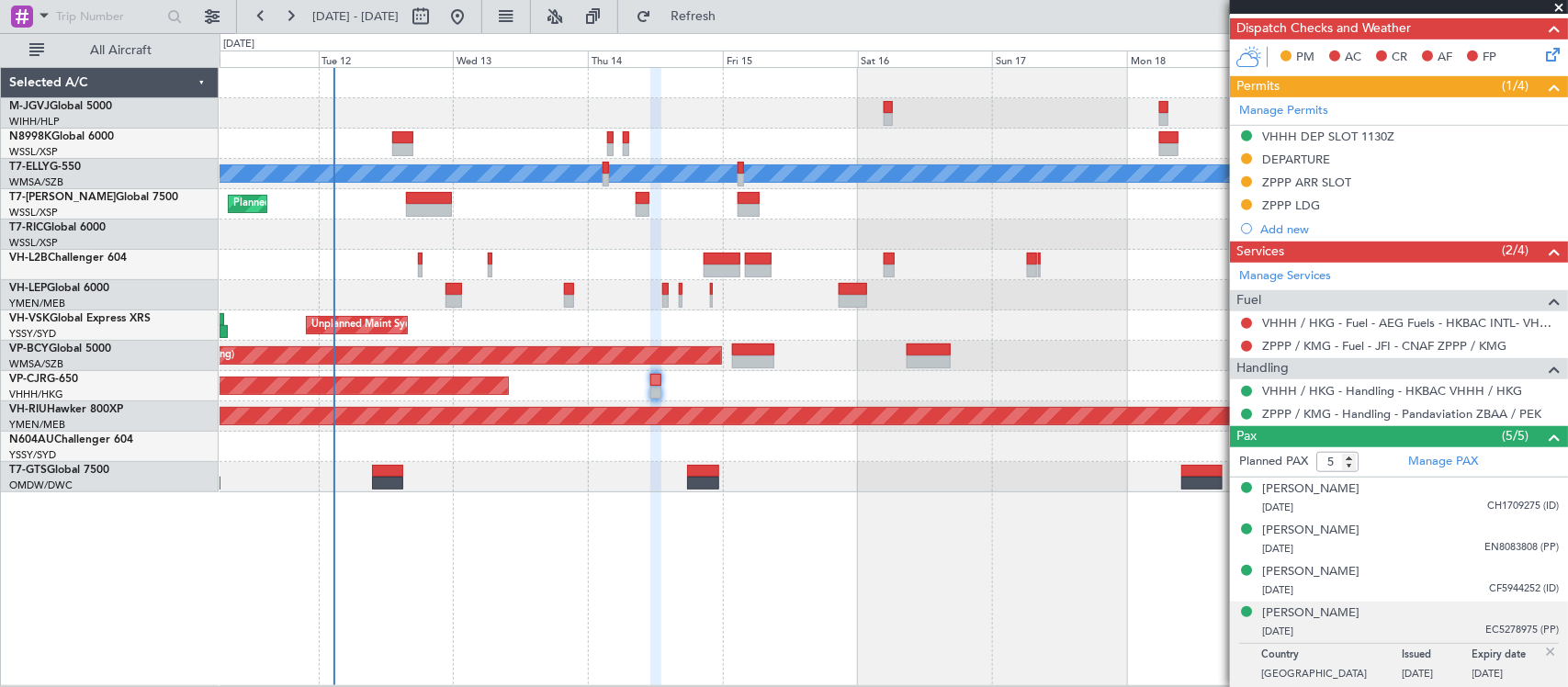
click at [924, 253] on div at bounding box center [892, 265] width 1347 height 30
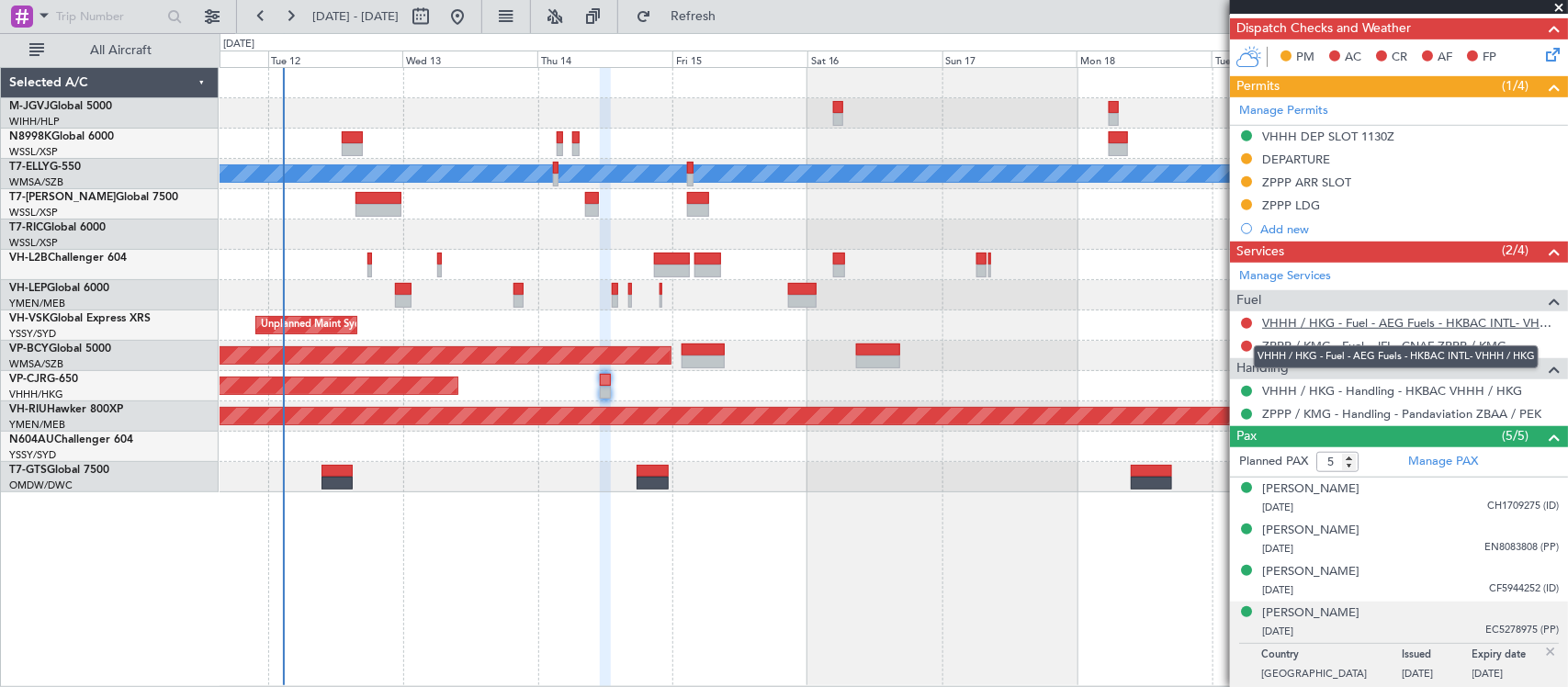
click at [1382, 321] on link "VHHH / HKG - Fuel - AEG Fuels - HKBAC INTL- VHHH / HKG" at bounding box center [1410, 322] width 297 height 16
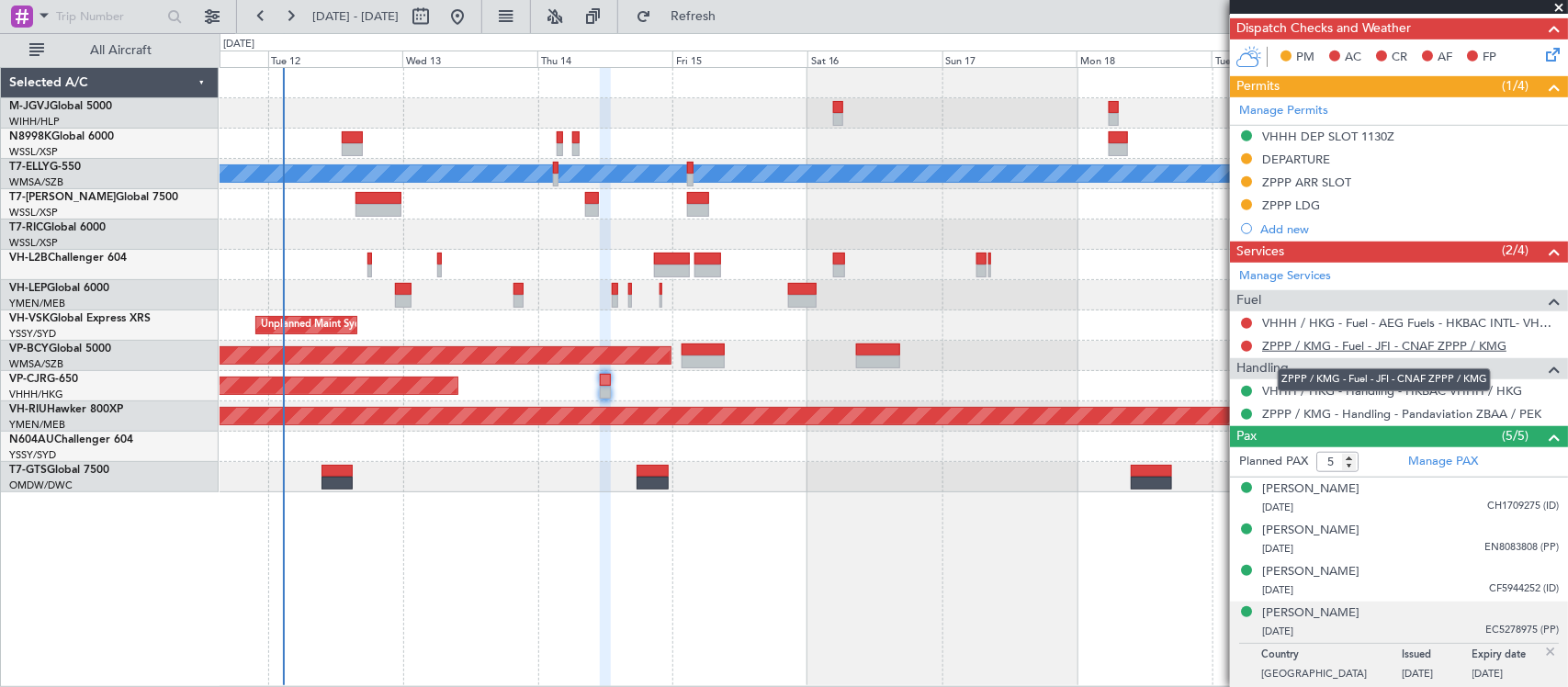
click at [1333, 345] on link "ZPPP / KMG - Fuel - JFI - CNAF ZPPP / KMG" at bounding box center [1384, 346] width 244 height 16
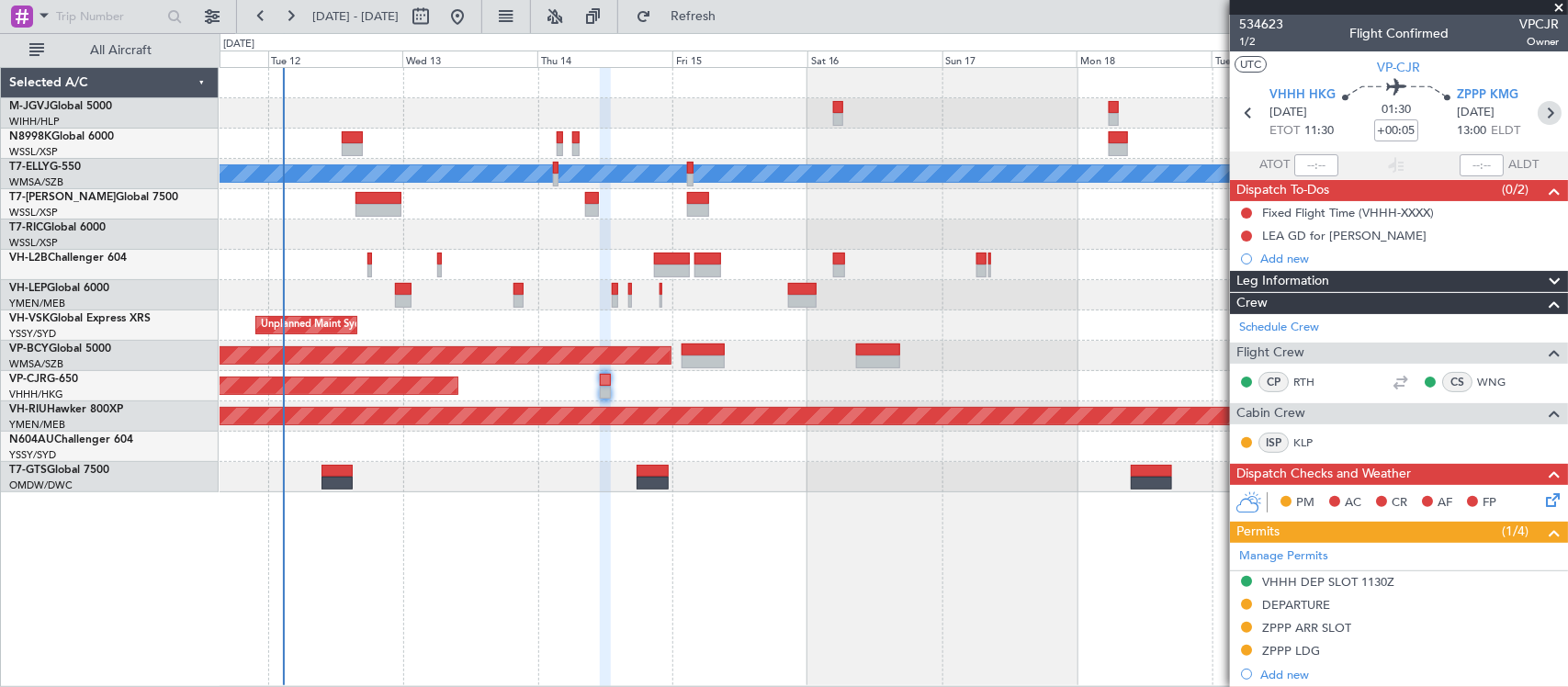
click at [1537, 110] on icon at bounding box center [1548, 112] width 24 height 23
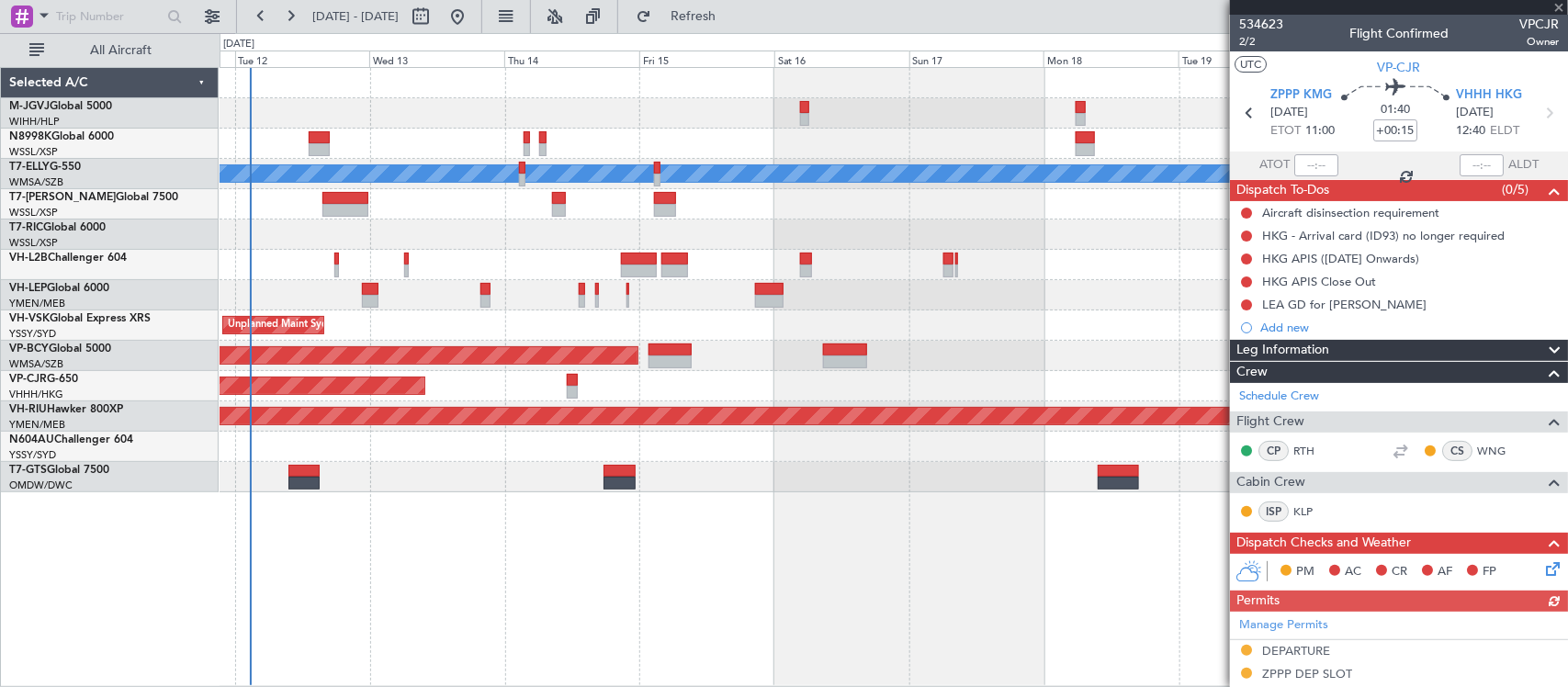
click at [533, 503] on div "[PERSON_NAME] Planned Maint [GEOGRAPHIC_DATA] ([GEOGRAPHIC_DATA]) Planned Maint…" at bounding box center [893, 376] width 1348 height 619
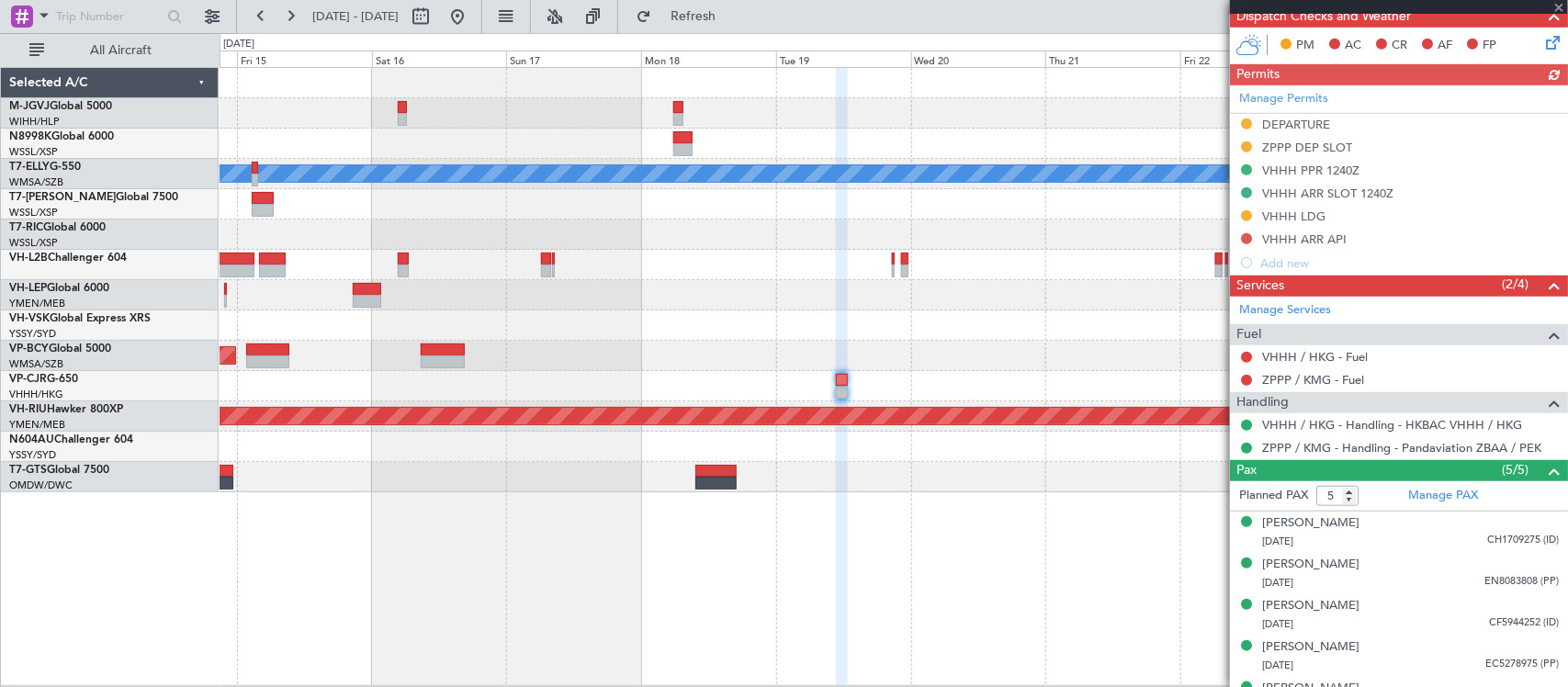
scroll to position [558, 0]
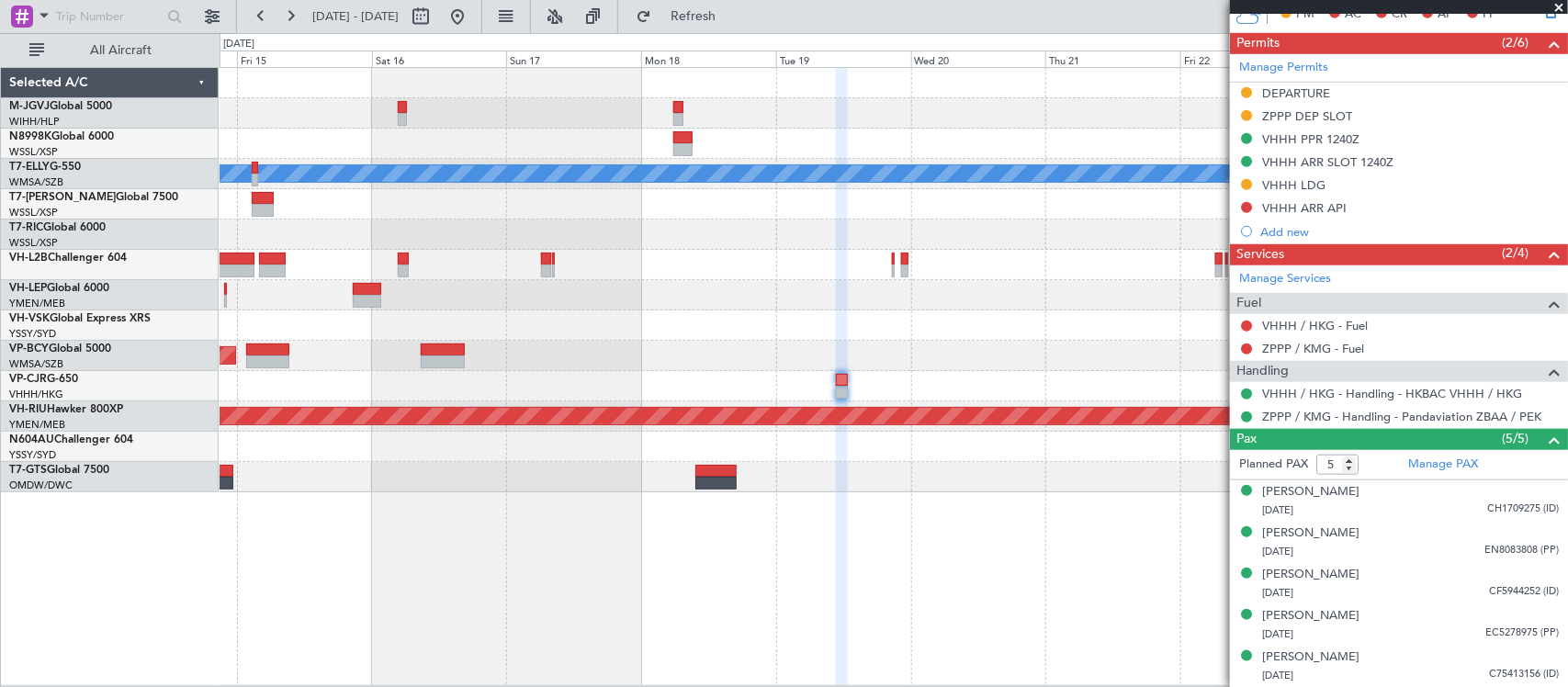
click at [965, 342] on div "MEL Unplanned Maint Sydney (Kingsford Smith Intl) Planned Maint Kuala Lumpur (S…" at bounding box center [892, 279] width 1347 height 424
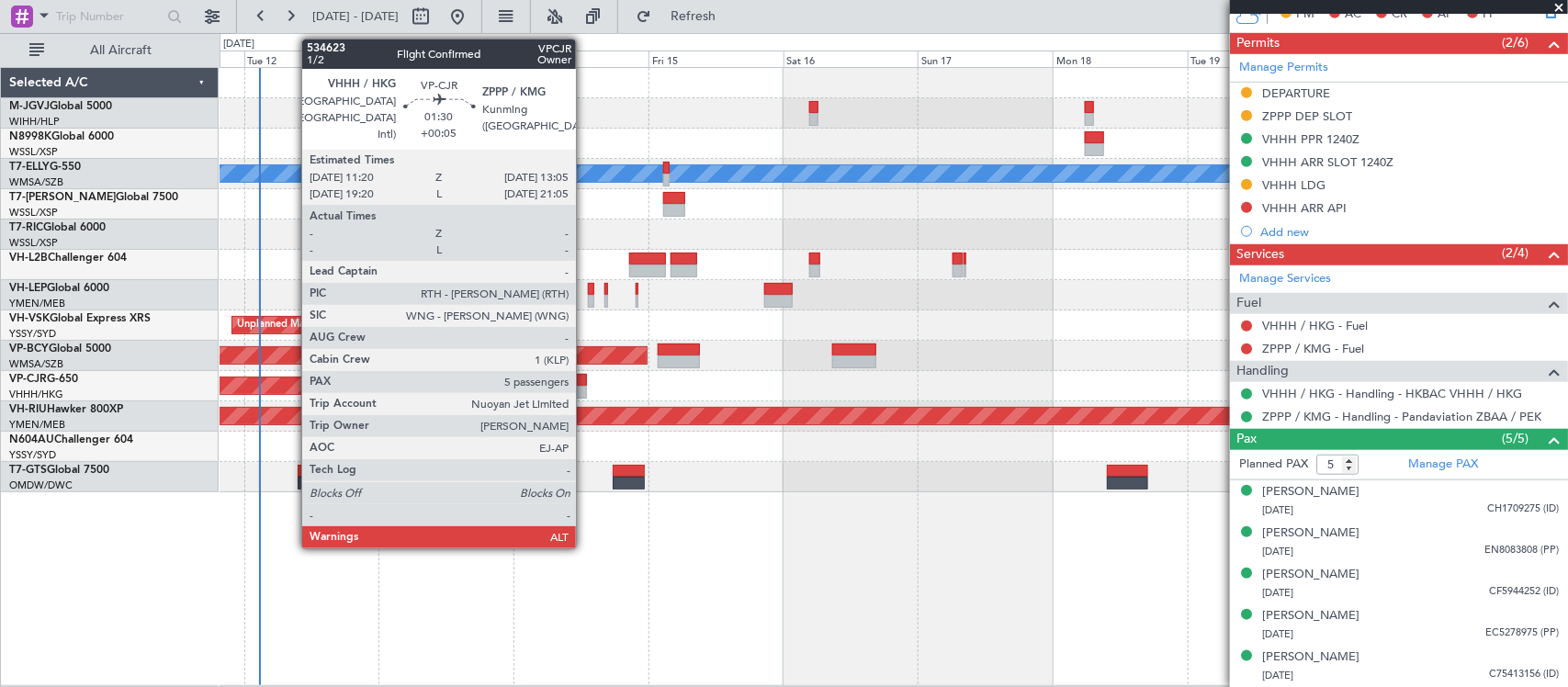
click at [583, 383] on div at bounding box center [581, 381] width 10 height 13
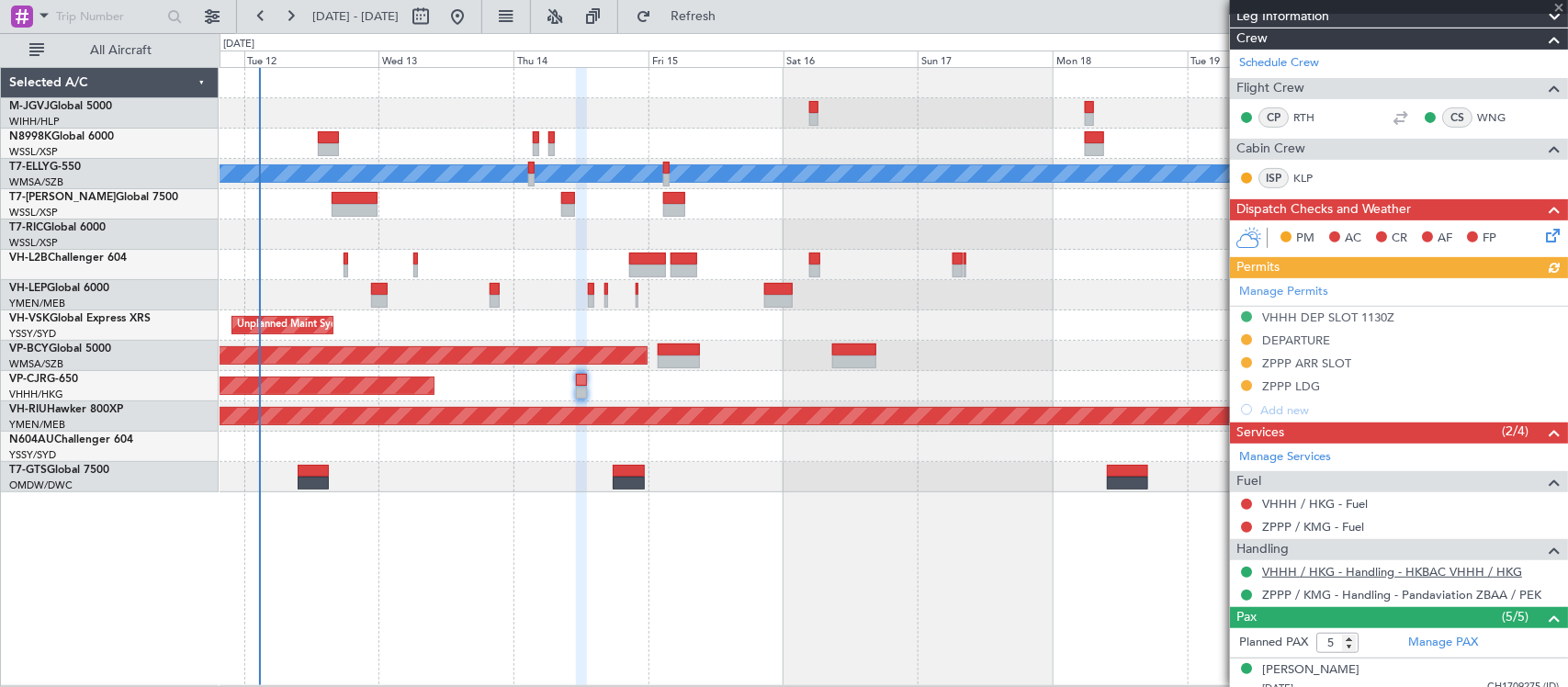
scroll to position [489, 0]
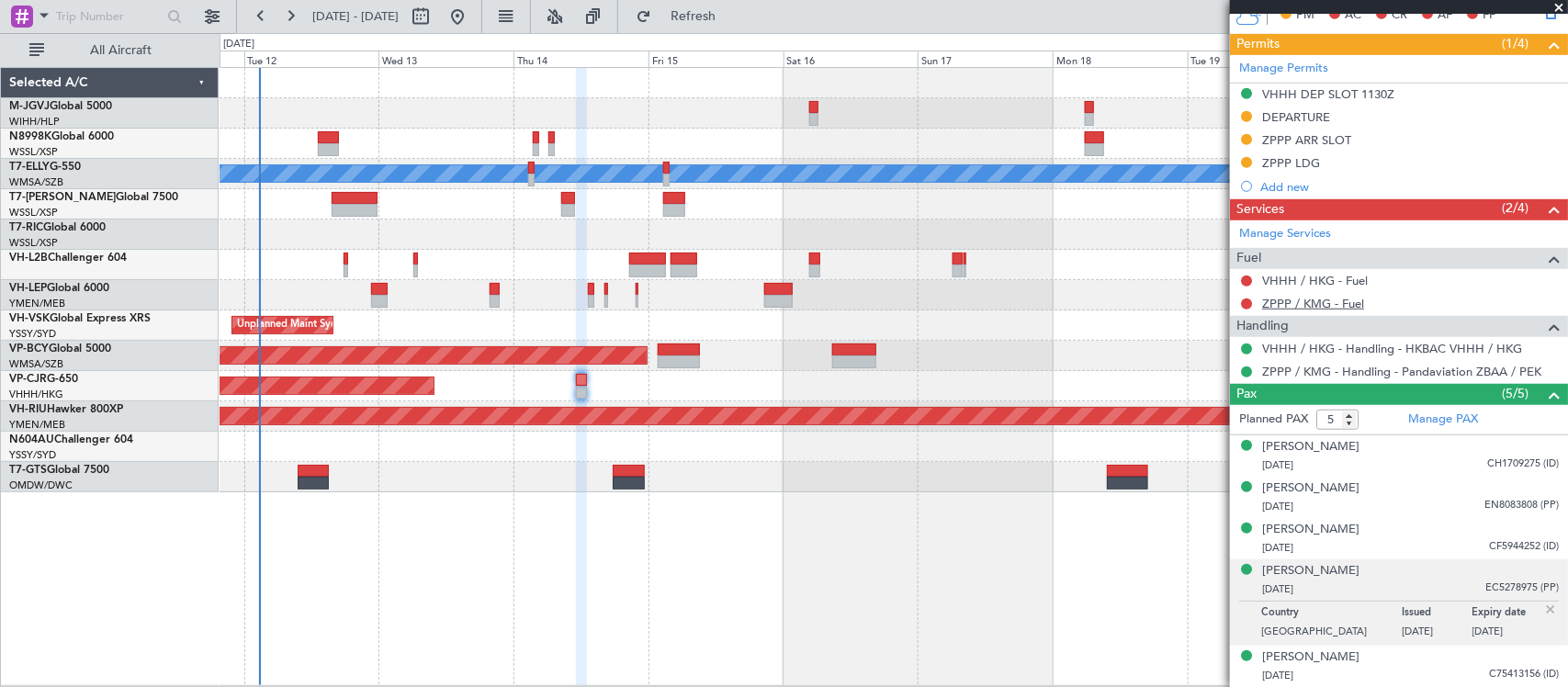
click at [1310, 307] on link "ZPPP / KMG - Fuel" at bounding box center [1312, 304] width 102 height 16
click at [1320, 282] on link "VHHH / HKG - Fuel" at bounding box center [1314, 280] width 105 height 16
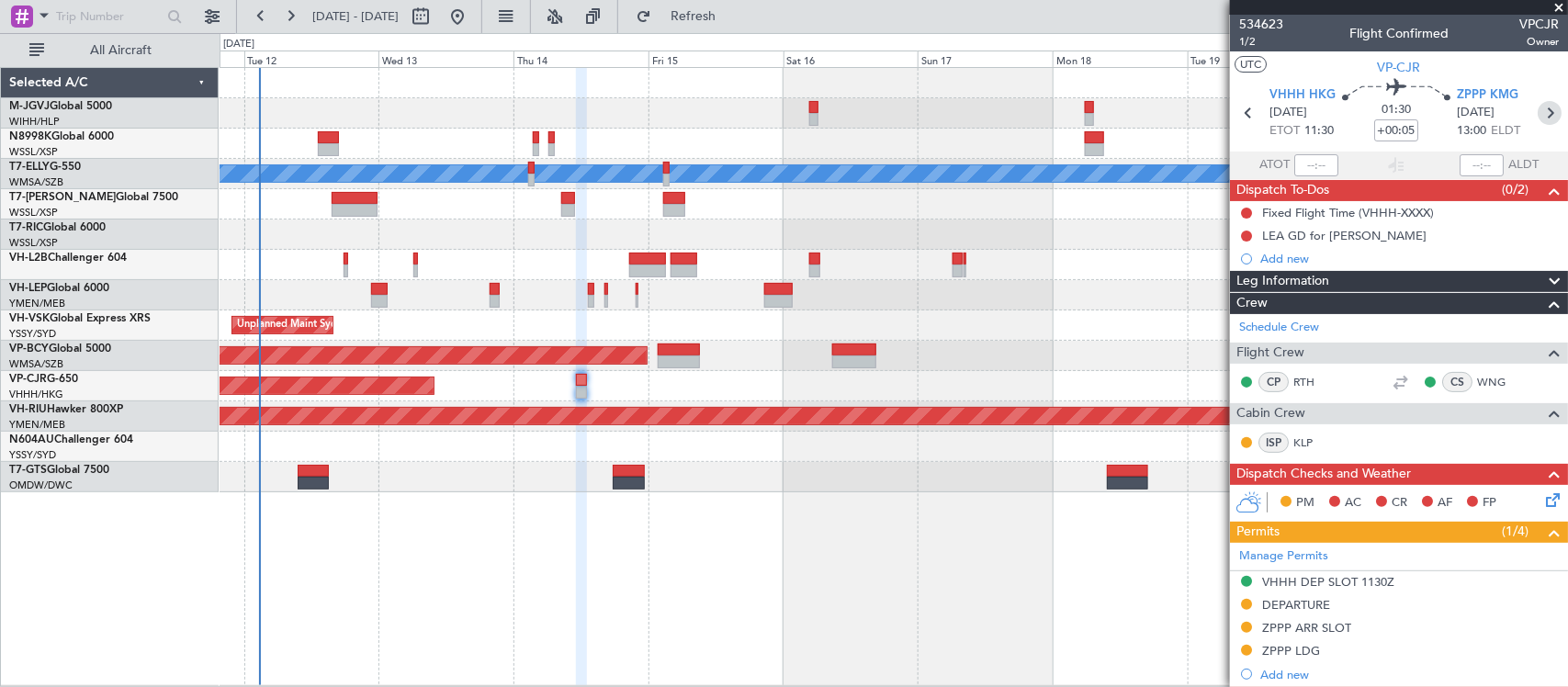
click at [1540, 105] on icon at bounding box center [1548, 112] width 24 height 23
click at [658, 505] on div "[PERSON_NAME] Planned Maint [GEOGRAPHIC_DATA] ([GEOGRAPHIC_DATA]) Planned Maint…" at bounding box center [893, 376] width 1348 height 618
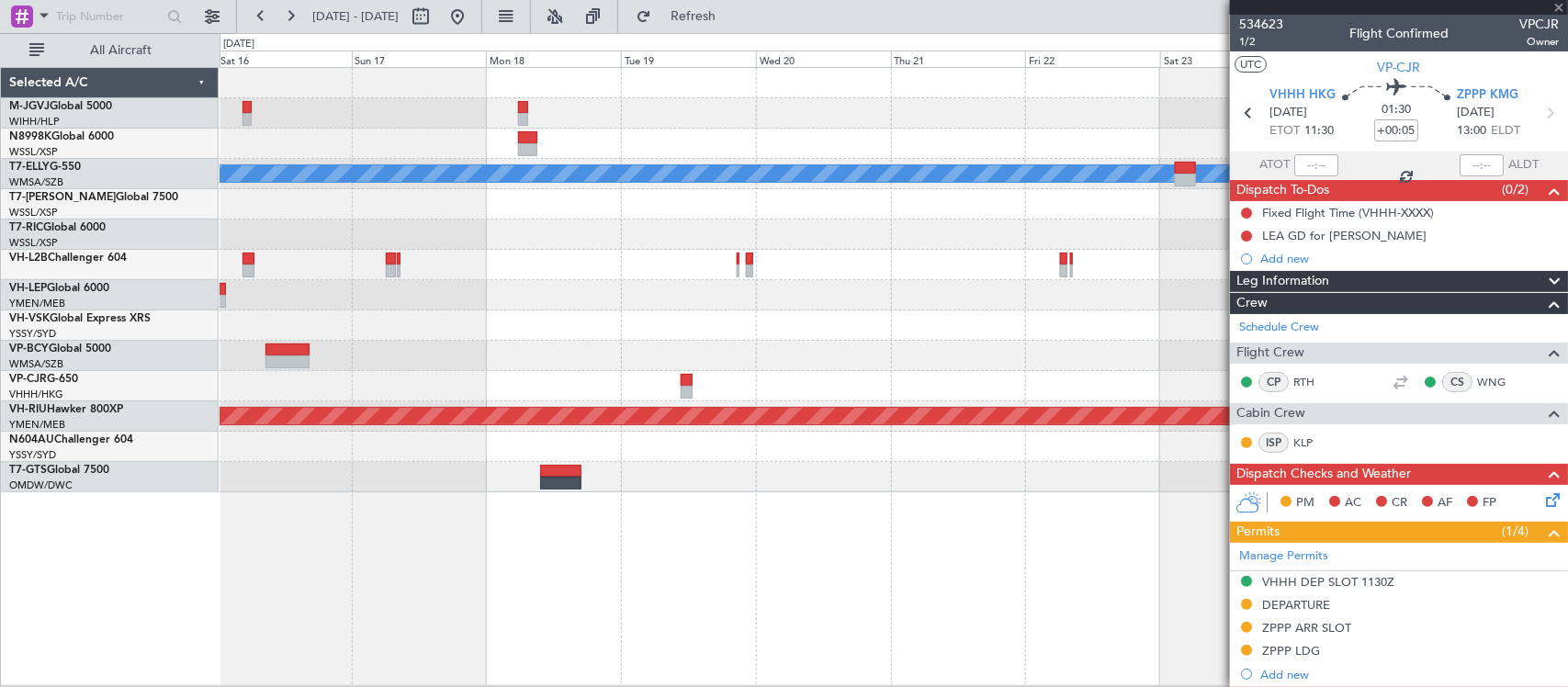
click at [773, 502] on div "[PERSON_NAME] Planned Maint [GEOGRAPHIC_DATA] (Sultan [PERSON_NAME] [PERSON_NAM…" at bounding box center [893, 376] width 1348 height 618
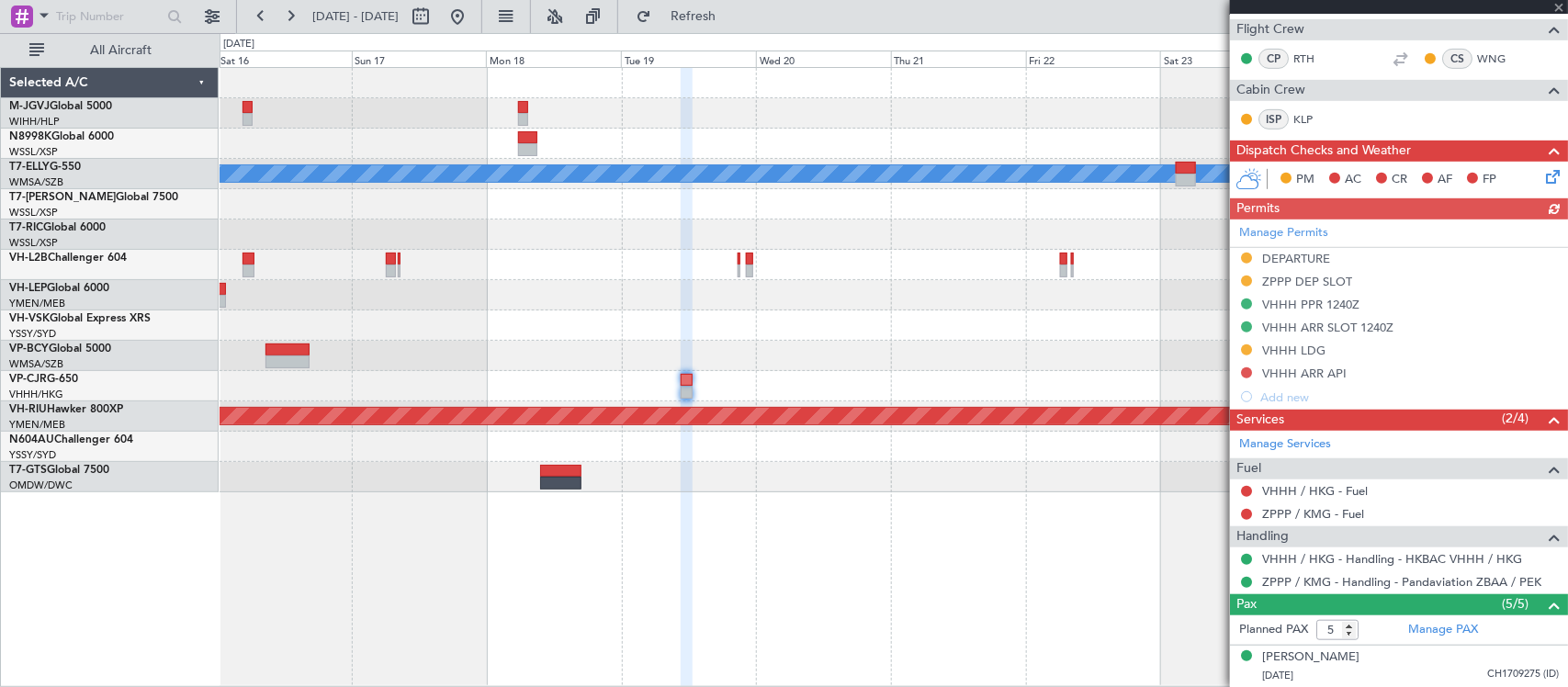
scroll to position [558, 0]
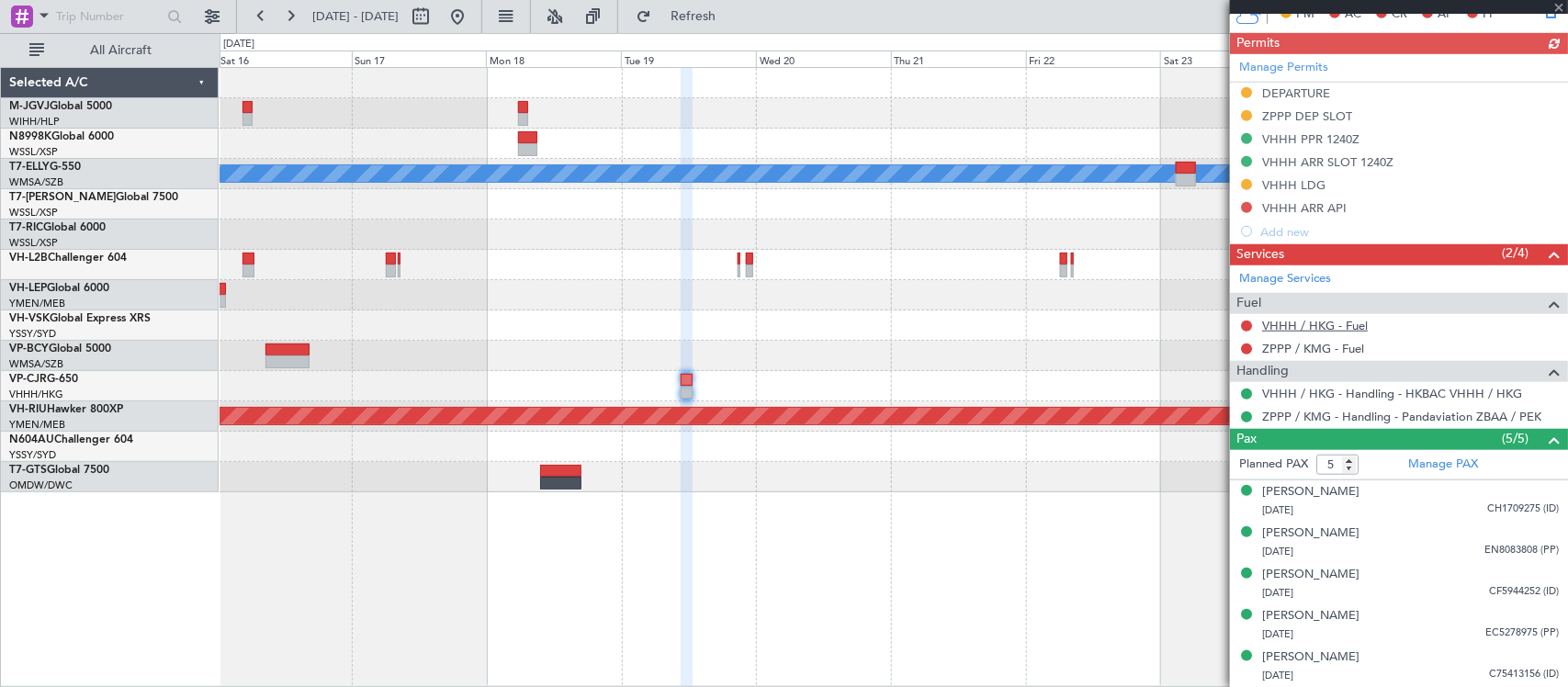
click at [1321, 326] on link "VHHH / HKG - Fuel" at bounding box center [1314, 325] width 105 height 16
click at [1289, 346] on link "ZPPP / KMG - Fuel" at bounding box center [1312, 348] width 102 height 16
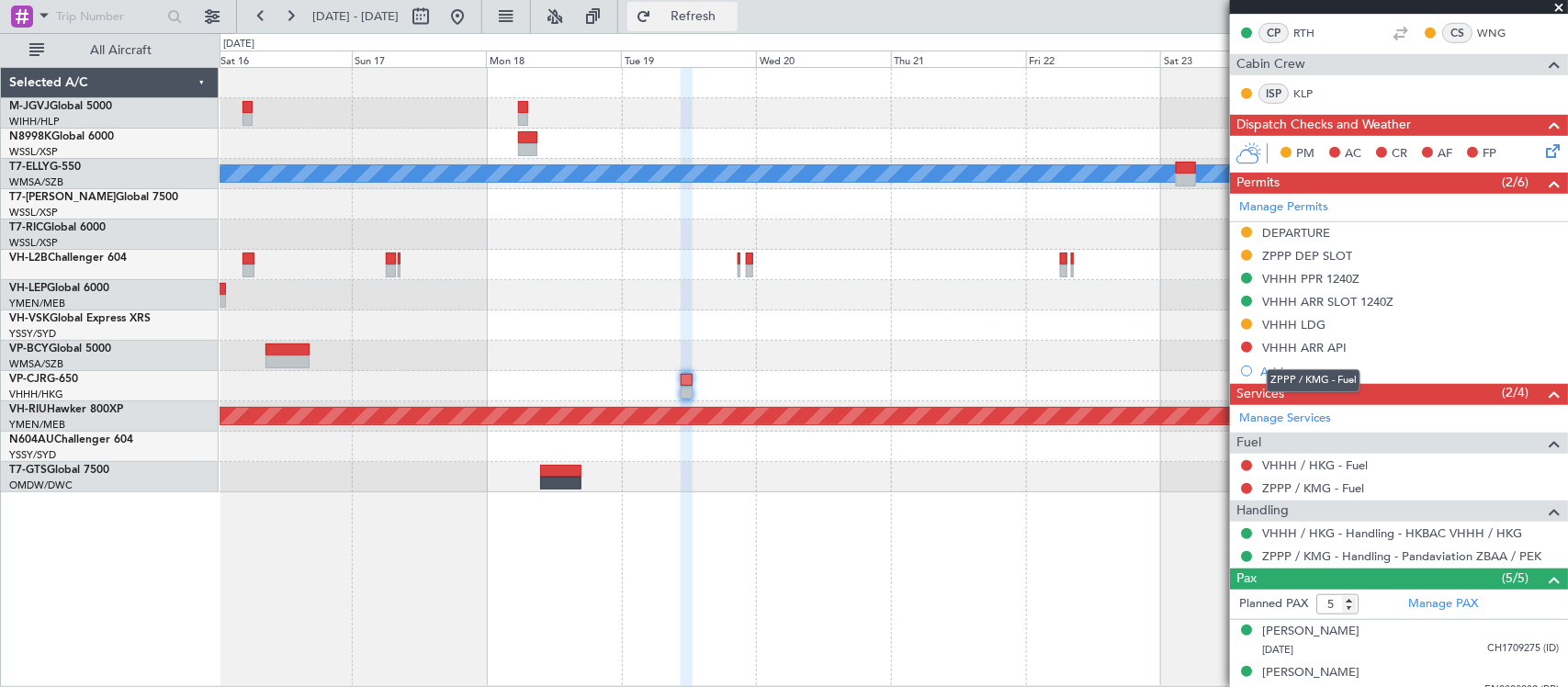
scroll to position [367, 0]
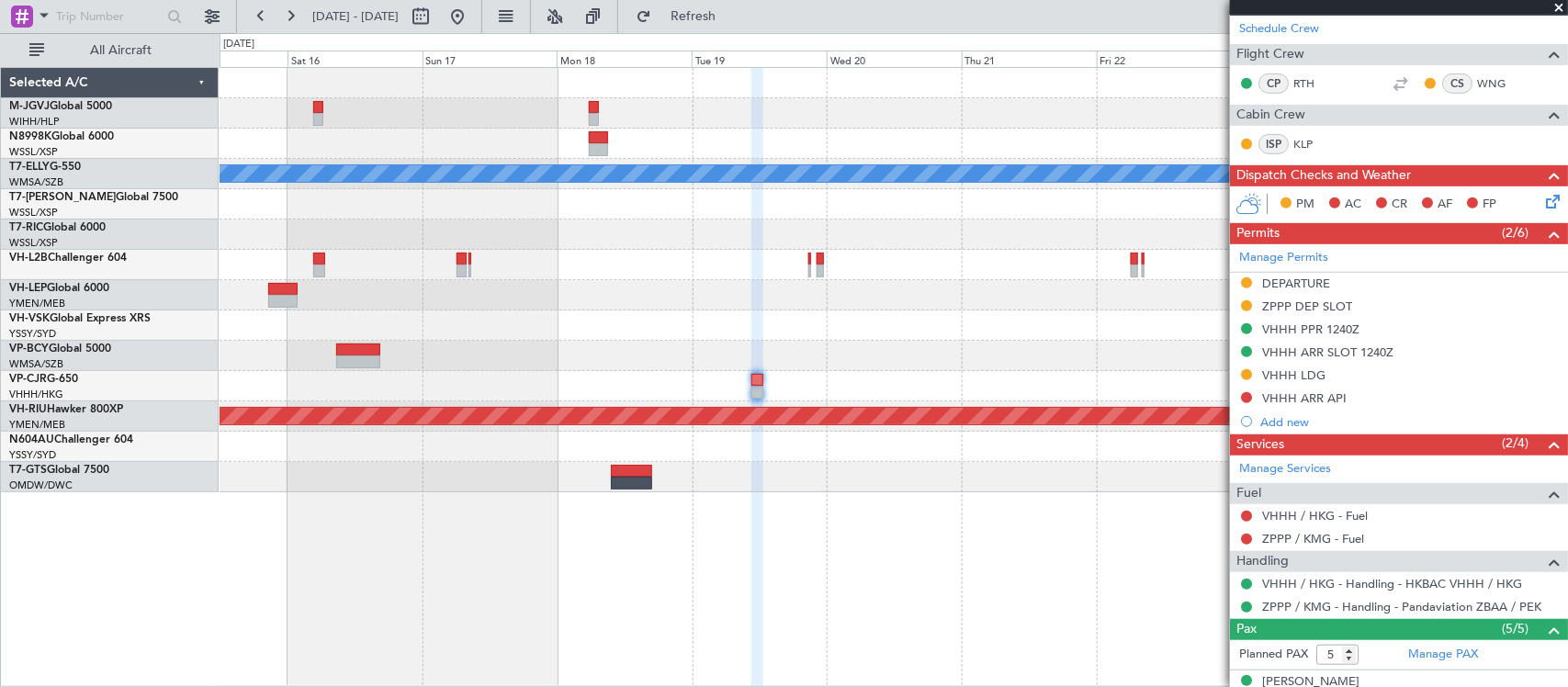
click at [960, 314] on div at bounding box center [892, 325] width 1347 height 30
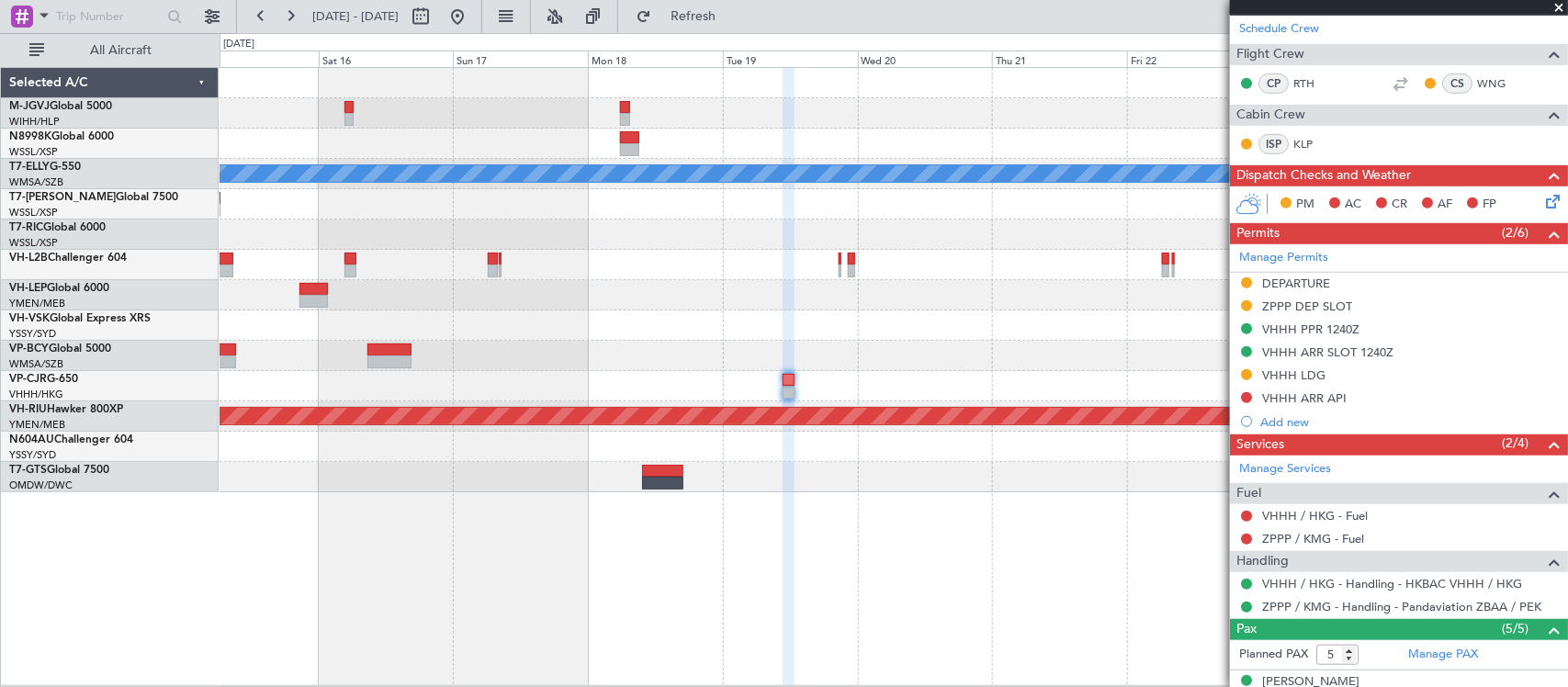
click at [885, 341] on div "Planned Maint [GEOGRAPHIC_DATA] (Sultan [PERSON_NAME] [PERSON_NAME] - Subang)" at bounding box center [892, 355] width 1347 height 30
click at [924, 326] on div at bounding box center [892, 325] width 1347 height 30
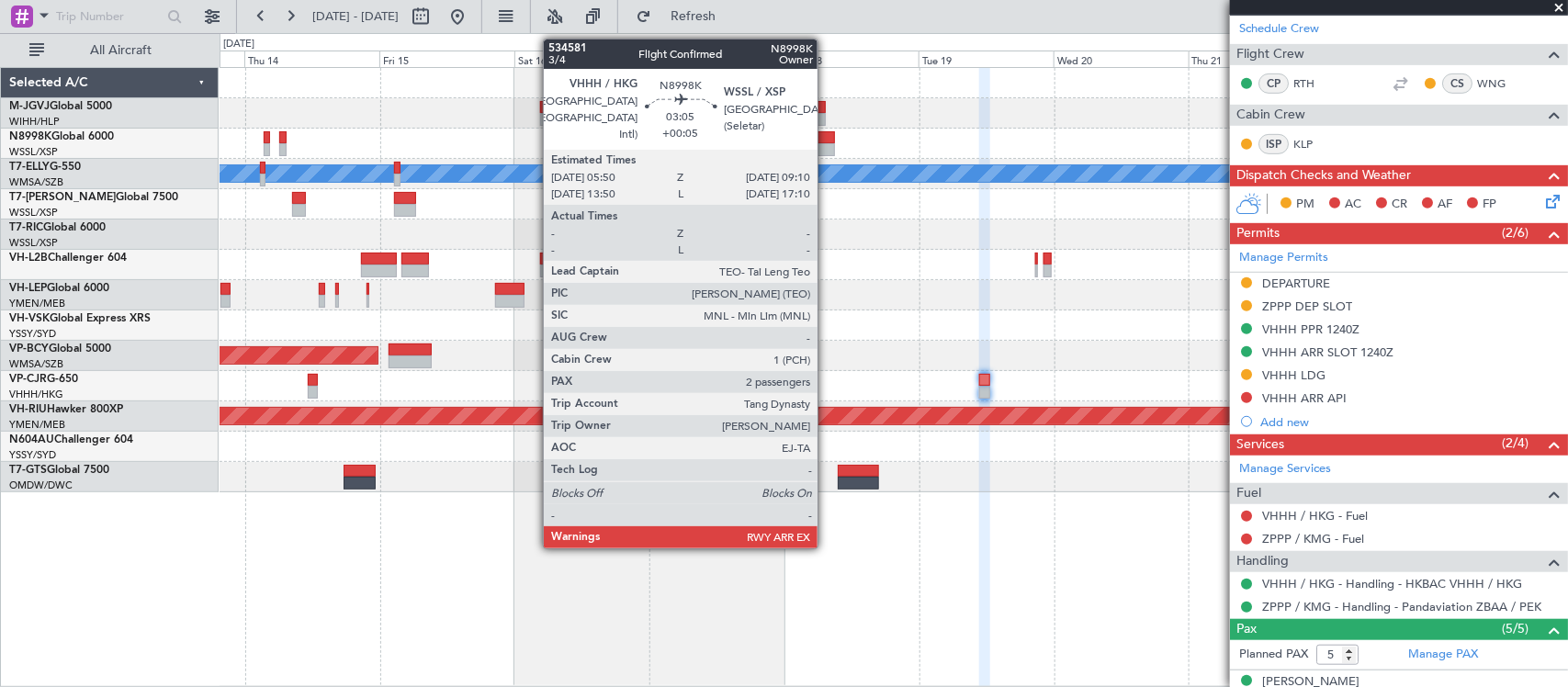
click at [826, 147] on div at bounding box center [825, 149] width 20 height 13
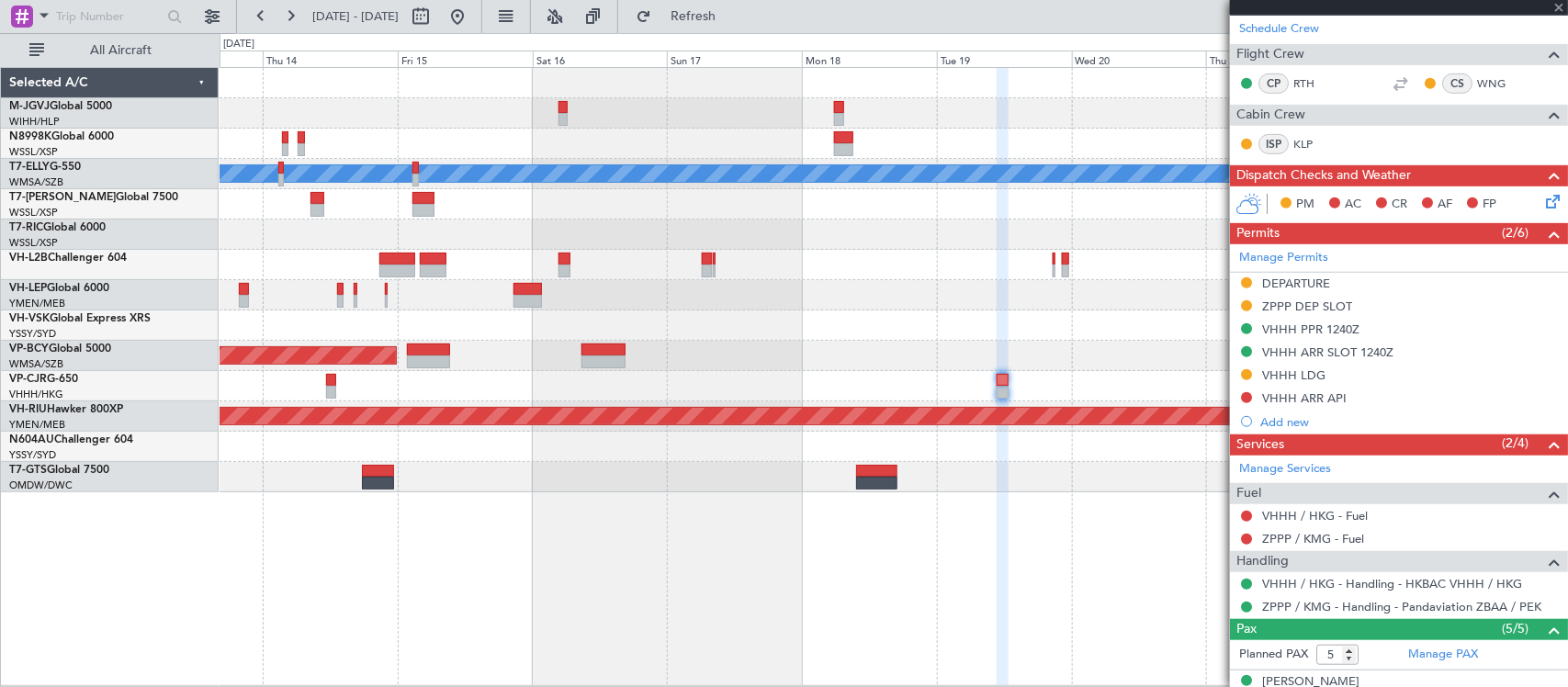
click at [897, 347] on div "Planned Maint [GEOGRAPHIC_DATA] (Sultan [PERSON_NAME] [PERSON_NAME] - Subang)" at bounding box center [892, 355] width 1347 height 30
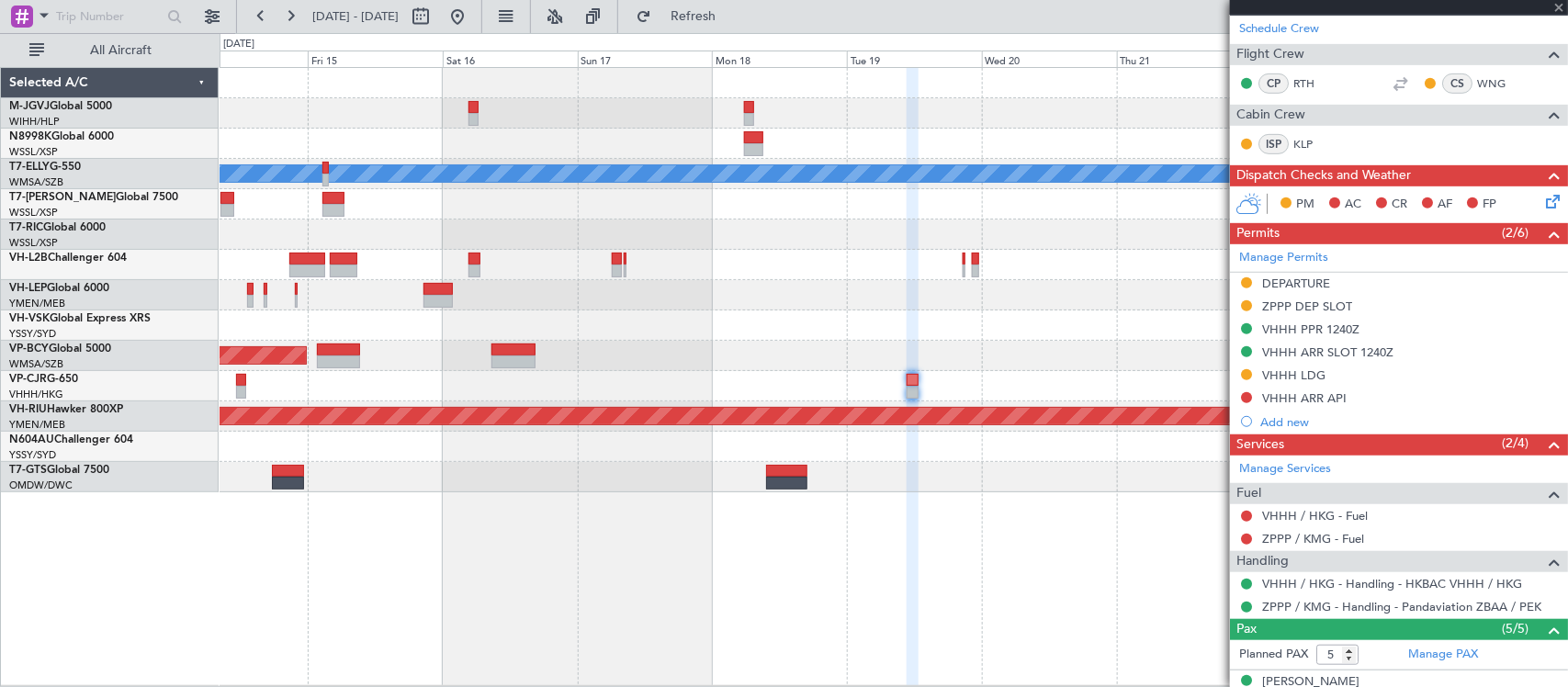
click at [814, 344] on div "MEL Unplanned Maint Sydney (Kingsford Smith Intl) Planned Maint Kuala Lumpur (S…" at bounding box center [892, 279] width 1347 height 424
type input "+00:05"
type input "2"
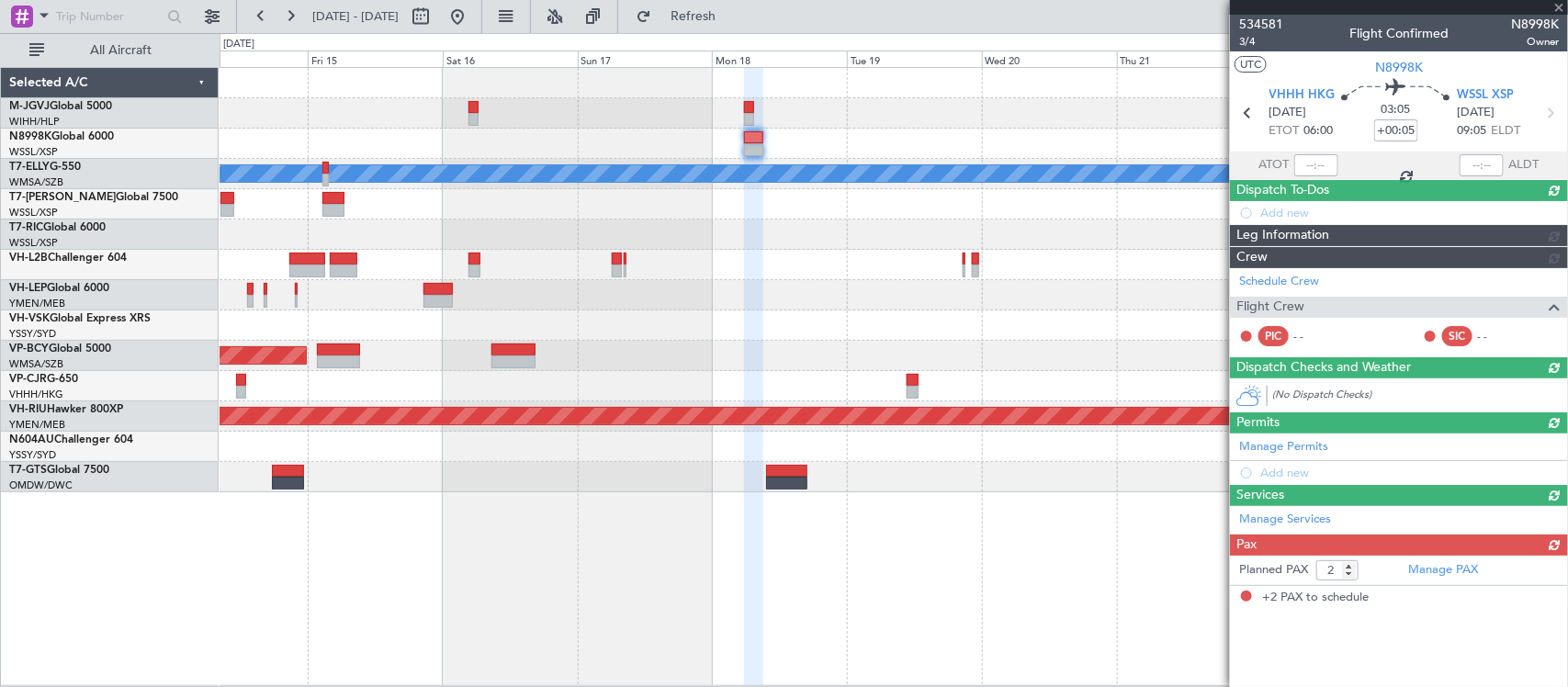
scroll to position [0, 0]
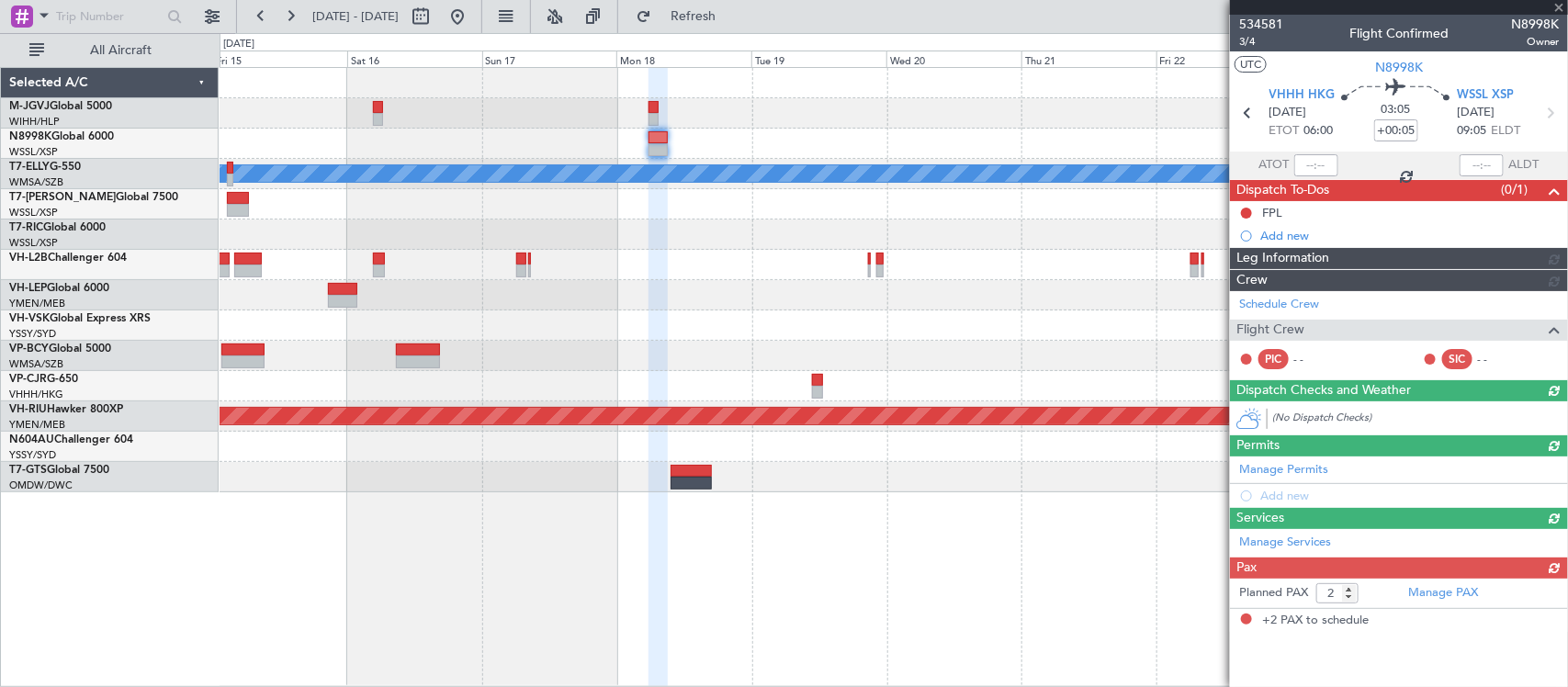
click at [926, 366] on div "Planned Maint [GEOGRAPHIC_DATA] (Sultan [PERSON_NAME] [PERSON_NAME] - Subang)" at bounding box center [892, 355] width 1347 height 30
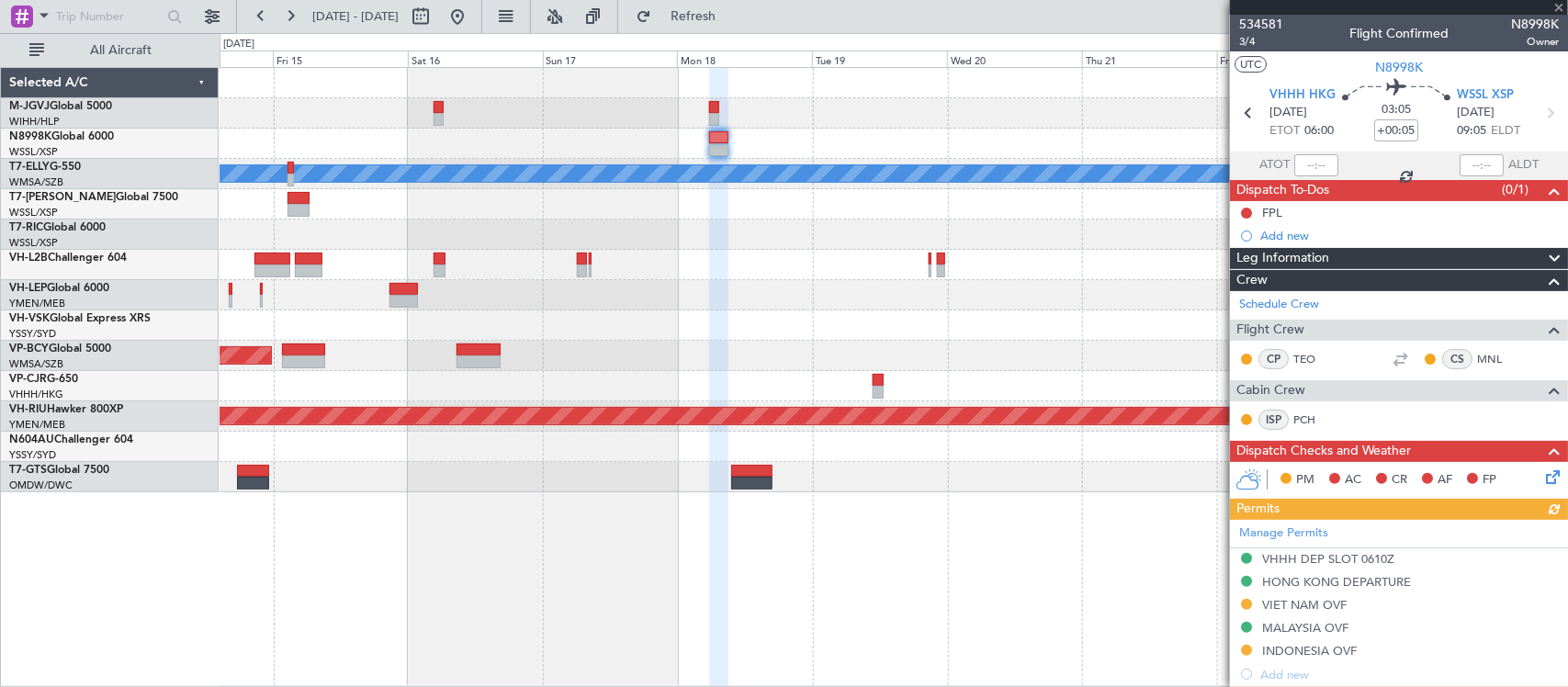
click at [1047, 366] on div "MEL Unplanned Maint Sydney (Kingsford Smith Intl) Planned Maint Kuala Lumpur (S…" at bounding box center [892, 279] width 1347 height 424
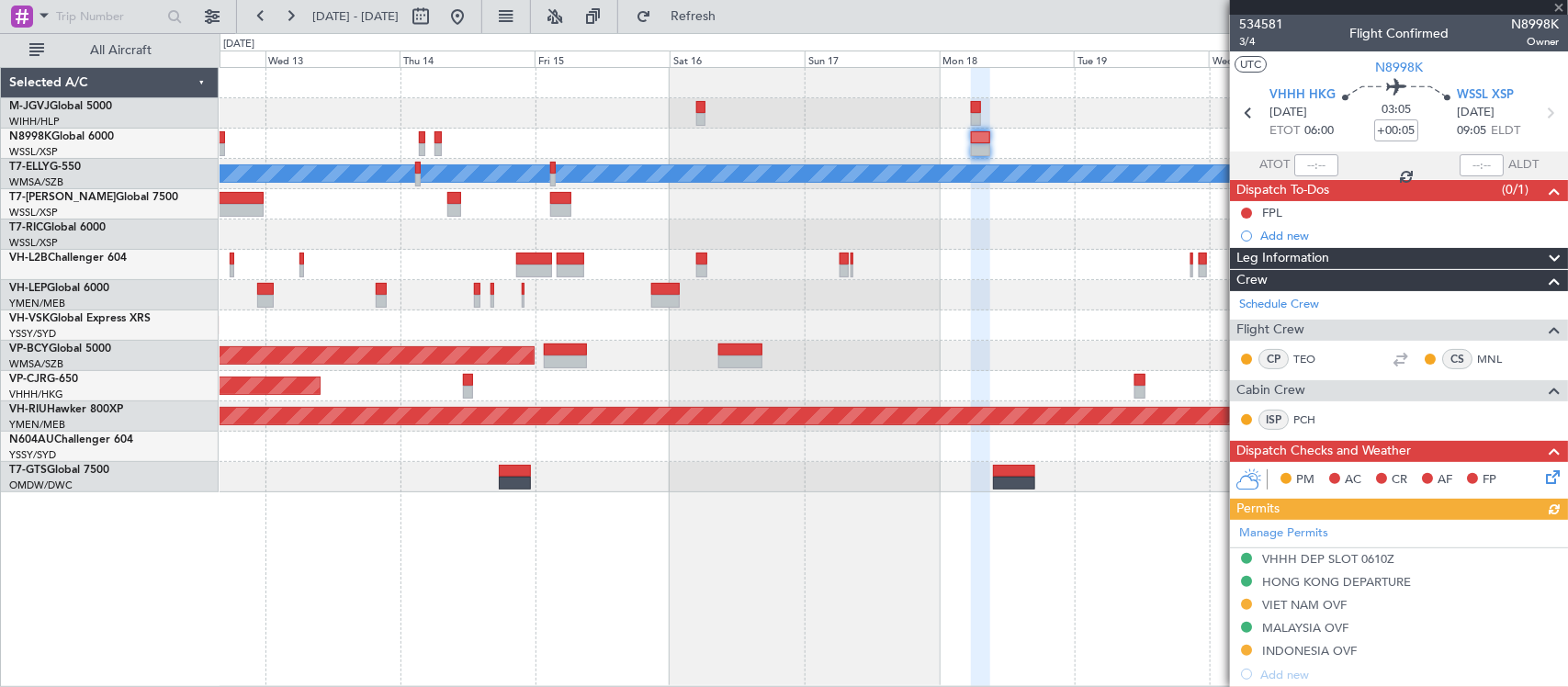
click at [855, 360] on div "Planned Maint [GEOGRAPHIC_DATA] (Sultan [PERSON_NAME] [PERSON_NAME] - Subang)" at bounding box center [892, 355] width 1347 height 30
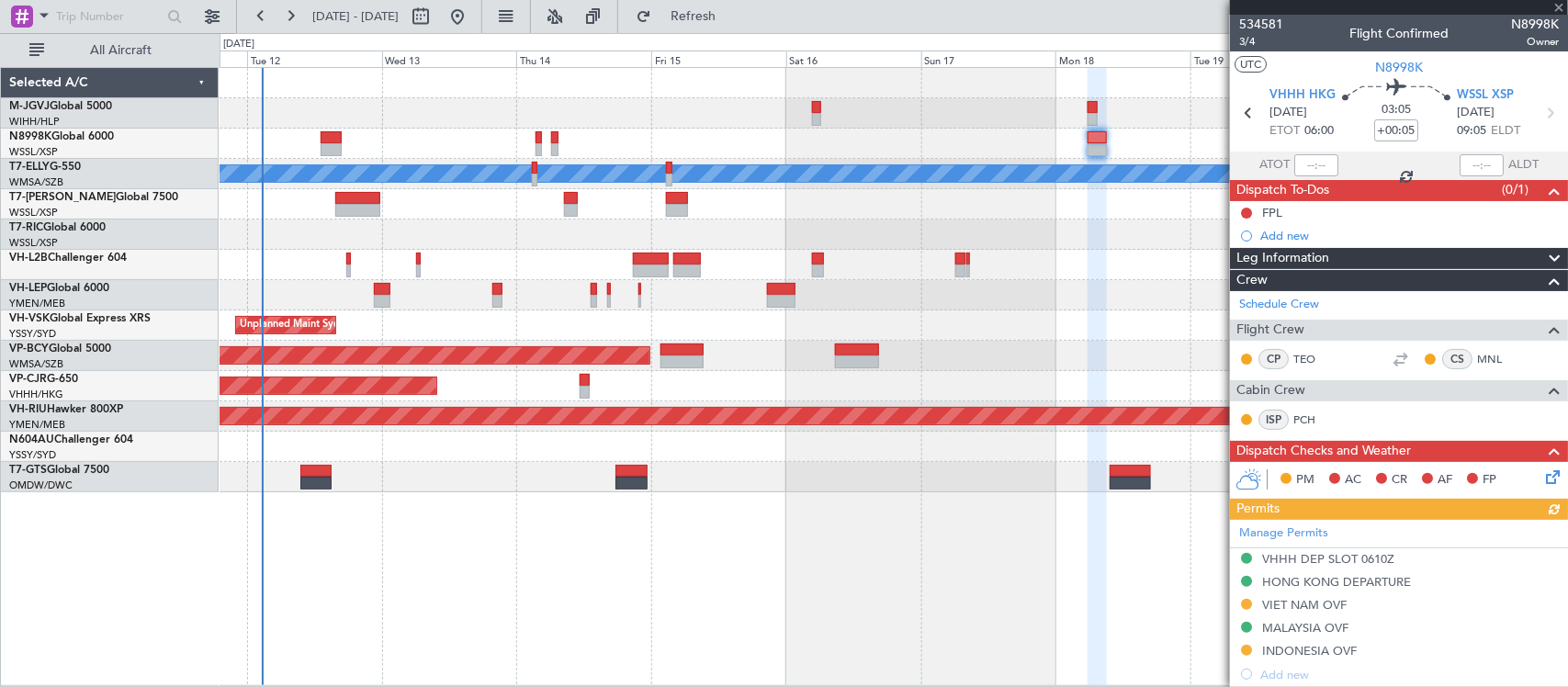
click at [888, 354] on div "Planned Maint [GEOGRAPHIC_DATA] (Sultan [PERSON_NAME] [PERSON_NAME] - Subang)" at bounding box center [892, 355] width 1347 height 30
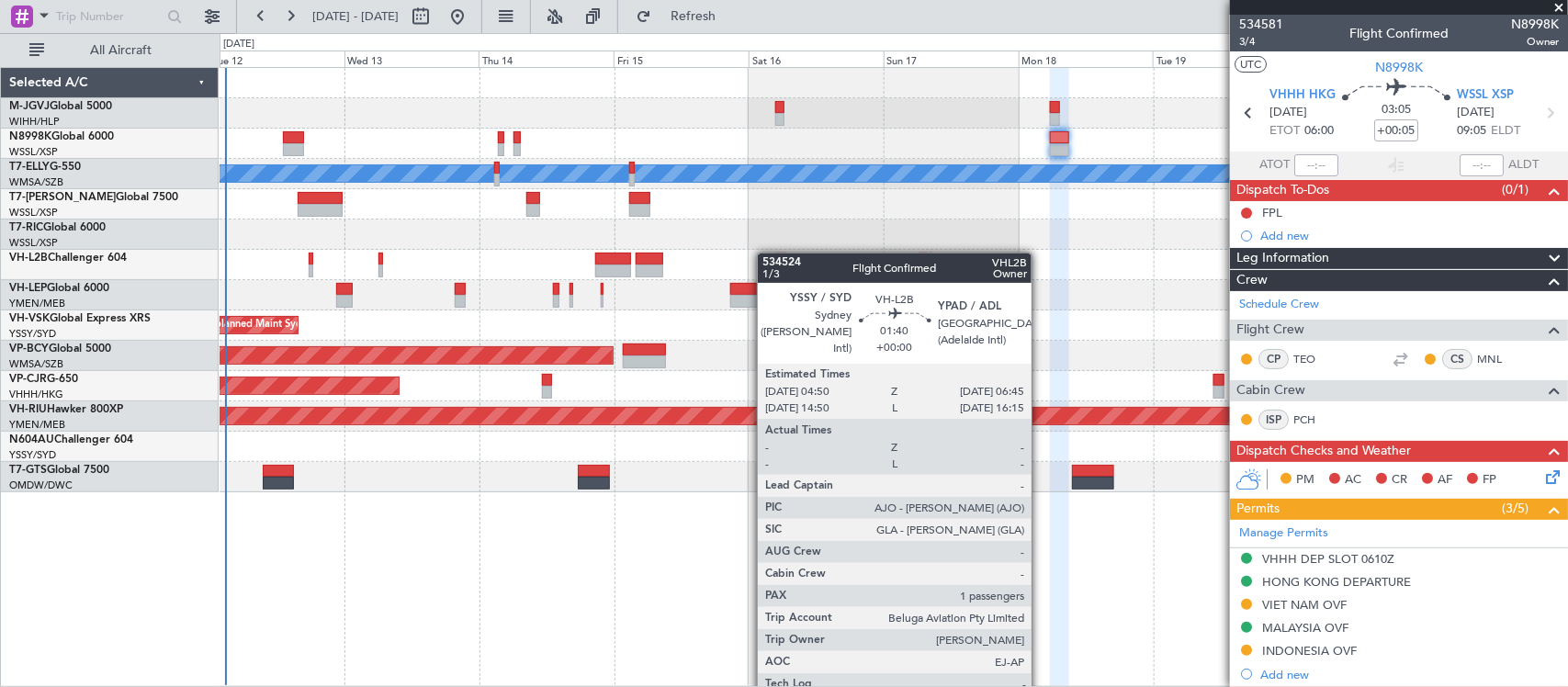
click at [859, 244] on div "MEL Planned Maint London (Luton) Planned Maint Los Angeles (Los Angeles Interna…" at bounding box center [892, 279] width 1347 height 424
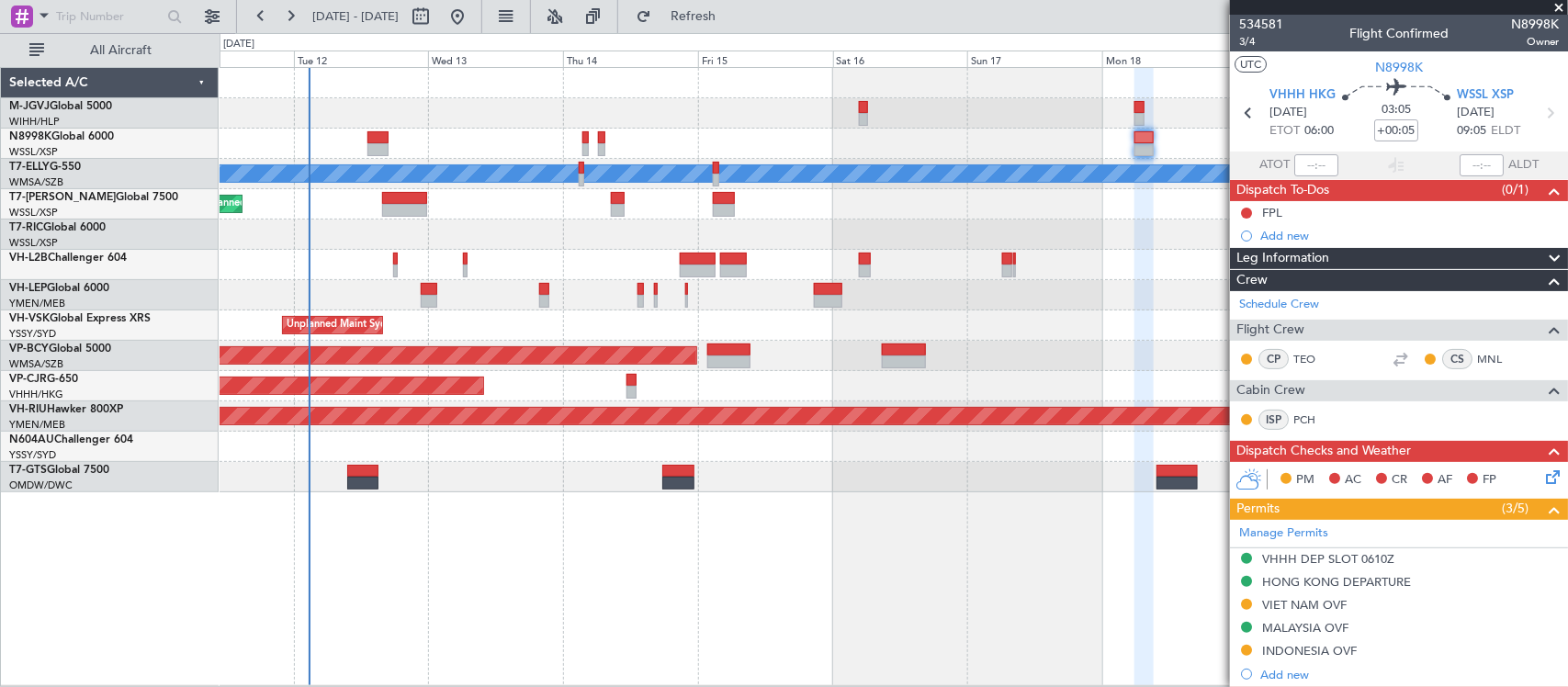
click at [811, 240] on div at bounding box center [892, 234] width 1347 height 30
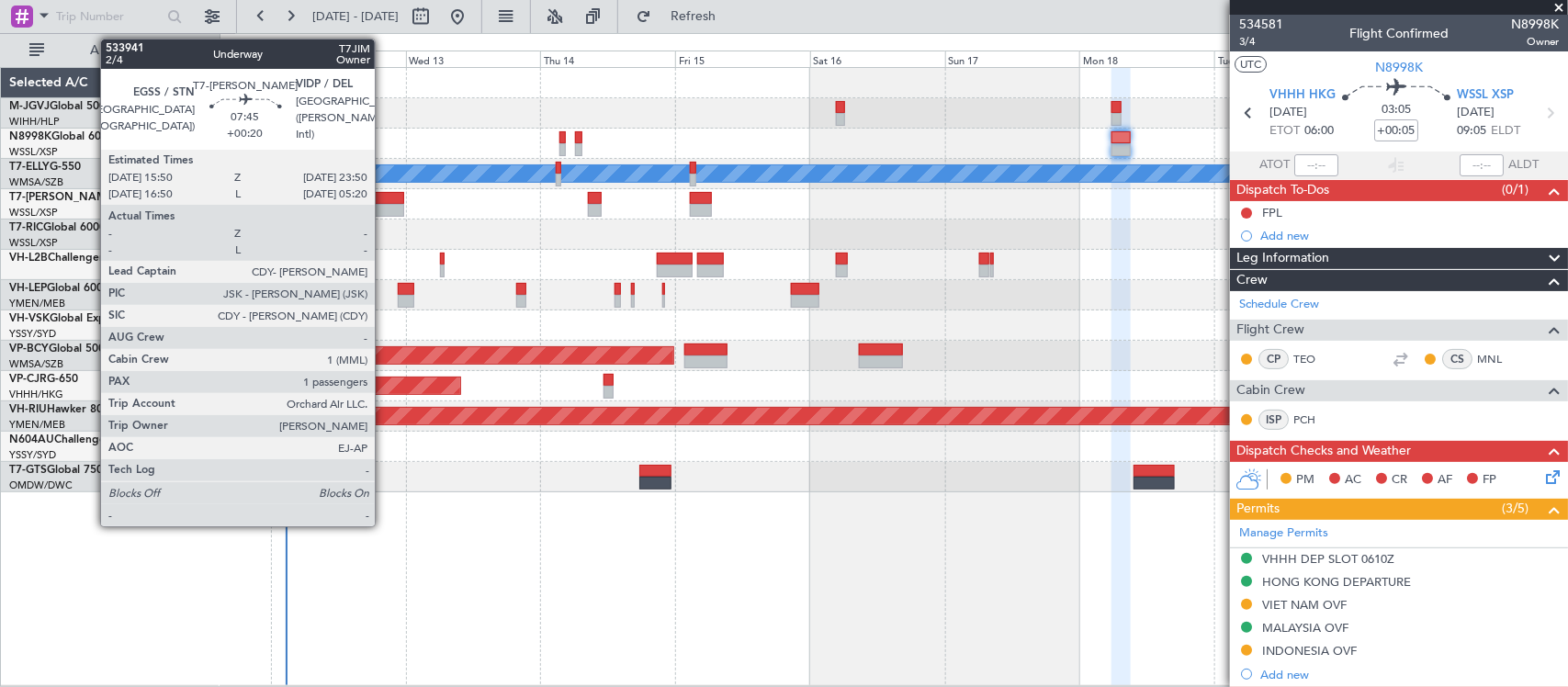
click at [384, 204] on div at bounding box center [382, 211] width 45 height 13
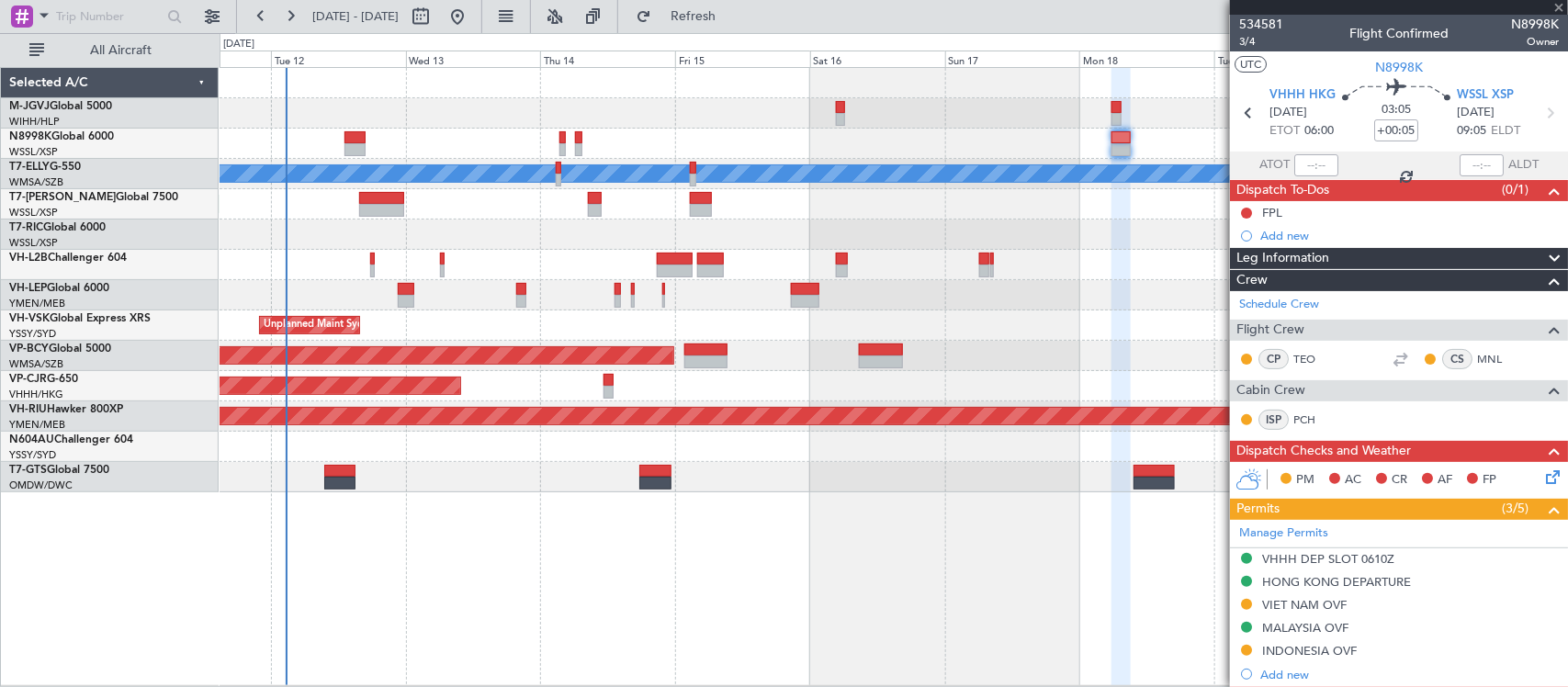
type input "+00:20"
type input "1"
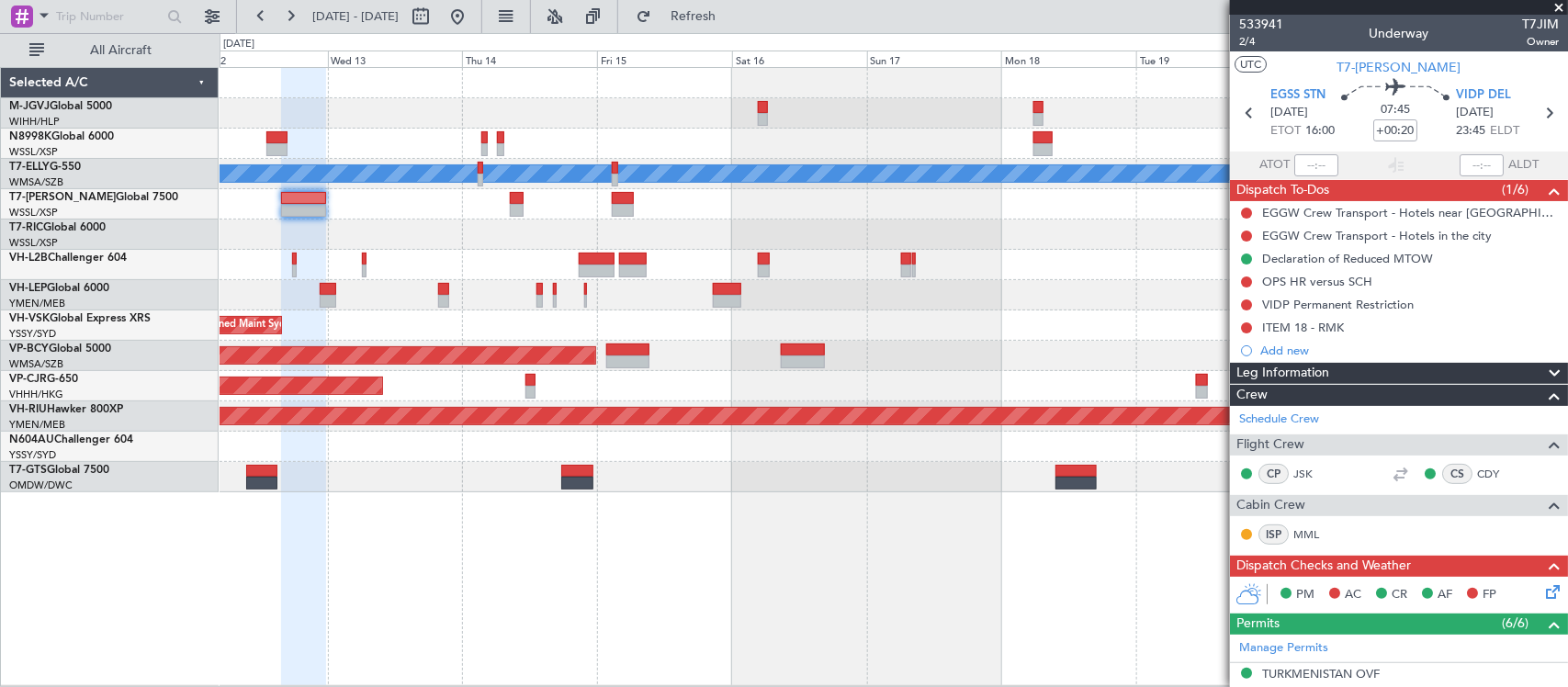
click at [951, 301] on div "Planned Maint Los Angeles (Los Angeles International) MEL San Antonio (San Anto…" at bounding box center [892, 295] width 1347 height 30
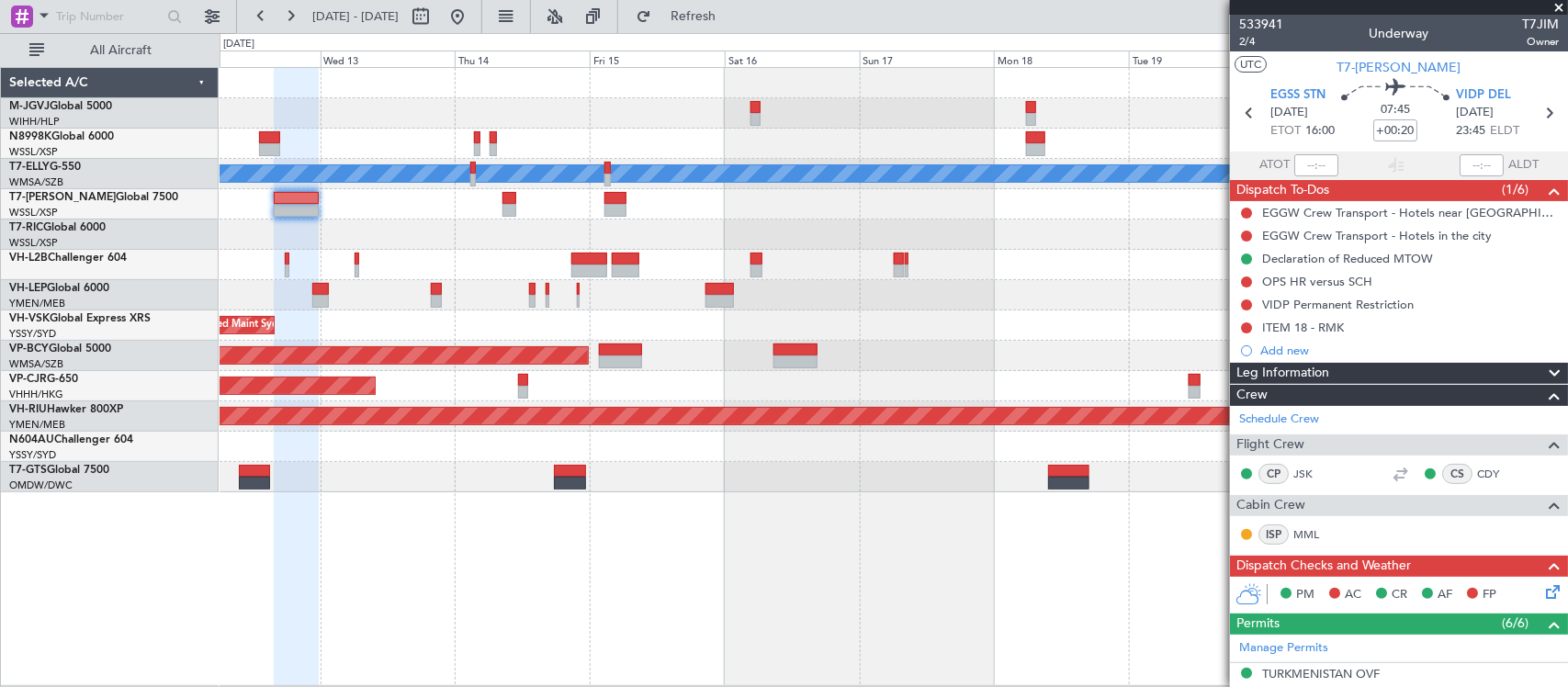
click at [1060, 308] on div "Planned Maint Los Angeles (Los Angeles International) MEL San Antonio (San Anto…" at bounding box center [892, 295] width 1347 height 30
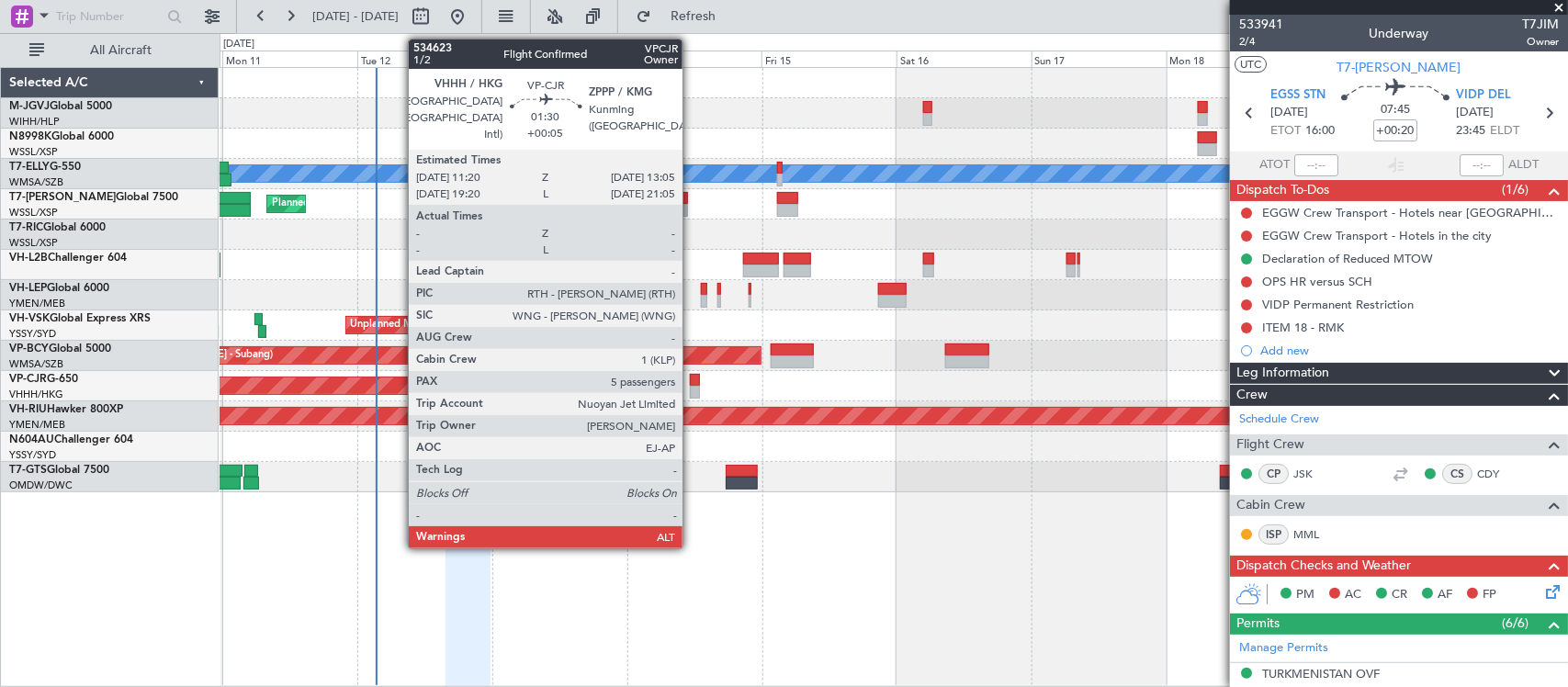
click at [692, 383] on div at bounding box center [695, 381] width 10 height 13
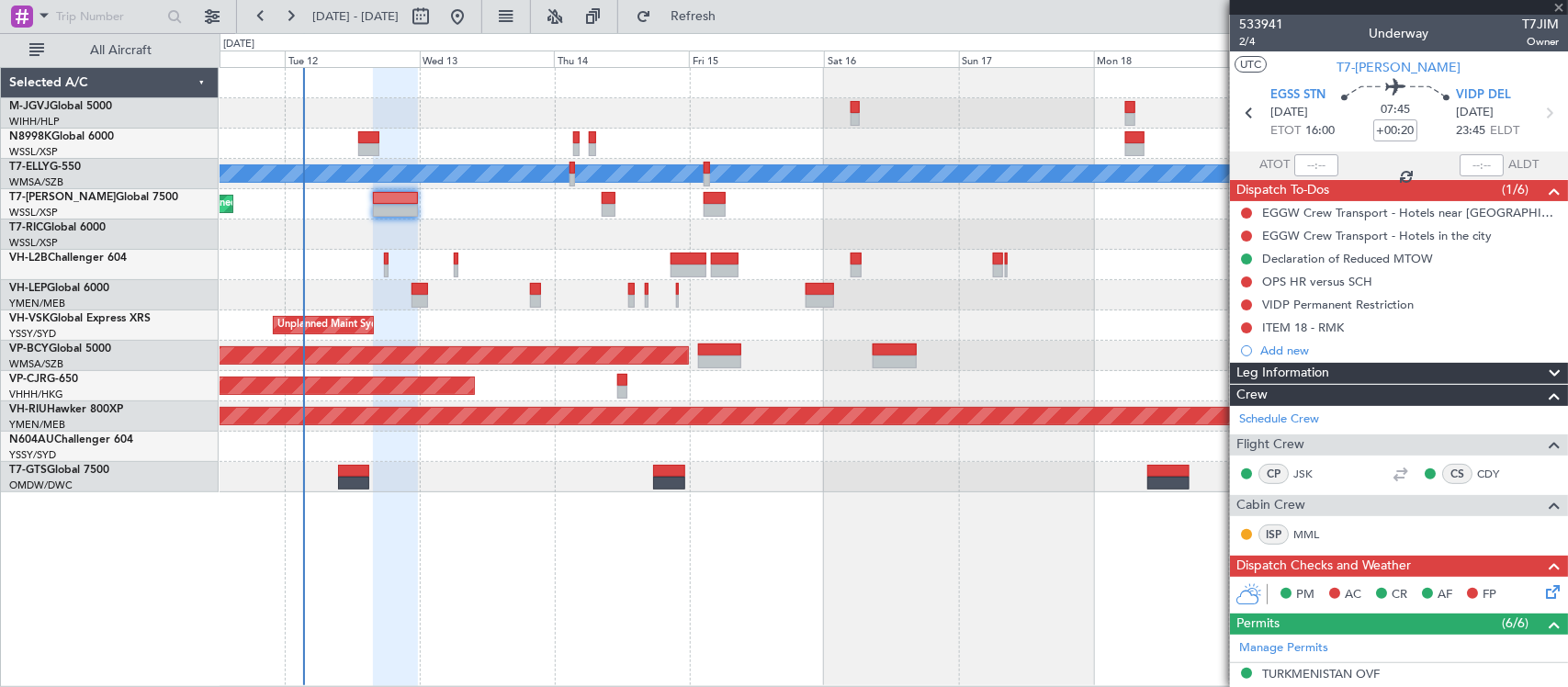
click at [873, 406] on div "Planned Maint [GEOGRAPHIC_DATA] ([GEOGRAPHIC_DATA])" at bounding box center [892, 416] width 1347 height 30
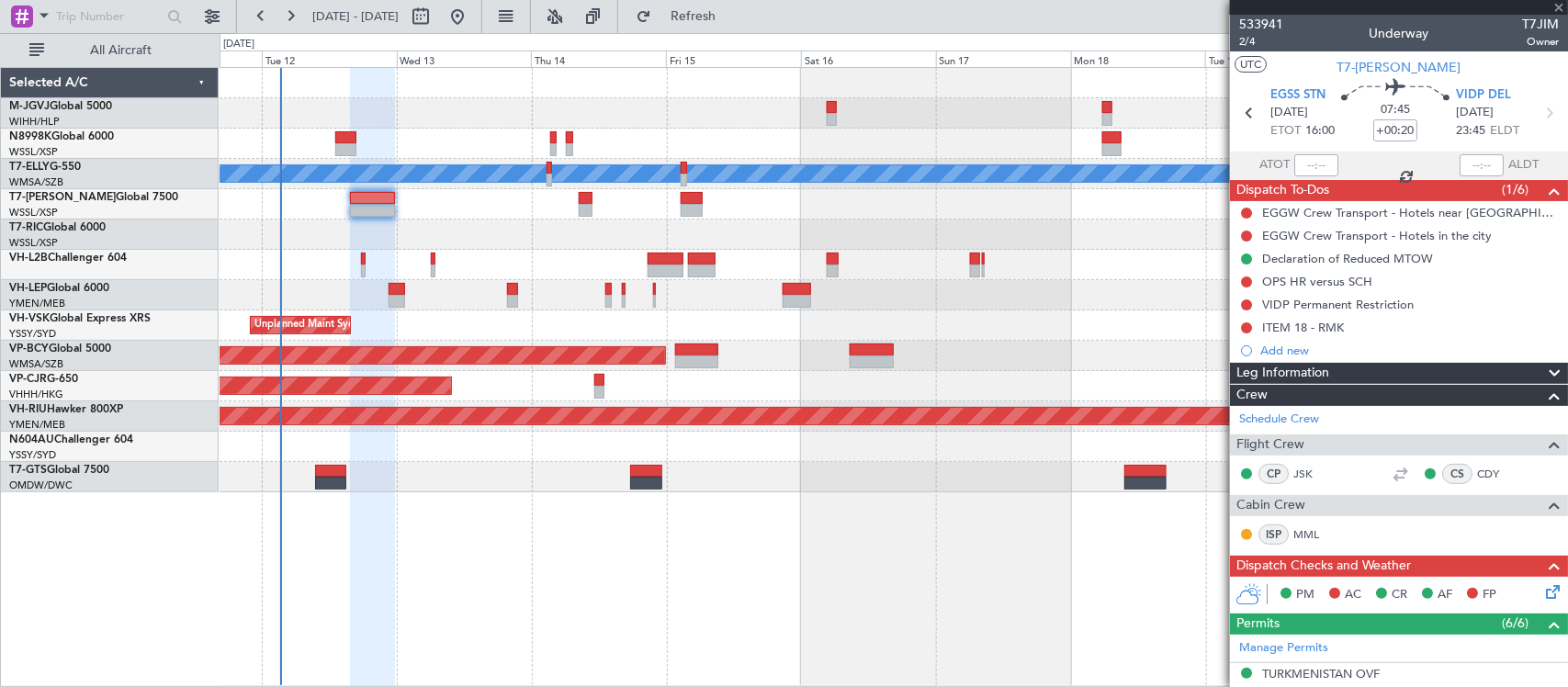
type input "+00:05"
type input "5"
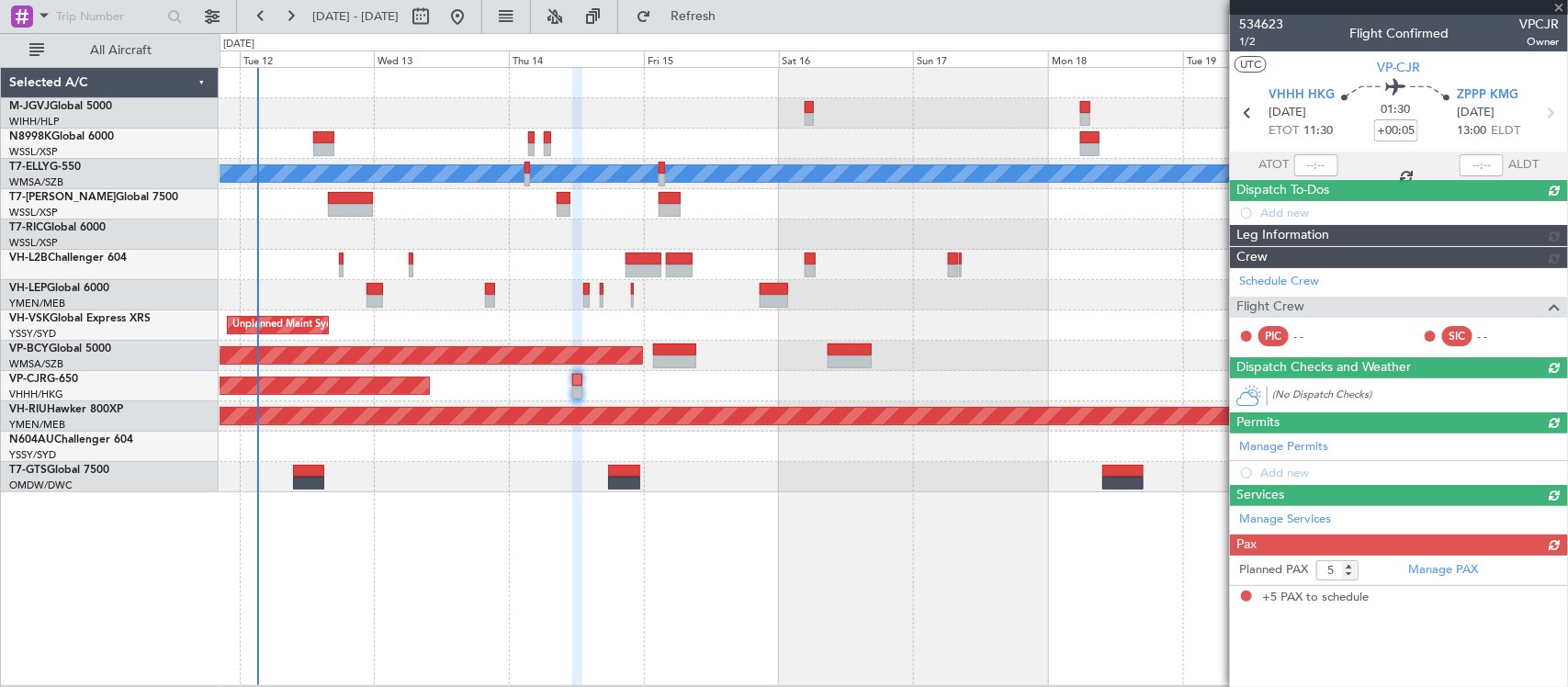
click at [921, 399] on div "Planned Maint [GEOGRAPHIC_DATA] ([GEOGRAPHIC_DATA] Intl)" at bounding box center [892, 386] width 1347 height 30
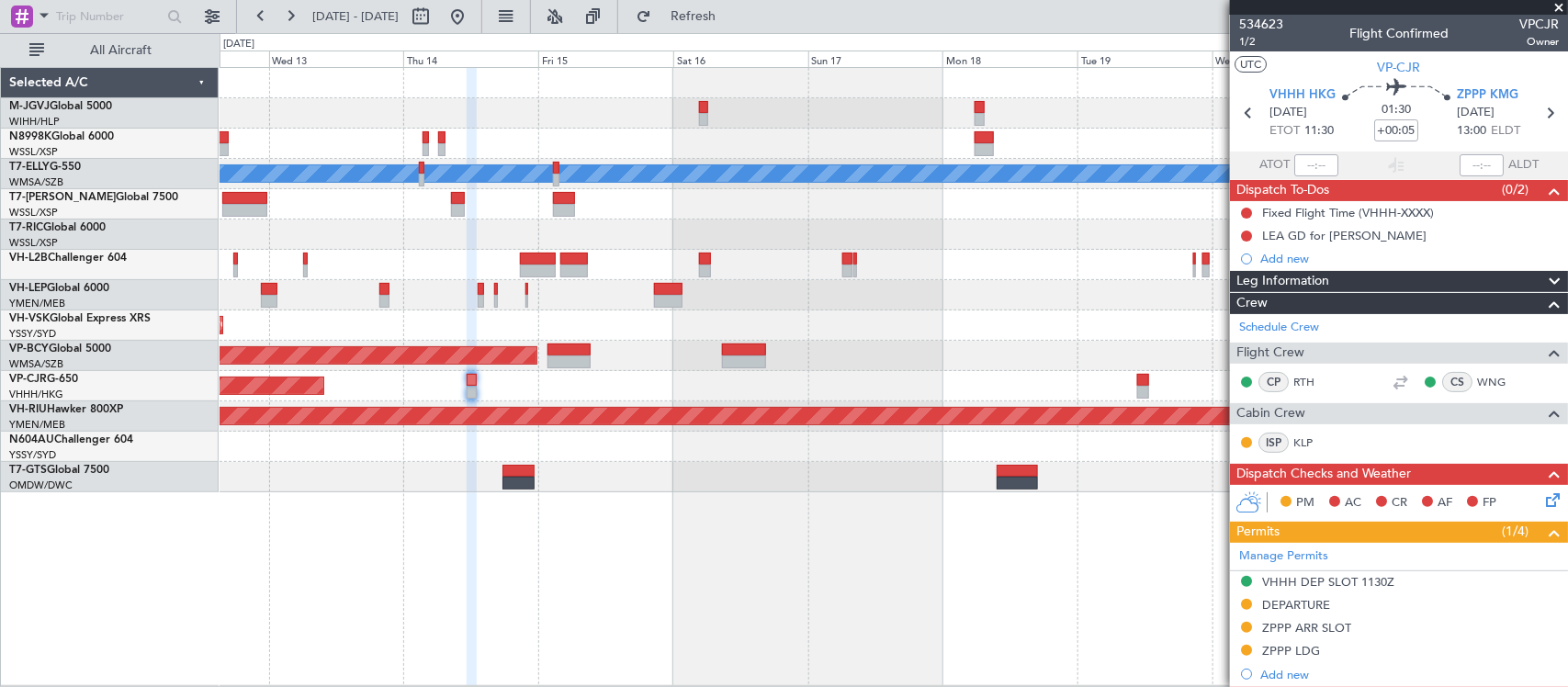
click at [1513, 103] on div "ZPPP KMG 14/08/2025 13:00 ELDT" at bounding box center [1497, 114] width 81 height 55
click at [1539, 107] on icon at bounding box center [1548, 112] width 24 height 23
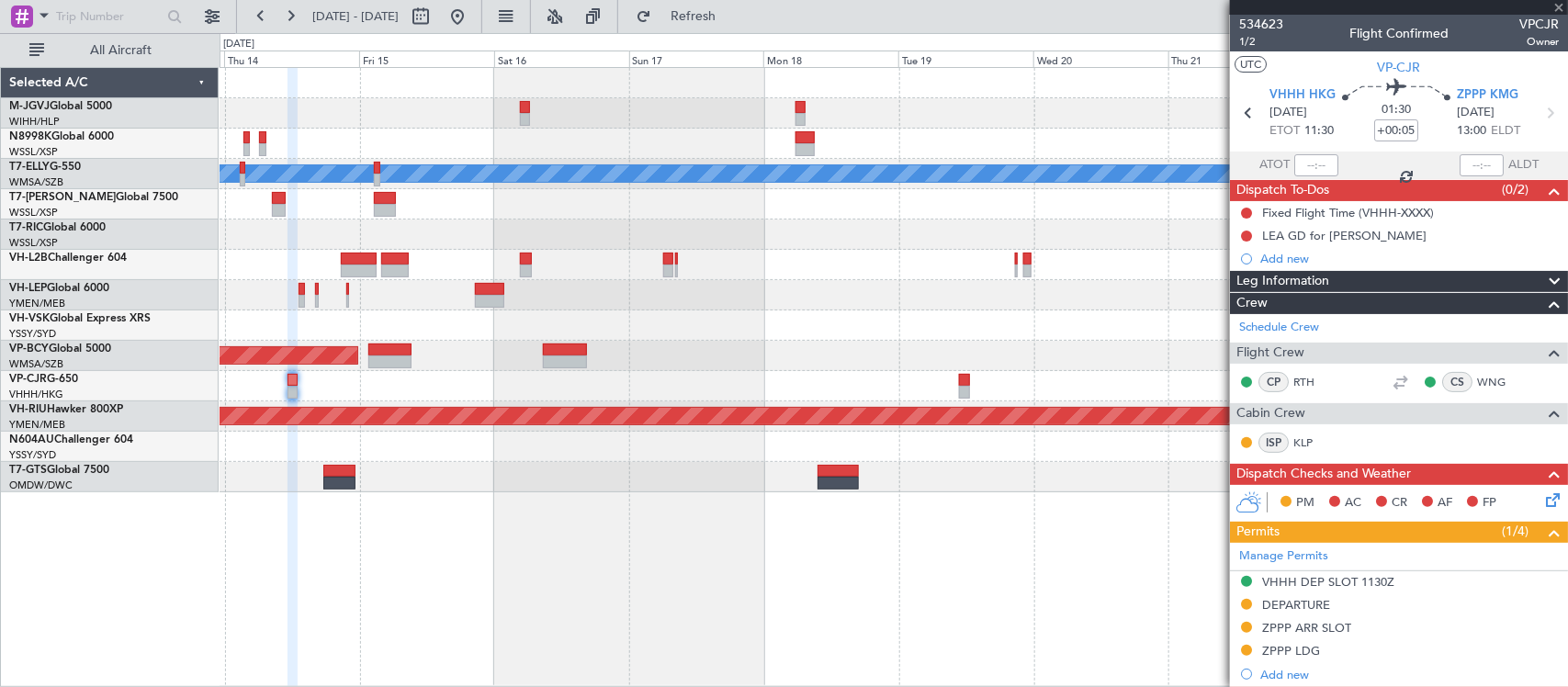
click at [859, 526] on div "MEL Planned Maint London (Luton) Unplanned Maint Sydney (Kingsford Smith Intl) …" at bounding box center [893, 376] width 1348 height 619
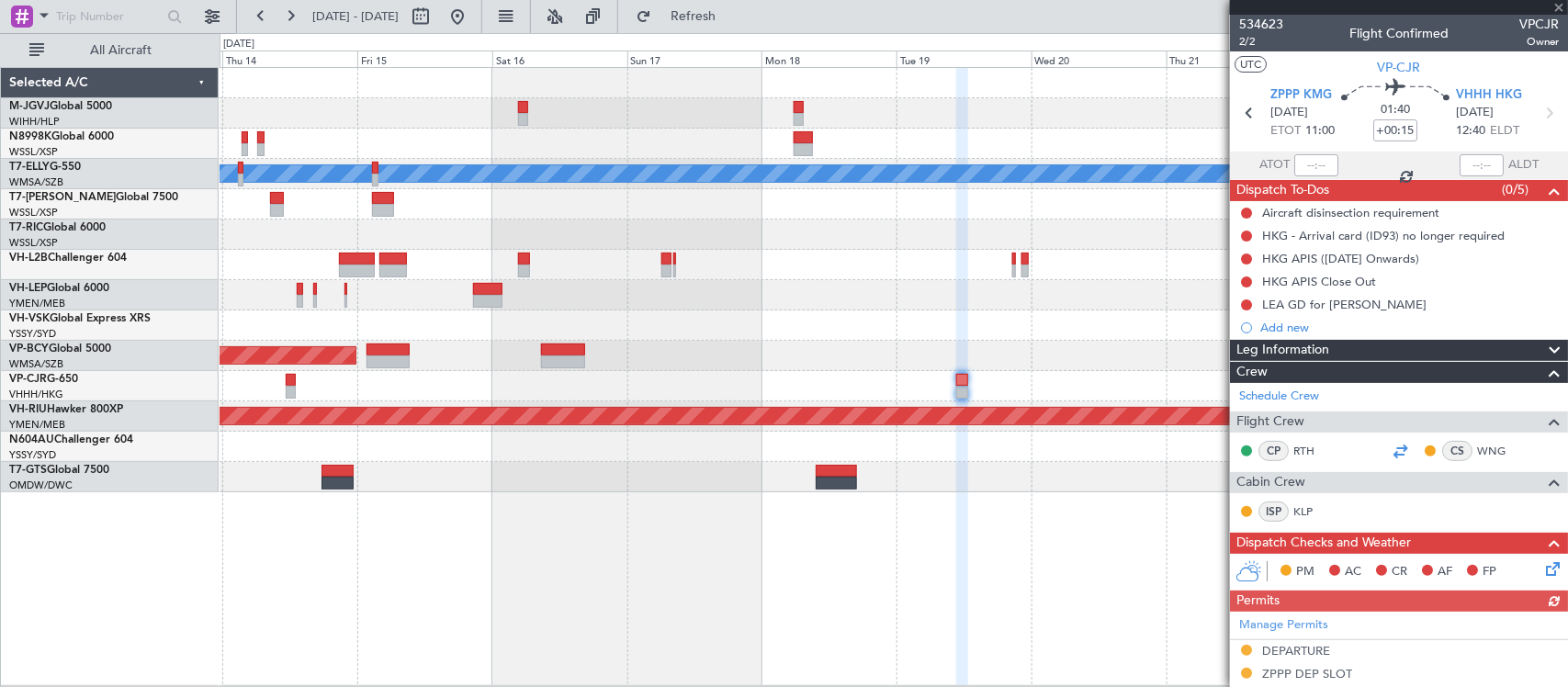
click at [1391, 455] on div at bounding box center [1399, 450] width 22 height 22
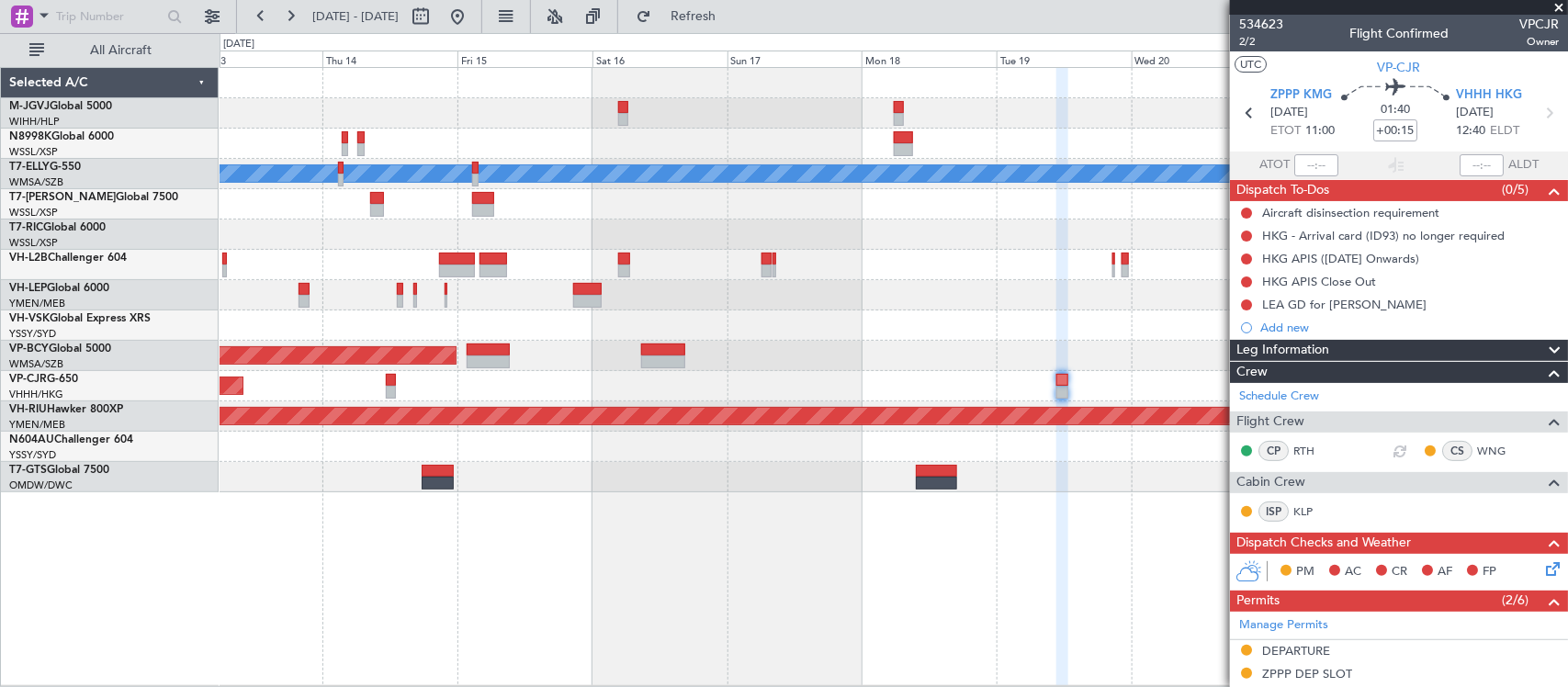
click at [1006, 581] on div "[PERSON_NAME] Planned Maint [GEOGRAPHIC_DATA] ([GEOGRAPHIC_DATA]) Planned Maint…" at bounding box center [893, 376] width 1348 height 618
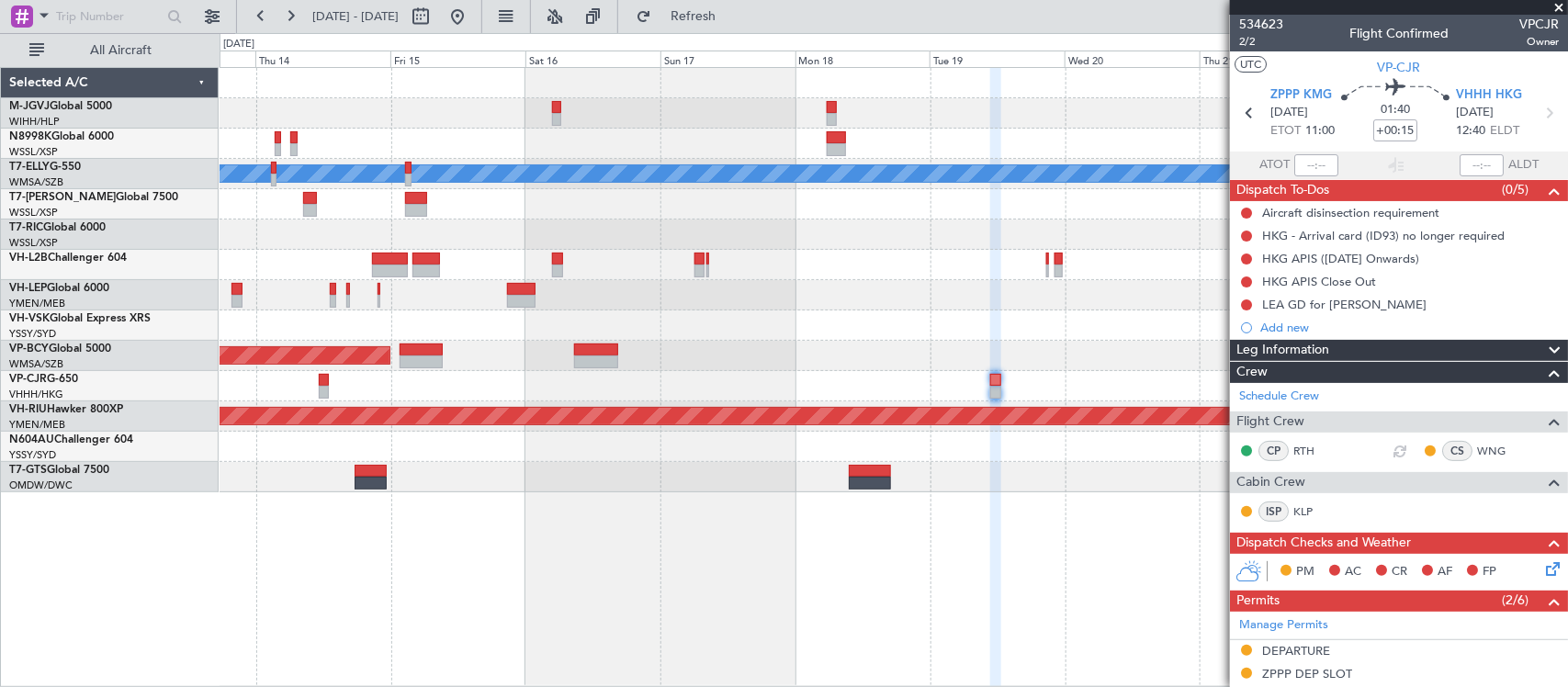
click at [976, 572] on div "MEL Planned Maint London (Luton) Unplanned Maint Sydney (Kingsford Smith Intl) …" at bounding box center [893, 376] width 1348 height 619
click at [1245, 120] on icon at bounding box center [1248, 112] width 24 height 23
click at [947, 388] on div "Planned Maint Hong Kong (Hong Kong Intl) Planned Maint Hong Kong (Hong Kong Int…" at bounding box center [892, 386] width 1347 height 30
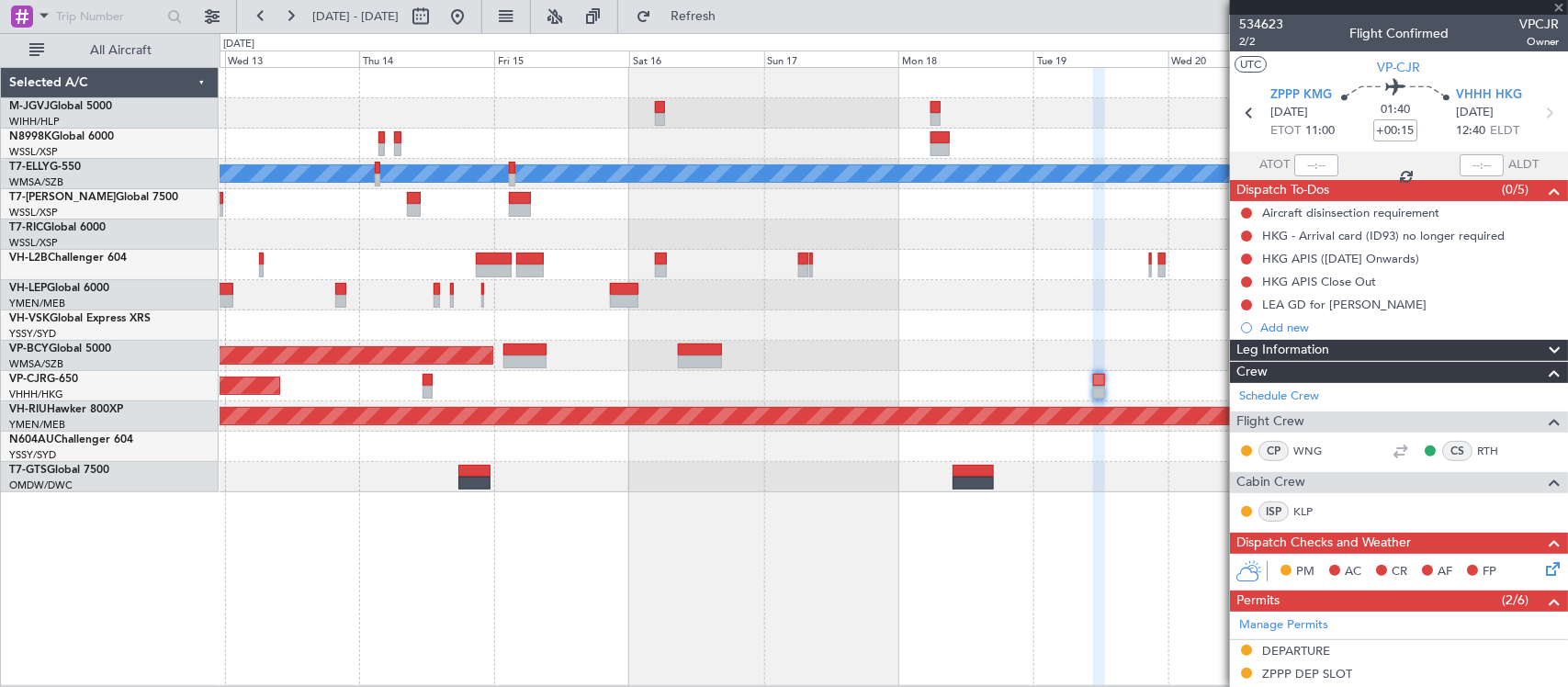
type input "+00:05"
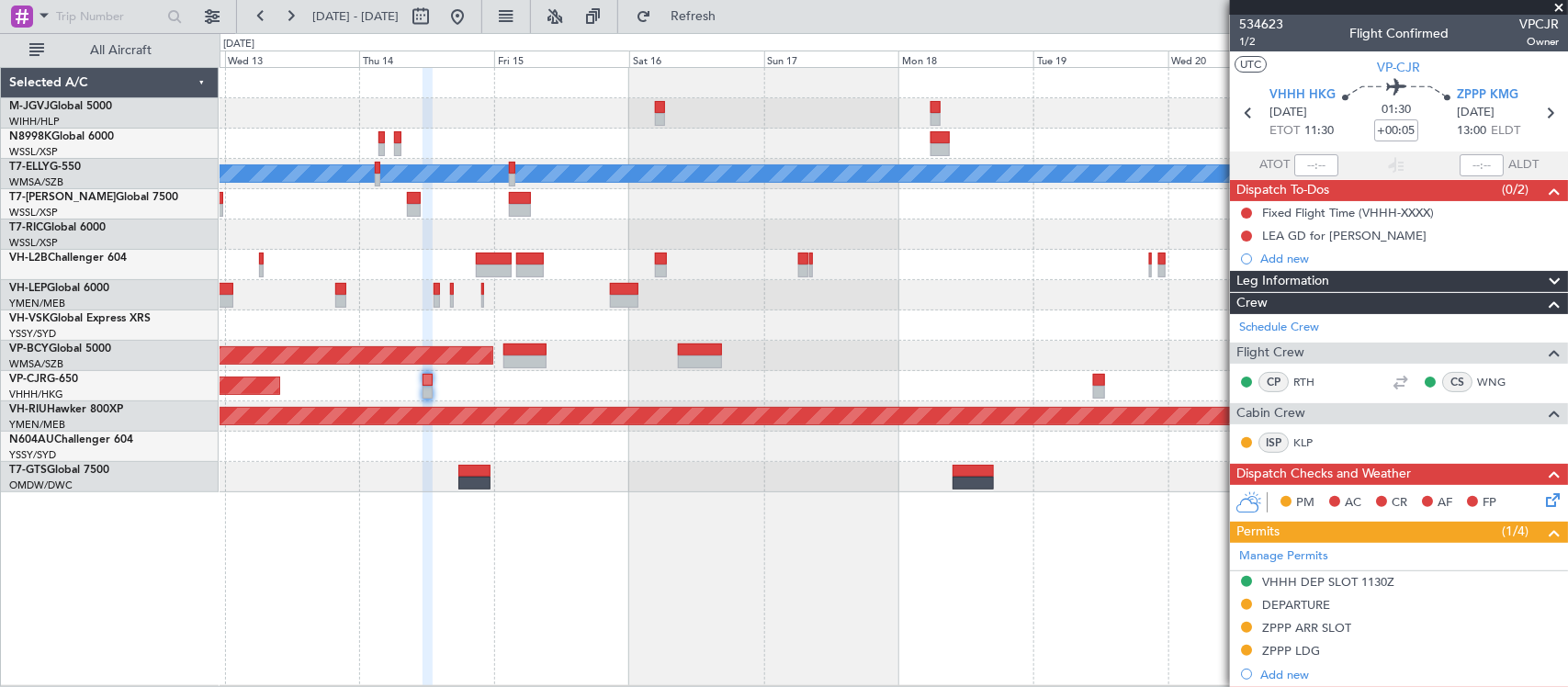
click at [1293, 262] on div "Add new" at bounding box center [1409, 258] width 299 height 16
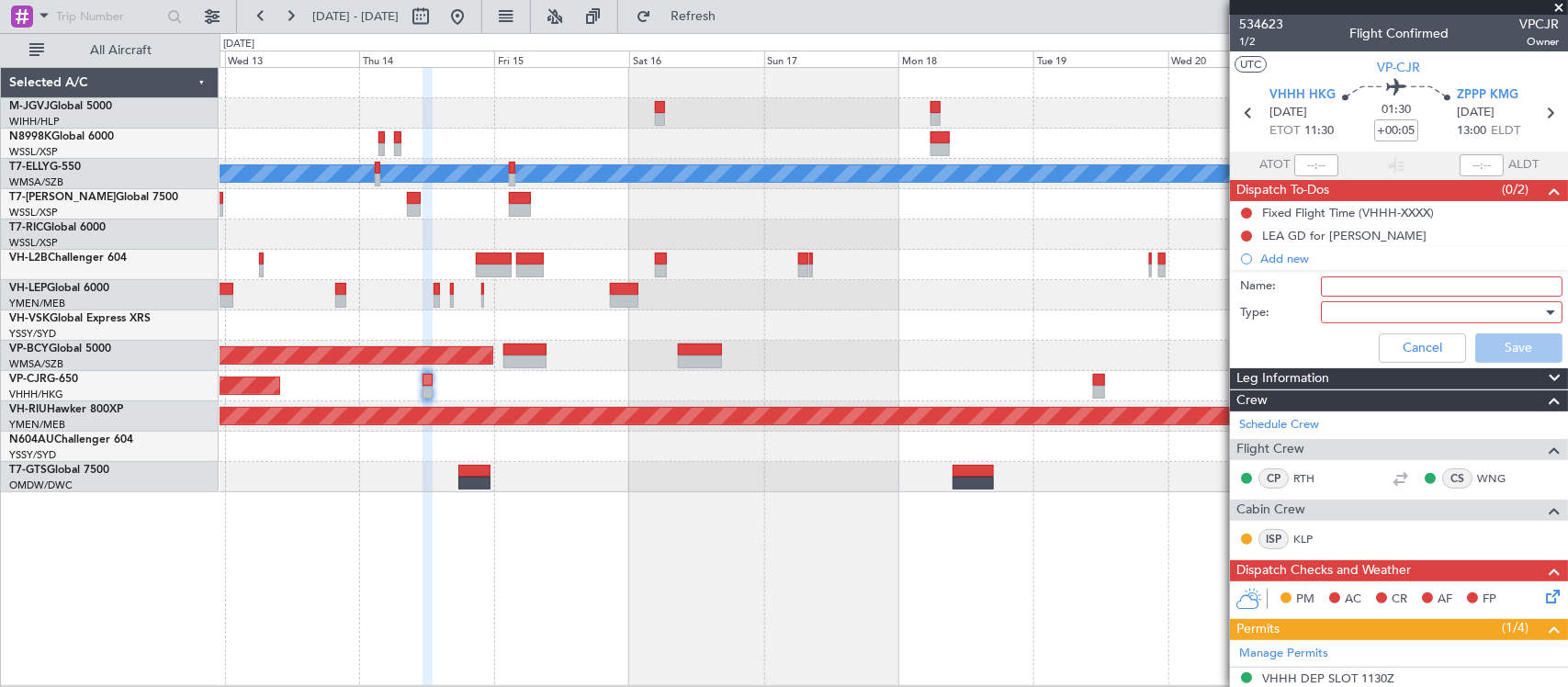
click at [1389, 291] on input "Name:" at bounding box center [1441, 286] width 242 height 20
type input "FPL"
click at [1351, 315] on div at bounding box center [1435, 312] width 214 height 27
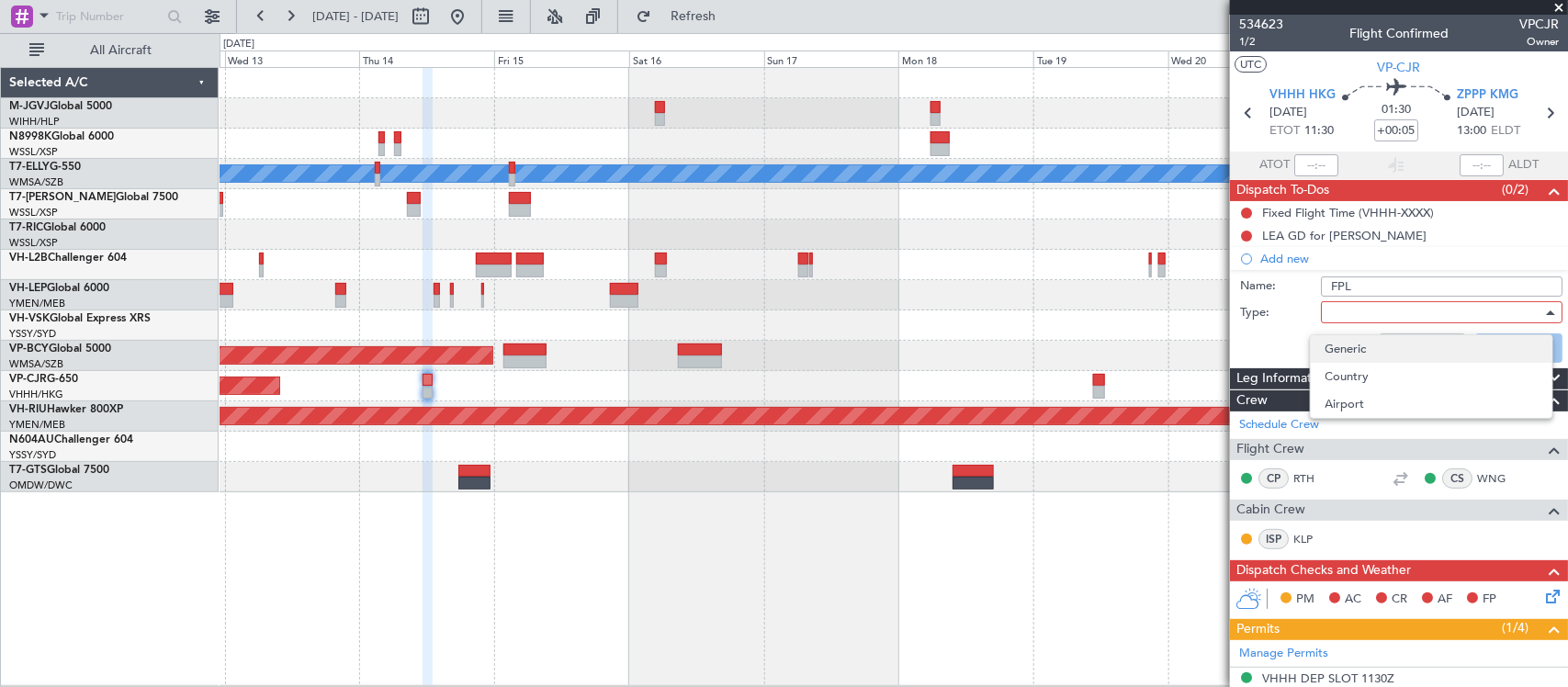
click at [1359, 345] on span "Generic" at bounding box center [1432, 349] width 212 height 27
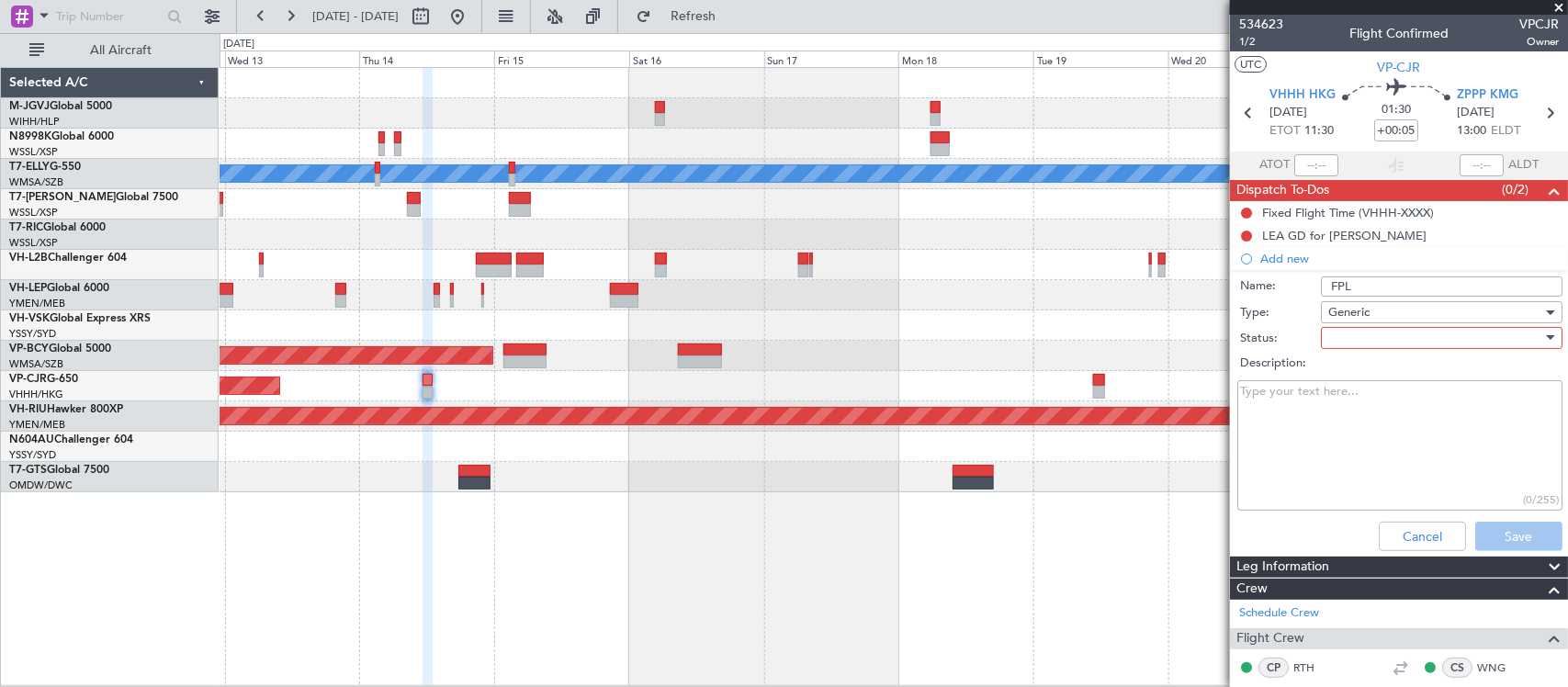
click at [1338, 339] on div at bounding box center [1435, 337] width 214 height 27
click at [1345, 368] on span "Not Started" at bounding box center [1432, 373] width 212 height 27
click at [1297, 427] on textarea "Description:" at bounding box center [1400, 445] width 325 height 132
paste textarea "RTE: PECAN V10 SIKOU R339 BSE A599 LXI PLD: BAGGAGE 330 LBS / PAX 1060 LBS (sta…"
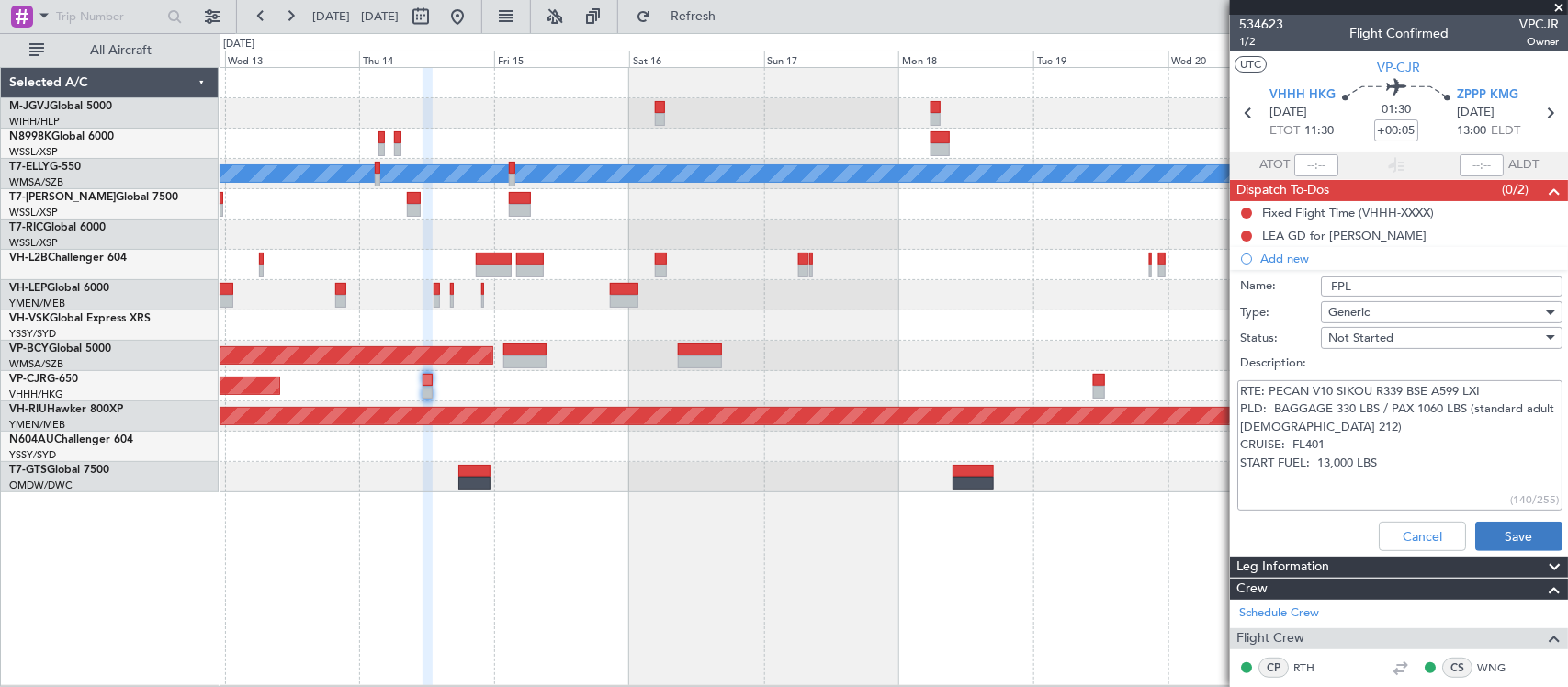
type textarea "RTE: PECAN V10 SIKOU R339 BSE A599 LXI PLD: BAGGAGE 330 LBS / PAX 1060 LBS (sta…"
click at [1501, 534] on button "Save" at bounding box center [1518, 536] width 87 height 29
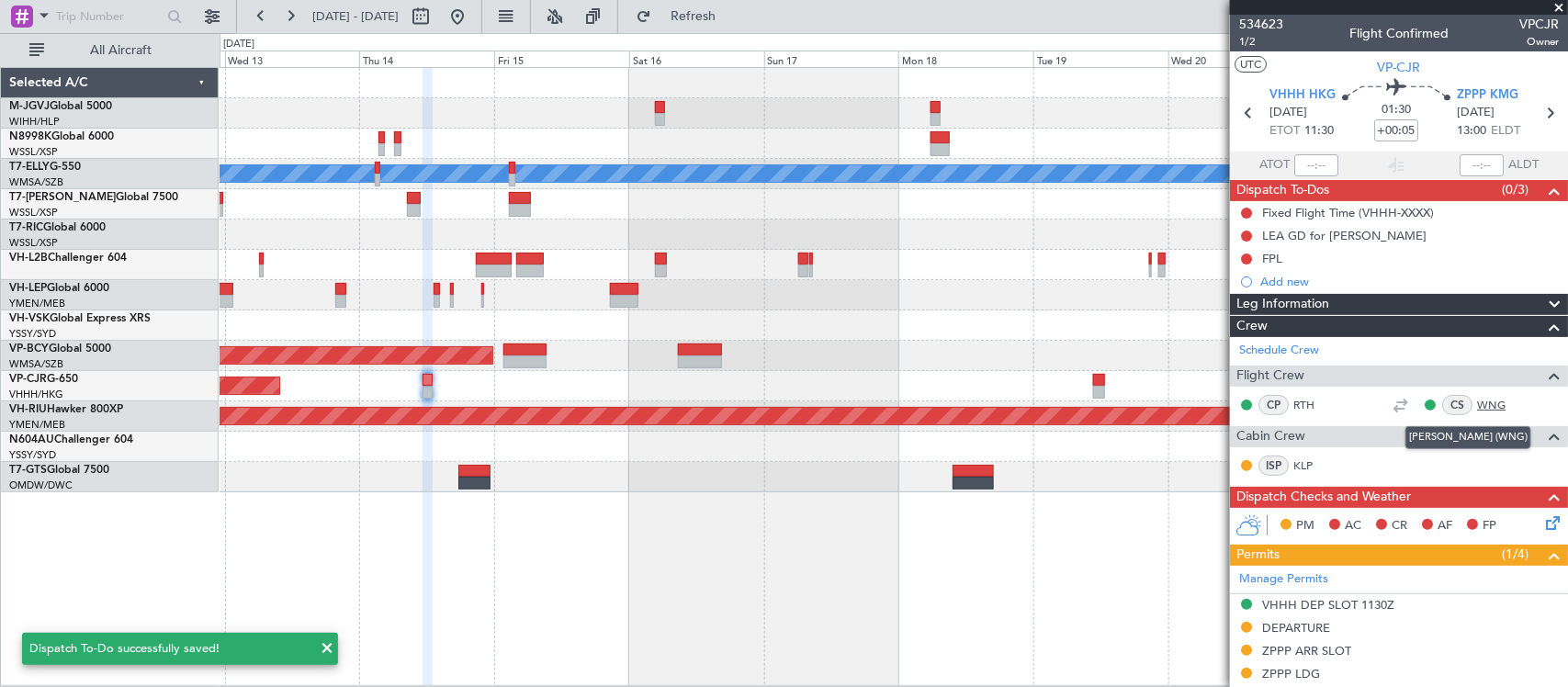
click at [1477, 400] on link "WNG" at bounding box center [1497, 405] width 41 height 17
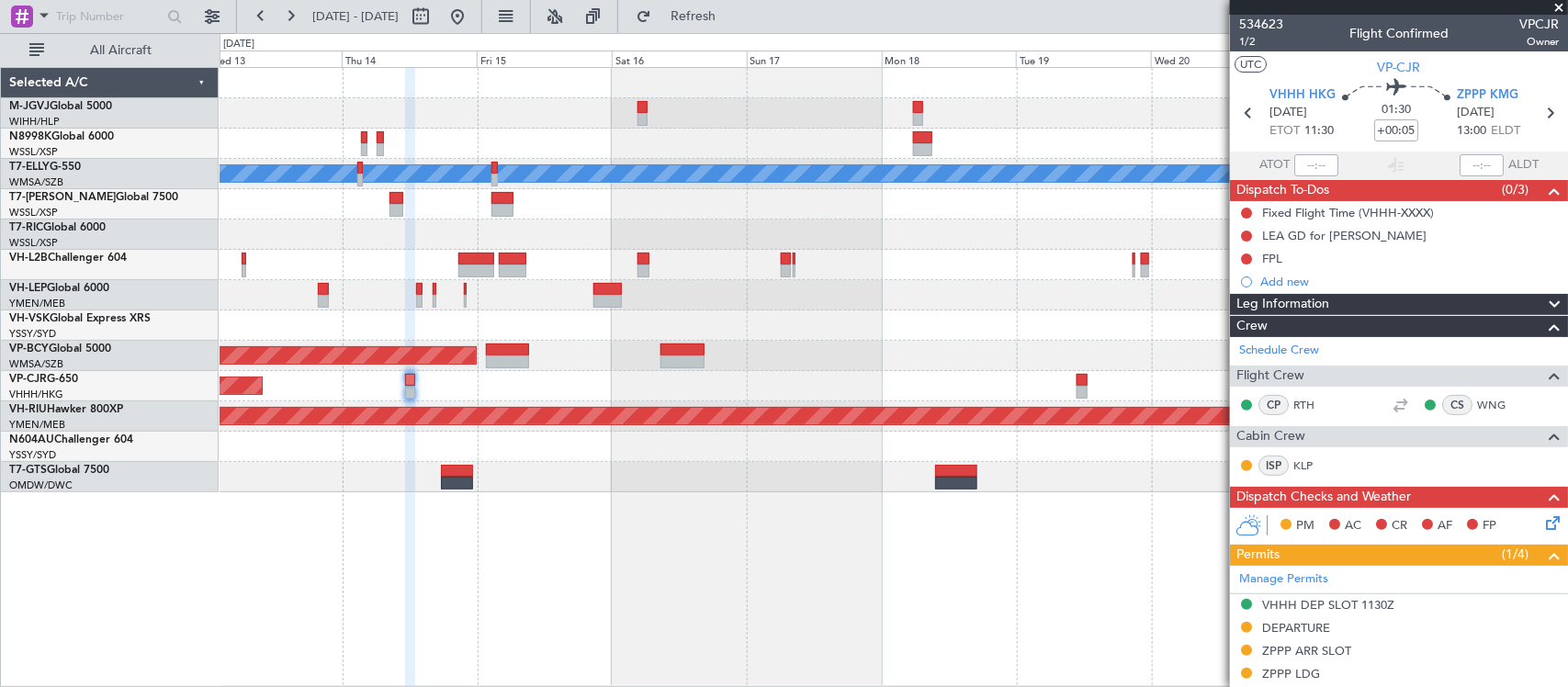
click at [834, 280] on div "[PERSON_NAME] Planned Maint [GEOGRAPHIC_DATA] ([GEOGRAPHIC_DATA]) Planned Maint…" at bounding box center [892, 279] width 1347 height 424
click at [695, 199] on div "Planned Maint [GEOGRAPHIC_DATA] ([GEOGRAPHIC_DATA])" at bounding box center [892, 204] width 1347 height 30
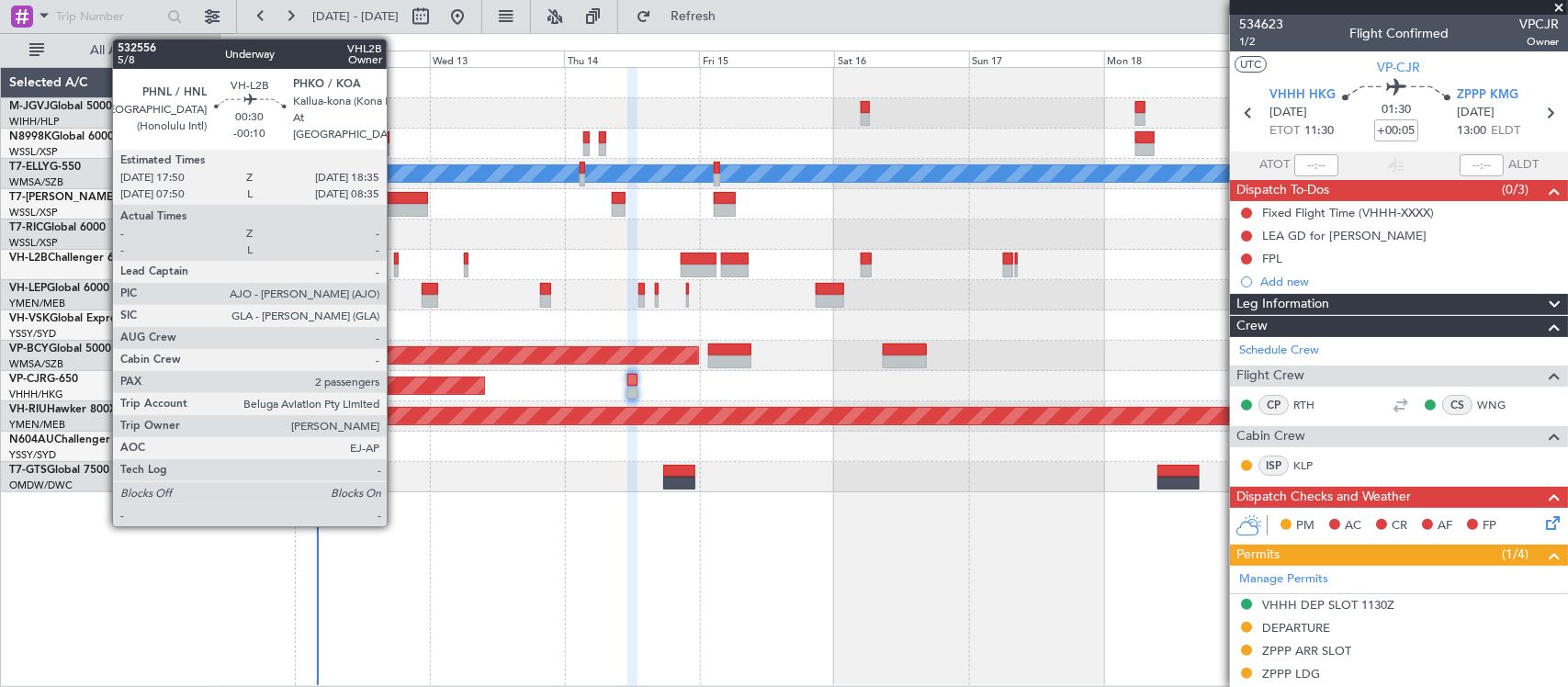
click at [396, 262] on div at bounding box center [396, 259] width 5 height 13
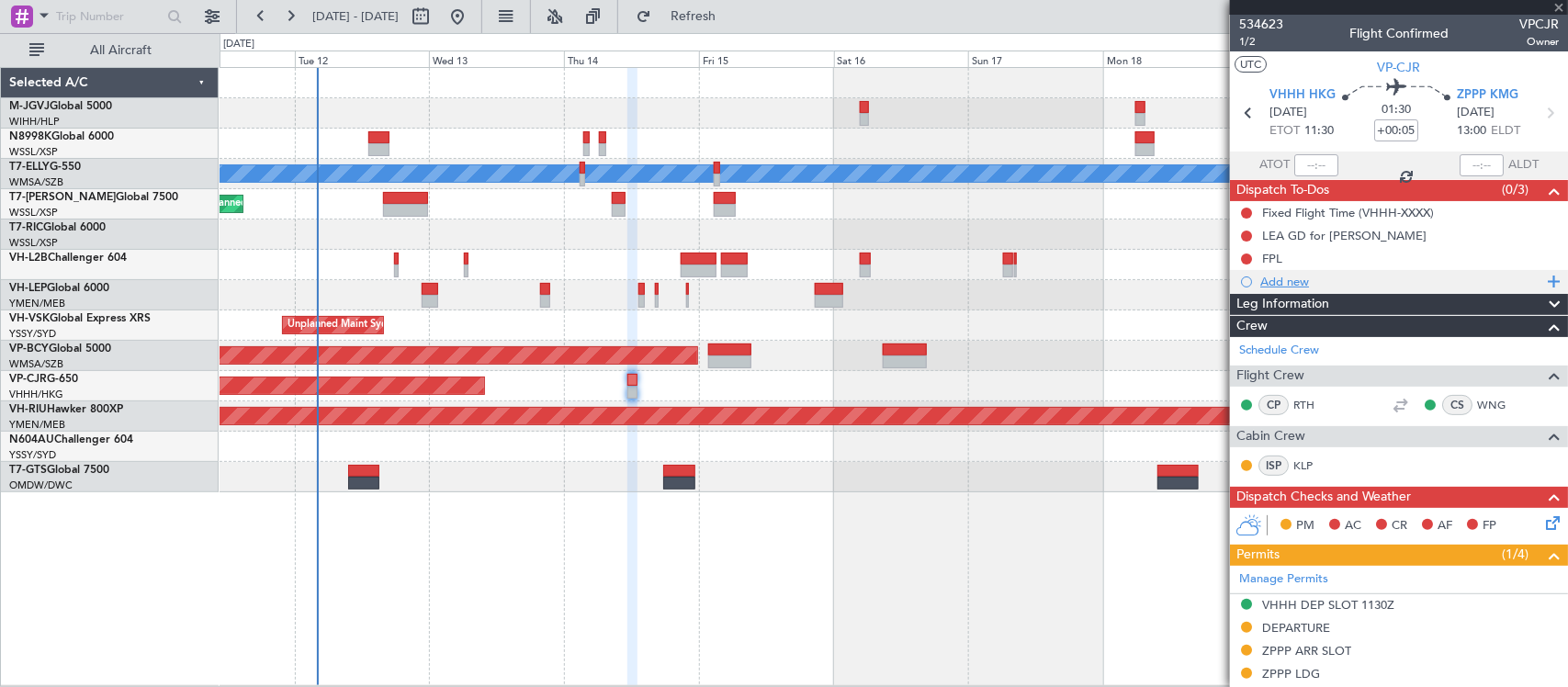
type input "-00:10"
type input "2"
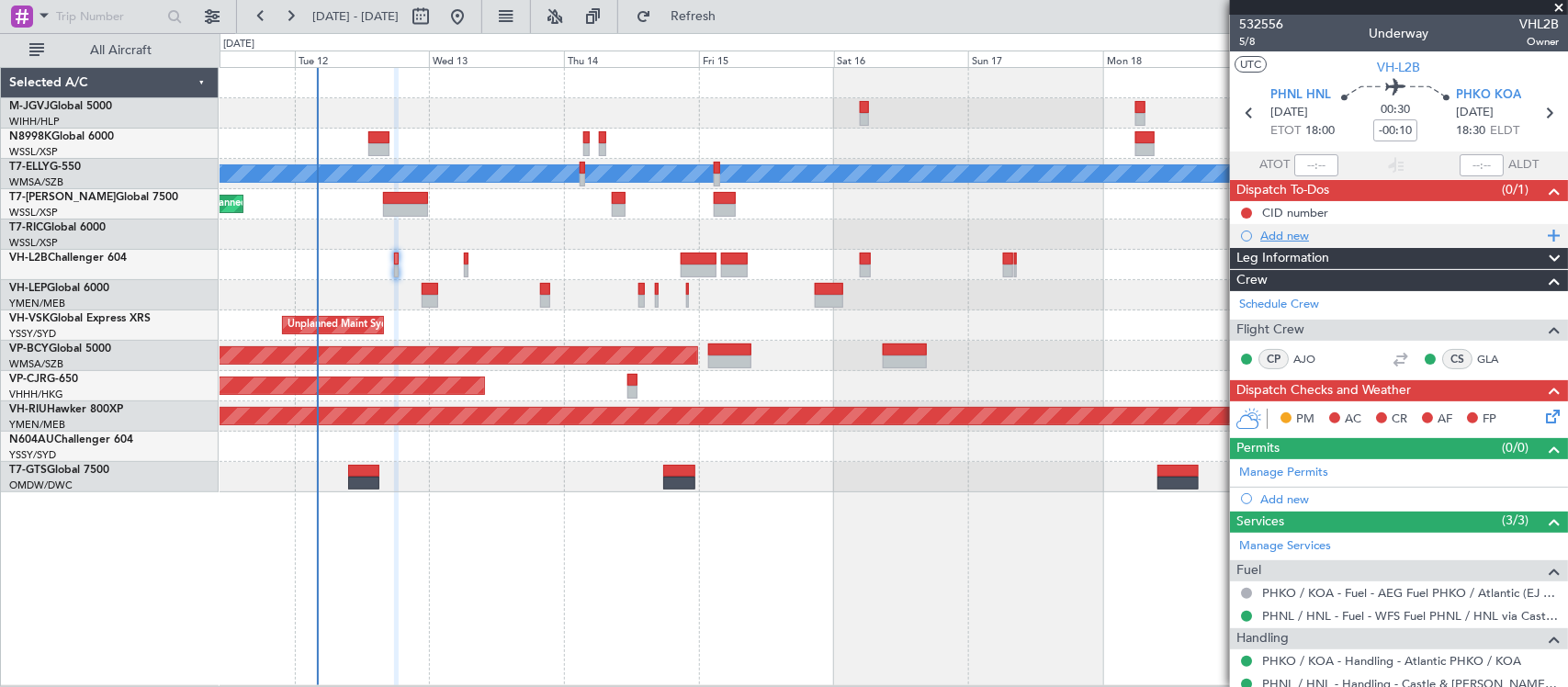
click at [1292, 234] on div "Add new" at bounding box center [1401, 235] width 282 height 16
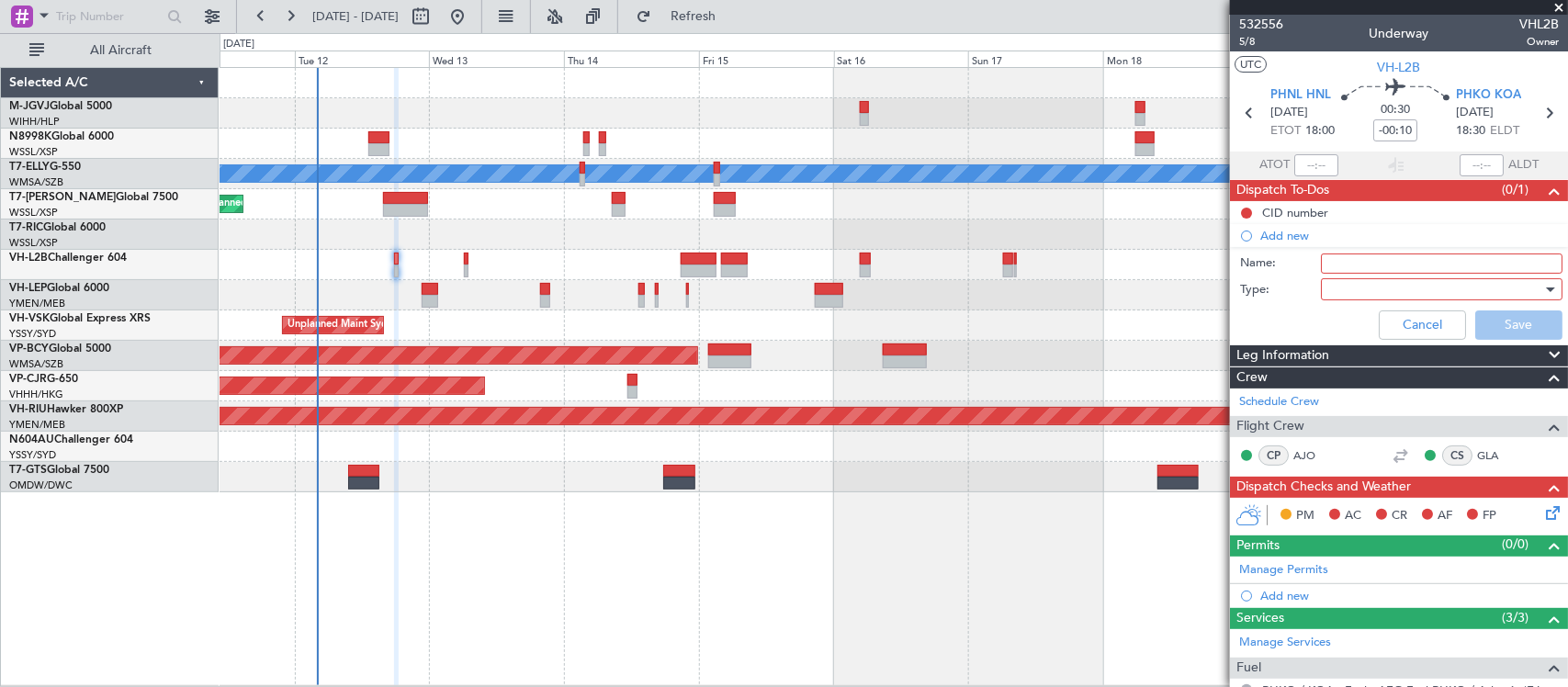
click at [1365, 259] on input "Name:" at bounding box center [1441, 263] width 242 height 20
type input "FPL"
click at [1337, 299] on div at bounding box center [1435, 289] width 214 height 27
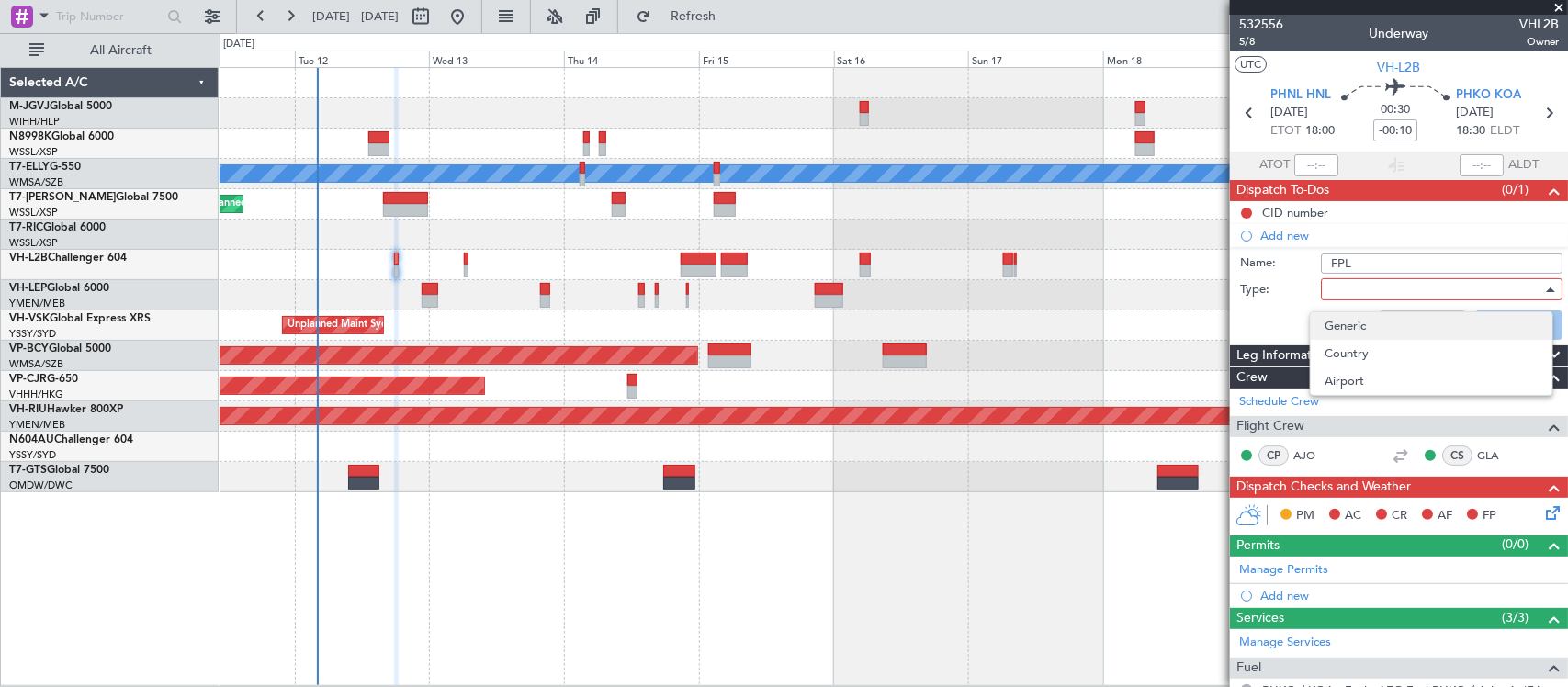
click at [1347, 328] on span "Generic" at bounding box center [1432, 325] width 212 height 27
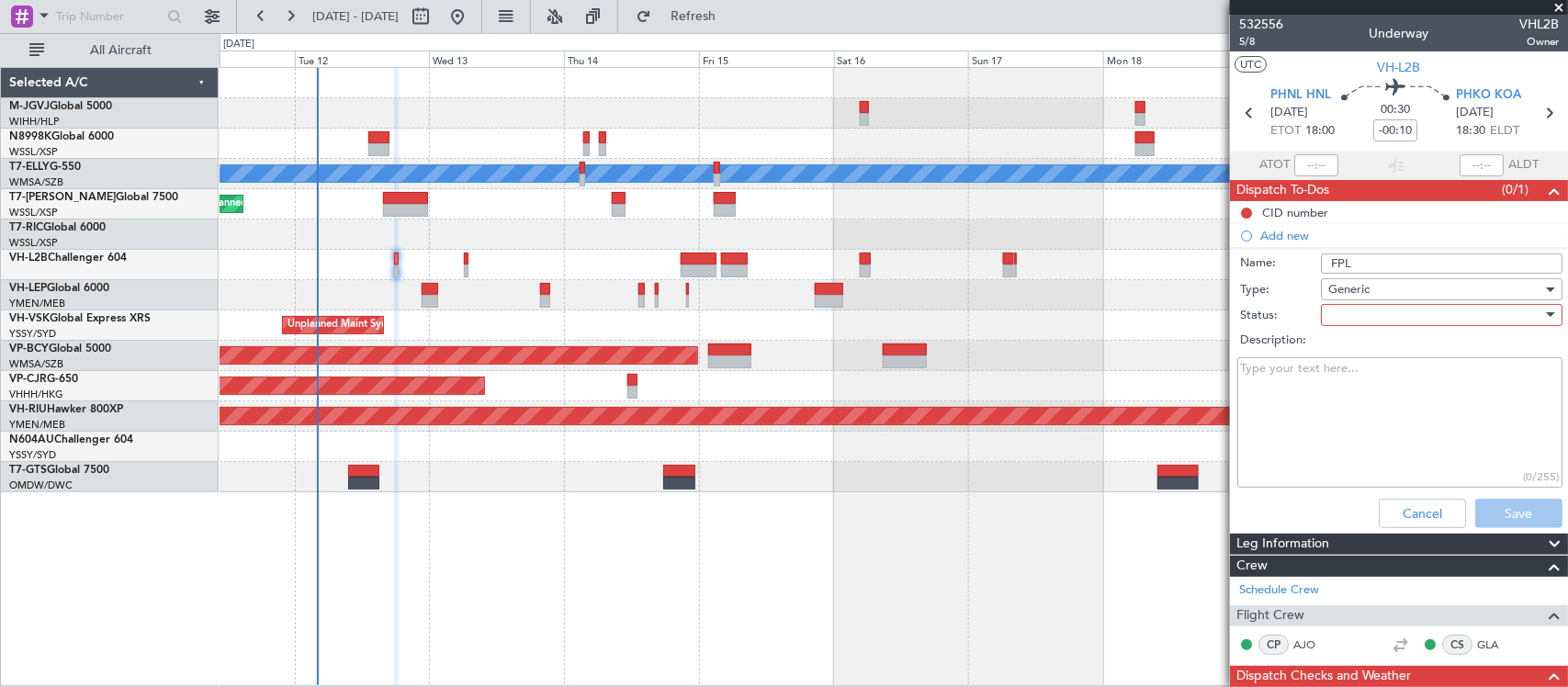
click at [1339, 315] on div at bounding box center [1435, 314] width 214 height 27
click at [1350, 341] on span "Not Started" at bounding box center [1432, 351] width 212 height 27
click at [1320, 379] on textarea "Description:" at bounding box center [1400, 423] width 325 height 132
type textarea "7500lbs"
click at [1502, 509] on button "Save" at bounding box center [1518, 512] width 87 height 29
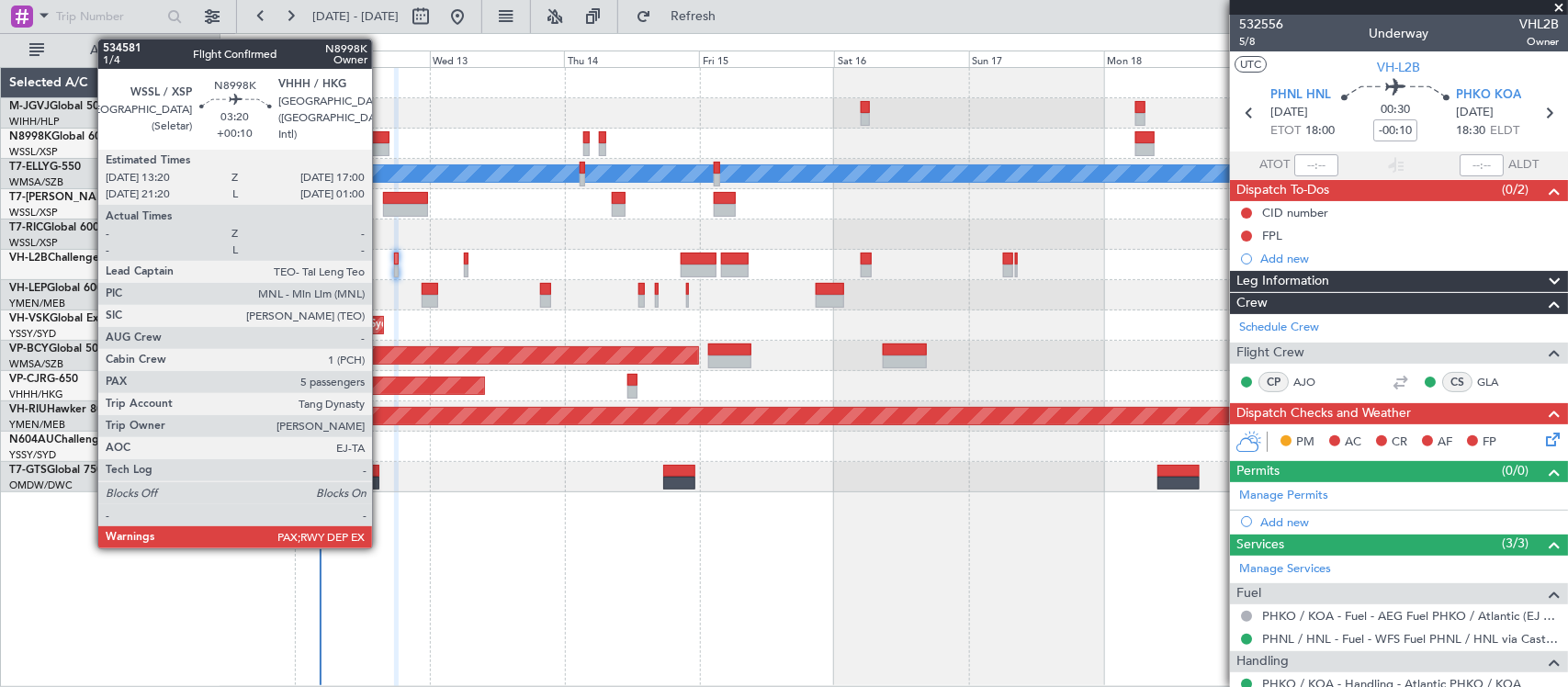
click at [381, 139] on div at bounding box center [379, 138] width 21 height 13
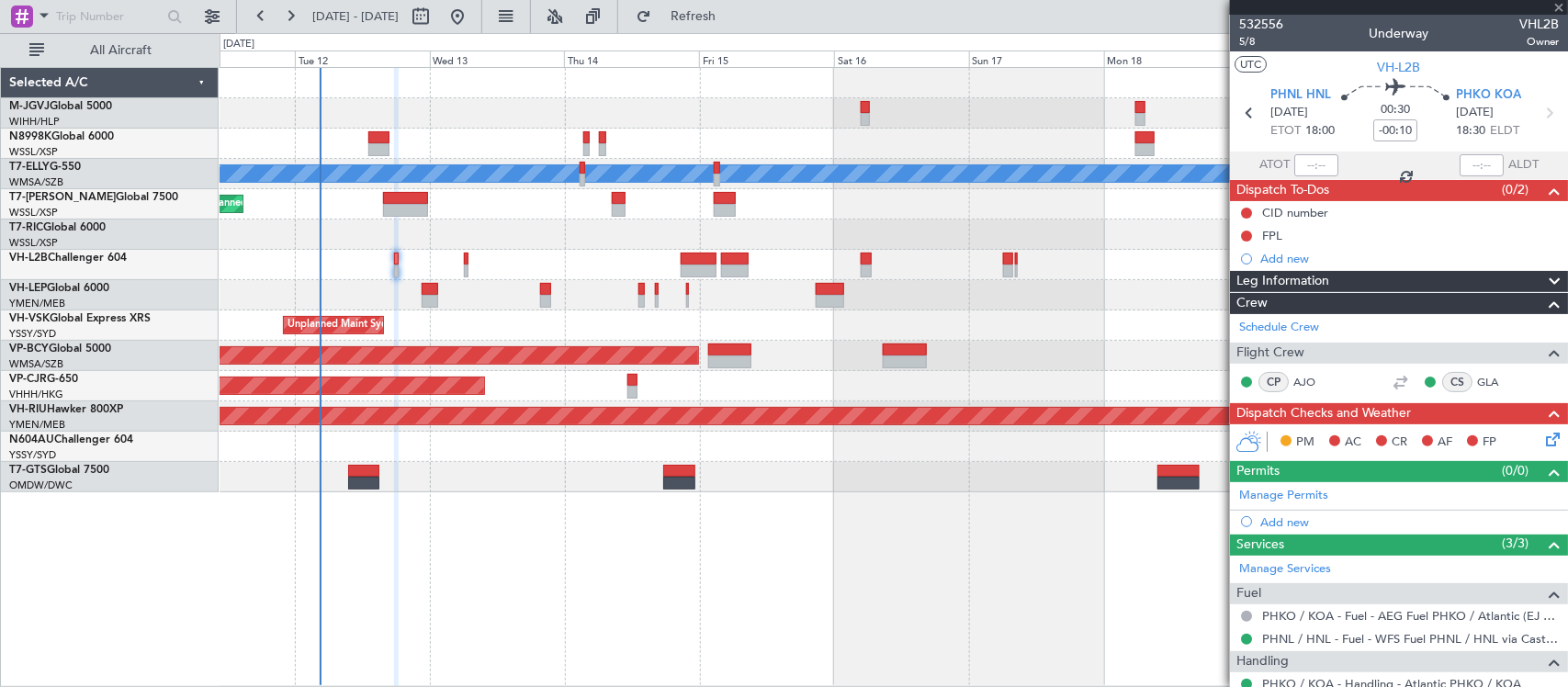
type input "+00:10"
type input "5"
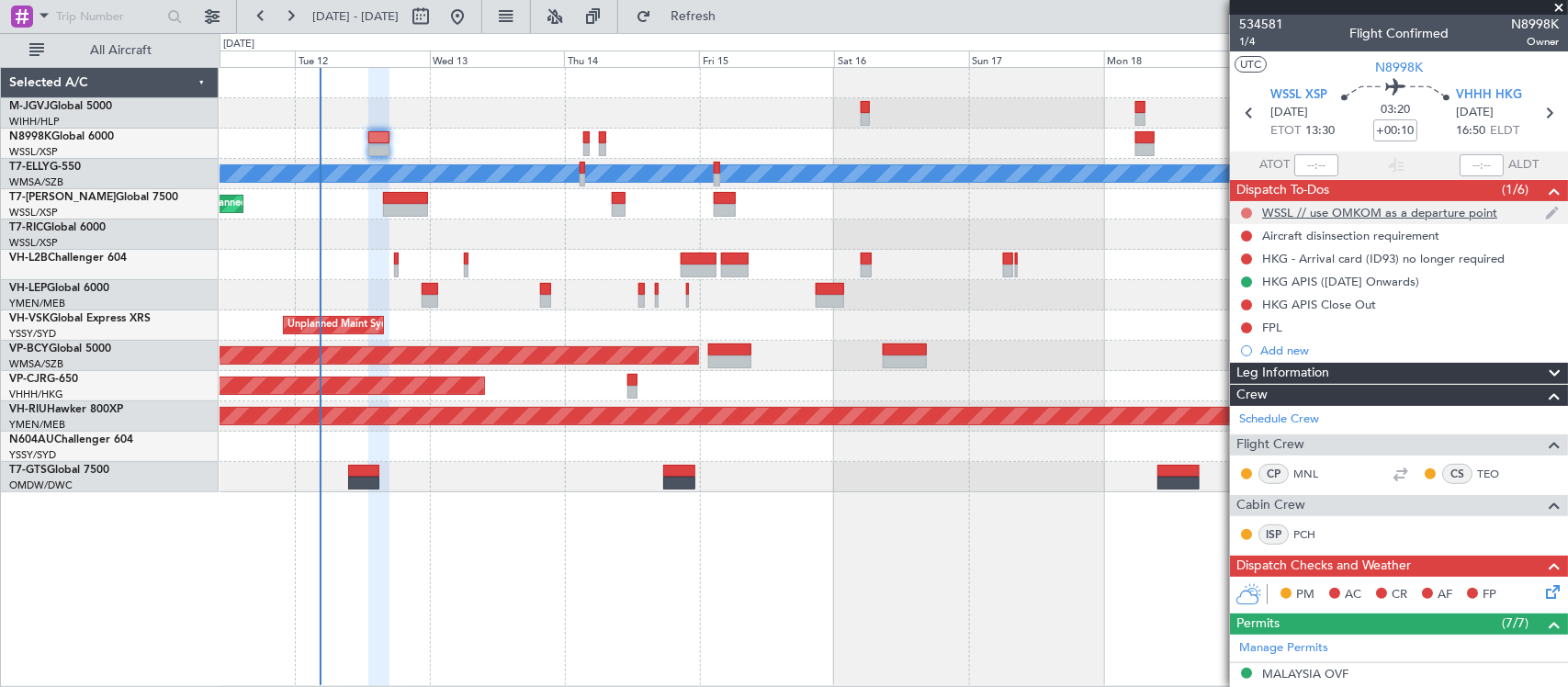
click at [1246, 208] on button at bounding box center [1247, 213] width 11 height 11
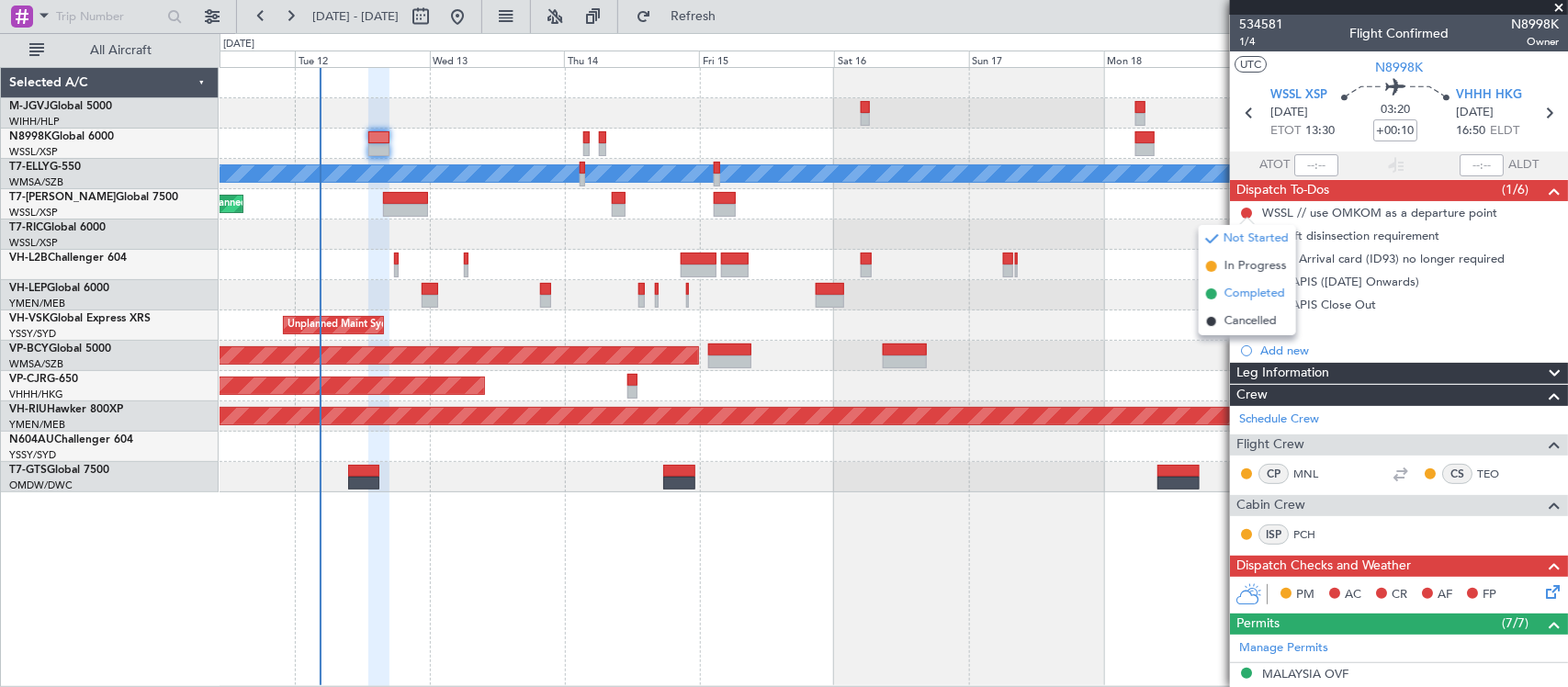
click at [1241, 294] on span "Completed" at bounding box center [1254, 294] width 60 height 19
click at [1246, 231] on button at bounding box center [1247, 236] width 11 height 11
click at [1247, 312] on span "Completed" at bounding box center [1254, 317] width 60 height 19
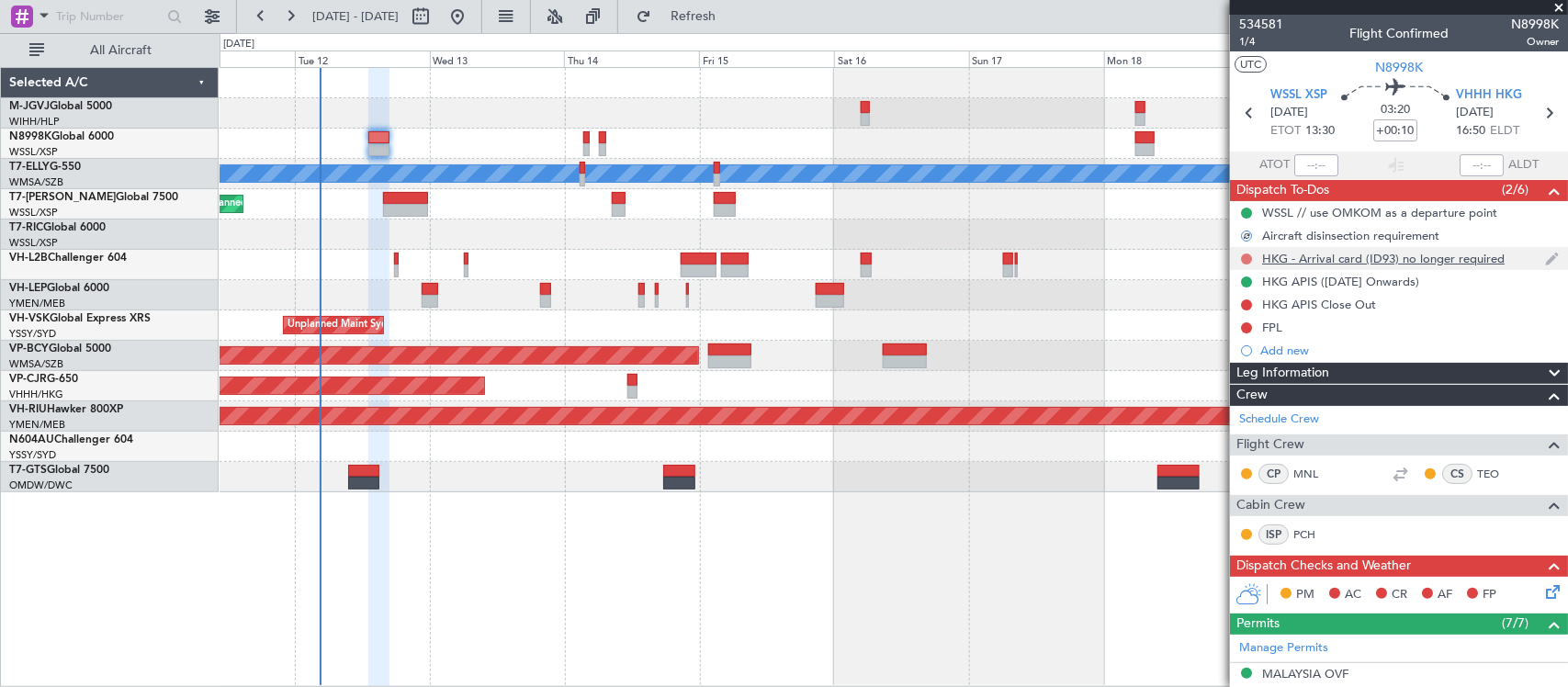
click at [1247, 255] on button at bounding box center [1247, 259] width 11 height 11
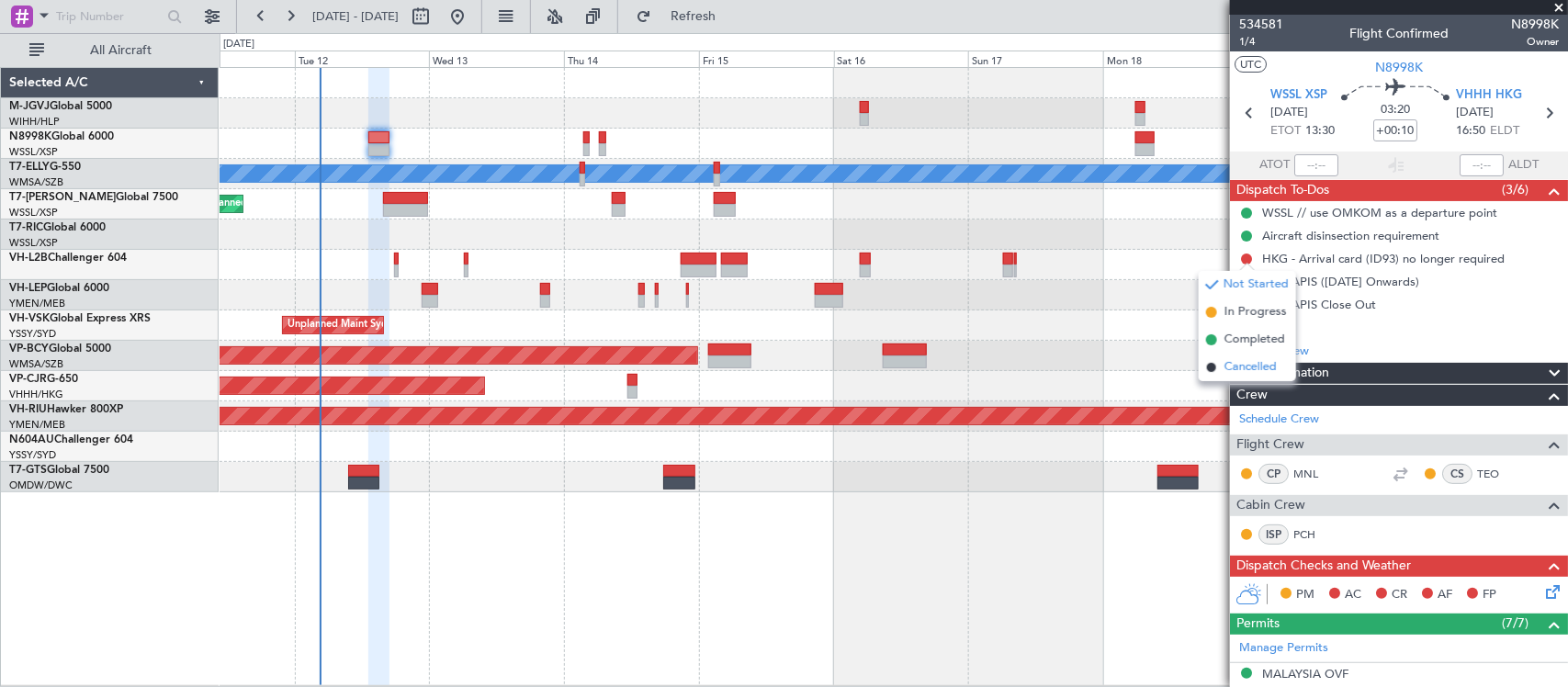
click at [1252, 368] on span "Cancelled" at bounding box center [1250, 367] width 53 height 19
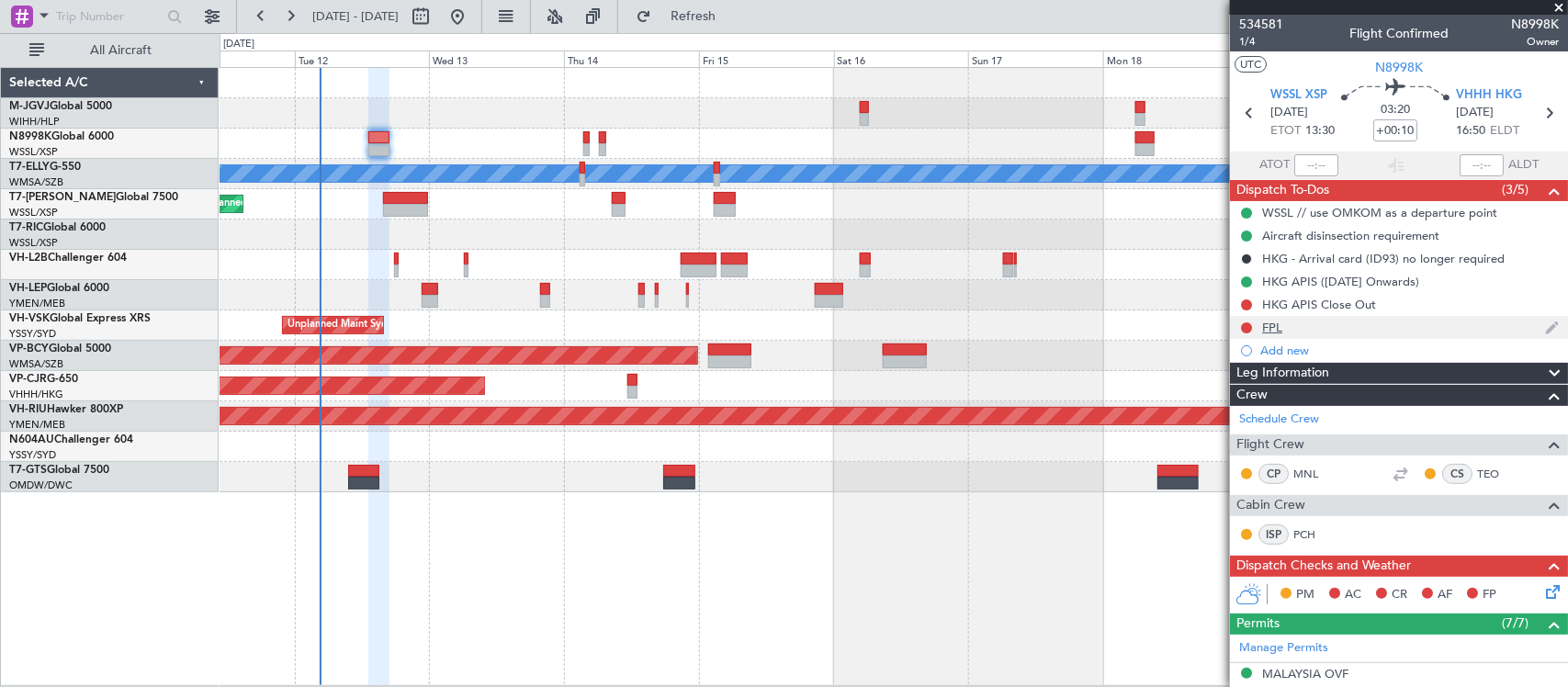
click at [1269, 326] on div "FPL" at bounding box center [1271, 327] width 20 height 16
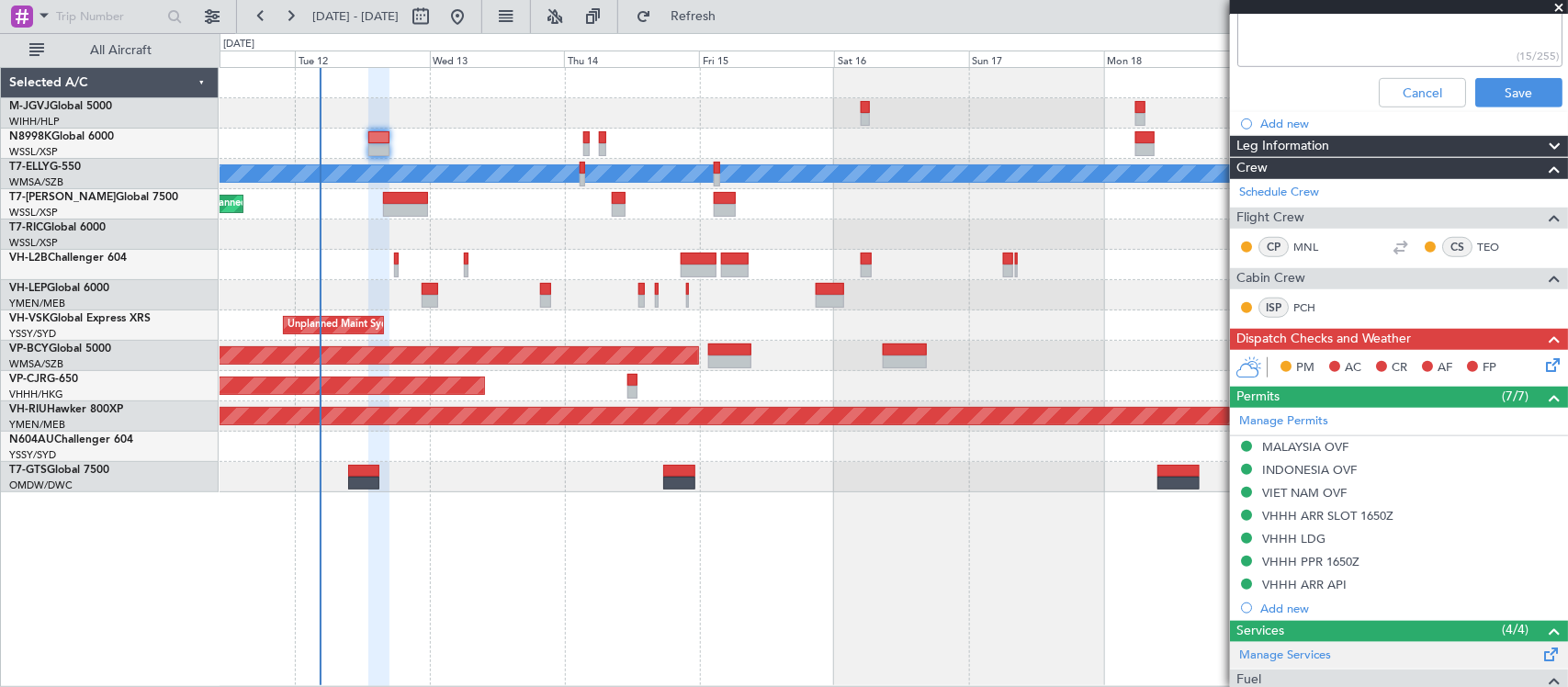
scroll to position [765, 0]
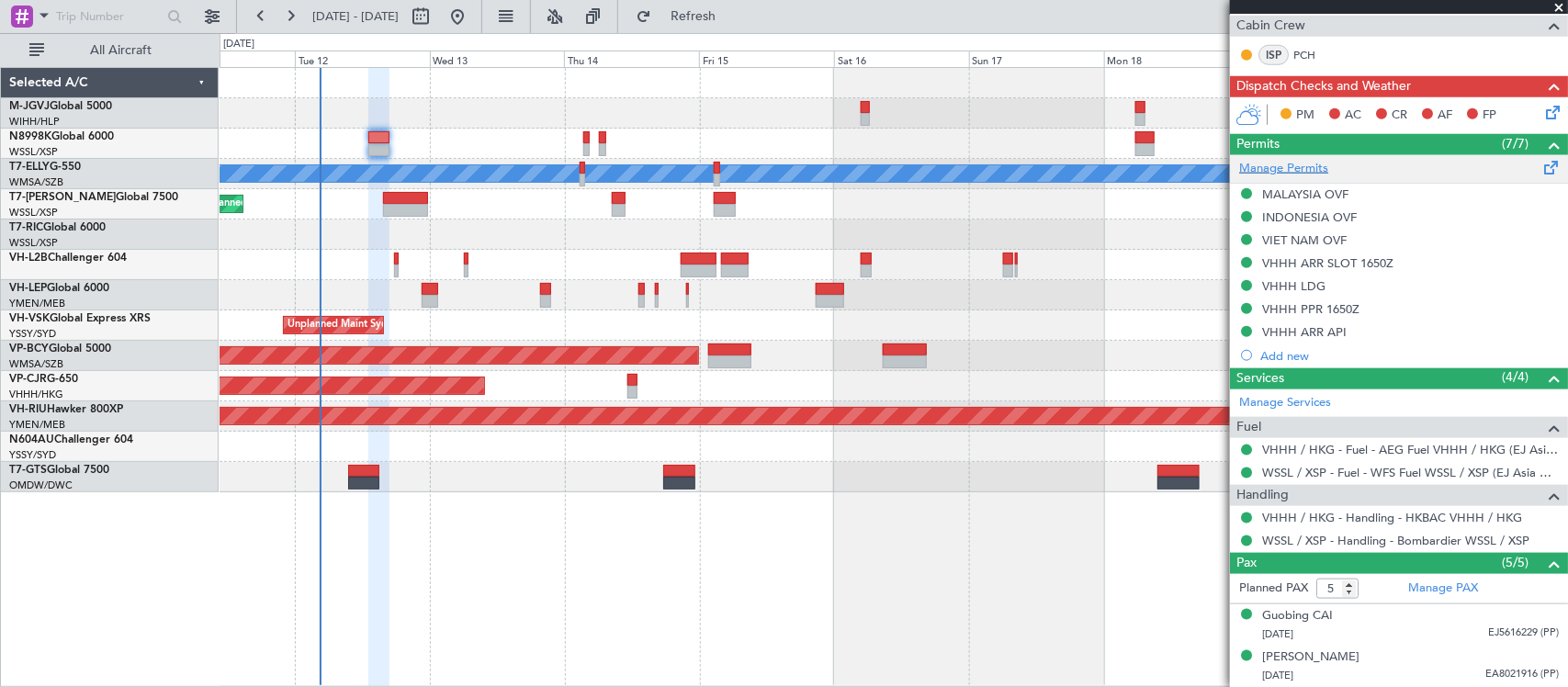
click at [1301, 171] on link "Manage Permits" at bounding box center [1283, 169] width 89 height 19
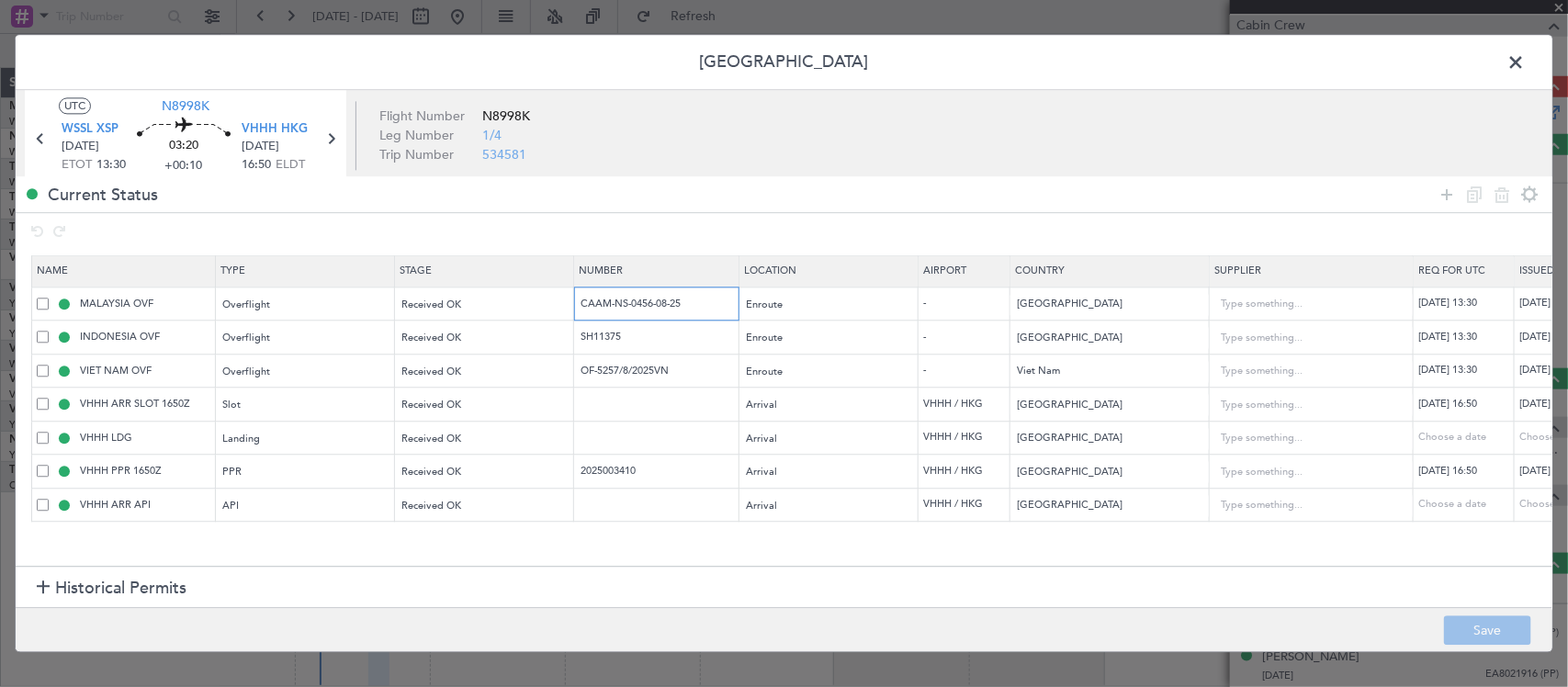
click at [635, 311] on input "CAAM-NS-0456-08-25" at bounding box center [658, 304] width 160 height 16
click at [638, 311] on input "CAAM-NS-0456-08-25" at bounding box center [658, 304] width 160 height 16
click at [611, 333] on input "SH11375" at bounding box center [658, 337] width 160 height 16
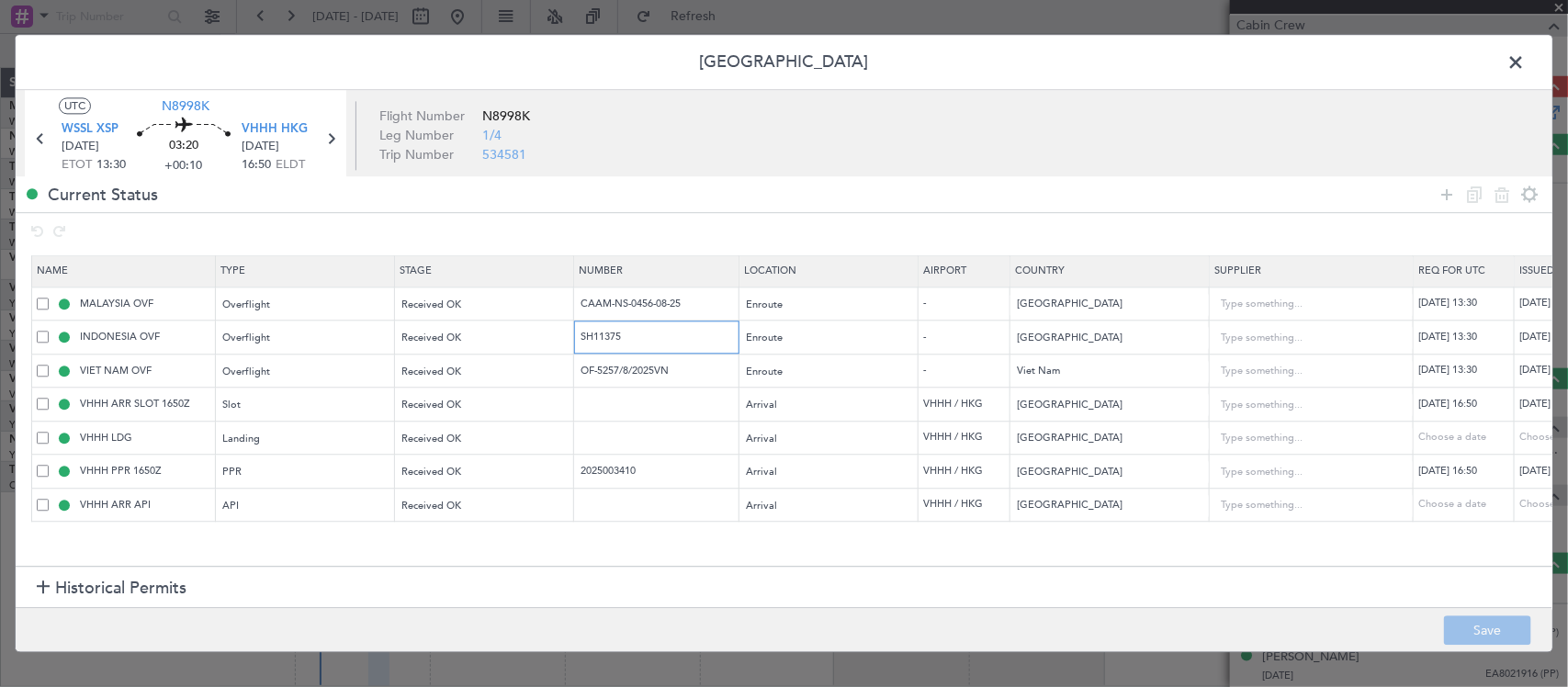
paste input "CAAM-NS-0456-08-2"
type input "SH11375"
click at [625, 337] on input "SH11375" at bounding box center [658, 337] width 160 height 16
click at [666, 375] on input "OF-5257/8/2025VN" at bounding box center [658, 370] width 160 height 16
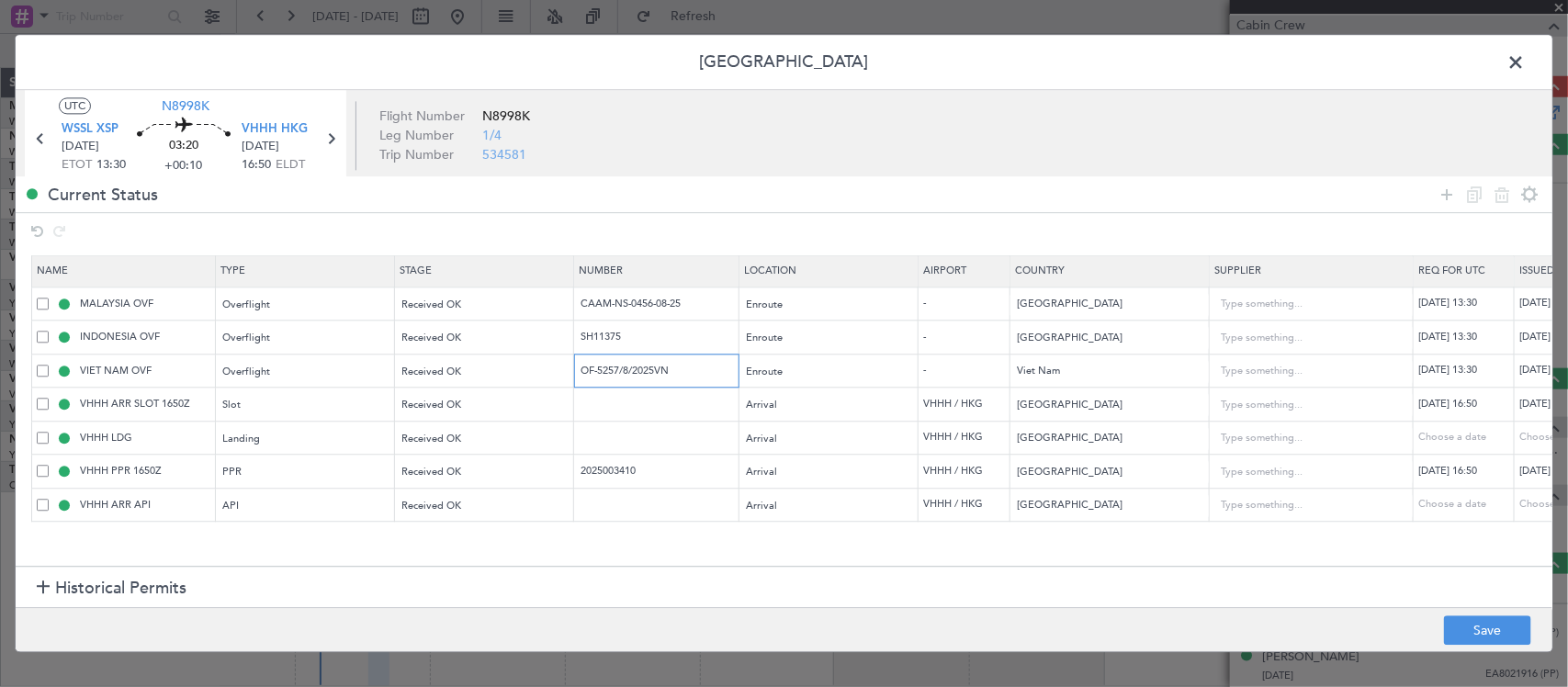
click at [666, 375] on input "OF-5257/8/2025VN" at bounding box center [658, 370] width 160 height 16
click at [1525, 62] on span at bounding box center [1525, 67] width 0 height 37
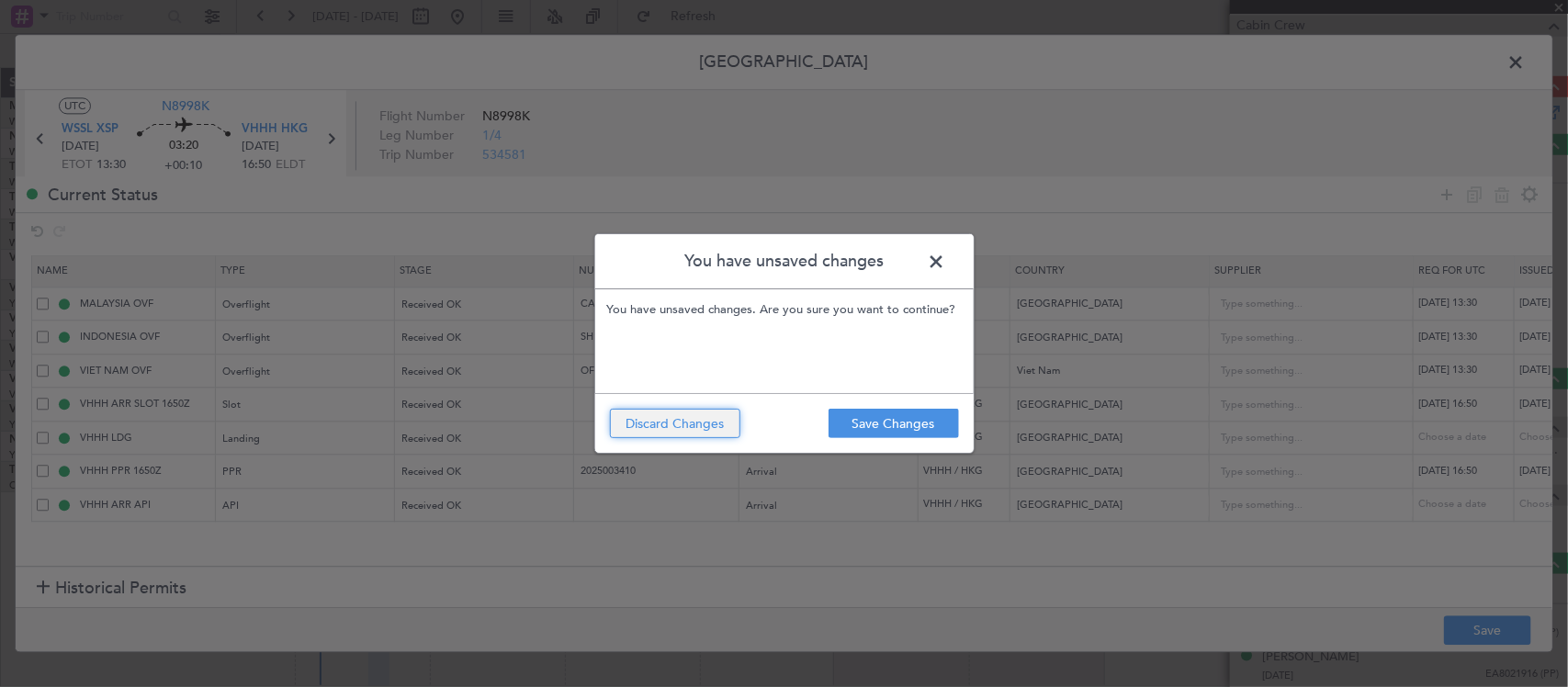
click at [703, 419] on button "Discard Changes" at bounding box center [675, 423] width 131 height 29
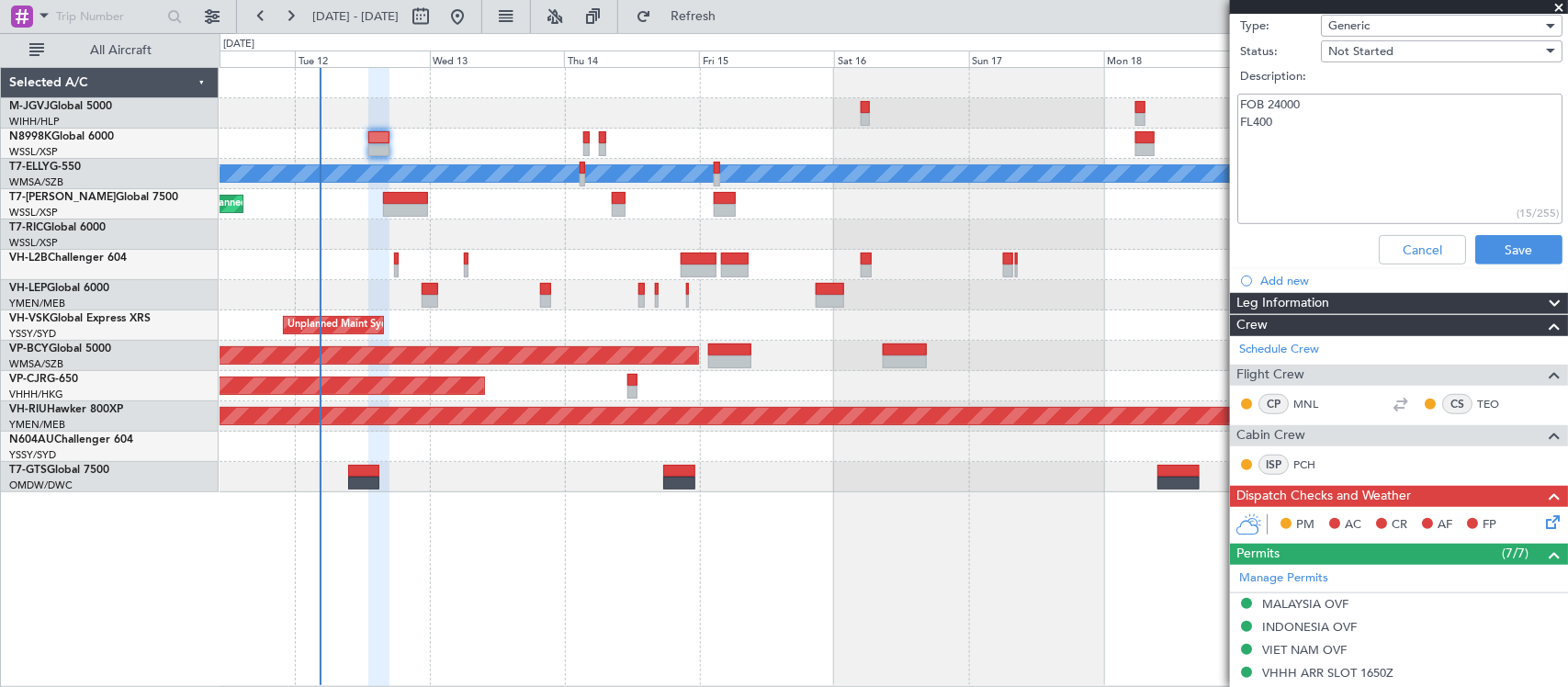
scroll to position [0, 0]
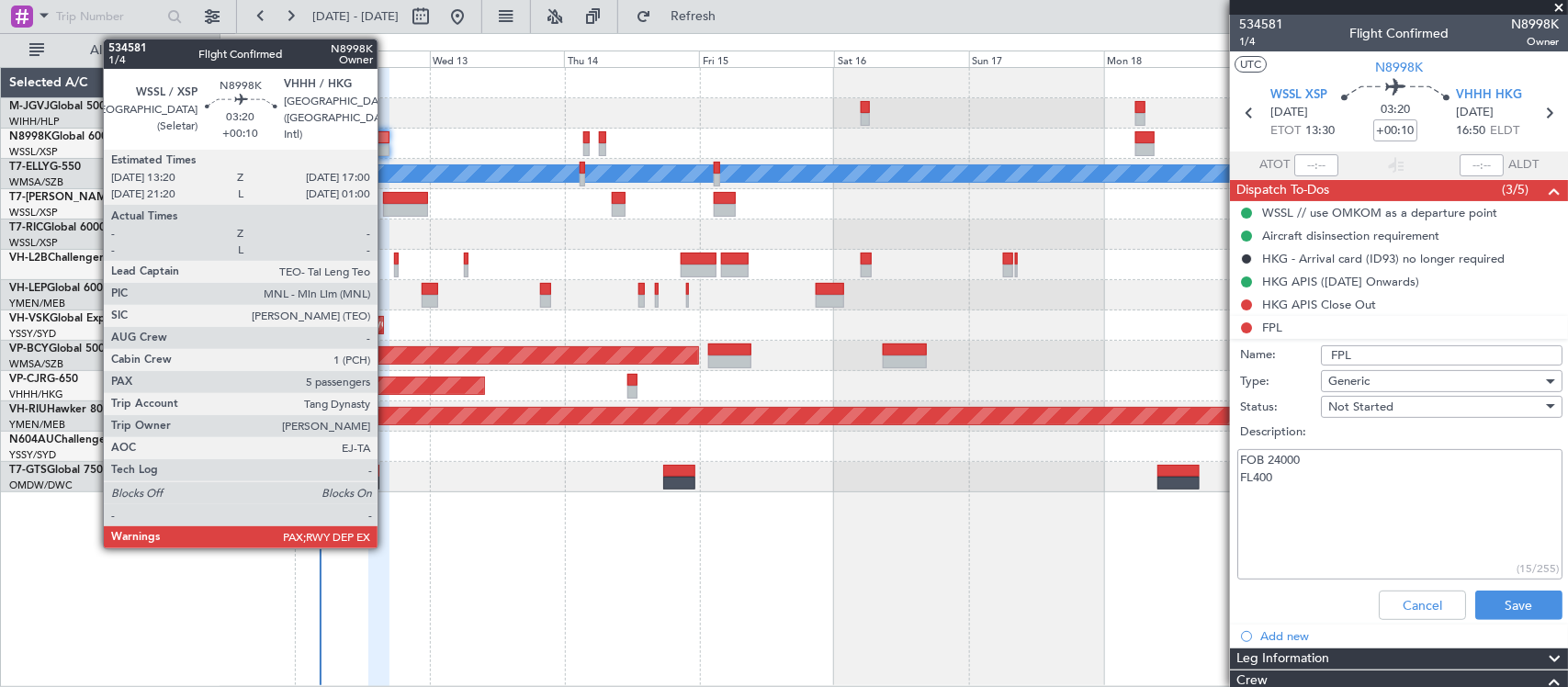
click at [386, 133] on div at bounding box center [379, 138] width 21 height 13
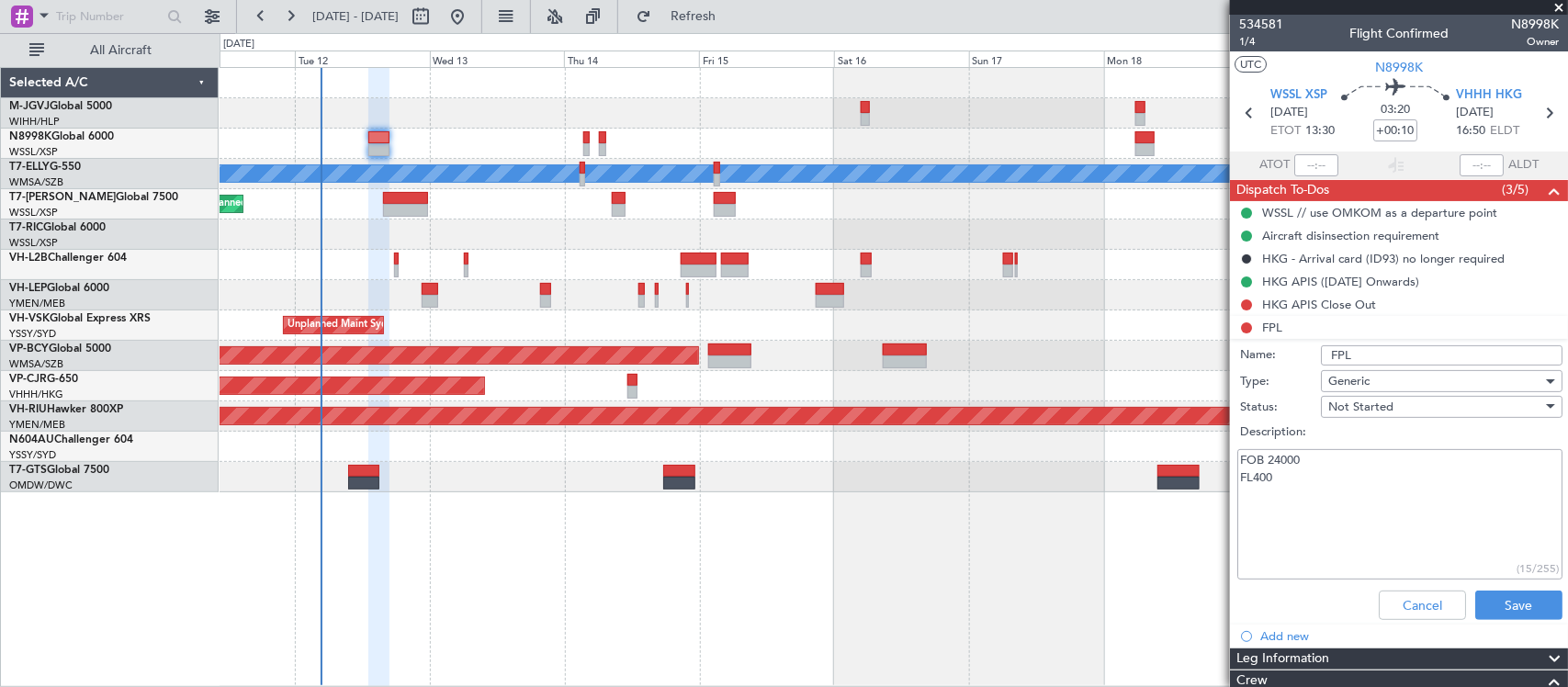
click at [1375, 409] on span "Not Started" at bounding box center [1360, 407] width 65 height 17
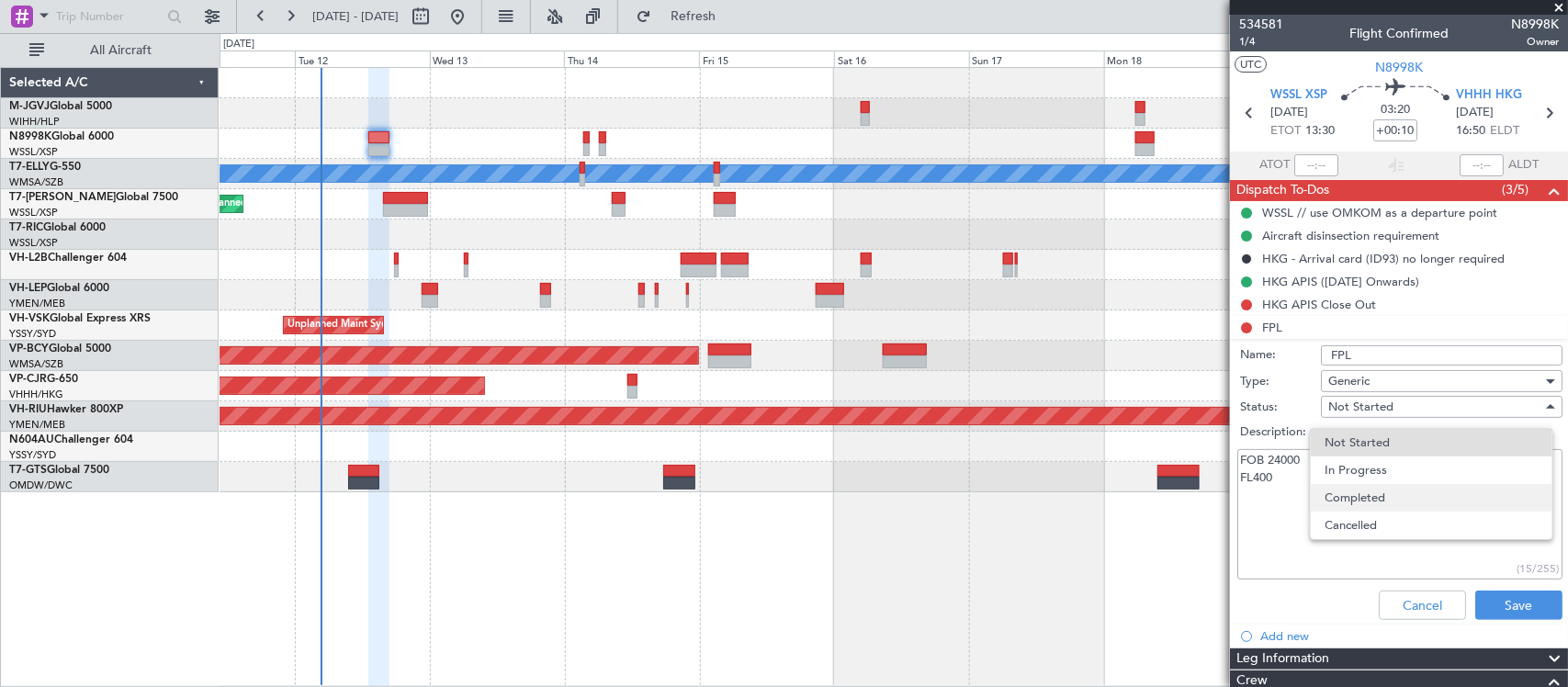
click at [1375, 492] on span "Completed" at bounding box center [1432, 497] width 212 height 27
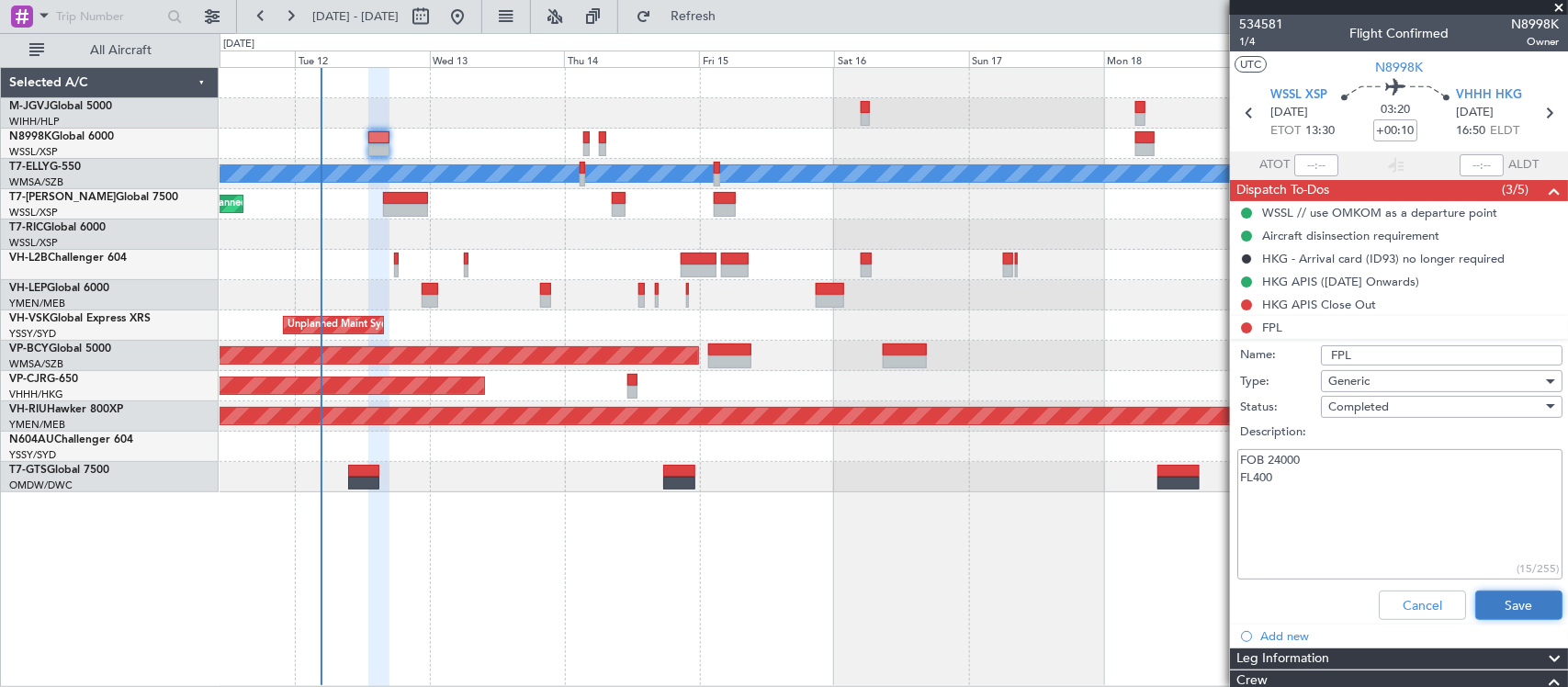
click at [1481, 616] on button "Save" at bounding box center [1518, 604] width 87 height 29
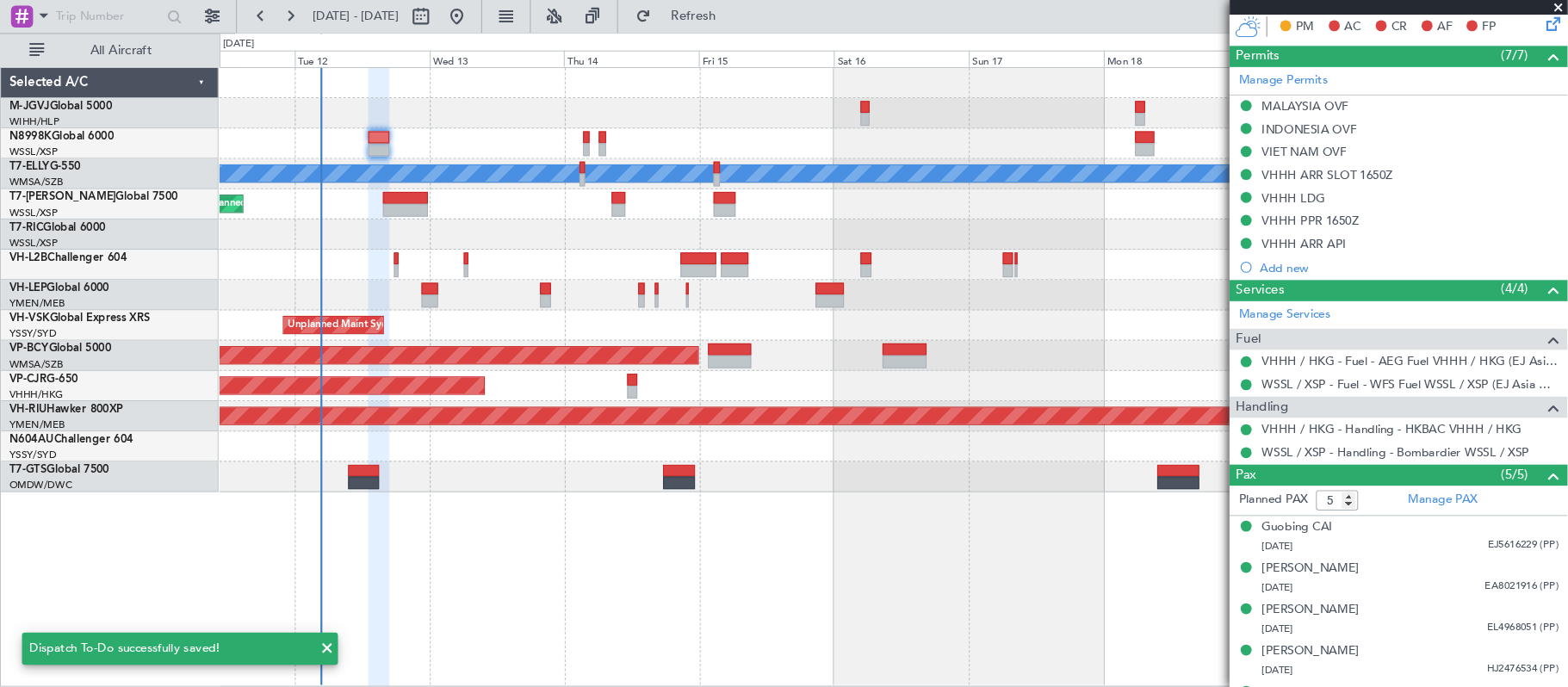
scroll to position [566, 0]
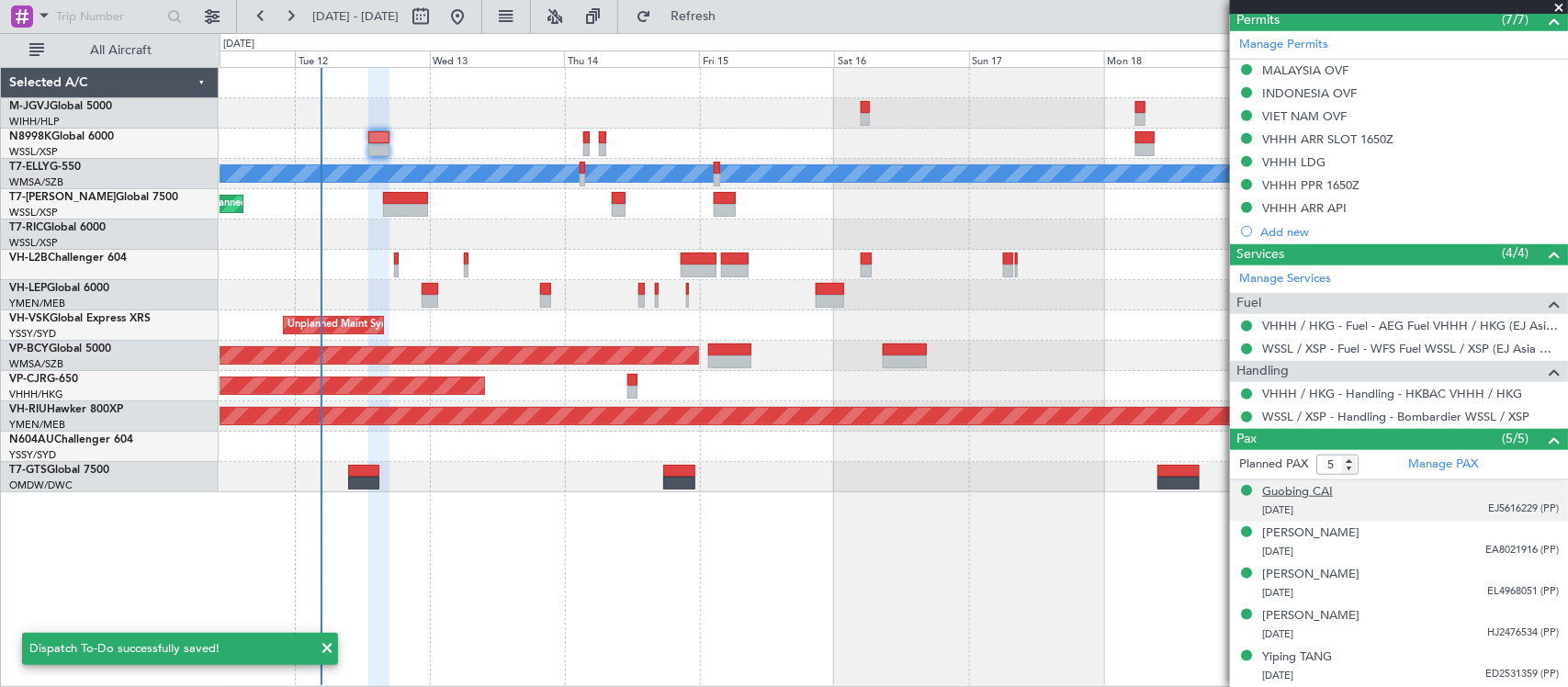
click at [1292, 485] on div "Guobing CAI" at bounding box center [1296, 492] width 71 height 19
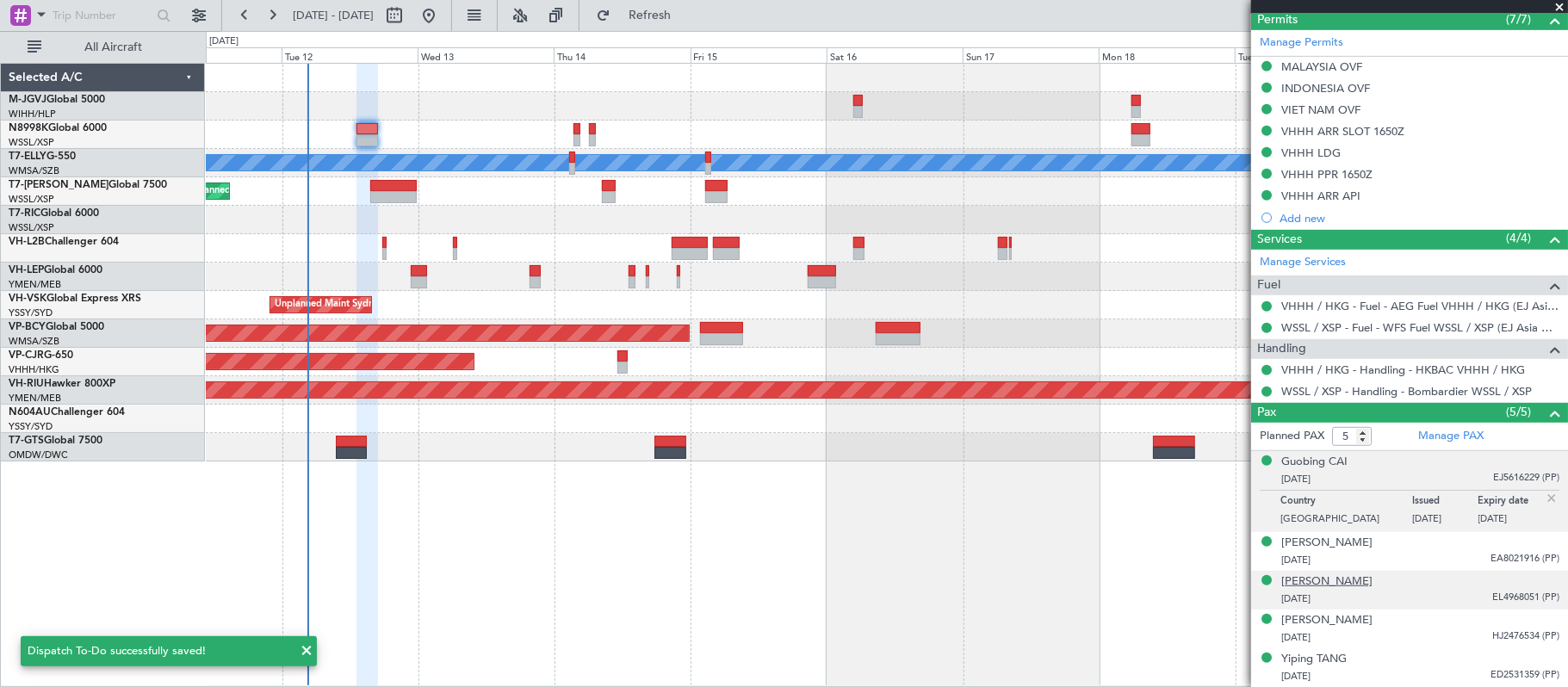
click at [1326, 580] on div "[PERSON_NAME]" at bounding box center [1327, 582] width 92 height 18
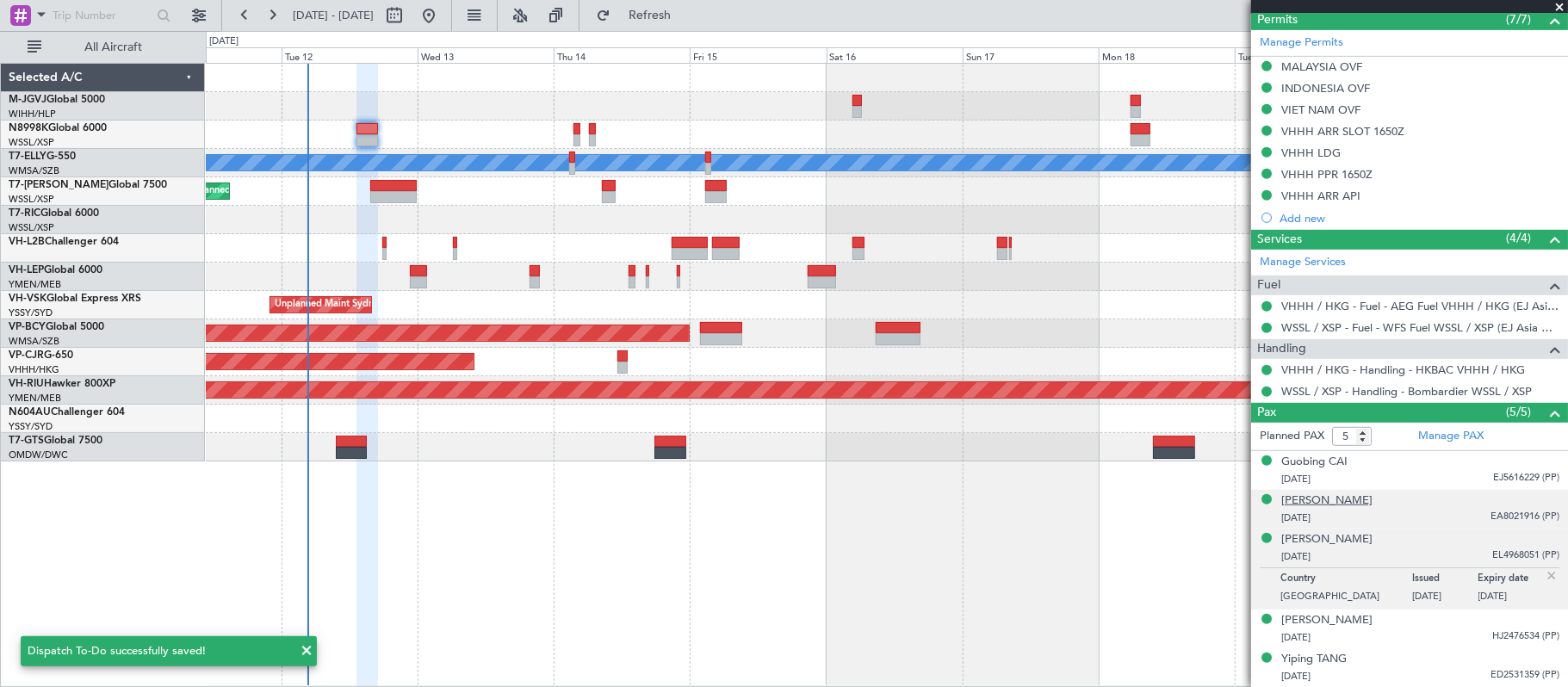
click at [1317, 499] on div "[PERSON_NAME]" at bounding box center [1327, 501] width 92 height 18
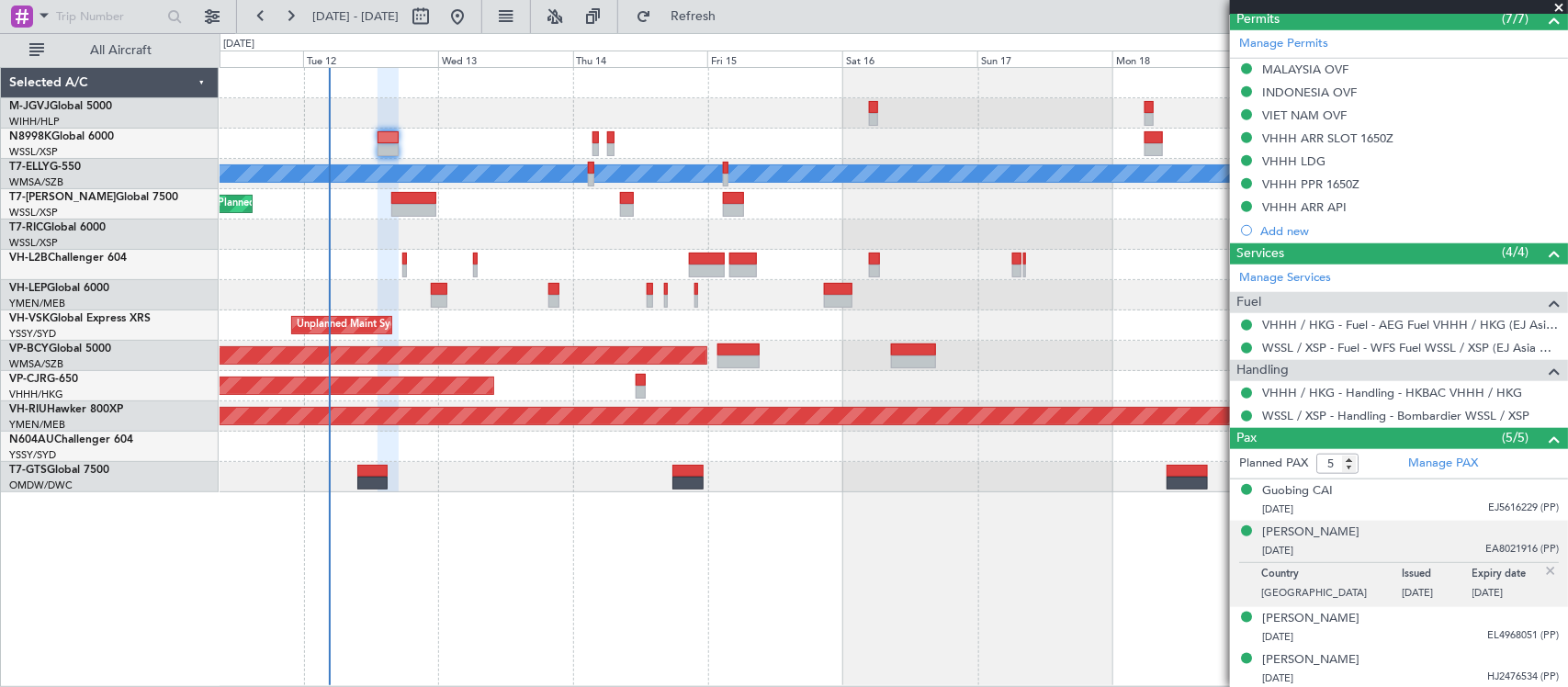
type input "[PERSON_NAME] (BTA)"
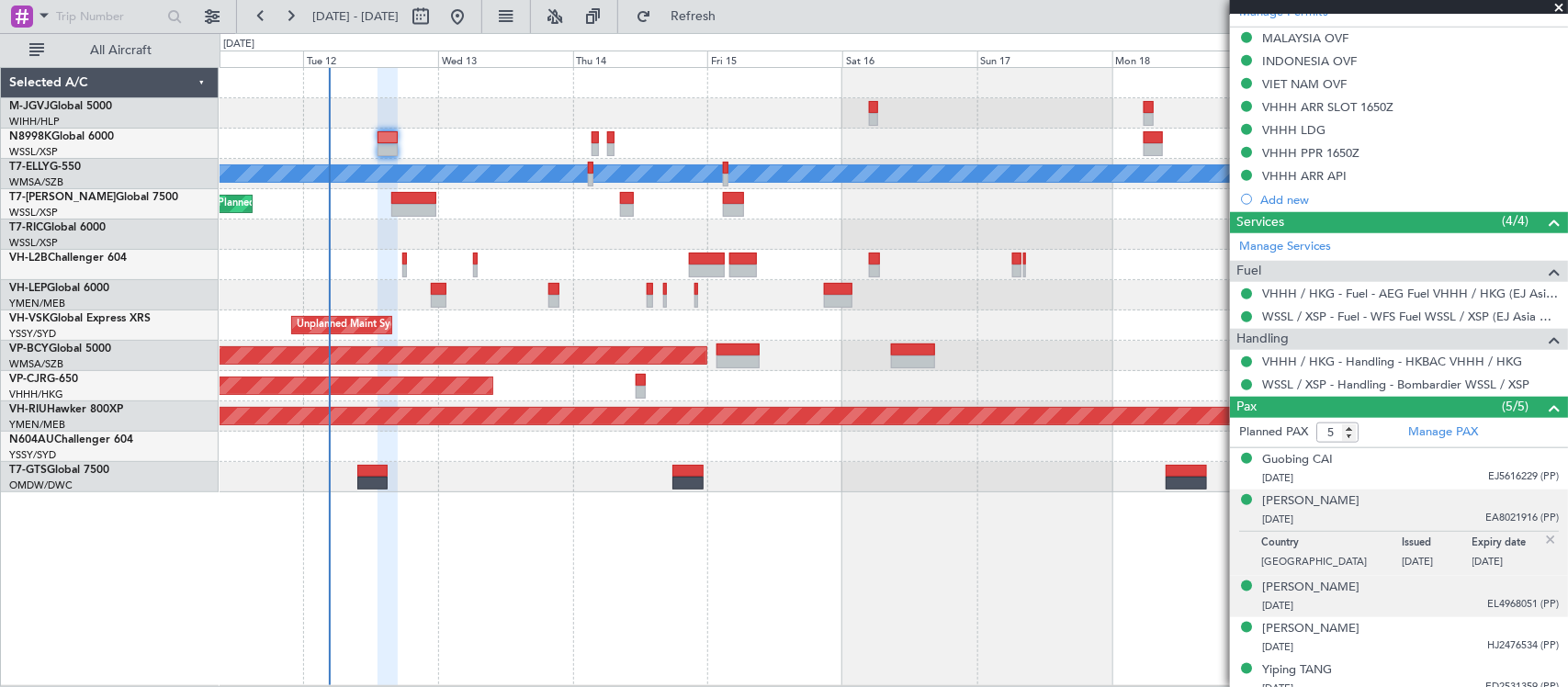
scroll to position [649, 0]
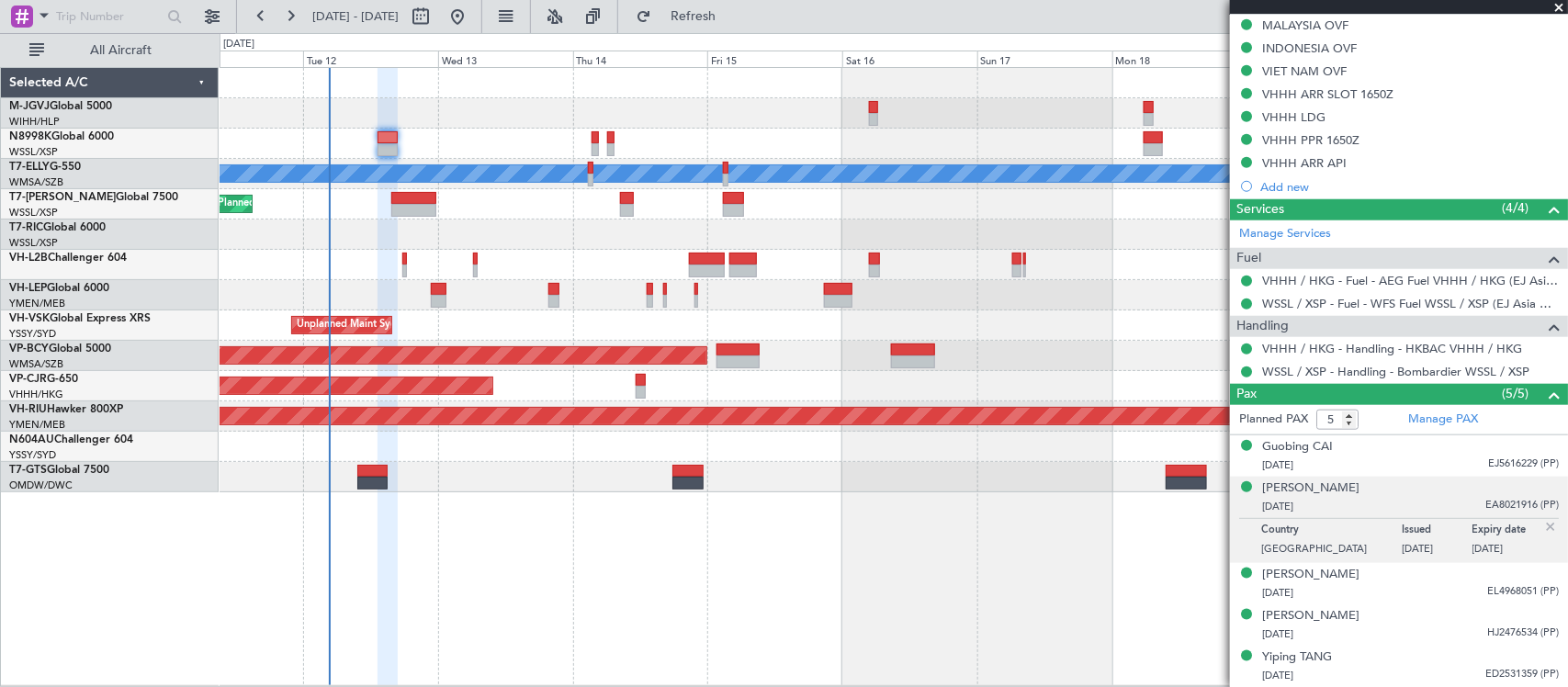
click at [1542, 528] on img at bounding box center [1550, 527] width 17 height 17
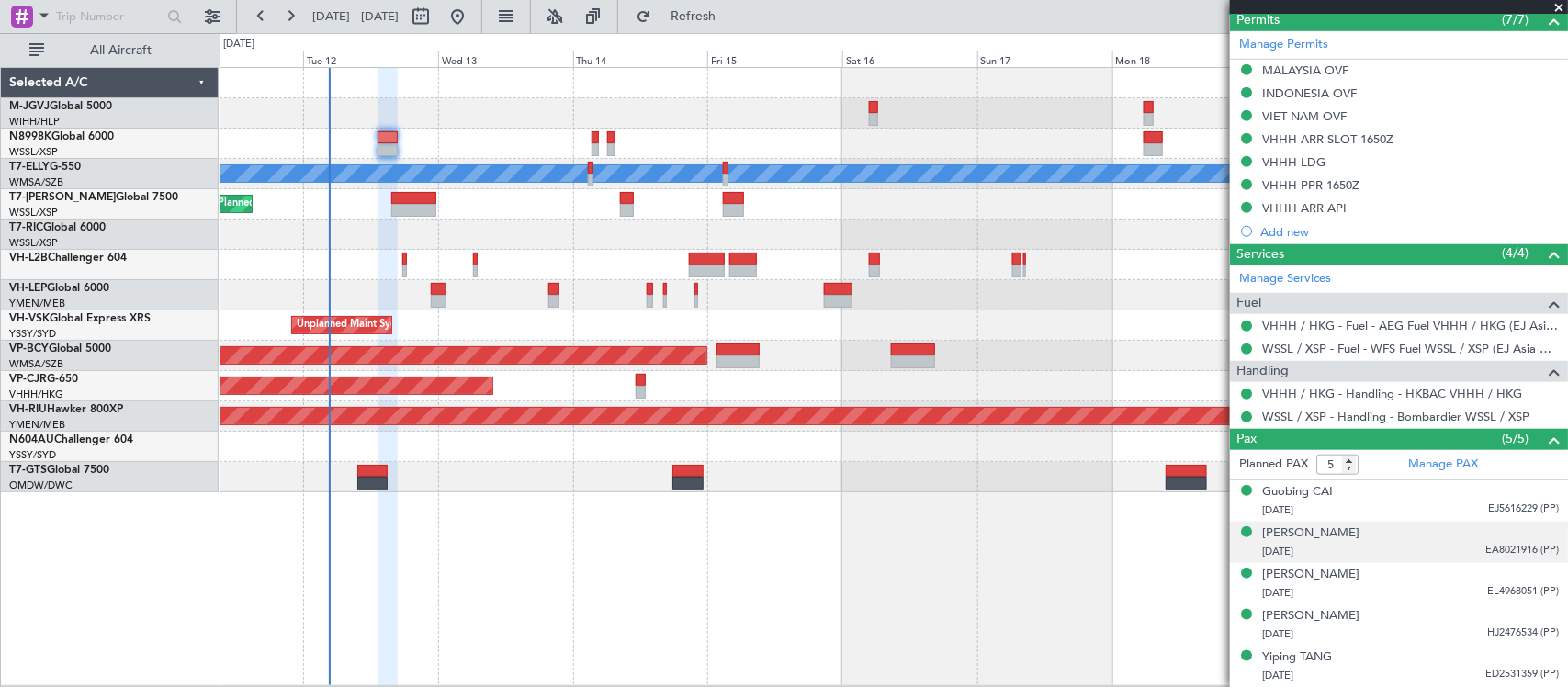
click at [910, 193] on div "Planned Maint [GEOGRAPHIC_DATA] ([GEOGRAPHIC_DATA])" at bounding box center [892, 204] width 1347 height 30
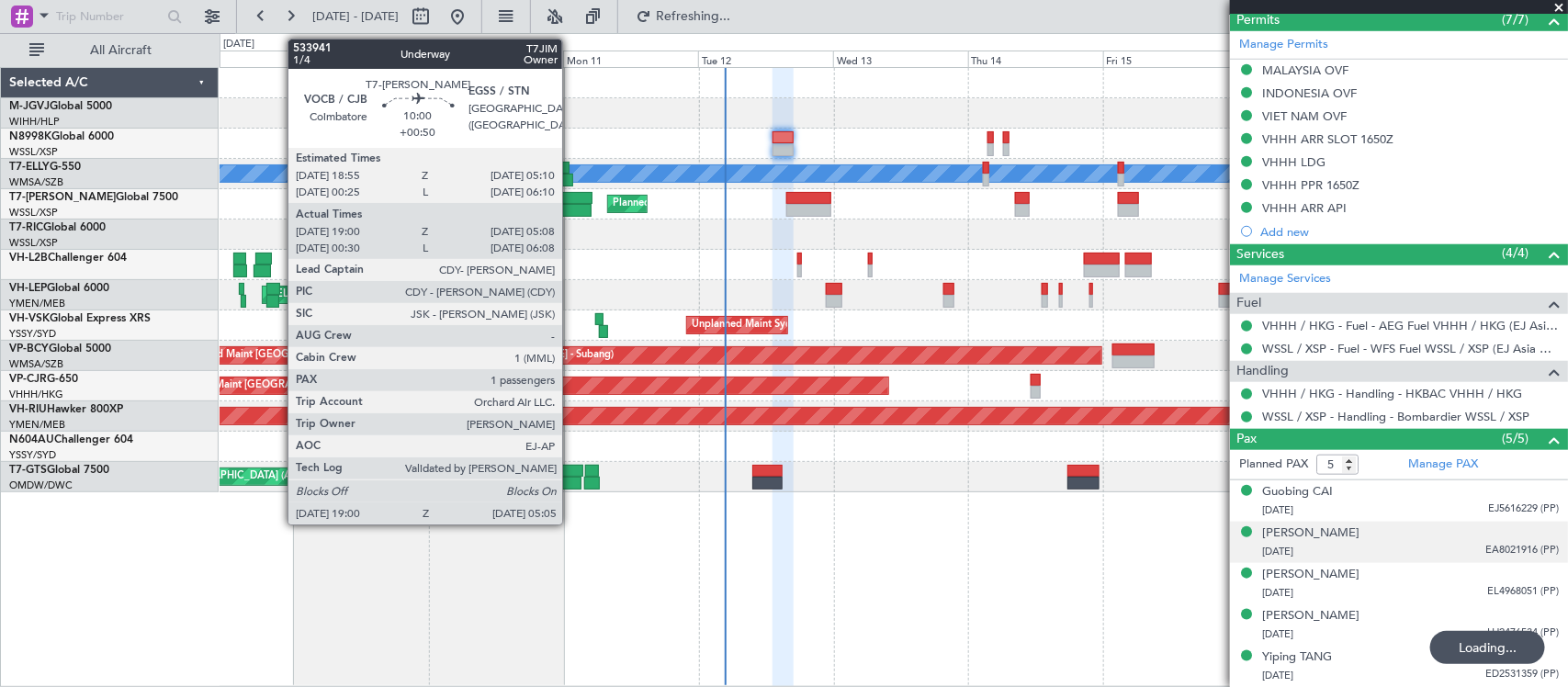
click at [572, 195] on div at bounding box center [563, 198] width 58 height 13
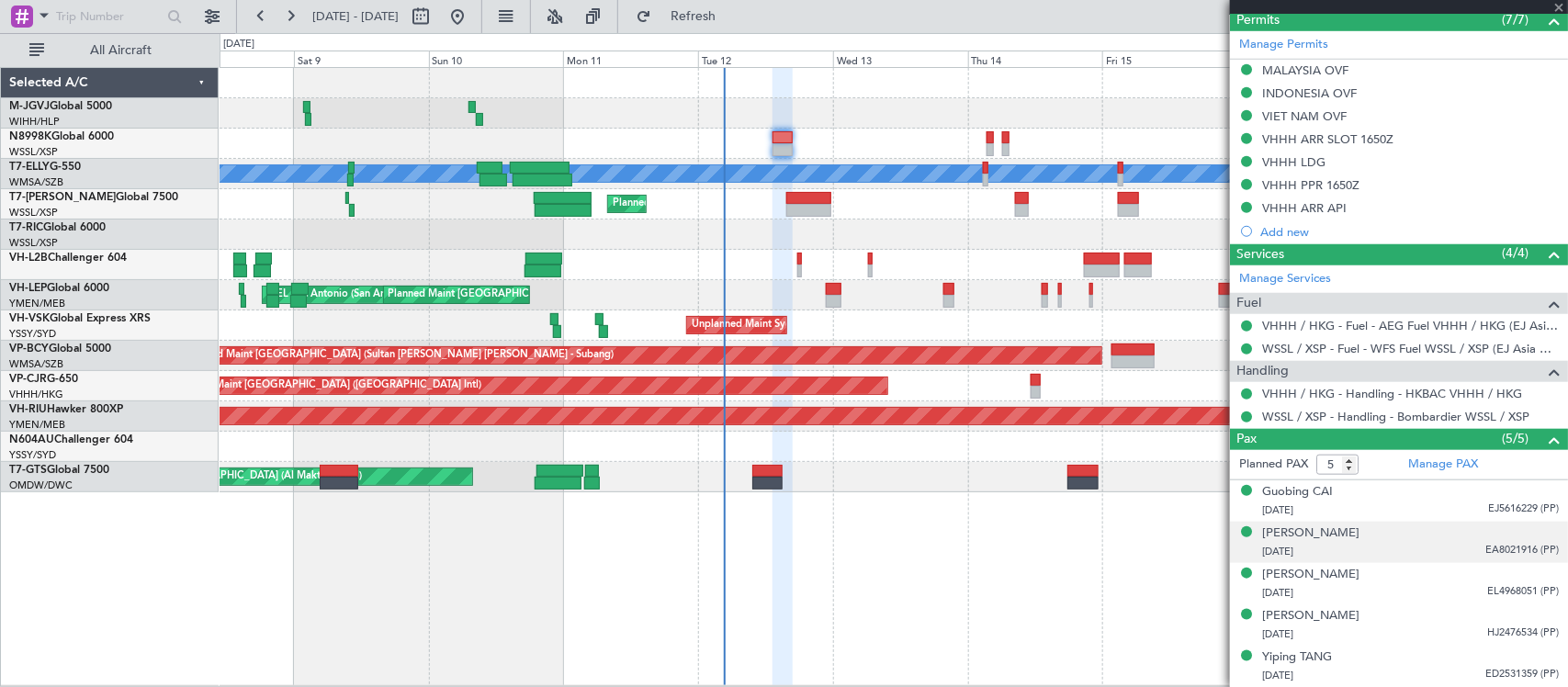
type input "+00:50"
type input "19:10"
type input "05:03"
type input "1"
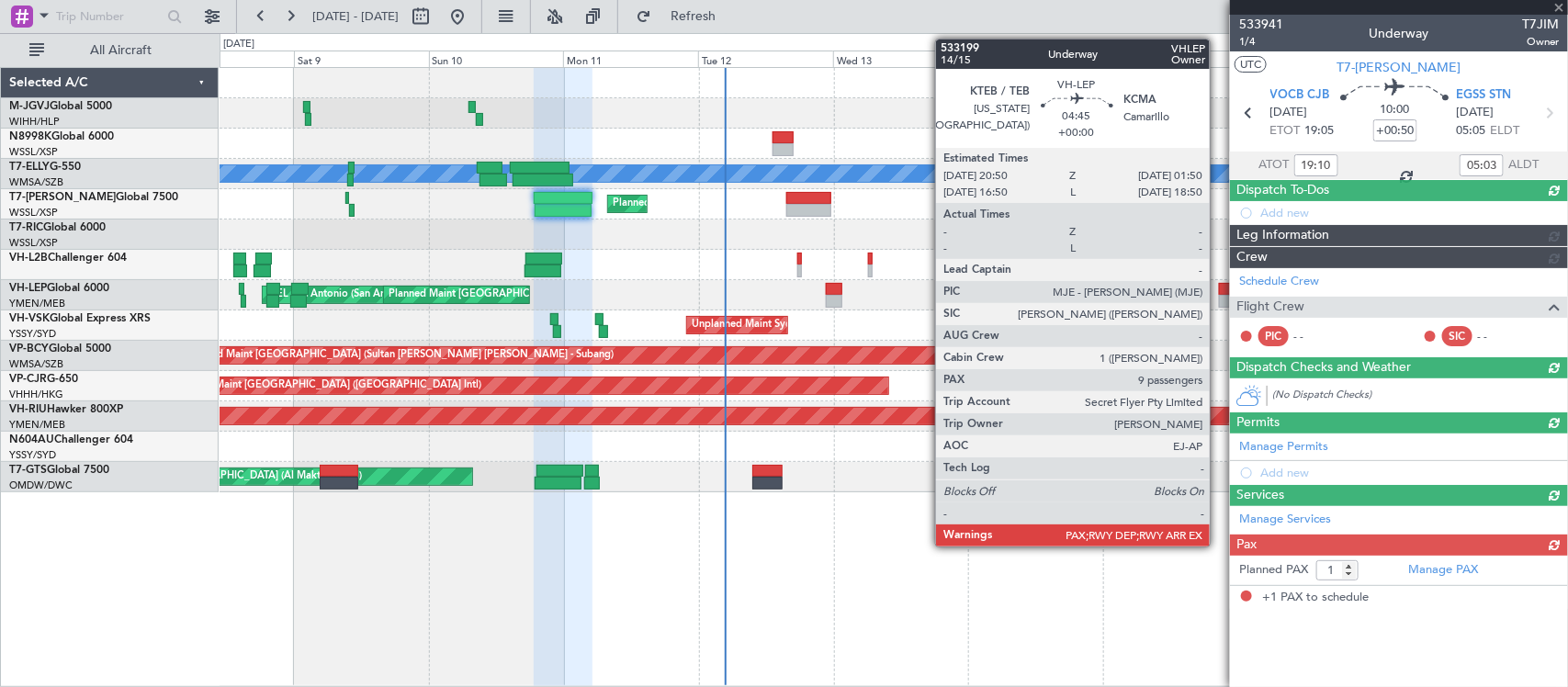
scroll to position [0, 0]
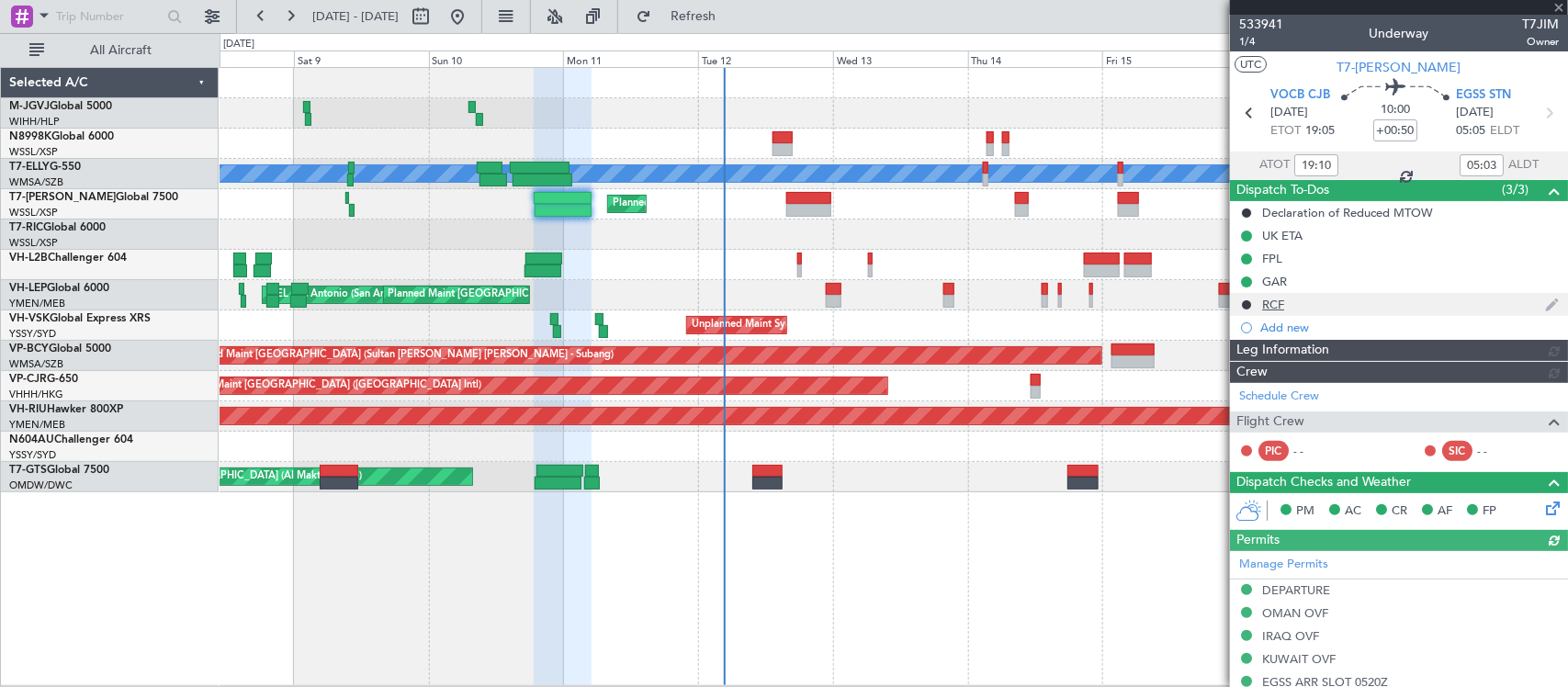
type input "Kennis Yau (KYA)"
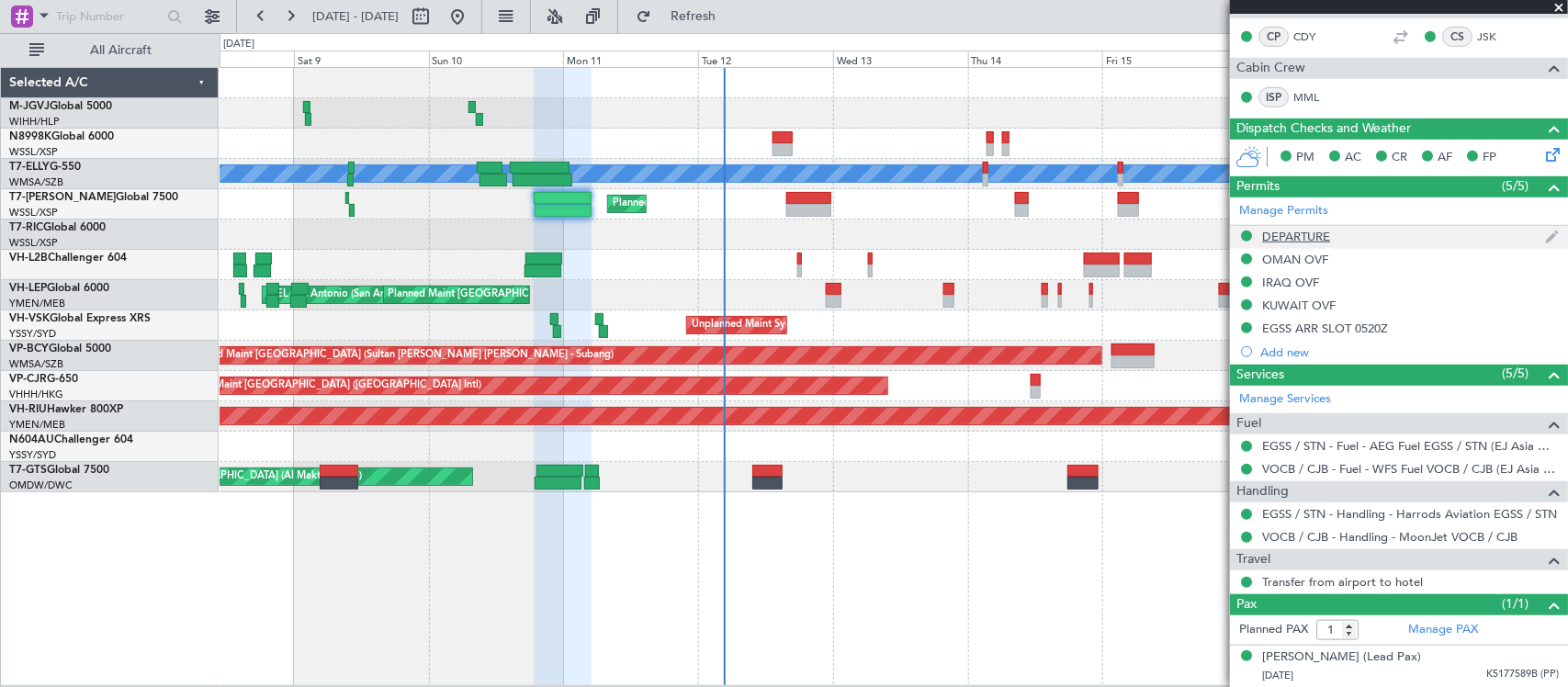
scroll to position [415, 0]
click at [1403, 584] on link "Transfer from airport to hotel" at bounding box center [1341, 582] width 161 height 16
type input "Kennis Yau (KYA)"
click at [818, 458] on div at bounding box center [892, 446] width 1347 height 30
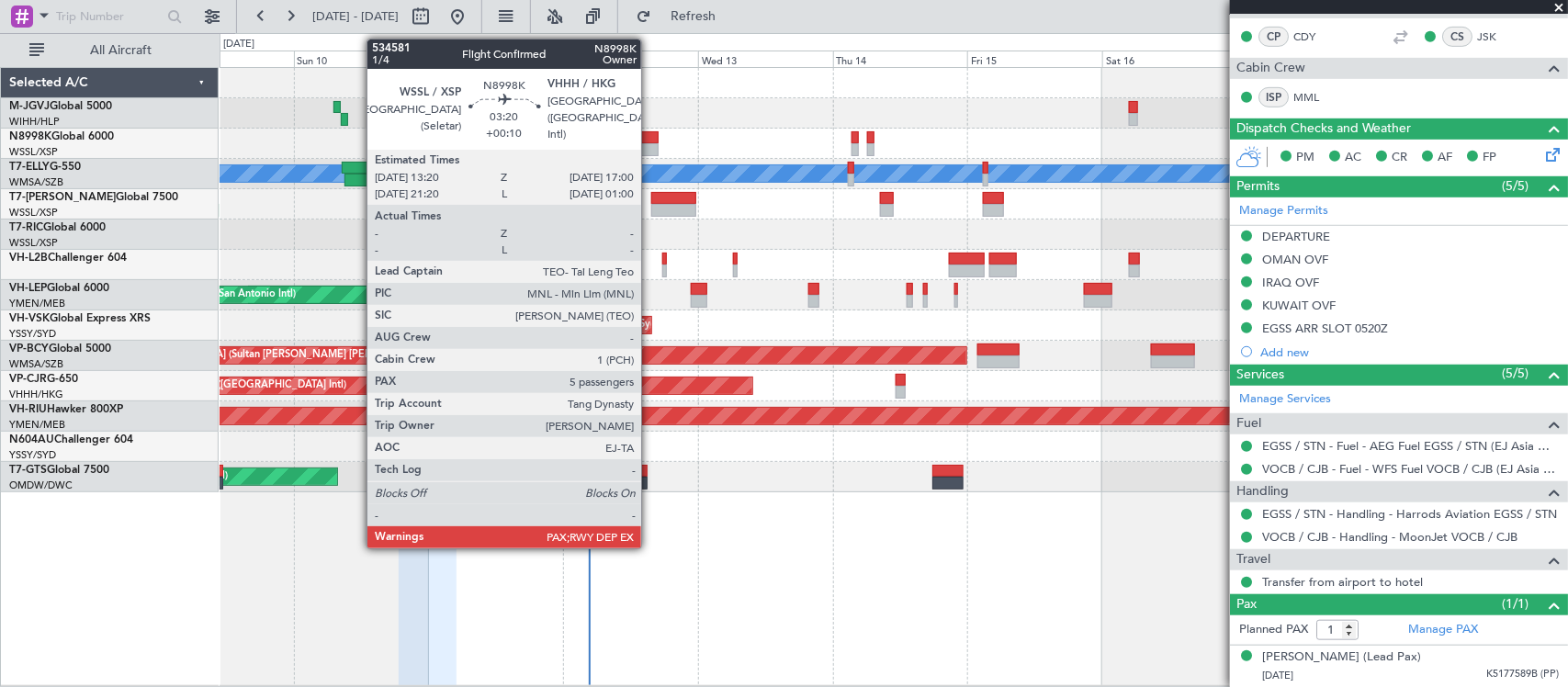
click at [651, 151] on div at bounding box center [648, 149] width 21 height 13
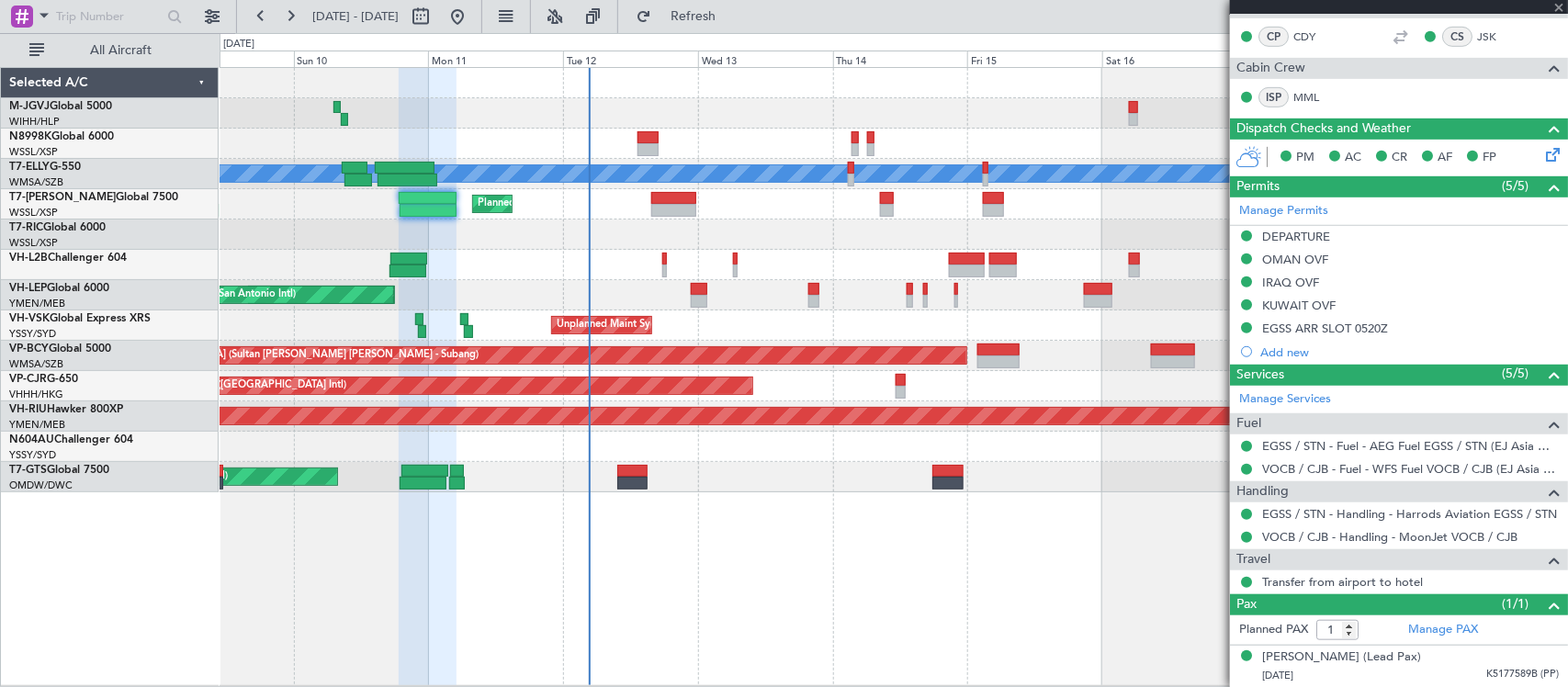
type input "+00:10"
type input "5"
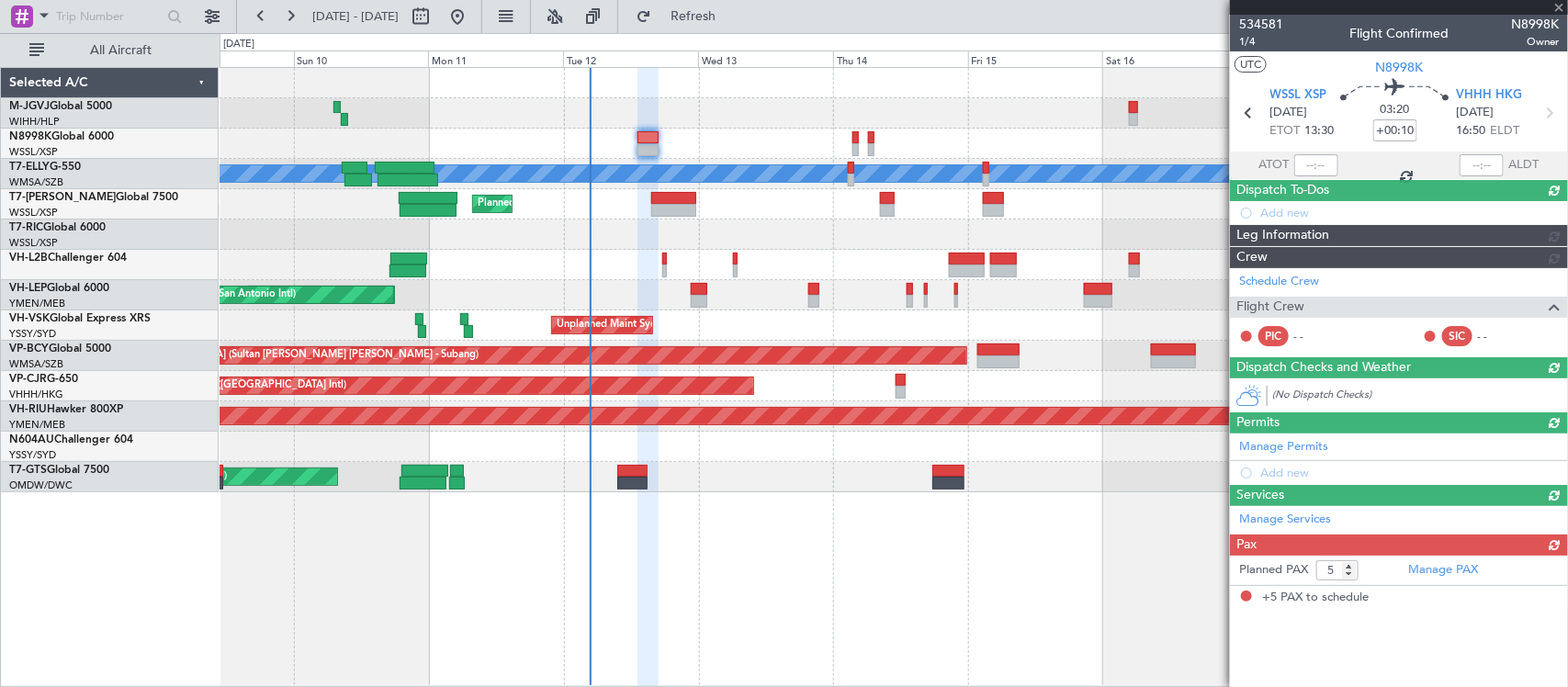
scroll to position [0, 0]
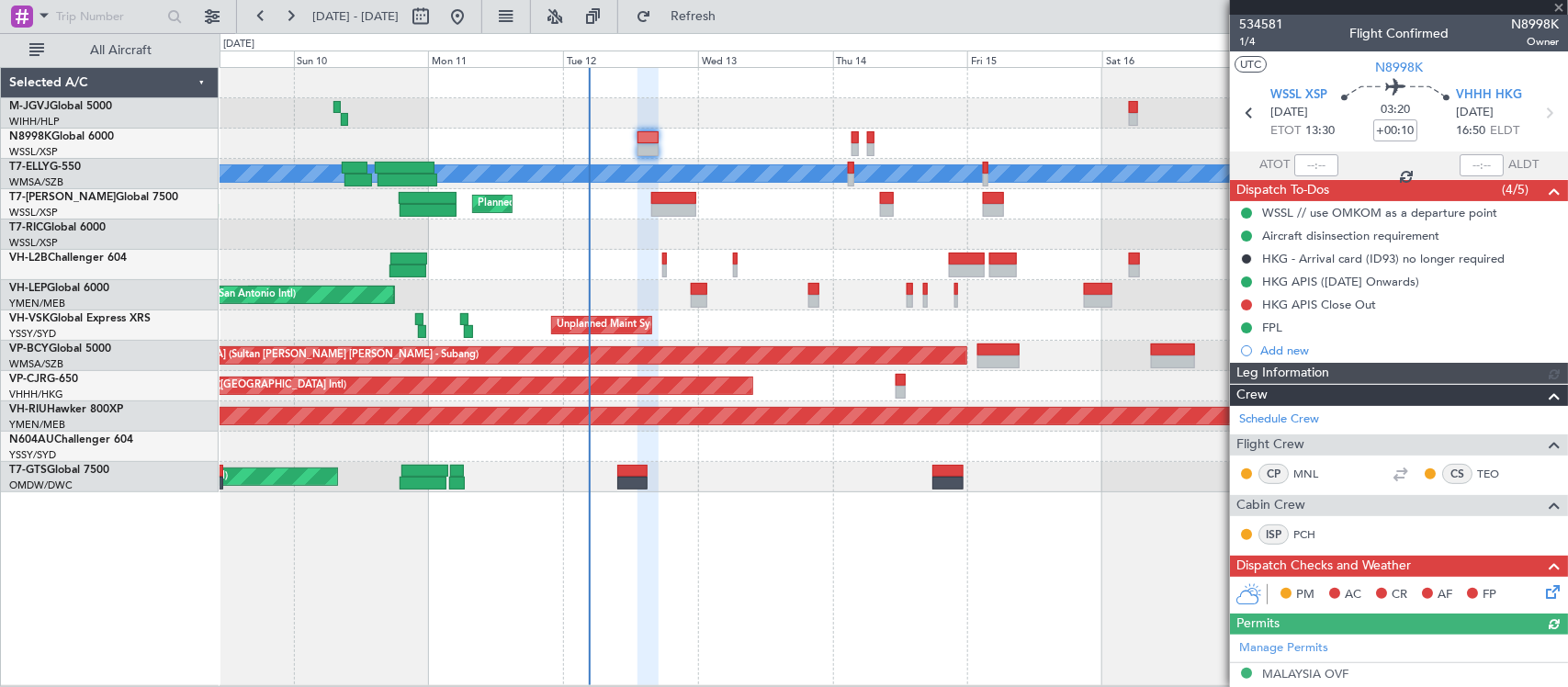
type input "[PERSON_NAME] (BTA)"
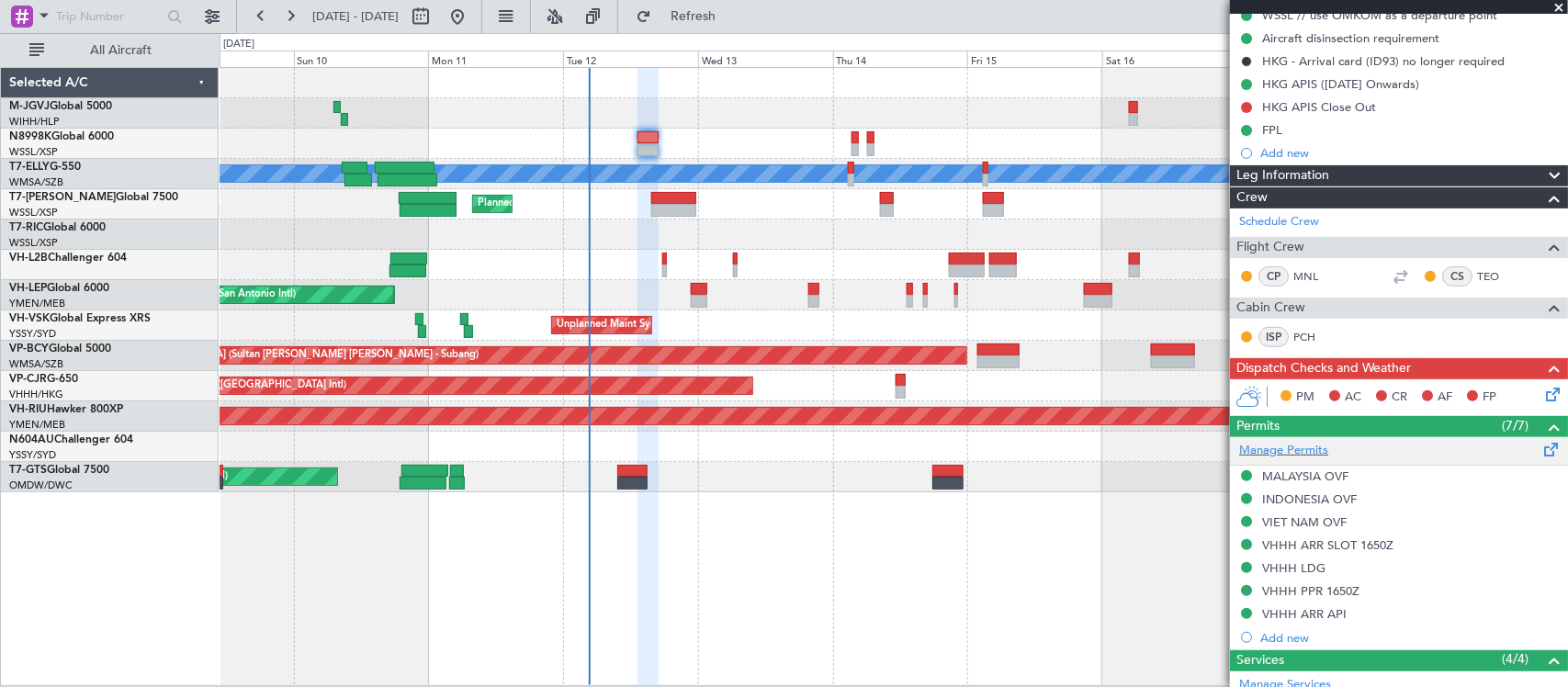
scroll to position [382, 0]
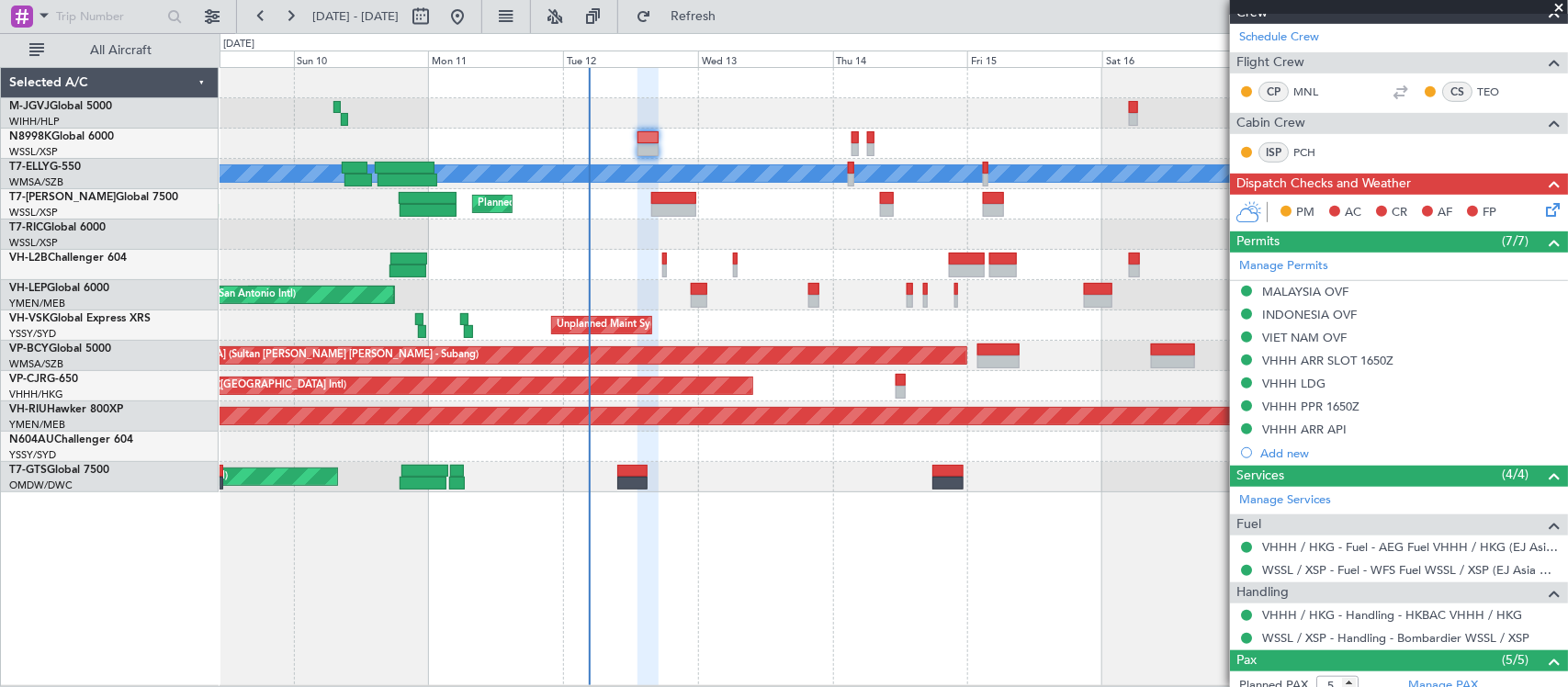
click at [1542, 209] on icon at bounding box center [1549, 207] width 15 height 15
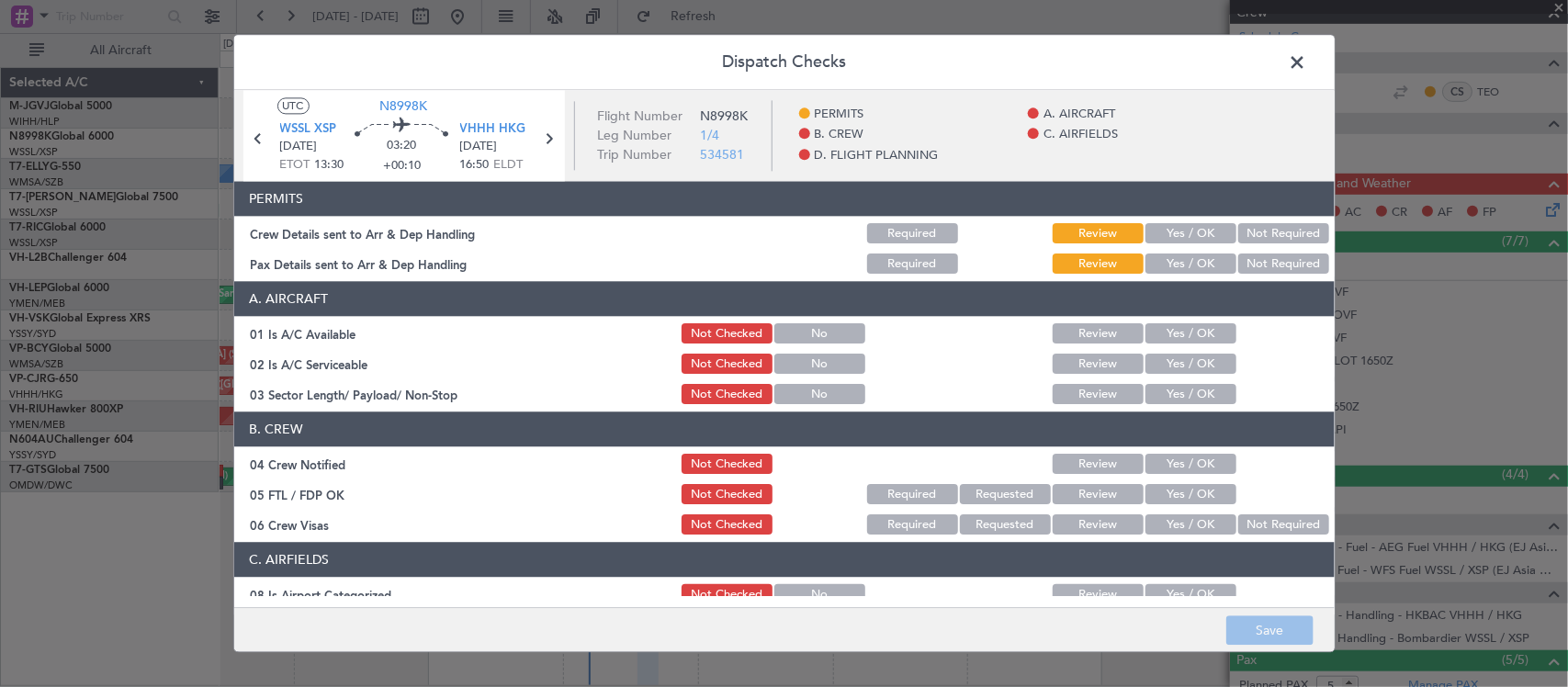
click at [1167, 245] on div "Yes / OK" at bounding box center [1188, 233] width 93 height 25
click at [1178, 243] on button "Yes / OK" at bounding box center [1190, 233] width 91 height 20
click at [1172, 273] on div "Yes / OK" at bounding box center [1188, 264] width 93 height 25
click at [1169, 266] on button "Yes / OK" at bounding box center [1190, 264] width 91 height 20
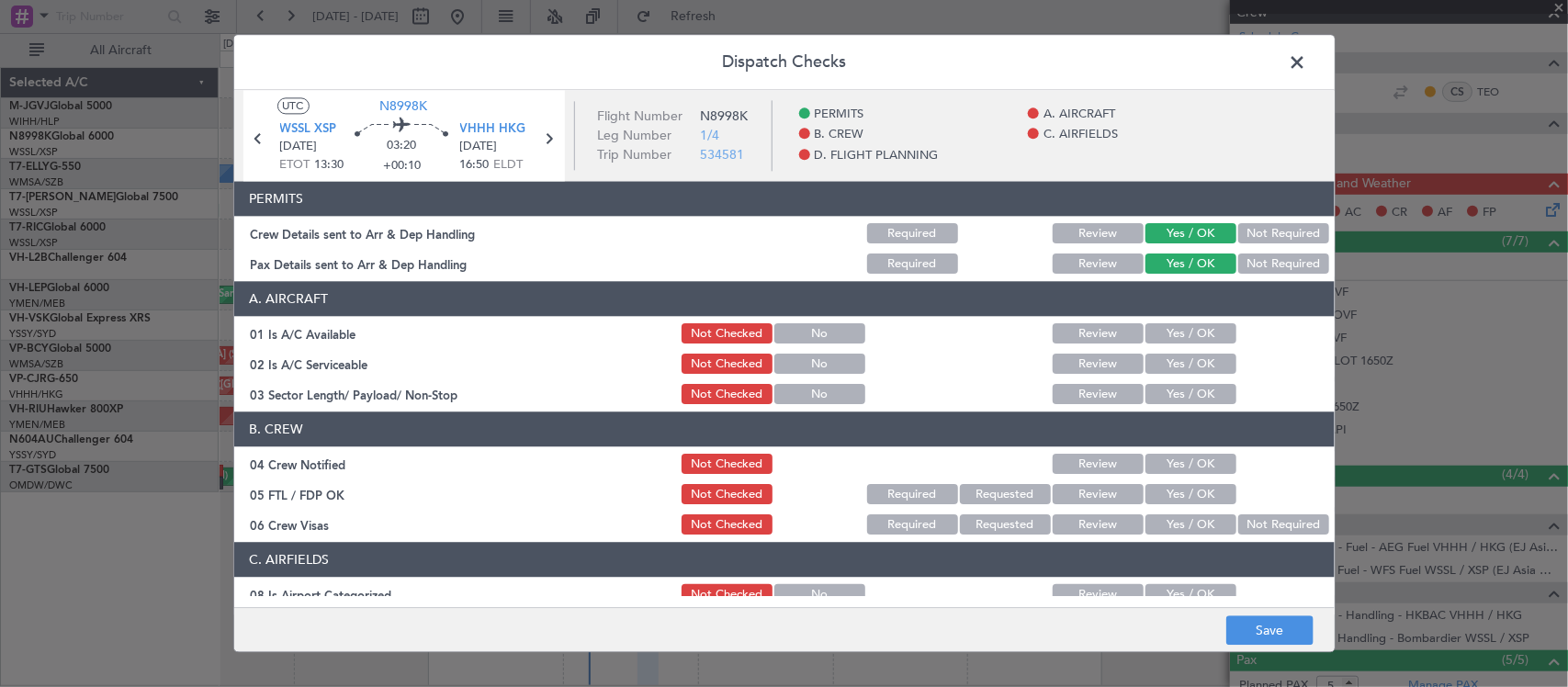
click at [1164, 338] on button "Yes / OK" at bounding box center [1190, 334] width 91 height 20
click at [1165, 363] on button "Yes / OK" at bounding box center [1190, 364] width 91 height 20
click at [1167, 388] on button "Yes / OK" at bounding box center [1190, 394] width 91 height 20
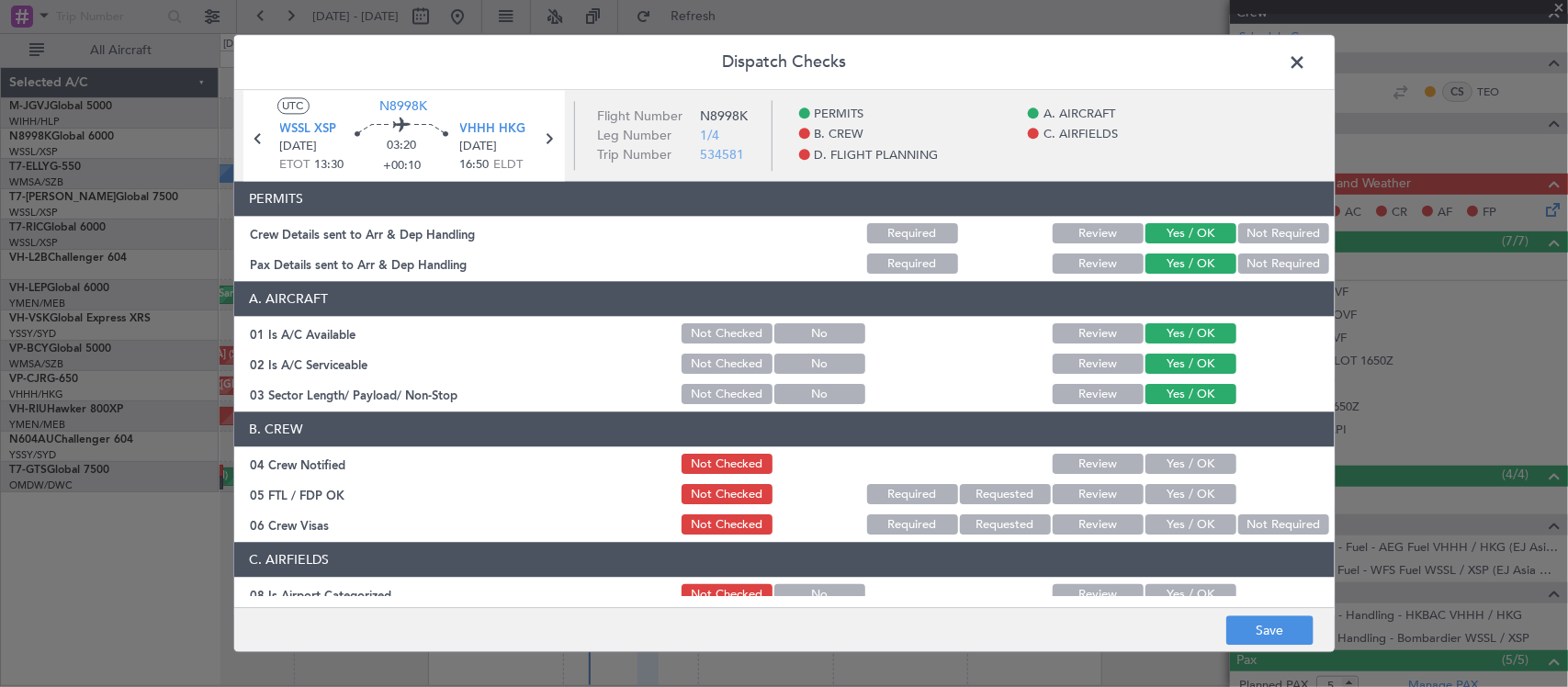
click at [1176, 460] on button "Yes / OK" at bounding box center [1190, 464] width 91 height 20
click at [1176, 492] on button "Yes / OK" at bounding box center [1190, 494] width 91 height 20
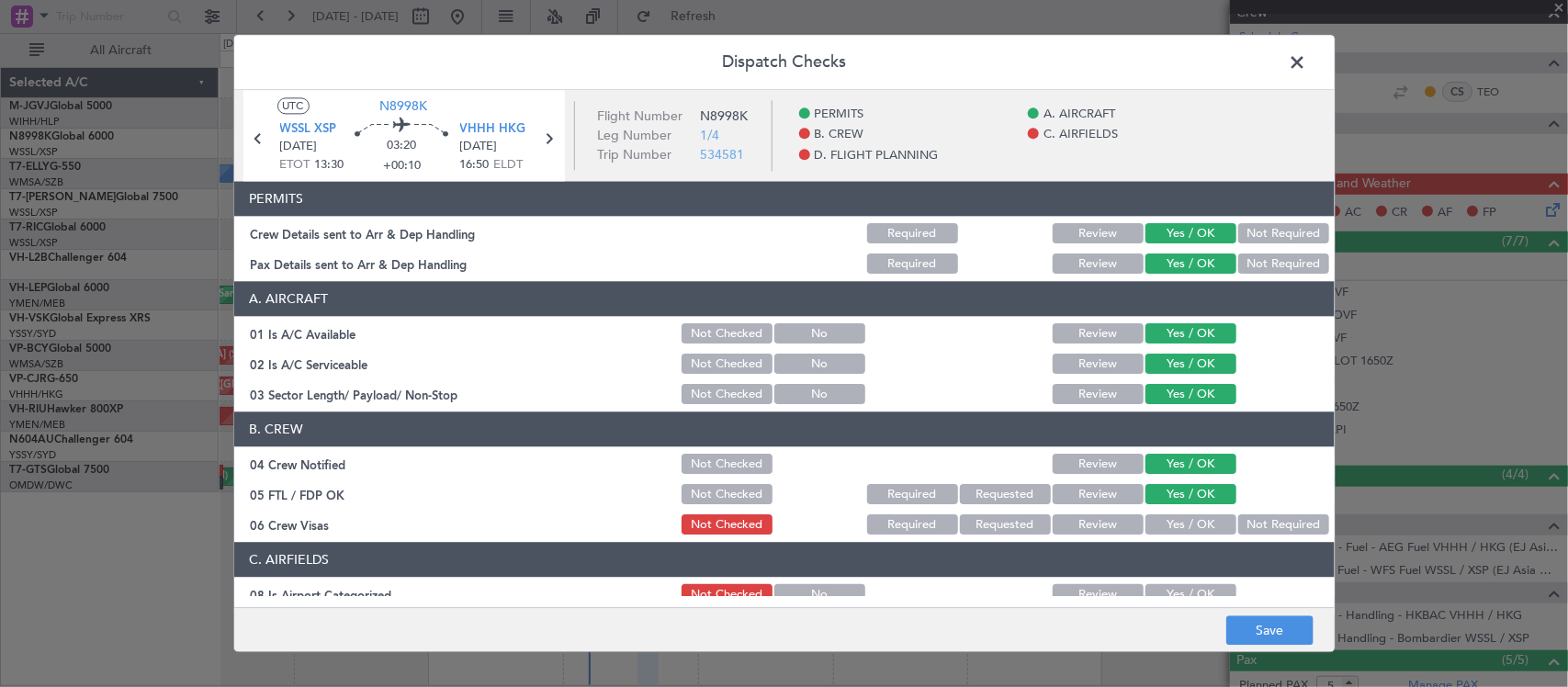
click at [1262, 531] on button "Not Required" at bounding box center [1283, 524] width 91 height 20
click at [1182, 597] on main "UTC N8998K WSSL XSP 12/08/2025 ETOT 13:30 03:20 +00:10 VHHH HKG 12/08/2025 16:5…" at bounding box center [784, 352] width 1100 height 524
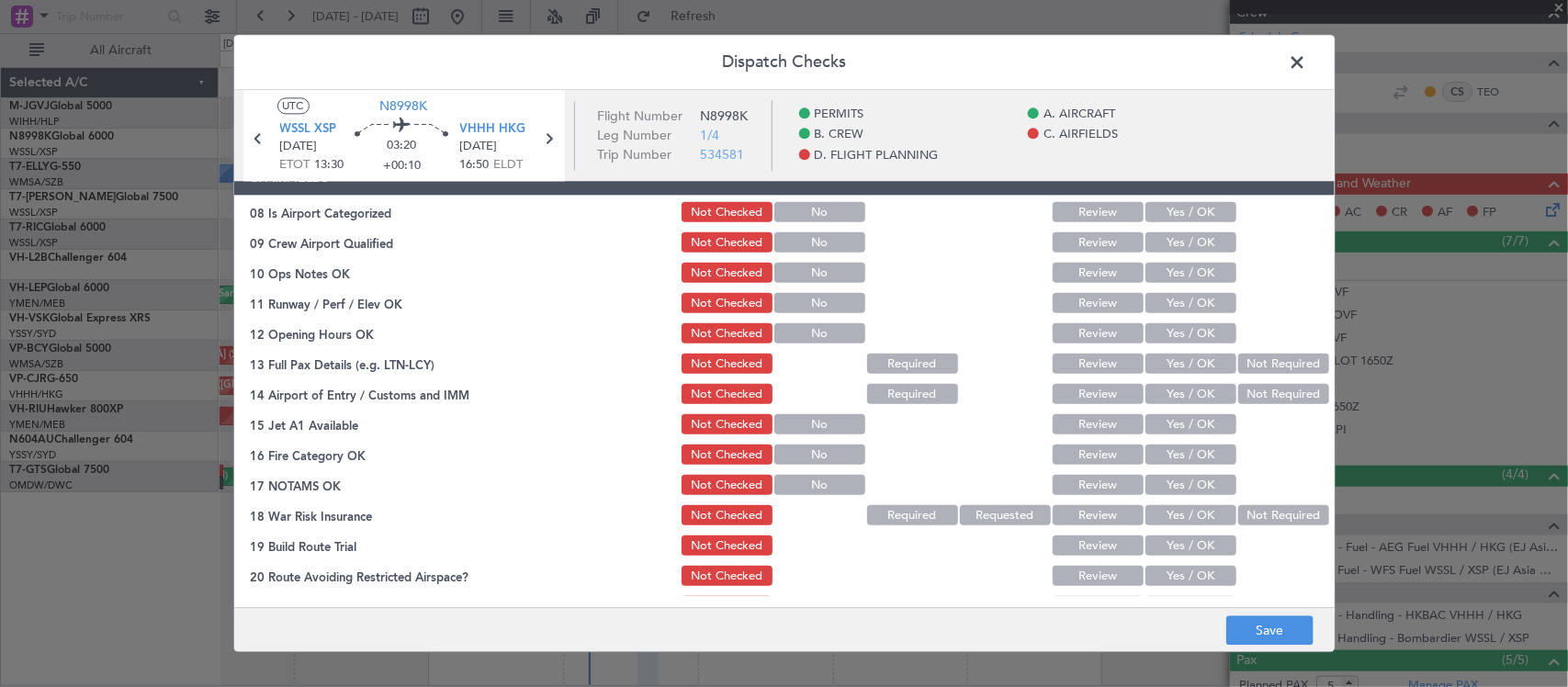
click at [1185, 204] on button "Yes / OK" at bounding box center [1190, 212] width 91 height 20
click at [1180, 246] on button "Yes / OK" at bounding box center [1190, 242] width 91 height 20
click at [1171, 269] on button "Yes / OK" at bounding box center [1190, 273] width 91 height 20
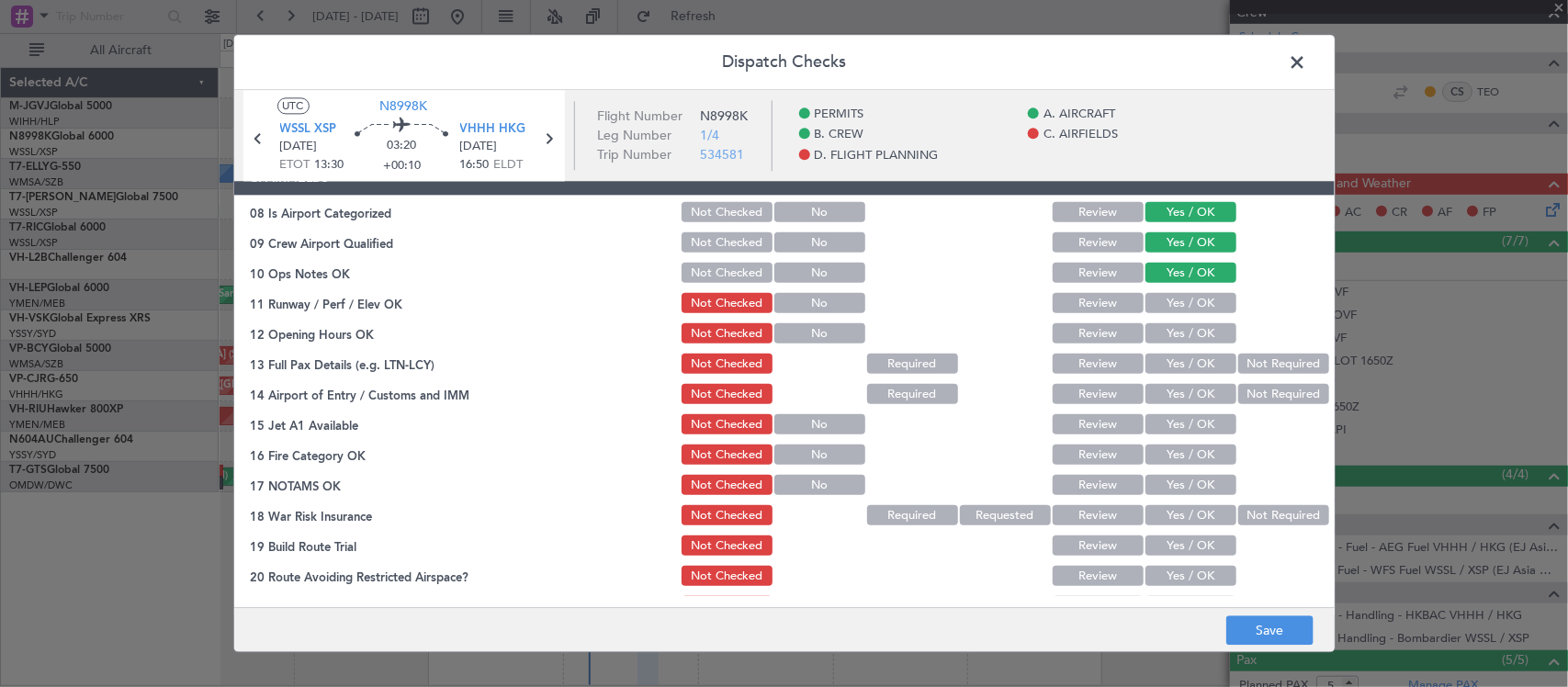
click at [1174, 301] on button "Yes / OK" at bounding box center [1190, 304] width 91 height 20
click at [1174, 337] on button "Yes / OK" at bounding box center [1190, 334] width 91 height 20
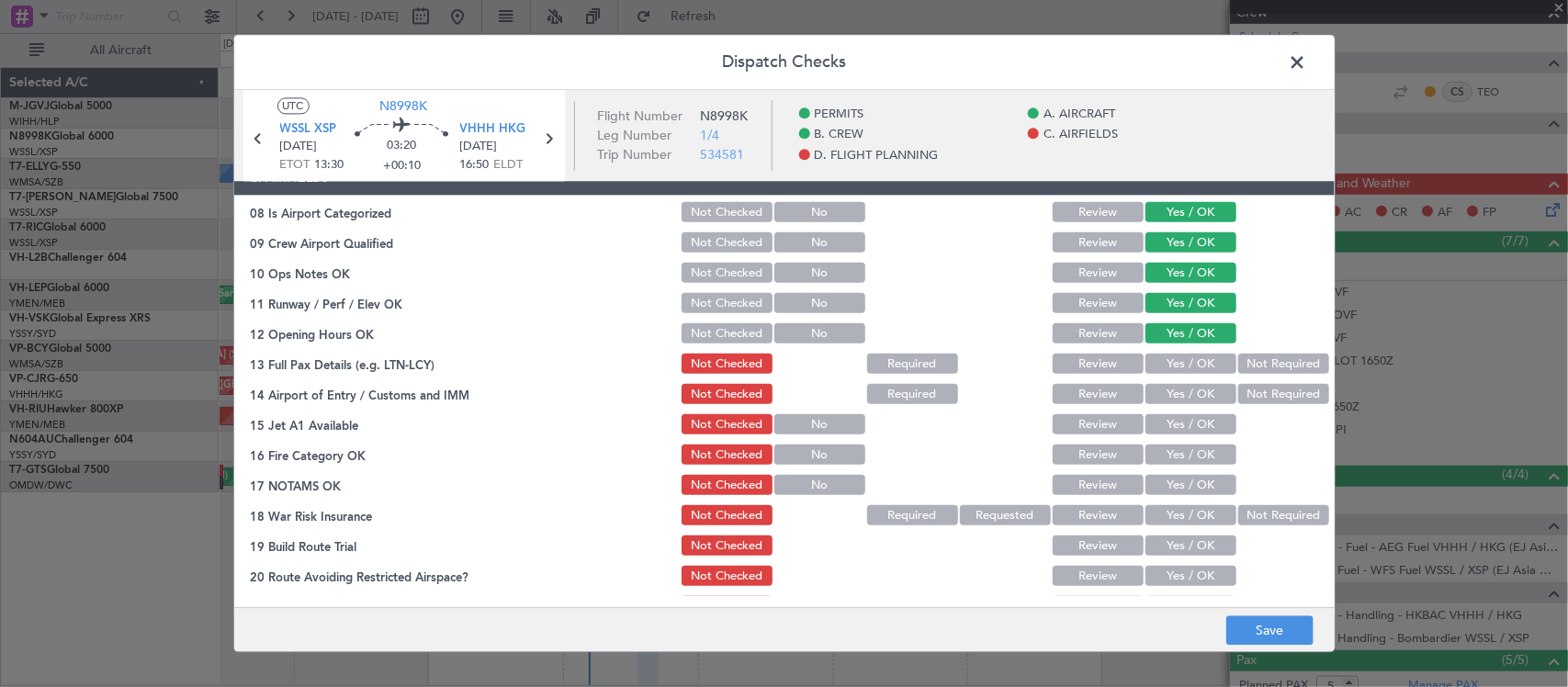
click at [1182, 373] on button "Yes / OK" at bounding box center [1190, 364] width 91 height 20
click at [1186, 399] on button "Yes / OK" at bounding box center [1190, 394] width 91 height 20
click at [1186, 423] on button "Yes / OK" at bounding box center [1190, 425] width 91 height 20
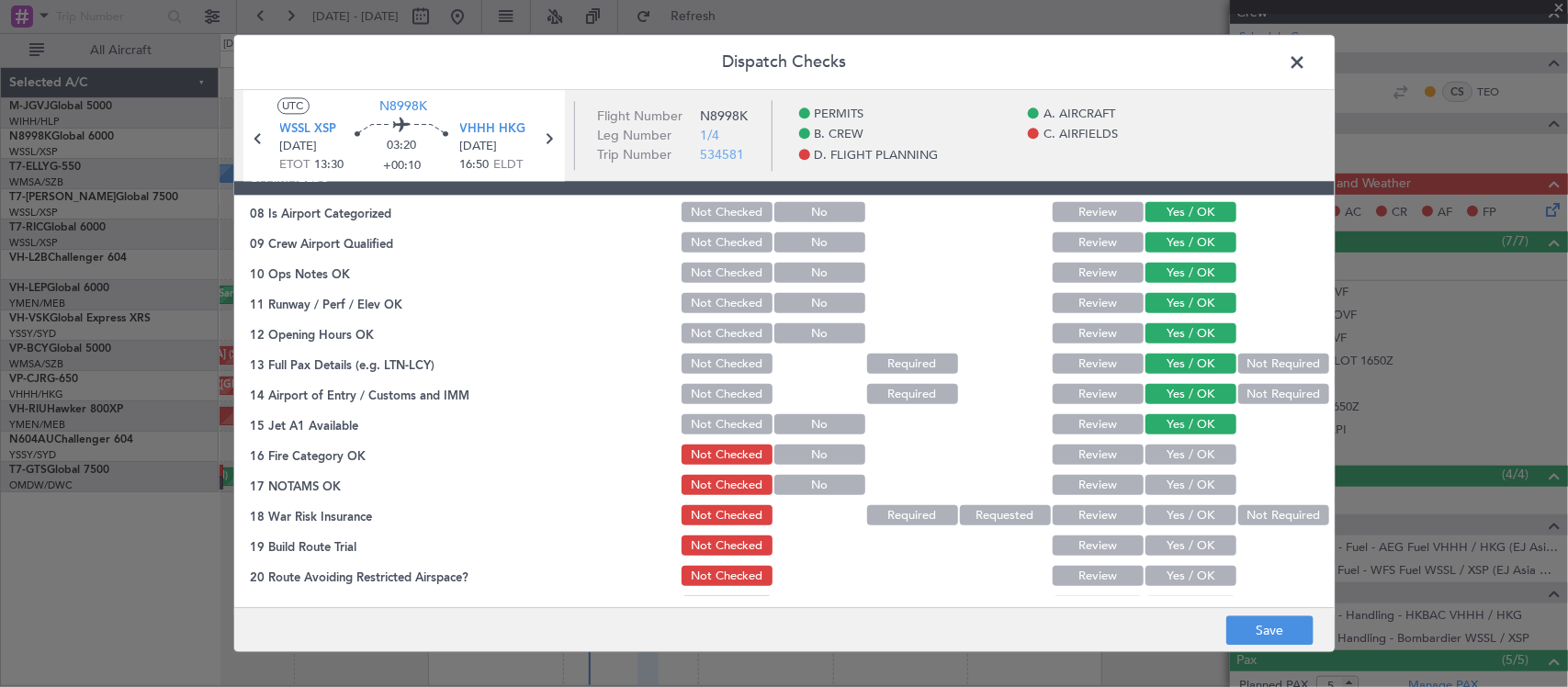
click at [1194, 458] on button "Yes / OK" at bounding box center [1190, 455] width 91 height 20
drag, startPoint x: 1199, startPoint y: 492, endPoint x: 1208, endPoint y: 493, distance: 9.1
click at [1200, 492] on button "Yes / OK" at bounding box center [1190, 485] width 91 height 20
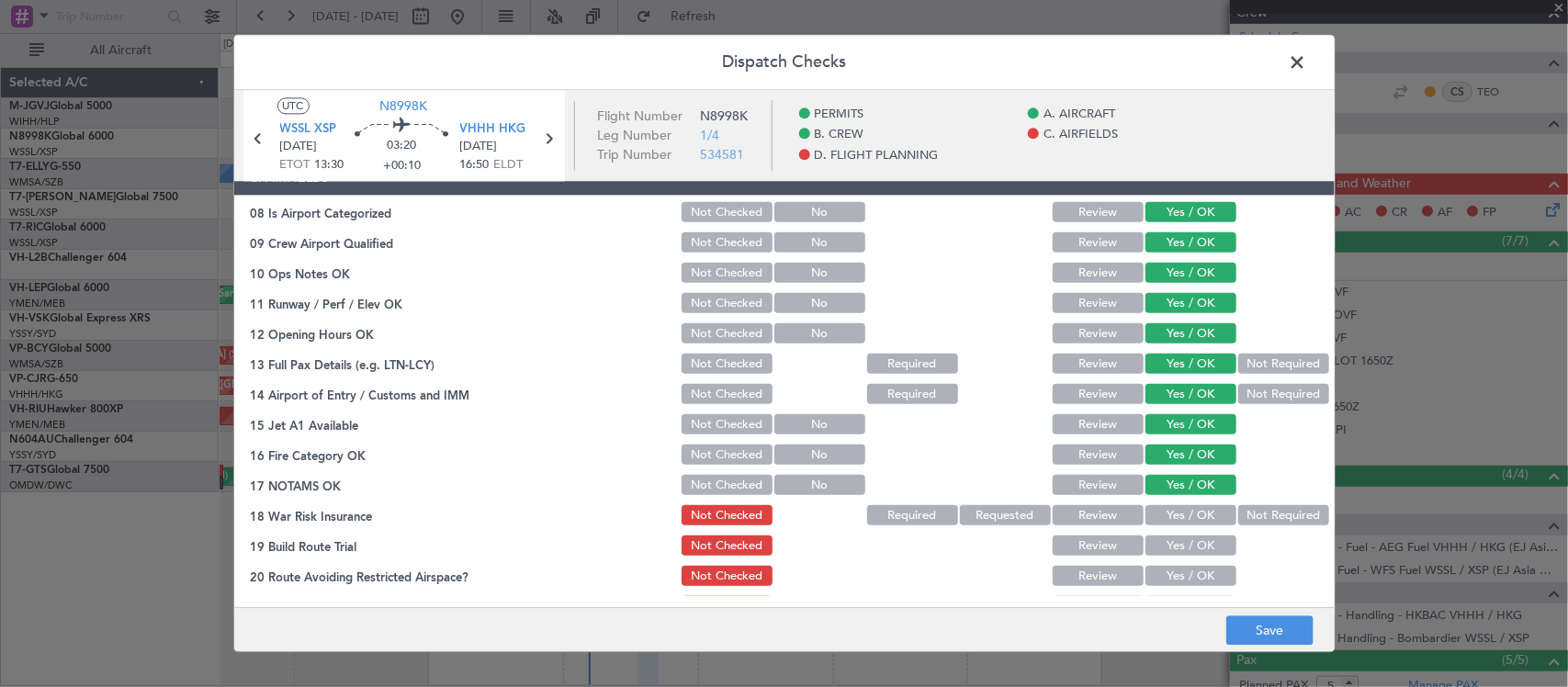
drag, startPoint x: 1255, startPoint y: 516, endPoint x: 1208, endPoint y: 538, distance: 51.9
click at [1255, 517] on button "Not Required" at bounding box center [1283, 515] width 91 height 20
click at [1201, 542] on button "Yes / OK" at bounding box center [1190, 546] width 91 height 20
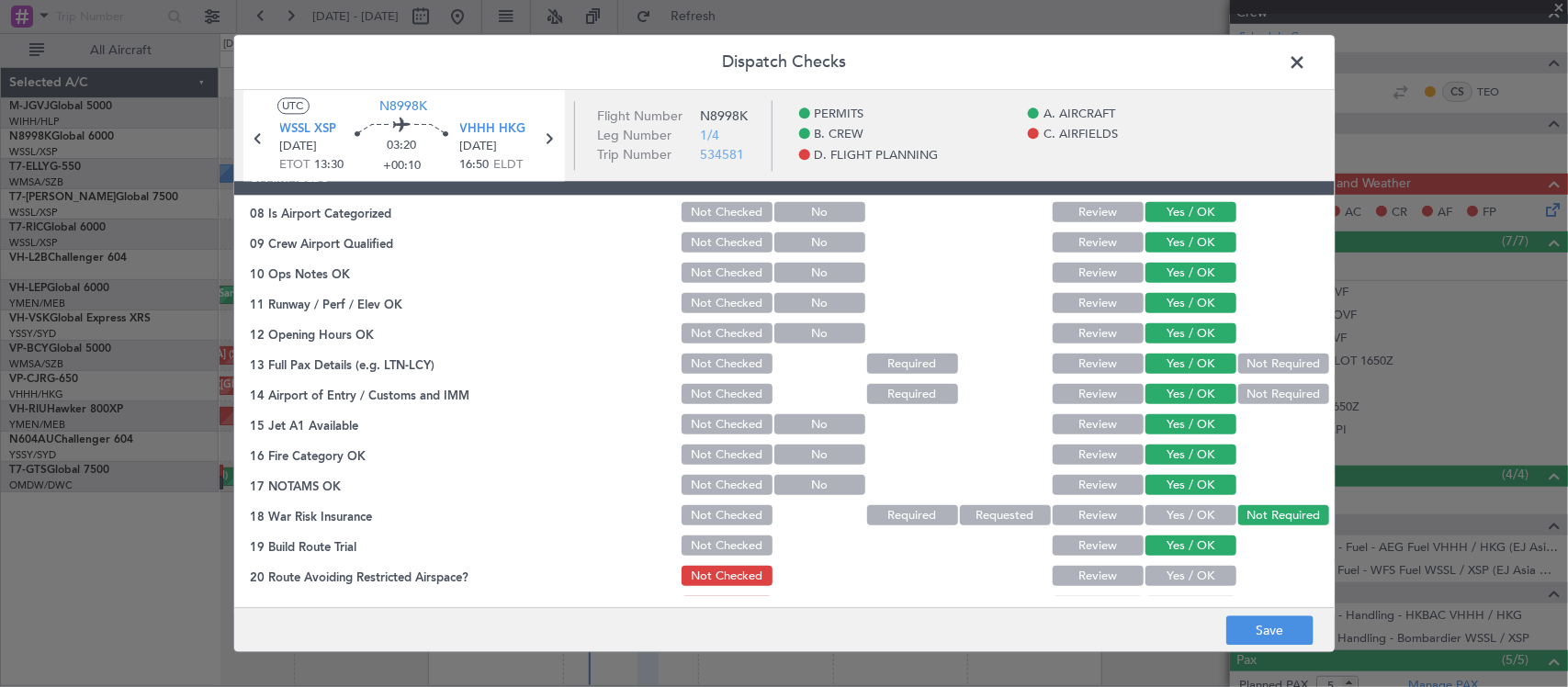
click at [1196, 575] on button "Yes / OK" at bounding box center [1190, 576] width 91 height 20
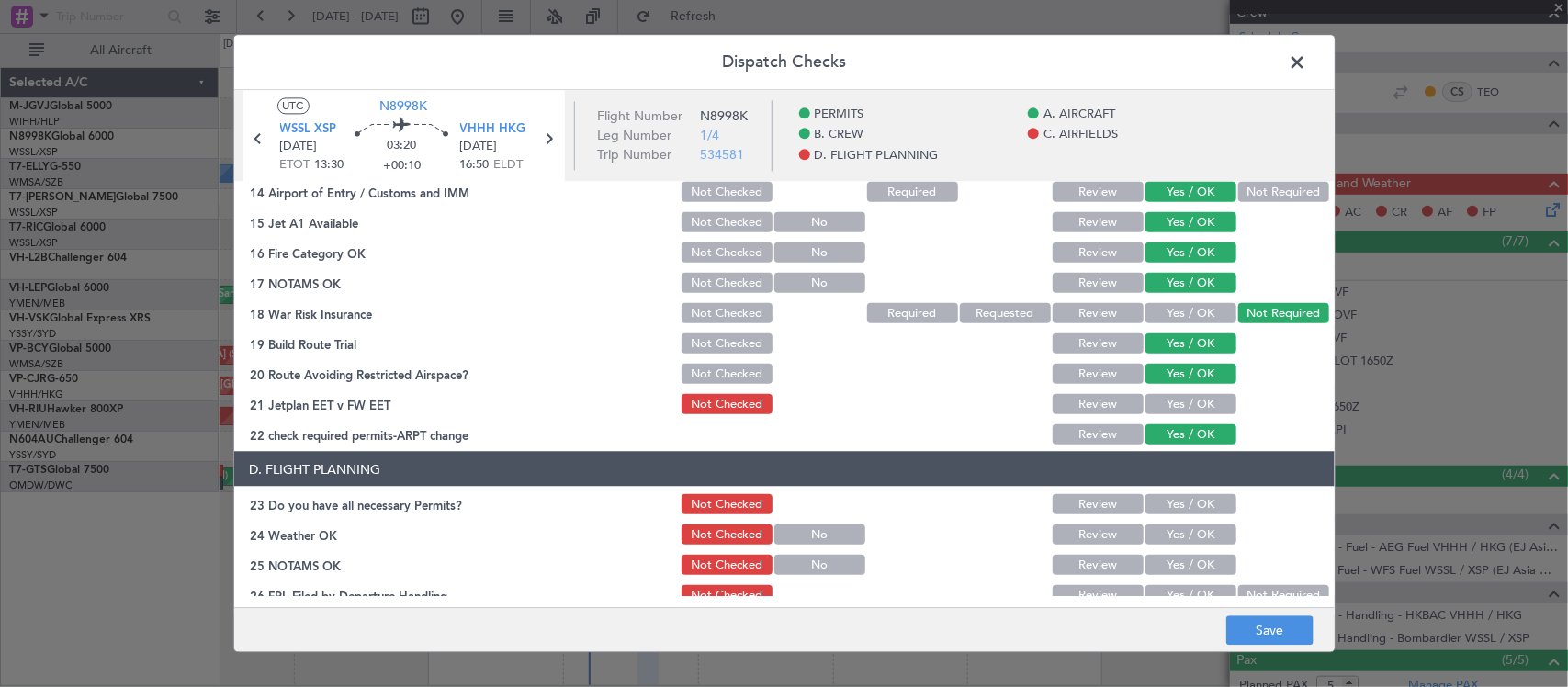
scroll to position [722, 0]
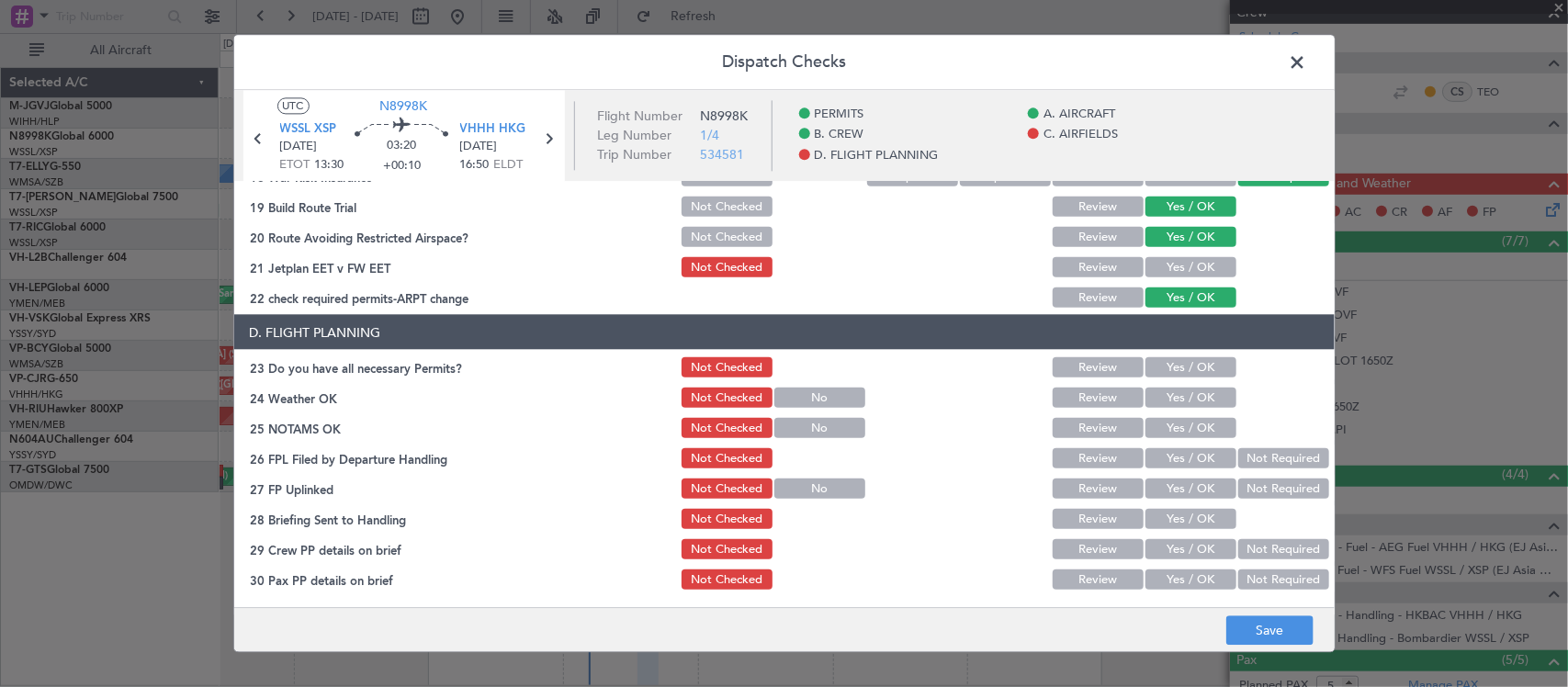
click at [1176, 370] on button "Yes / OK" at bounding box center [1190, 367] width 91 height 20
click at [1171, 269] on button "Yes / OK" at bounding box center [1190, 267] width 91 height 20
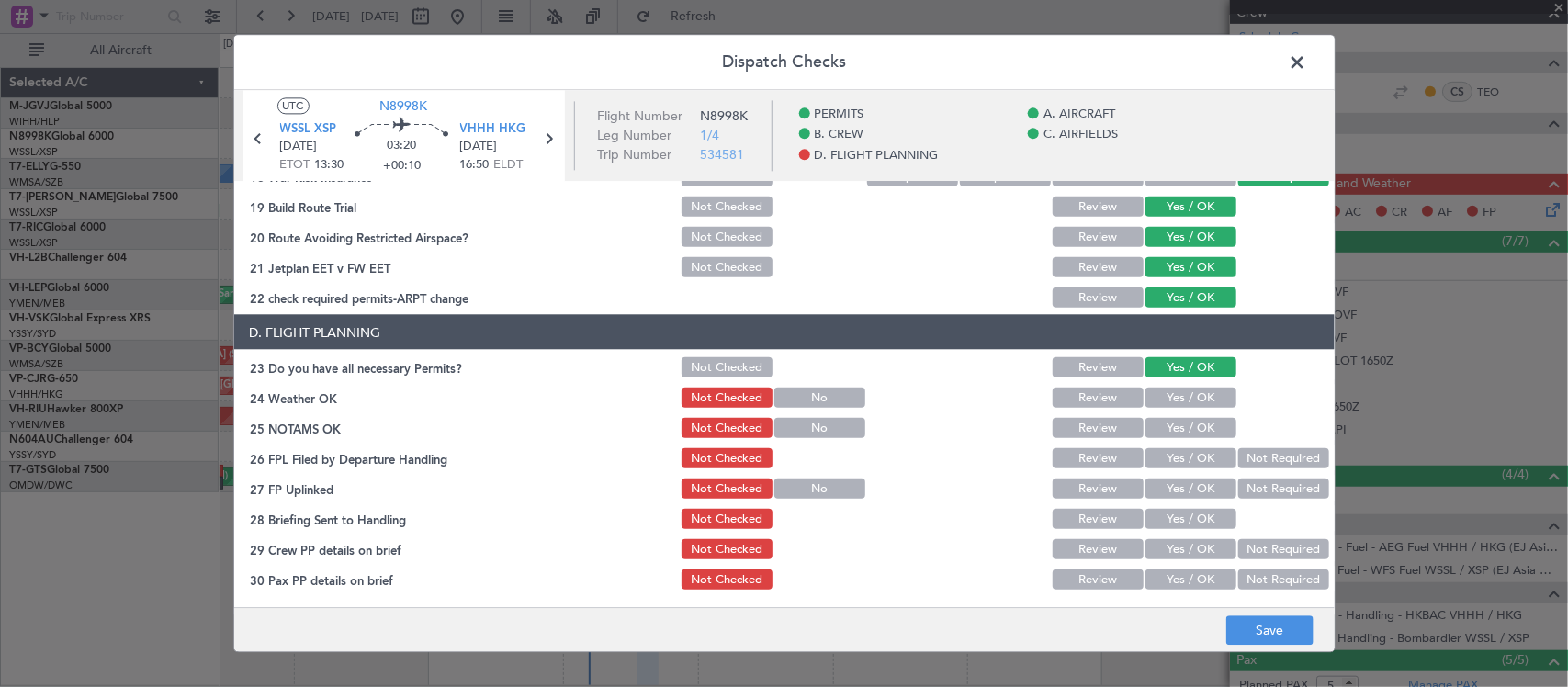
click at [1168, 390] on button "Yes / OK" at bounding box center [1190, 397] width 91 height 20
click at [1176, 425] on button "Yes / OK" at bounding box center [1190, 428] width 91 height 20
click at [1205, 461] on button "Yes / OK" at bounding box center [1190, 458] width 91 height 20
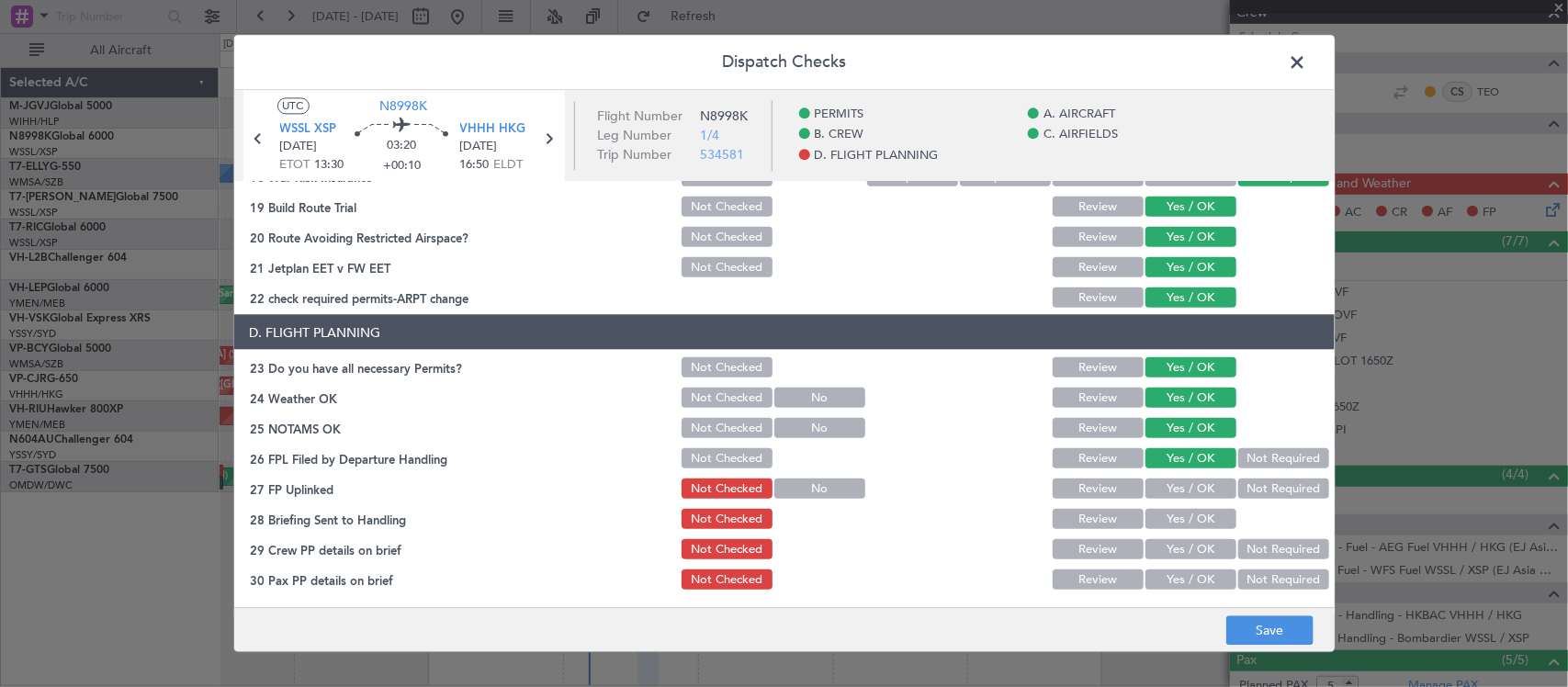
click at [1245, 455] on button "Not Required" at bounding box center [1283, 458] width 91 height 20
click at [1173, 478] on button "Yes / OK" at bounding box center [1190, 488] width 91 height 20
click at [1167, 516] on button "Yes / OK" at bounding box center [1190, 518] width 91 height 20
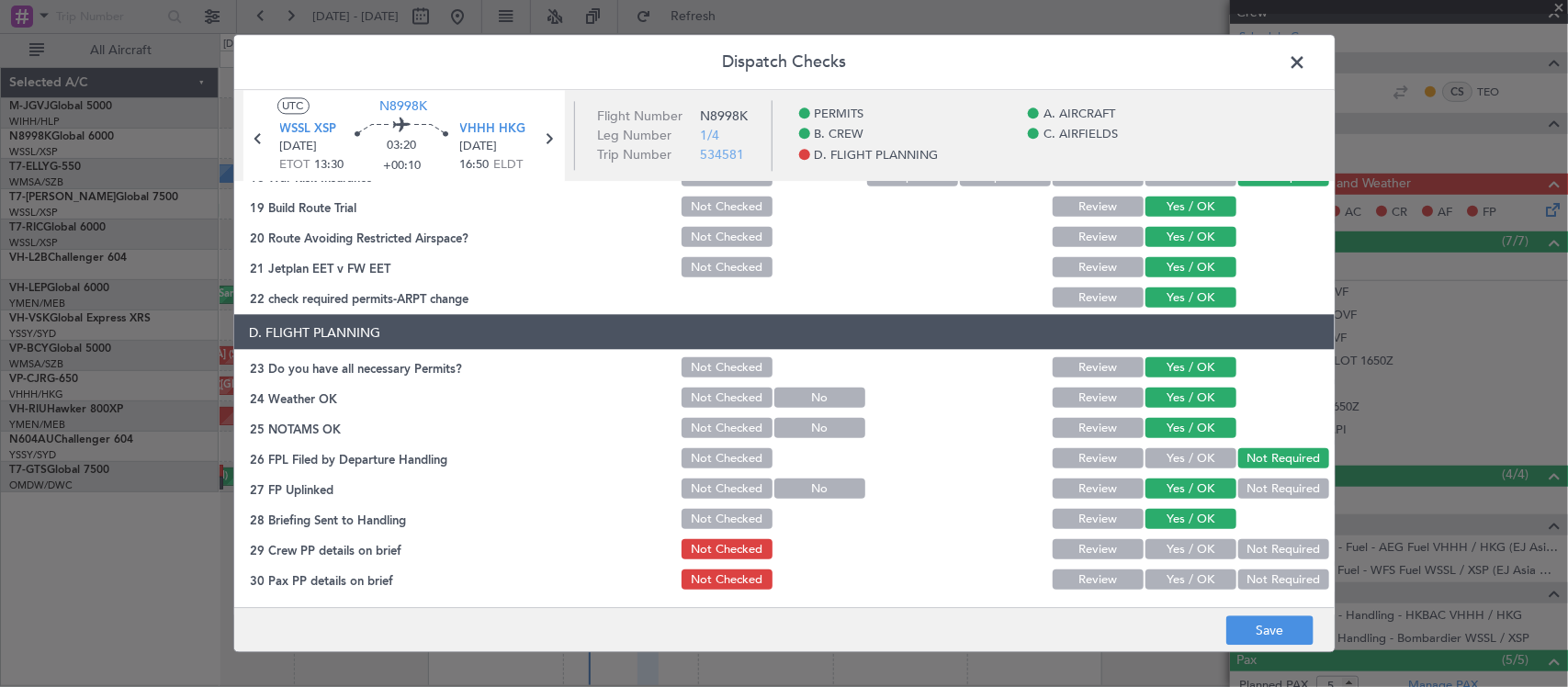
click at [1148, 557] on div "Yes / OK" at bounding box center [1188, 549] width 93 height 25
click at [1160, 583] on button "Yes / OK" at bounding box center [1190, 579] width 91 height 20
click at [1162, 552] on button "Yes / OK" at bounding box center [1190, 548] width 91 height 20
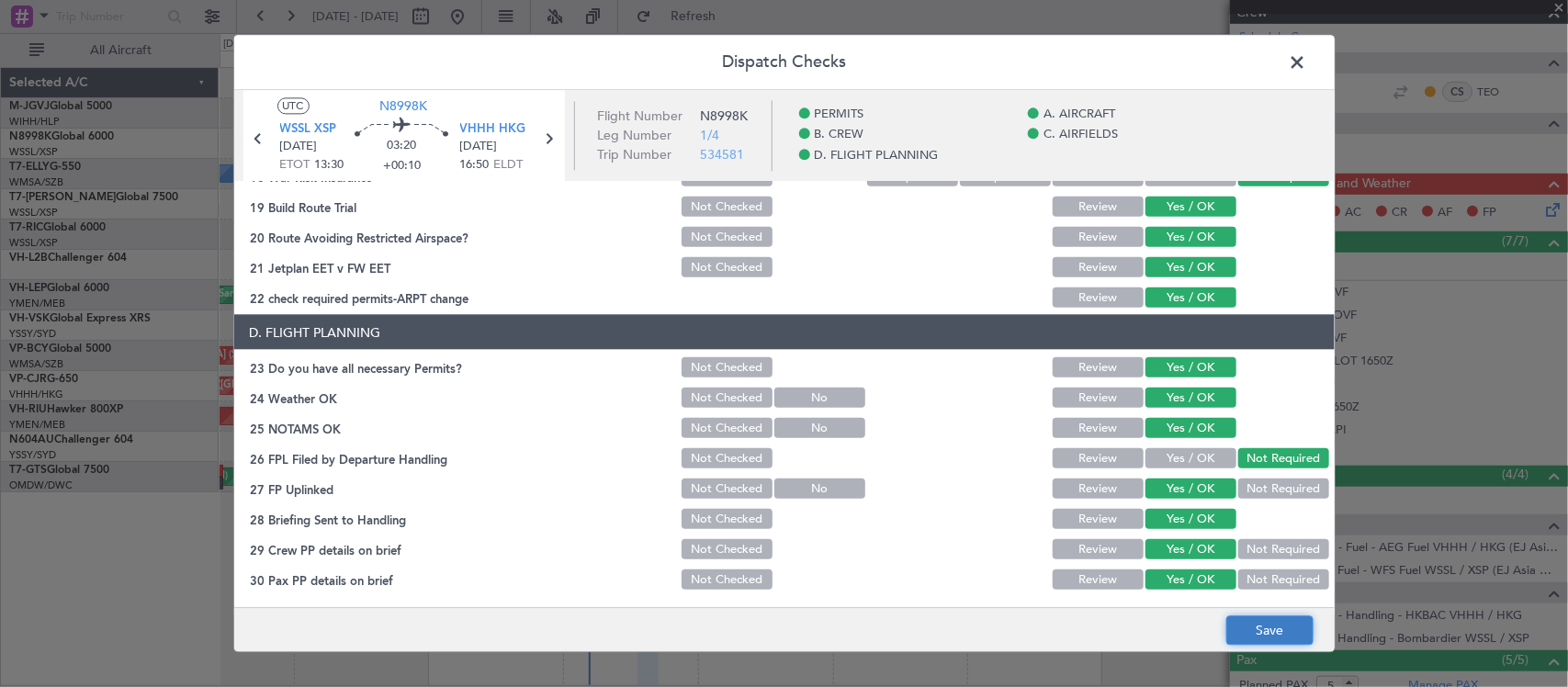
click at [1249, 634] on button "Save" at bounding box center [1269, 631] width 87 height 29
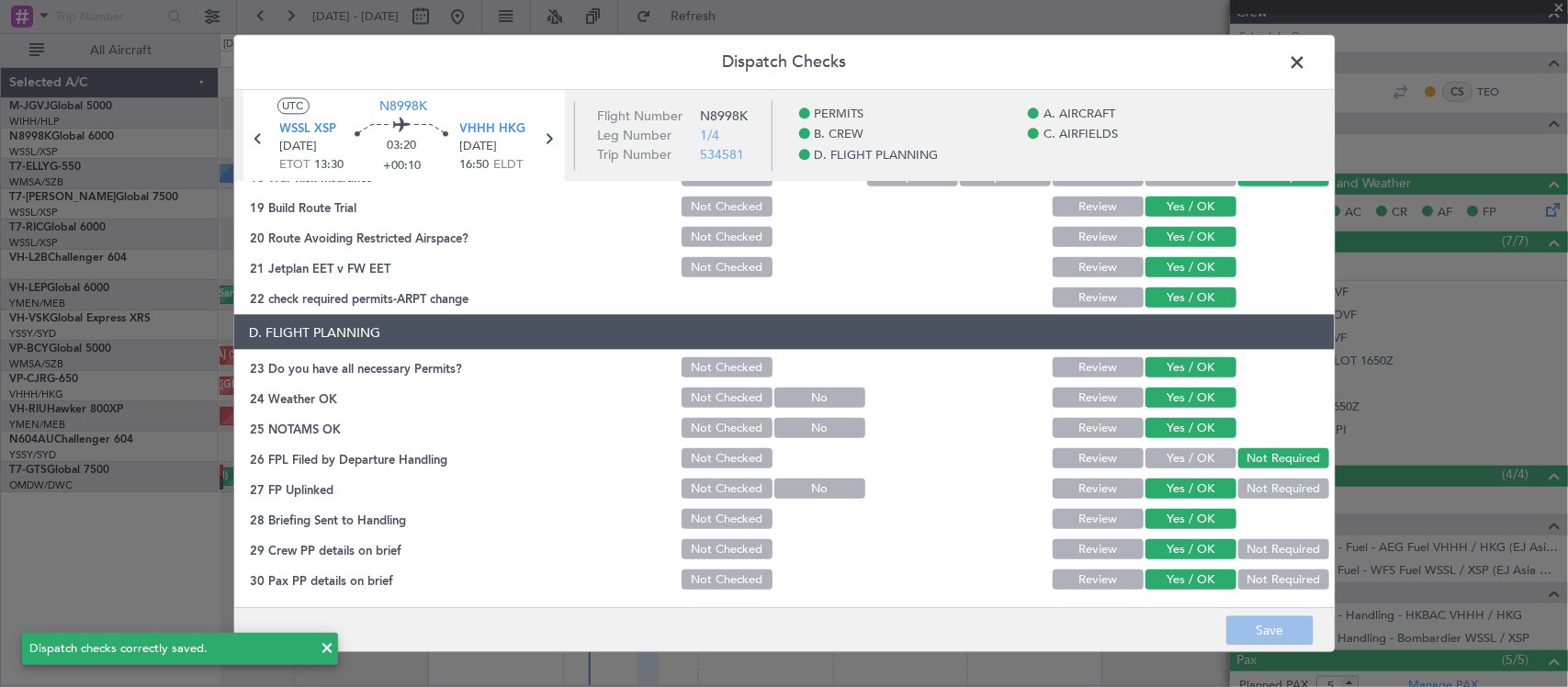
click at [1307, 58] on span at bounding box center [1307, 67] width 0 height 37
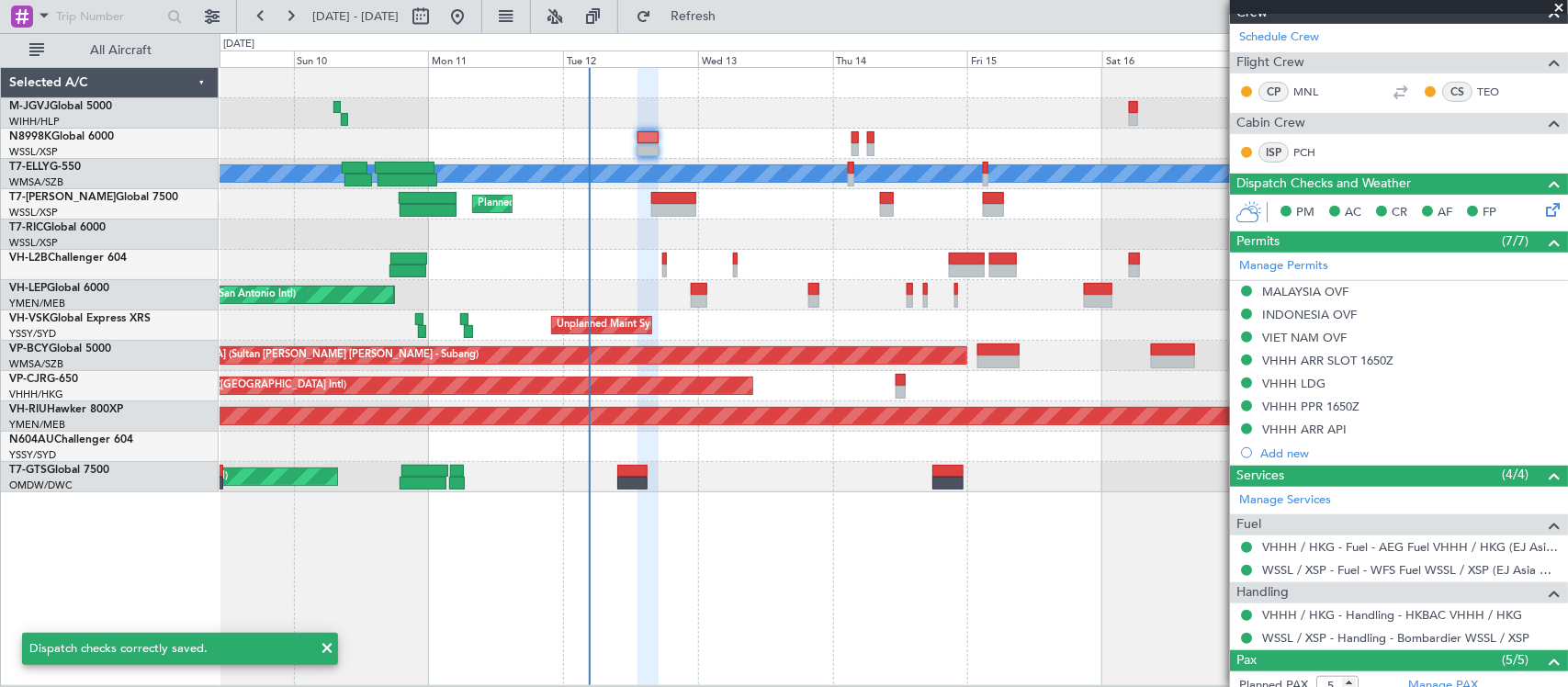
scroll to position [0, 0]
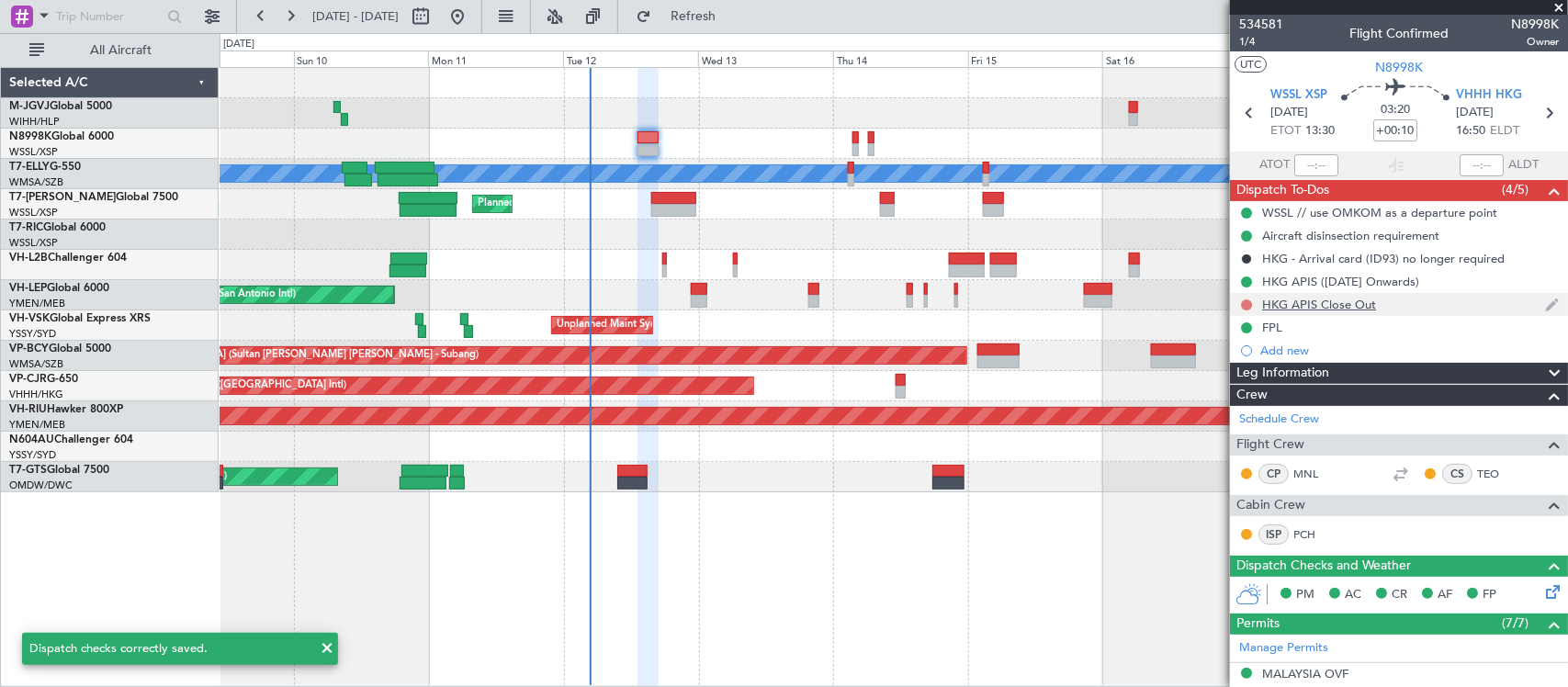
click at [1245, 304] on button at bounding box center [1247, 304] width 11 height 11
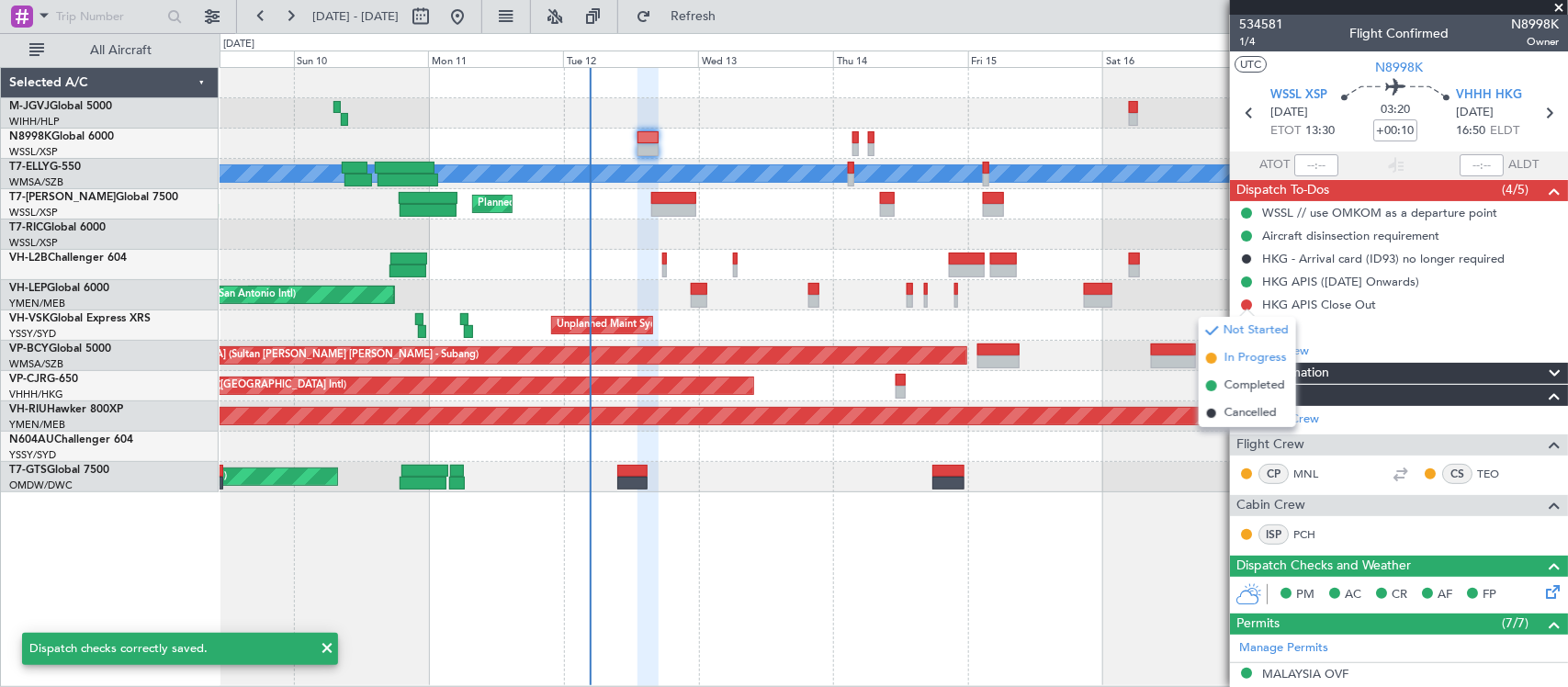
click at [1236, 361] on span "In Progress" at bounding box center [1255, 358] width 62 height 19
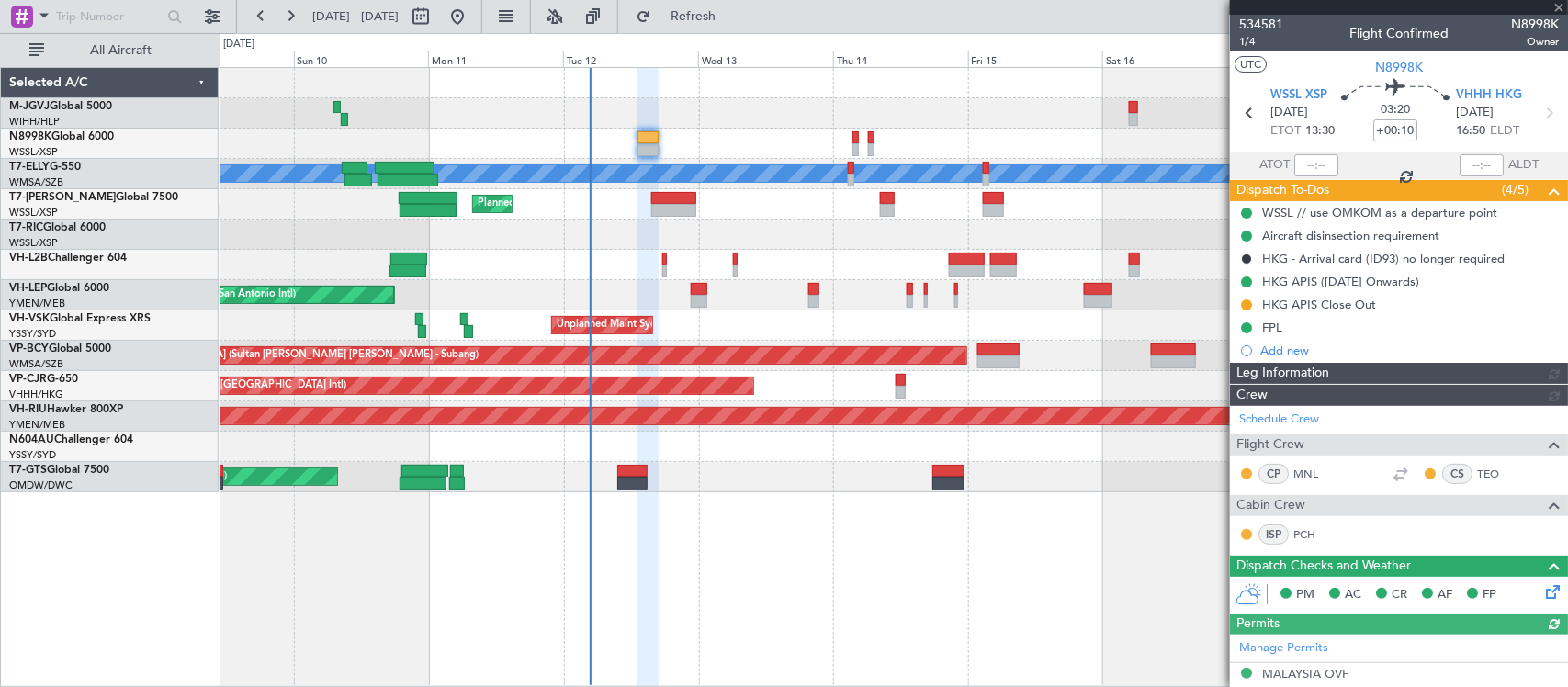
type input "[PERSON_NAME] (BTA)"
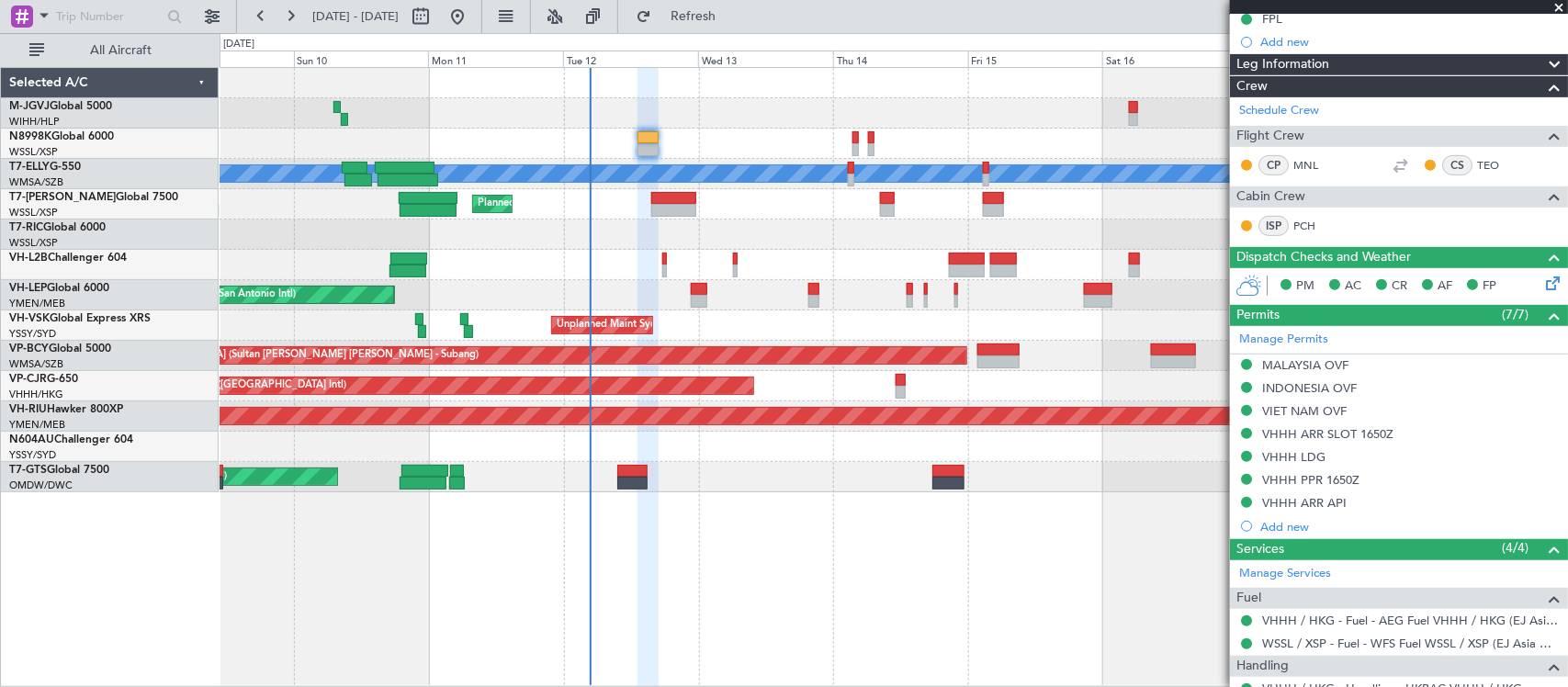
scroll to position [604, 0]
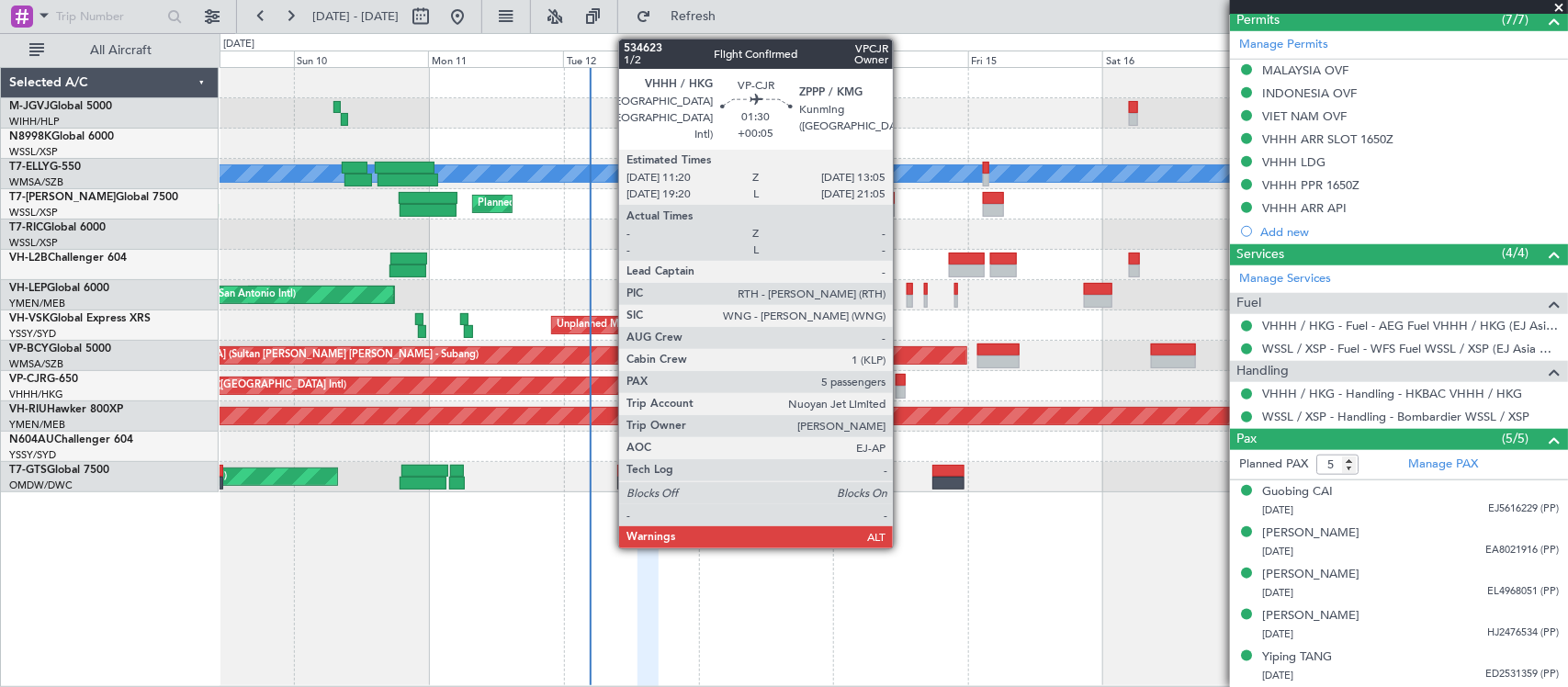
click at [902, 383] on div at bounding box center [901, 381] width 10 height 13
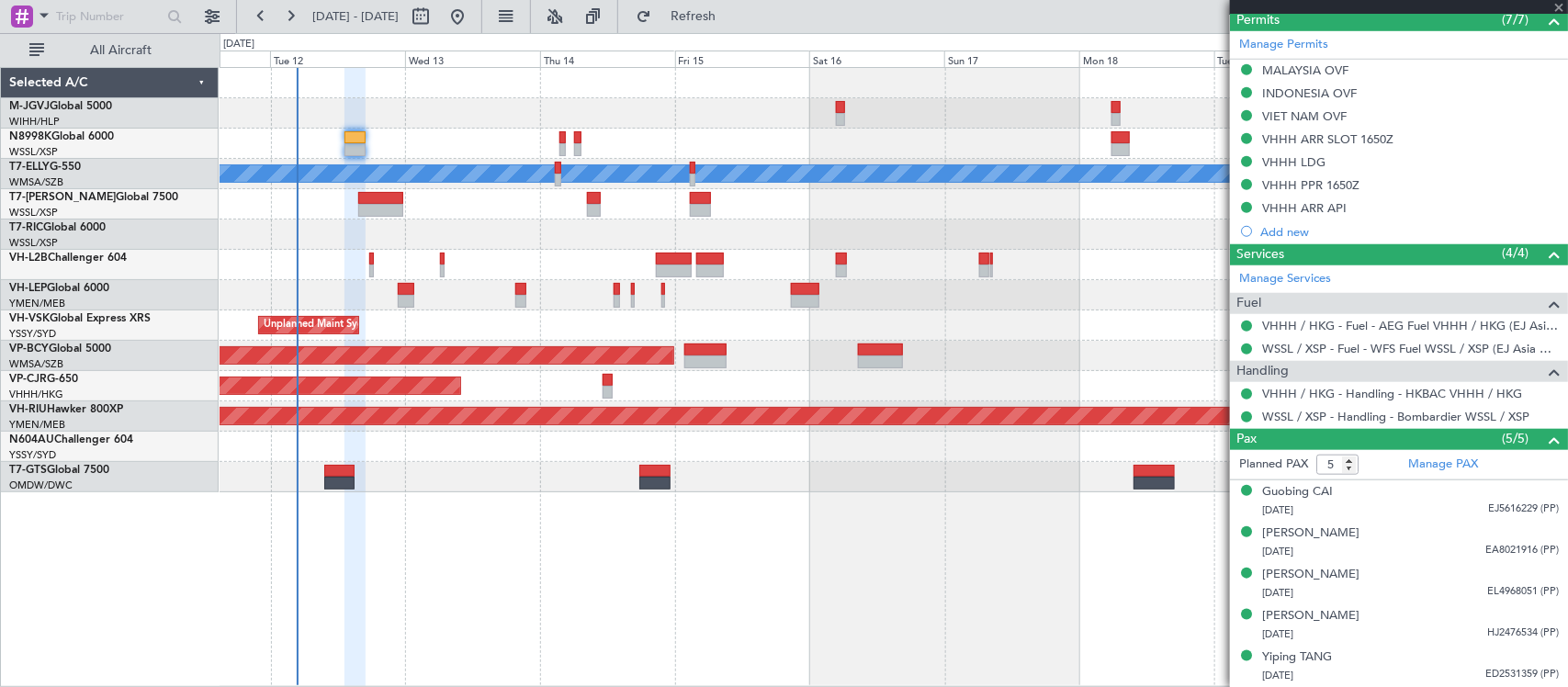
type input "+00:05"
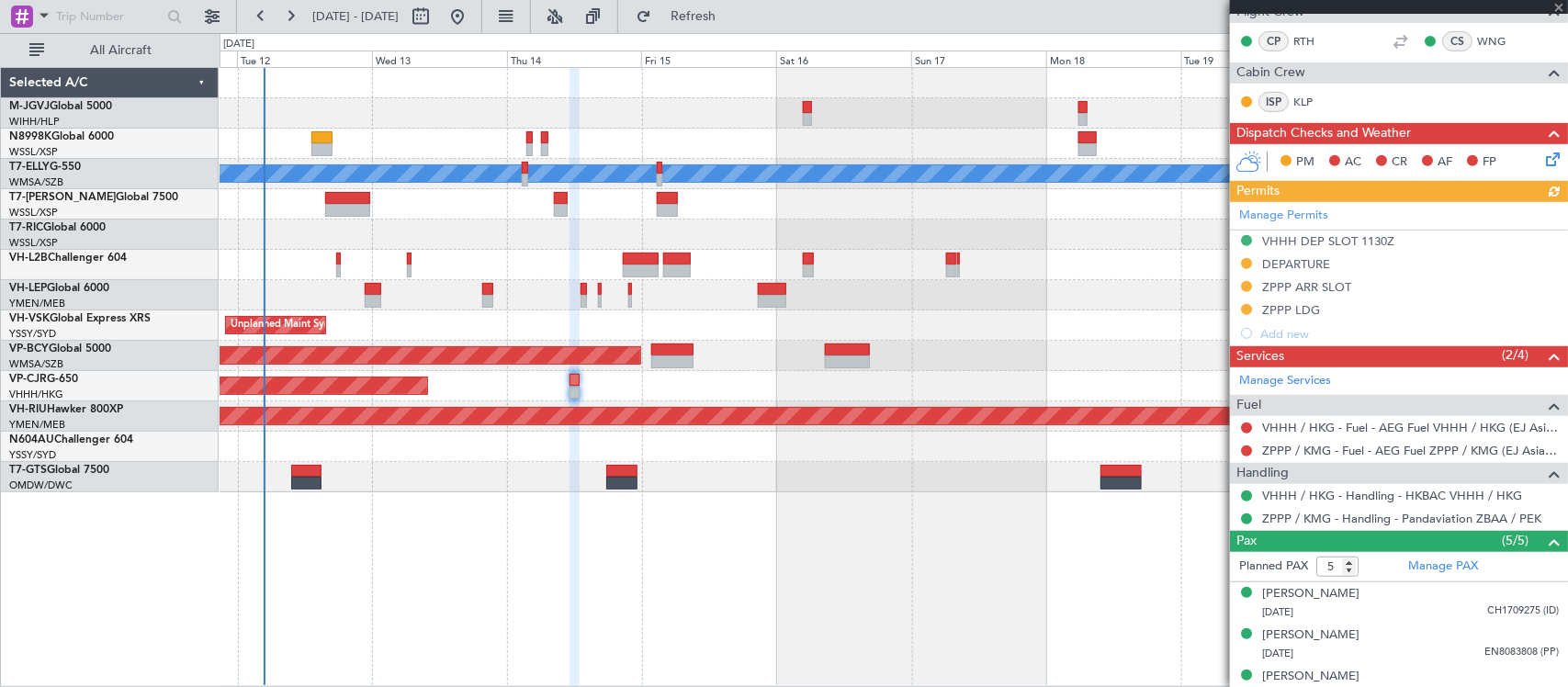
scroll to position [466, 0]
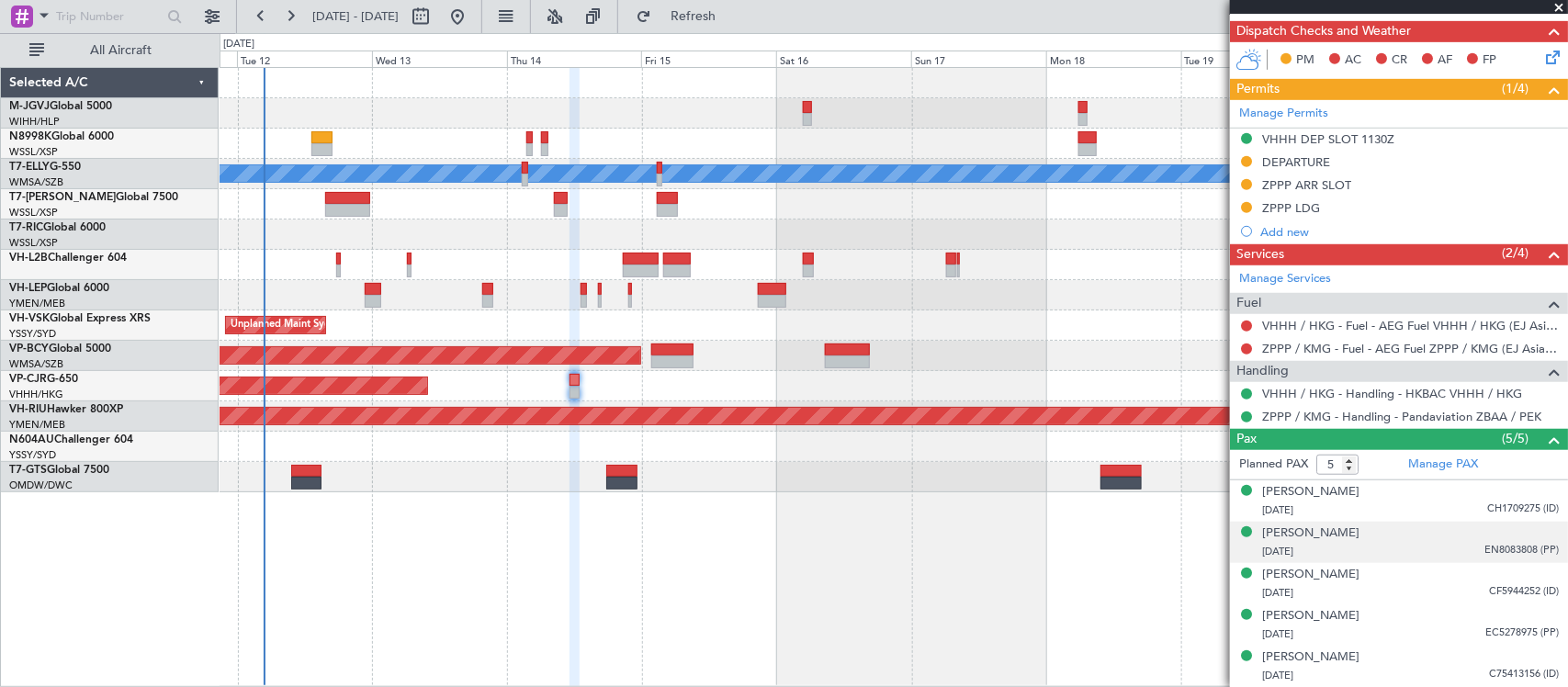
click at [1329, 535] on div "Jihai JIANG 18/04/1978 EN8083808 (PP)" at bounding box center [1410, 542] width 297 height 36
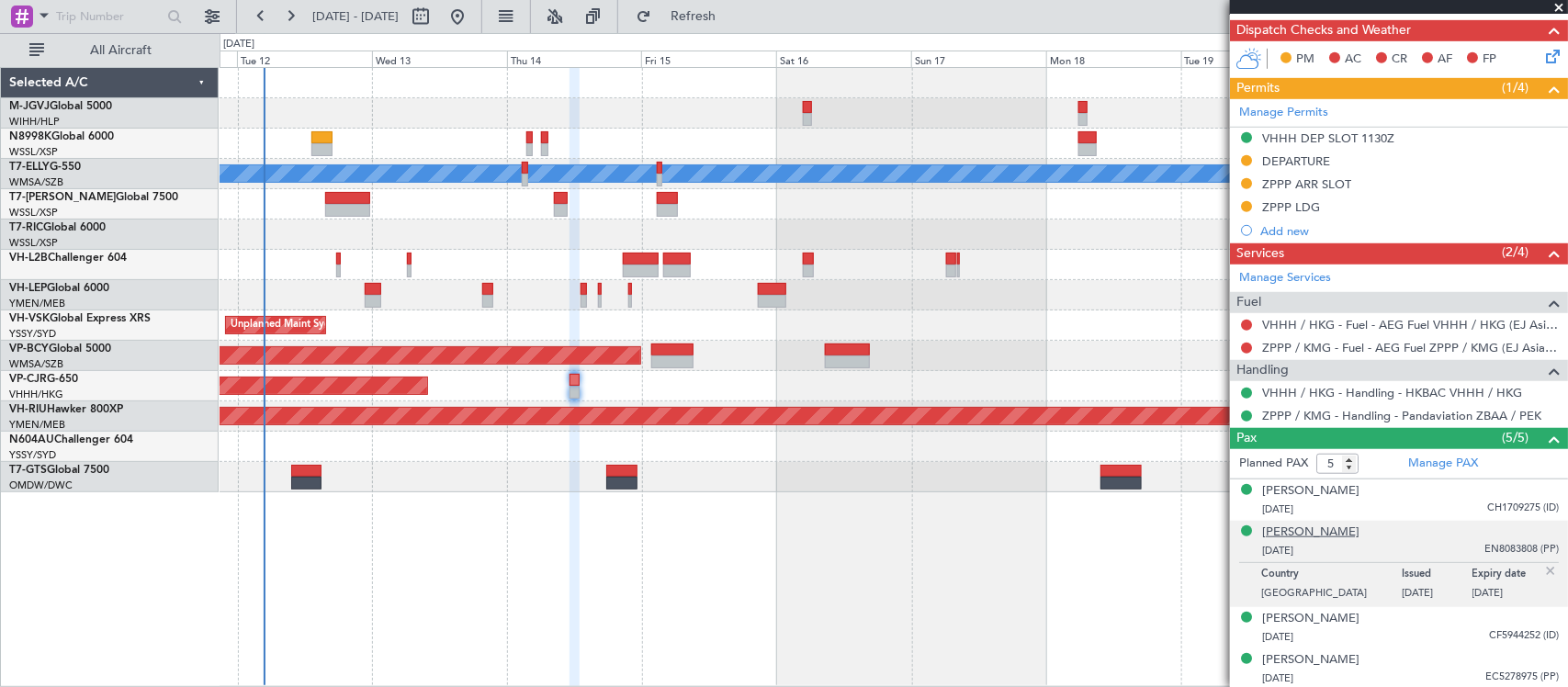
click at [1311, 536] on div "Jihai JIANG" at bounding box center [1310, 533] width 98 height 19
click at [1542, 575] on img at bounding box center [1550, 571] width 17 height 17
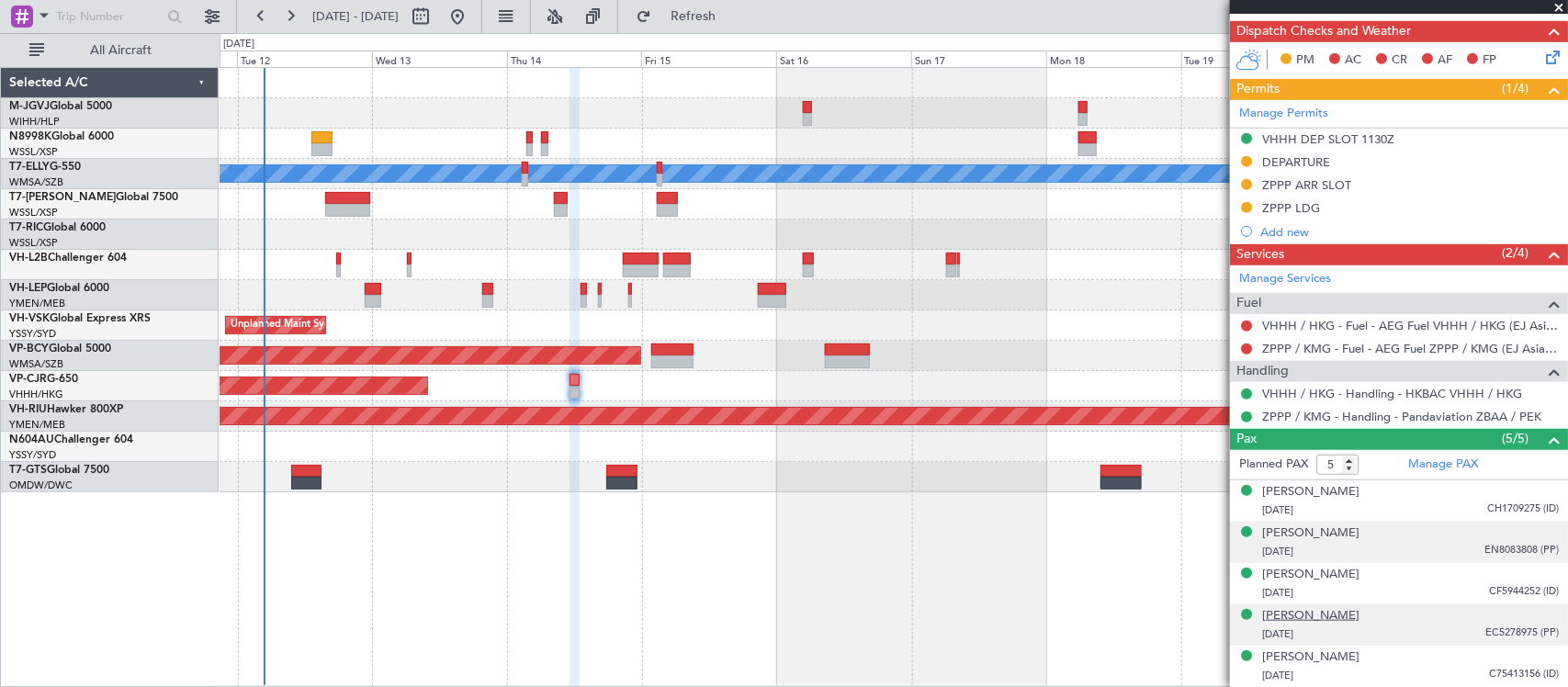
click at [1289, 617] on div "Yan LIU" at bounding box center [1310, 617] width 98 height 19
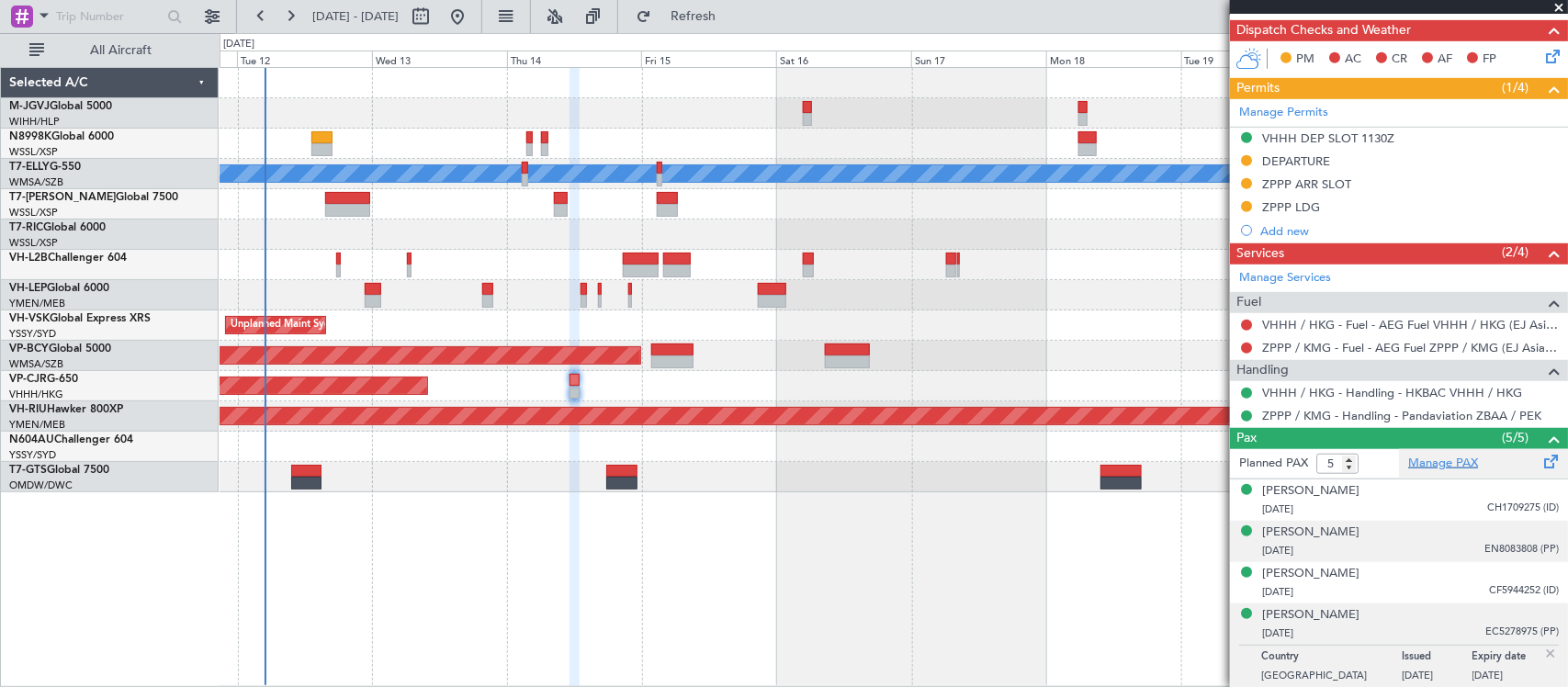
click at [1419, 463] on link "Manage PAX" at bounding box center [1443, 464] width 70 height 19
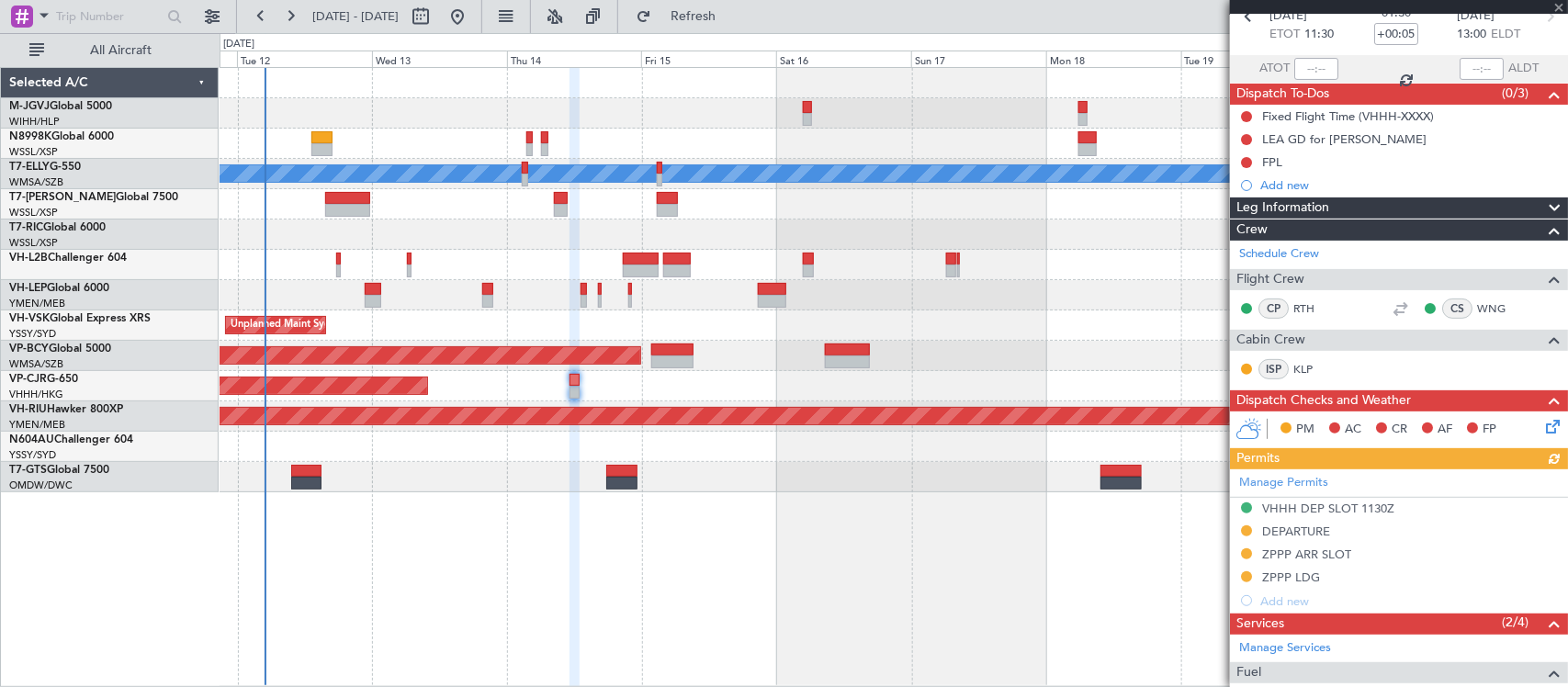
scroll to position [0, 0]
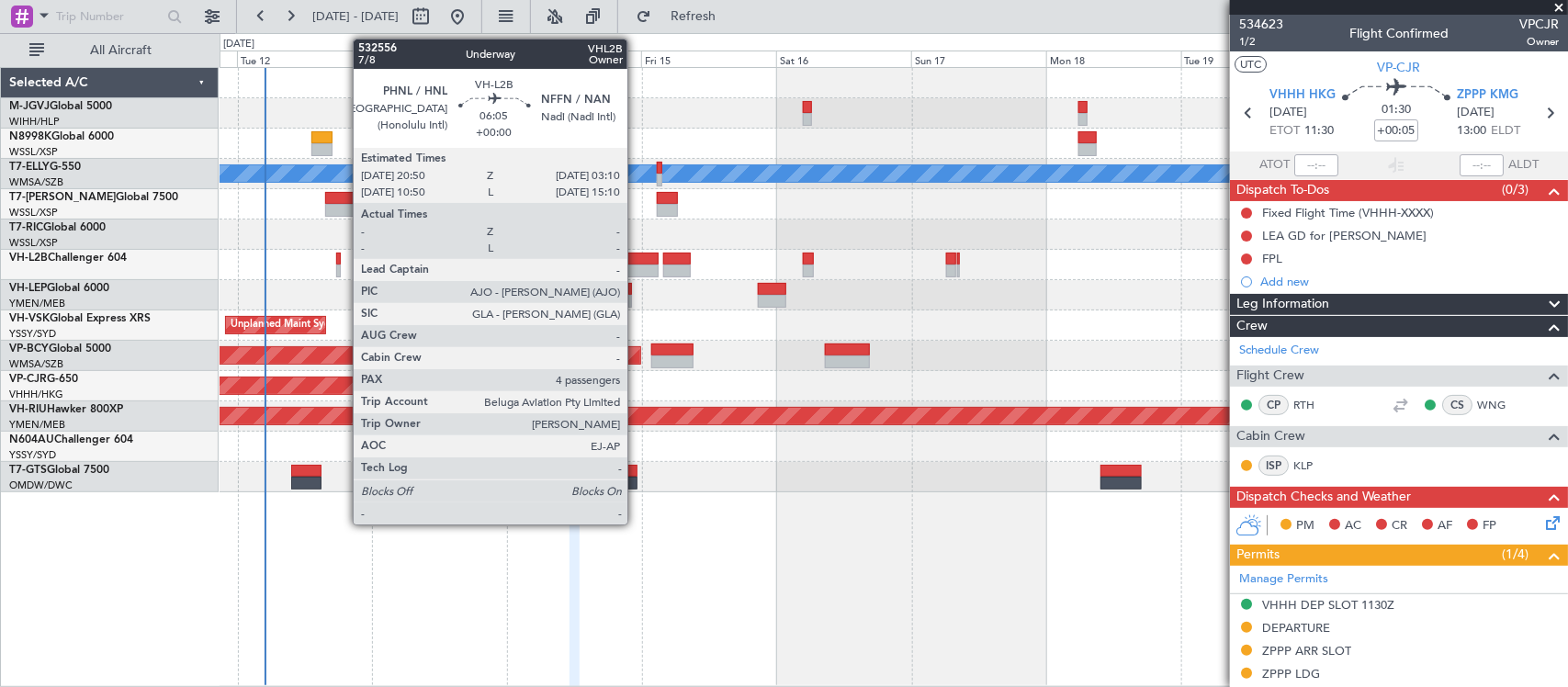
click at [636, 273] on div at bounding box center [640, 271] width 36 height 13
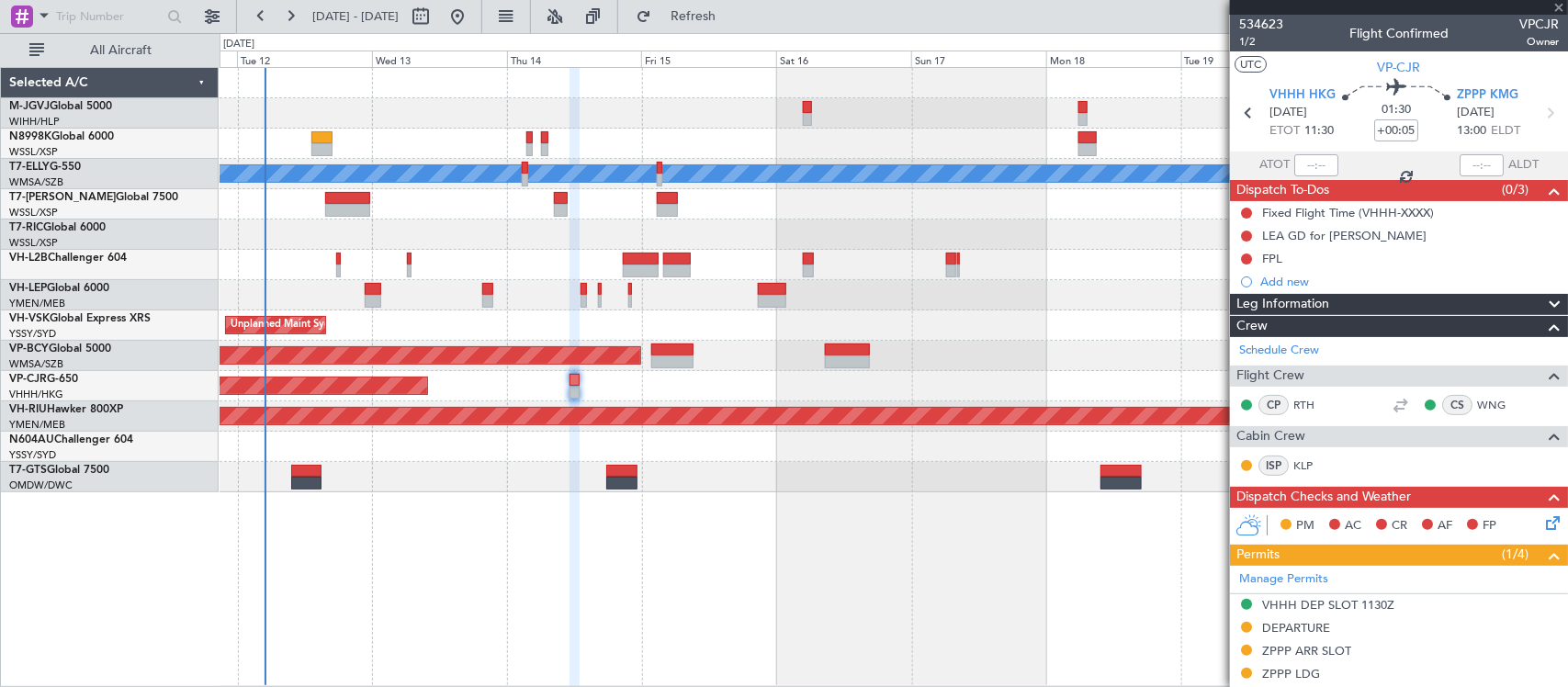
type input "4"
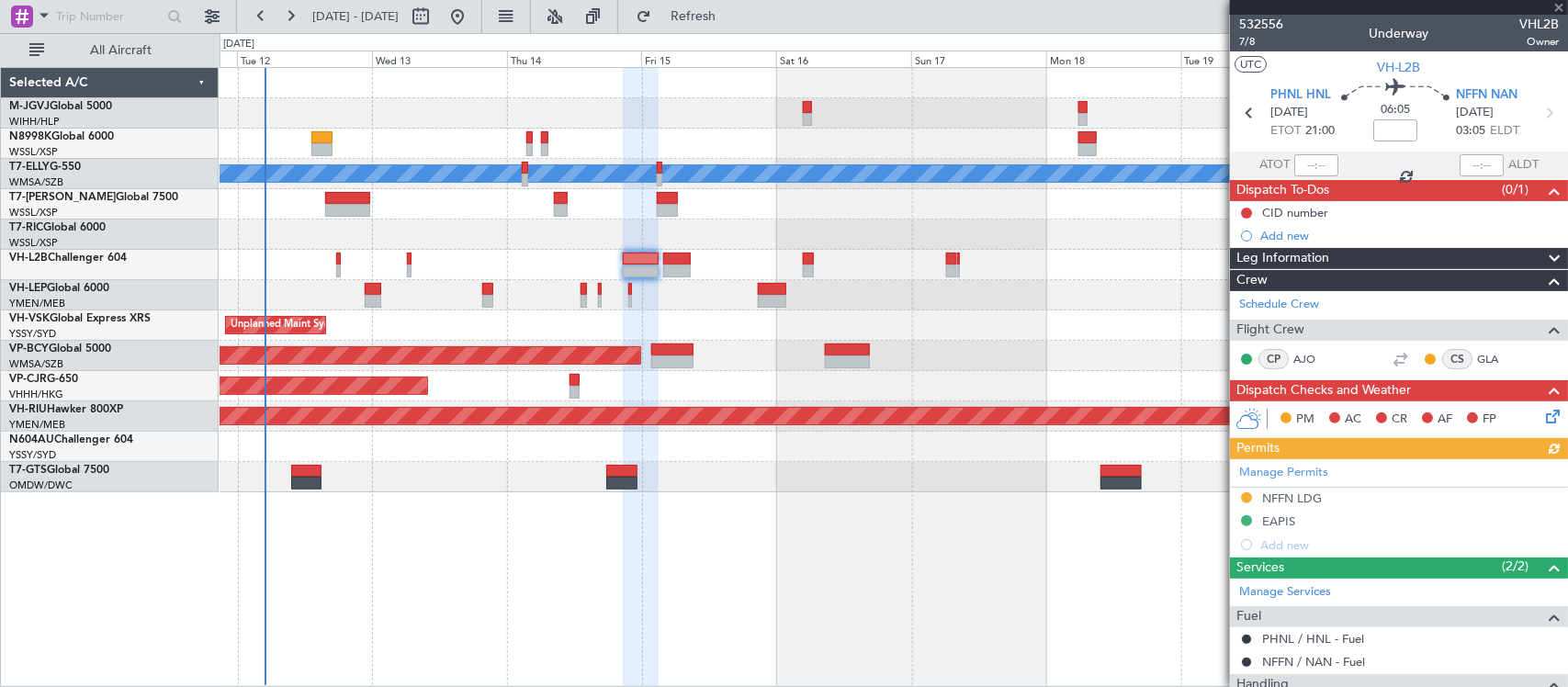
scroll to position [273, 0]
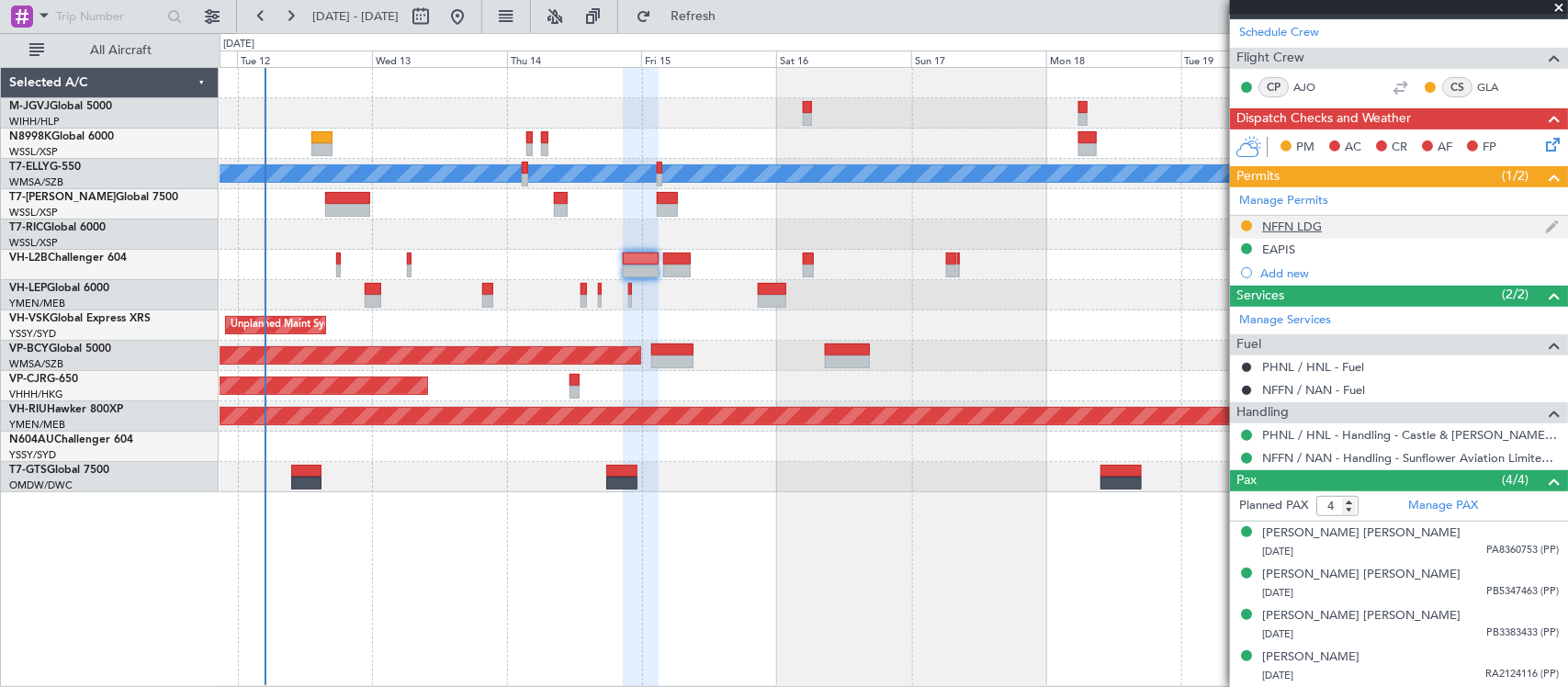
click at [1282, 229] on div "NFFN LDG" at bounding box center [1292, 226] width 60 height 16
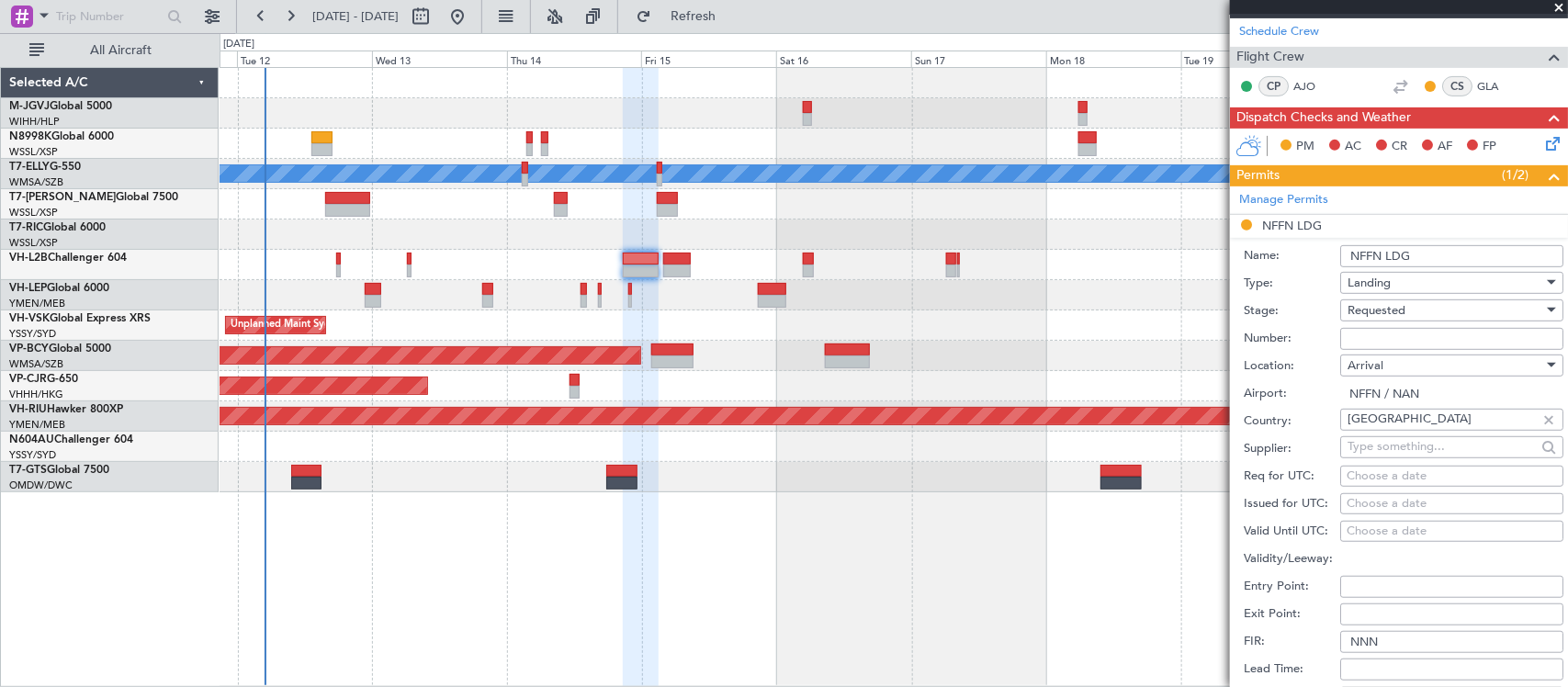
click at [1379, 333] on input "Number:" at bounding box center [1450, 338] width 223 height 22
paste input "LP 154/2025"
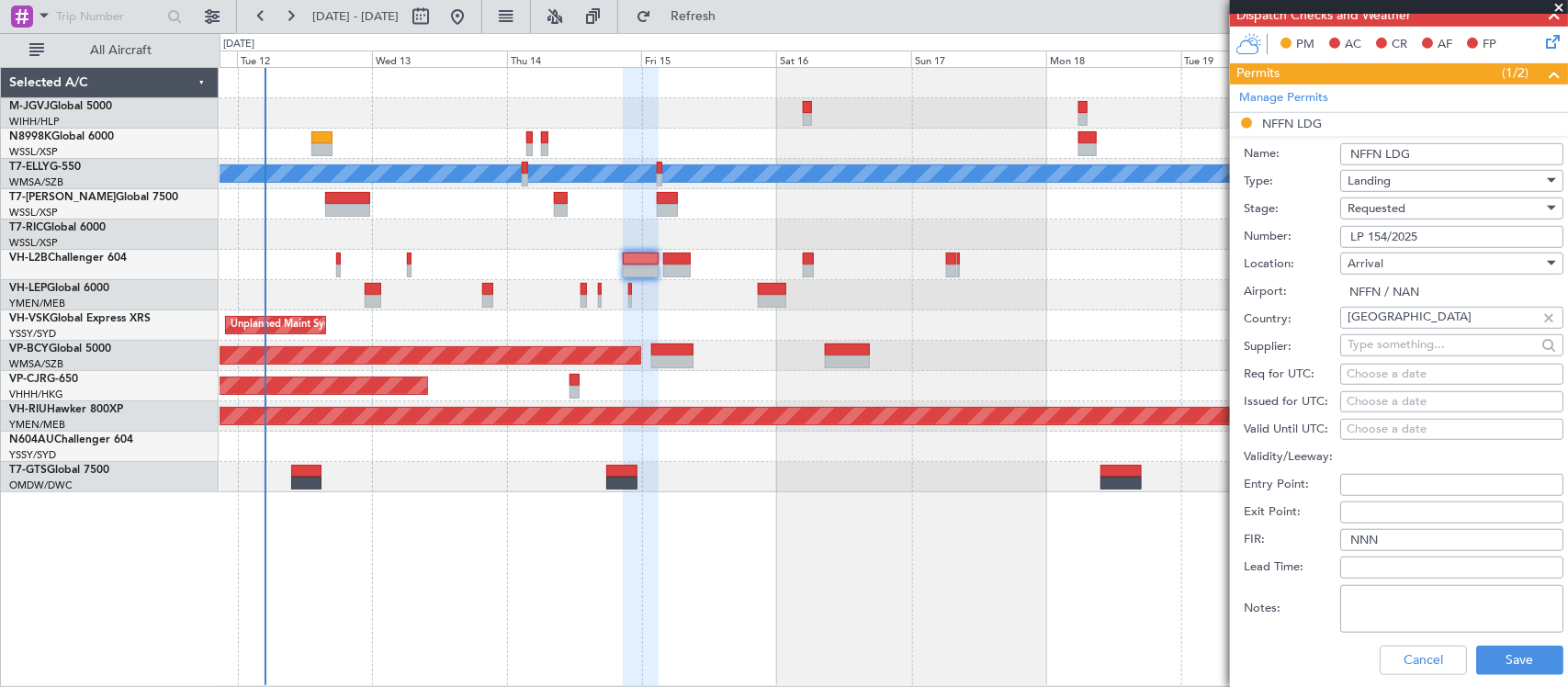
scroll to position [382, 0]
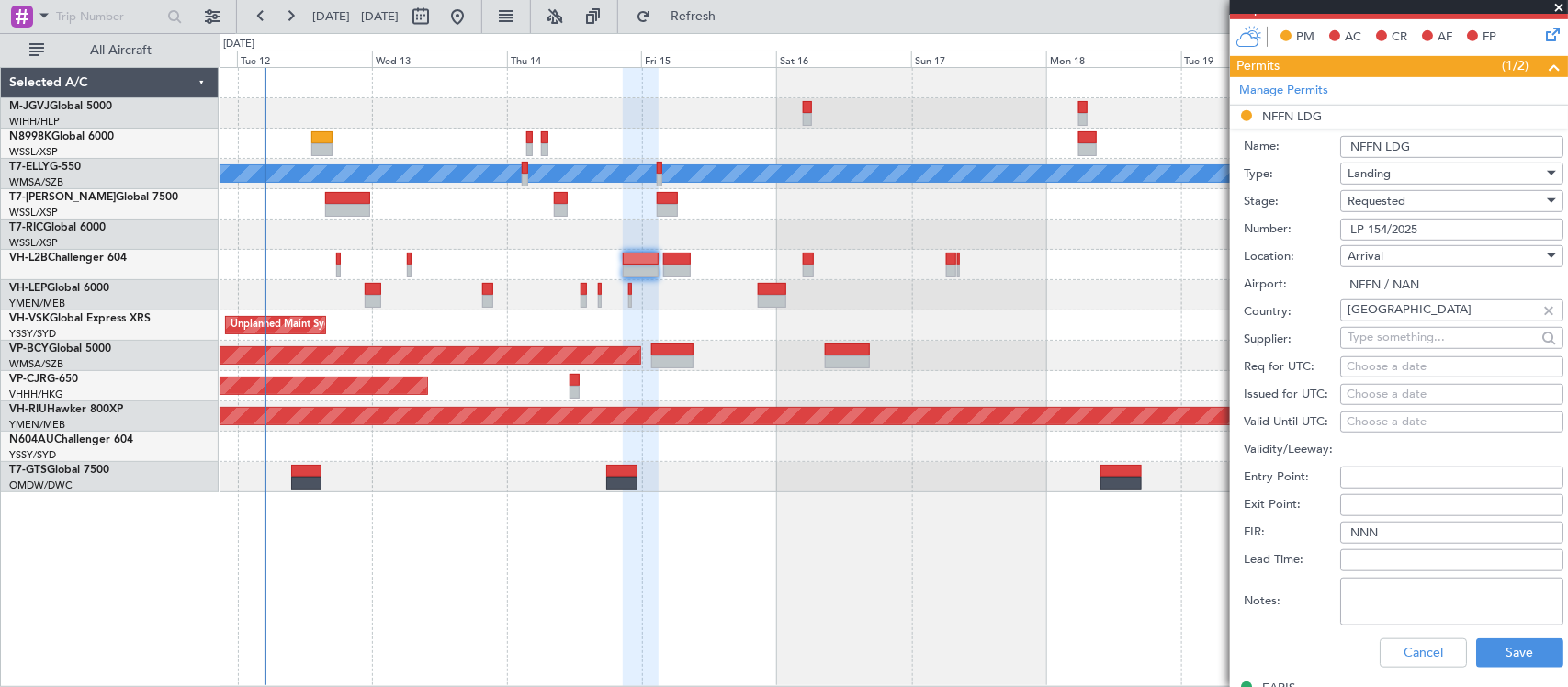
type input "LP 154/2025"
click at [1374, 393] on div "Choose a date" at bounding box center [1451, 395] width 211 height 19
select select "8"
select select "2025"
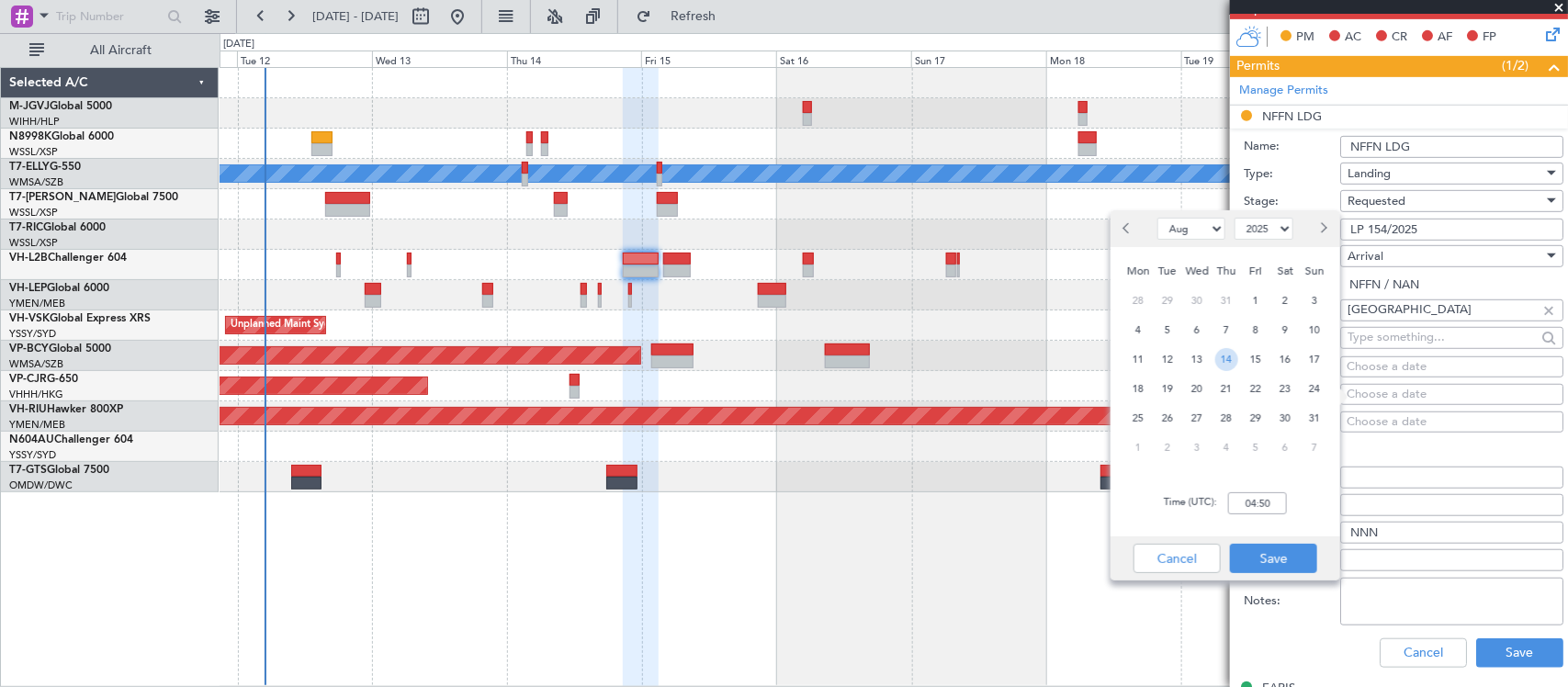
click at [1224, 363] on span "14" at bounding box center [1227, 359] width 23 height 23
click at [1275, 496] on input "00:00" at bounding box center [1257, 503] width 59 height 22
type input "21:00"
click at [1284, 549] on button "Save" at bounding box center [1273, 557] width 87 height 29
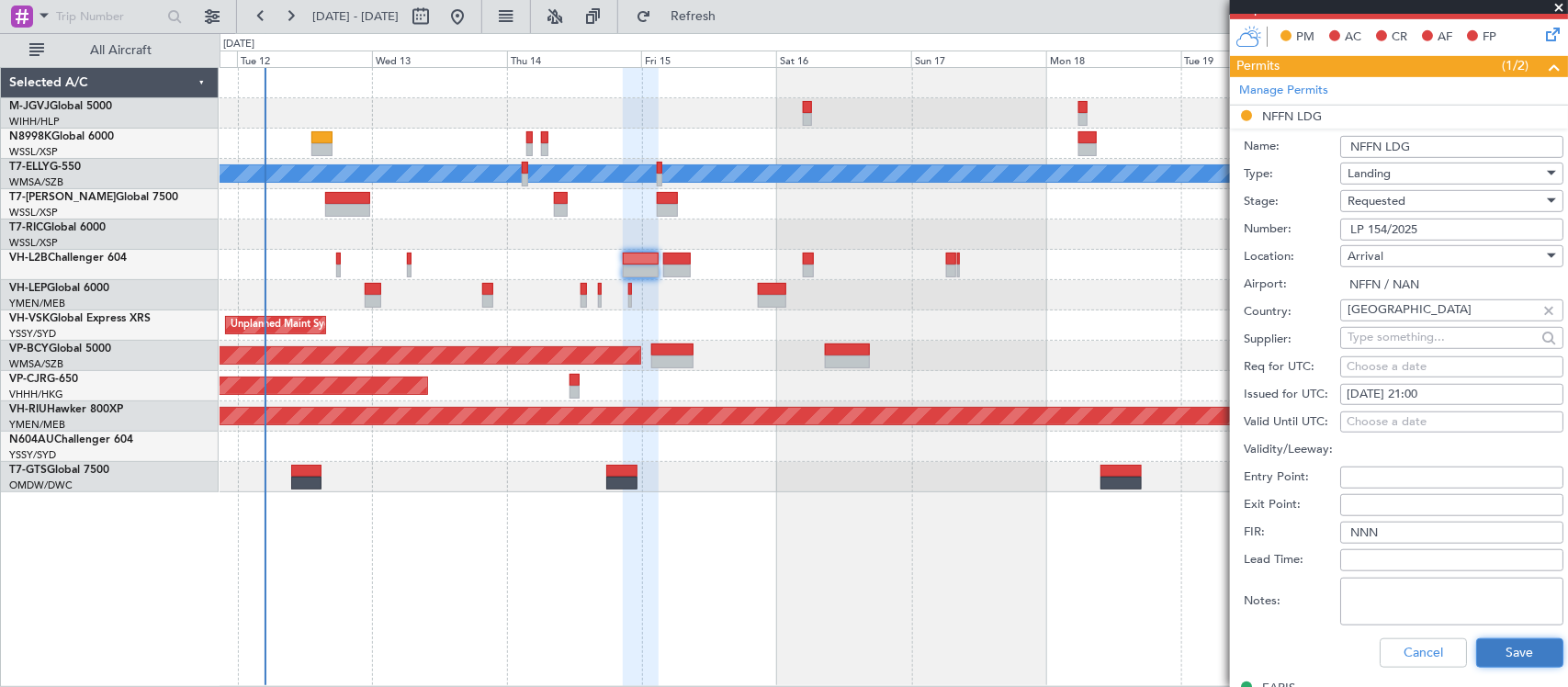
click at [1495, 652] on button "Save" at bounding box center [1519, 652] width 87 height 29
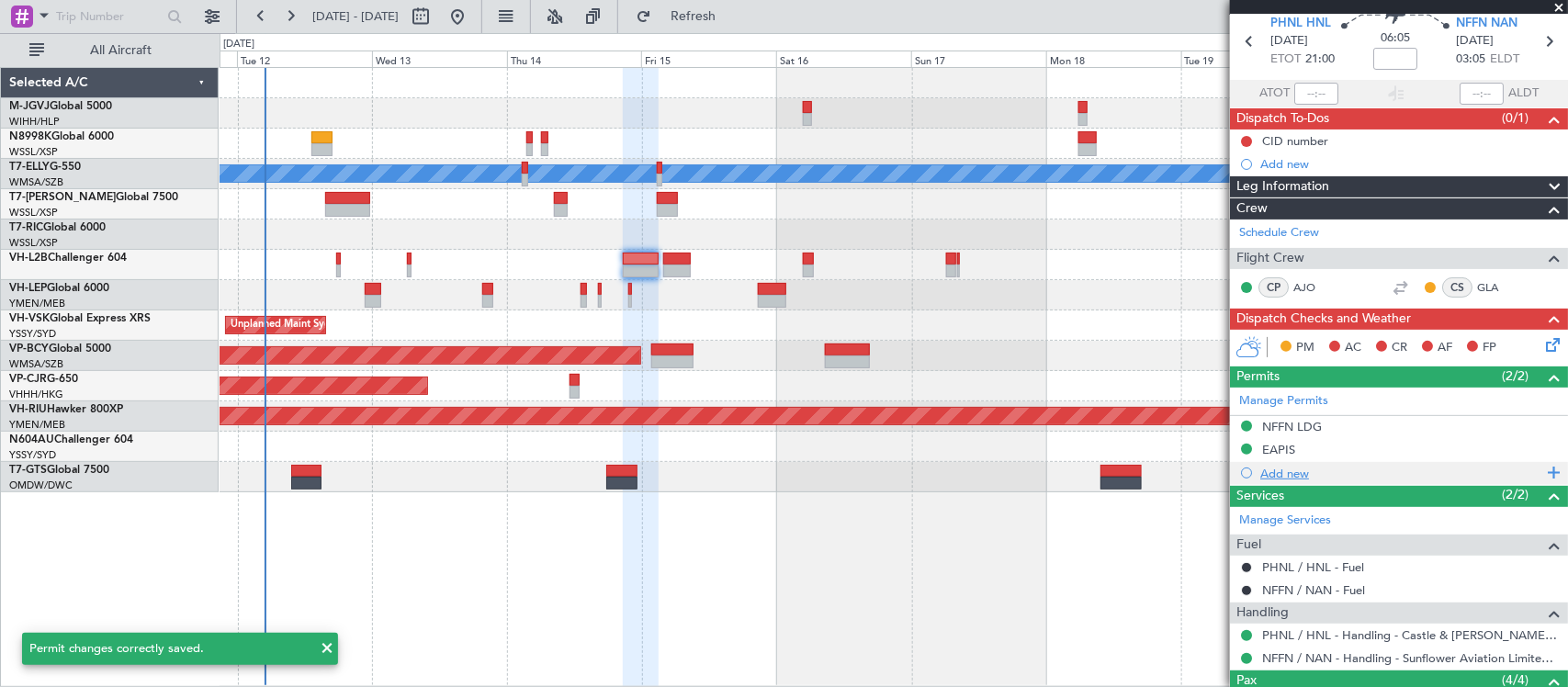
scroll to position [0, 0]
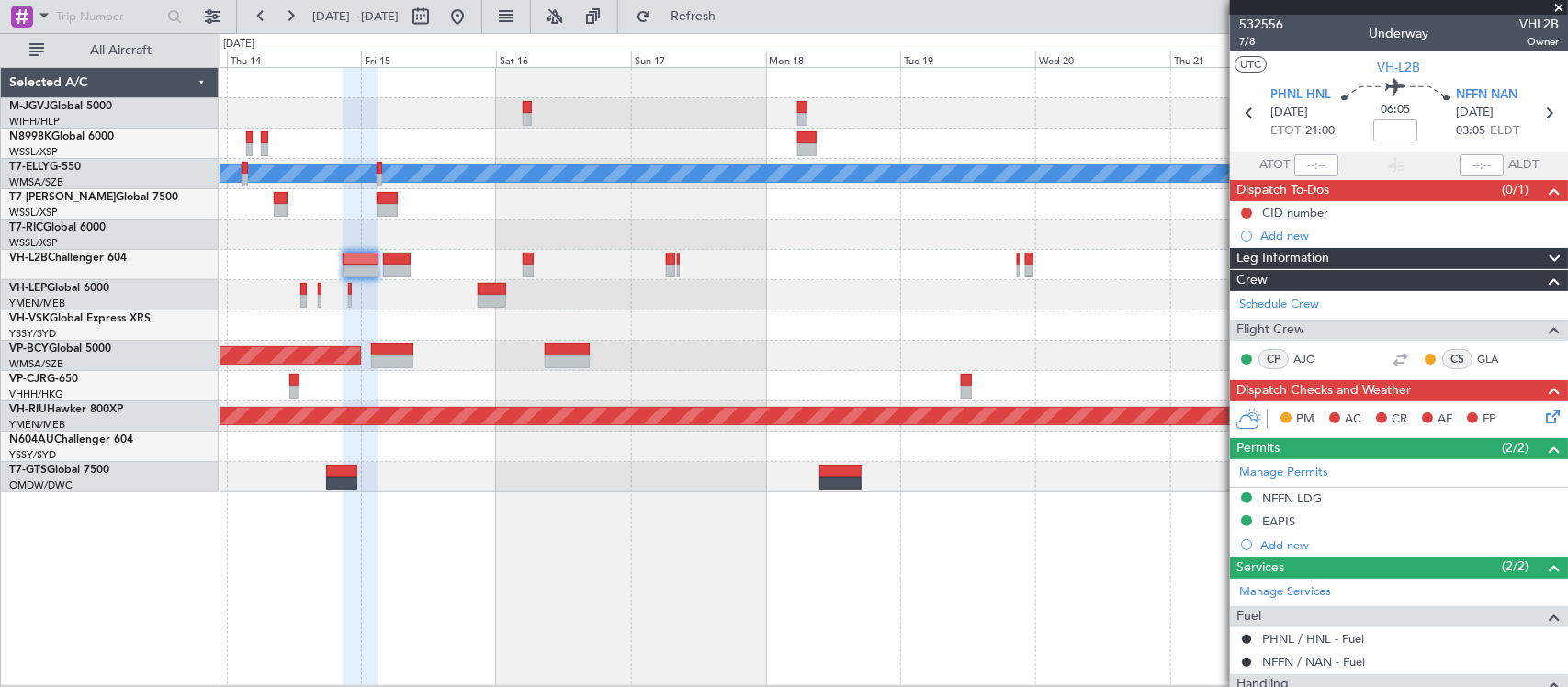
click at [740, 364] on div "Planned Maint [GEOGRAPHIC_DATA] (Sultan [PERSON_NAME] [PERSON_NAME] - Subang)" at bounding box center [892, 355] width 1347 height 30
click at [283, 386] on div "Planned Maint Hong Kong (Hong Kong Intl) Planned Maint Hong Kong (Hong Kong Int…" at bounding box center [892, 386] width 1347 height 30
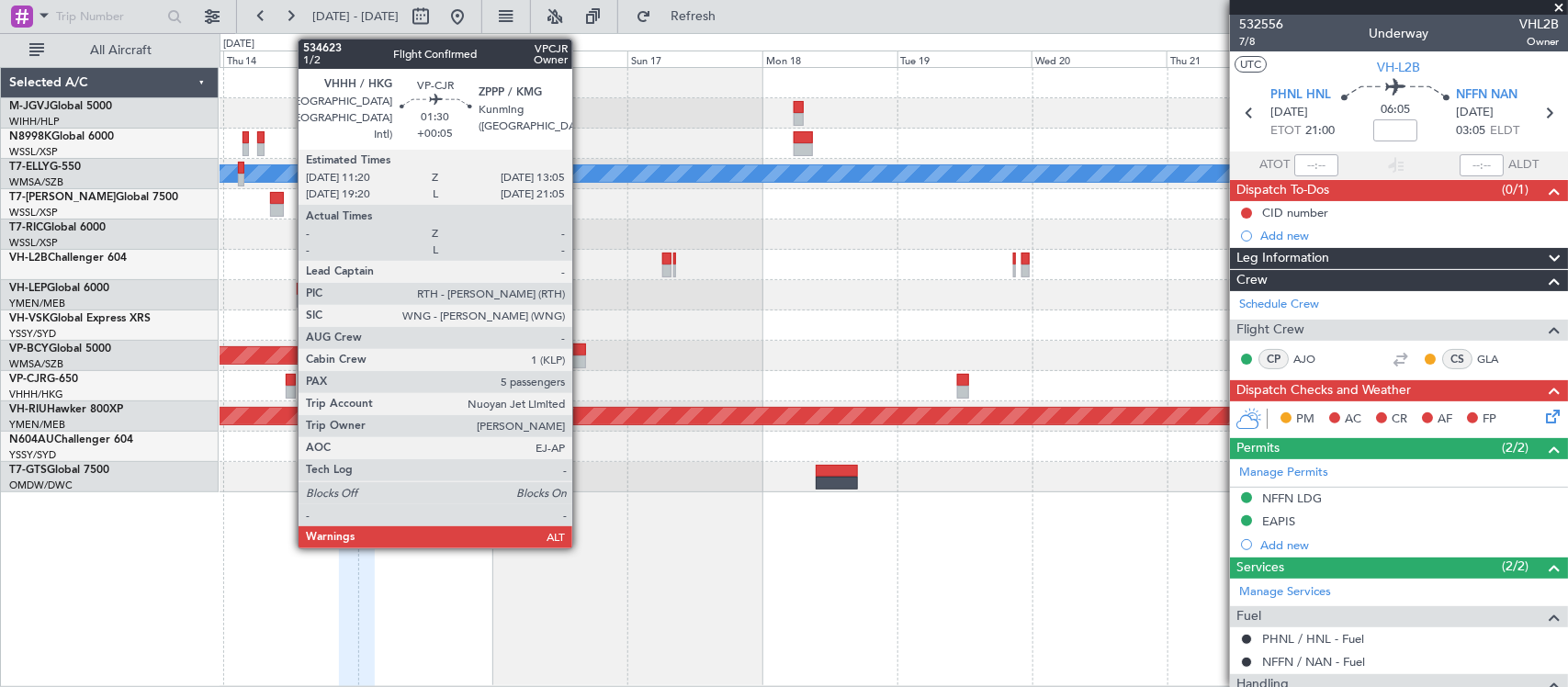
click at [291, 387] on div at bounding box center [290, 392] width 10 height 13
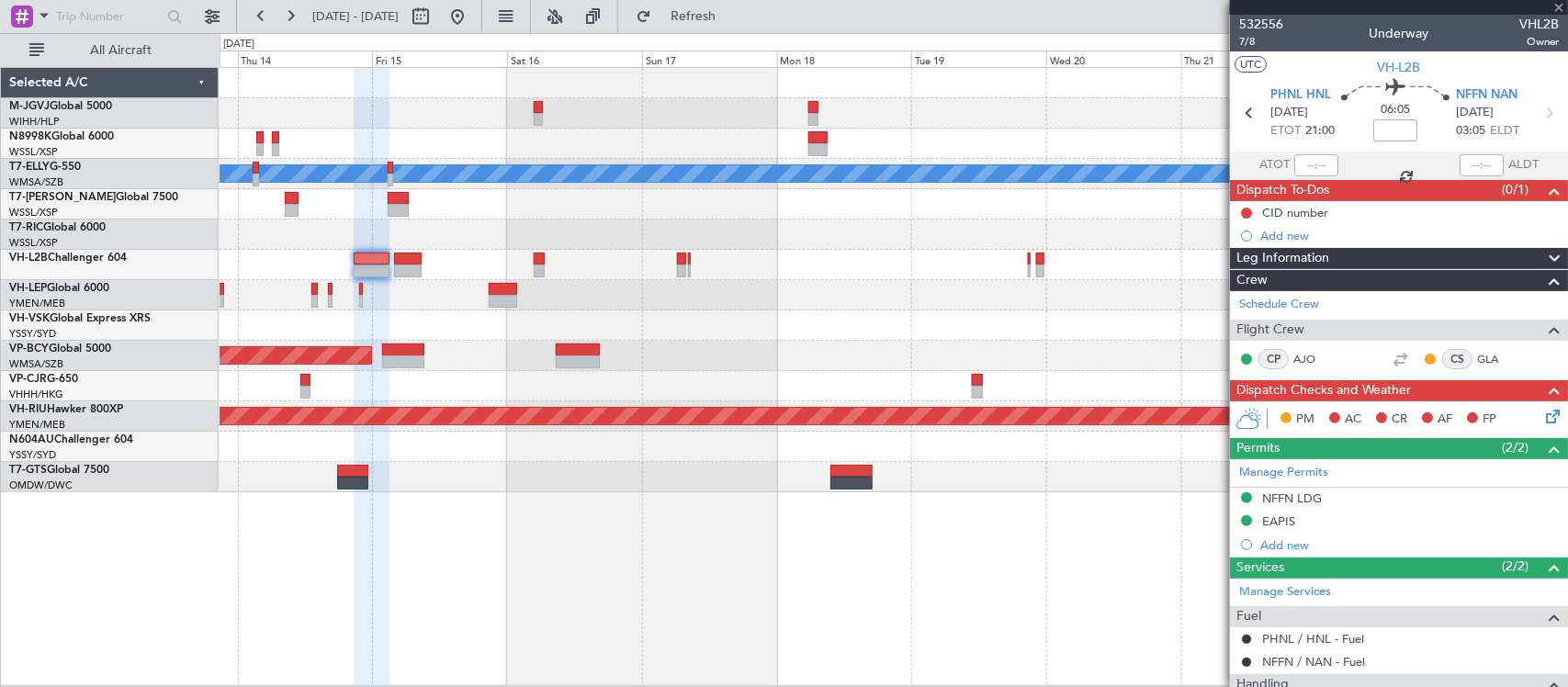
click at [868, 372] on div "Planned Maint Hong Kong (Hong Kong Intl) Planned Maint Hong Kong (Hong Kong Int…" at bounding box center [892, 386] width 1347 height 30
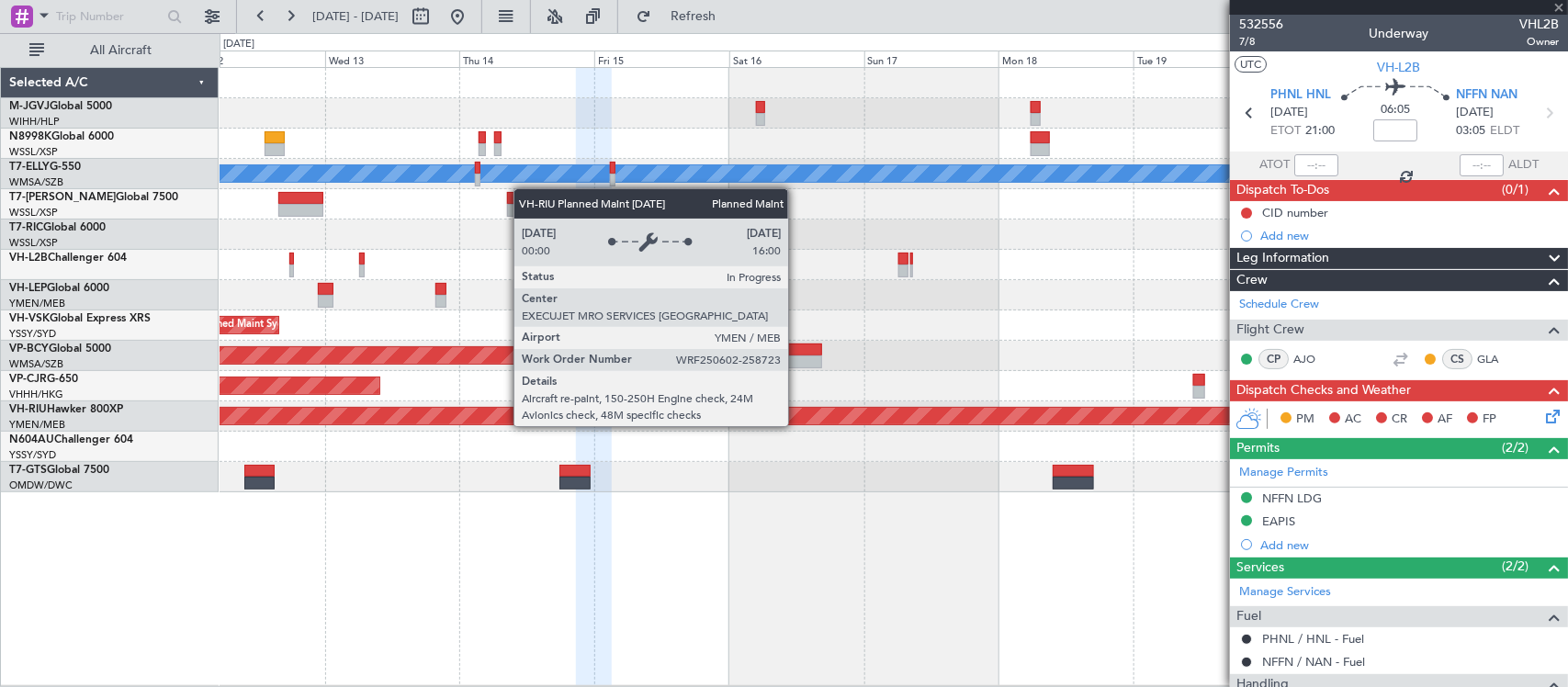
type input "+00:05"
type input "5"
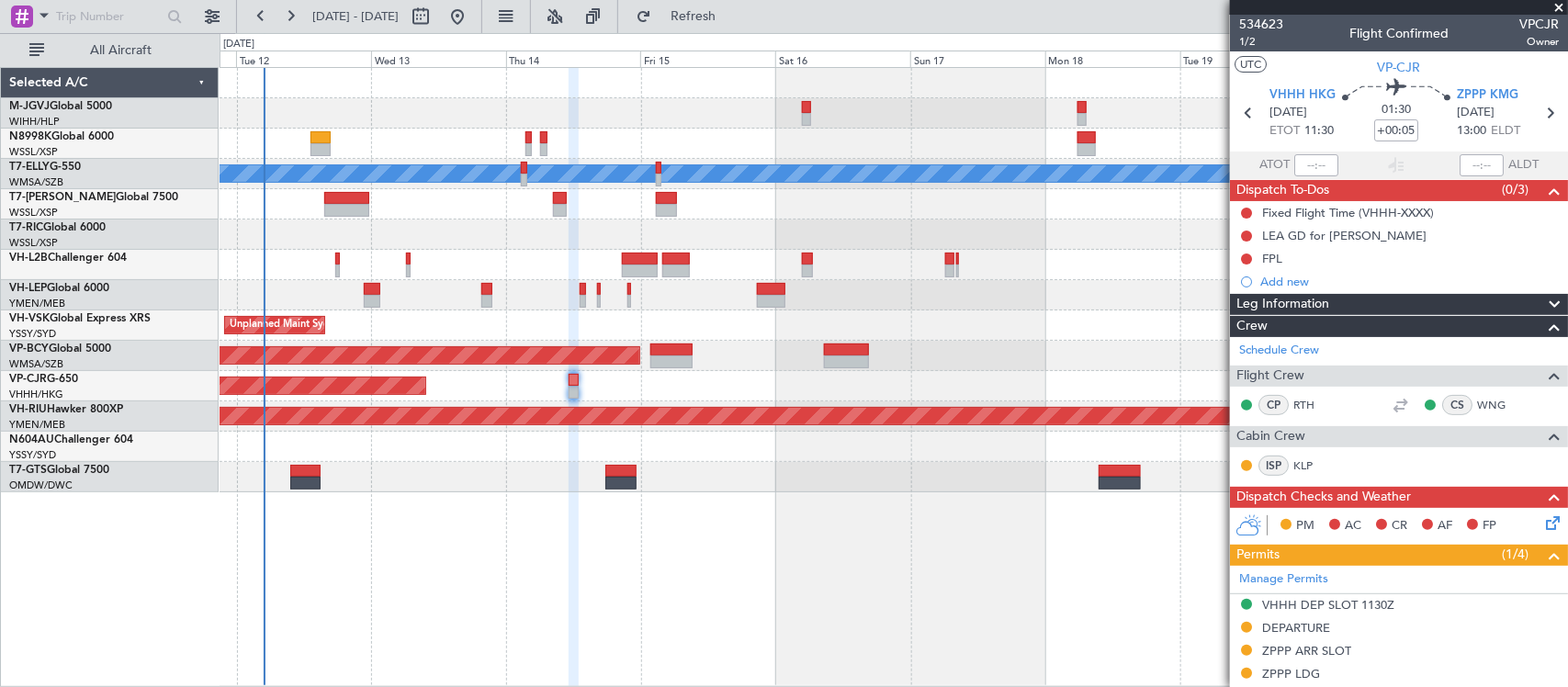
click at [791, 492] on div "[PERSON_NAME] Planned Maint [GEOGRAPHIC_DATA] ([GEOGRAPHIC_DATA]) Planned Maint…" at bounding box center [893, 376] width 1348 height 619
click at [1480, 401] on link "WNG" at bounding box center [1497, 405] width 41 height 17
click at [1477, 400] on link "WNG" at bounding box center [1497, 405] width 41 height 17
click at [1055, 332] on div "Unplanned Maint Sydney ([PERSON_NAME] Intl)" at bounding box center [892, 325] width 1347 height 30
click at [970, 336] on div "Unplanned Maint Sydney ([PERSON_NAME] Intl)" at bounding box center [892, 325] width 1347 height 30
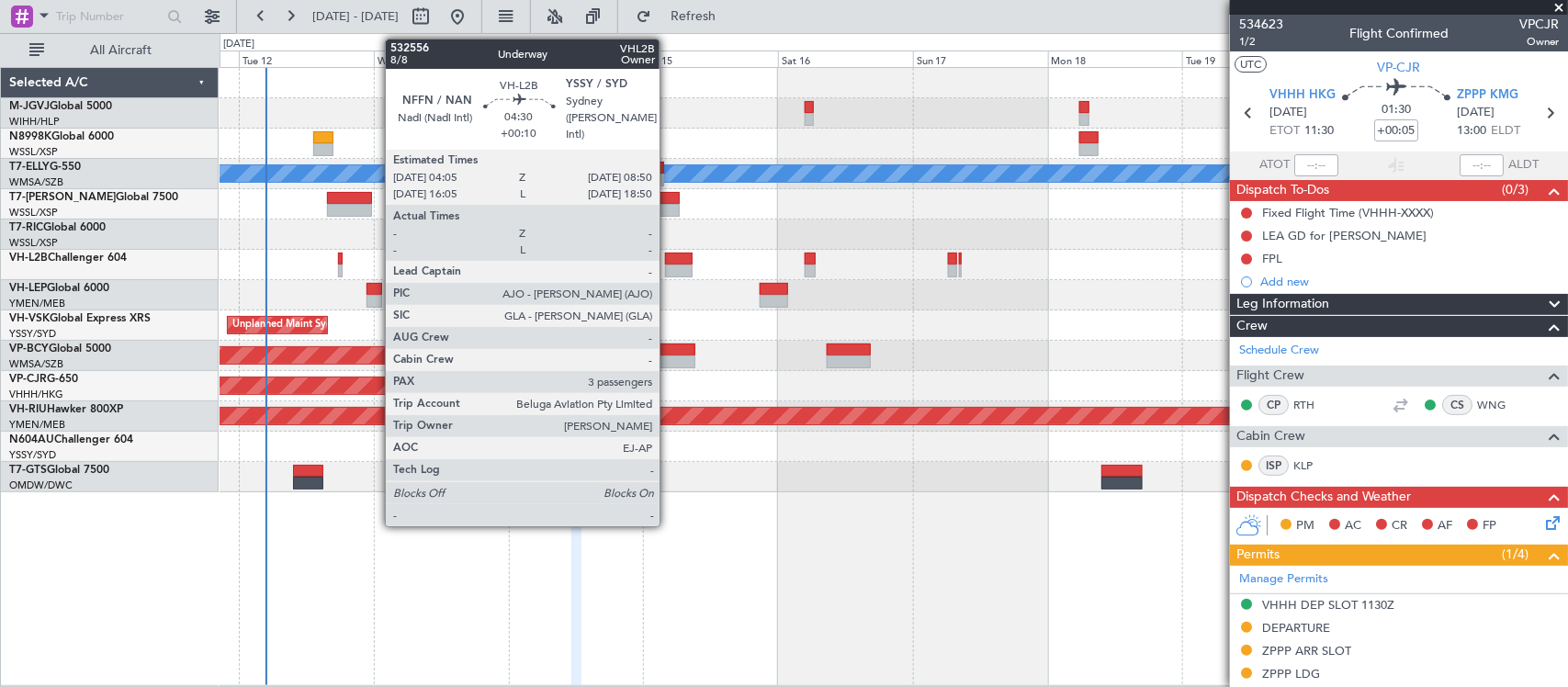
click at [668, 268] on div at bounding box center [678, 271] width 27 height 13
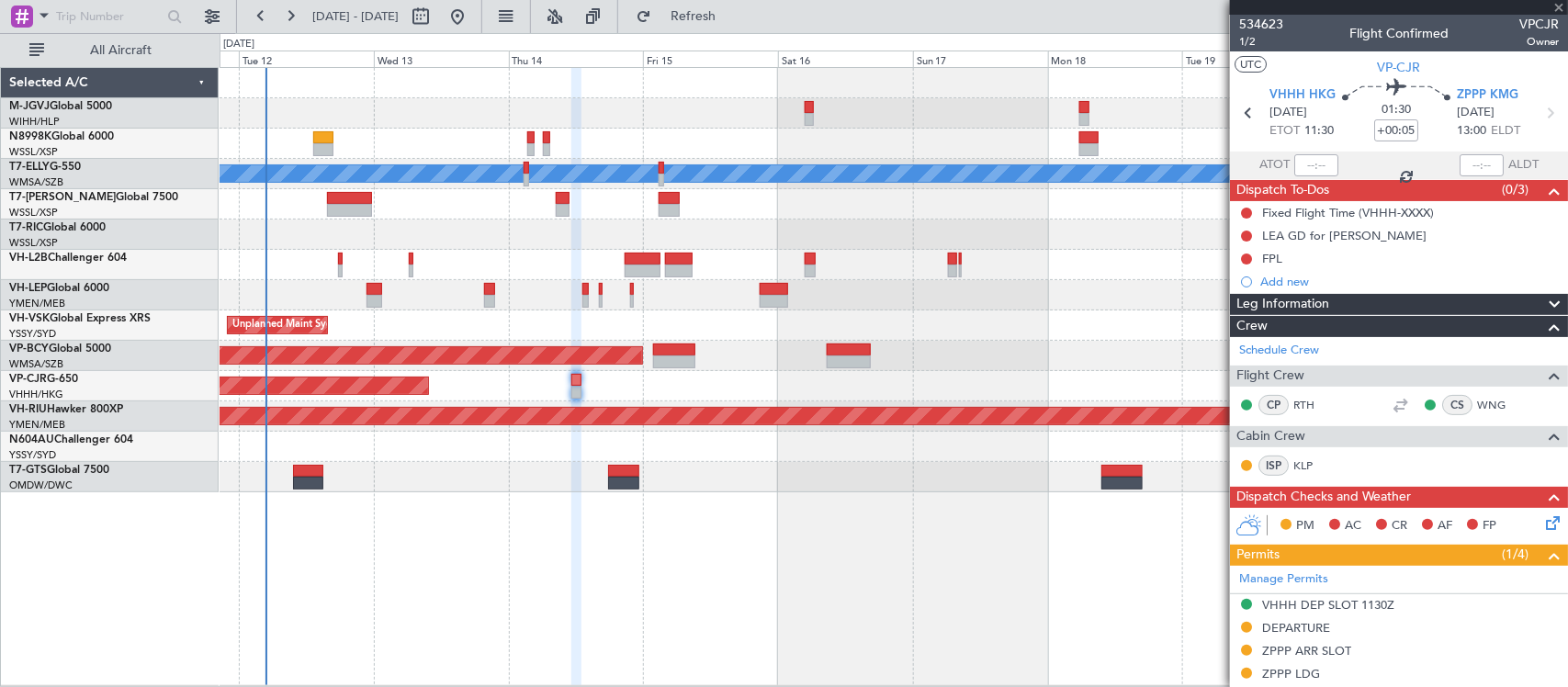
type input "+00:10"
type input "3"
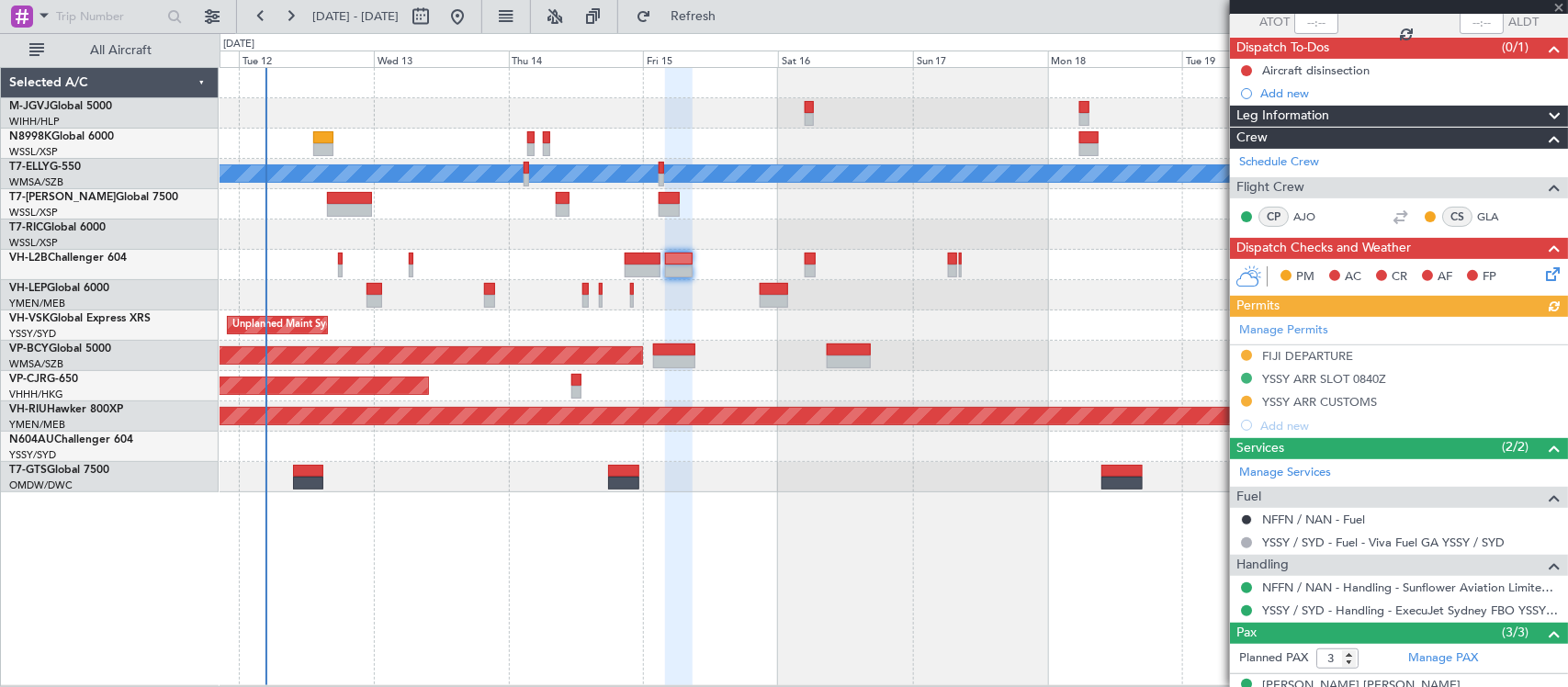
scroll to position [191, 0]
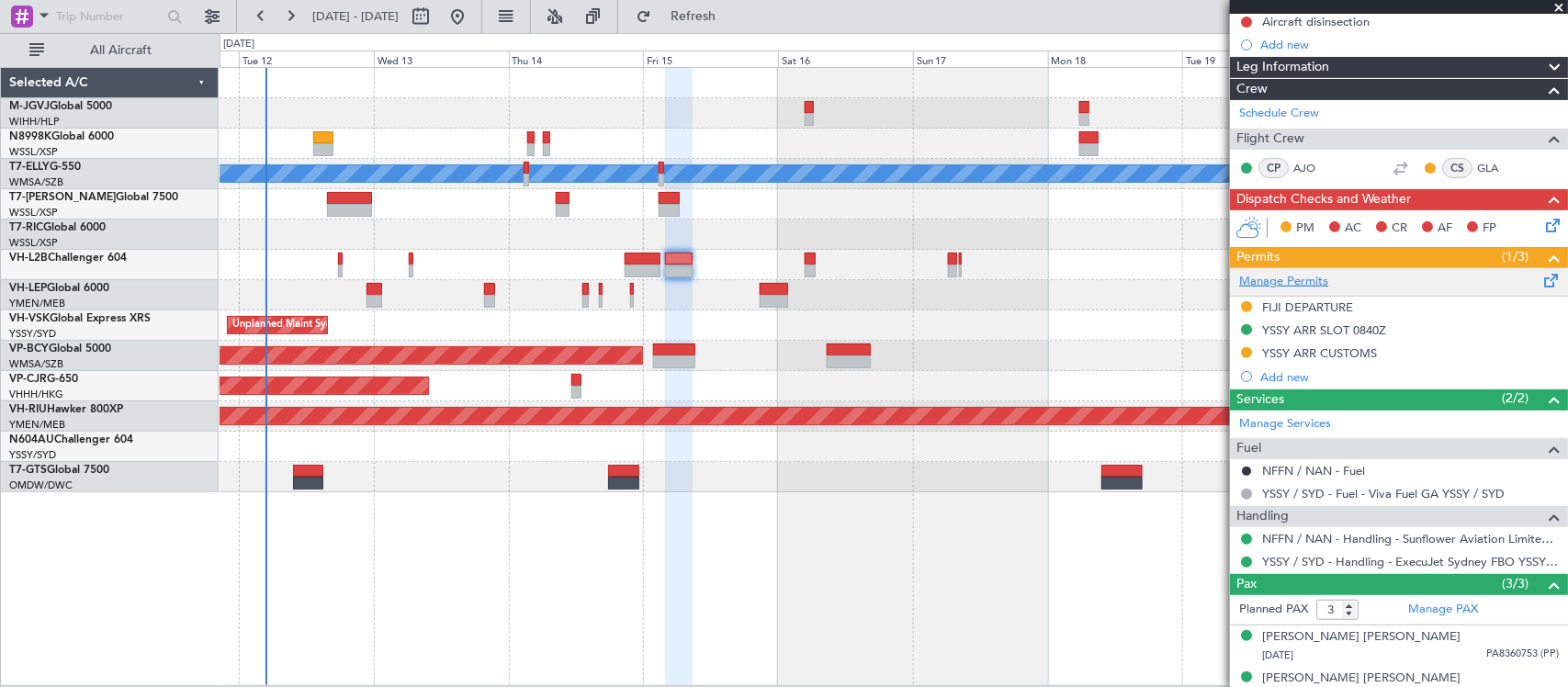
click at [1283, 286] on link "Manage Permits" at bounding box center [1283, 282] width 89 height 19
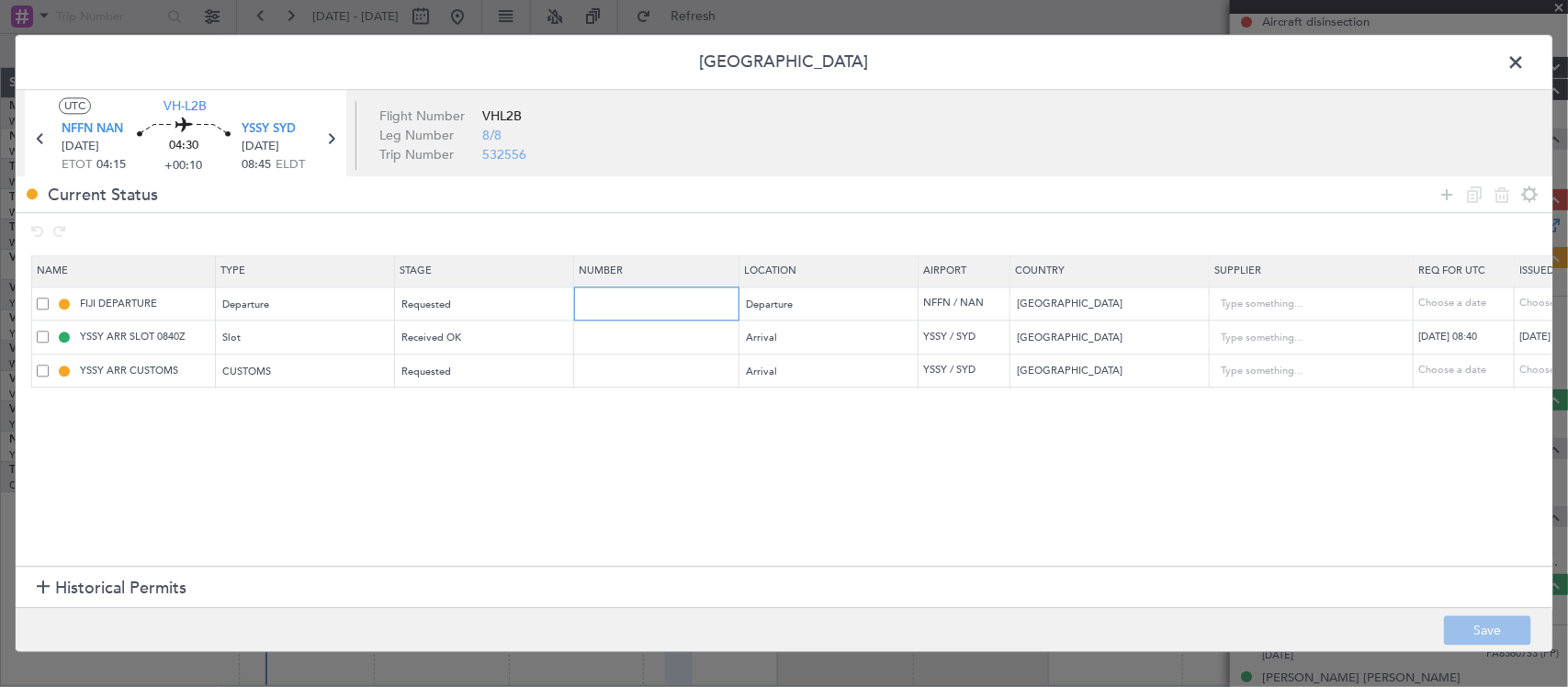
click at [666, 305] on input "text" at bounding box center [658, 304] width 160 height 16
paste input "LP 154/2025"
type input "LP 154/2025"
click at [1528, 297] on div "Choose a date" at bounding box center [1567, 304] width 96 height 16
select select "8"
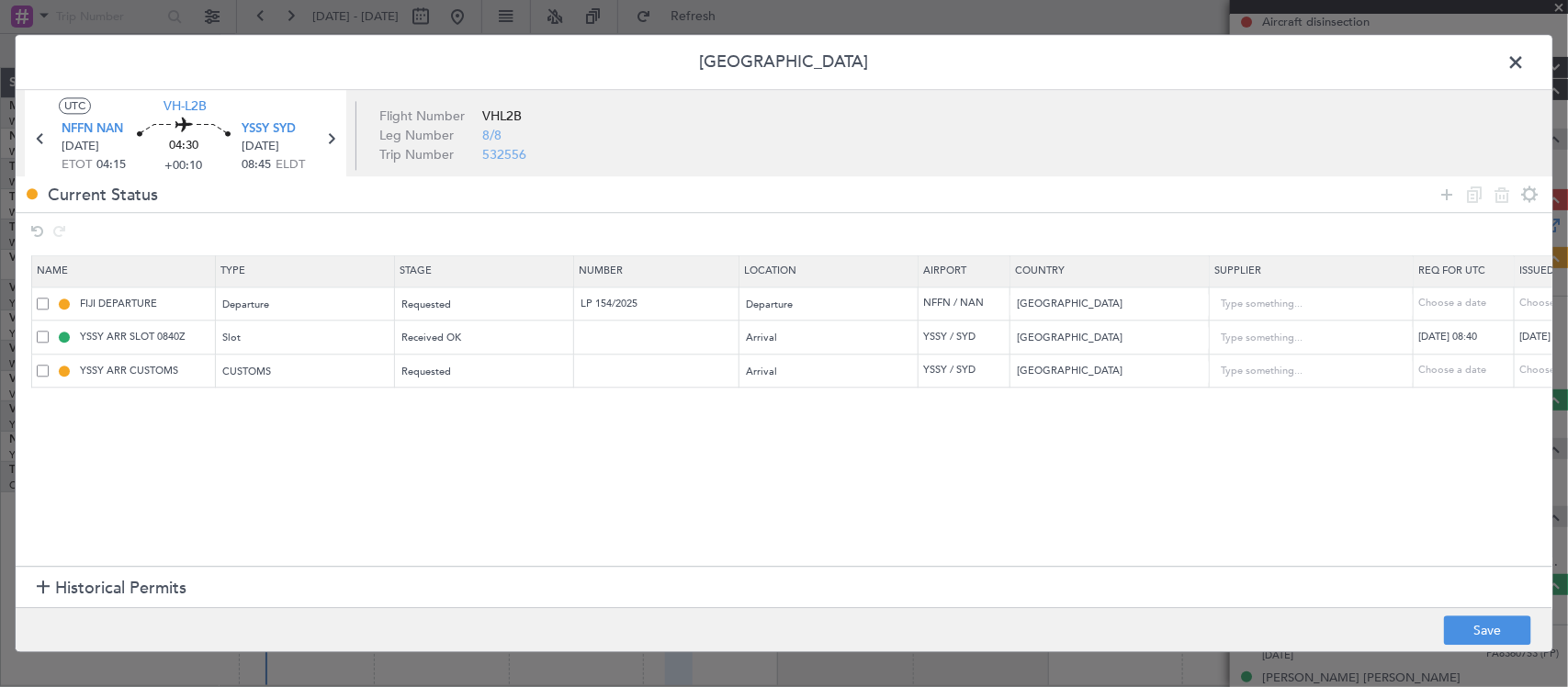
select select "2025"
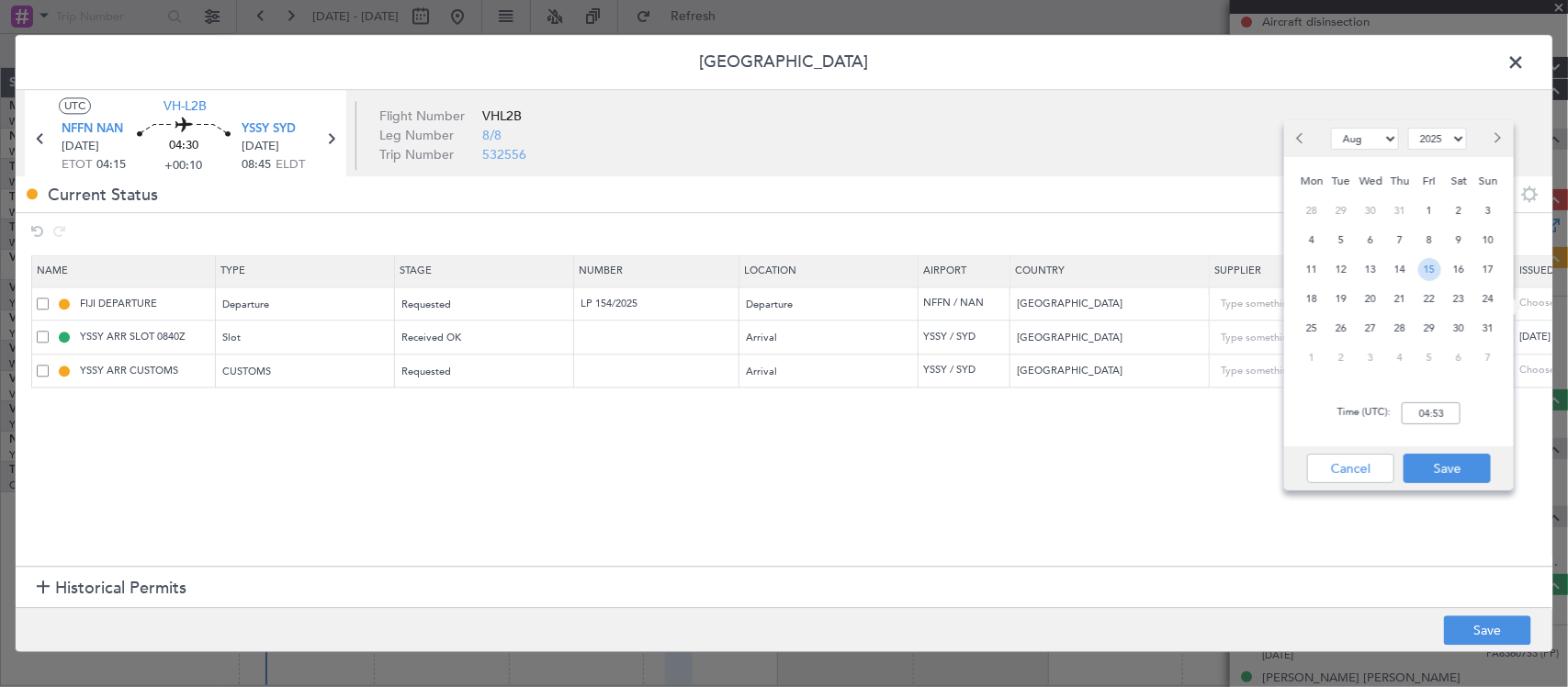
click at [1421, 269] on span "15" at bounding box center [1429, 270] width 23 height 23
click at [1438, 411] on input "00:00" at bounding box center [1431, 413] width 59 height 22
type input "04:15"
click at [1435, 461] on button "Save" at bounding box center [1447, 468] width 87 height 29
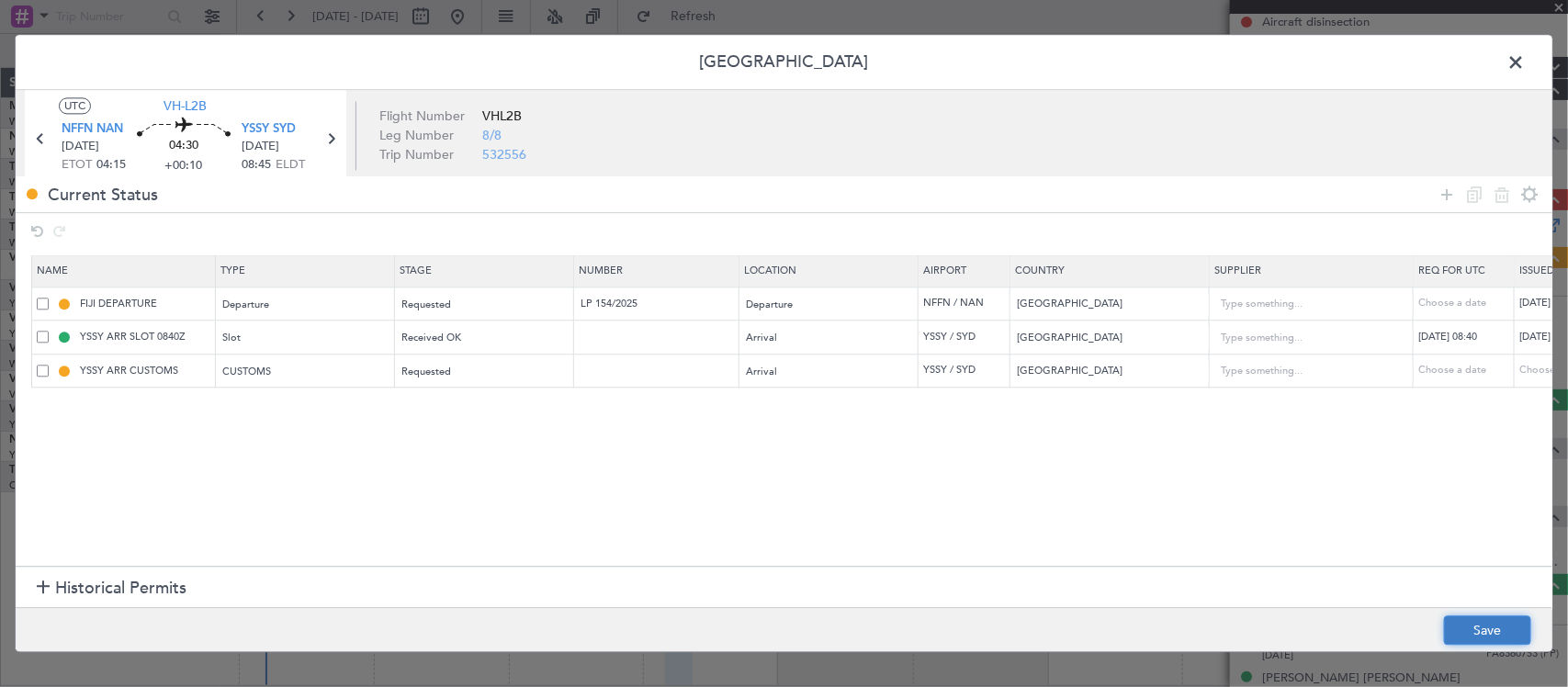
click at [1489, 626] on button "Save" at bounding box center [1487, 631] width 87 height 29
click at [1525, 60] on span at bounding box center [1525, 67] width 0 height 37
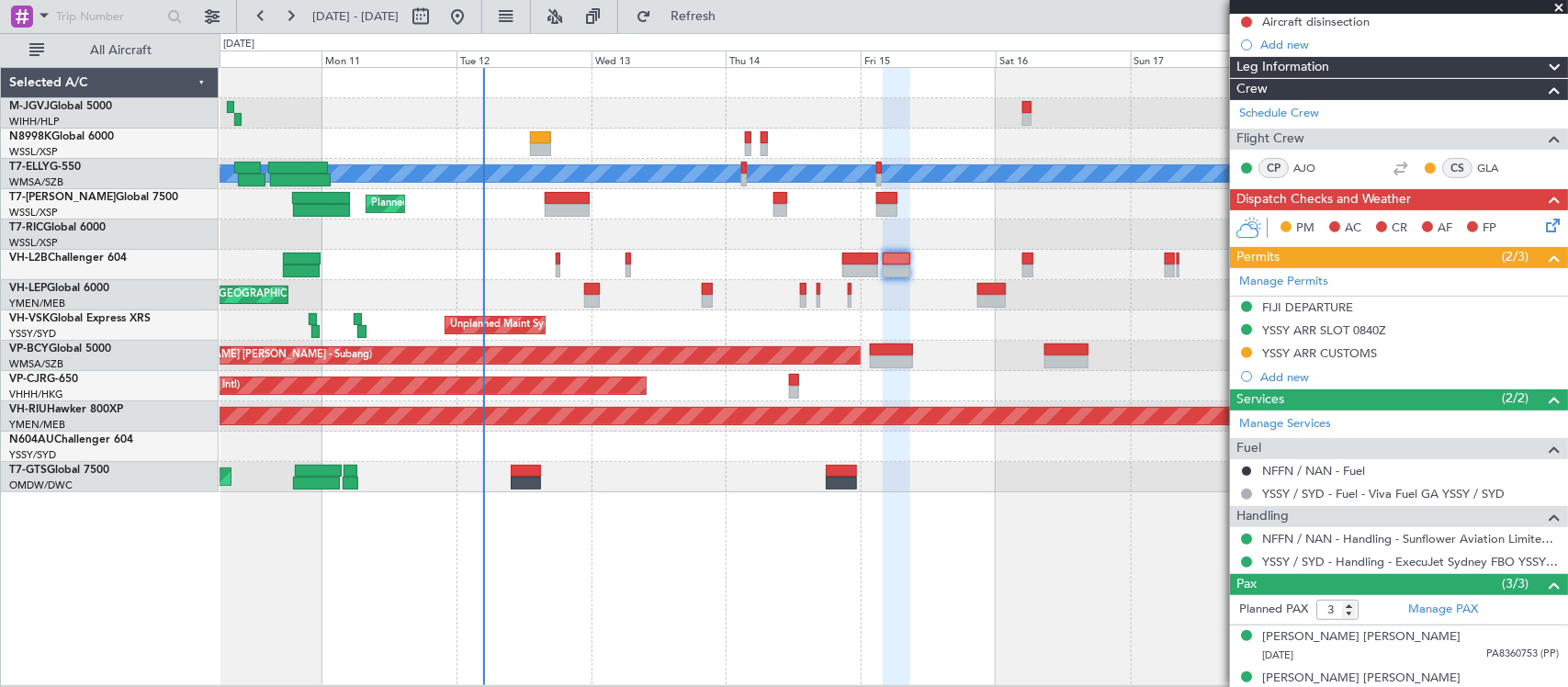
click at [984, 350] on div "Planned Maint [GEOGRAPHIC_DATA] (Sultan [PERSON_NAME] [PERSON_NAME] - Subang)" at bounding box center [892, 355] width 1347 height 30
click at [476, 364] on div "MEL AOG Maint Granada (Federico Garcia Lorca) Planned Maint London (Luton) Plan…" at bounding box center [892, 279] width 1347 height 424
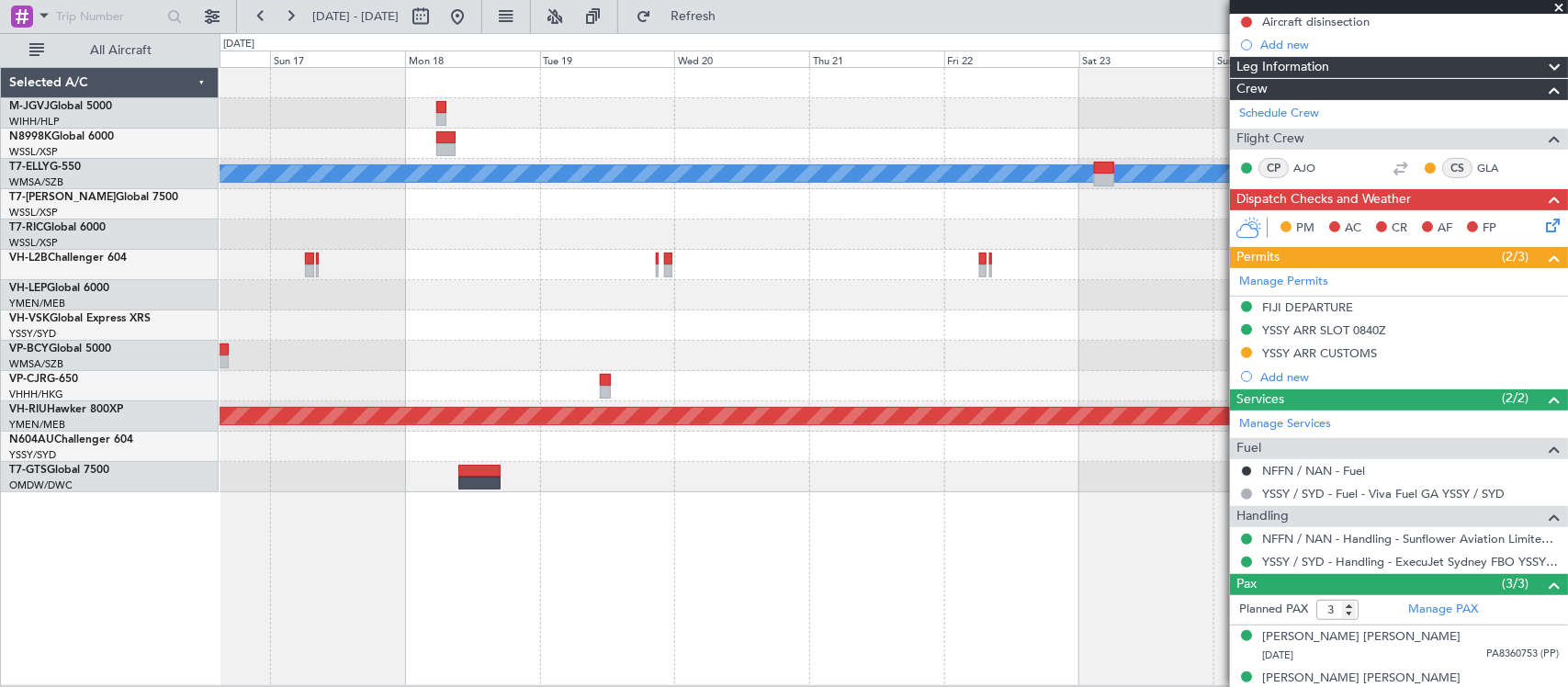
click at [457, 367] on div "MEL Planned Maint Kuala Lumpur (Sultan Abdul Aziz Shah - Subang) Planned Maint …" at bounding box center [892, 279] width 1347 height 424
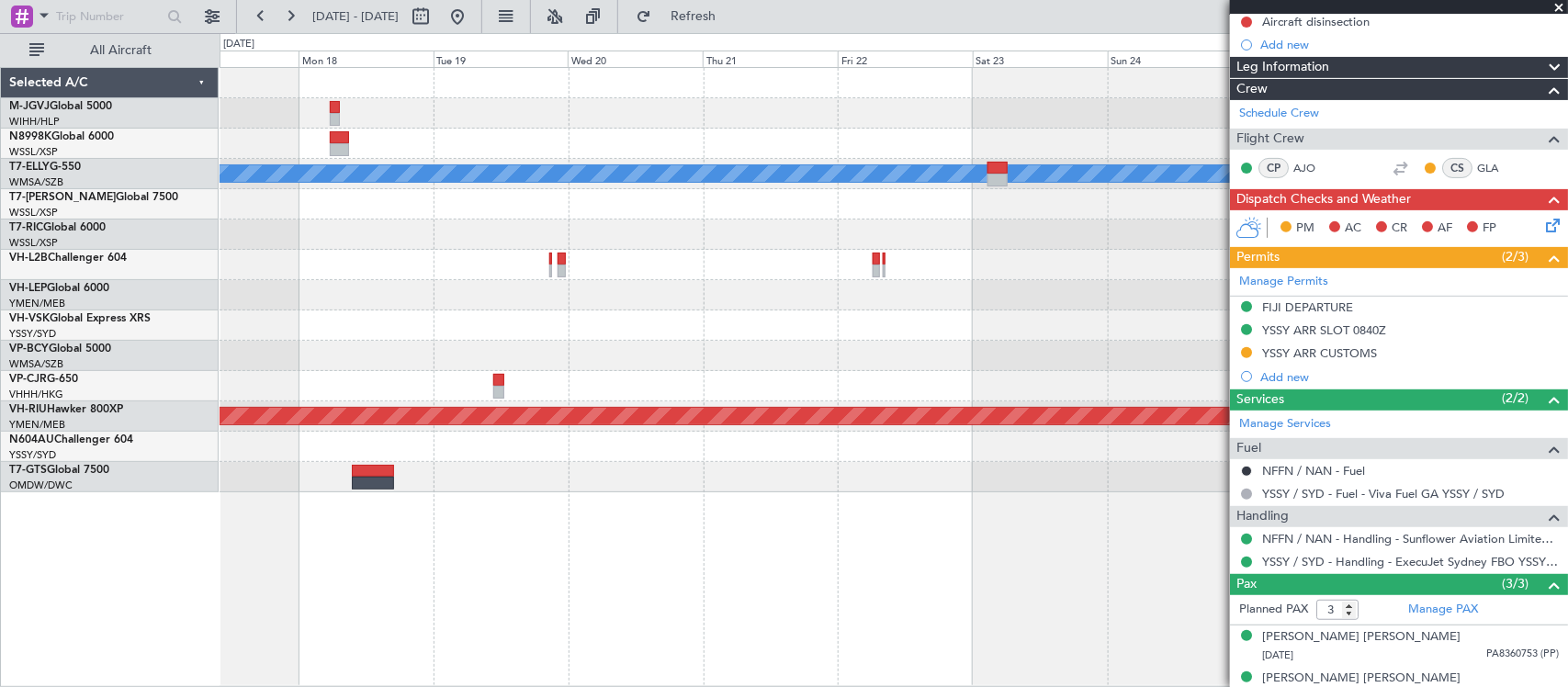
click at [971, 337] on div "MEL Planned Maint Kuala Lumpur (Sultan Abdul Aziz Shah - Subang) Planned Maint …" at bounding box center [892, 279] width 1347 height 424
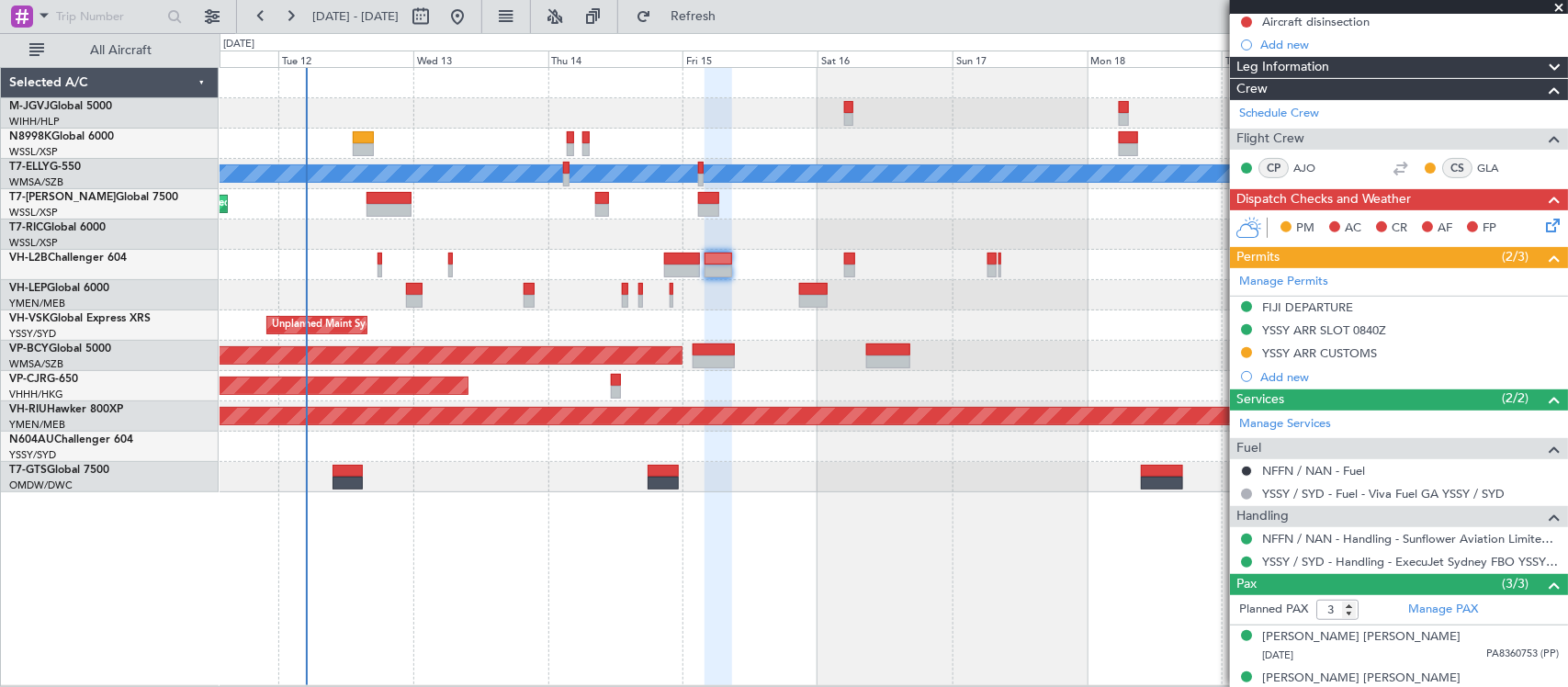
click at [891, 304] on div "Planned Maint Los Angeles (Los Angeles International) MEL San Antonio (San Anto…" at bounding box center [892, 295] width 1347 height 30
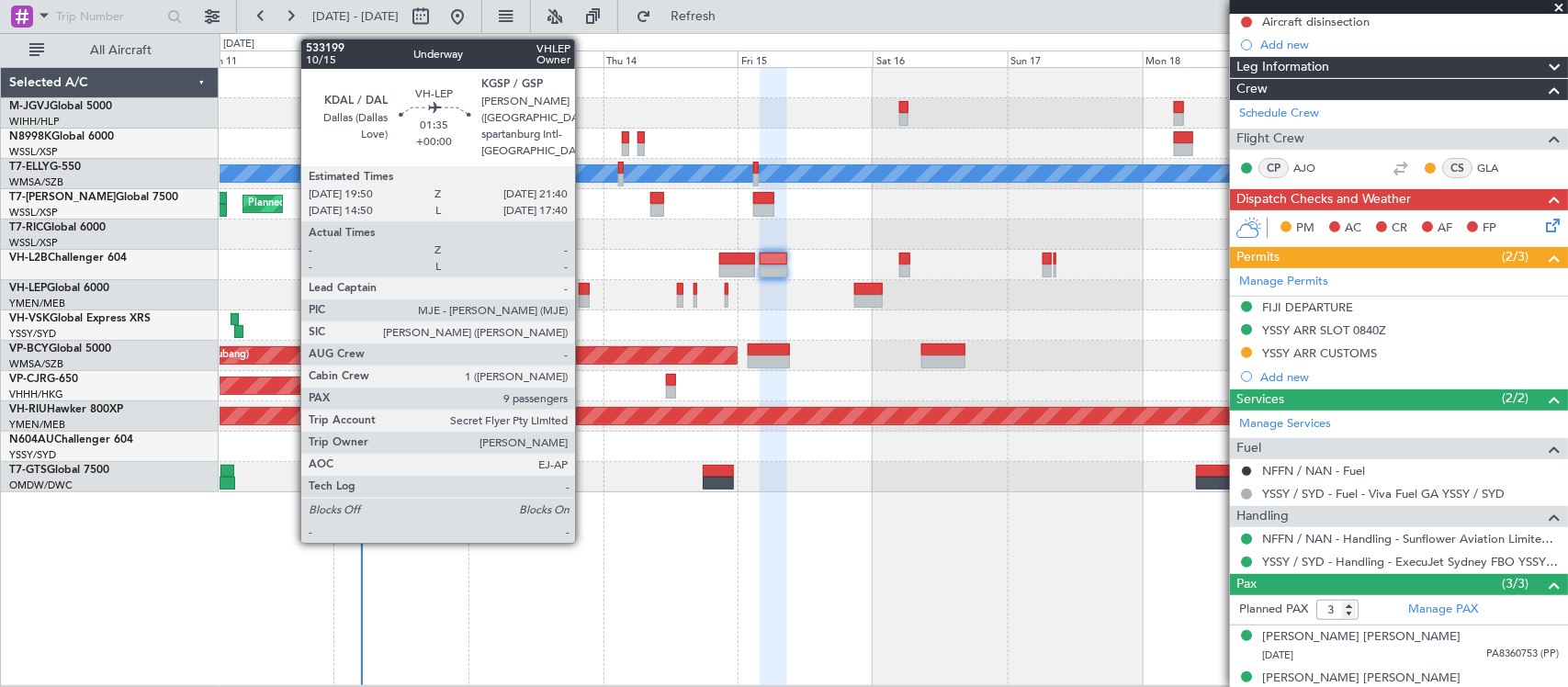
click at [584, 299] on div at bounding box center [584, 302] width 11 height 13
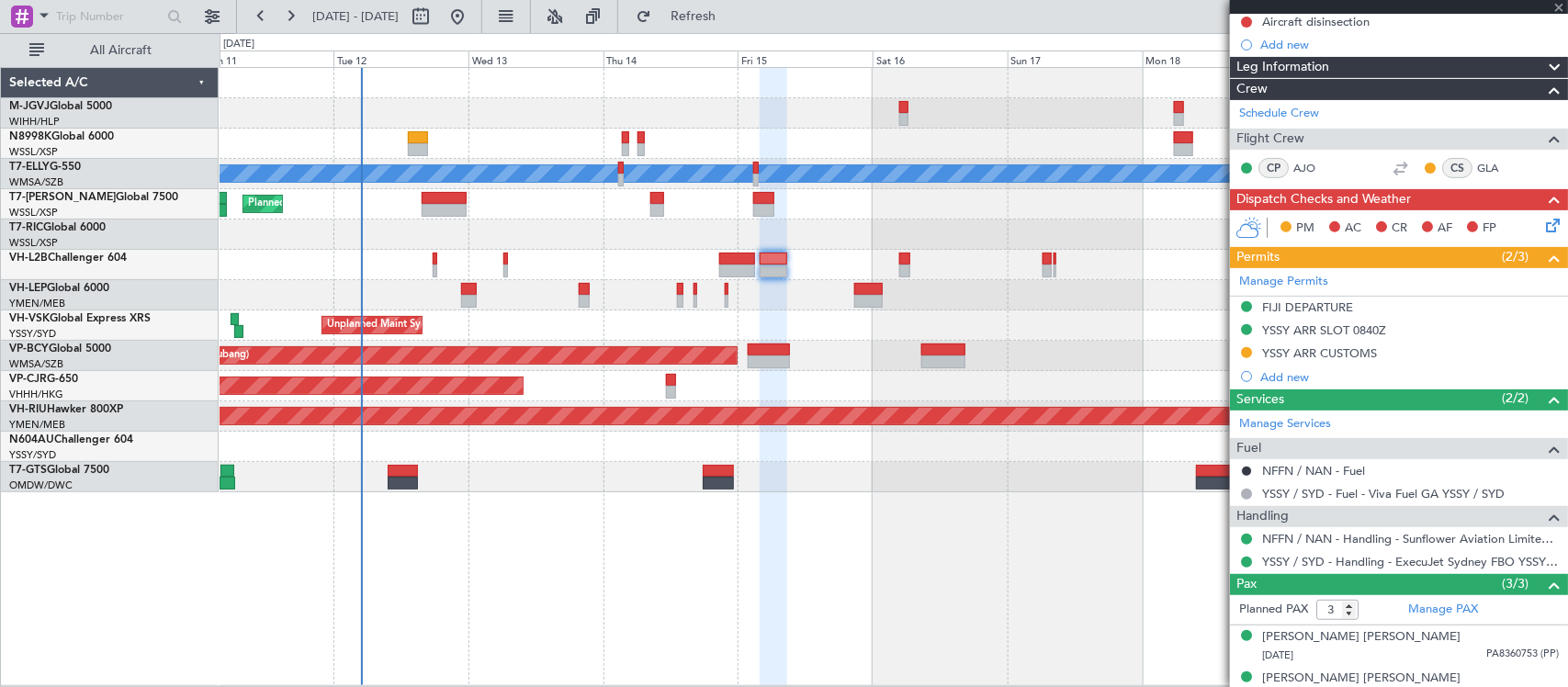
type input "9"
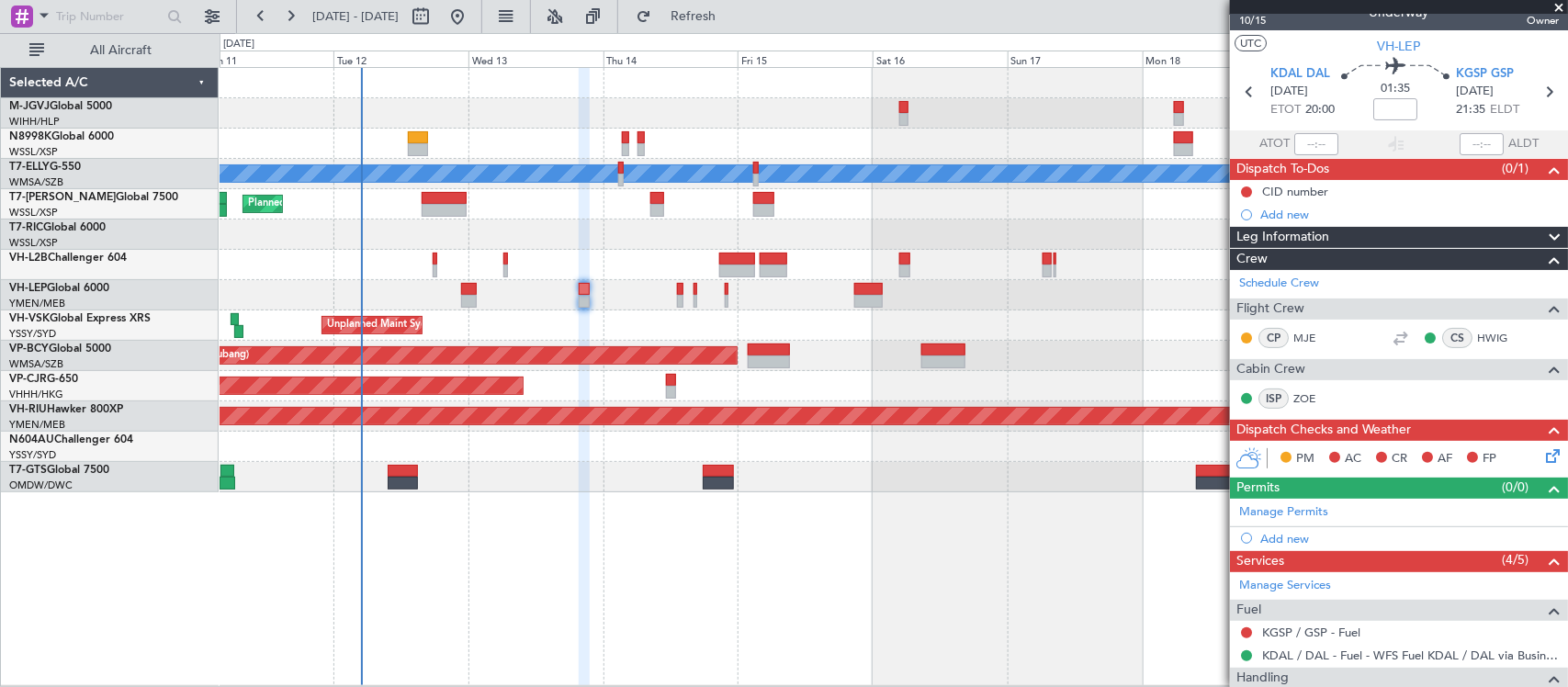
scroll to position [0, 0]
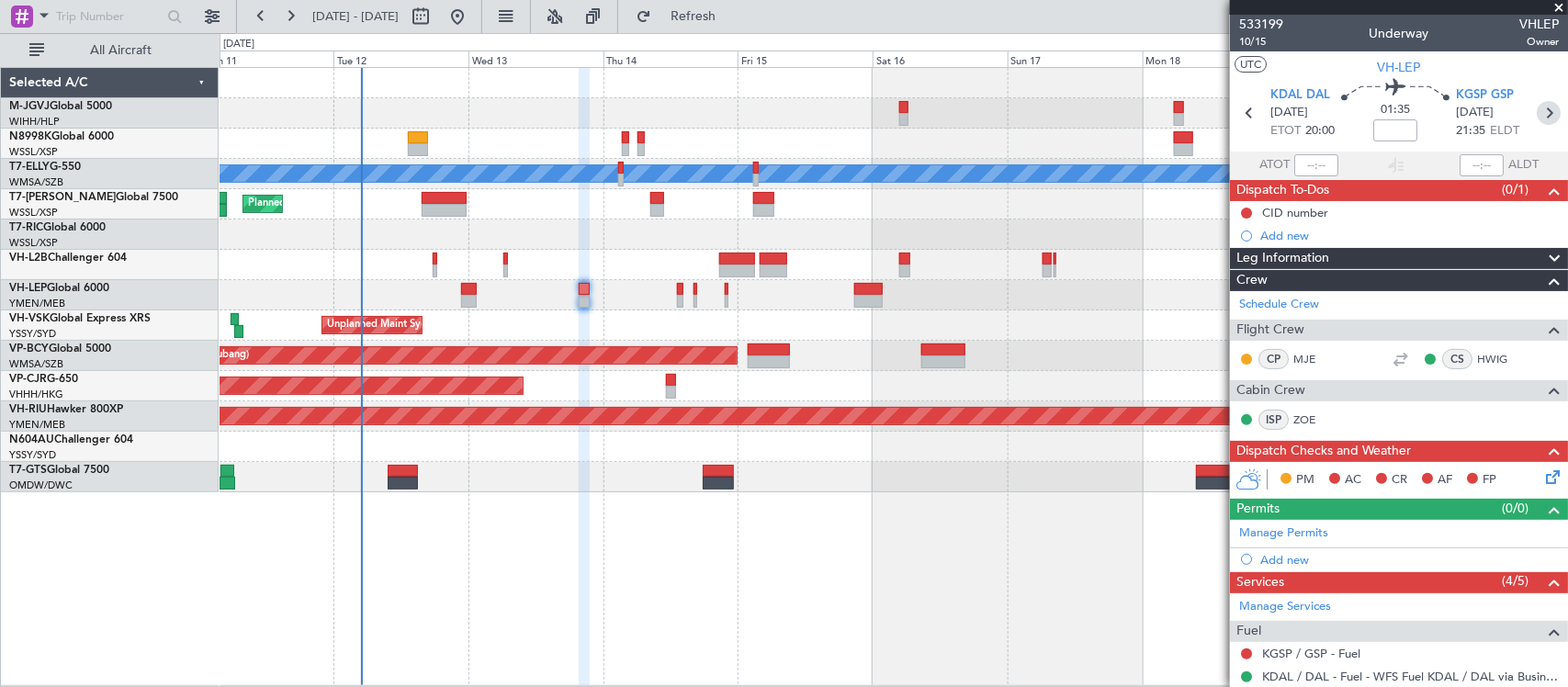
click at [1536, 110] on icon at bounding box center [1547, 112] width 24 height 23
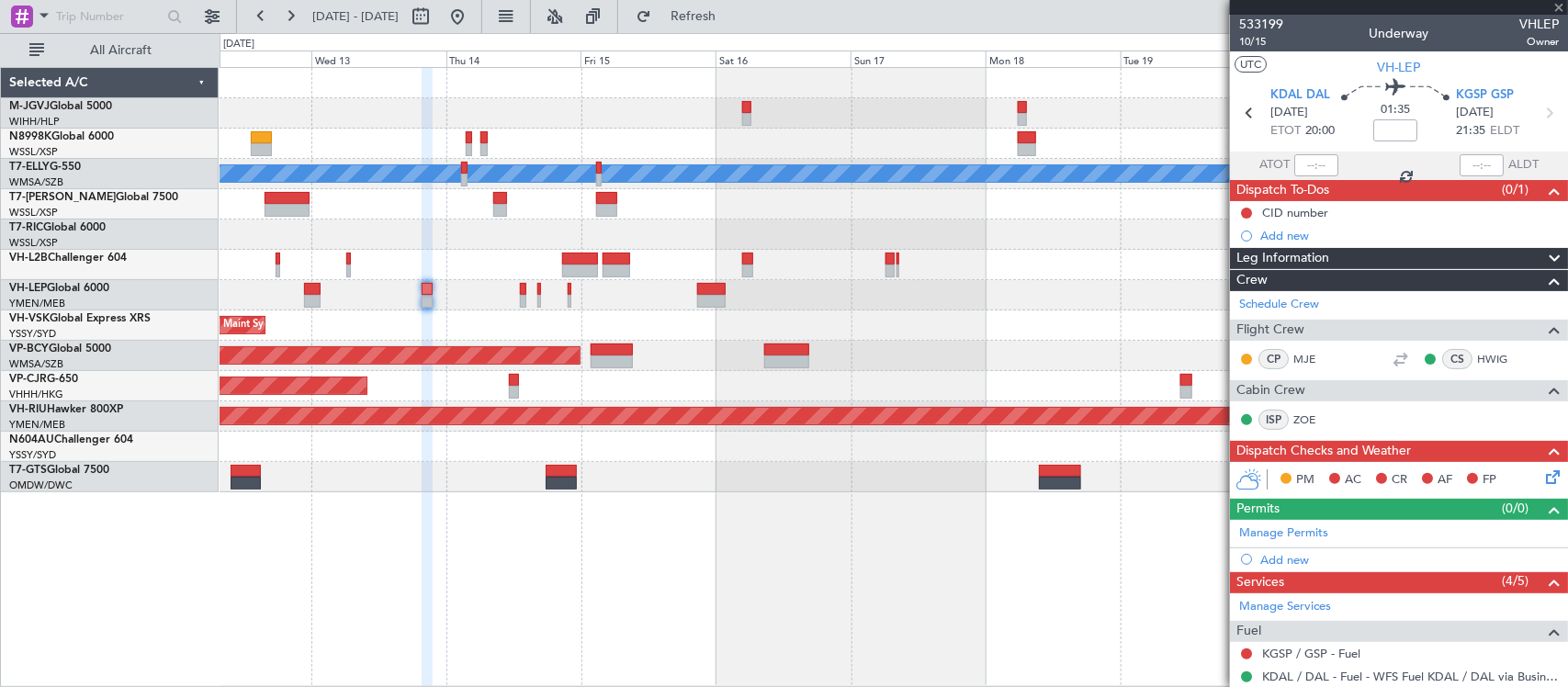
click at [888, 437] on div "MEL Planned Maint London (Luton) Planned Maint Los Angeles (Los Angeles Interna…" at bounding box center [892, 279] width 1347 height 424
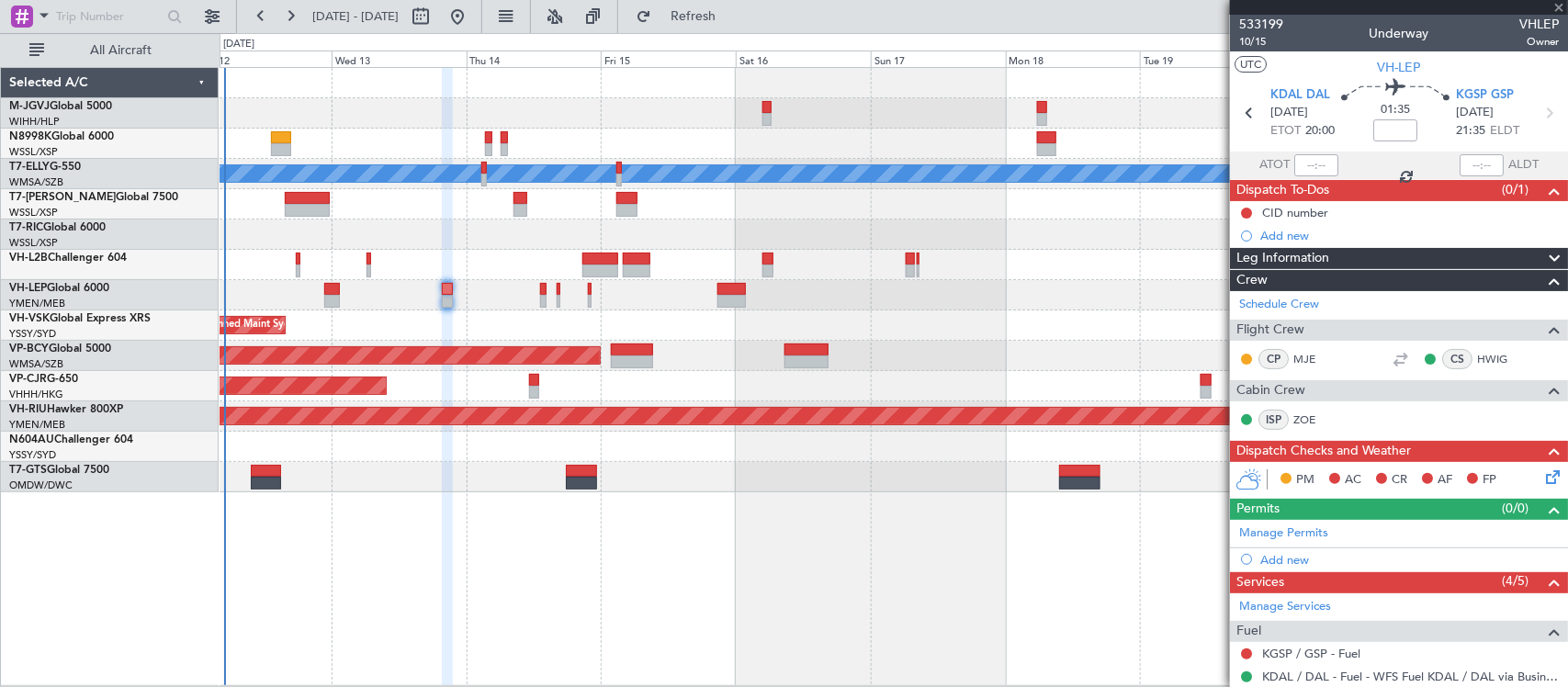
click at [943, 506] on div "MEL Planned Maint London (Luton) Planned Maint Los Angeles (Los Angeles Interna…" at bounding box center [893, 376] width 1348 height 618
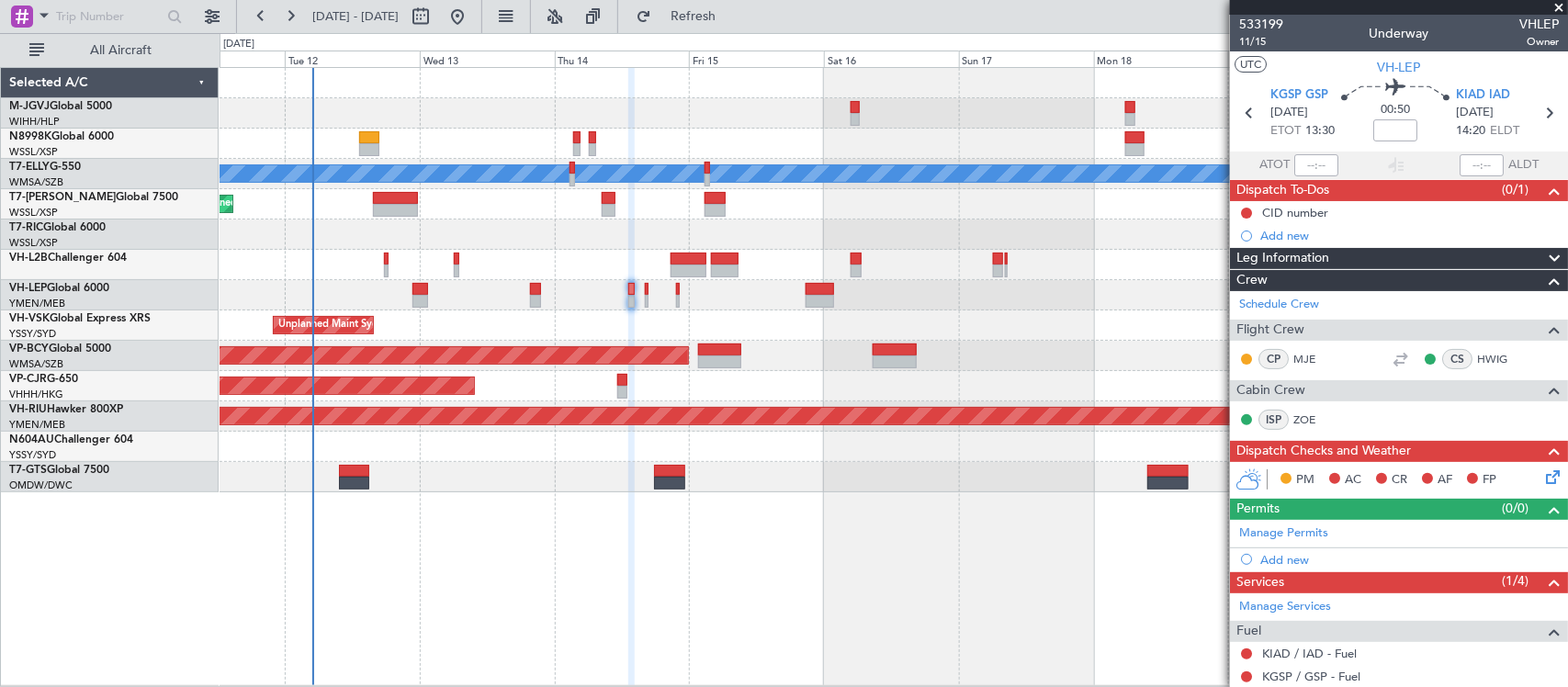
click at [811, 255] on div at bounding box center [892, 265] width 1347 height 30
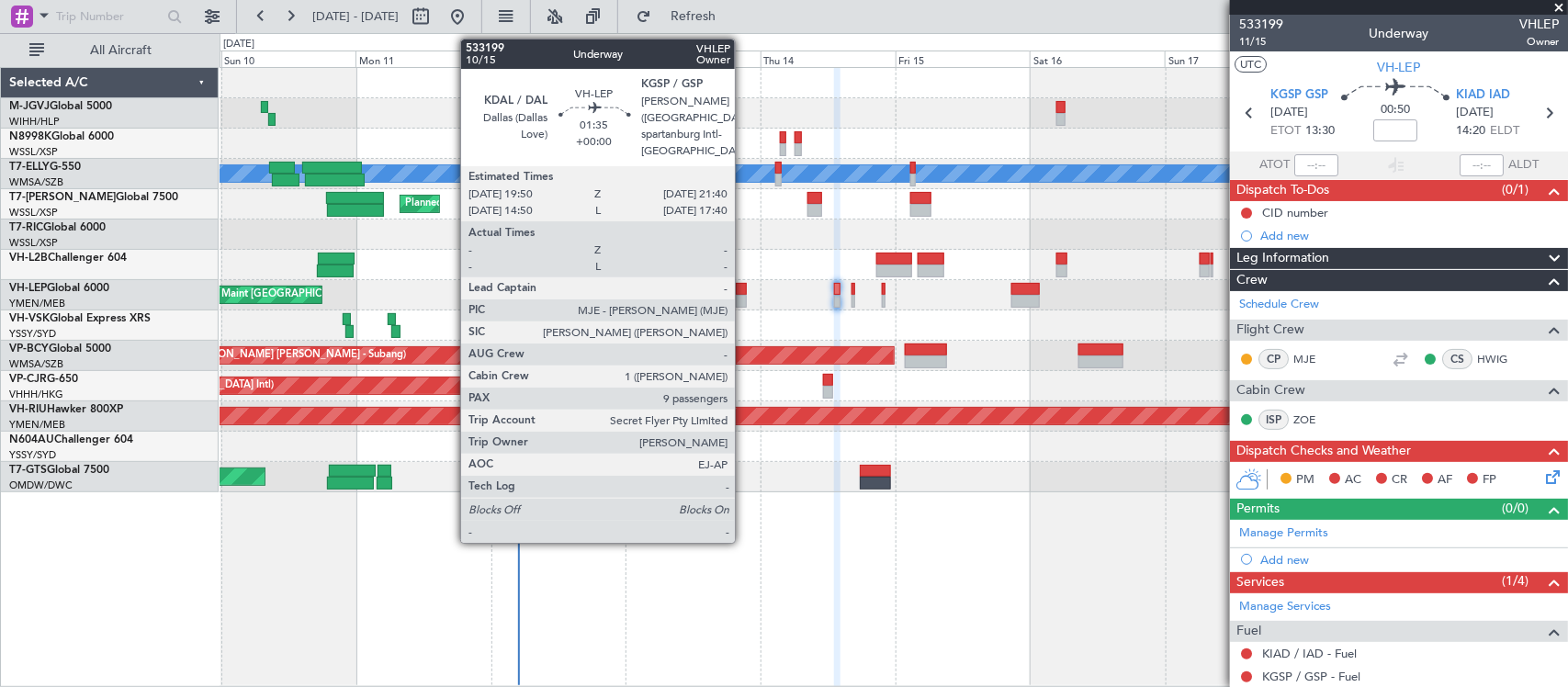
click at [744, 299] on div at bounding box center [742, 302] width 11 height 13
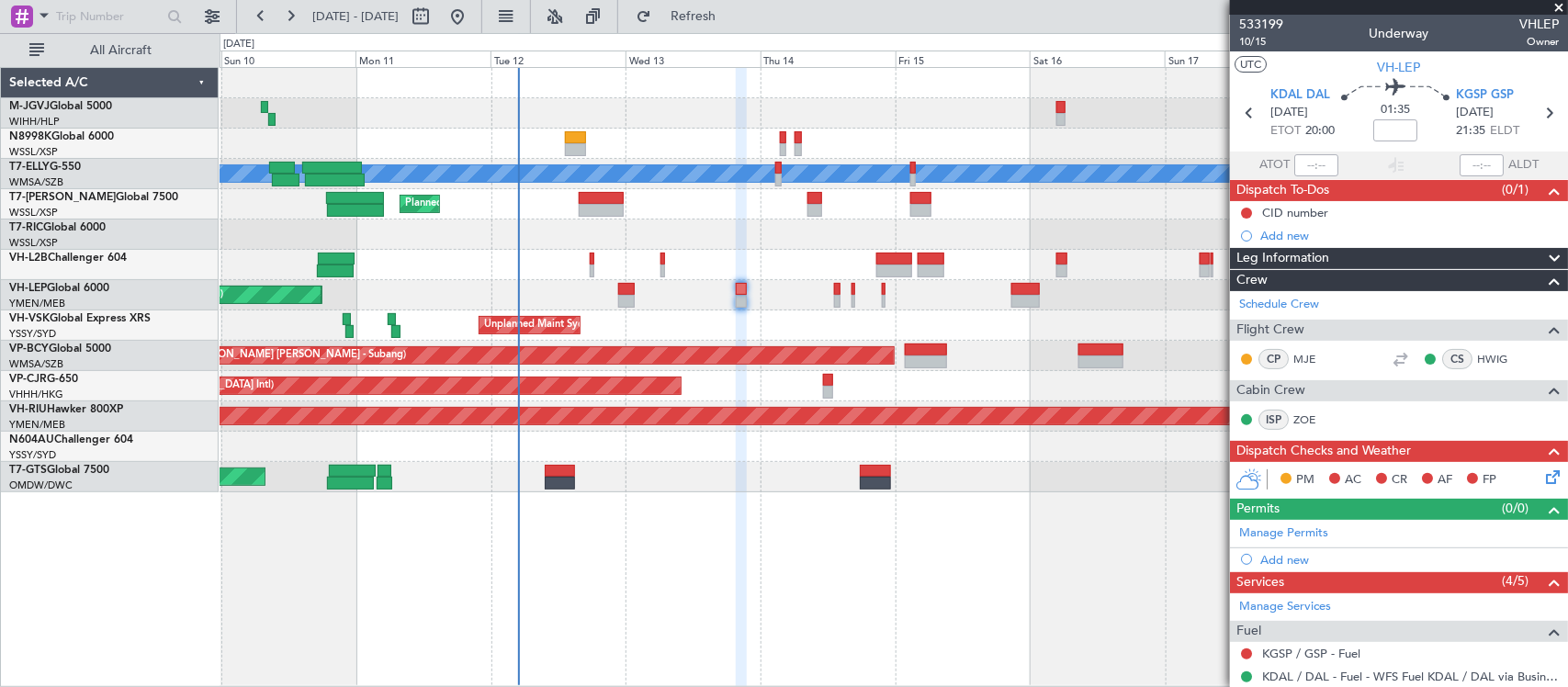
click at [875, 340] on div "Planned Maint [GEOGRAPHIC_DATA] (Sultan [PERSON_NAME] [PERSON_NAME] - Subang)" at bounding box center [892, 355] width 1347 height 30
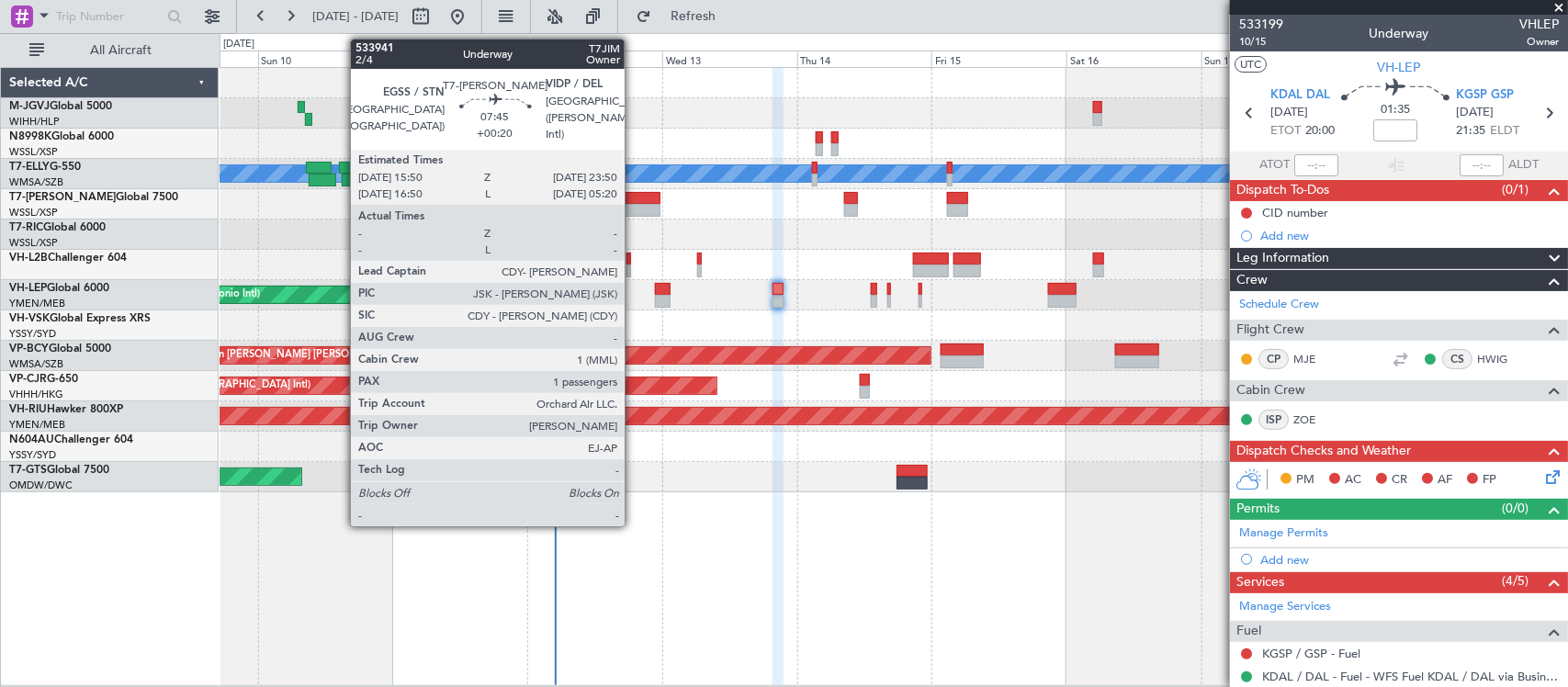
click at [634, 207] on div at bounding box center [638, 211] width 45 height 13
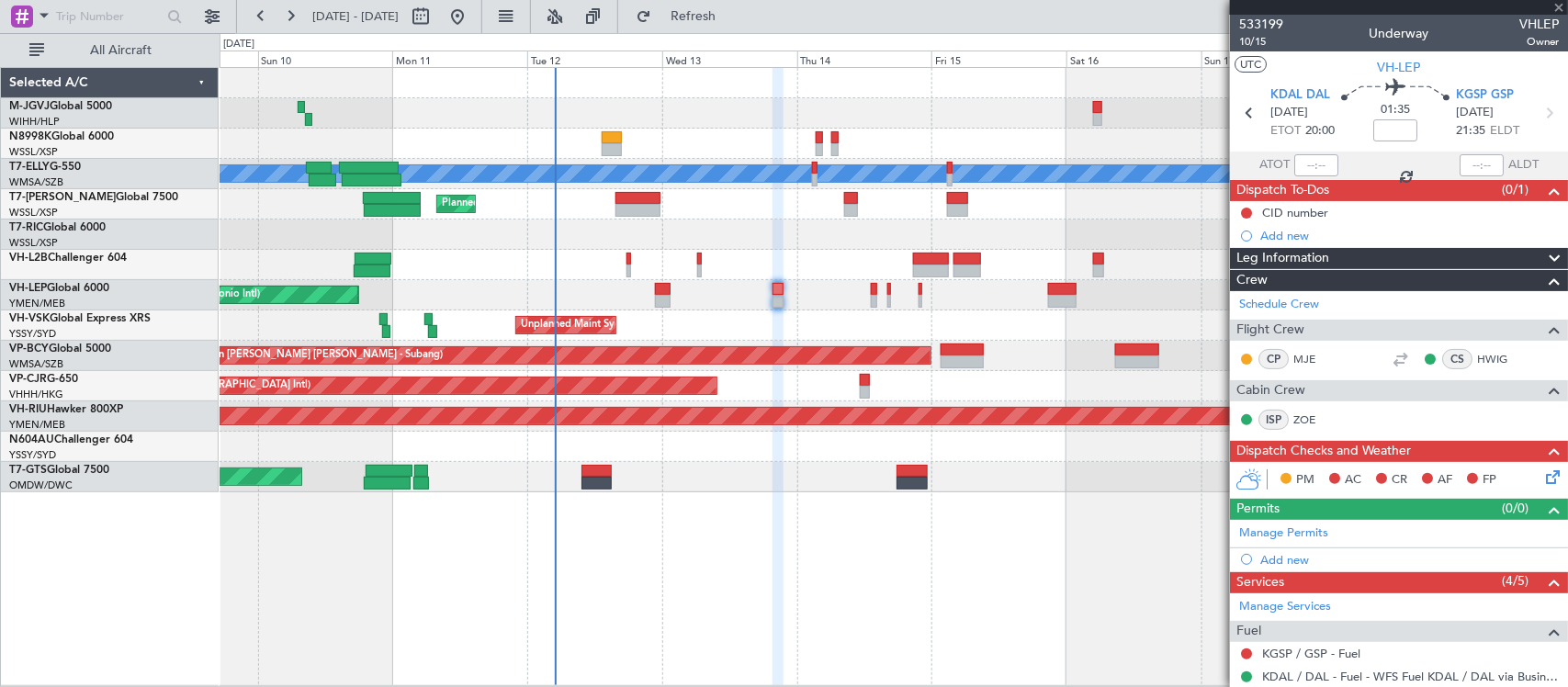
type input "+00:20"
type input "1"
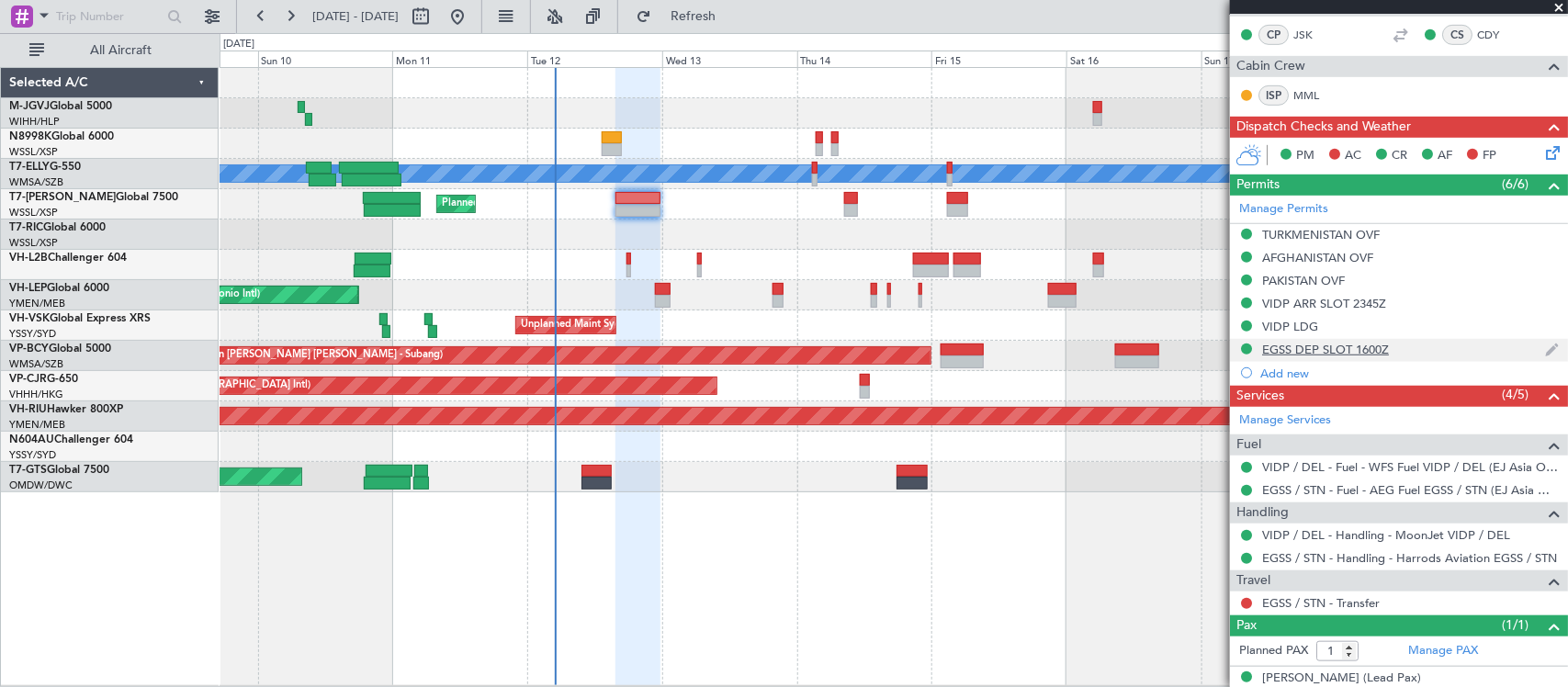
scroll to position [461, 0]
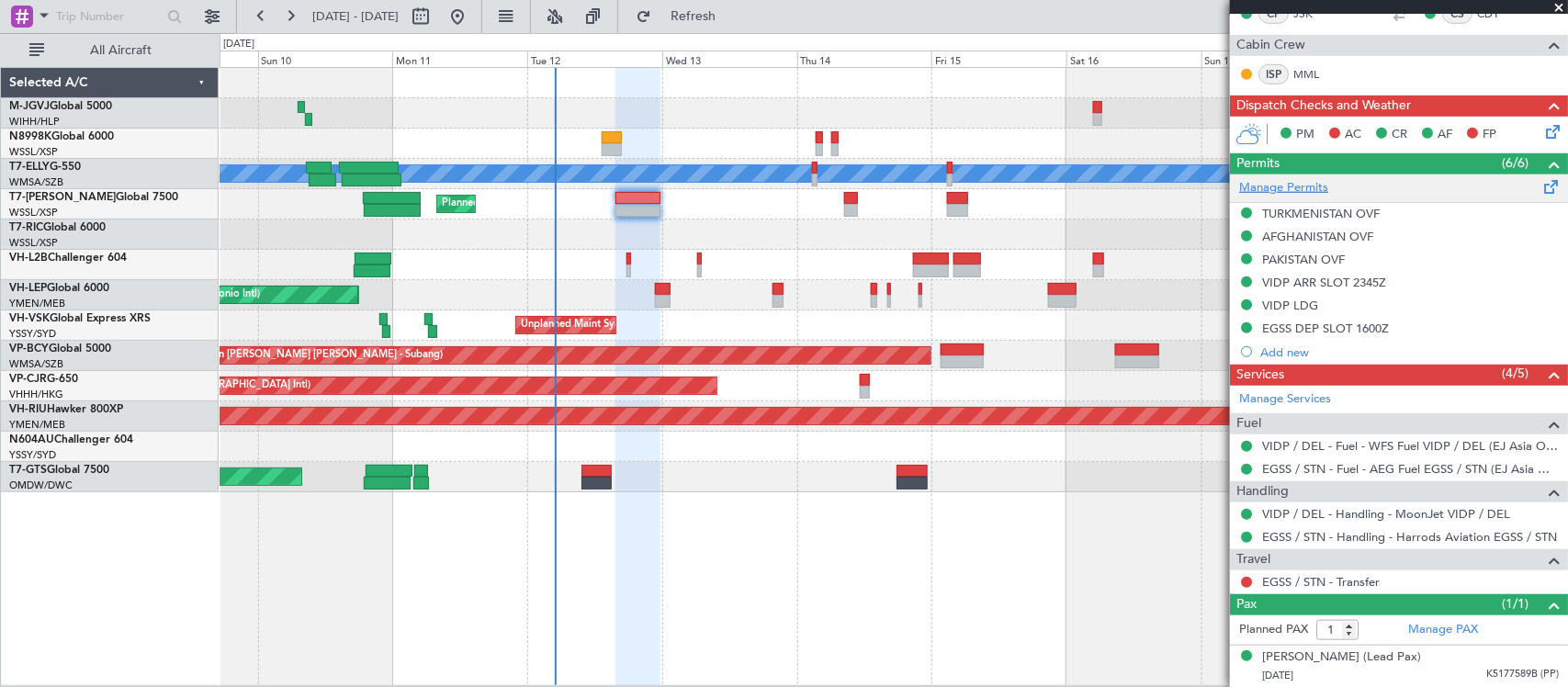
click at [1294, 188] on link "Manage Permits" at bounding box center [1283, 189] width 89 height 19
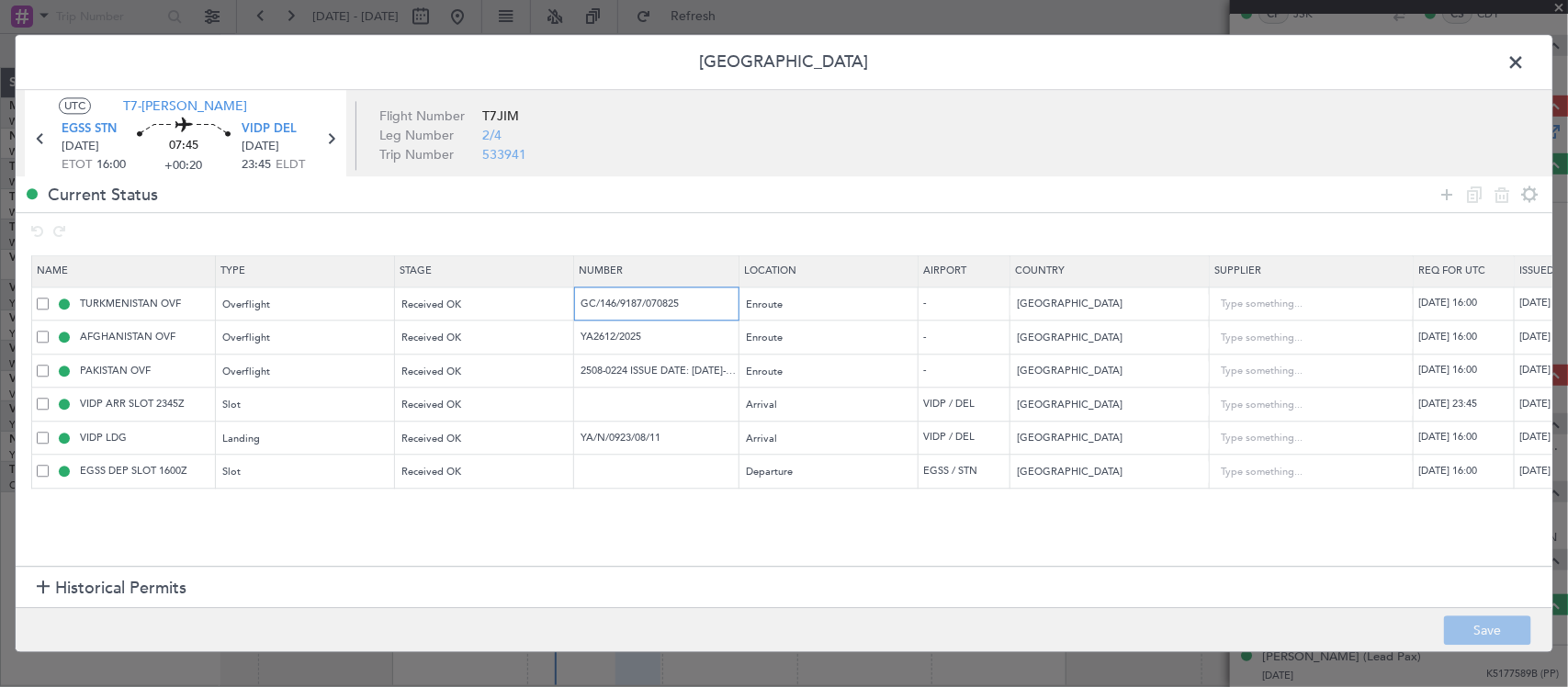
click at [685, 310] on input "GC/146/9187/070825" at bounding box center [658, 304] width 160 height 16
click at [627, 341] on input "YA2612/2025" at bounding box center [658, 337] width 160 height 16
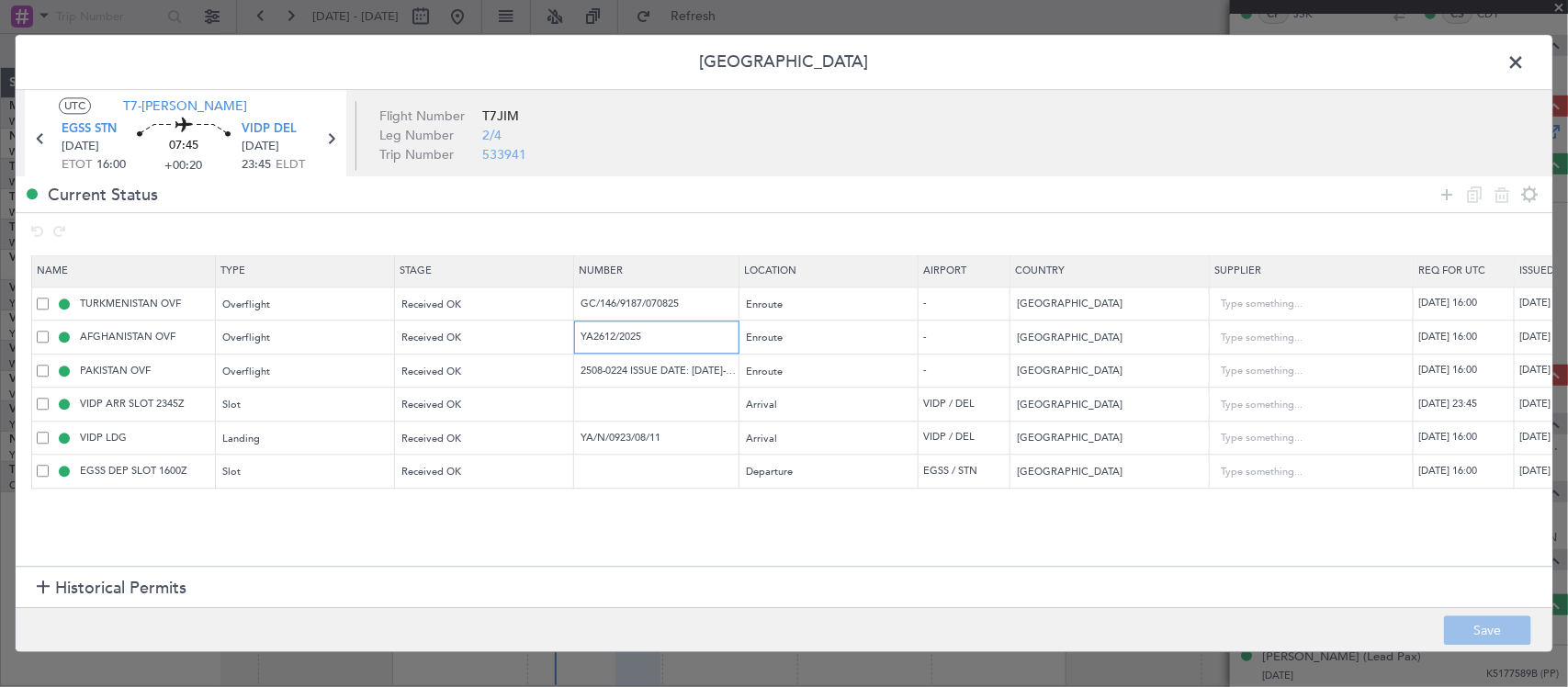
click at [627, 341] on input "YA2612/2025" at bounding box center [658, 337] width 160 height 16
click at [652, 368] on input "2508-0224 ISSUE DATE: [DATE]-2025" at bounding box center [658, 370] width 160 height 16
click at [641, 429] on td "YA/N/0923/08/11" at bounding box center [657, 438] width 165 height 34
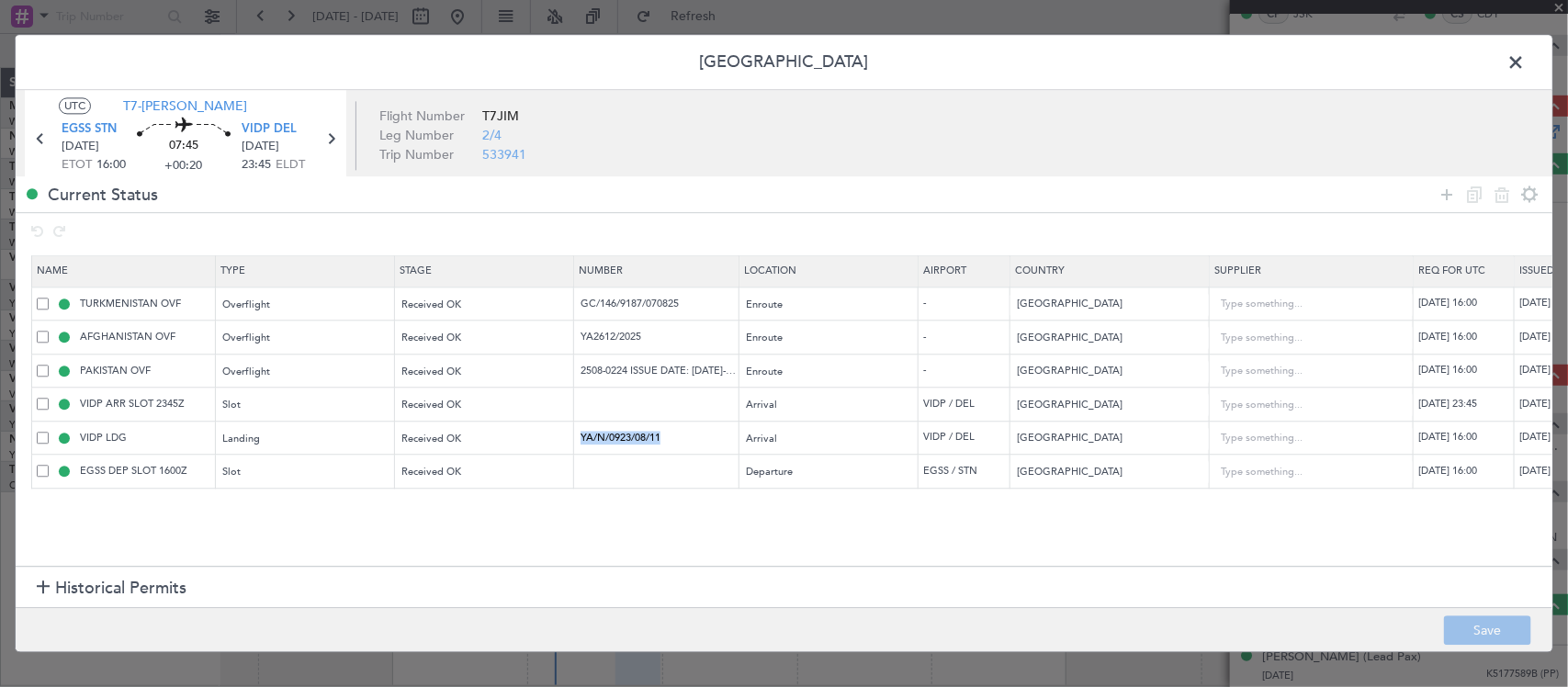
click at [641, 429] on td "YA/N/0923/08/11" at bounding box center [657, 438] width 165 height 34
click at [638, 442] on input "YA/N/0923/08/11" at bounding box center [658, 437] width 160 height 16
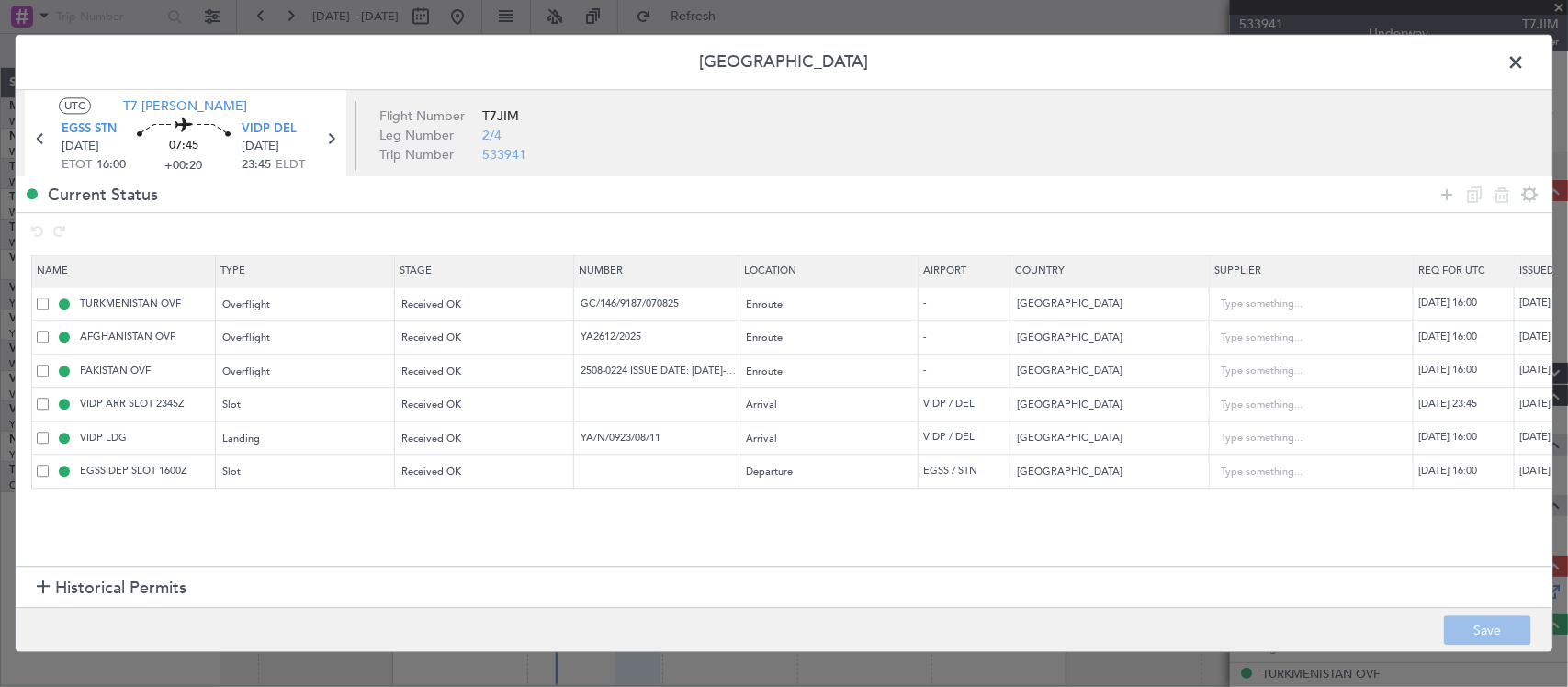
scroll to position [461, 0]
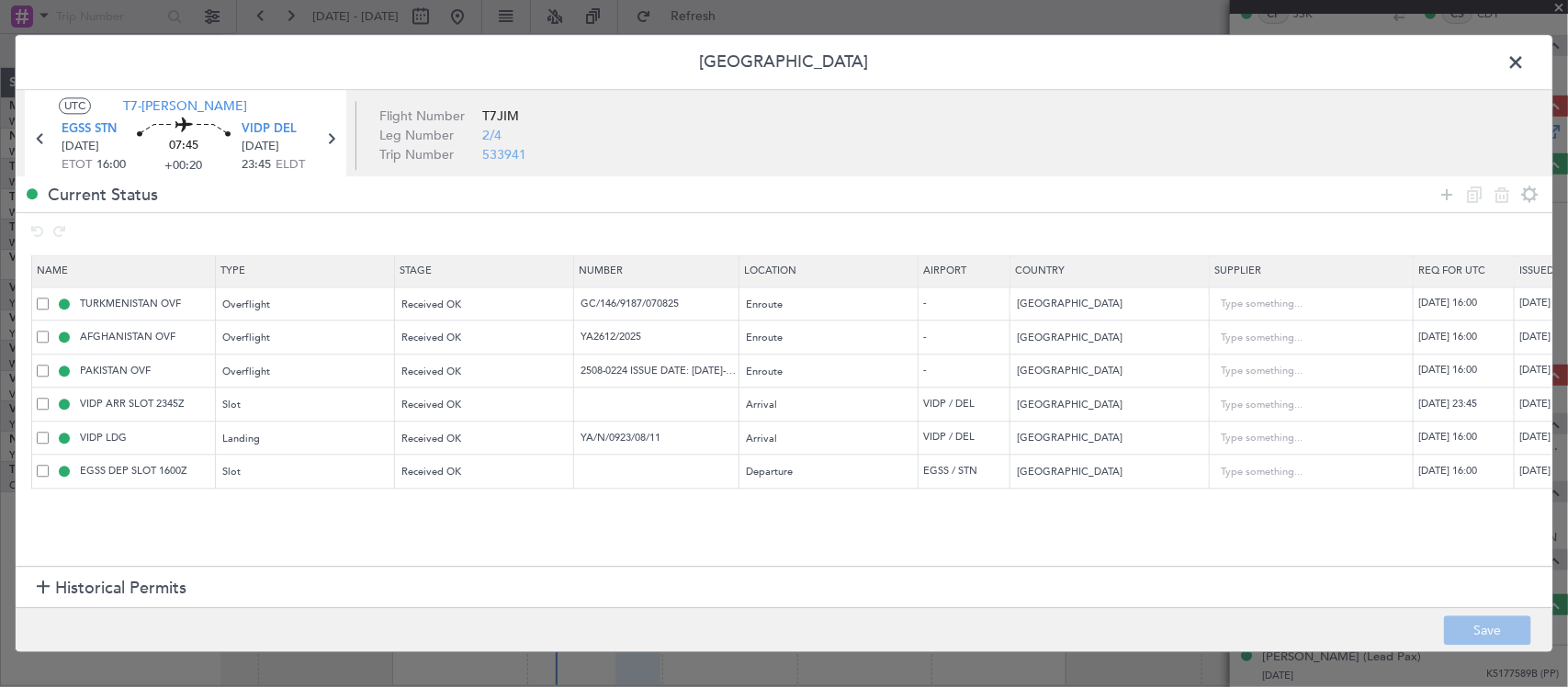
click at [1525, 60] on span at bounding box center [1525, 67] width 0 height 37
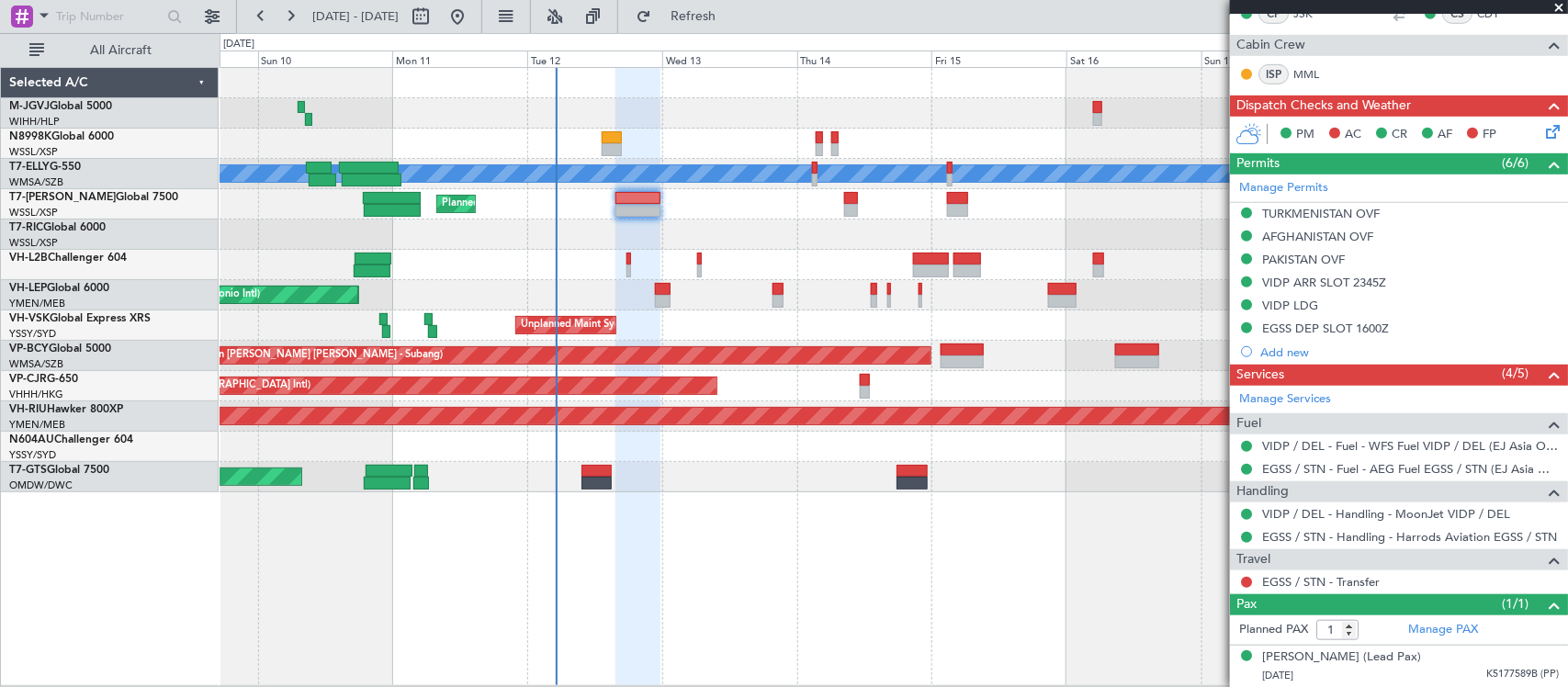
click at [1542, 133] on icon at bounding box center [1549, 129] width 15 height 15
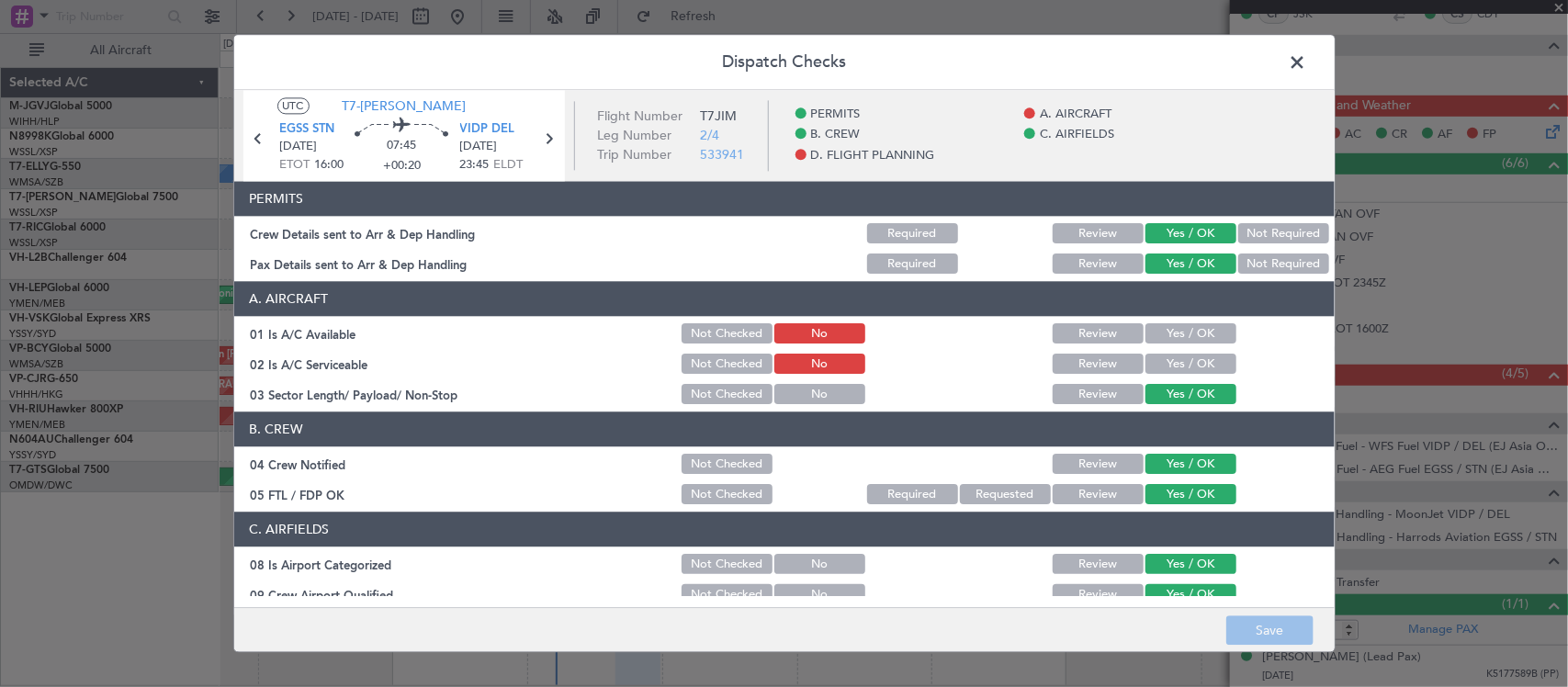
click at [1307, 49] on span at bounding box center [1307, 67] width 0 height 37
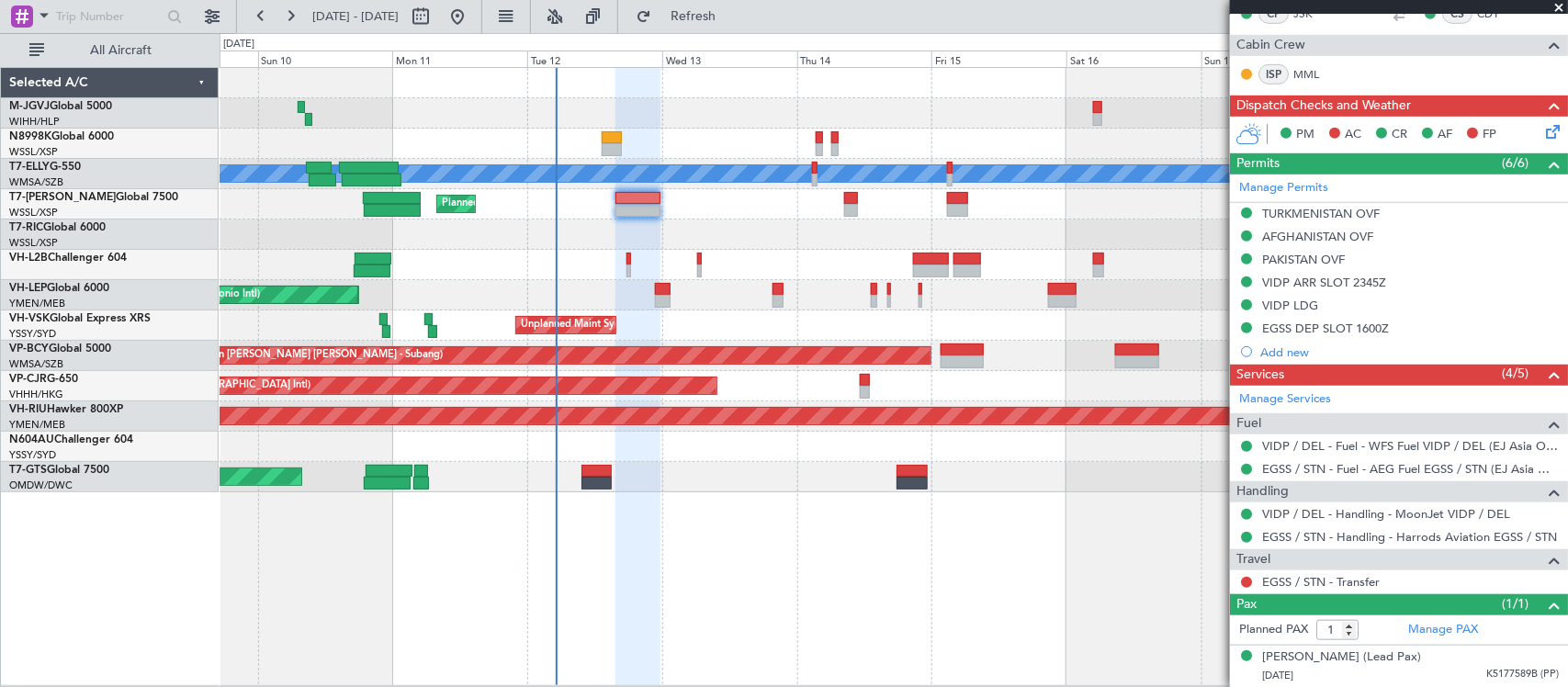
click at [1542, 129] on icon at bounding box center [1549, 129] width 15 height 15
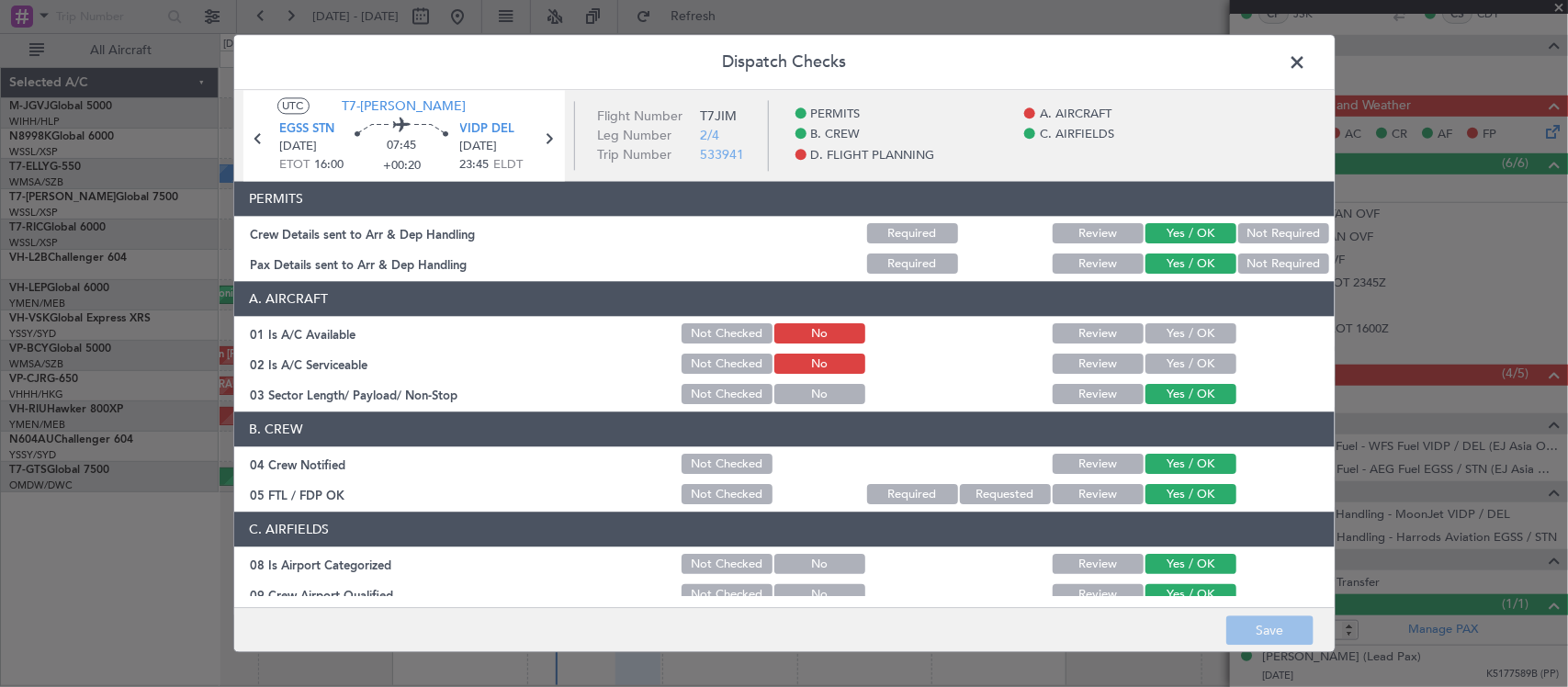
click at [1189, 336] on button "Yes / OK" at bounding box center [1190, 334] width 91 height 20
click at [1182, 372] on button "Yes / OK" at bounding box center [1190, 364] width 91 height 20
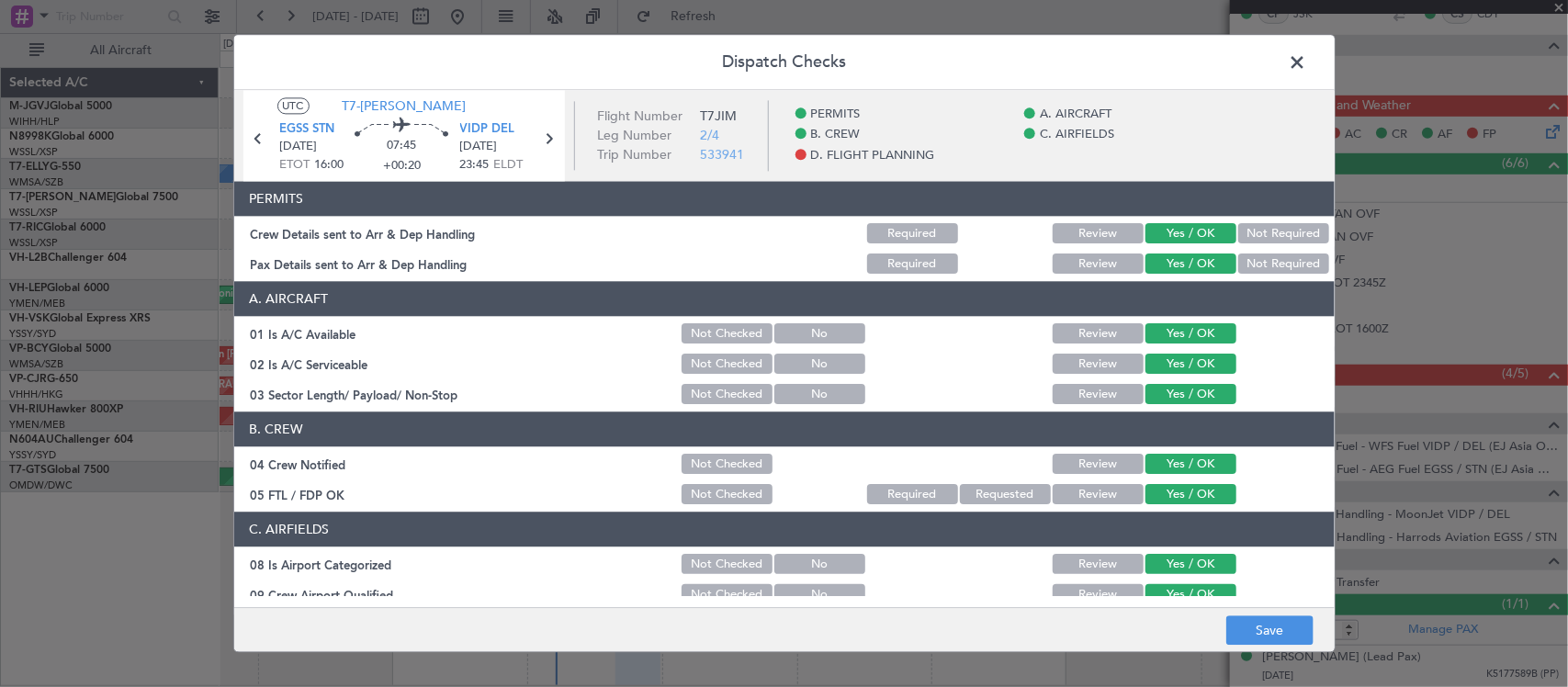
scroll to position [661, 0]
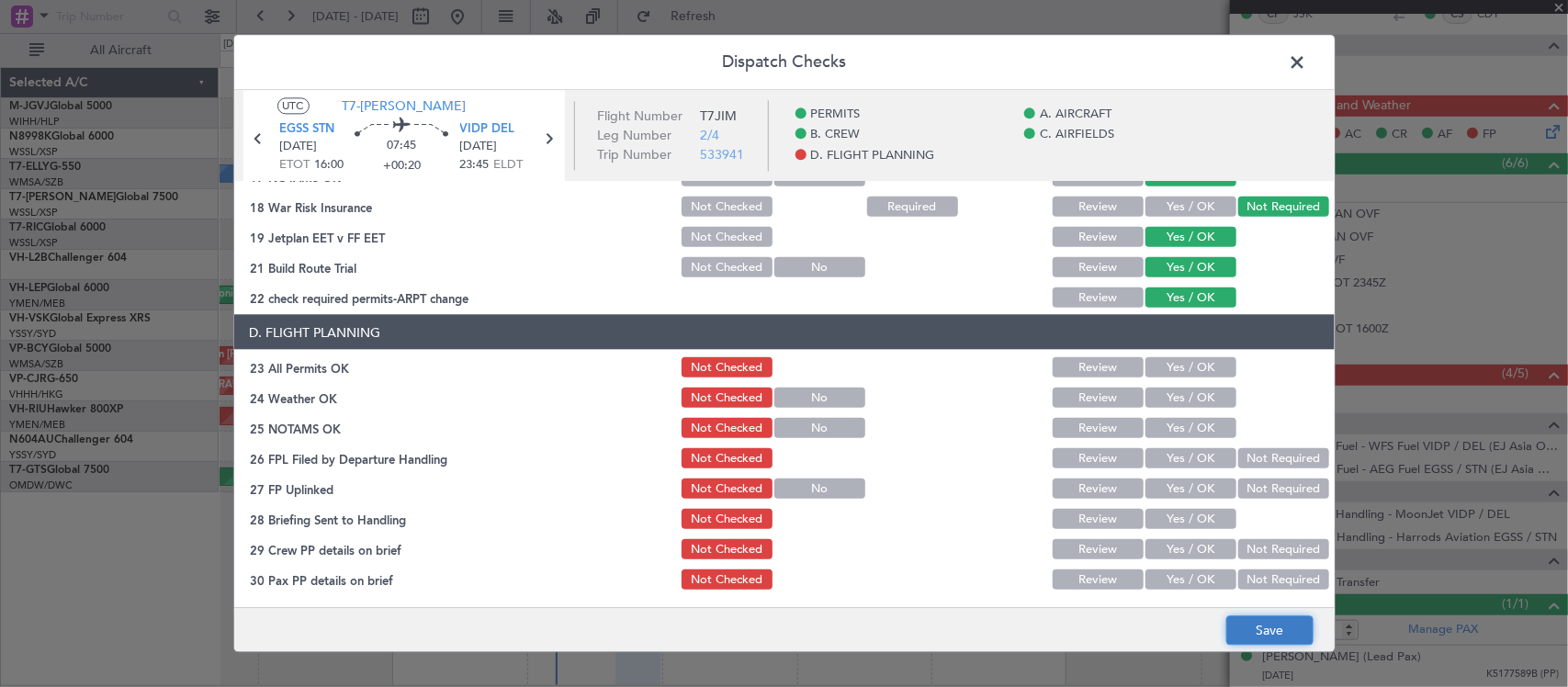
click at [1289, 639] on button "Save" at bounding box center [1269, 631] width 87 height 29
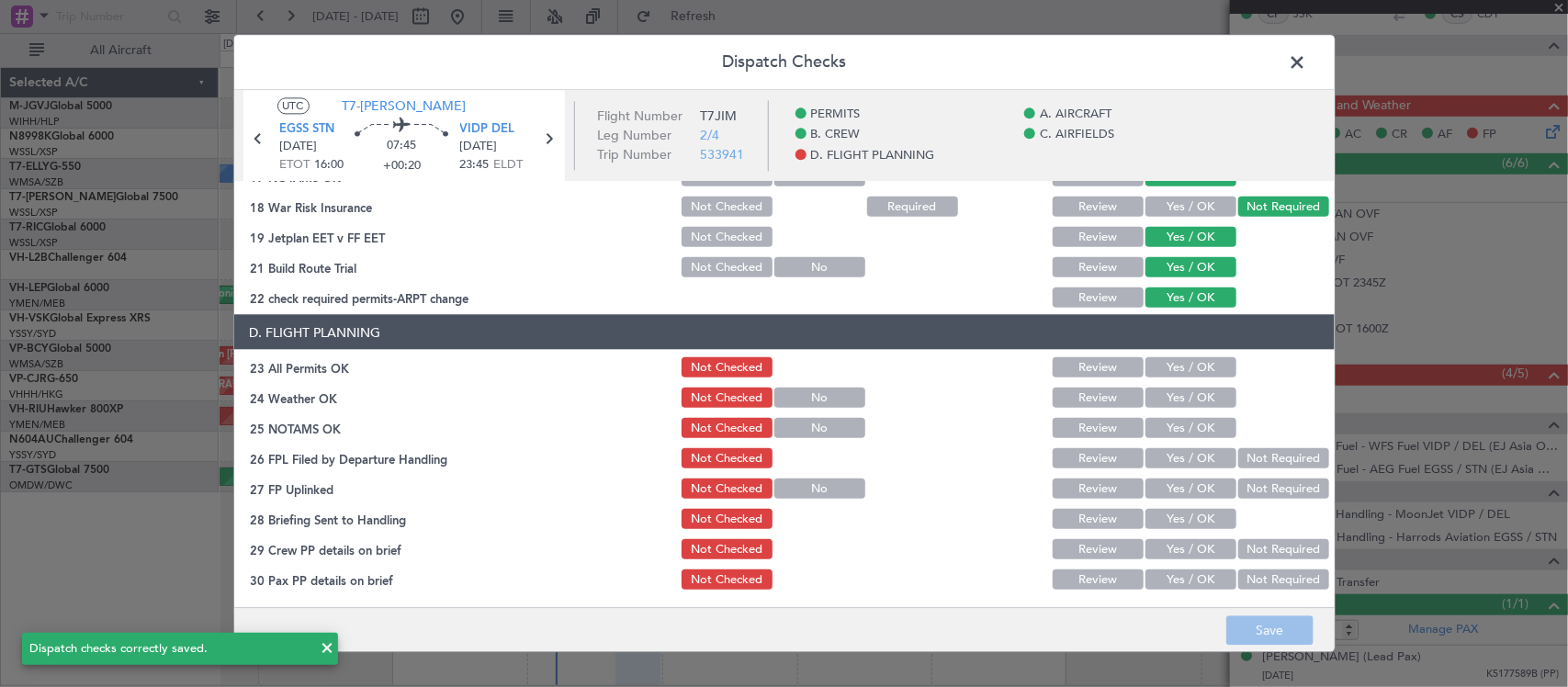
click at [1307, 58] on span at bounding box center [1307, 67] width 0 height 37
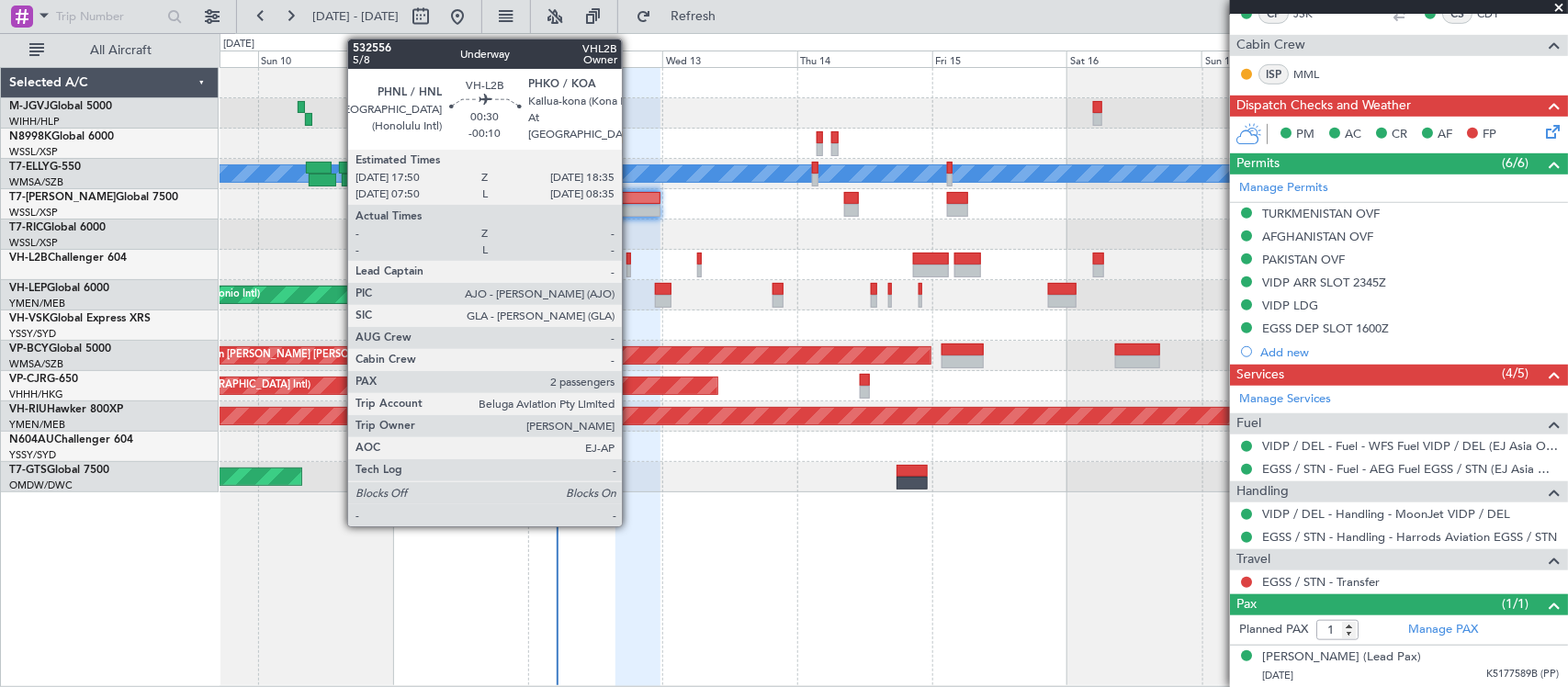
click at [631, 266] on div at bounding box center [628, 271] width 5 height 13
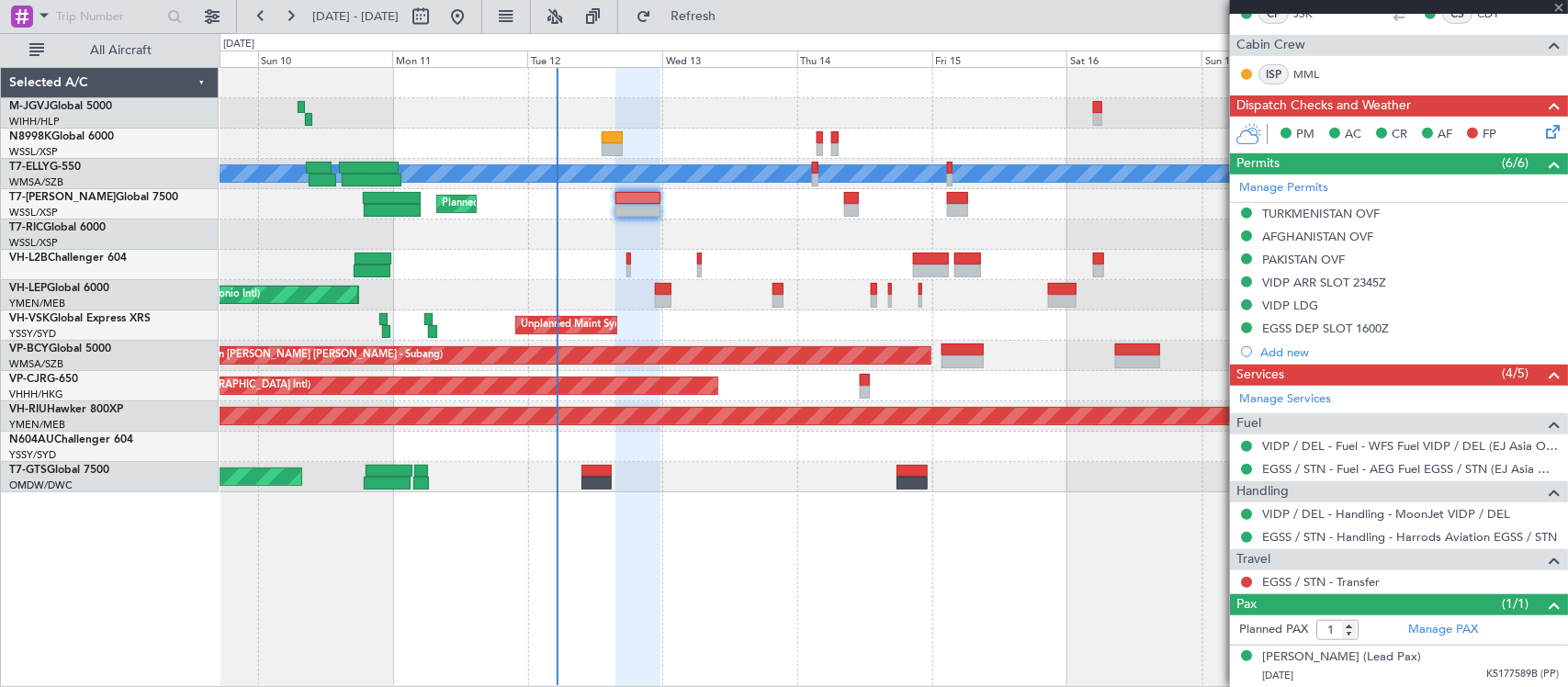
type input "-00:10"
type input "2"
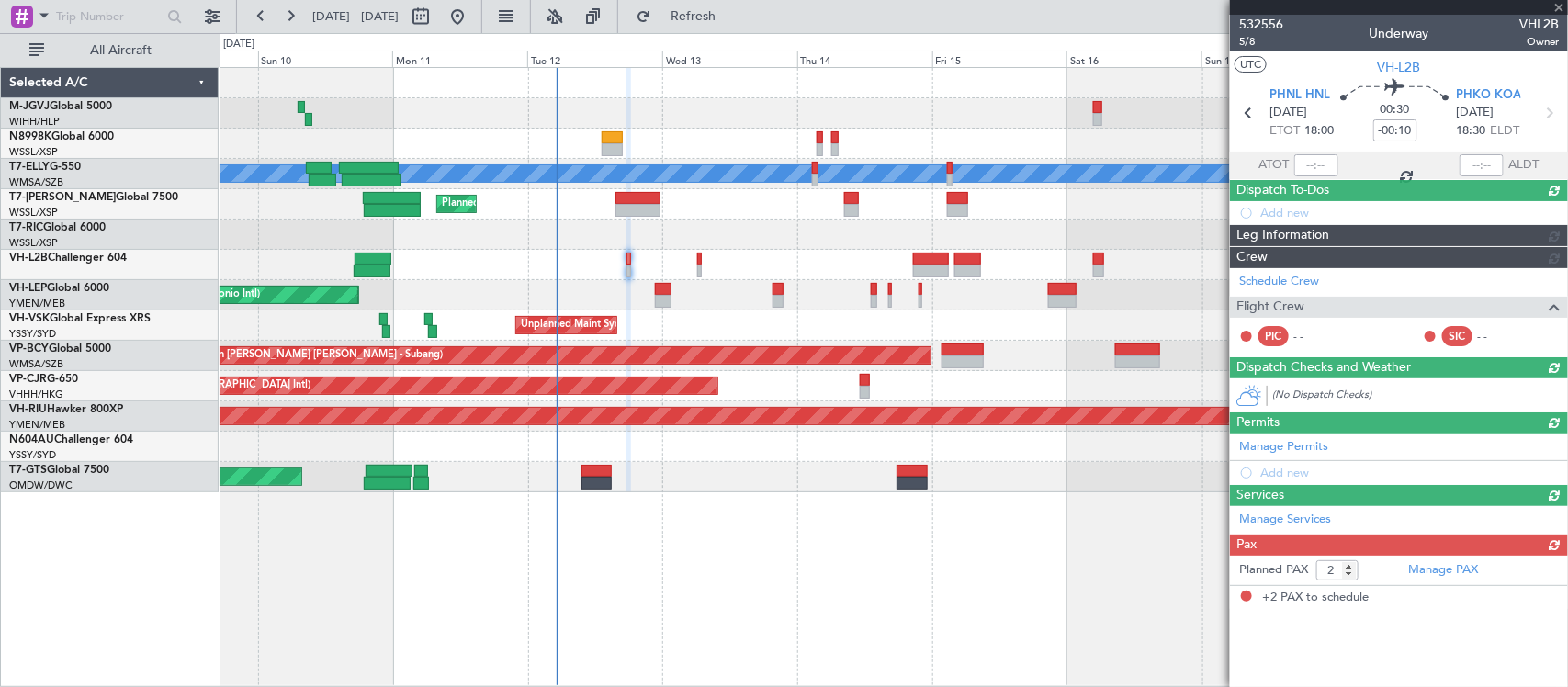
scroll to position [0, 0]
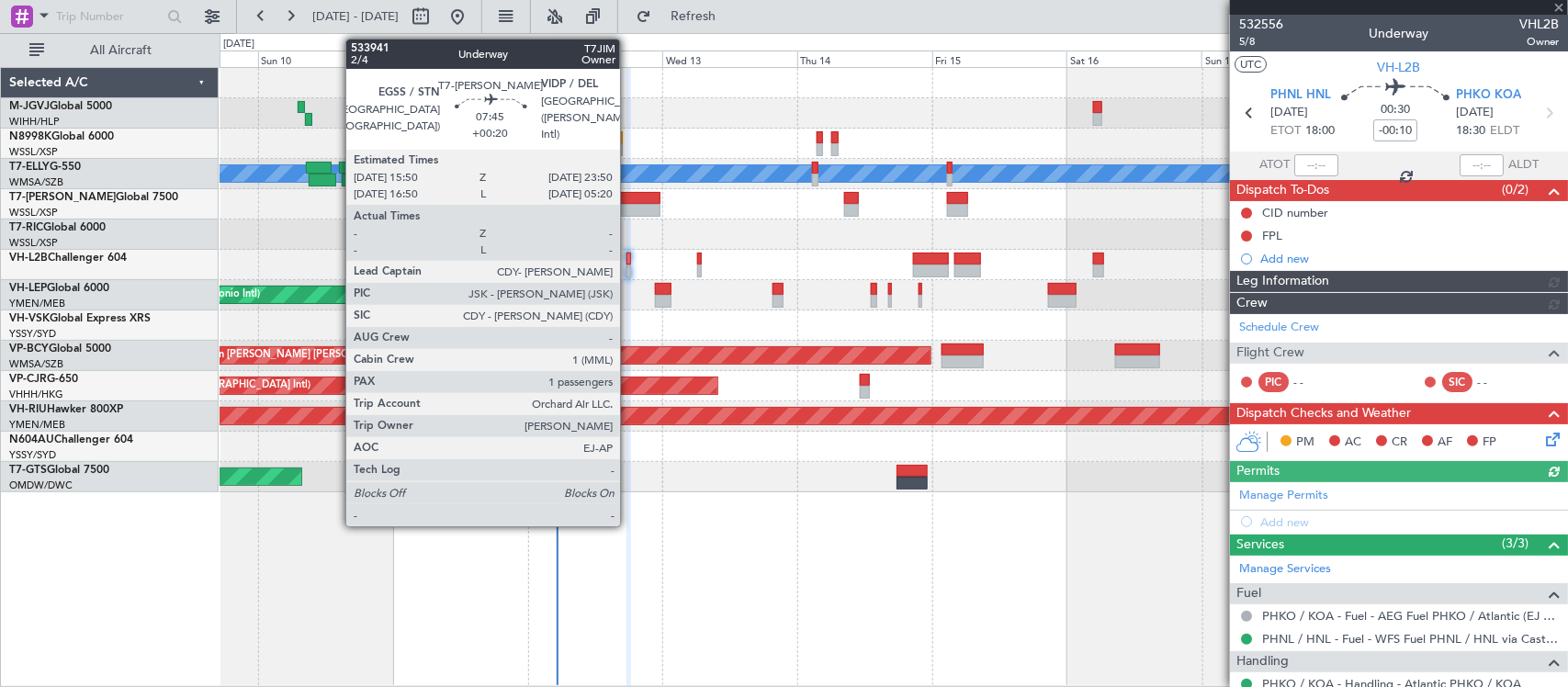
click at [629, 212] on div at bounding box center [638, 211] width 45 height 13
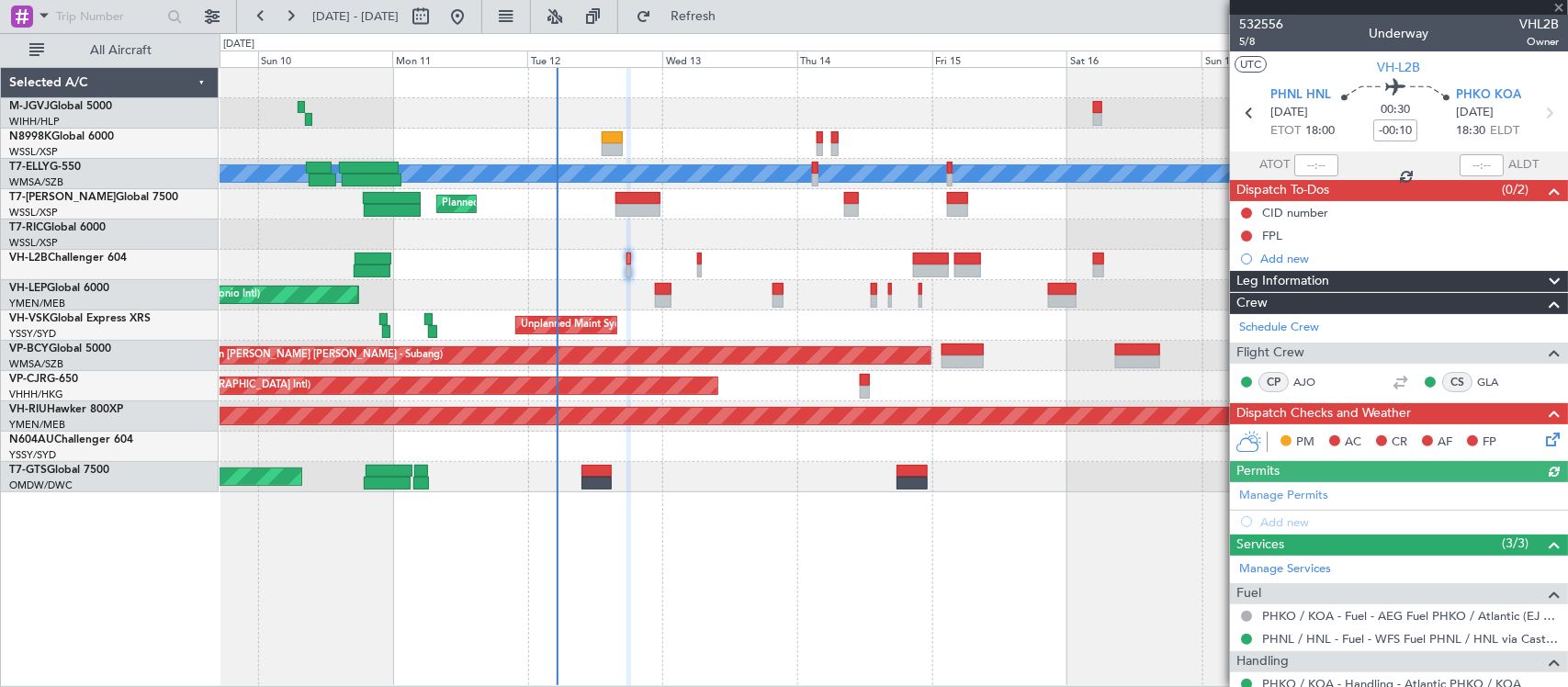
type input "+00:20"
type input "1"
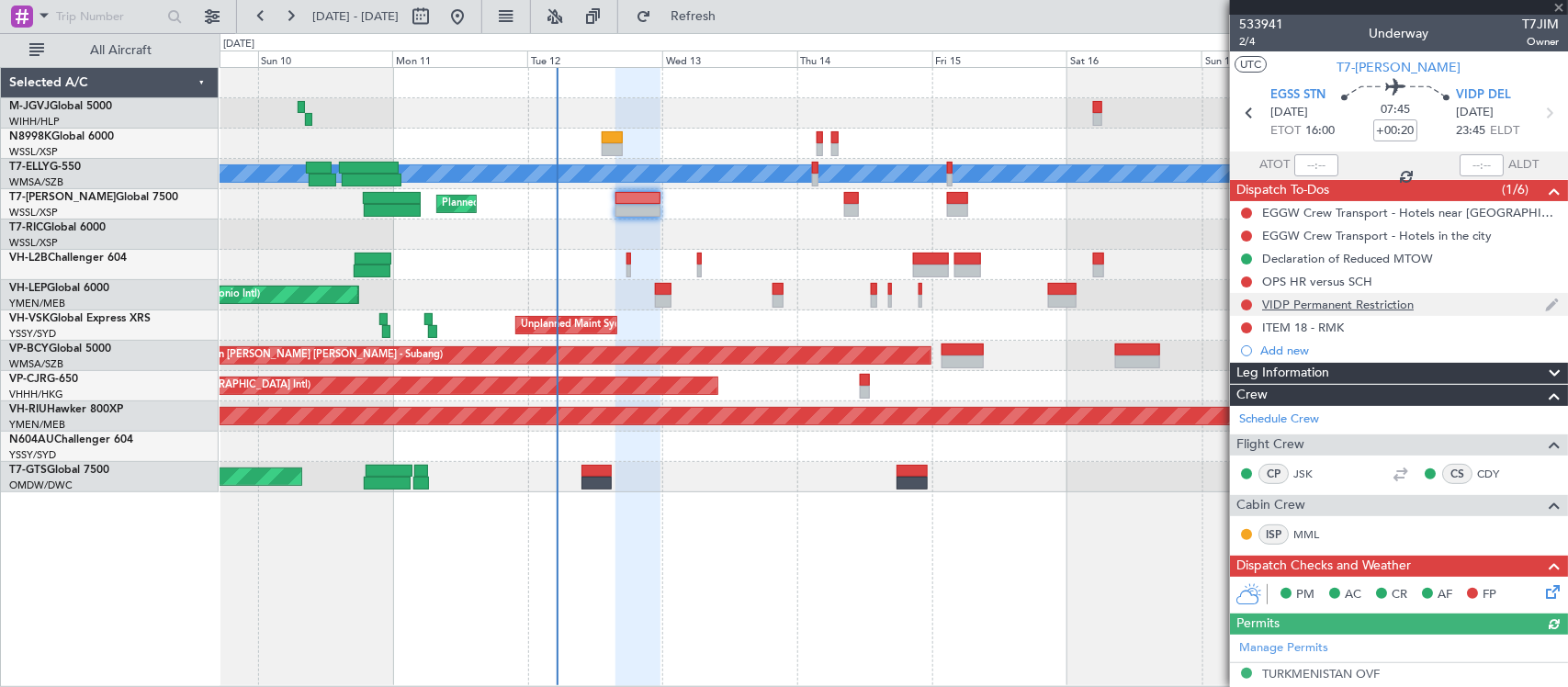
click at [1334, 307] on div "VIDP Permanent Restriction" at bounding box center [1337, 304] width 151 height 16
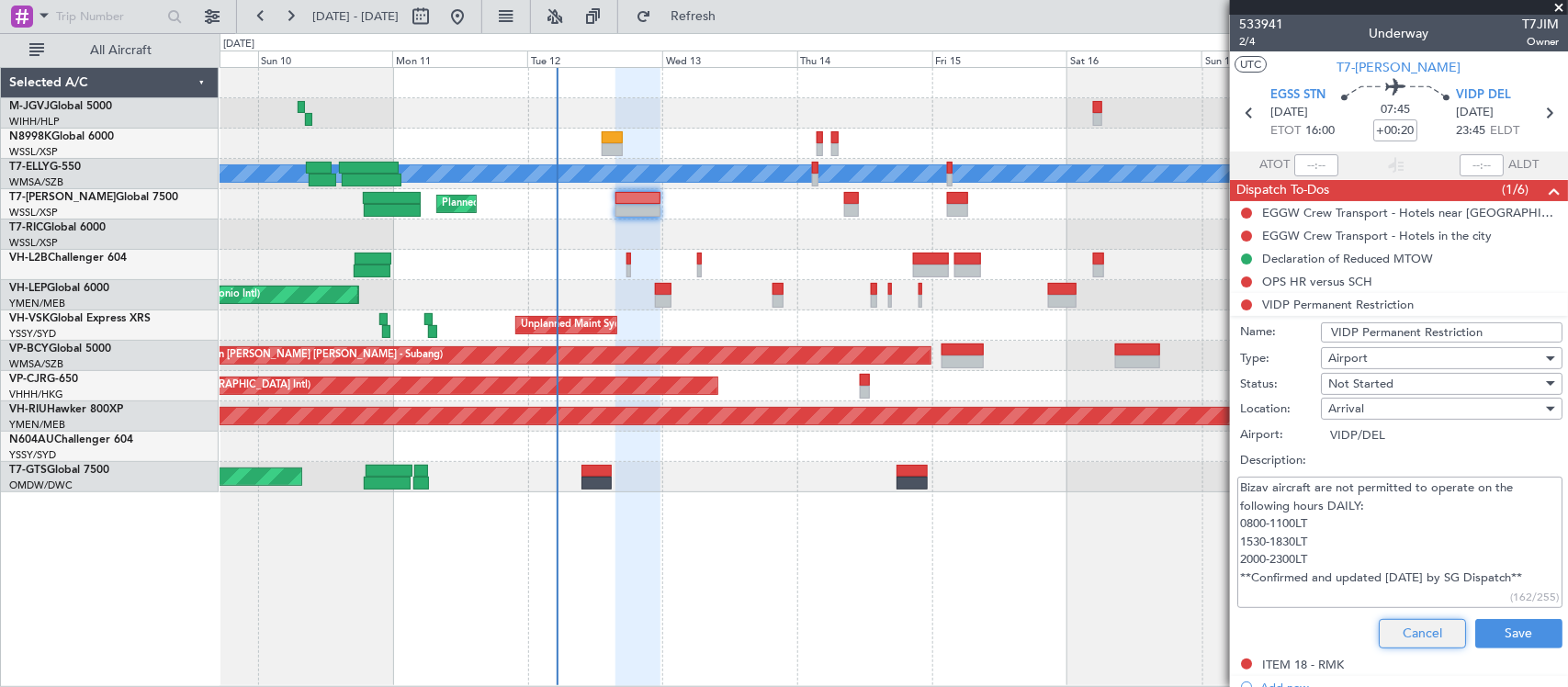
click at [1403, 624] on button "Cancel" at bounding box center [1421, 632] width 87 height 29
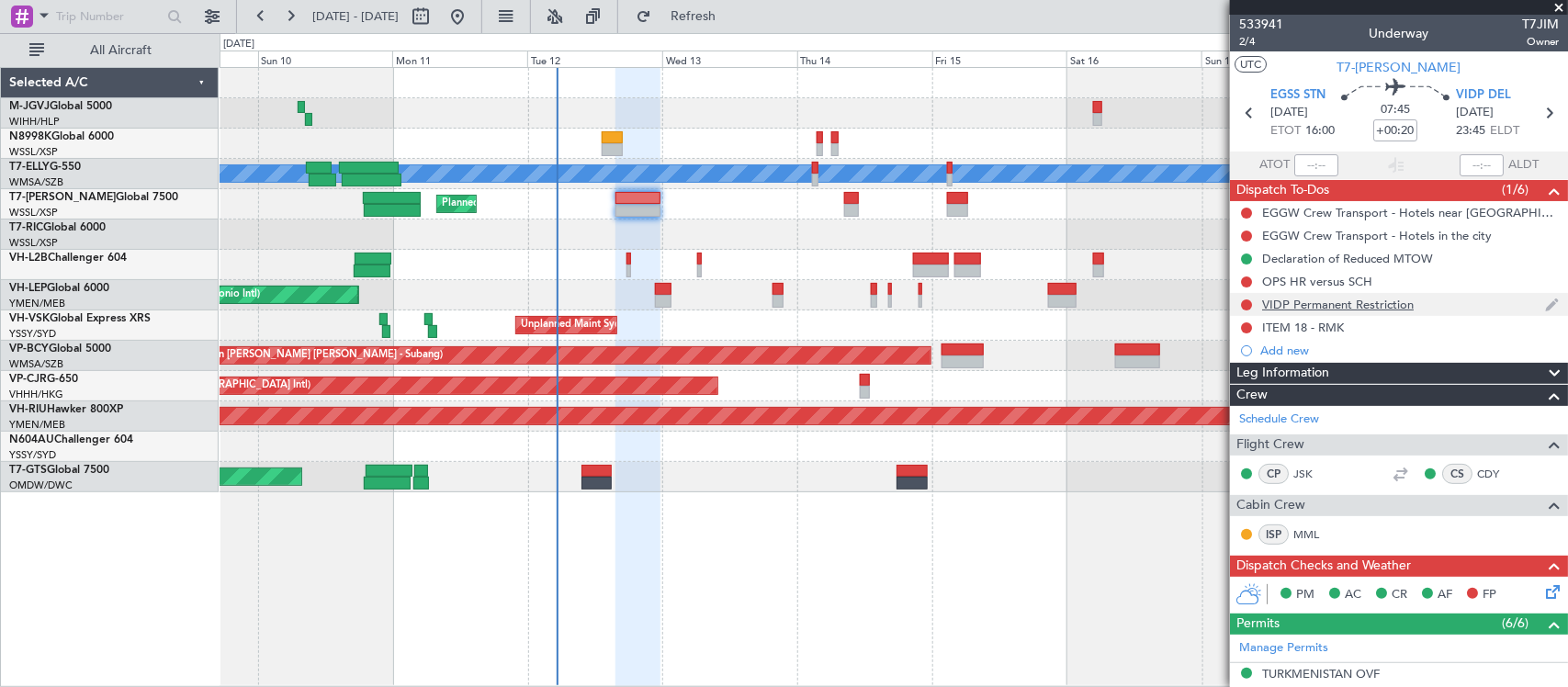
click at [1239, 304] on nimbus-traffic-light at bounding box center [1247, 305] width 15 height 15
click at [1246, 304] on button at bounding box center [1247, 304] width 11 height 11
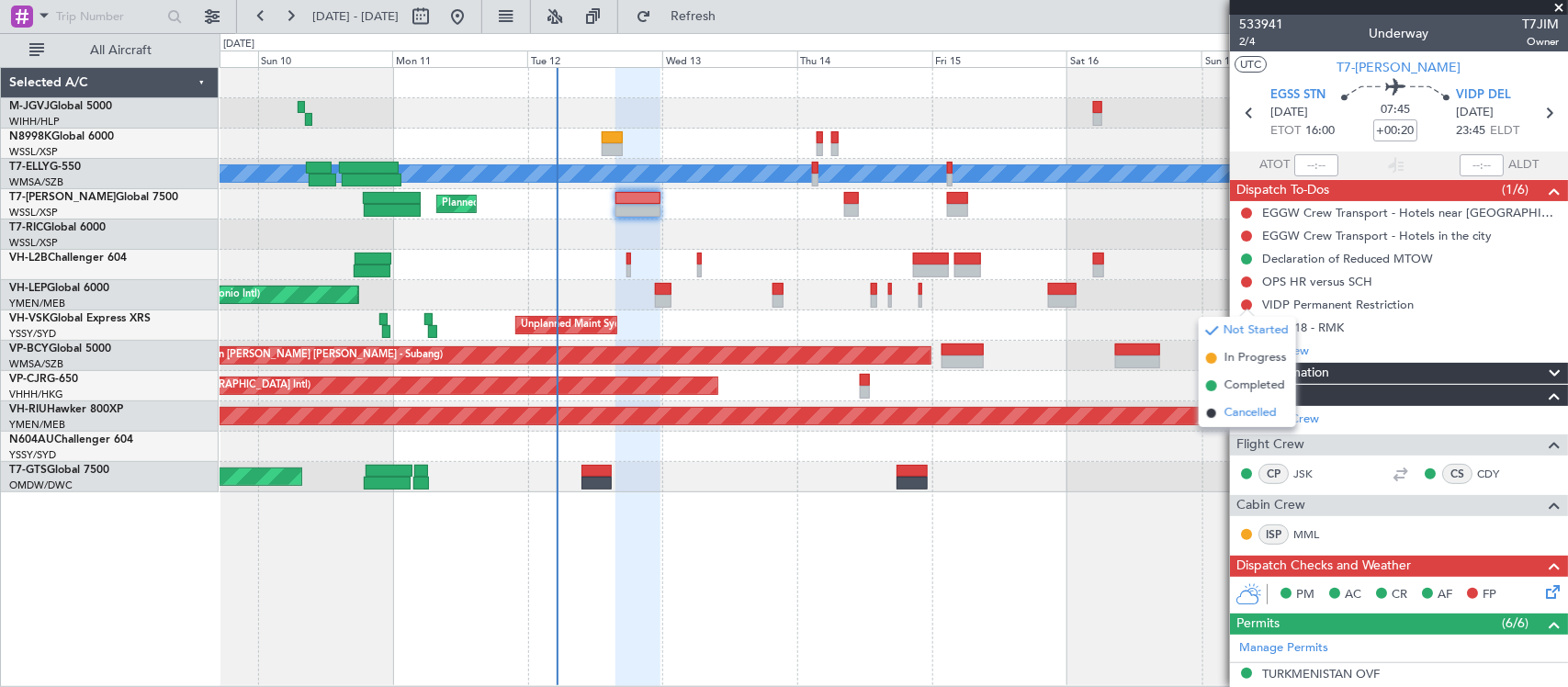
click at [1256, 419] on span "Cancelled" at bounding box center [1250, 414] width 53 height 19
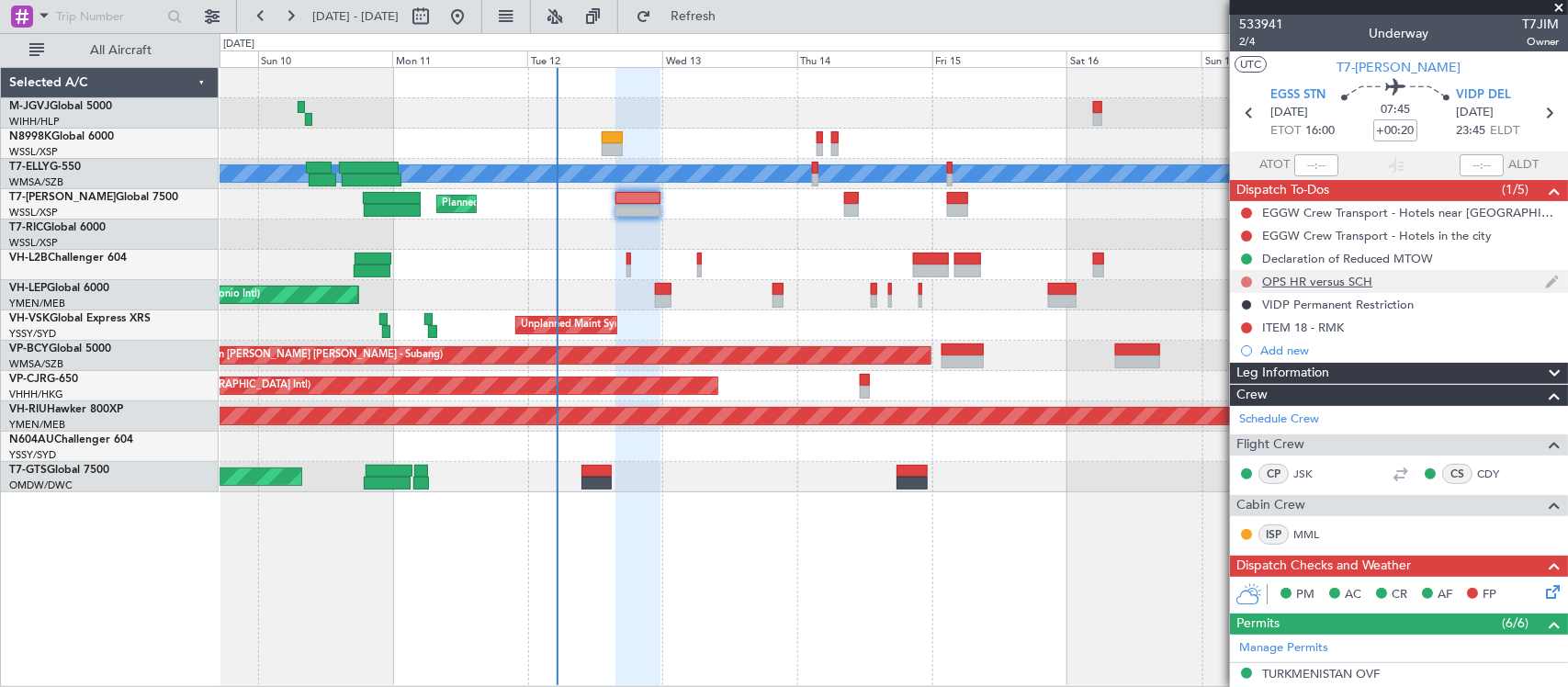
click at [1243, 282] on button at bounding box center [1247, 282] width 11 height 11
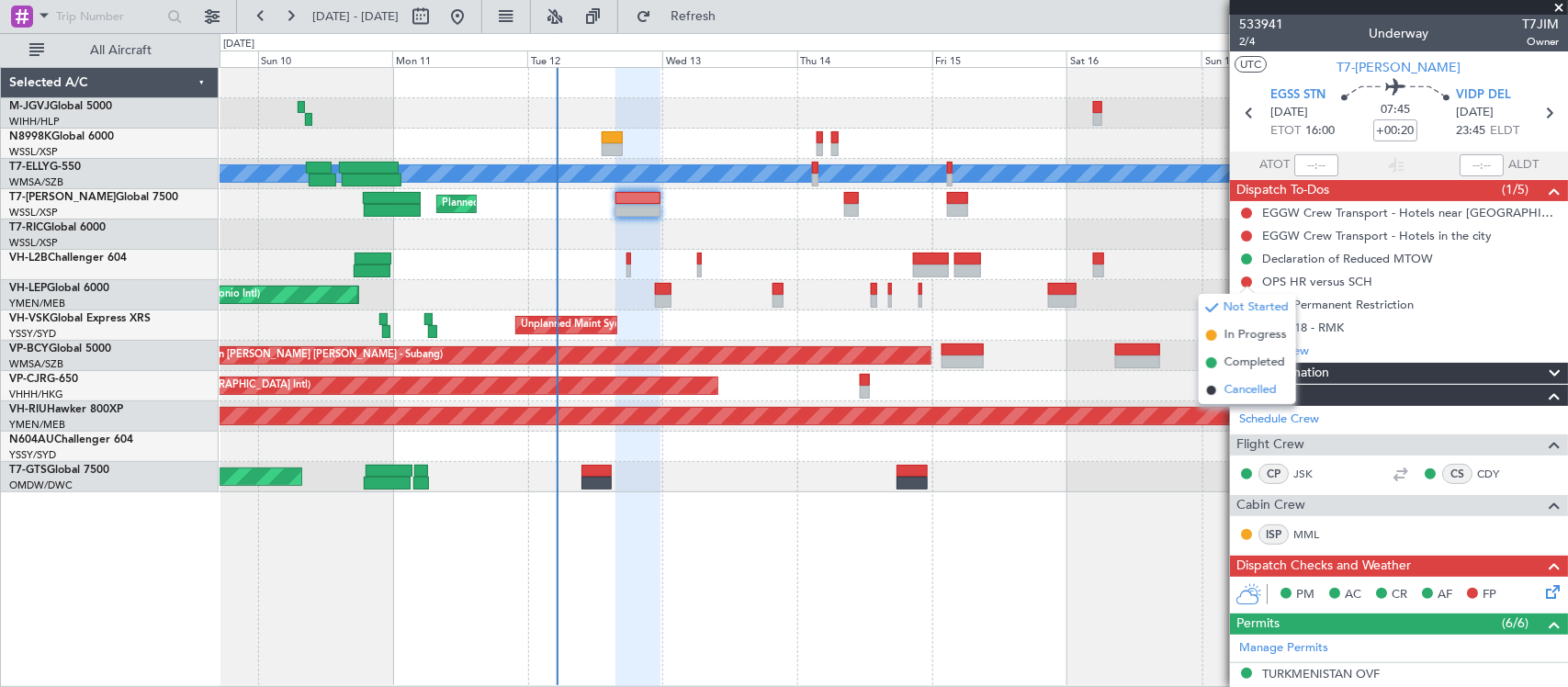
click at [1252, 392] on span "Cancelled" at bounding box center [1250, 390] width 53 height 19
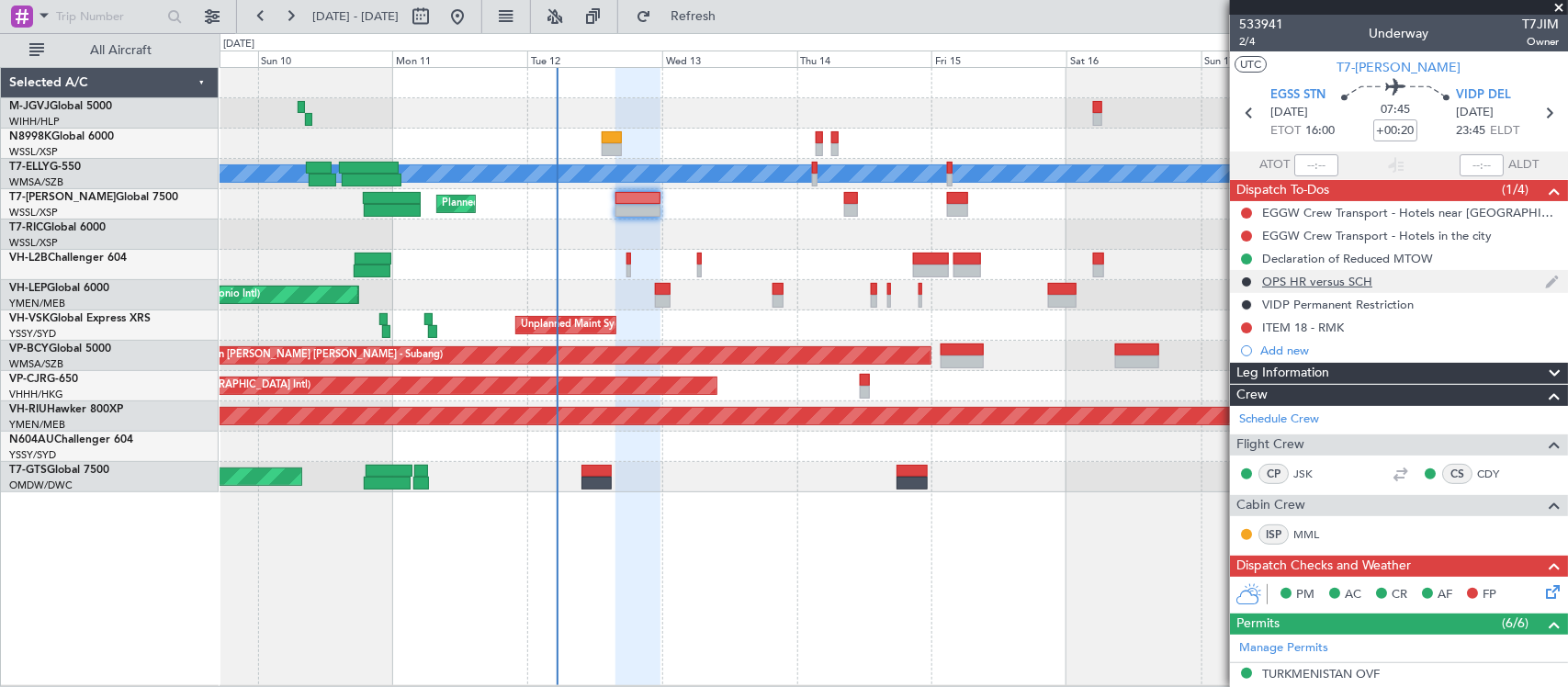
click at [1324, 282] on div "OPS HR versus SCH" at bounding box center [1316, 281] width 110 height 16
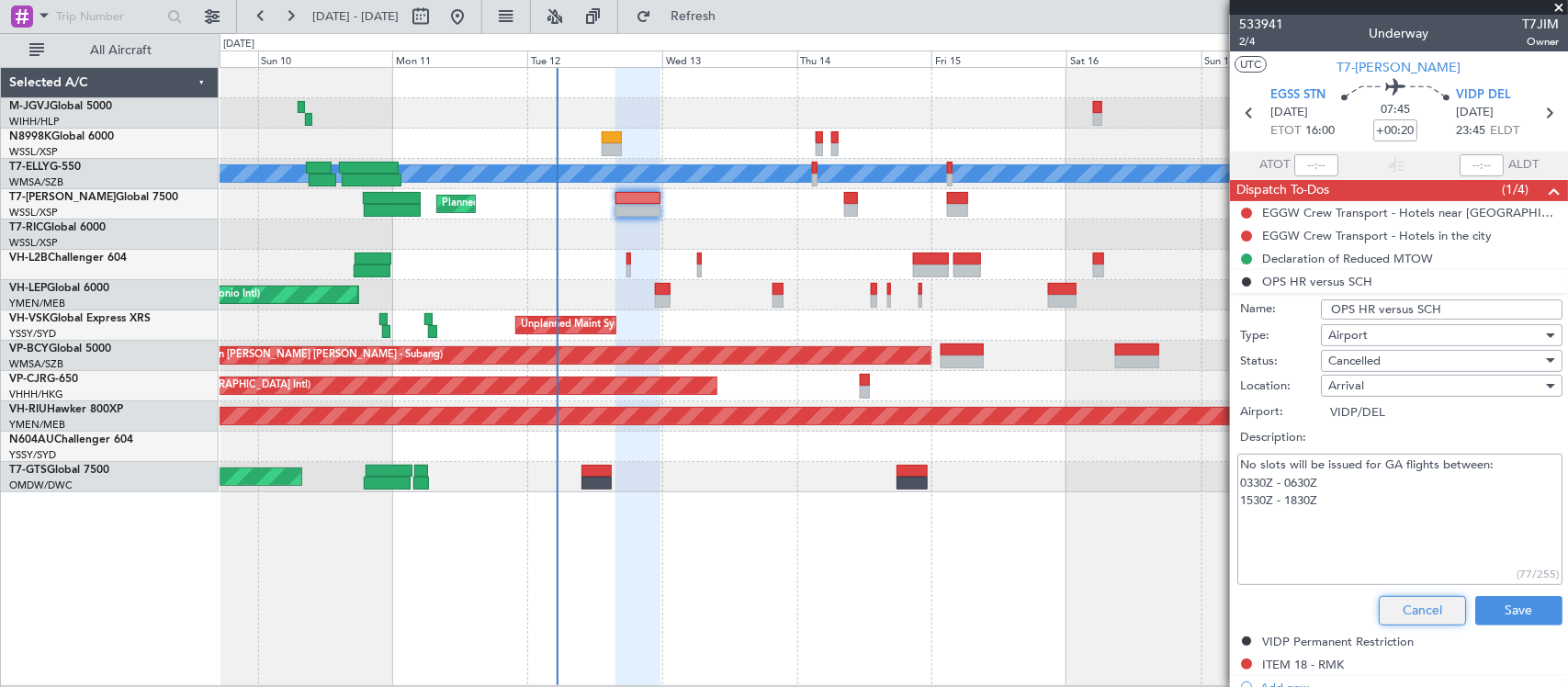
click at [1401, 599] on button "Cancel" at bounding box center [1421, 610] width 87 height 29
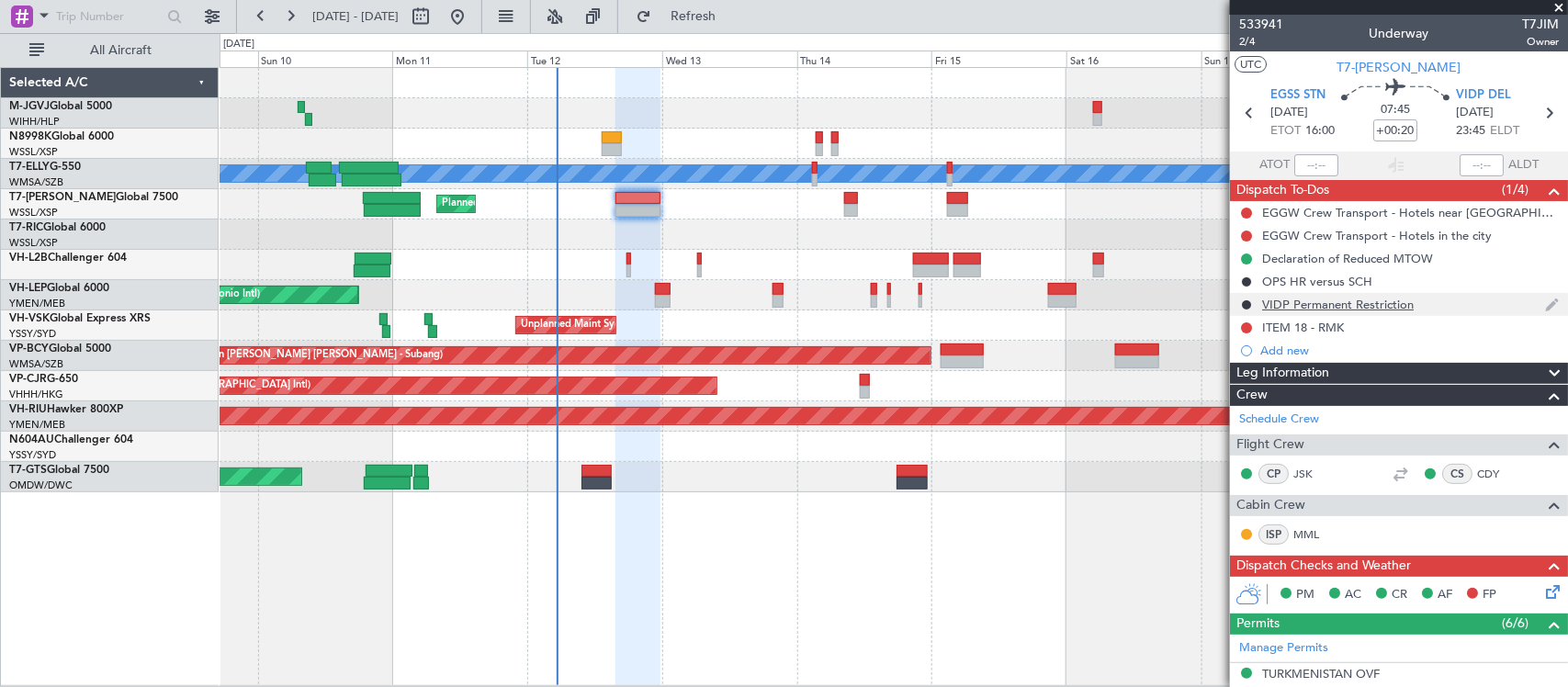
click at [1314, 303] on div "VIDP Permanent Restriction" at bounding box center [1337, 304] width 151 height 16
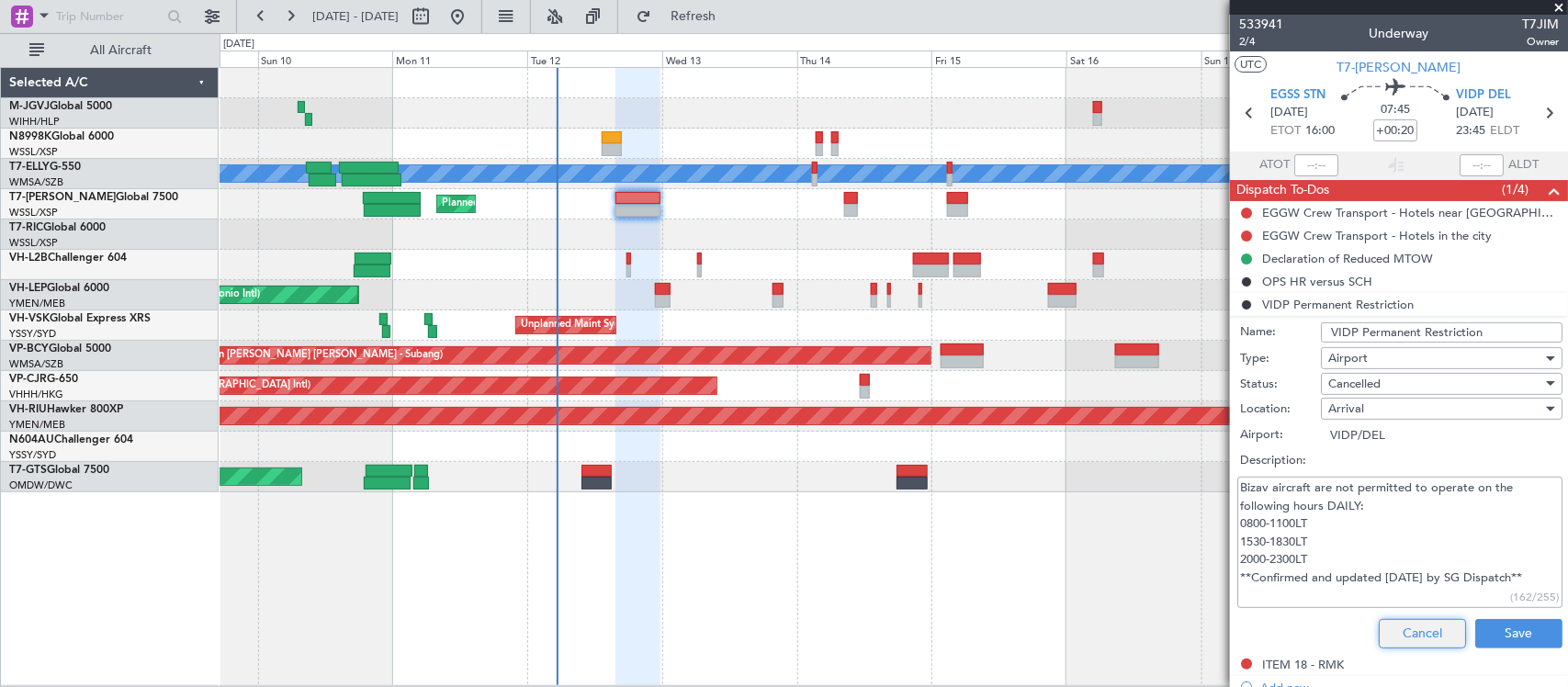
click at [1388, 627] on button "Cancel" at bounding box center [1421, 632] width 87 height 29
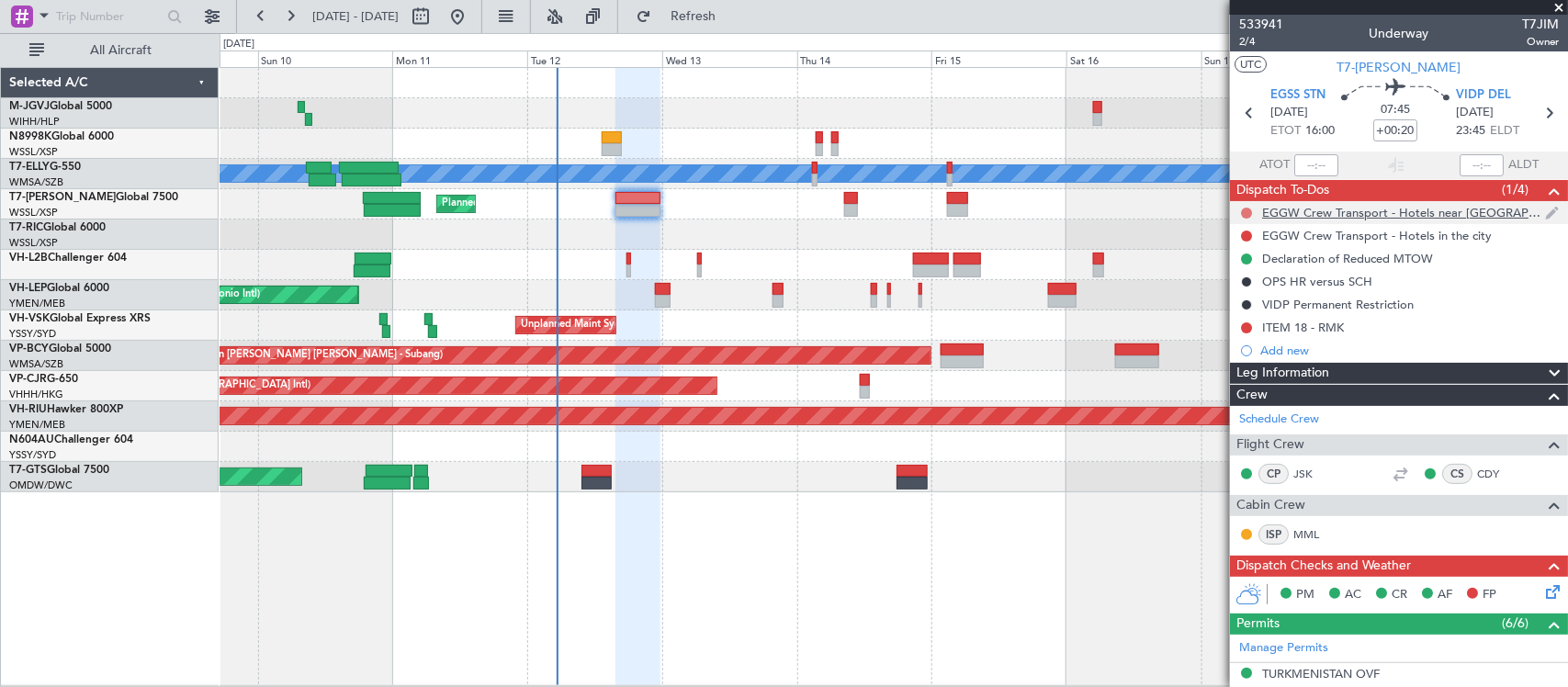
click at [1251, 213] on button at bounding box center [1247, 213] width 11 height 11
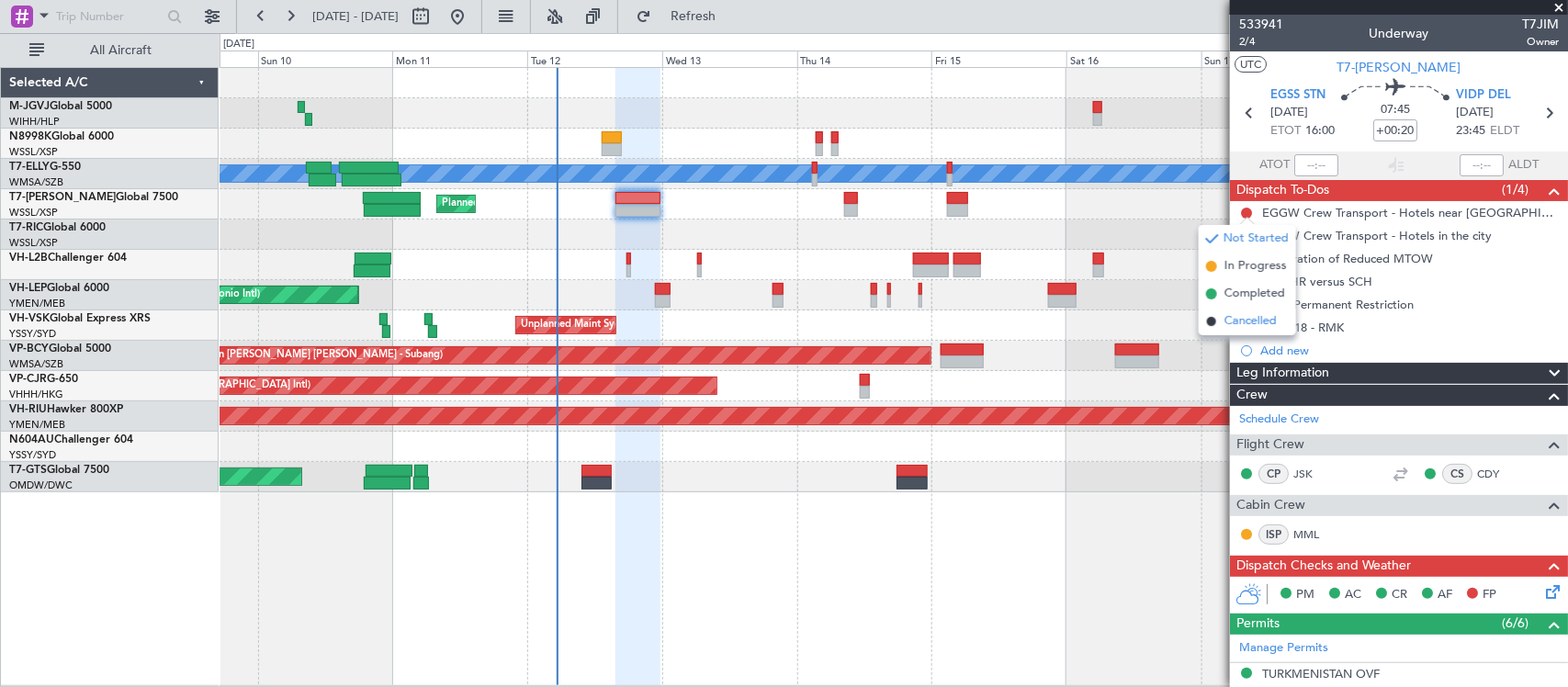
click at [1261, 319] on span "Cancelled" at bounding box center [1250, 321] width 53 height 19
click at [1247, 231] on button at bounding box center [1247, 236] width 11 height 11
click at [1262, 345] on span "Cancelled" at bounding box center [1250, 345] width 53 height 19
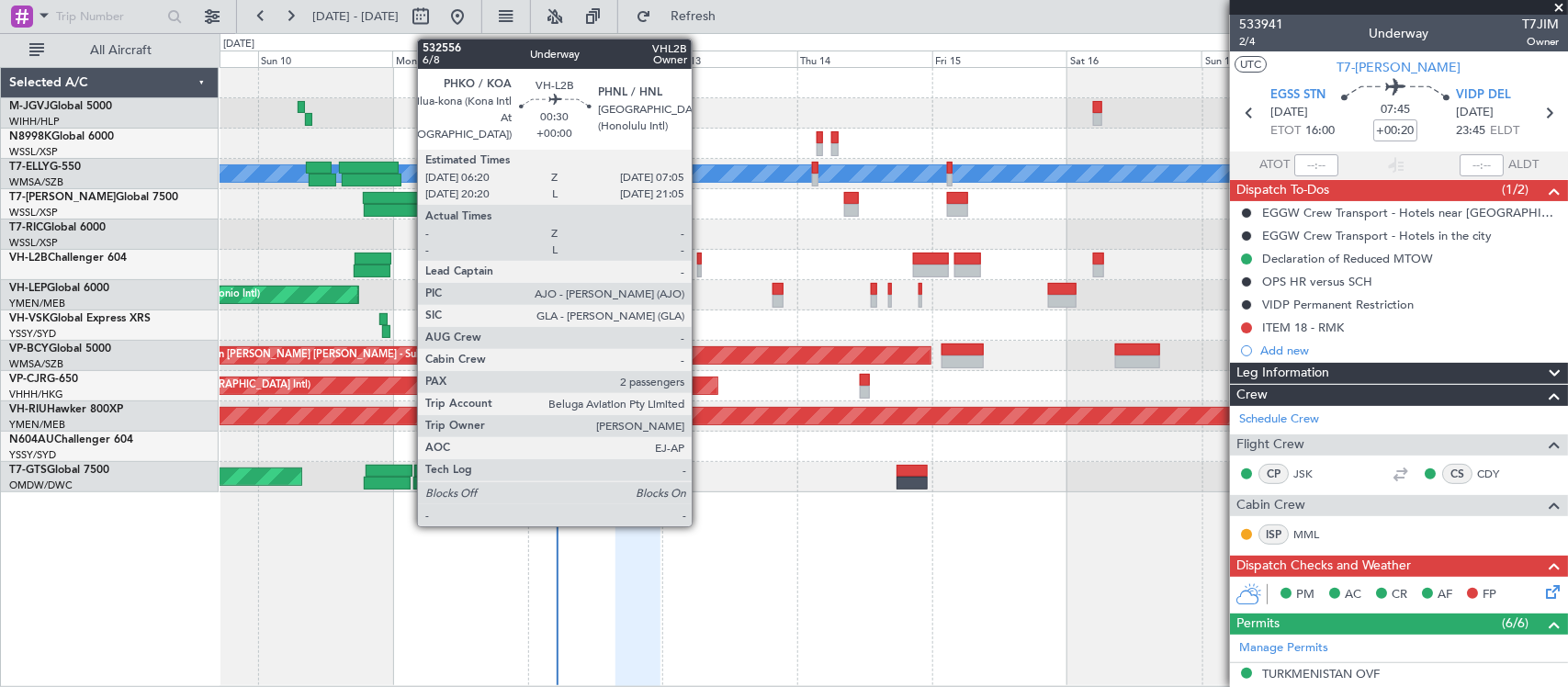
click at [700, 271] on div at bounding box center [699, 271] width 5 height 13
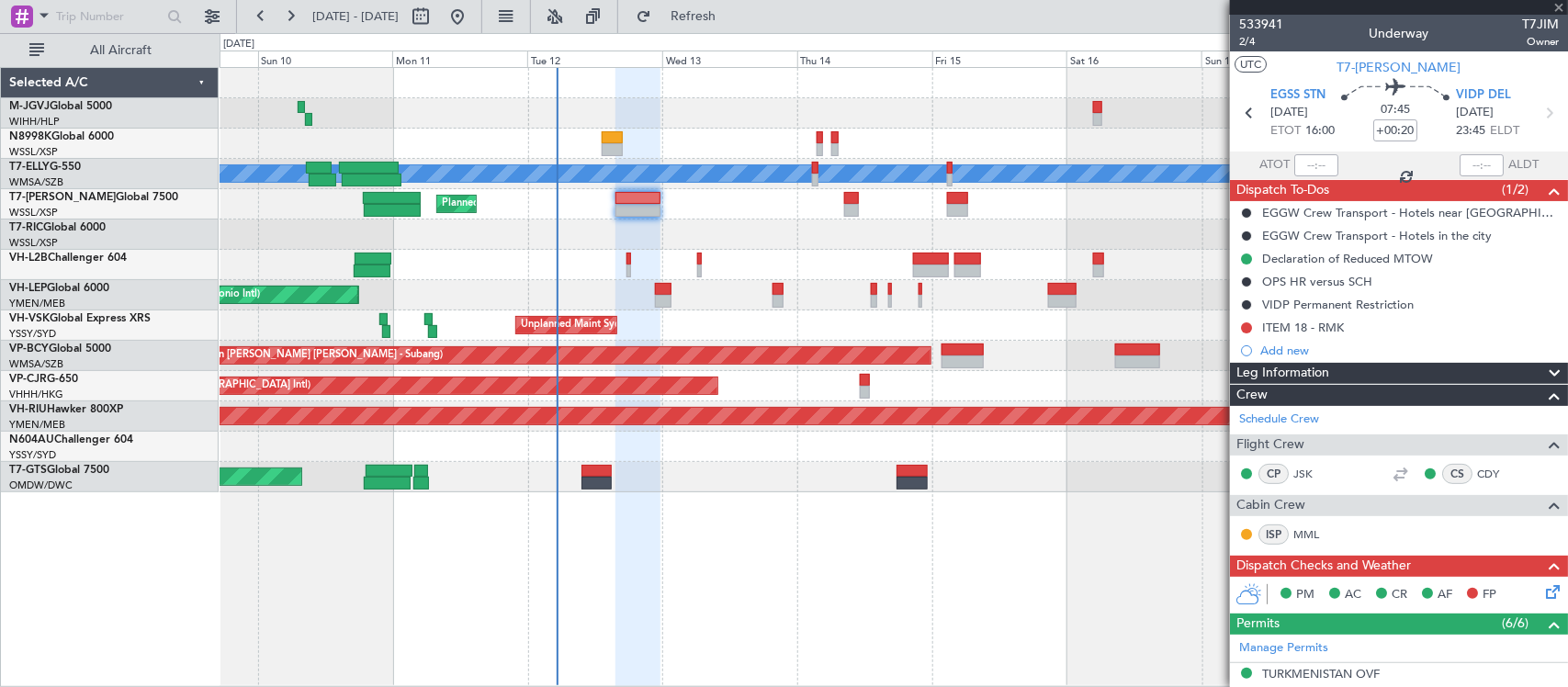
type input "2"
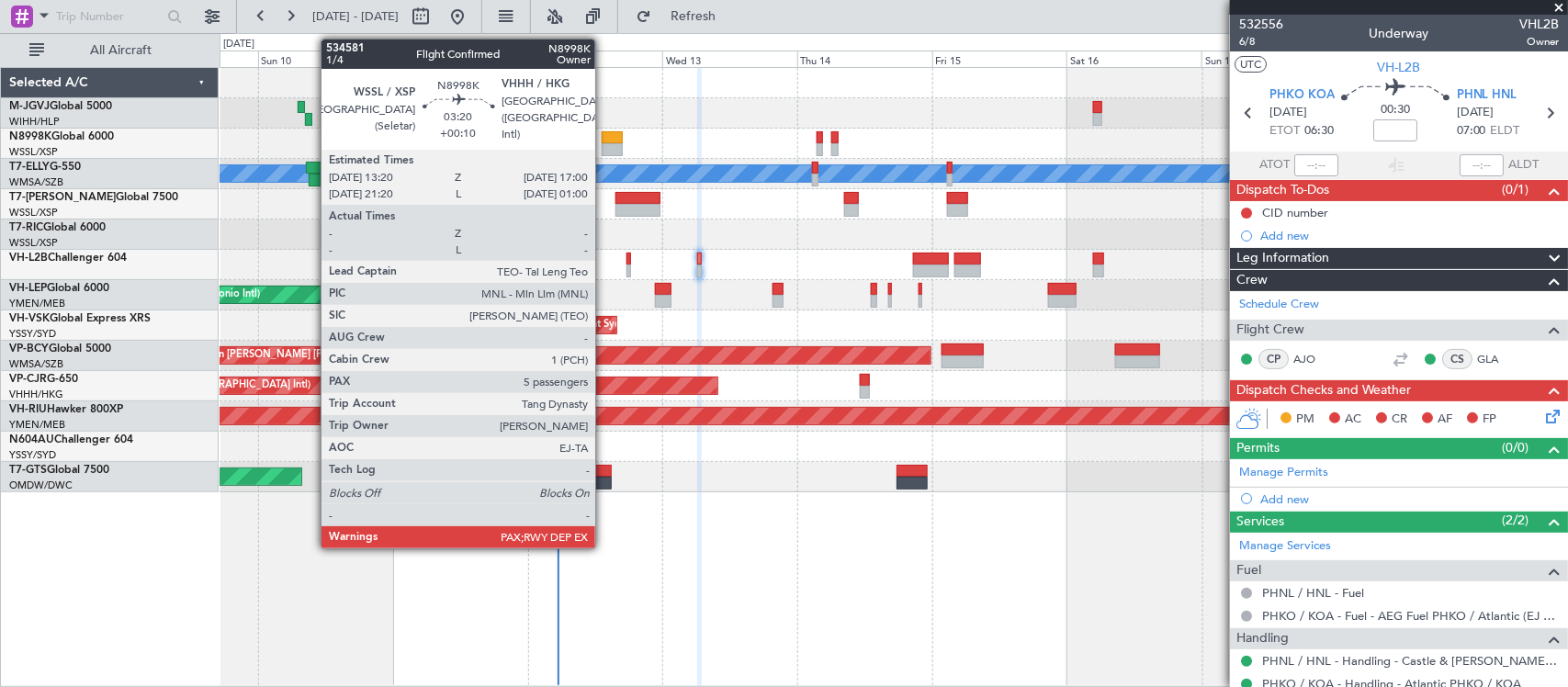
click at [604, 148] on div at bounding box center [612, 149] width 21 height 13
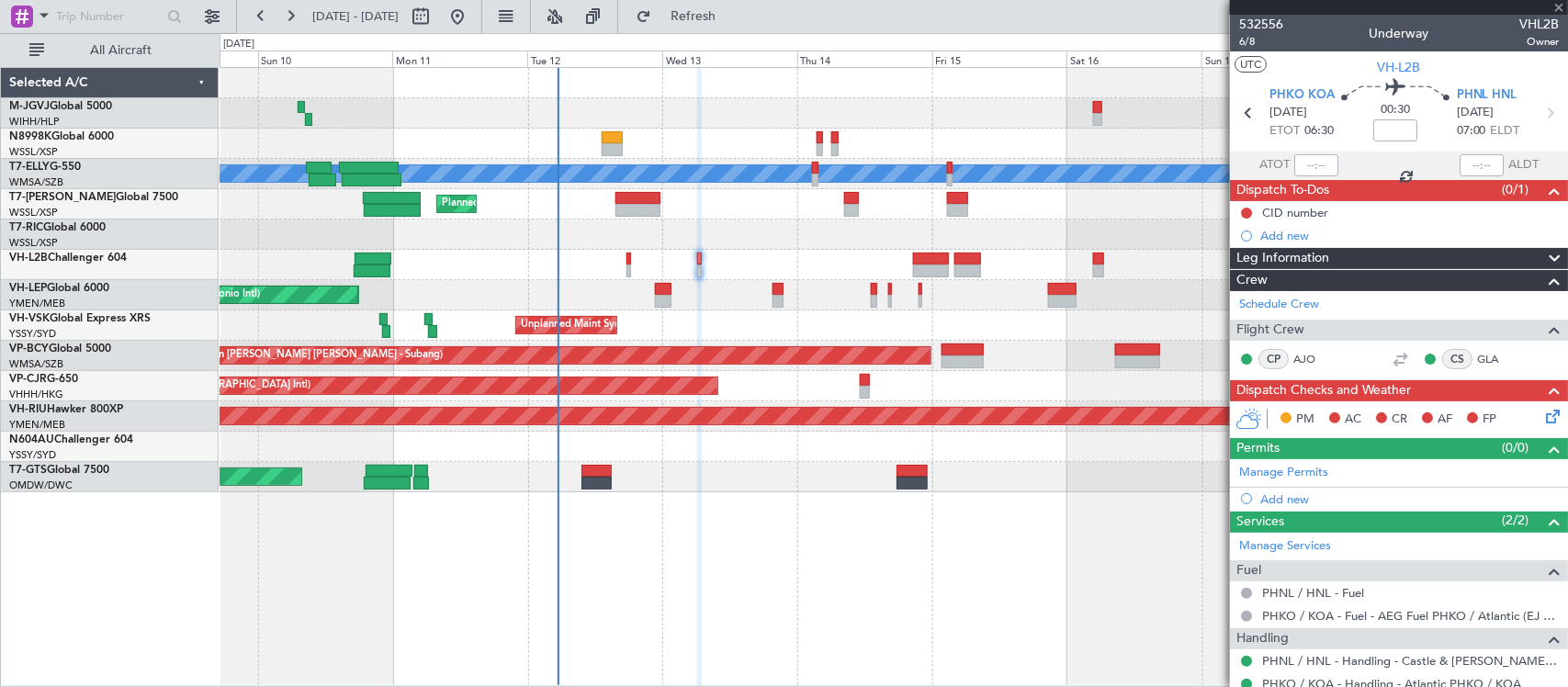
type input "+00:10"
type input "5"
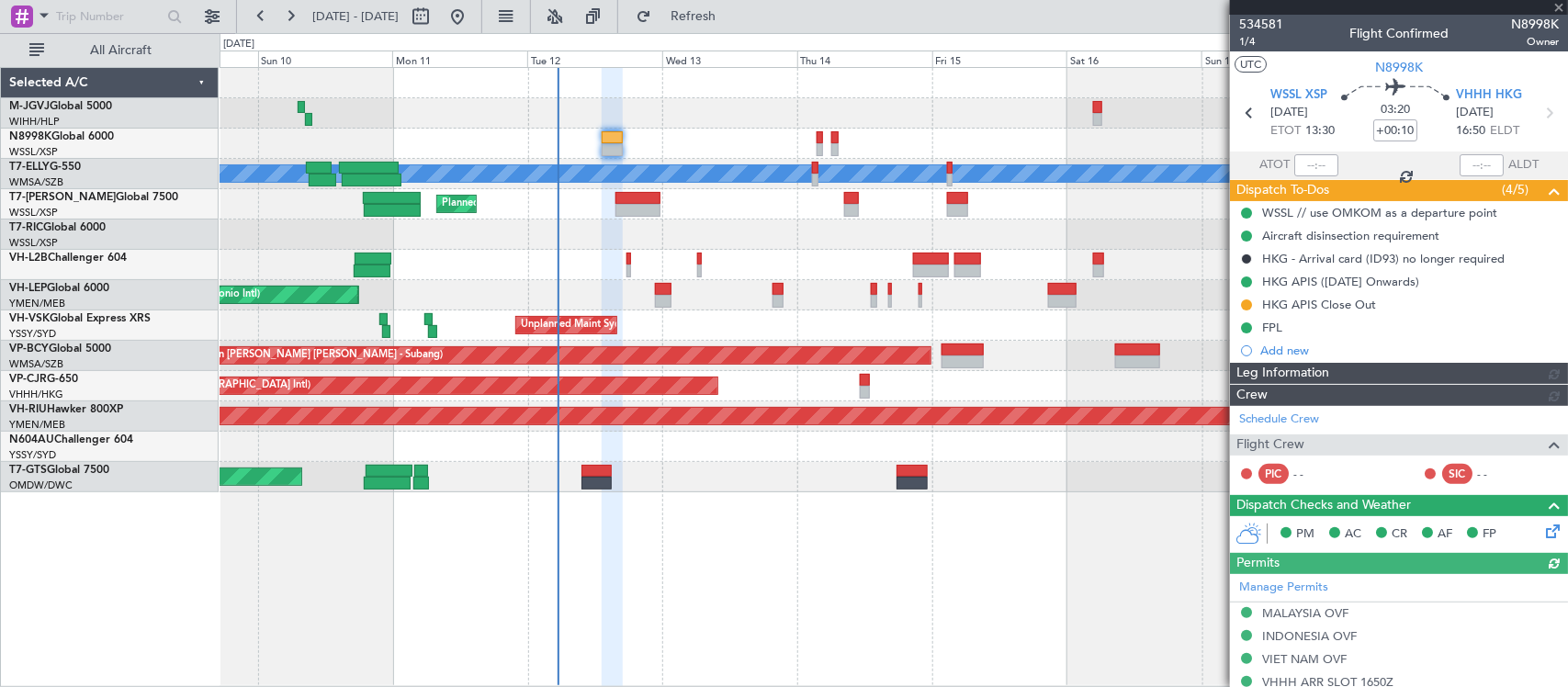
type input "[PERSON_NAME] (BTA)"
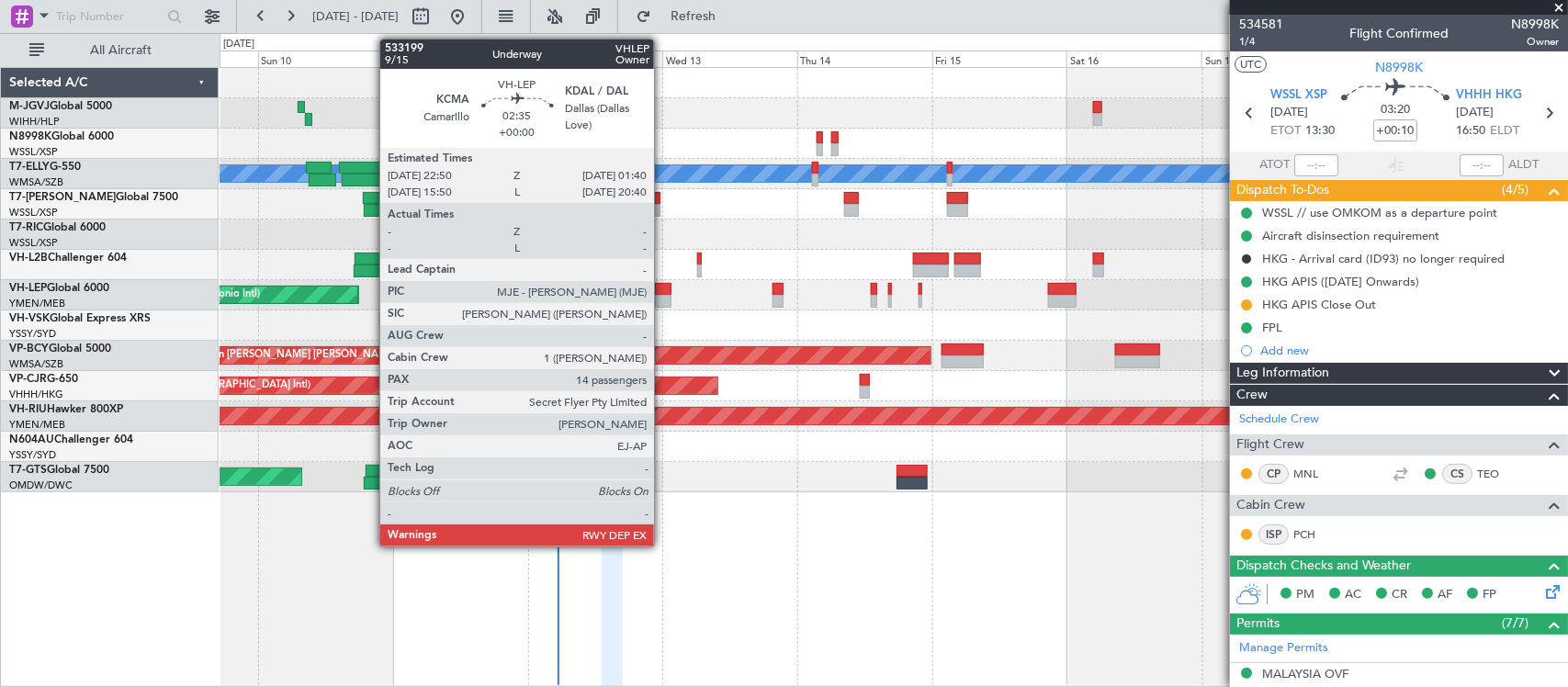
click at [663, 299] on div at bounding box center [664, 302] width 17 height 13
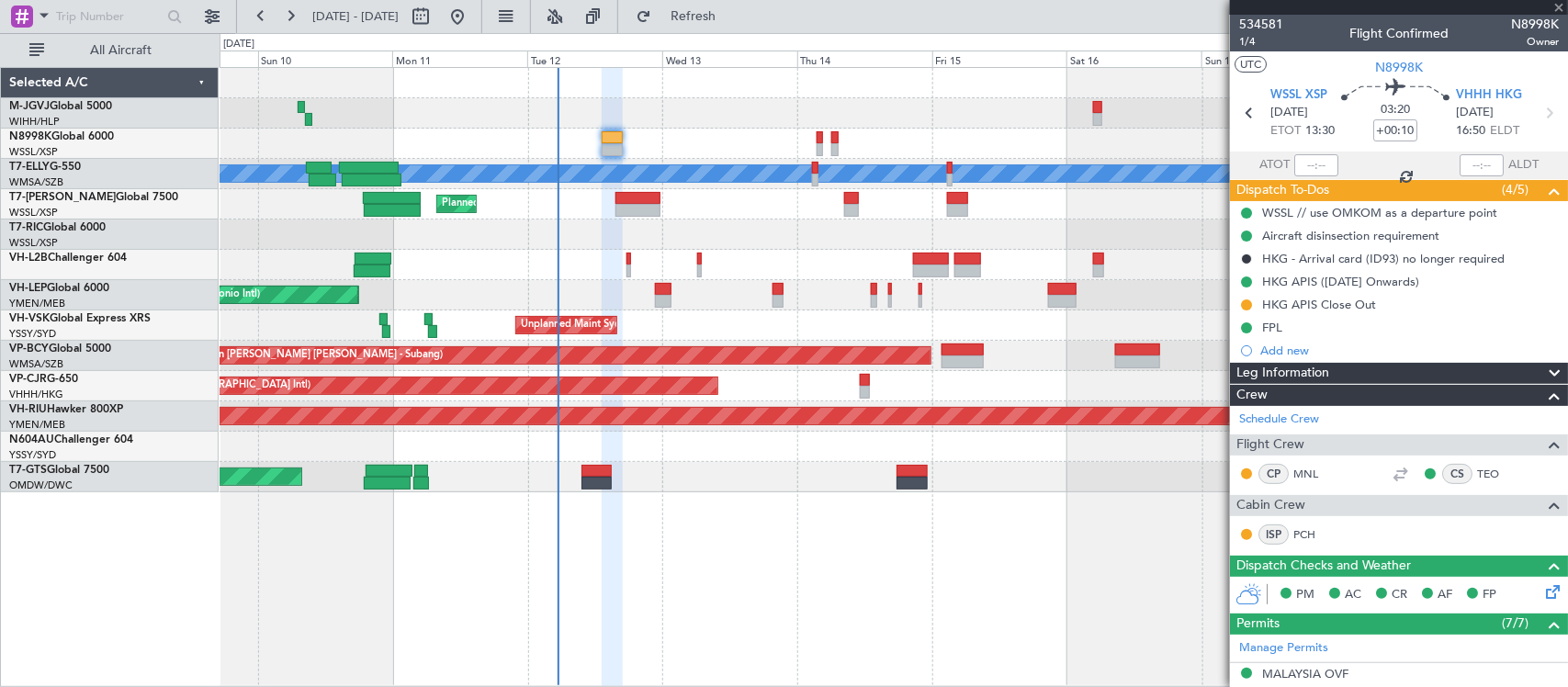
type input "14"
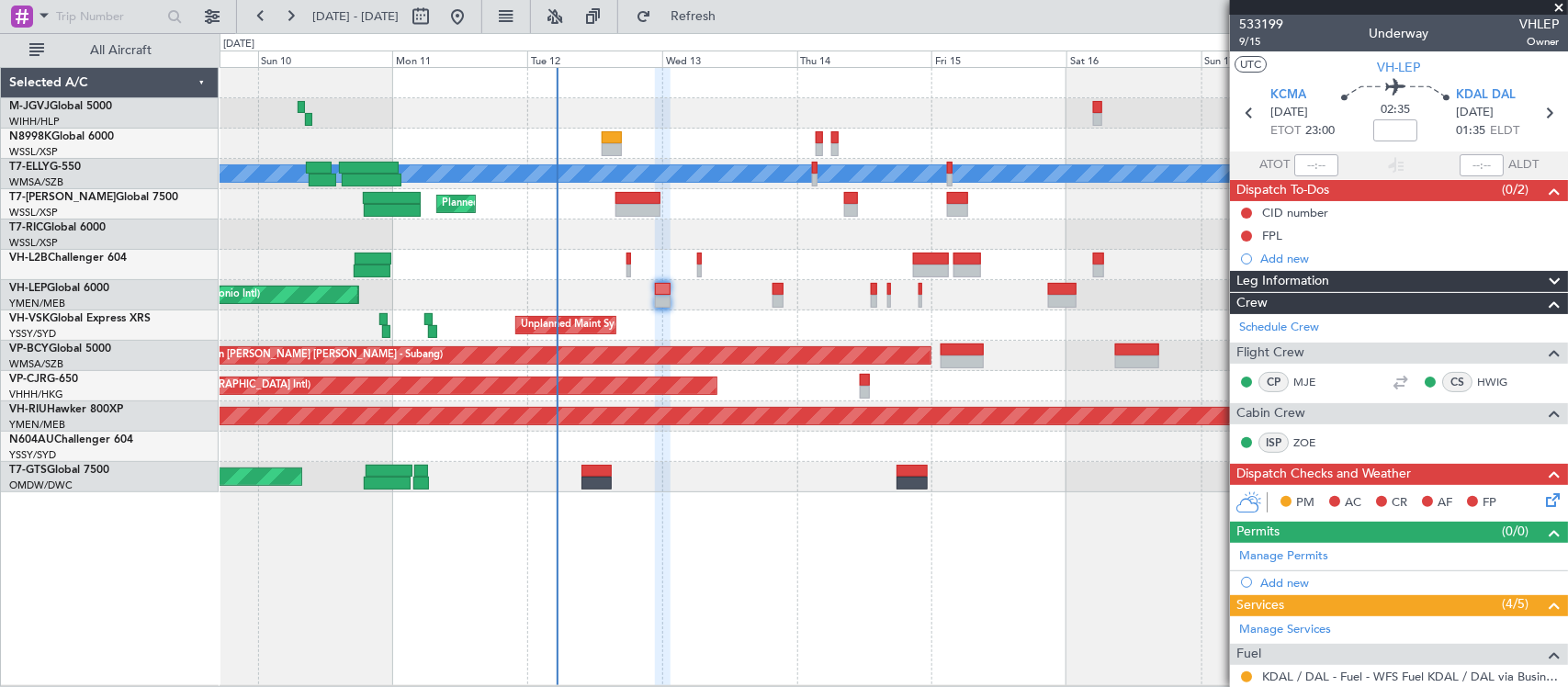
click at [783, 483] on div "Unplanned Maint [GEOGRAPHIC_DATA] (Al Maktoum Intl)" at bounding box center [892, 476] width 1347 height 30
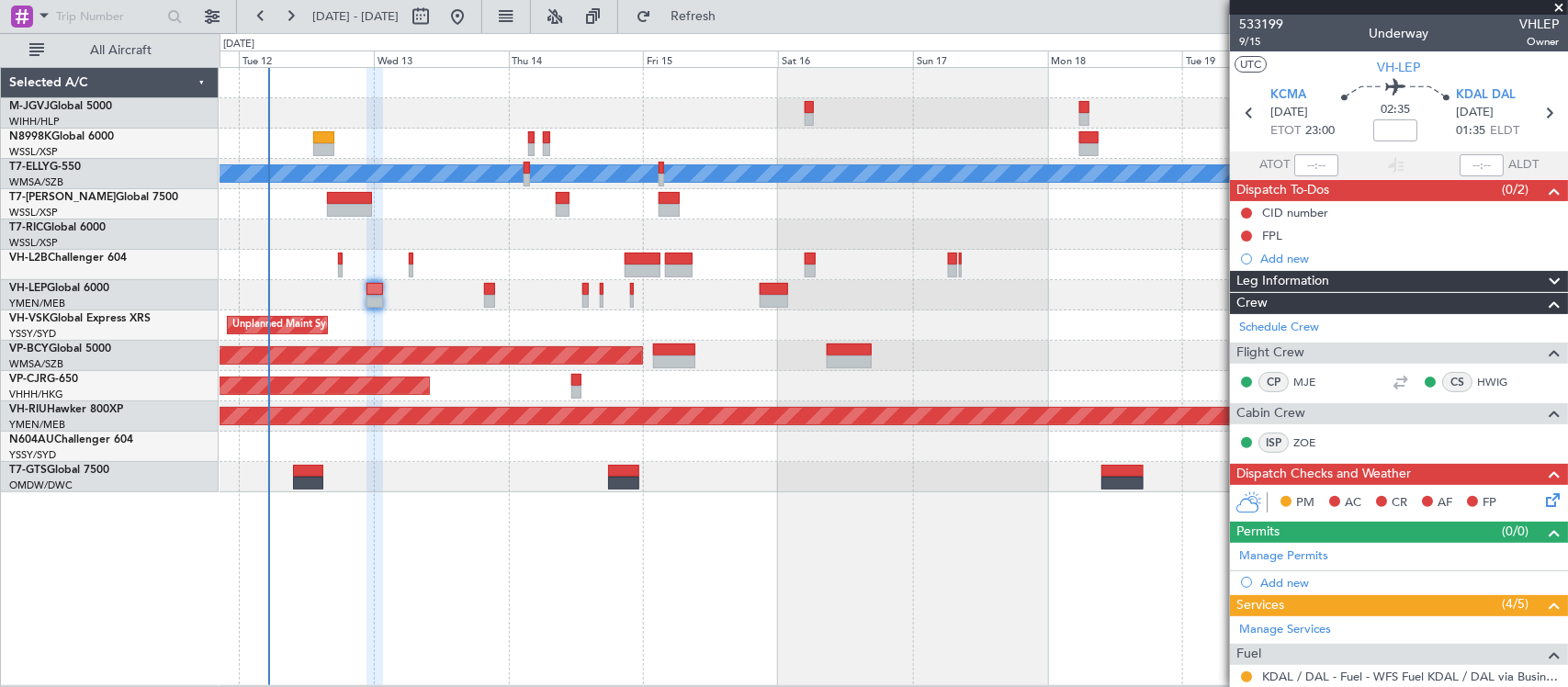
click at [604, 506] on div "[PERSON_NAME] Planned Maint [GEOGRAPHIC_DATA] ([GEOGRAPHIC_DATA]) Planned Maint…" at bounding box center [893, 376] width 1348 height 618
click at [818, 509] on div "[PERSON_NAME] Planned Maint [GEOGRAPHIC_DATA] ([GEOGRAPHIC_DATA]) Planned Maint…" at bounding box center [893, 376] width 1348 height 618
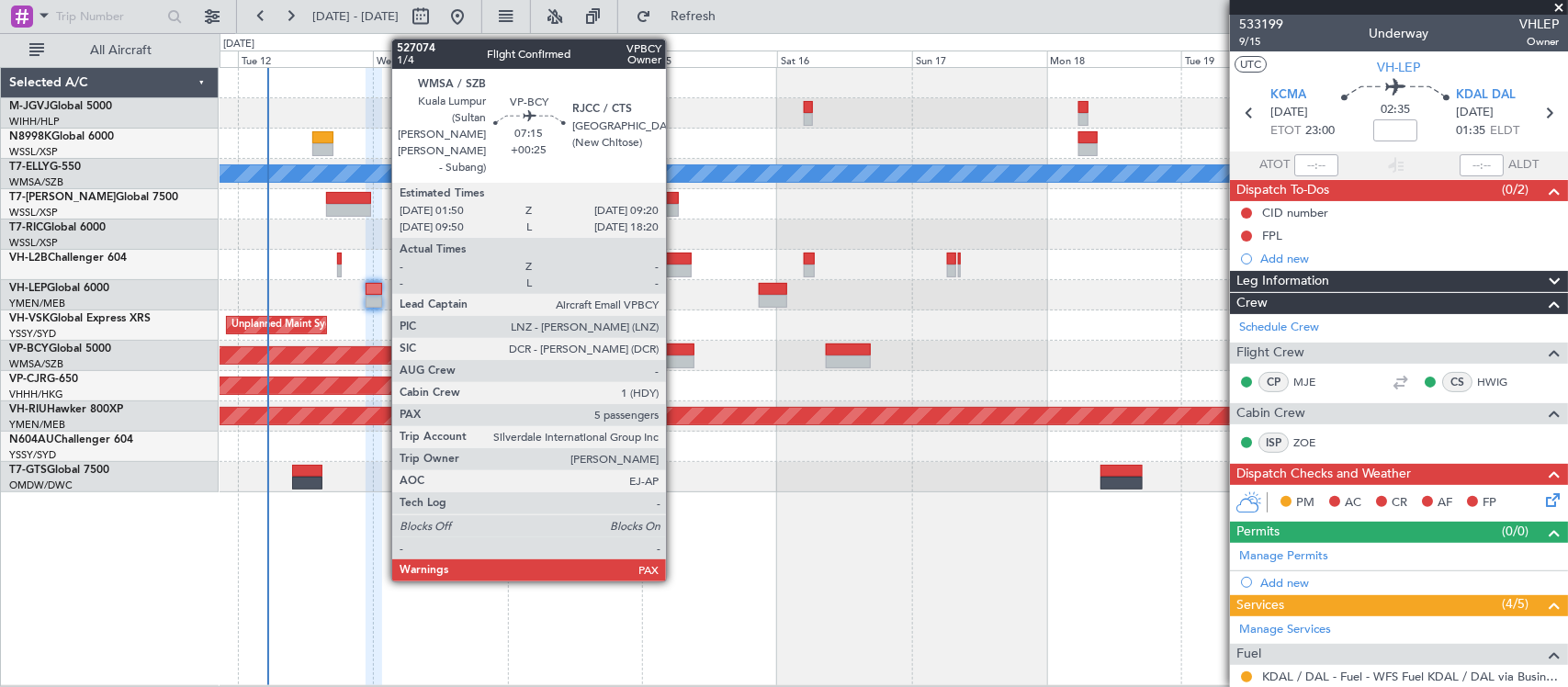
click at [675, 366] on div at bounding box center [673, 362] width 42 height 13
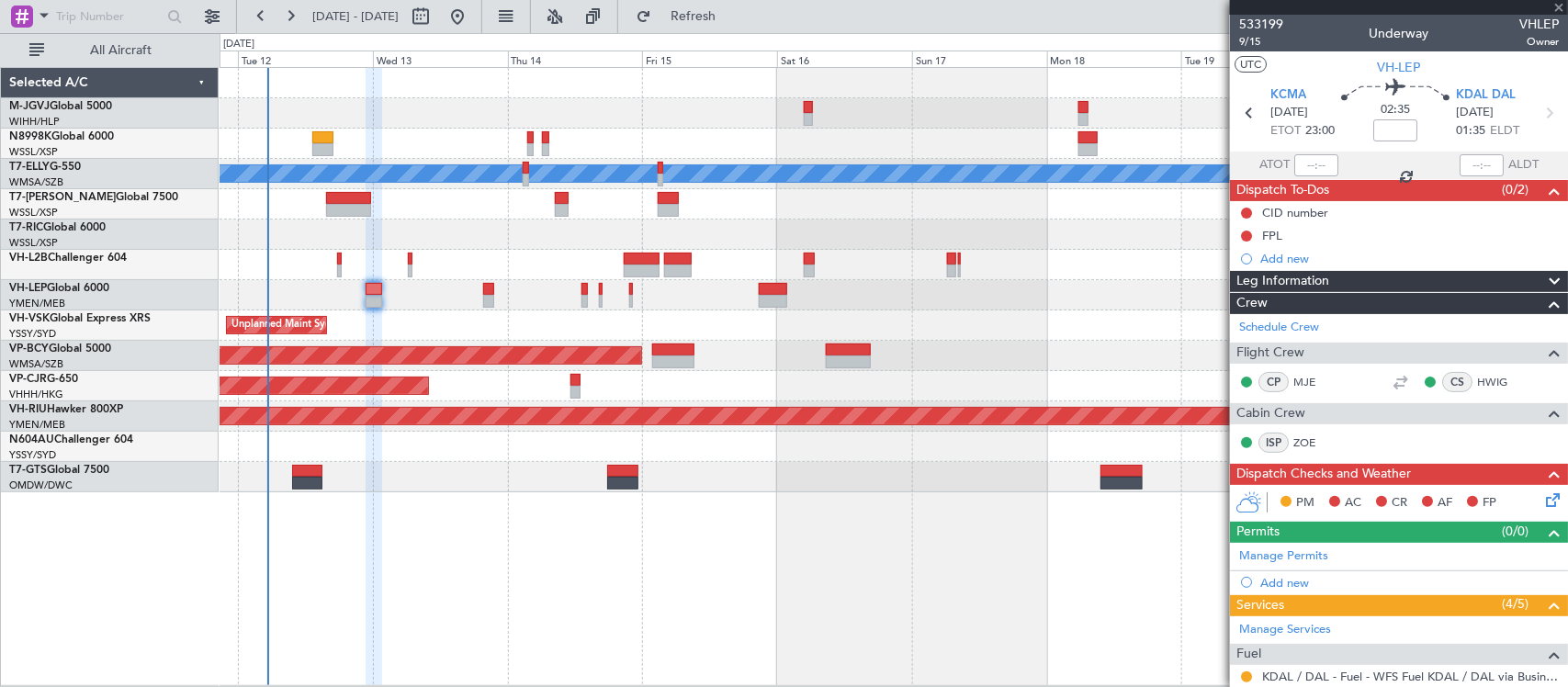
type input "+00:25"
type input "5"
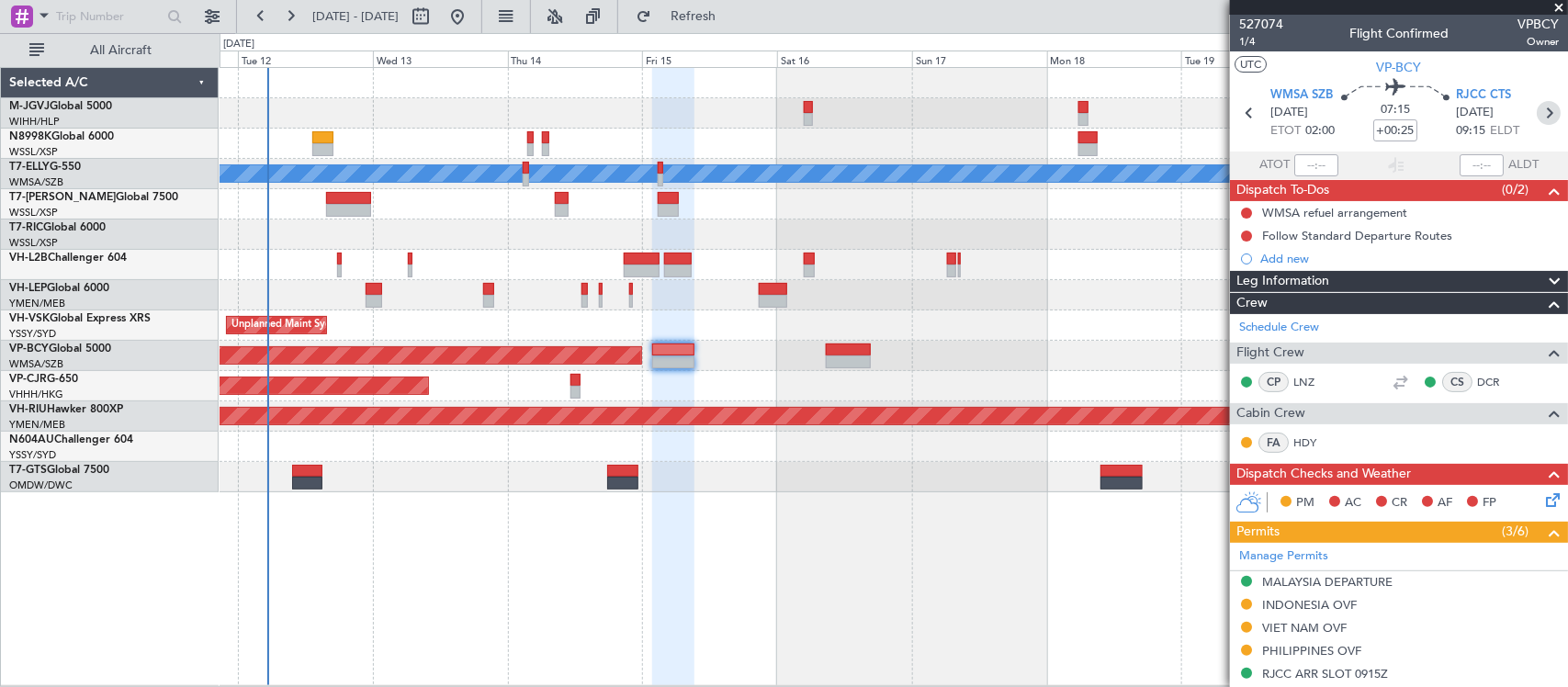
click at [1536, 116] on icon at bounding box center [1547, 112] width 24 height 23
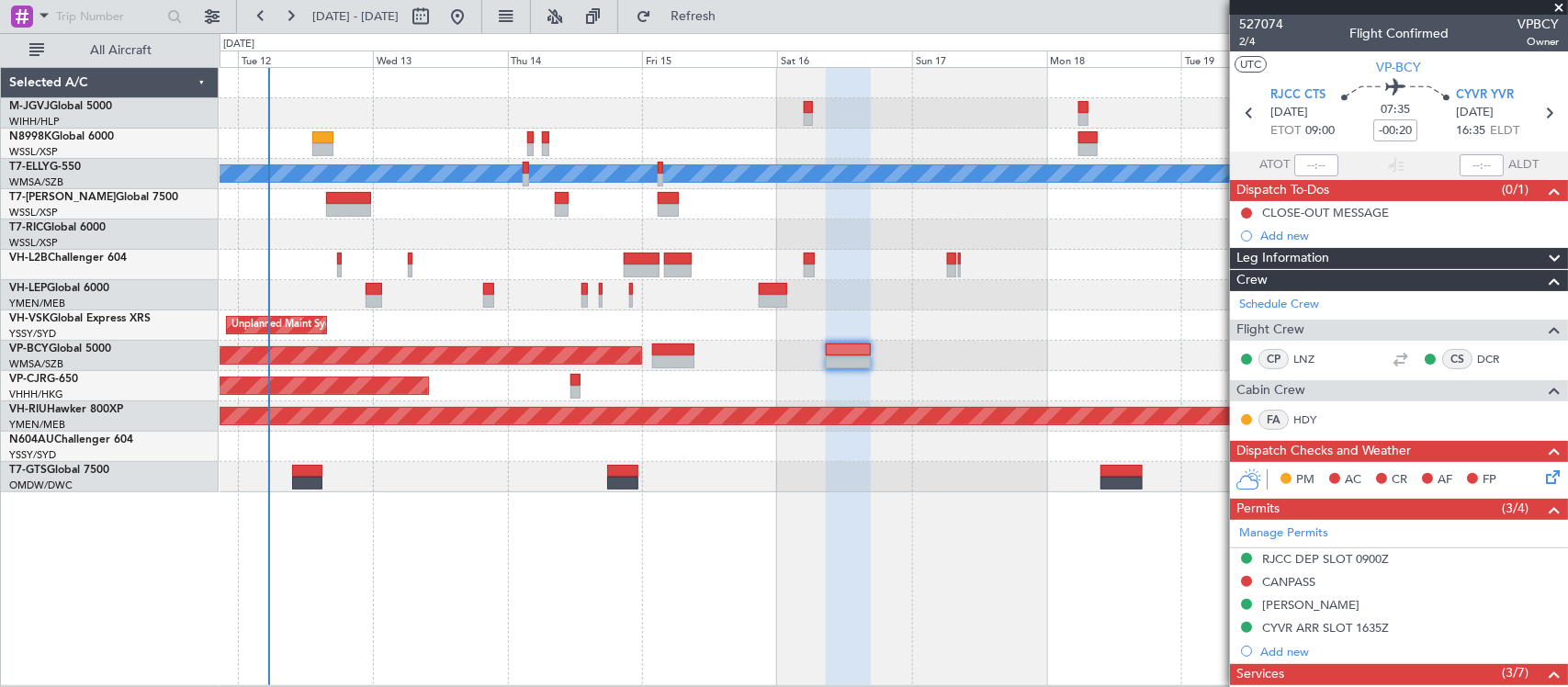
drag, startPoint x: 1471, startPoint y: 356, endPoint x: 1457, endPoint y: 356, distance: 14.0
click at [1477, 356] on link "DCR" at bounding box center [1497, 359] width 41 height 17
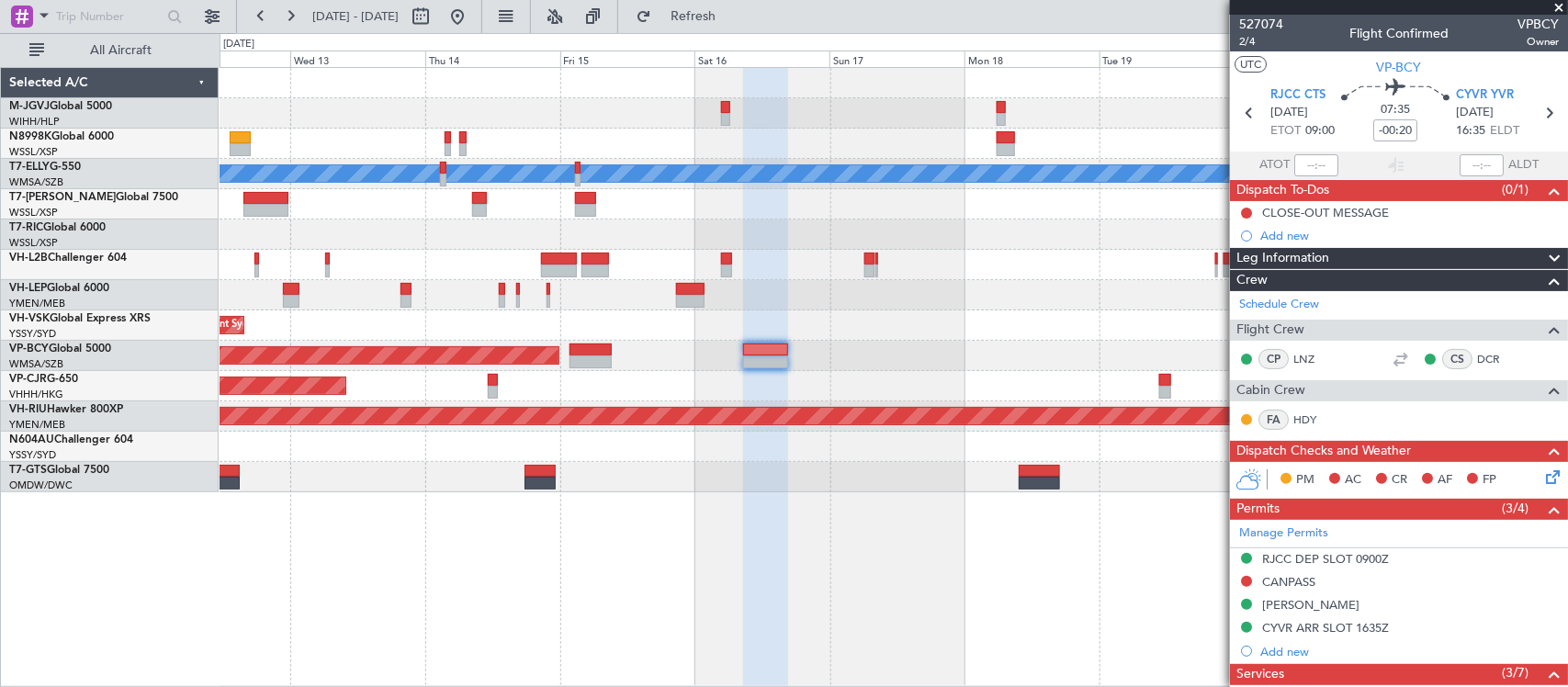
click at [918, 350] on div "Planned Maint [GEOGRAPHIC_DATA] (Sultan [PERSON_NAME] [PERSON_NAME] - Subang)" at bounding box center [892, 355] width 1347 height 30
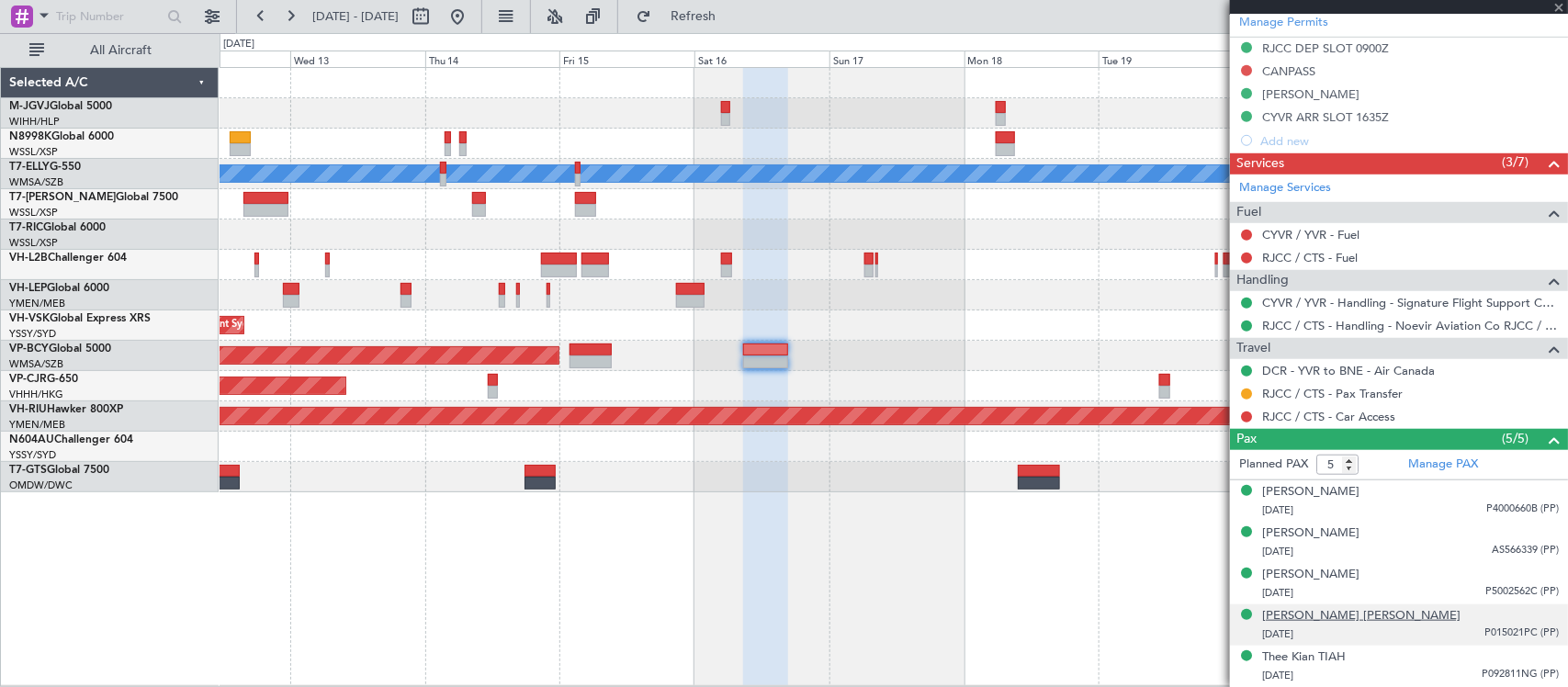
click at [1330, 614] on div "[PERSON_NAME] [PERSON_NAME]" at bounding box center [1360, 617] width 198 height 19
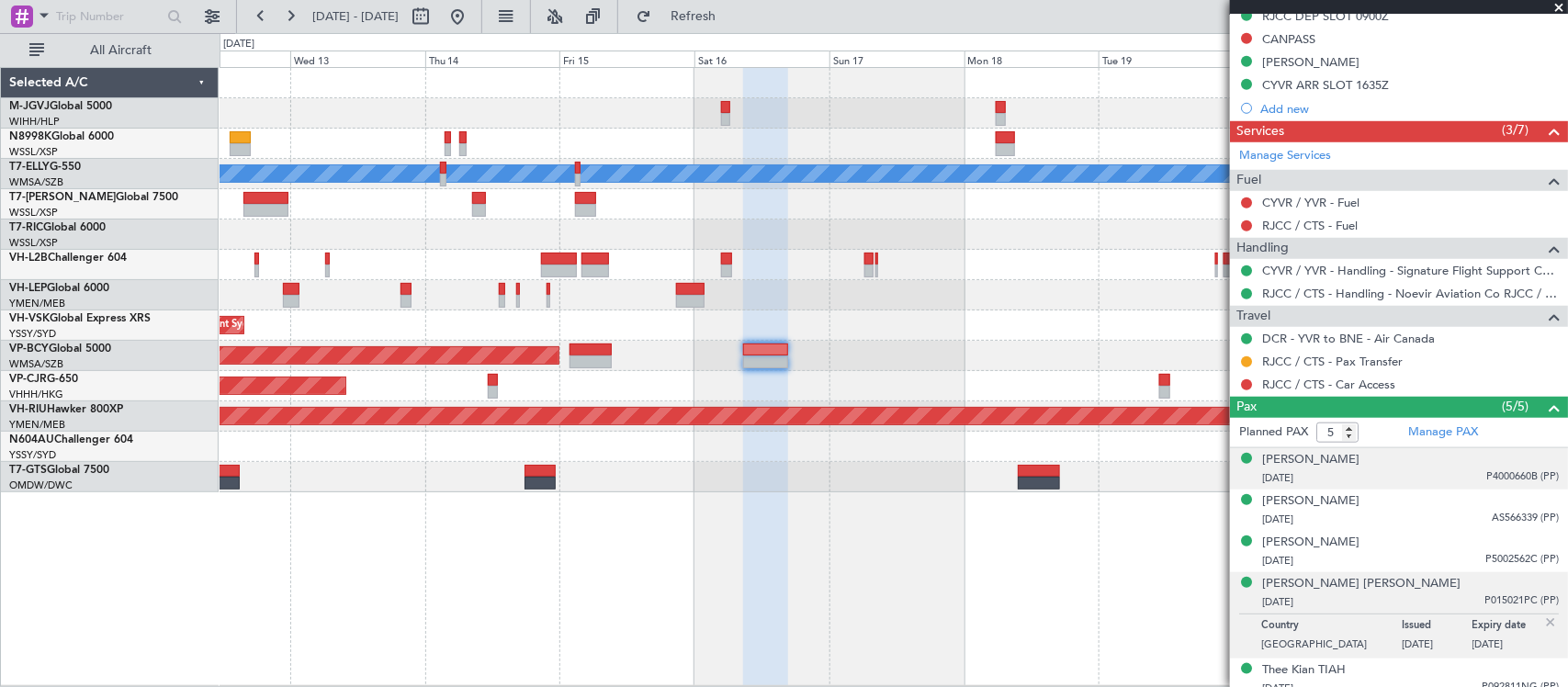
scroll to position [557, 0]
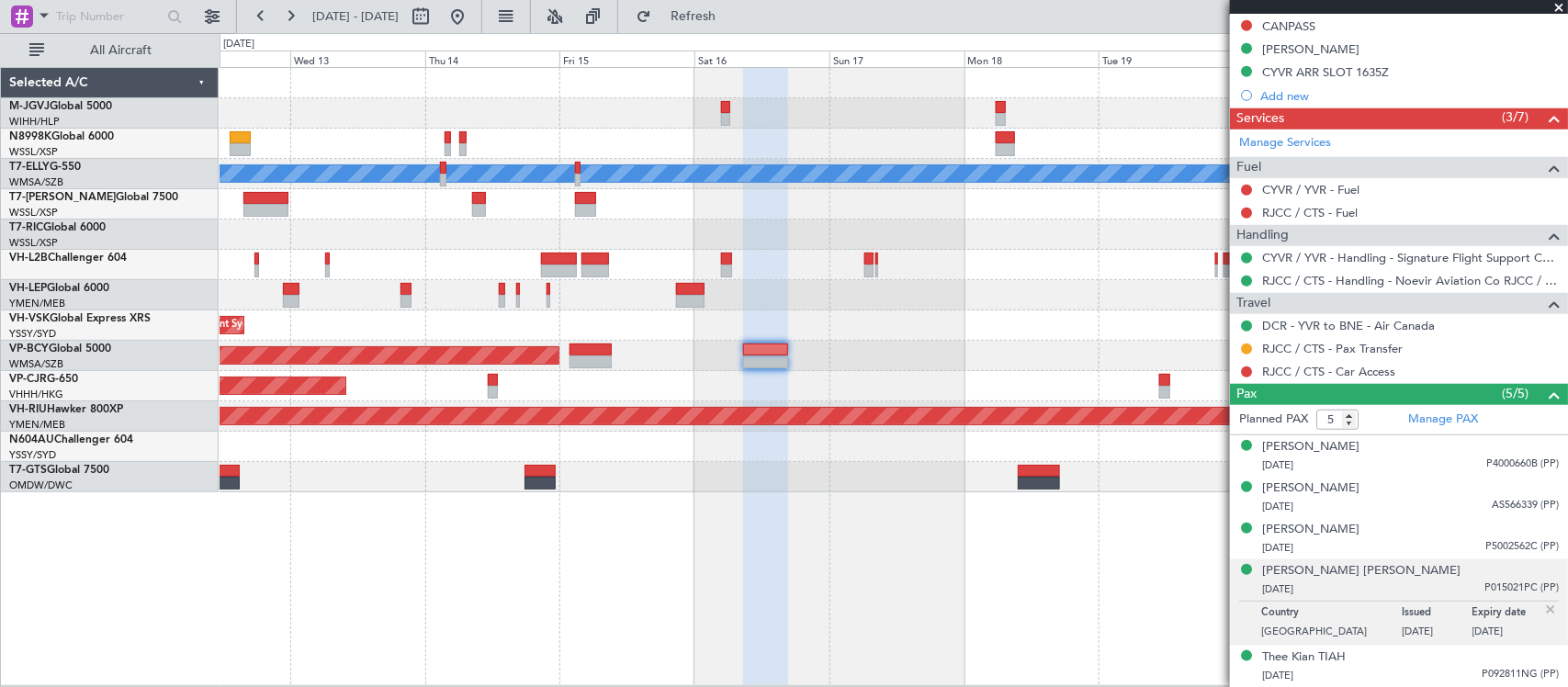
click at [1542, 612] on img at bounding box center [1550, 610] width 17 height 17
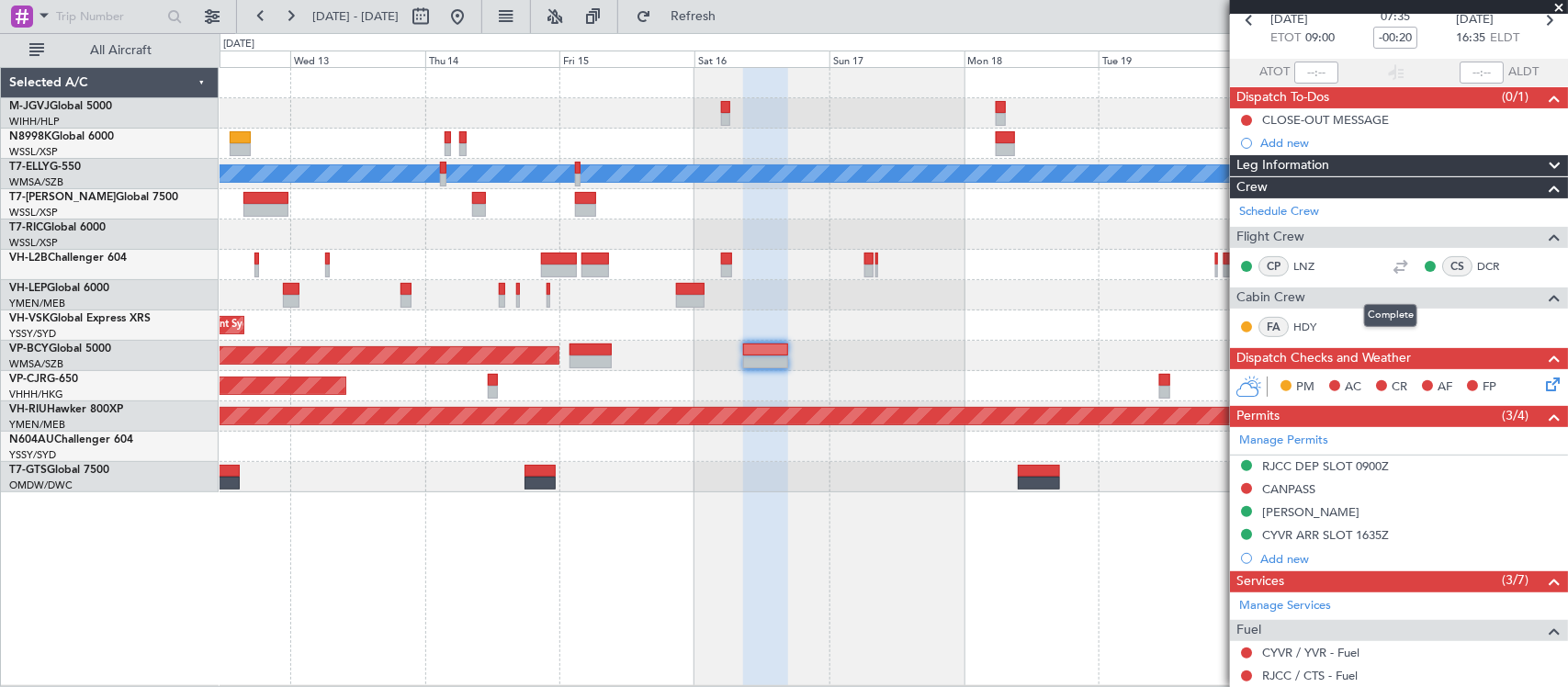
scroll to position [0, 0]
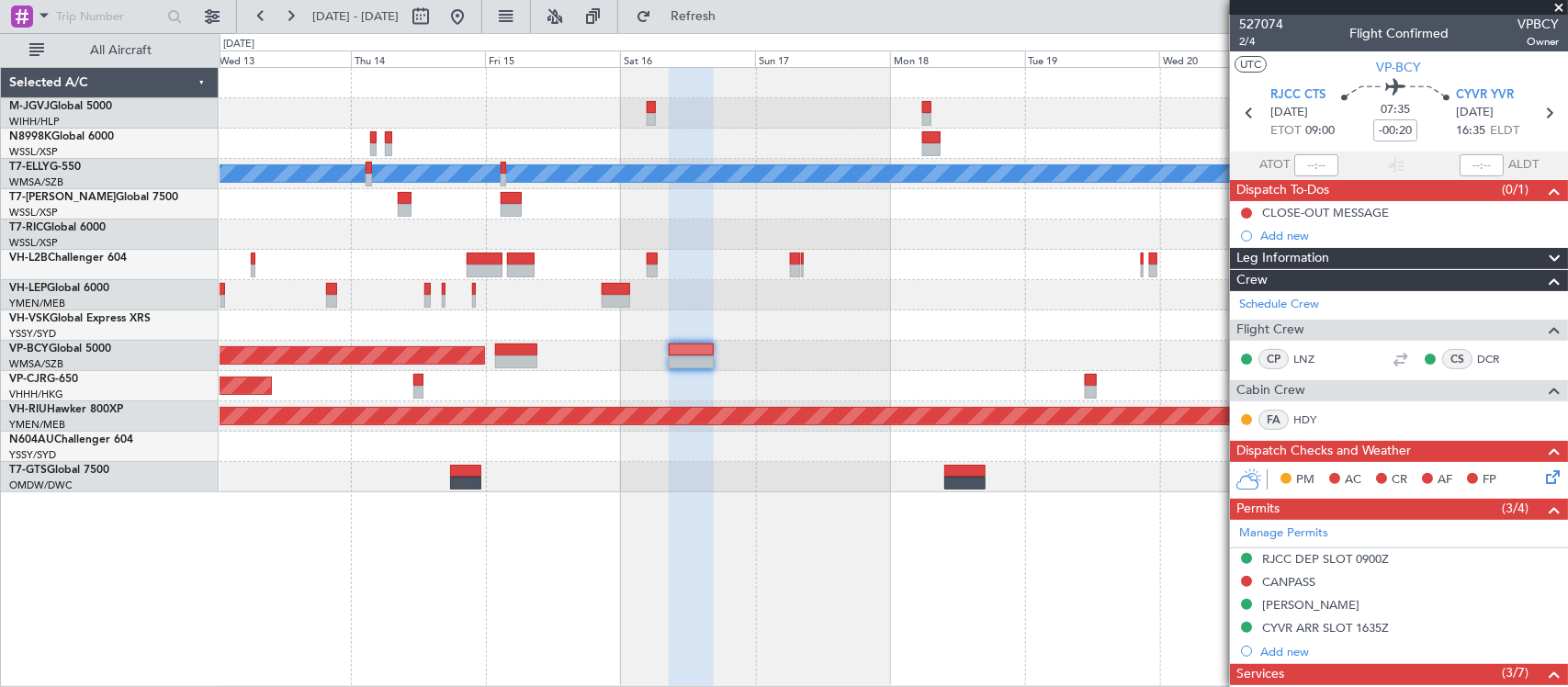
click at [778, 267] on div at bounding box center [892, 265] width 1347 height 30
click at [894, 241] on div "[PERSON_NAME] Planned Maint [GEOGRAPHIC_DATA] ([GEOGRAPHIC_DATA]) Planned Maint…" at bounding box center [892, 279] width 1347 height 424
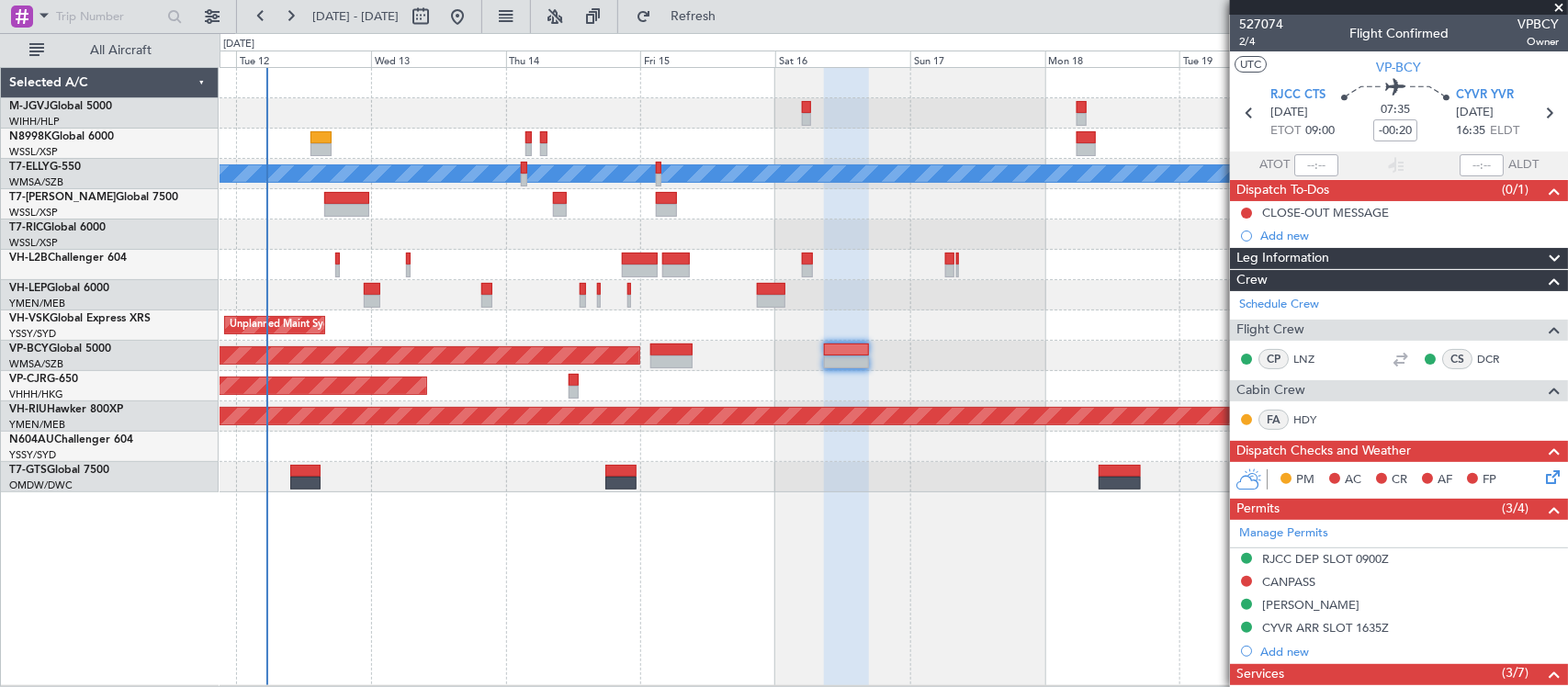
click at [635, 142] on div at bounding box center [892, 144] width 1347 height 30
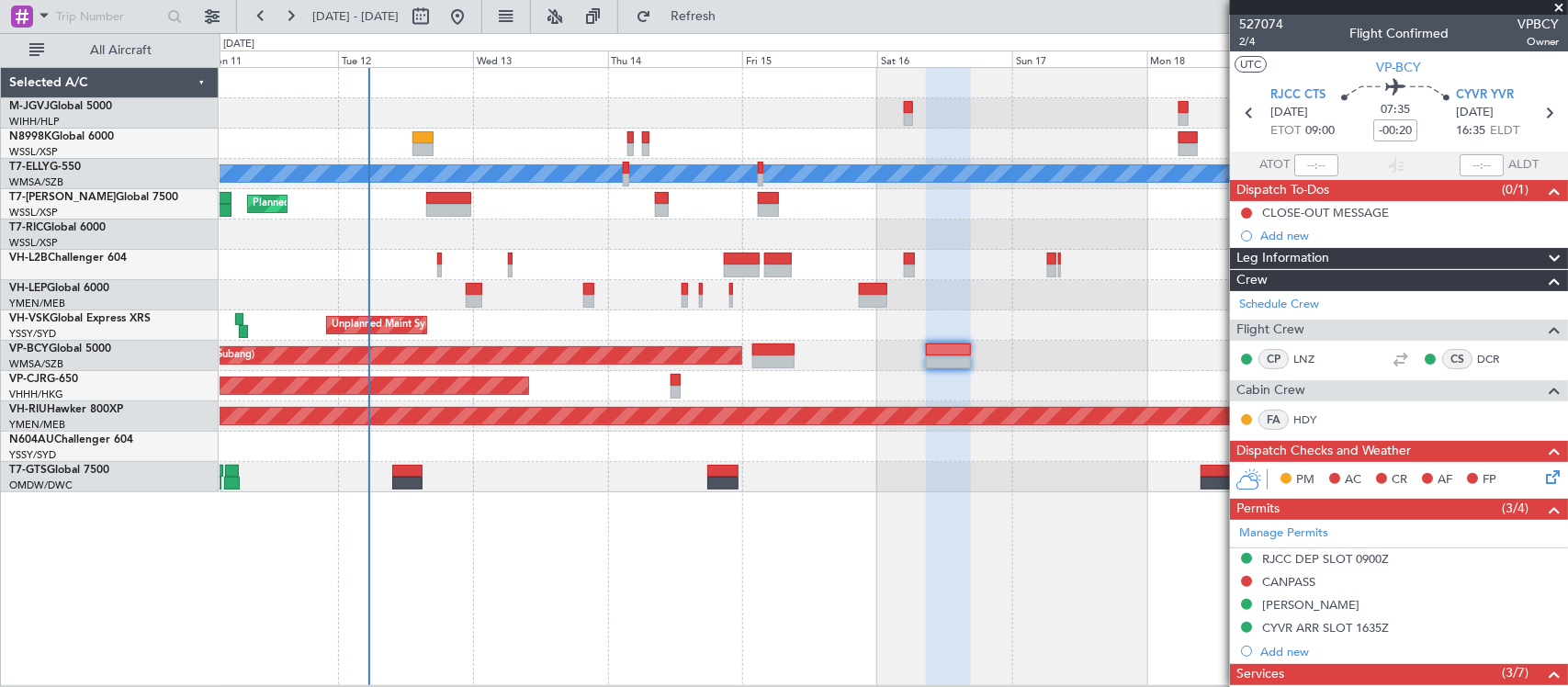
click at [625, 140] on div at bounding box center [892, 144] width 1347 height 30
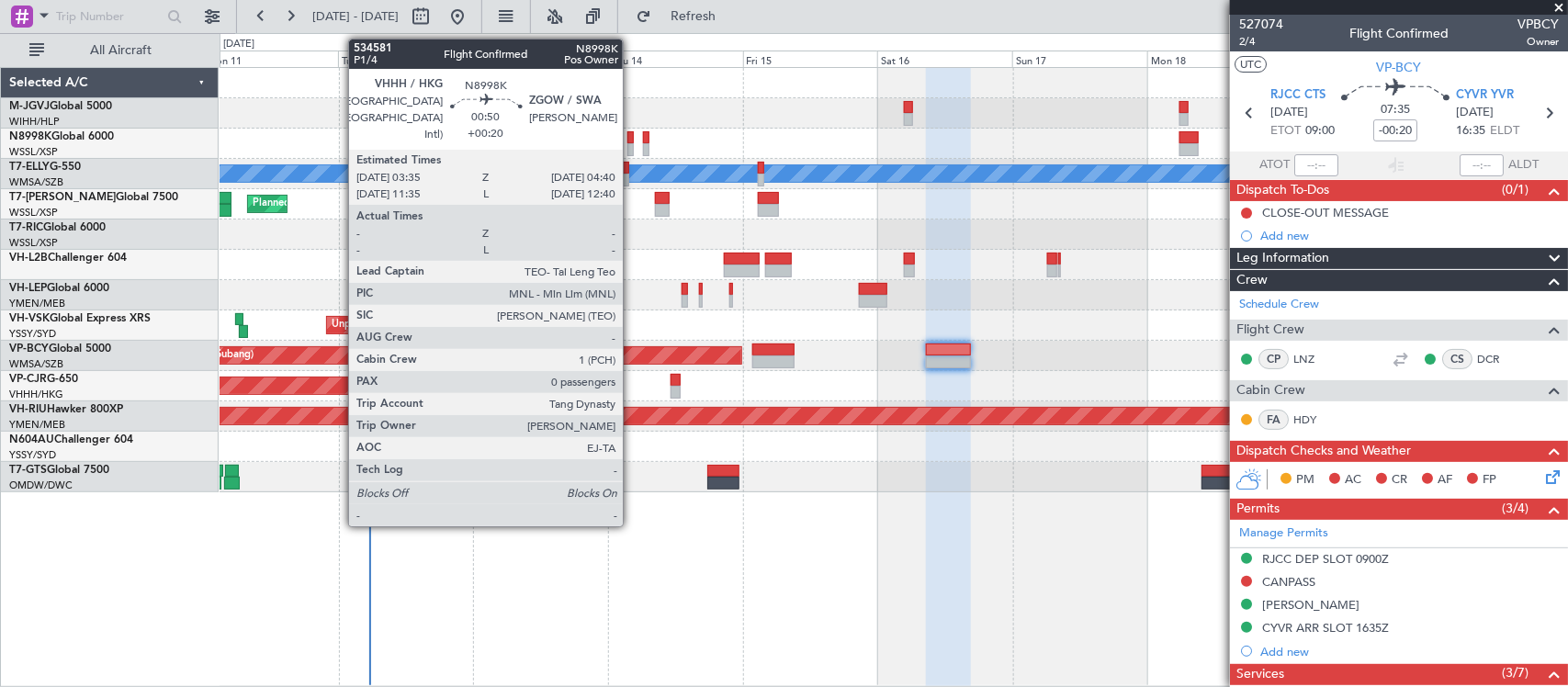
click at [632, 140] on div at bounding box center [630, 138] width 7 height 13
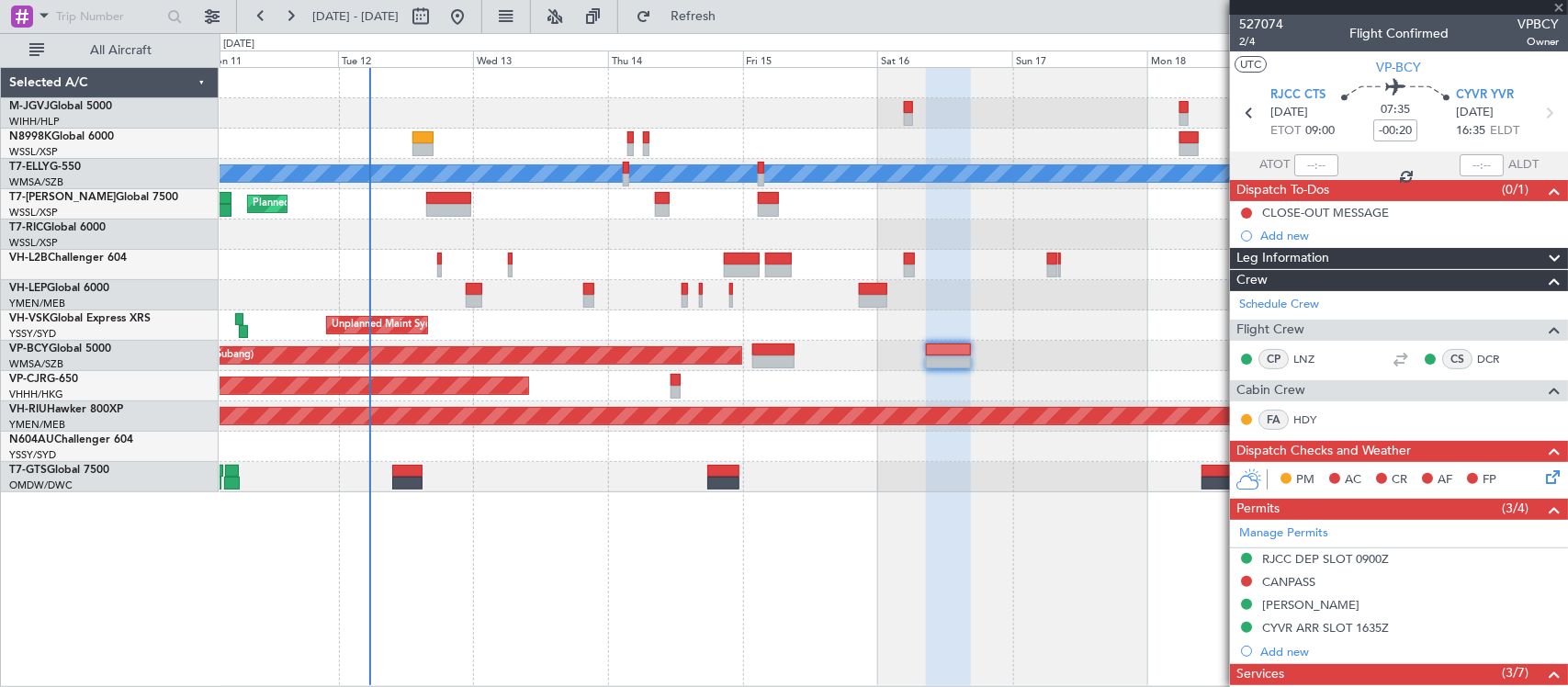
type input "+00:20"
type input "0"
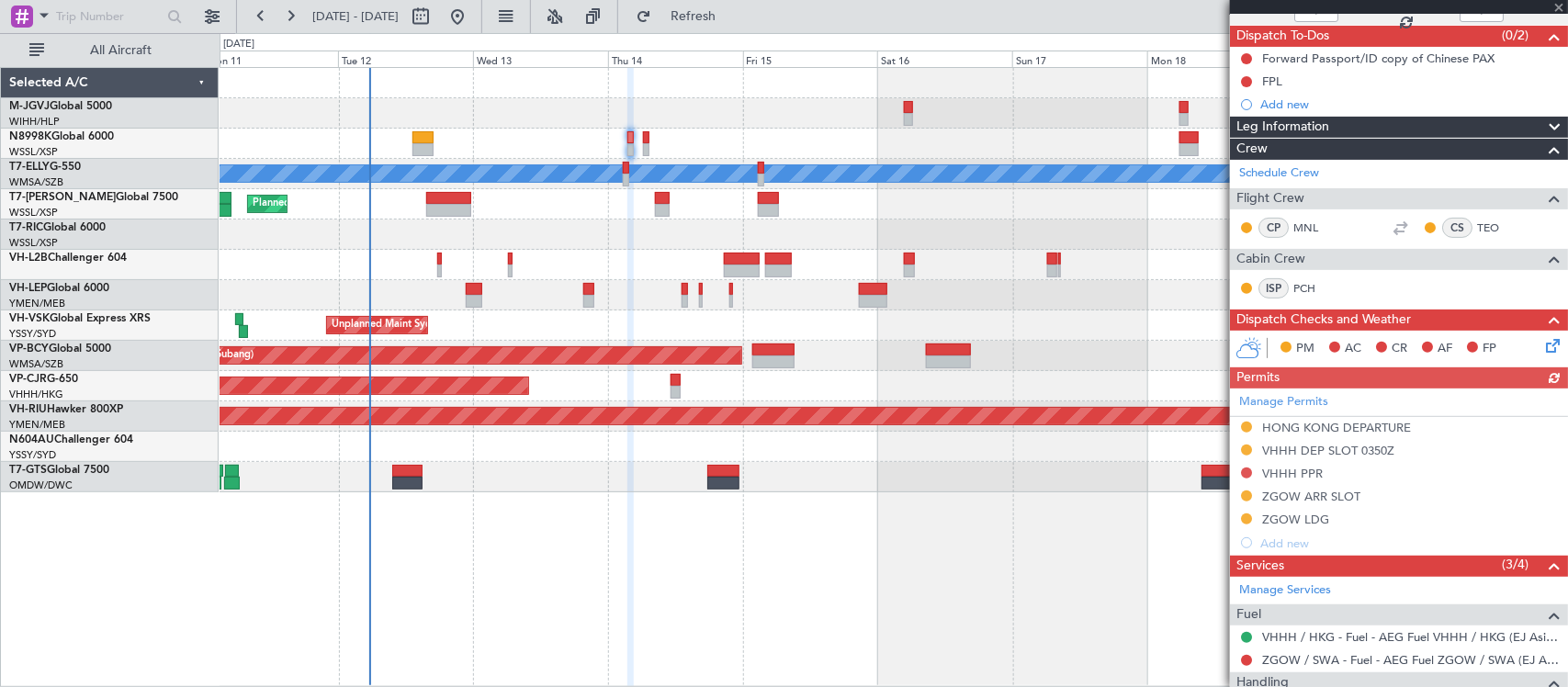
scroll to position [259, 0]
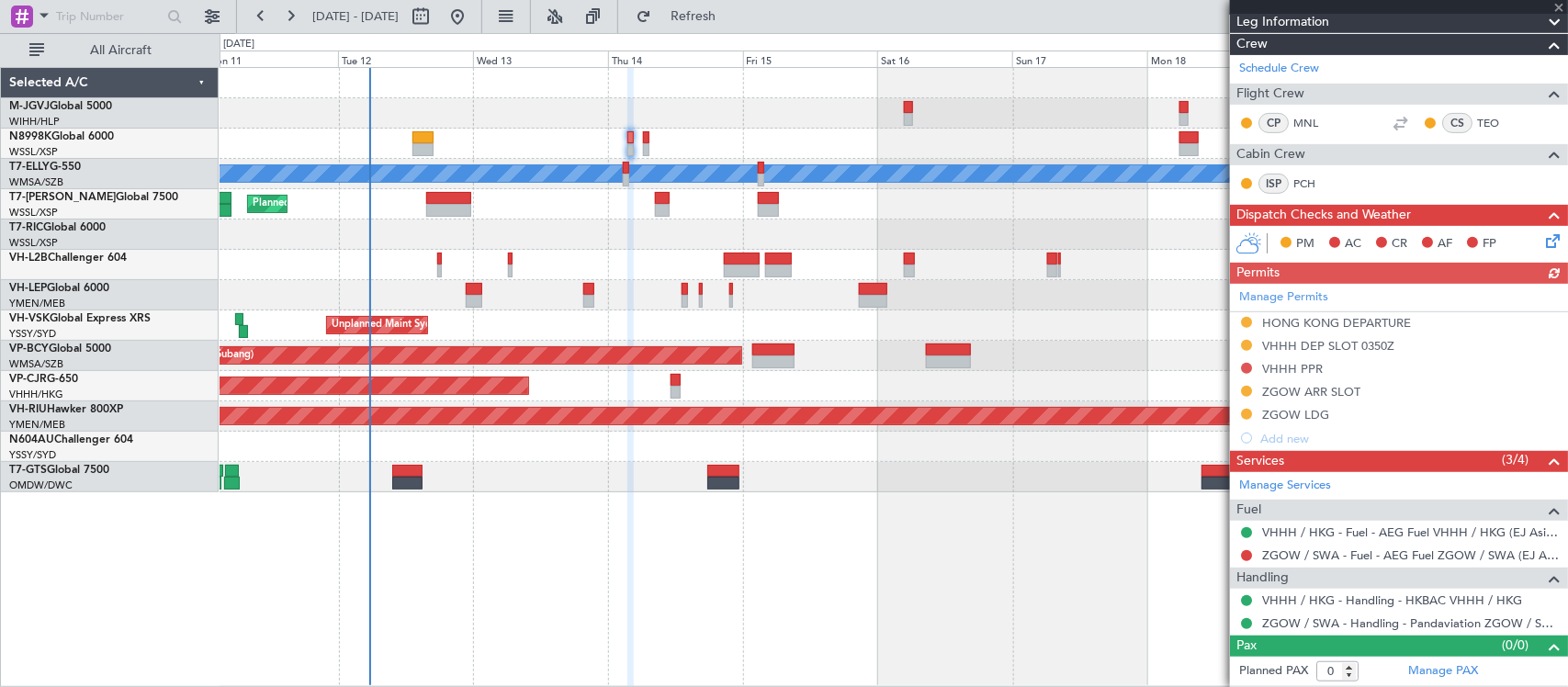
click at [1287, 368] on div "Manage Permits HONG KONG DEPARTURE VHHH DEP SLOT 0350Z VHHH PPR ZGOW ARR SLOT Z…" at bounding box center [1399, 367] width 338 height 166
click at [1311, 368] on div "VHHH PPR" at bounding box center [1292, 368] width 60 height 16
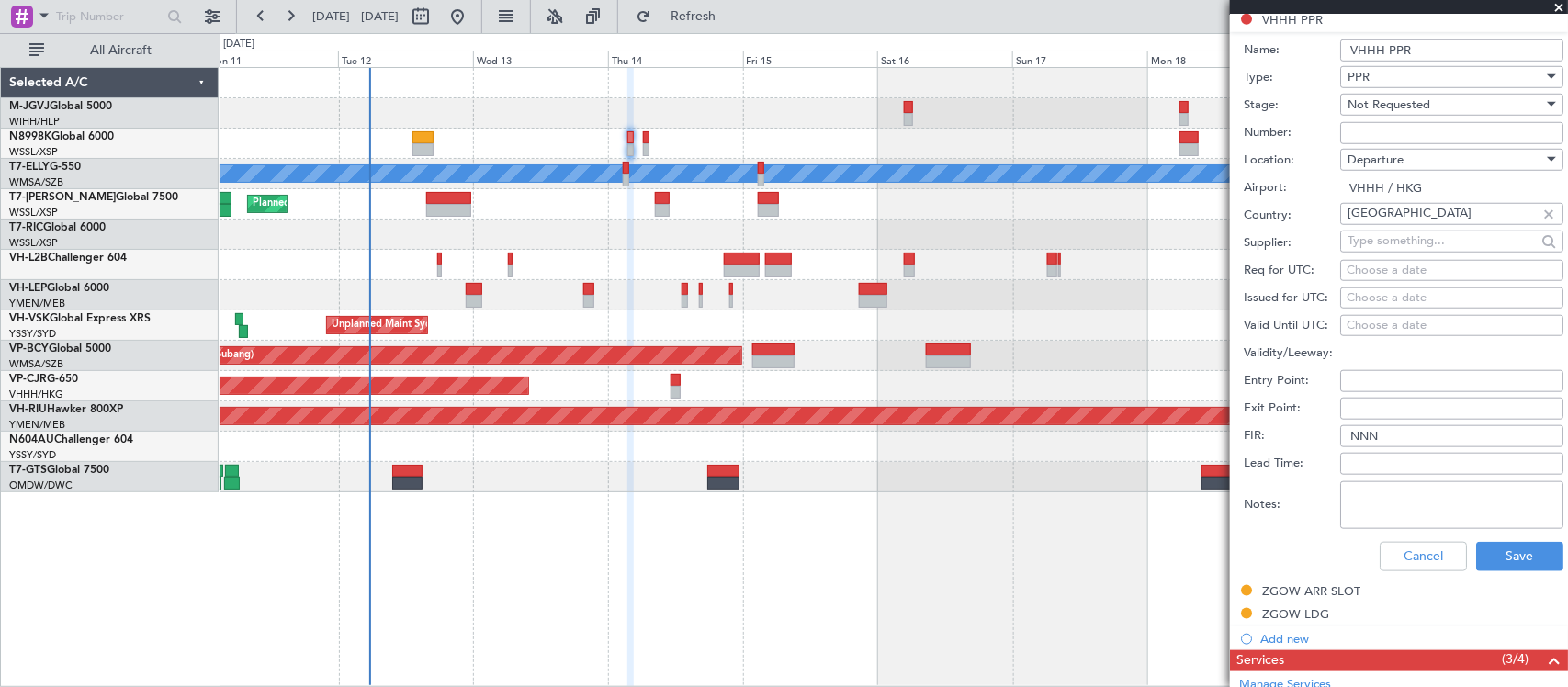
scroll to position [808, 0]
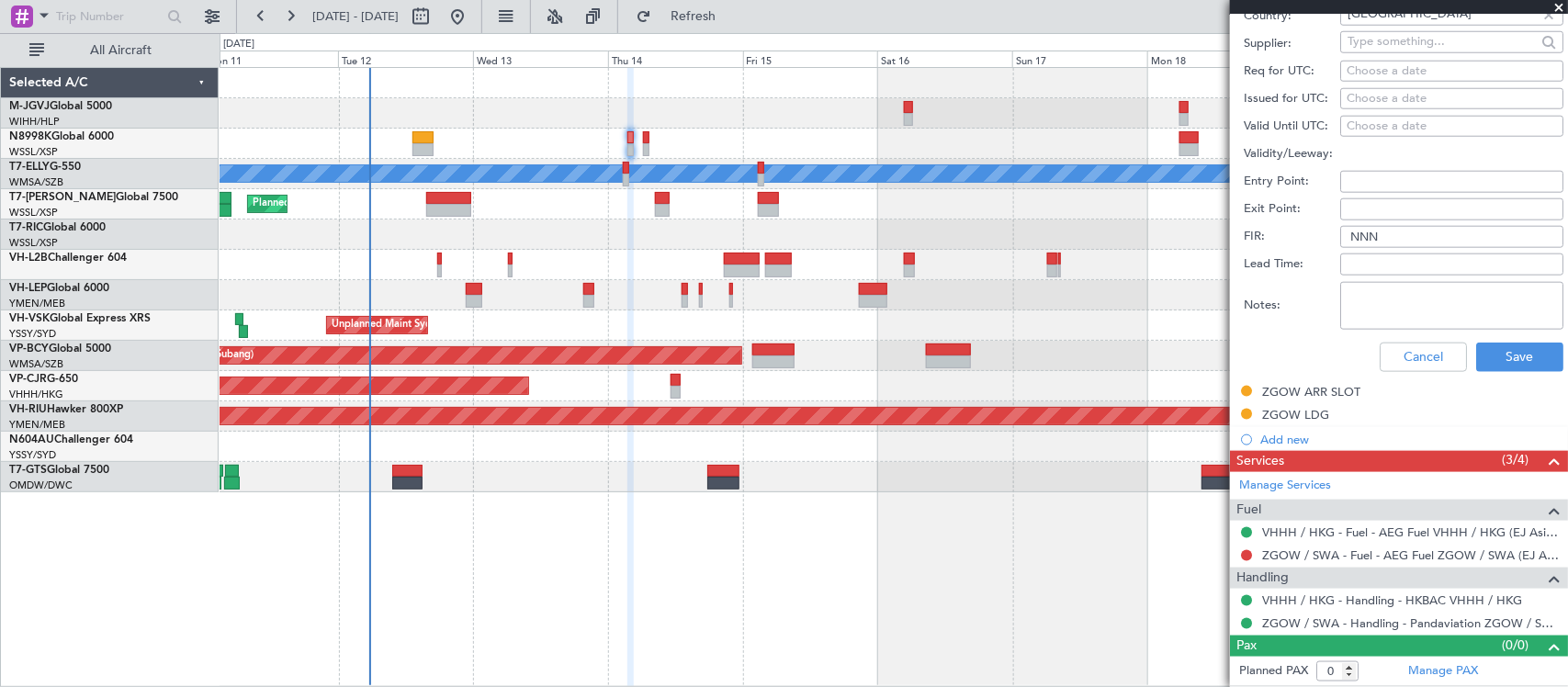
click at [1402, 315] on textarea "Notes:" at bounding box center [1450, 305] width 223 height 48
paste textarea "2025080002"
click at [1531, 301] on textarea "2025080002 (Split booking from" at bounding box center [1450, 305] width 223 height 48
paste textarea "2025003410"
drag, startPoint x: 1347, startPoint y: 291, endPoint x: 1366, endPoint y: 292, distance: 19.0
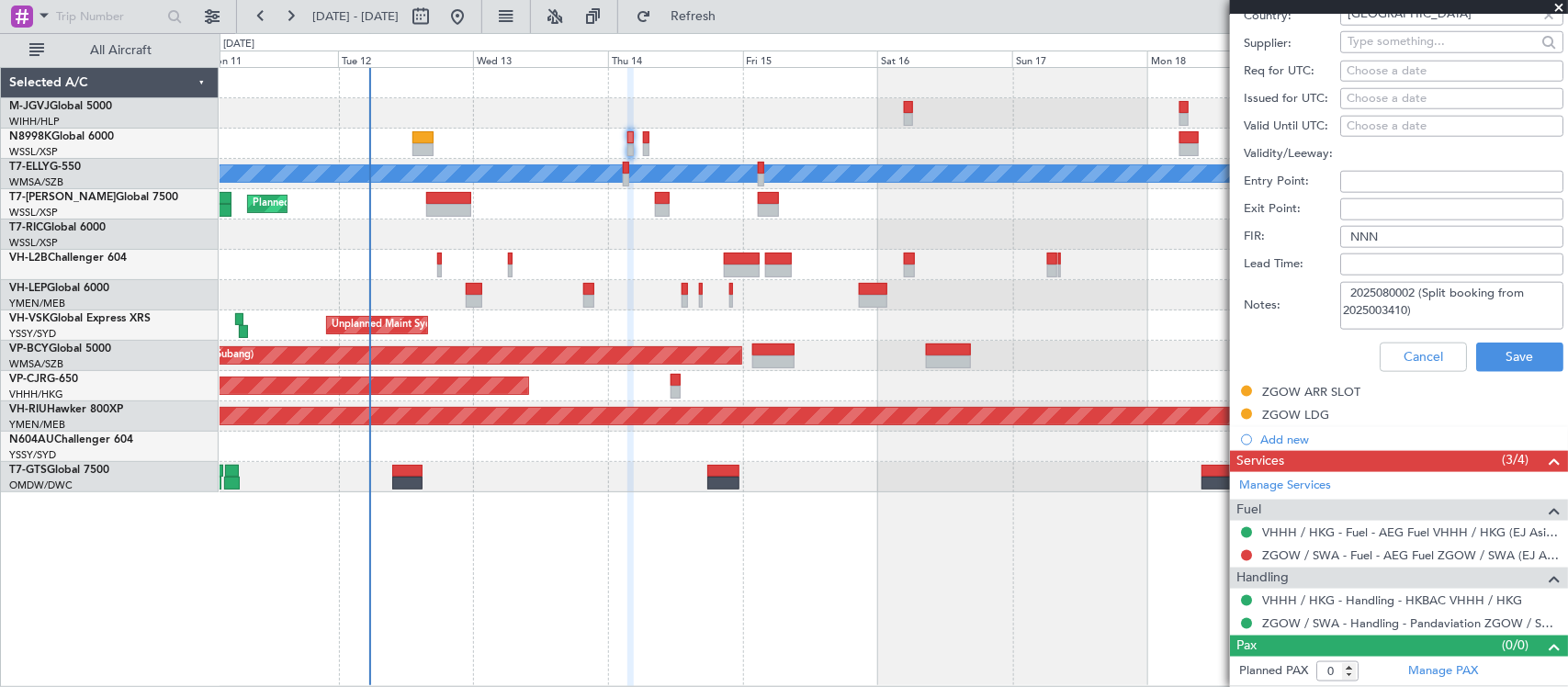
click at [1347, 291] on textarea "2025080002 (Split booking from 2025003410)" at bounding box center [1450, 305] width 223 height 48
click at [1384, 291] on textarea "2025080002 (Split booking from 2025003410)" at bounding box center [1450, 305] width 223 height 48
paste textarea "SBR-2025080002"
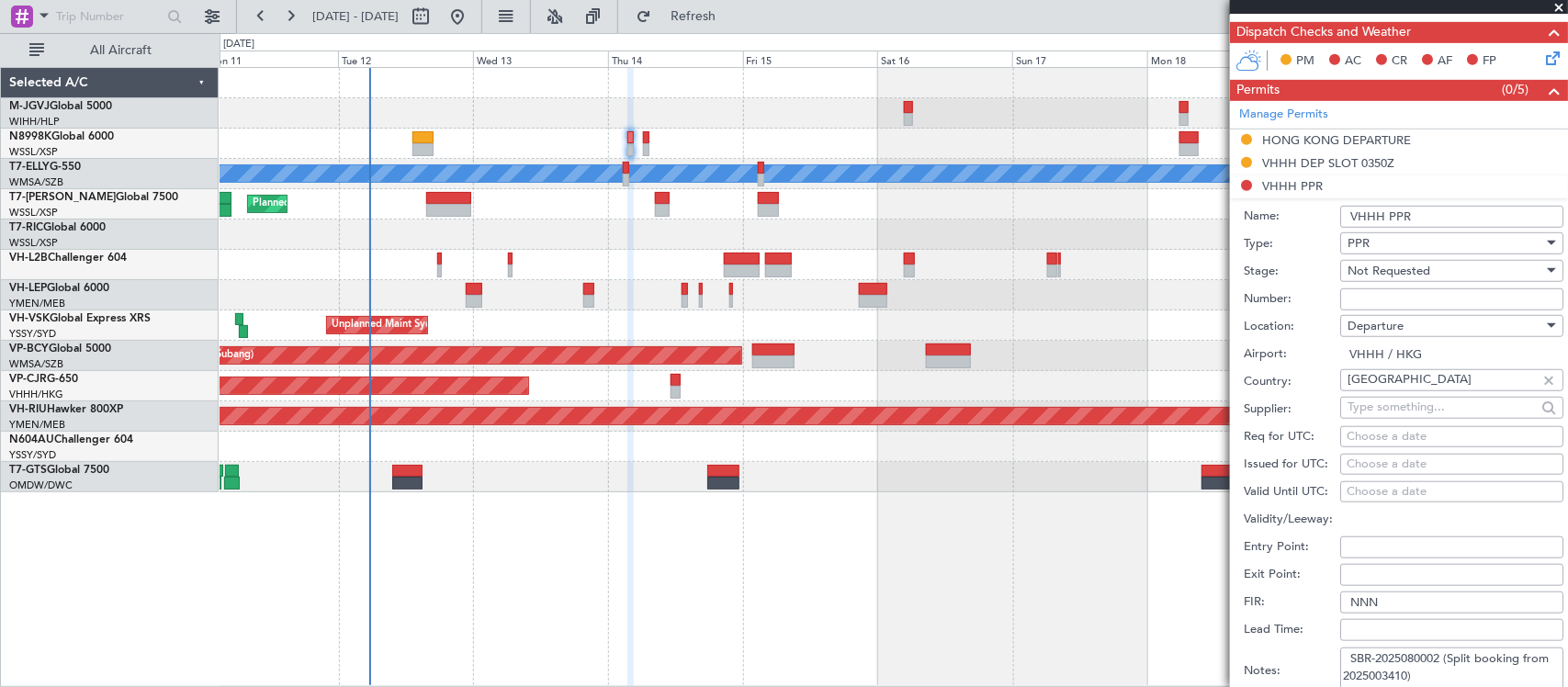
scroll to position [617, 0]
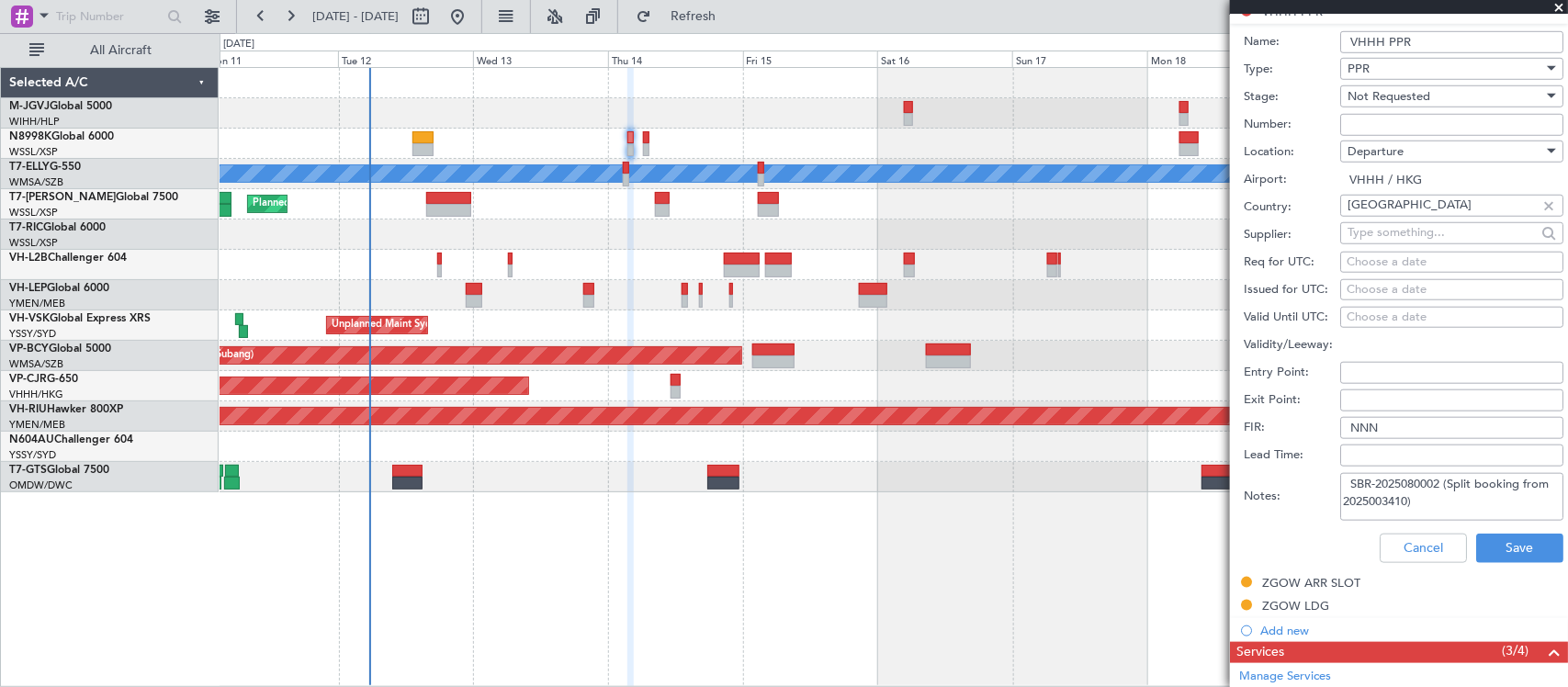
type textarea "SBR-2025080002 (Split booking from 2025003410)"
click at [1435, 99] on div "Not Requested" at bounding box center [1445, 96] width 196 height 27
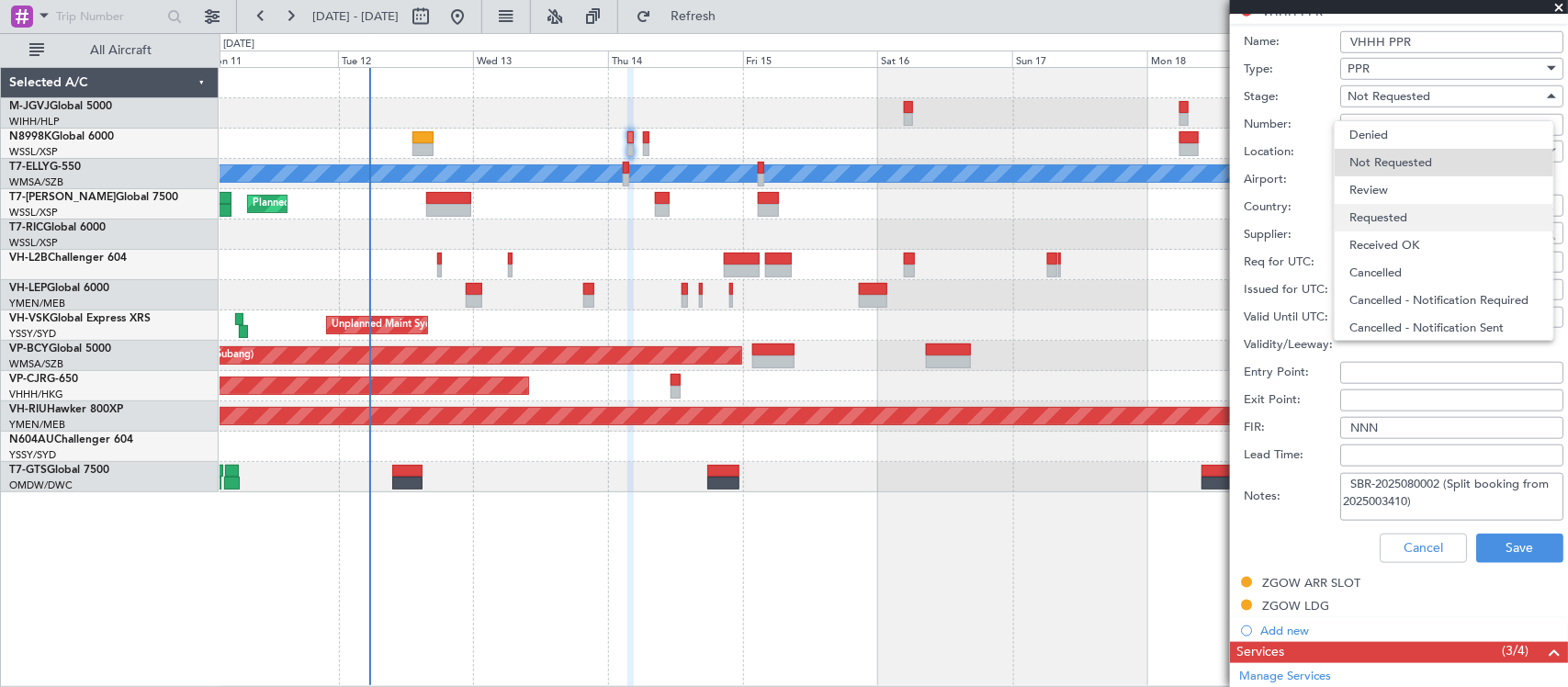
click at [1435, 217] on span "Requested" at bounding box center [1443, 217] width 189 height 27
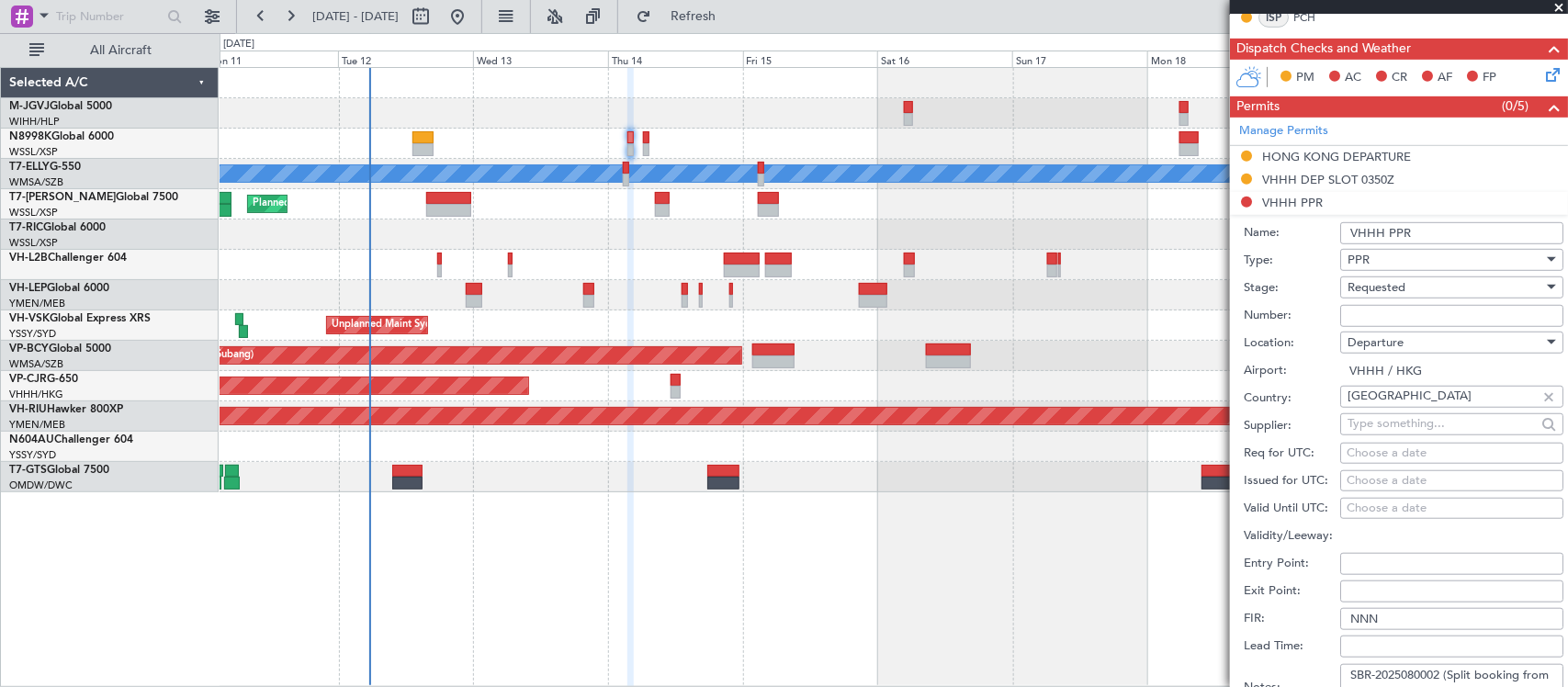
scroll to position [808, 0]
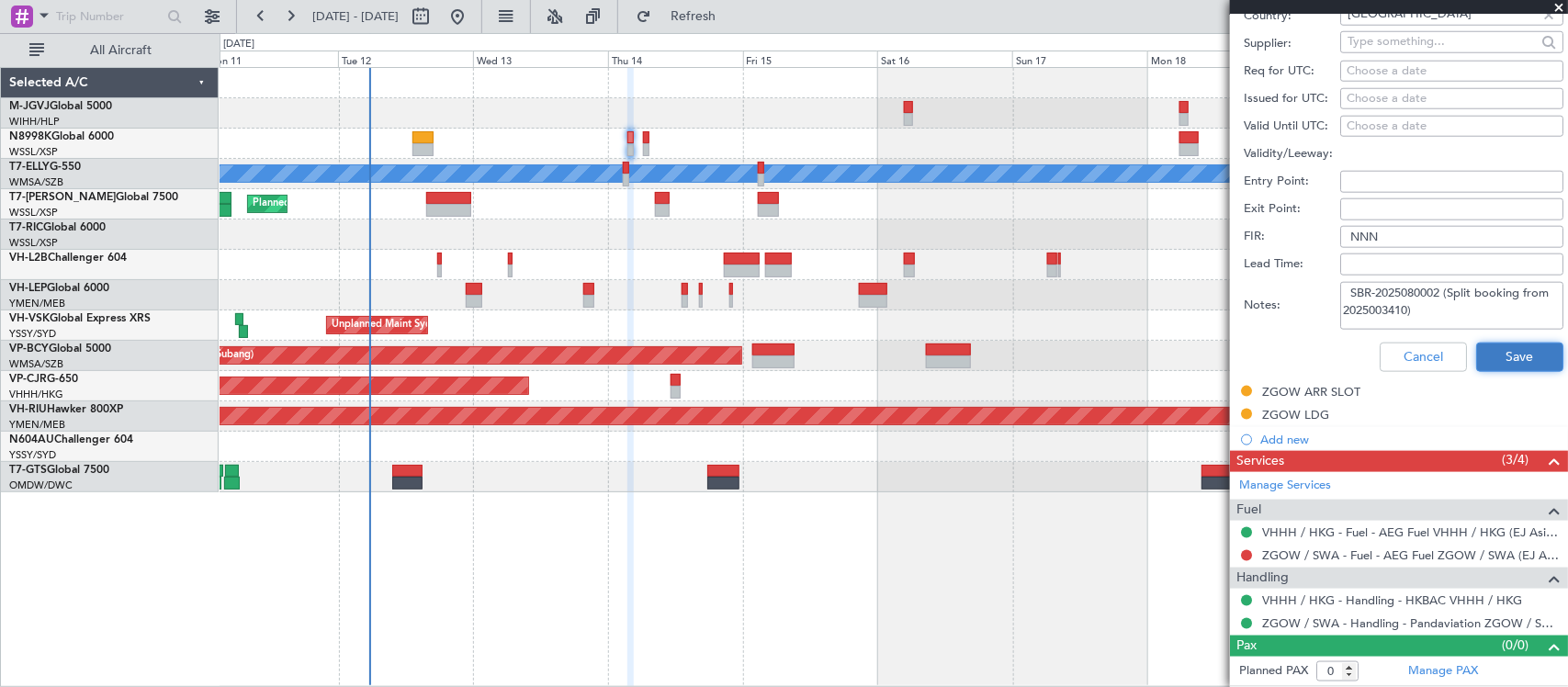
click at [1506, 360] on button "Save" at bounding box center [1519, 356] width 87 height 29
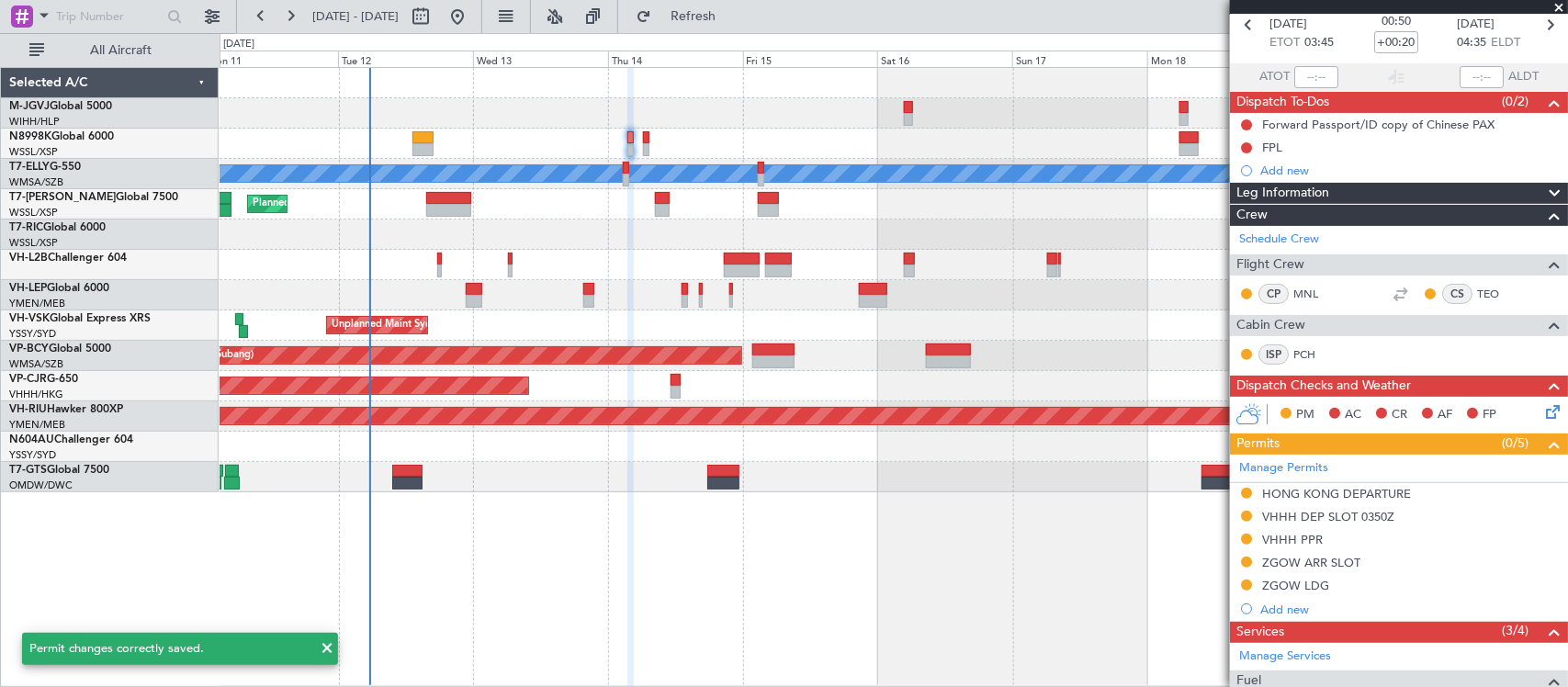
scroll to position [0, 0]
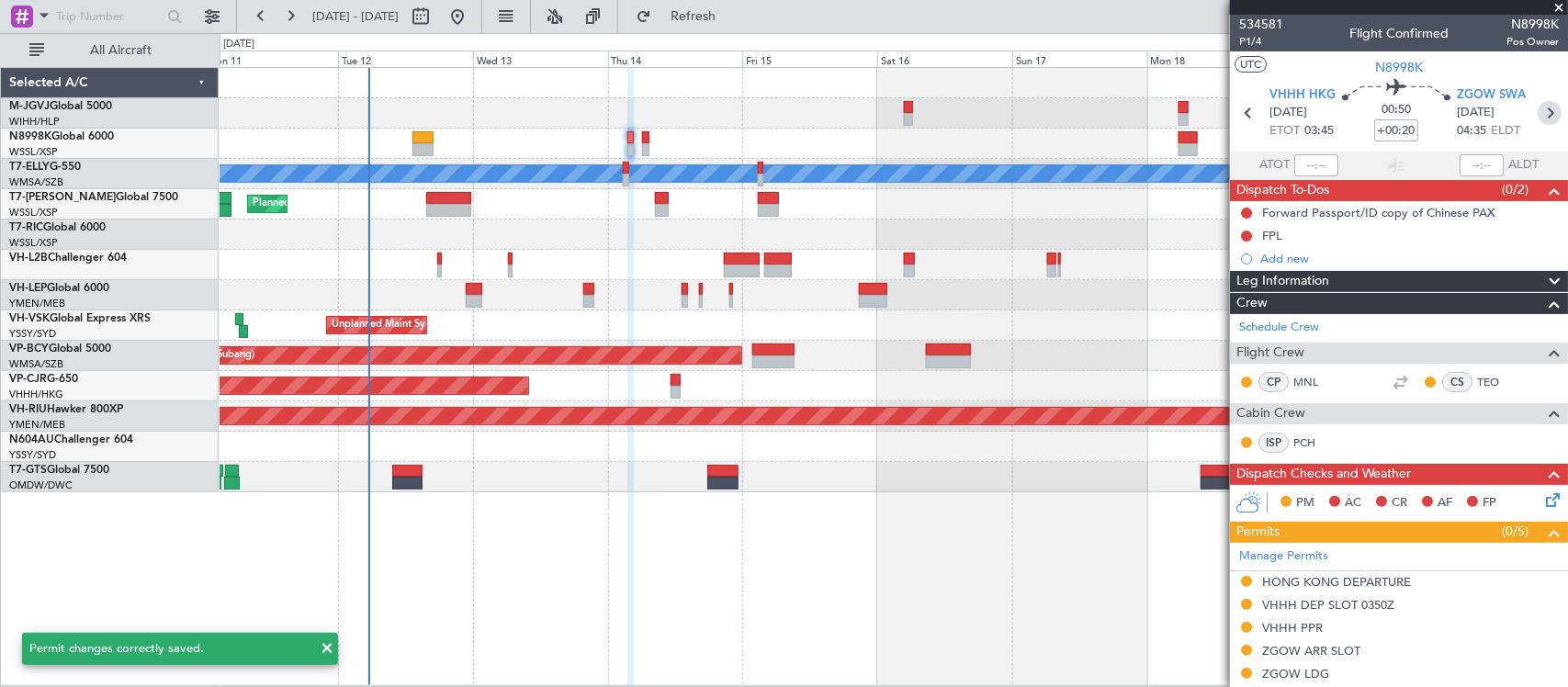
click at [1539, 117] on icon at bounding box center [1548, 112] width 24 height 23
click at [933, 447] on div at bounding box center [892, 446] width 1347 height 30
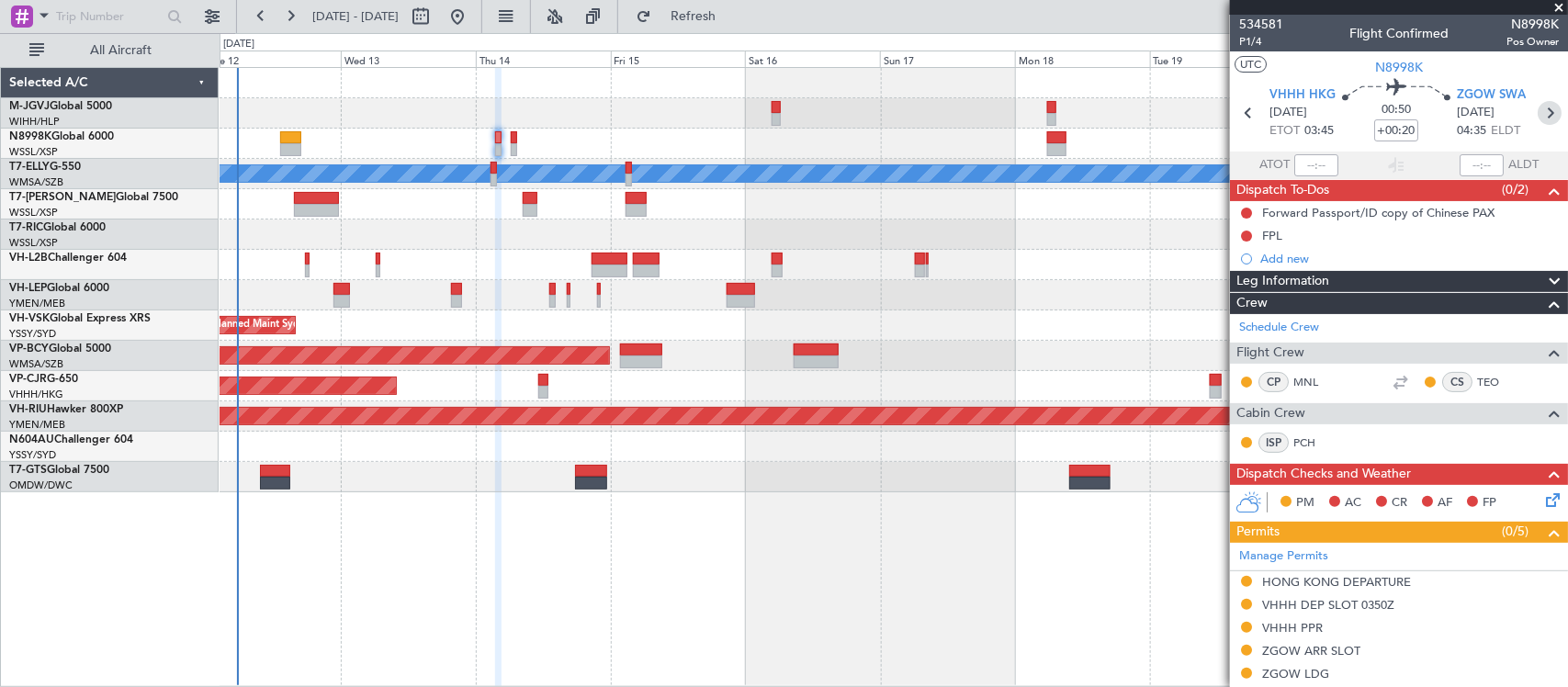
click at [1541, 103] on icon at bounding box center [1548, 112] width 24 height 23
type input "1"
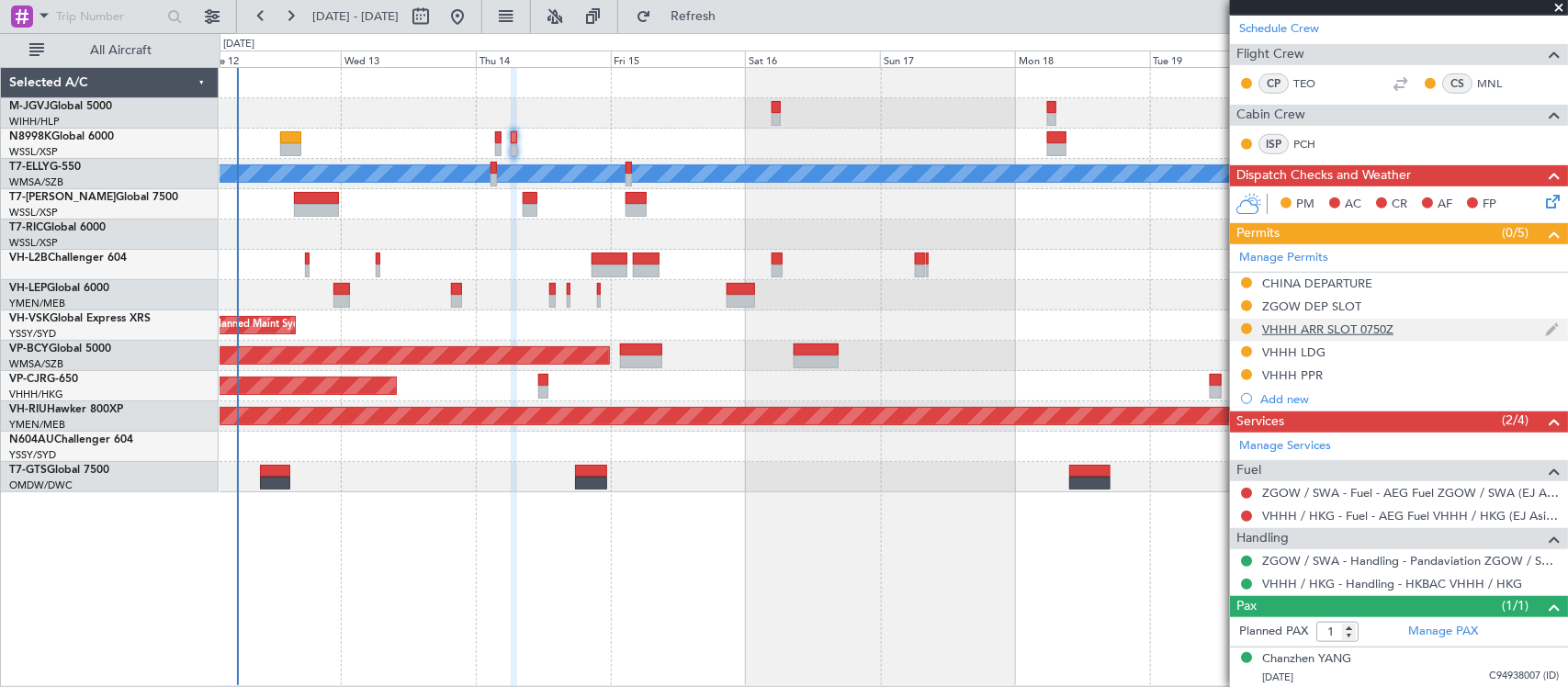
scroll to position [393, 0]
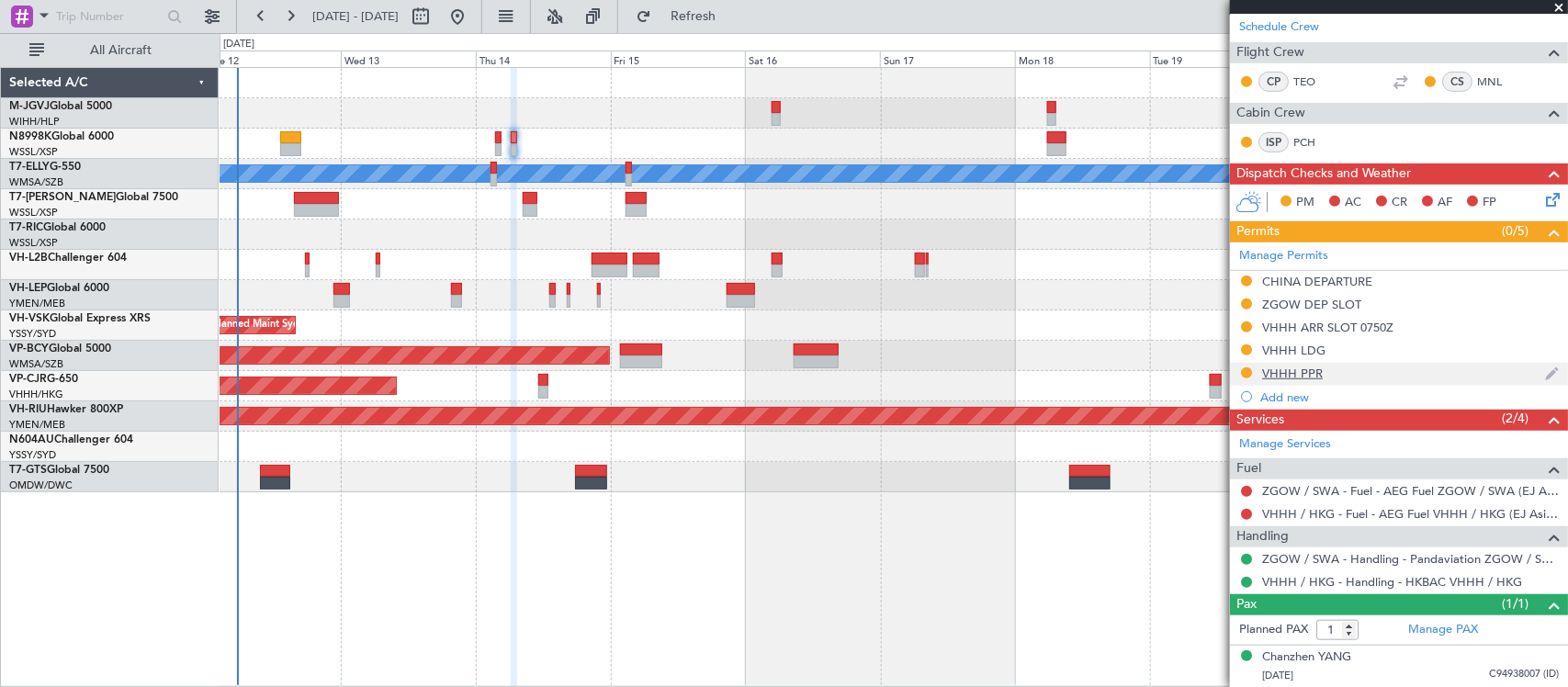
click at [1281, 367] on div "VHHH PPR" at bounding box center [1292, 373] width 60 height 16
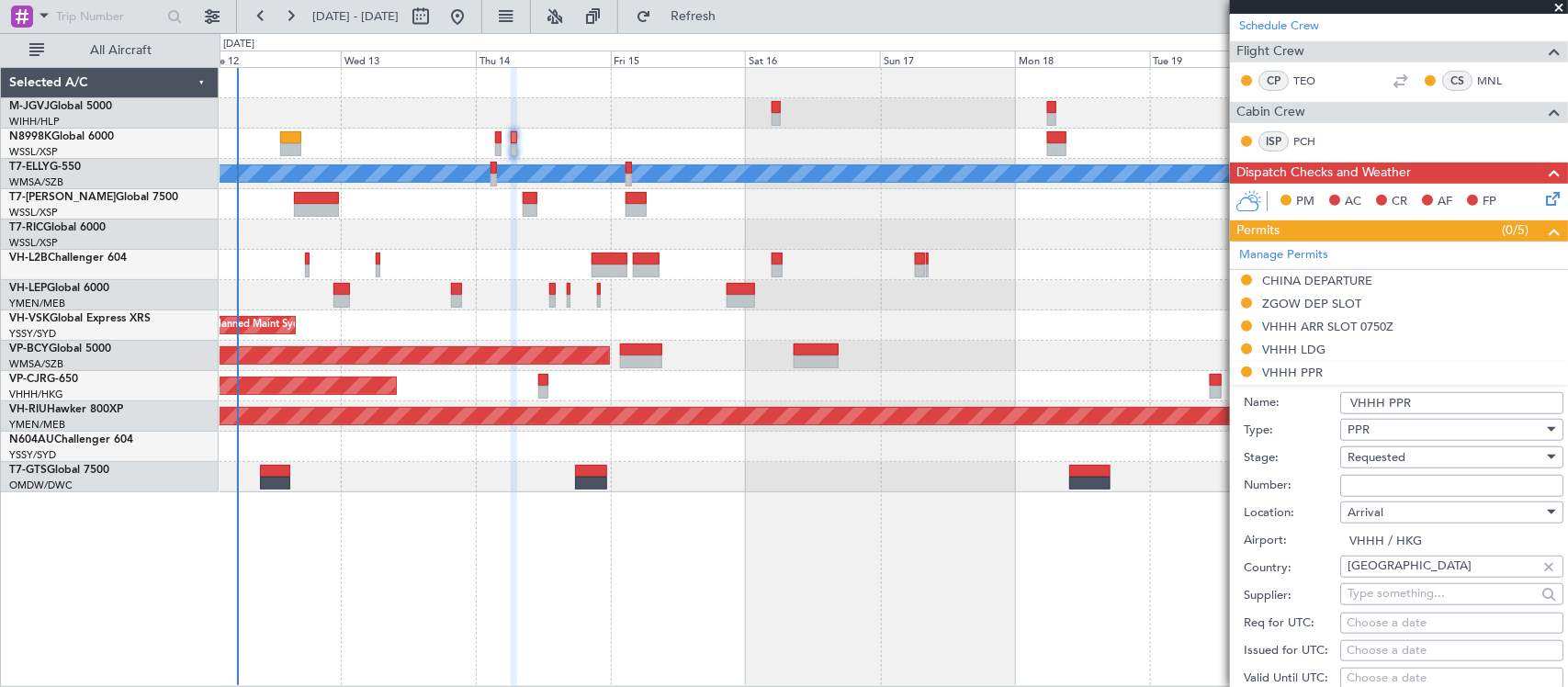
scroll to position [776, 0]
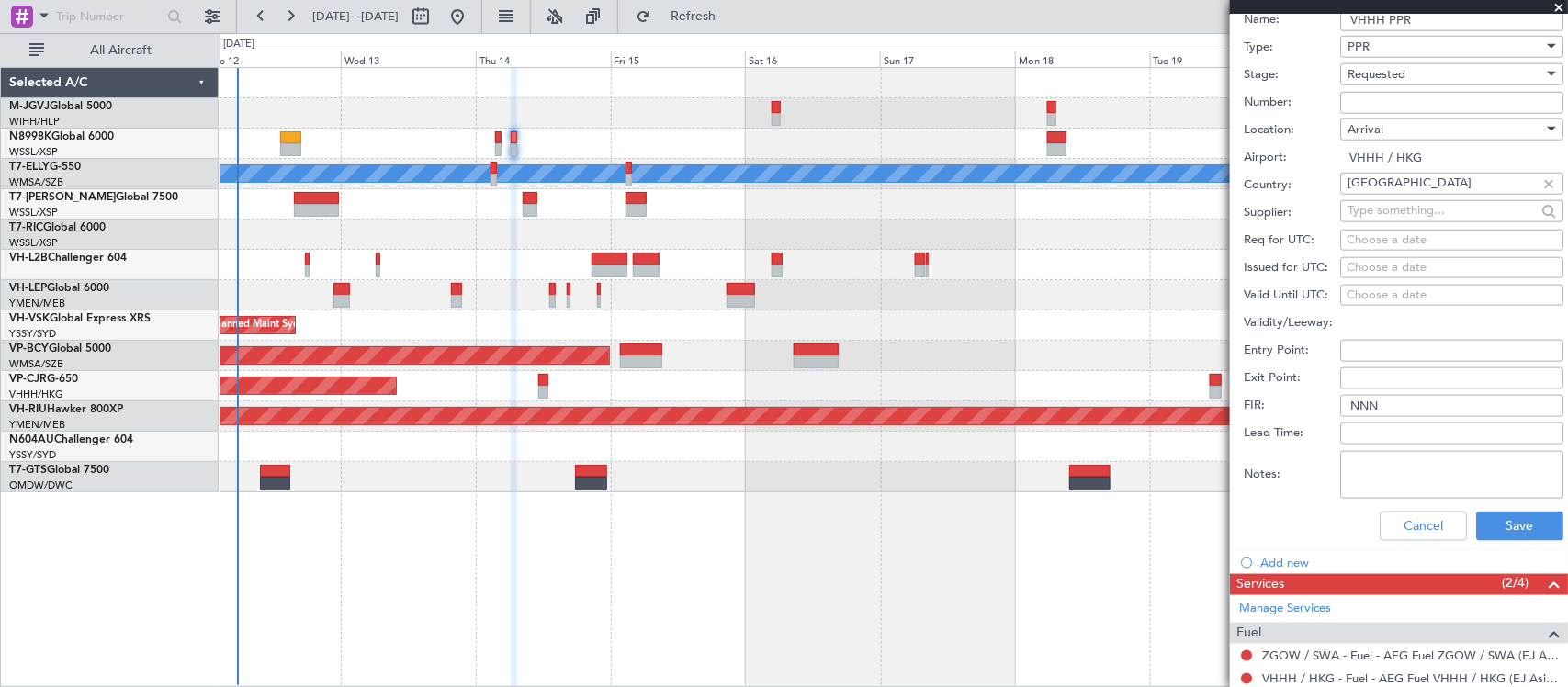
click at [1402, 468] on textarea "Notes:" at bounding box center [1450, 475] width 223 height 48
paste textarea "SBR-2025080002 (Split booking from 2025003410)"
type textarea "SBR-2025080002 (Split booking from 2025003410)"
click at [1506, 523] on button "Save" at bounding box center [1519, 525] width 87 height 29
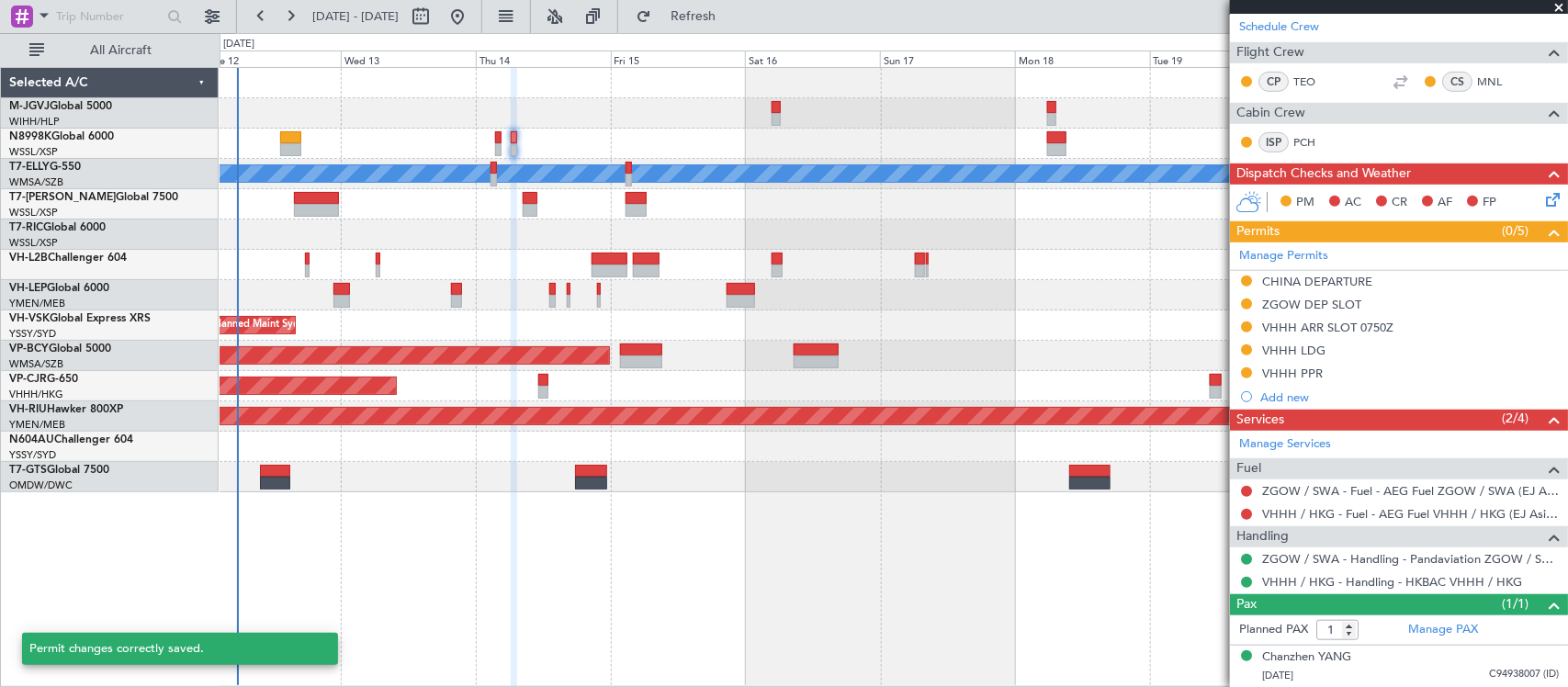
scroll to position [226, 0]
